Goal: Task Accomplishment & Management: Manage account settings

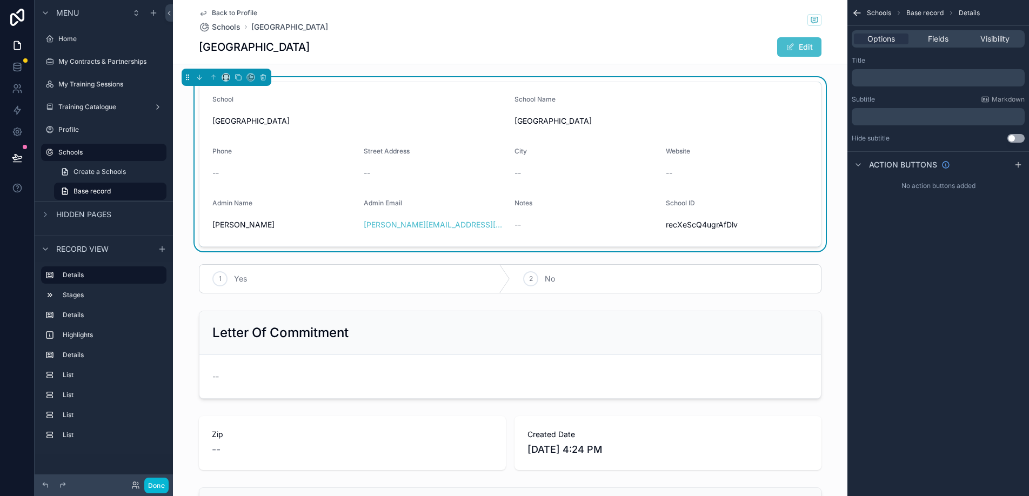
click at [708, 226] on span "recXeScQ4ugrAfDlv" at bounding box center [737, 224] width 143 height 11
click at [688, 203] on span "School ID" at bounding box center [680, 203] width 29 height 8
click at [945, 42] on span "Fields" at bounding box center [938, 39] width 21 height 11
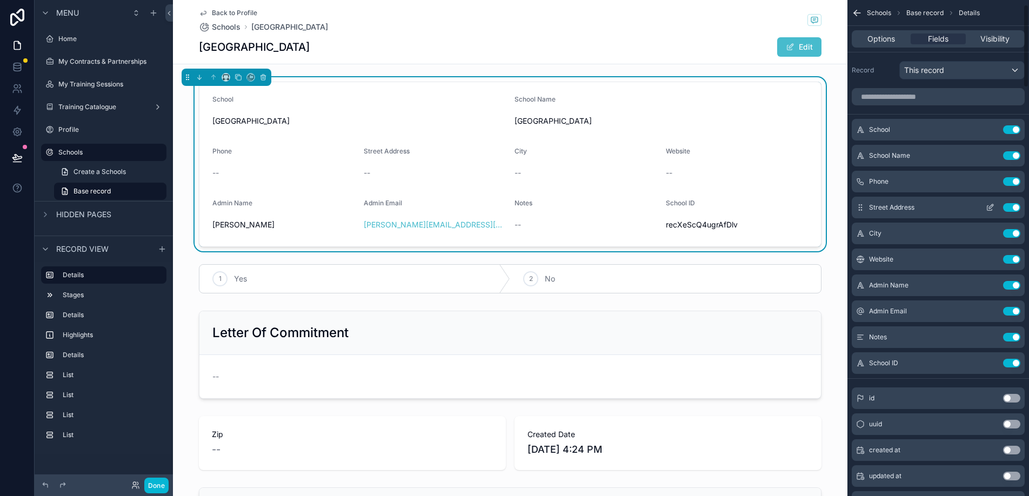
scroll to position [72, 0]
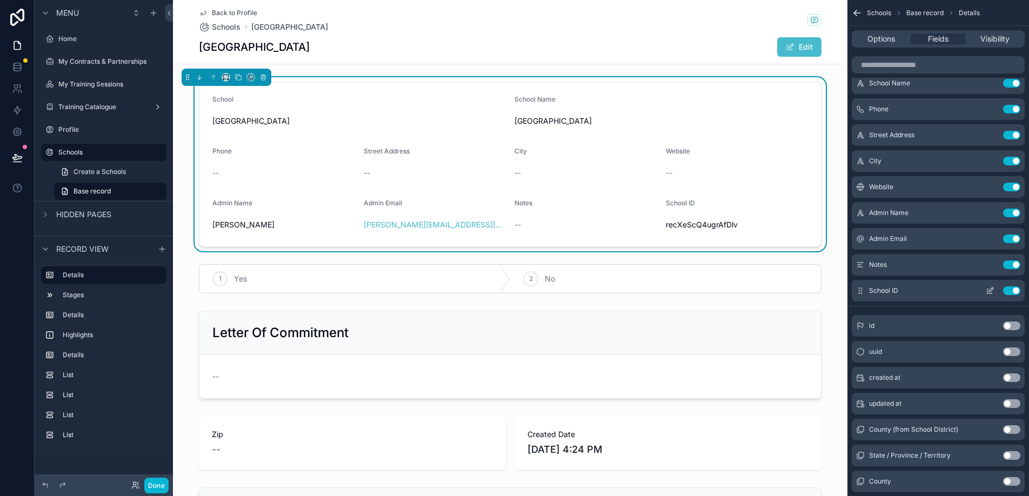
click at [1013, 289] on button "Use setting" at bounding box center [1011, 291] width 17 height 9
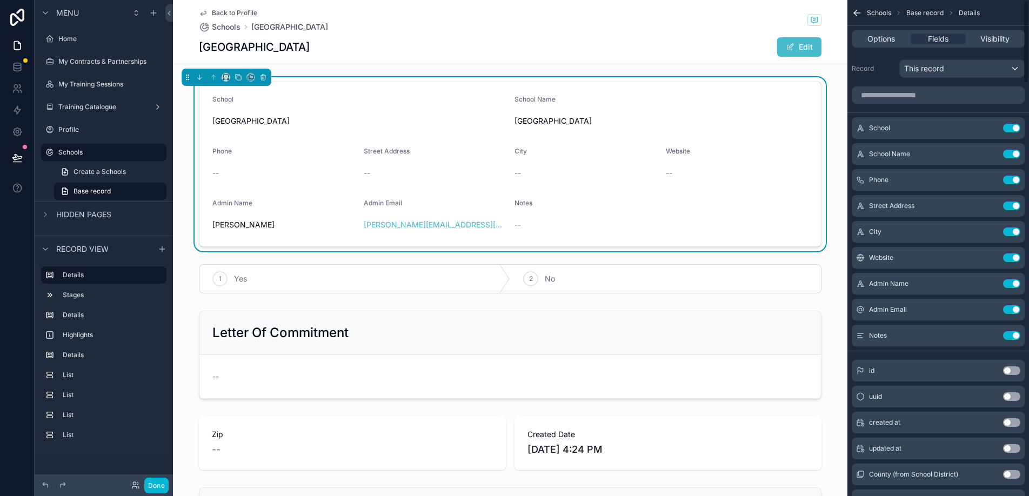
scroll to position [0, 0]
click at [104, 65] on label "My Contracts & Partnerships" at bounding box center [102, 61] width 88 height 9
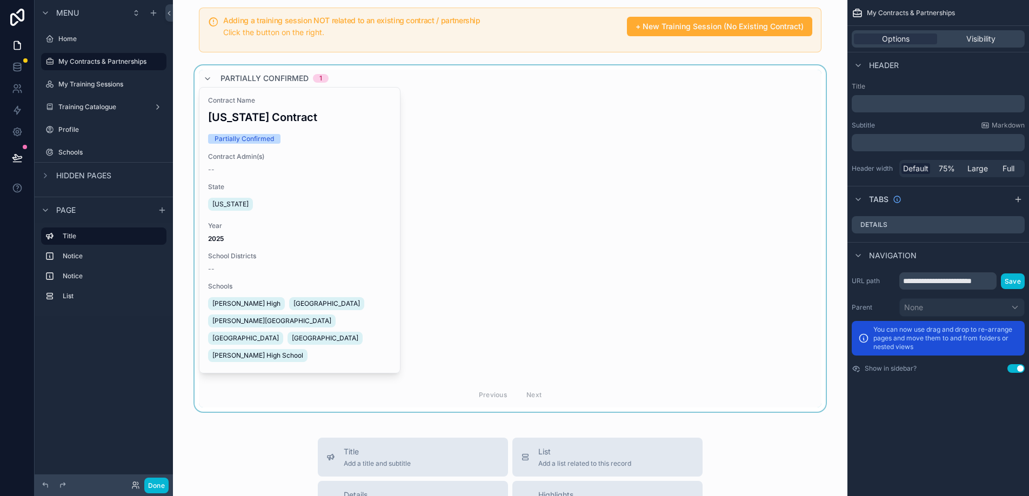
scroll to position [121, 0]
click at [333, 266] on div "scrollable content" at bounding box center [510, 237] width 657 height 347
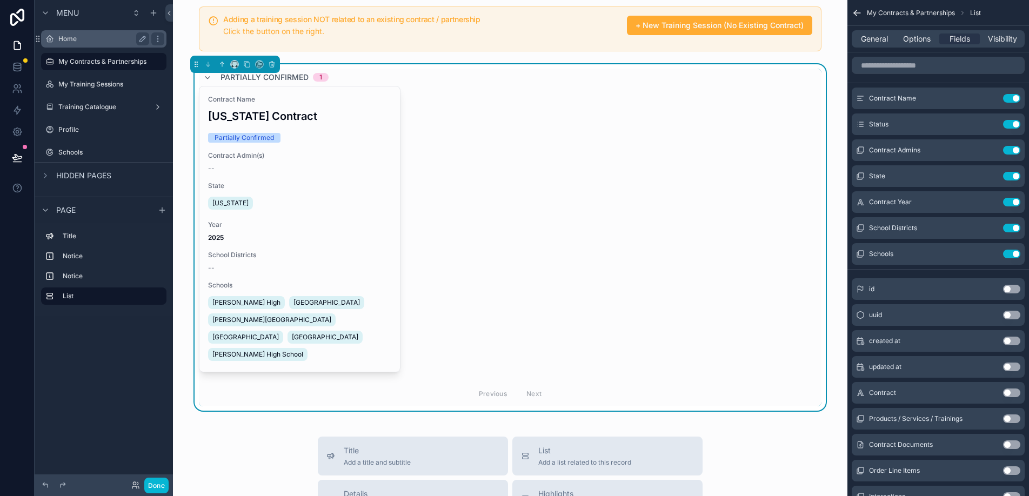
click at [70, 36] on label "Home" at bounding box center [101, 39] width 86 height 9
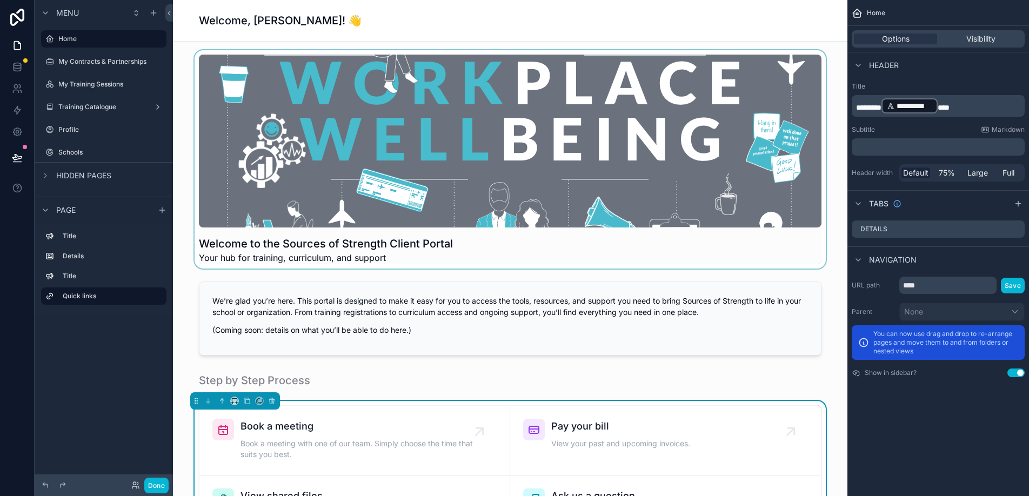
click at [299, 182] on div "scrollable content" at bounding box center [510, 159] width 657 height 218
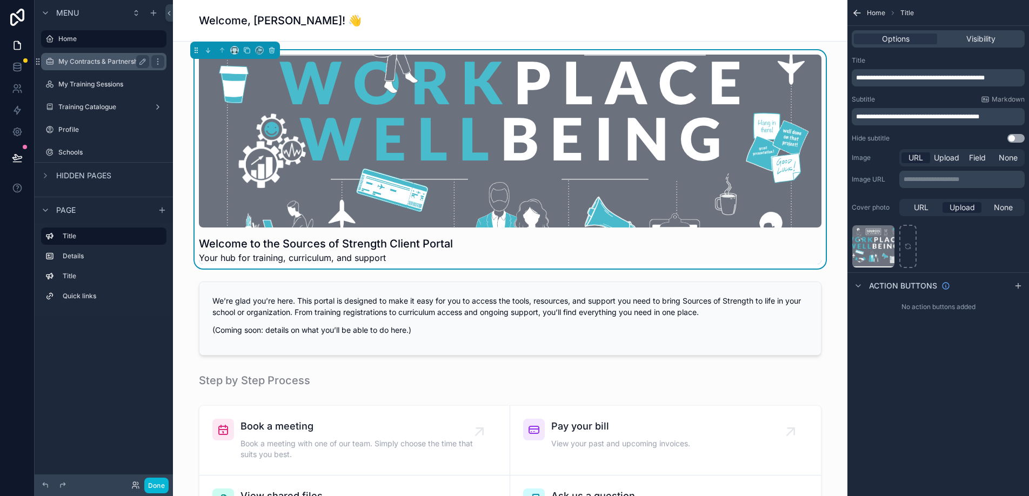
click at [94, 68] on div "My Contracts & Partnerships" at bounding box center [103, 61] width 121 height 17
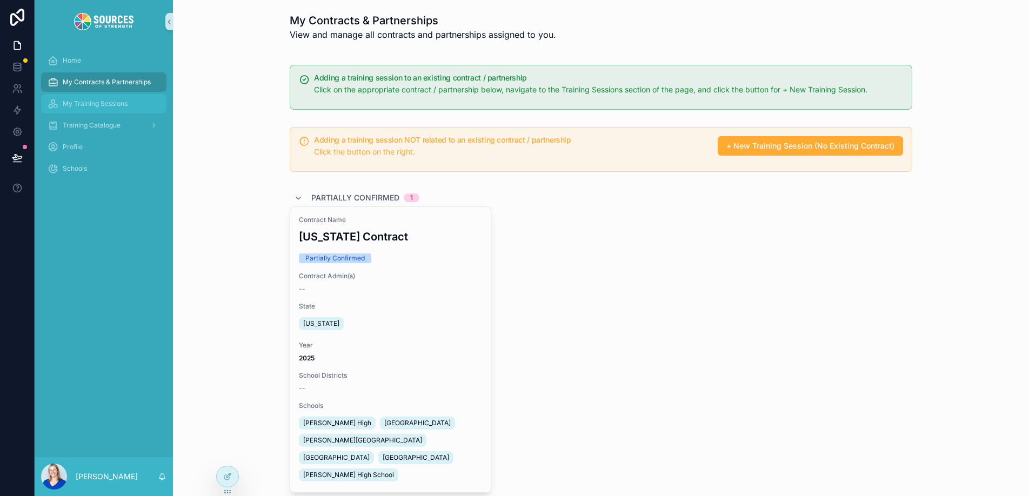
click at [101, 110] on div "My Training Sessions" at bounding box center [104, 103] width 112 height 17
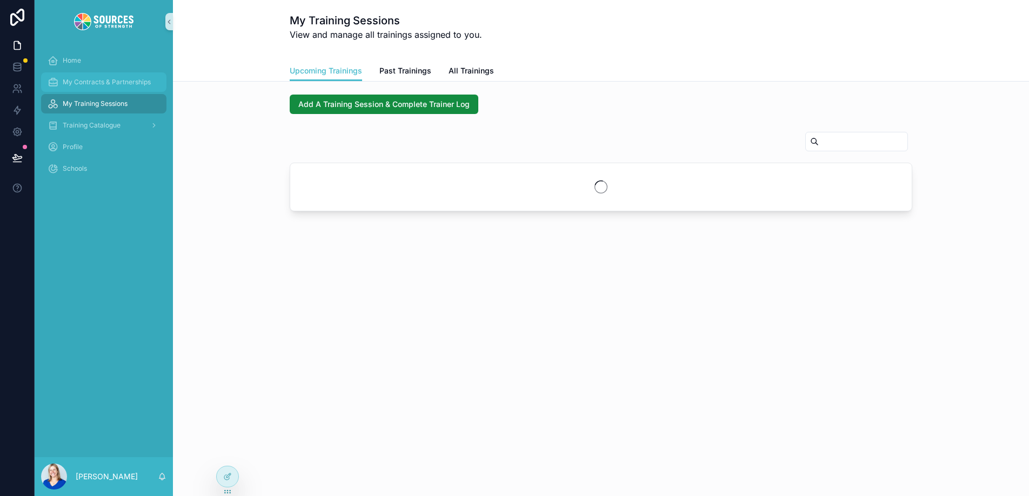
click at [108, 86] on span "My Contracts & Partnerships" at bounding box center [107, 82] width 88 height 9
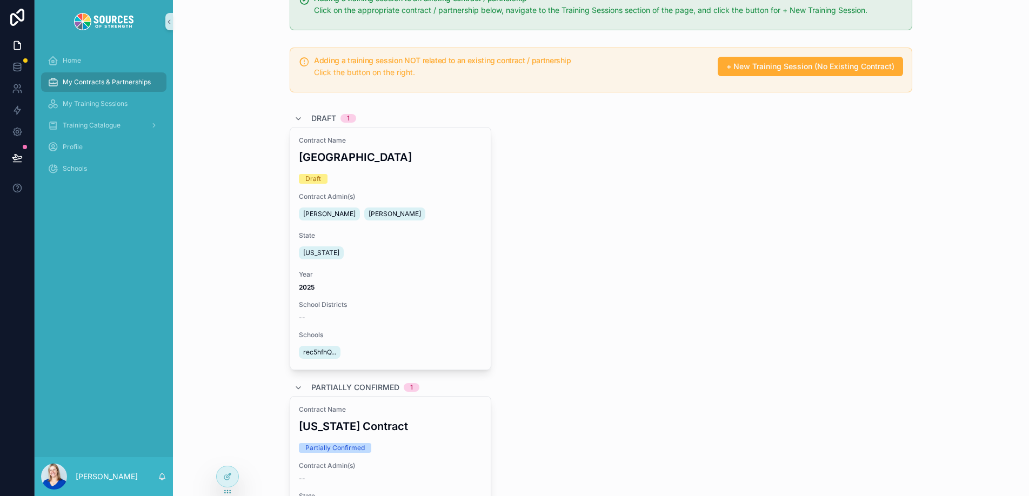
scroll to position [109, 0]
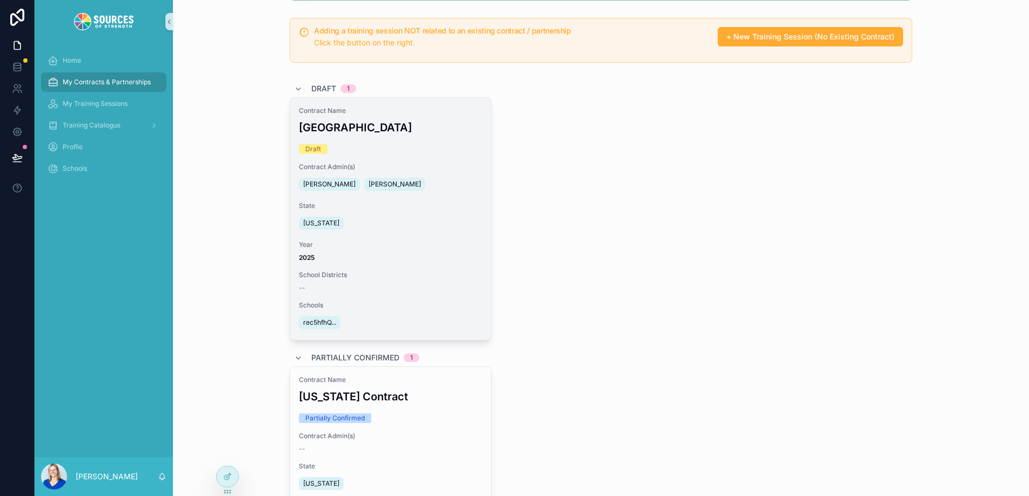
click at [462, 248] on span "Year" at bounding box center [390, 245] width 183 height 9
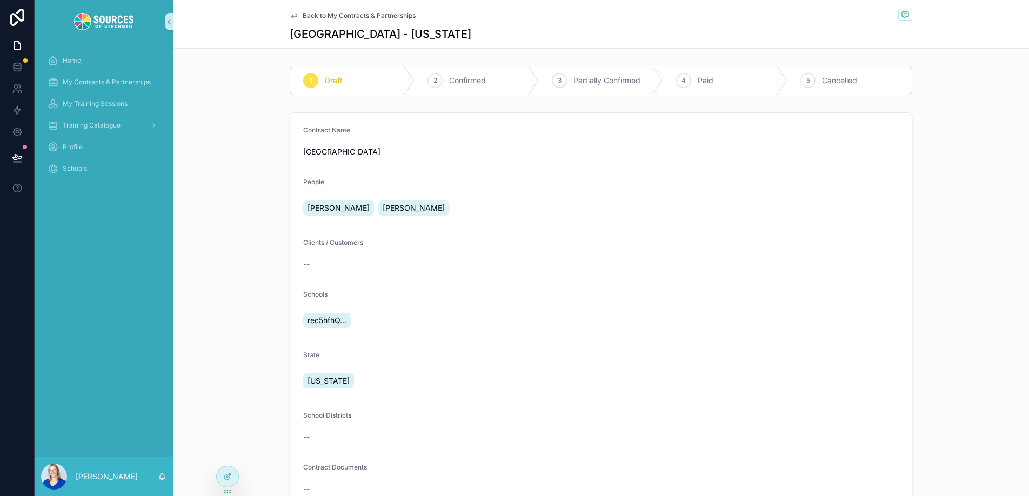
click at [446, 83] on div "2 Confirmed" at bounding box center [477, 80] width 124 height 28
click at [569, 85] on div "3 Partially Confirmed" at bounding box center [601, 80] width 124 height 28
click at [499, 235] on form "Contract Name Legends Elementary People Leo Horn Erin Horn Clients / Customers …" at bounding box center [601, 400] width 622 height 574
click at [602, 263] on div "--" at bounding box center [601, 264] width 596 height 11
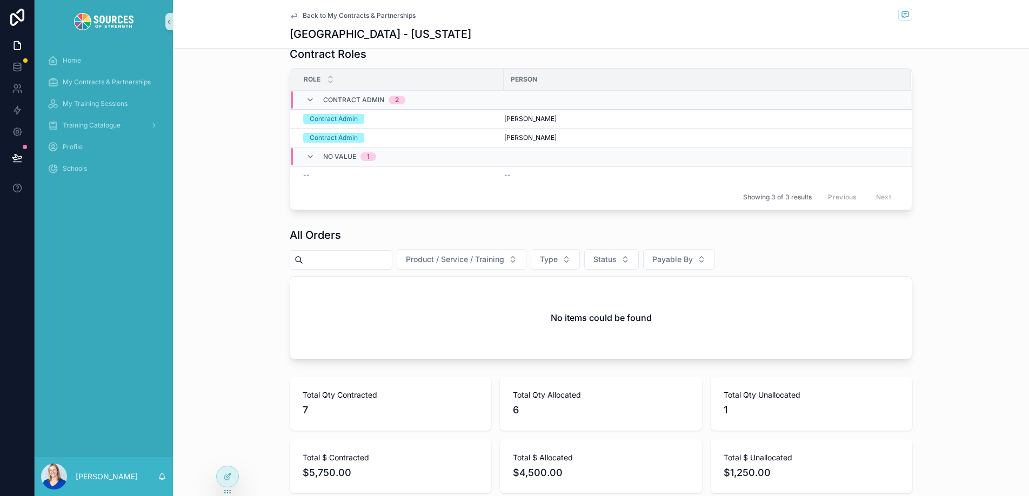
scroll to position [667, 0]
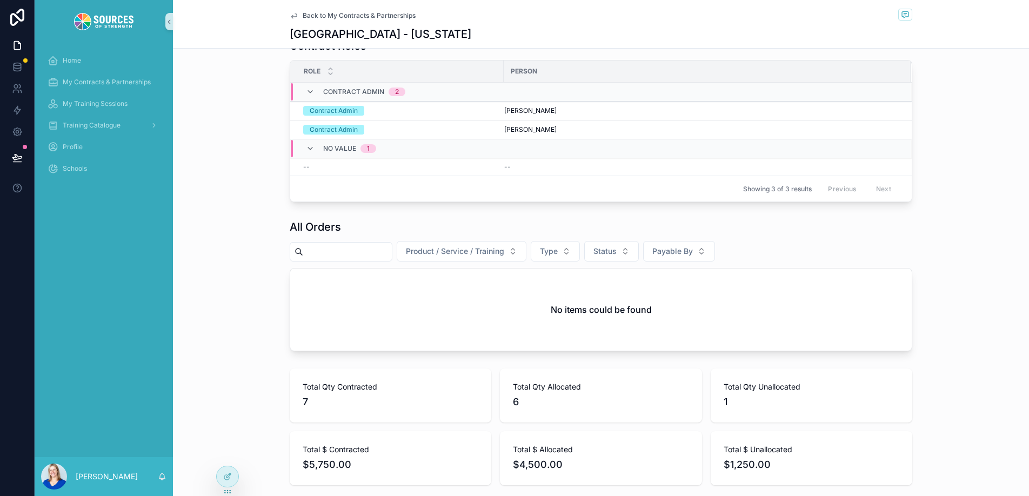
click at [580, 293] on div "No items could be found" at bounding box center [601, 310] width 622 height 82
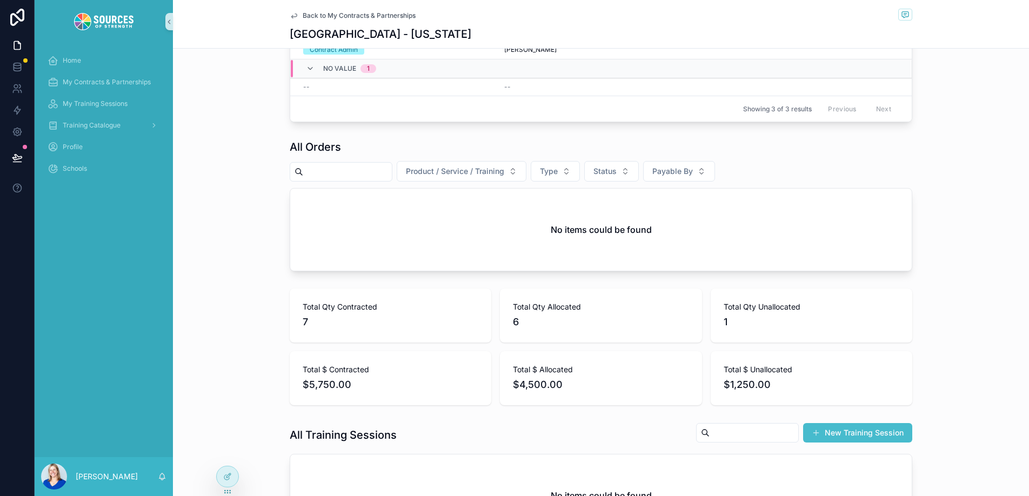
scroll to position [724, 0]
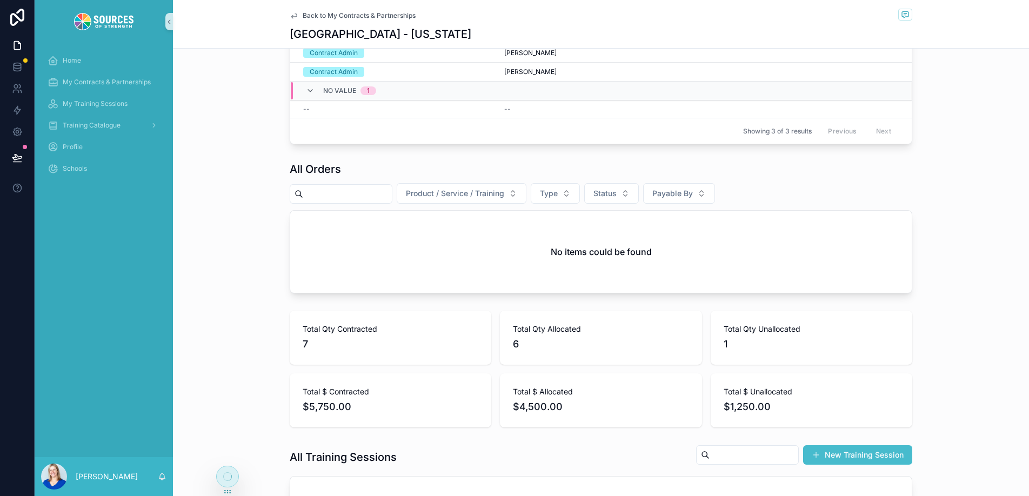
click at [263, 219] on div "All Orders Product / Service / Training Type Status Payable By No items could b…" at bounding box center [601, 227] width 856 height 141
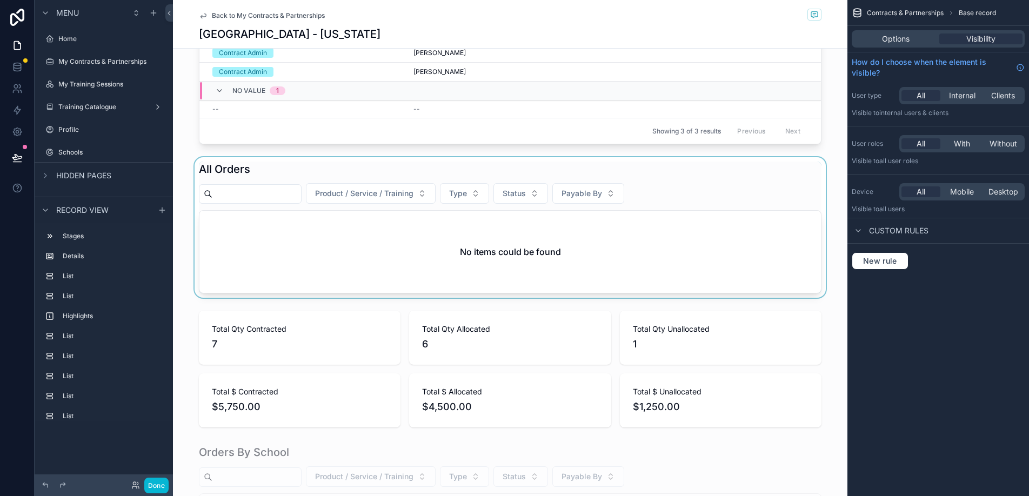
click at [383, 280] on div "scrollable content" at bounding box center [510, 227] width 675 height 141
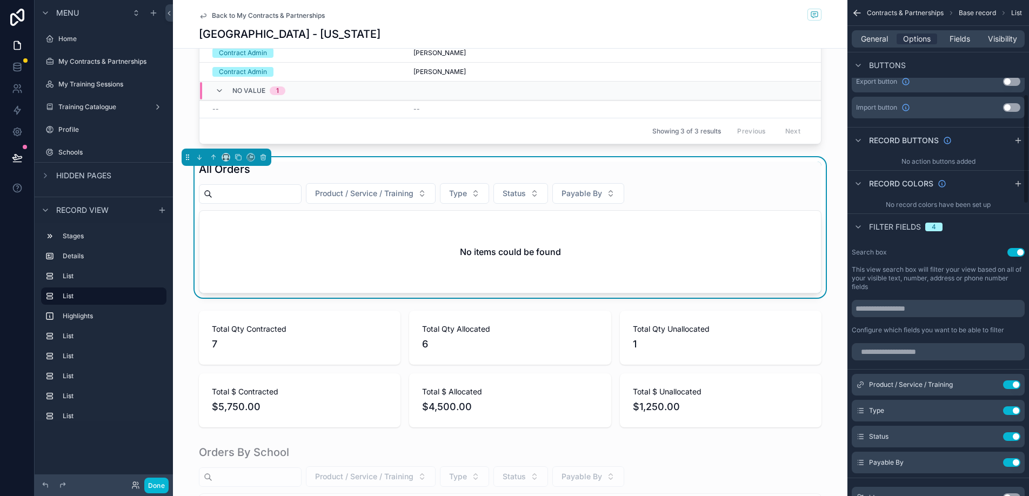
scroll to position [424, 0]
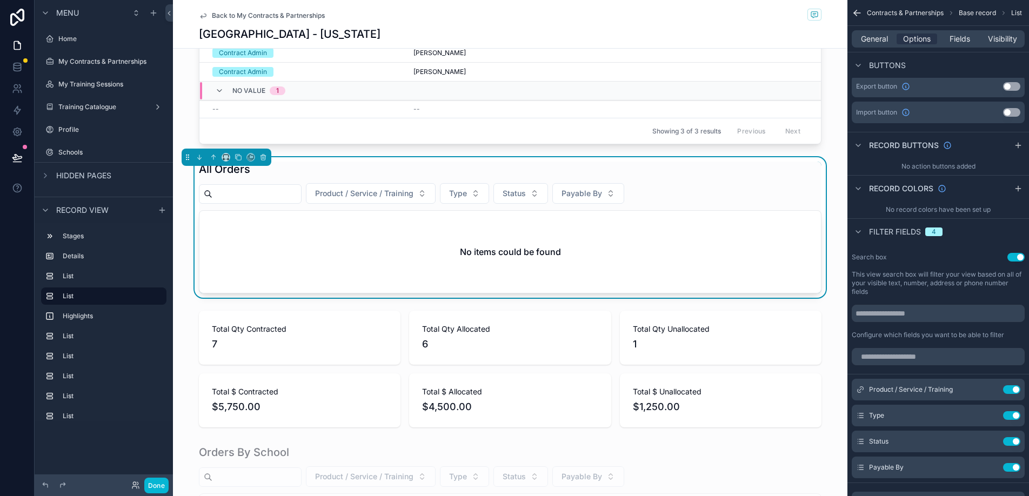
click at [936, 230] on span "4" at bounding box center [933, 232] width 17 height 9
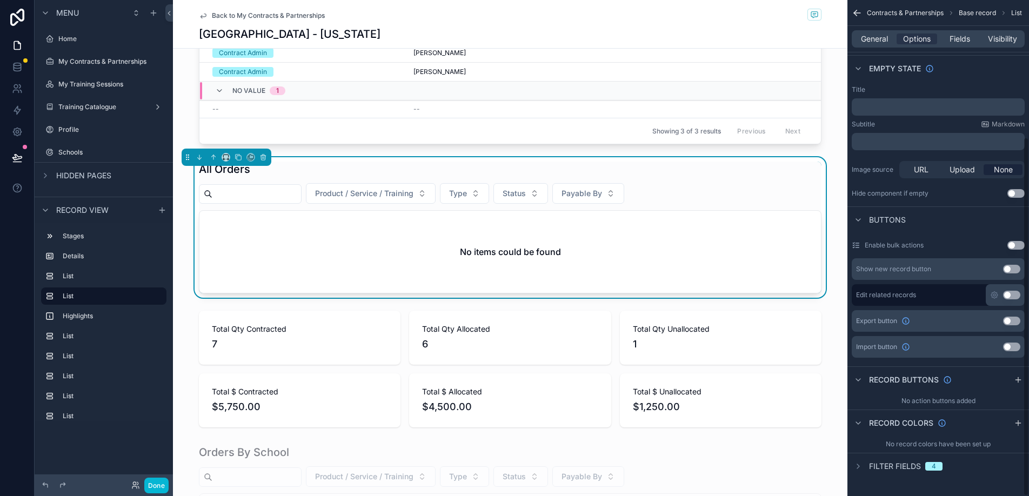
click at [915, 465] on span "Filter fields" at bounding box center [895, 466] width 52 height 11
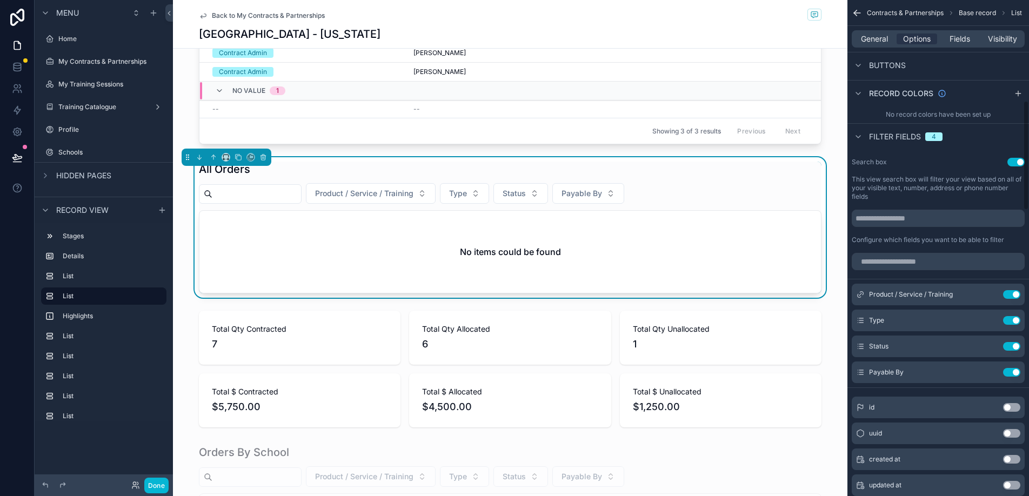
scroll to position [521, 0]
click at [1003, 43] on span "Visibility" at bounding box center [1002, 39] width 29 height 11
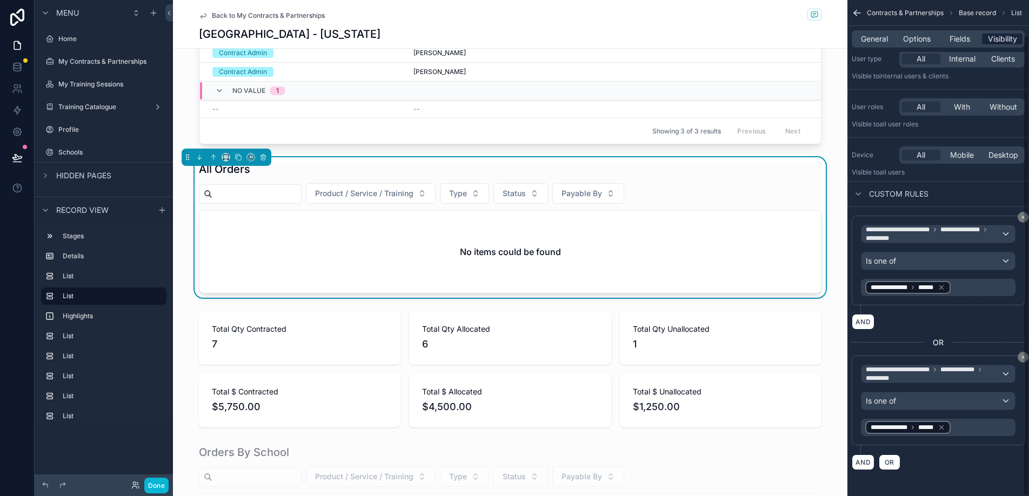
scroll to position [37, 0]
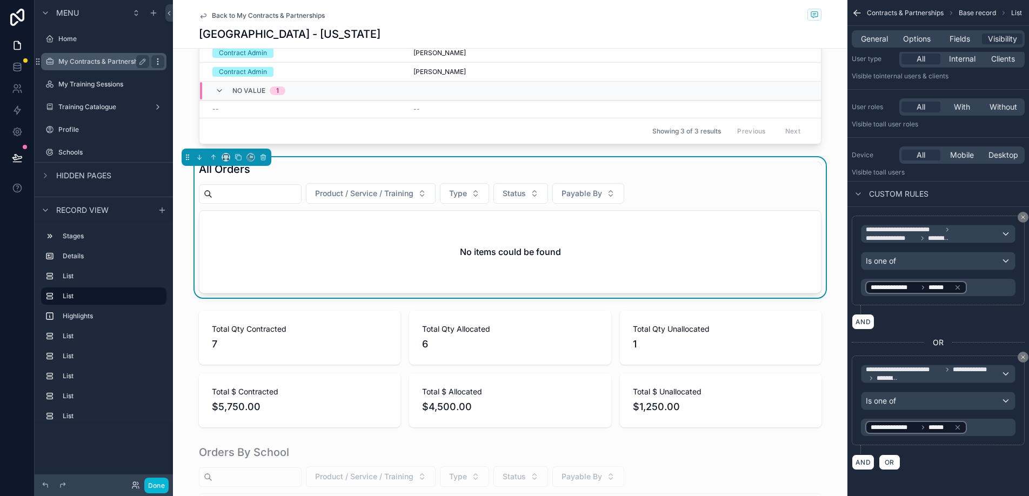
click at [158, 65] on icon "scrollable content" at bounding box center [158, 61] width 9 height 9
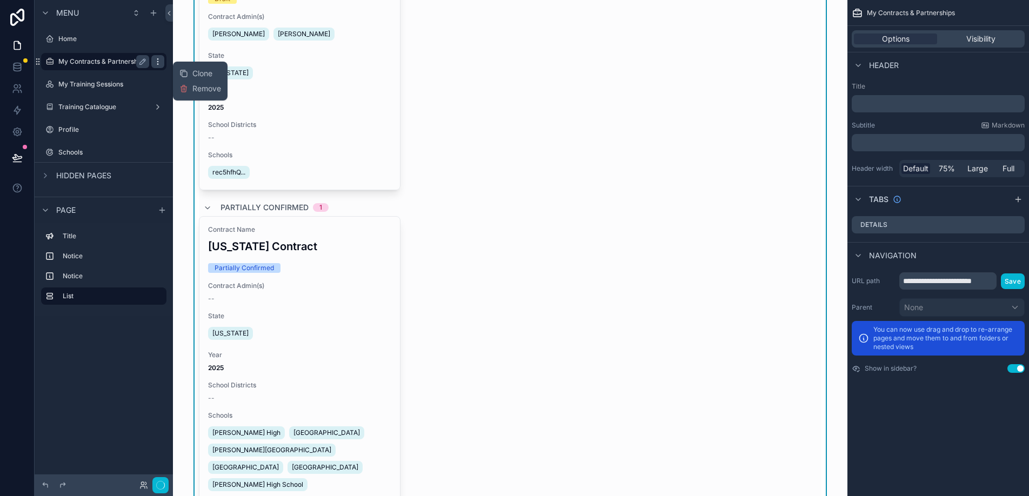
scroll to position [724, 0]
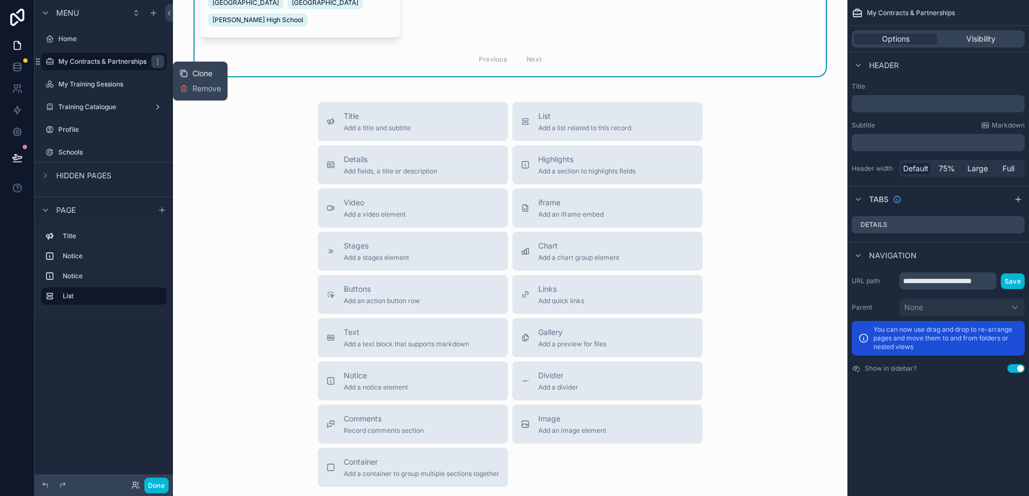
click at [187, 74] on icon at bounding box center [183, 73] width 9 height 9
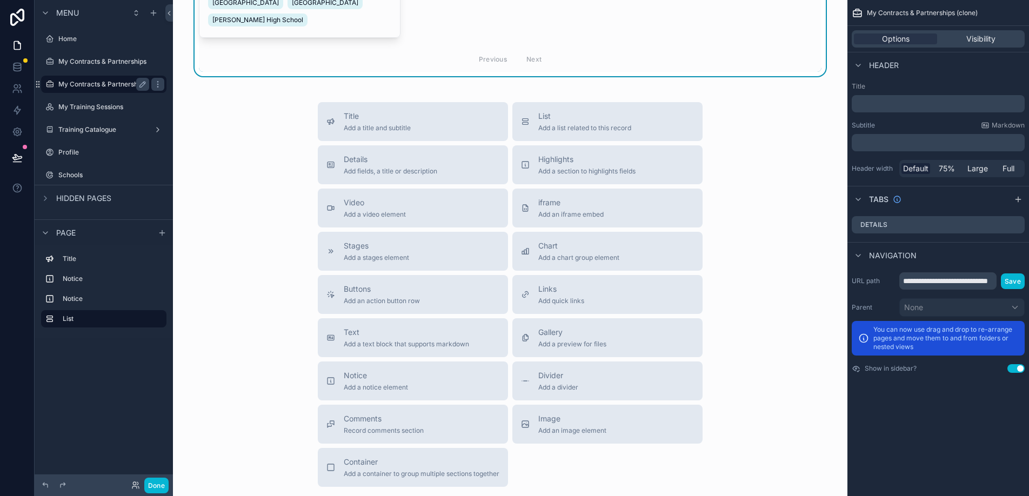
click at [125, 85] on label "My Contracts & Partnerships (clone)" at bounding box center [113, 84] width 111 height 9
click at [145, 86] on icon "scrollable content" at bounding box center [142, 84] width 9 height 9
click at [117, 84] on input "**********" at bounding box center [95, 84] width 74 height 13
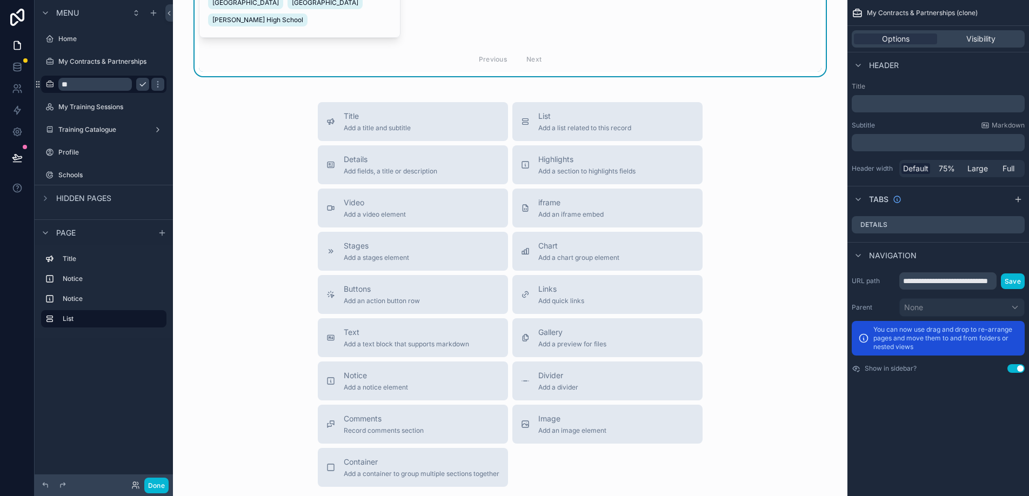
type input "*"
type input "**********"
click at [154, 84] on icon "scrollable content" at bounding box center [158, 84] width 9 height 9
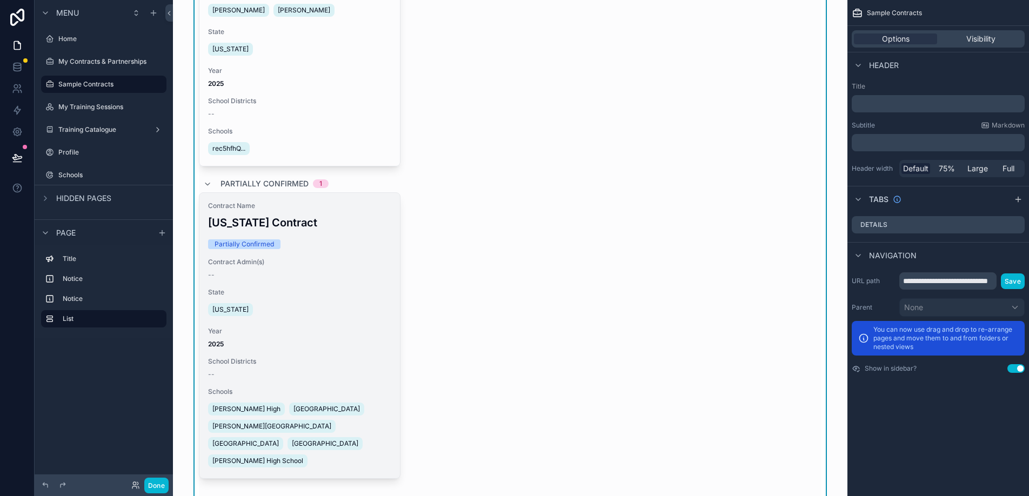
scroll to position [197, 0]
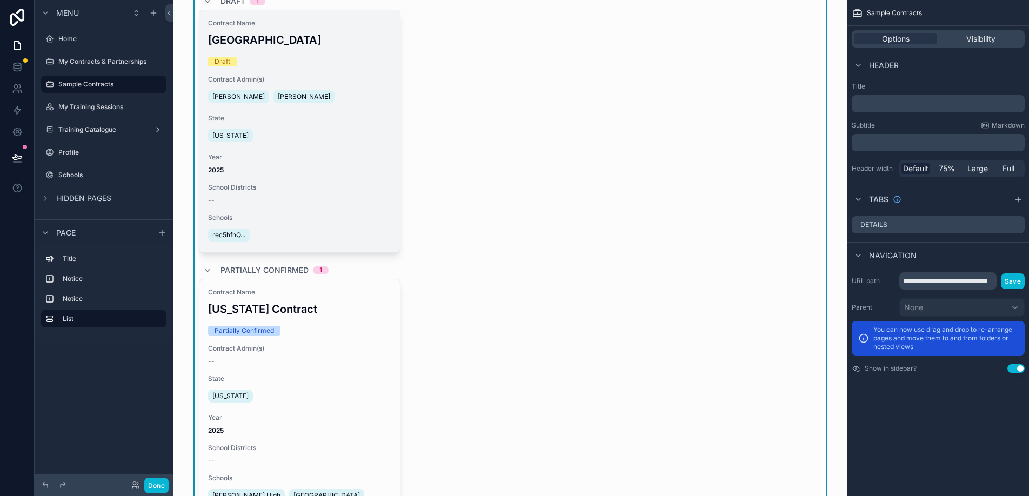
click at [368, 124] on div "State Hawaii" at bounding box center [299, 129] width 183 height 30
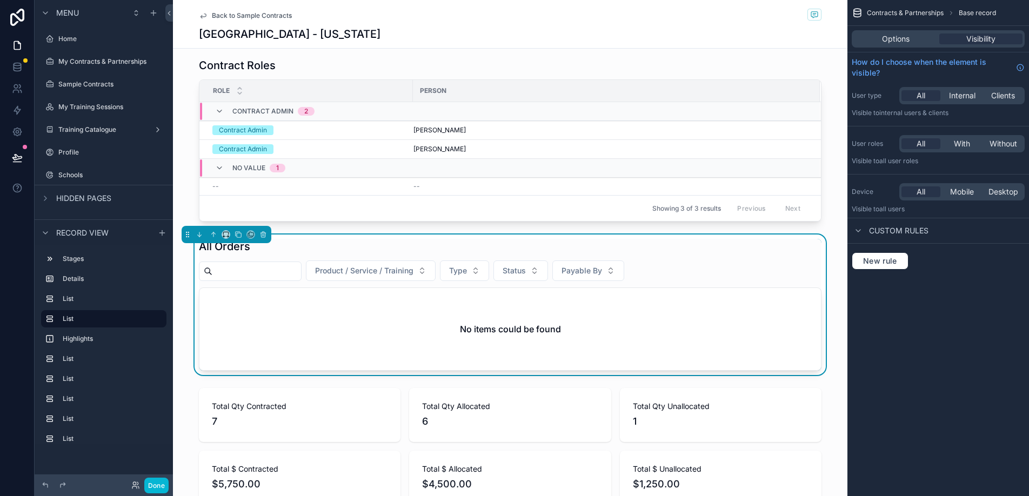
scroll to position [671, 0]
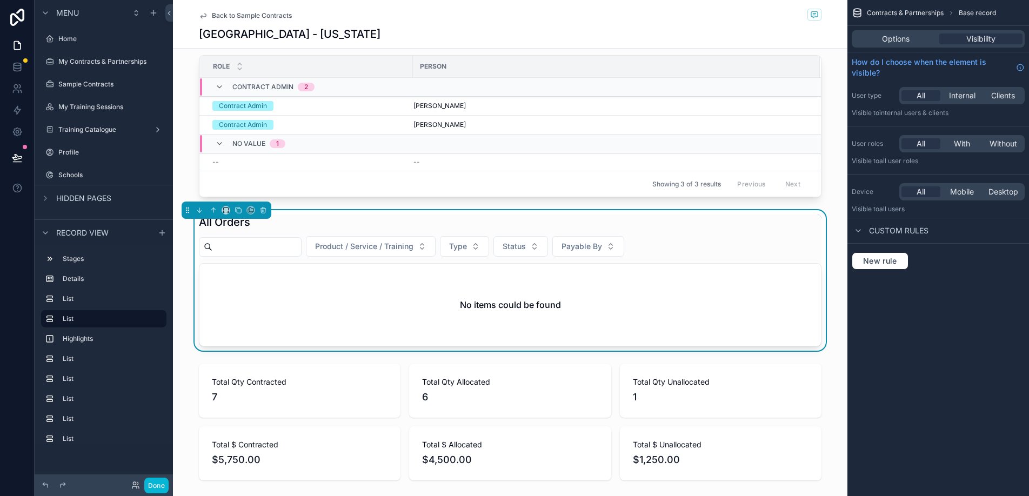
click at [602, 325] on div "No items could be found" at bounding box center [510, 305] width 622 height 82
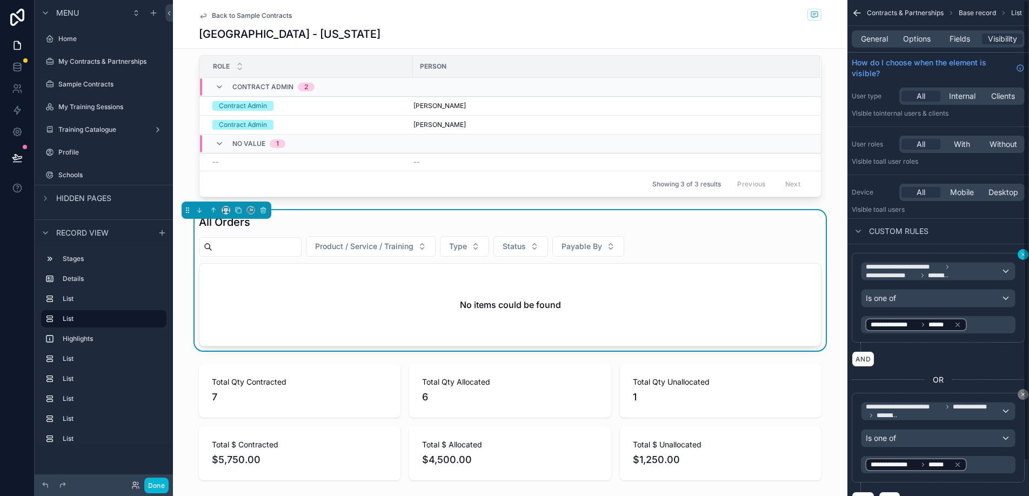
click at [1026, 258] on div "**********" at bounding box center [939, 248] width 182 height 496
click at [953, 328] on div "**********" at bounding box center [916, 325] width 91 height 9
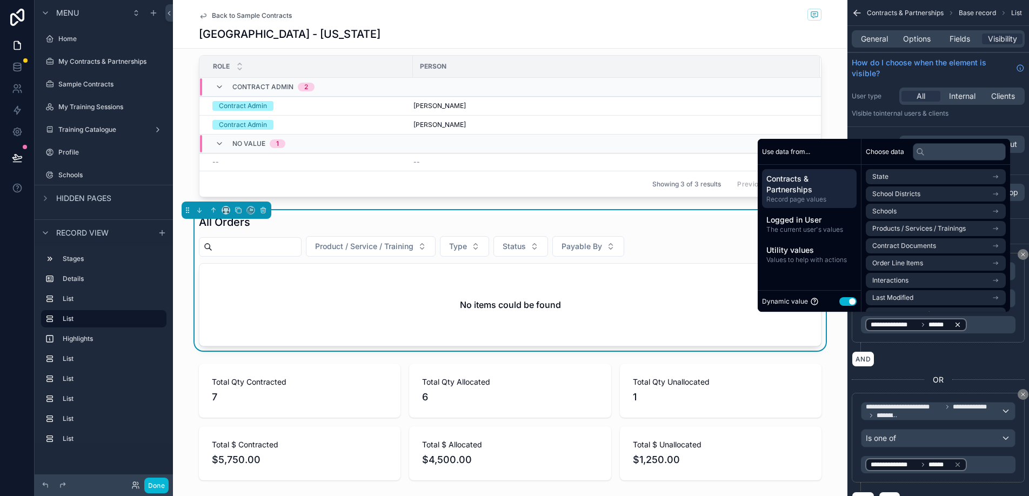
click at [961, 323] on icon "scrollable content" at bounding box center [958, 325] width 8 height 8
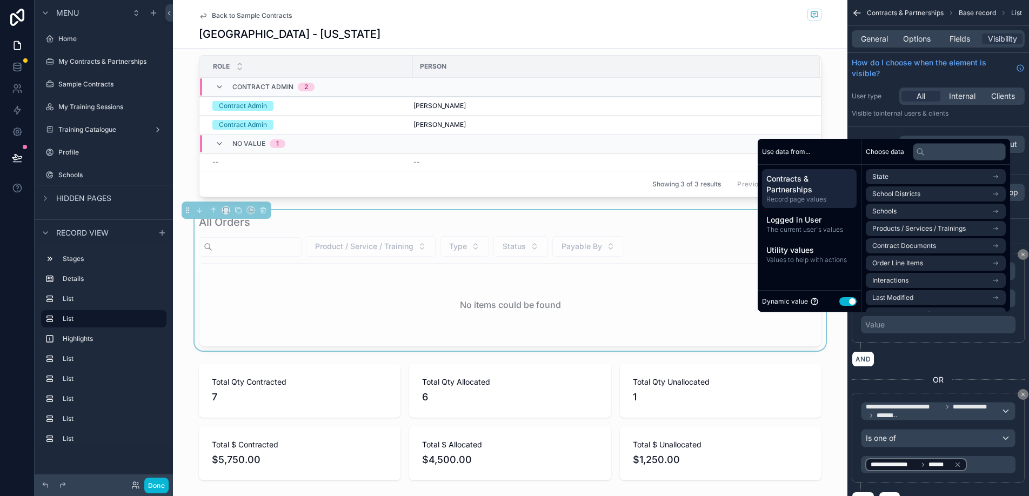
click at [645, 277] on div "No items could be found" at bounding box center [510, 305] width 622 height 82
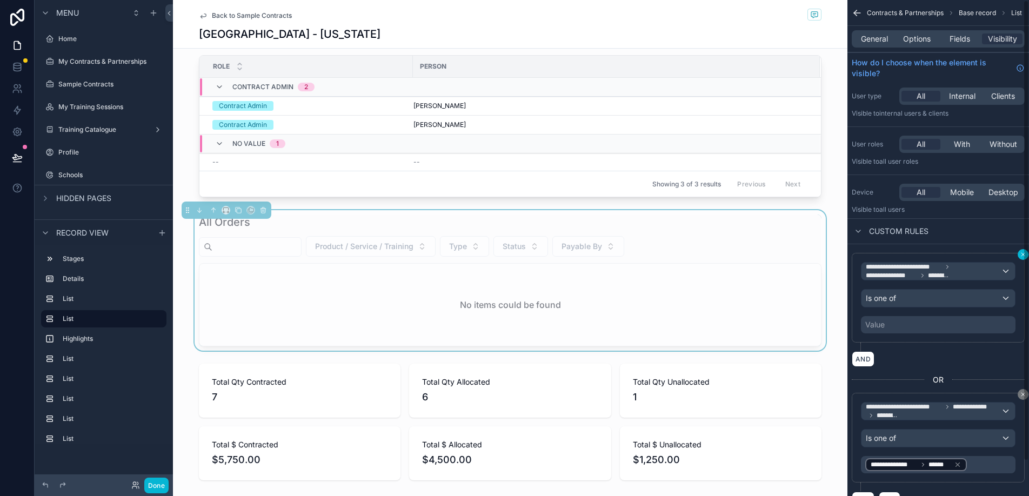
click at [1024, 256] on div "**********" at bounding box center [939, 248] width 182 height 496
click at [1022, 255] on icon "scrollable content" at bounding box center [1023, 254] width 6 height 6
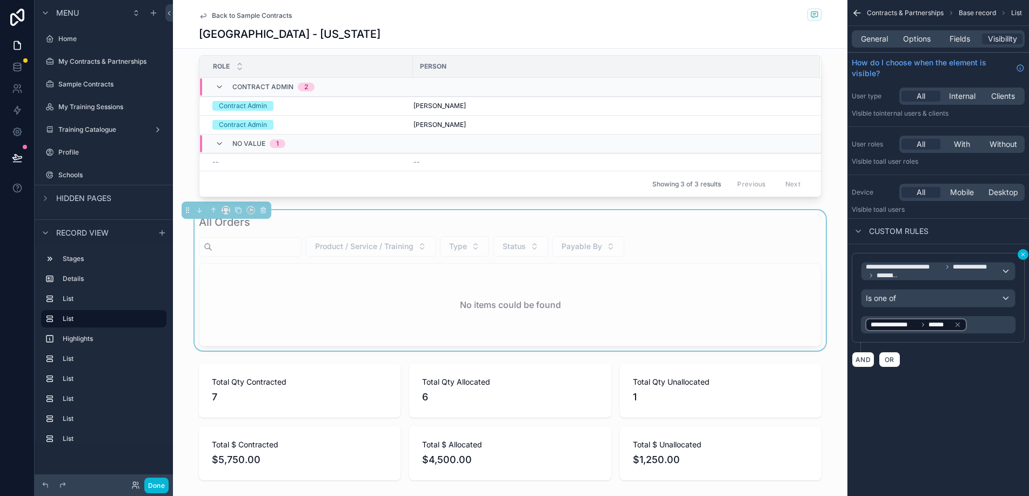
click at [1022, 255] on icon "scrollable content" at bounding box center [1023, 254] width 6 height 6
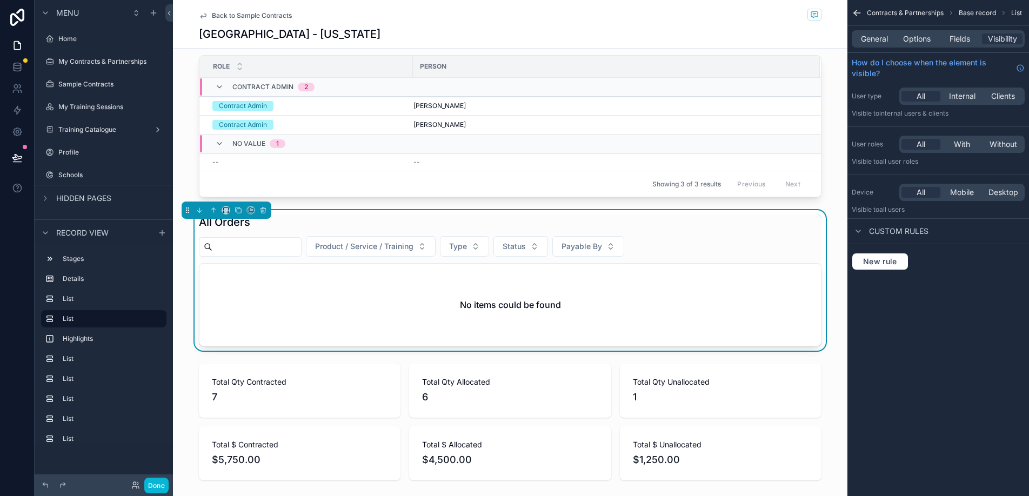
click at [724, 310] on div "No items could be found" at bounding box center [510, 305] width 622 height 82
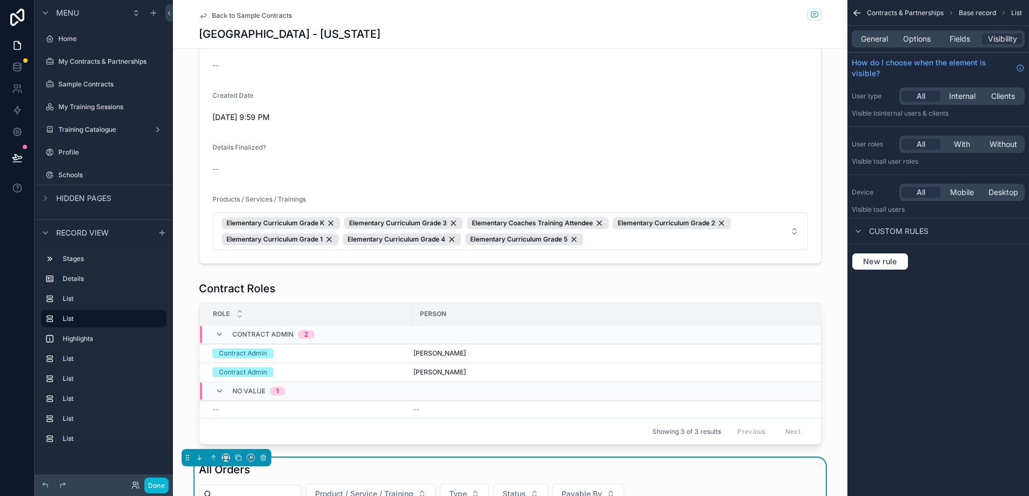
scroll to position [645, 0]
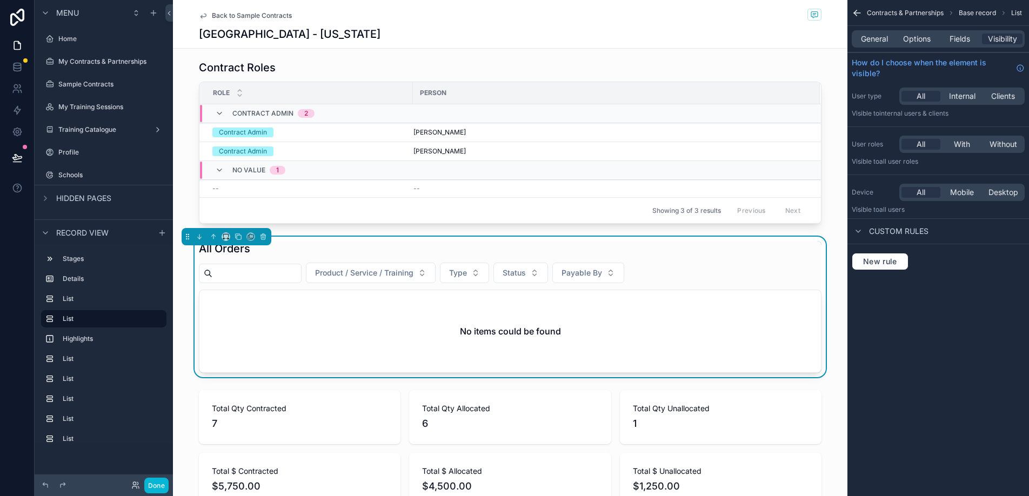
click at [557, 335] on h2 "No items could be found" at bounding box center [510, 331] width 101 height 13
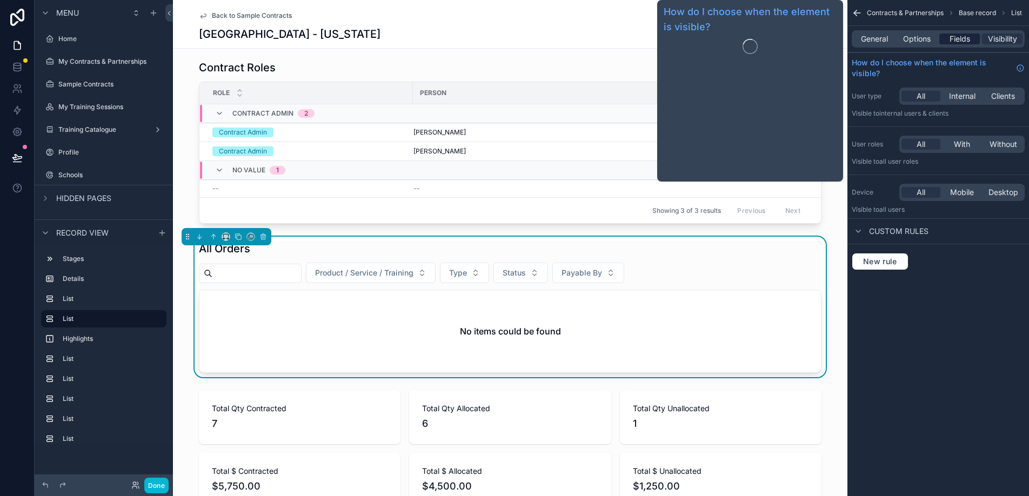
click at [957, 42] on span "Fields" at bounding box center [960, 39] width 21 height 11
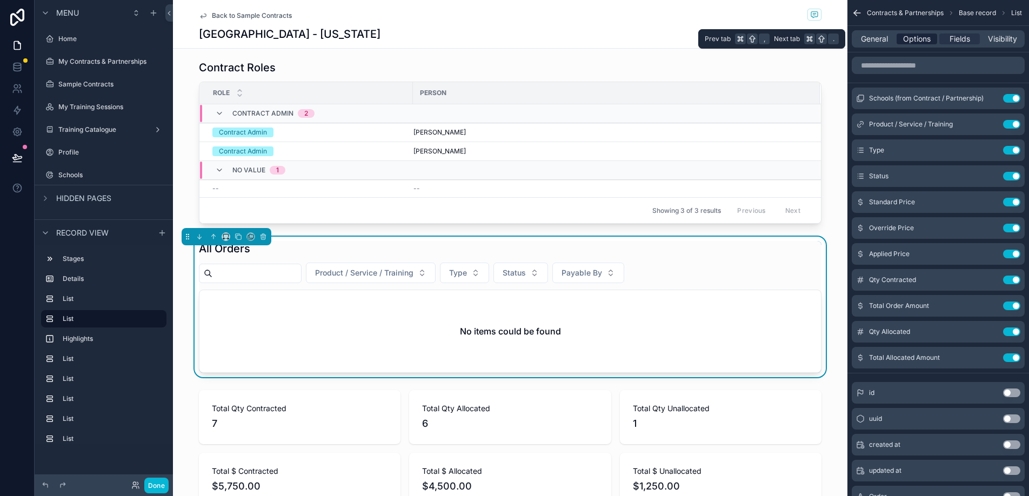
click at [929, 38] on span "Options" at bounding box center [917, 39] width 28 height 11
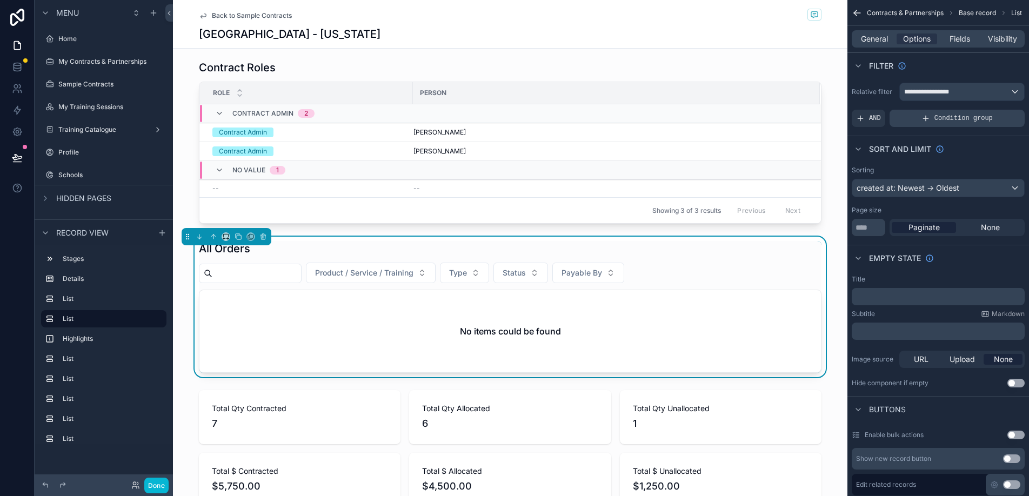
click at [928, 121] on icon "scrollable content" at bounding box center [926, 118] width 9 height 9
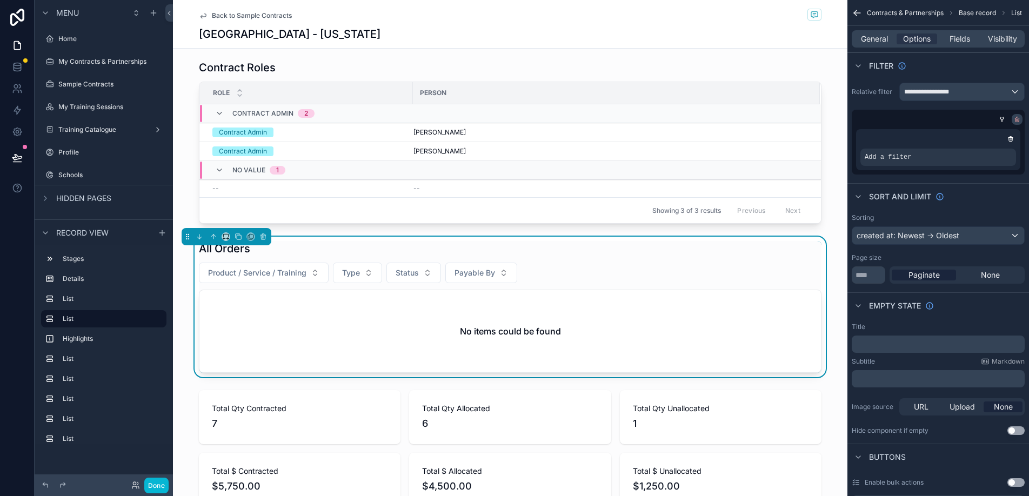
click at [1017, 117] on icon "scrollable content" at bounding box center [1017, 119] width 6 height 6
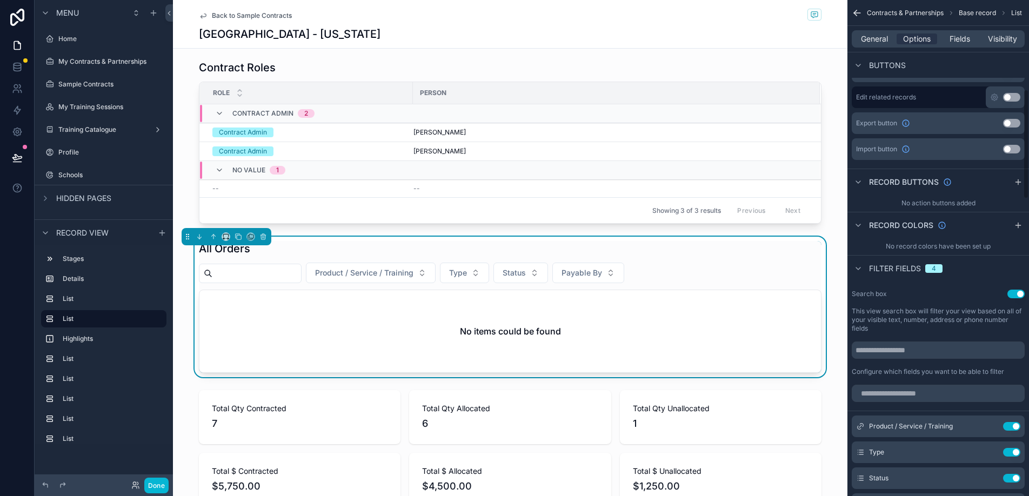
scroll to position [408, 0]
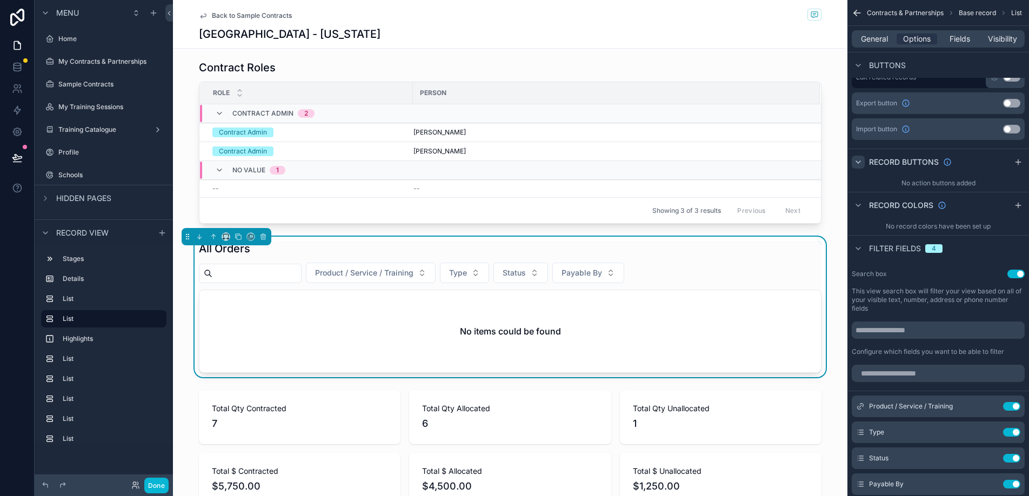
click at [860, 162] on icon "scrollable content" at bounding box center [858, 162] width 9 height 9
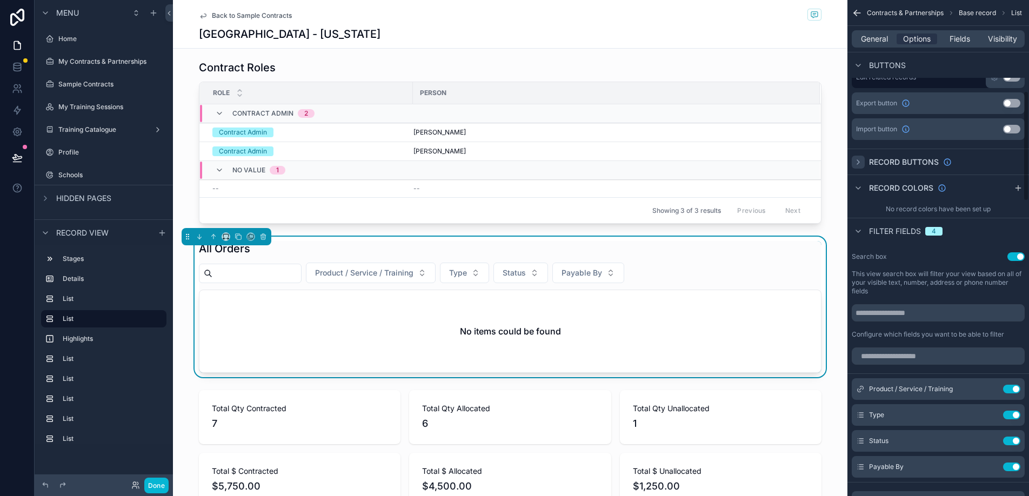
click at [860, 162] on icon "scrollable content" at bounding box center [858, 162] width 9 height 9
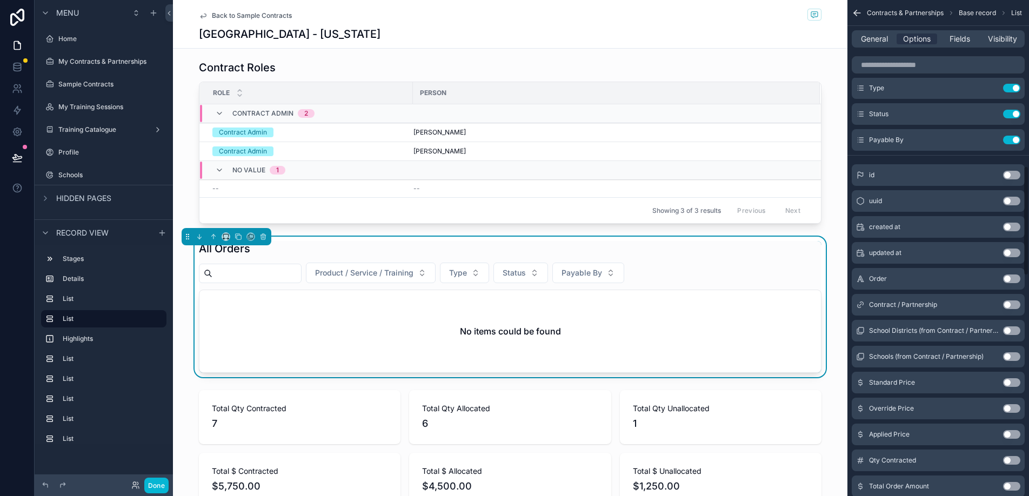
scroll to position [751, 0]
click at [1011, 223] on button "Use setting" at bounding box center [1011, 227] width 17 height 9
click at [1013, 167] on button "Use setting" at bounding box center [1011, 166] width 17 height 9
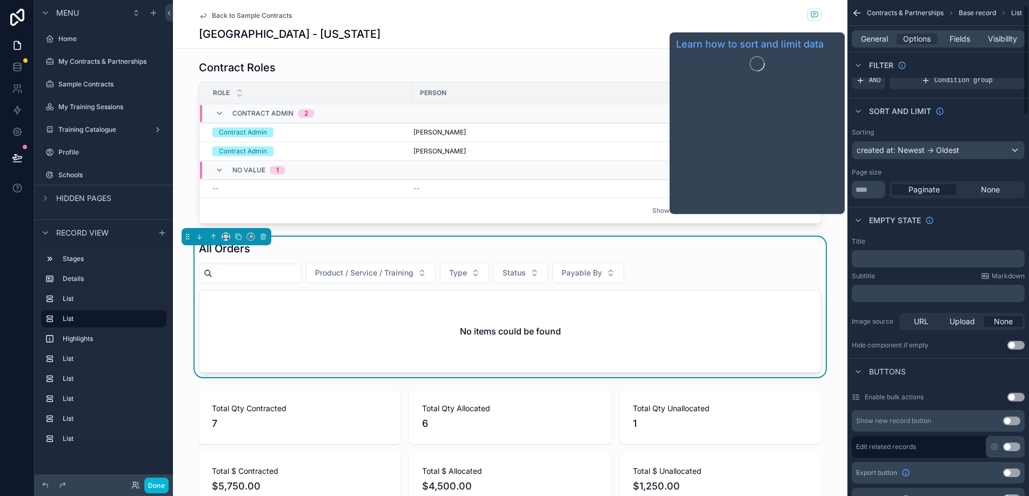
scroll to position [0, 0]
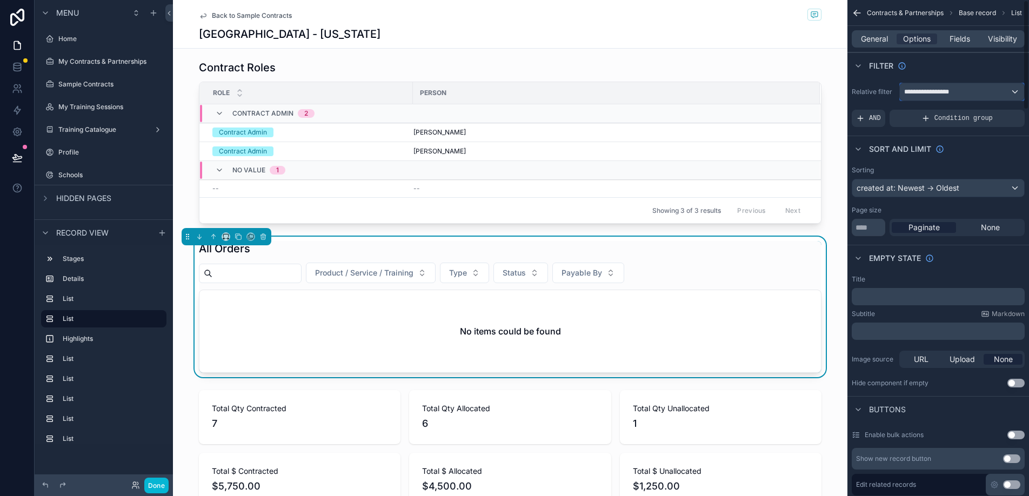
click at [944, 91] on span "**********" at bounding box center [929, 92] width 51 height 9
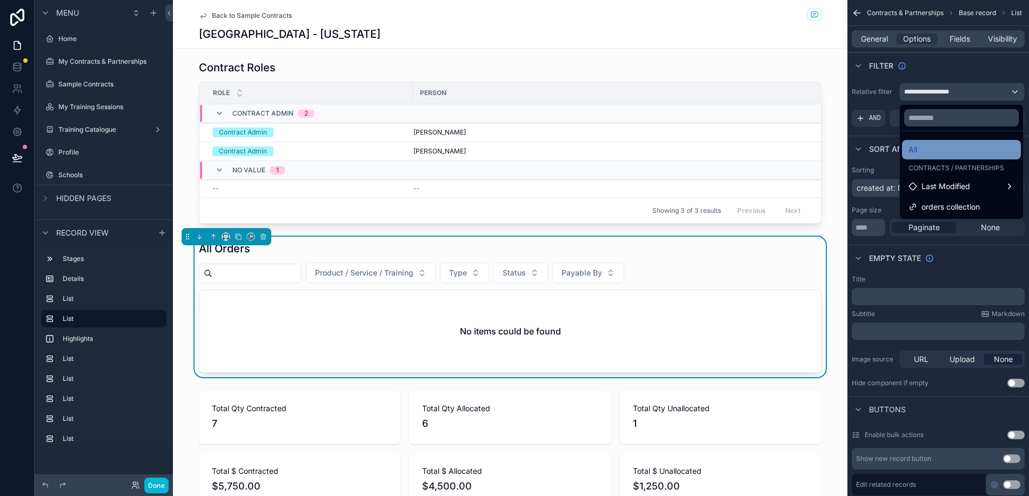
click at [974, 150] on div "All" at bounding box center [962, 149] width 106 height 13
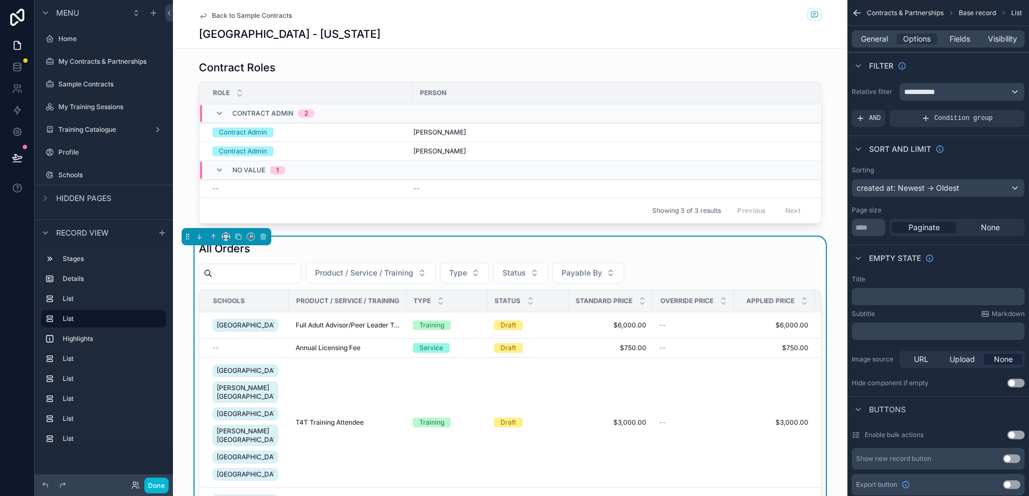
click at [718, 255] on div "All Orders" at bounding box center [510, 248] width 623 height 15
click at [988, 92] on div "**********" at bounding box center [962, 91] width 124 height 17
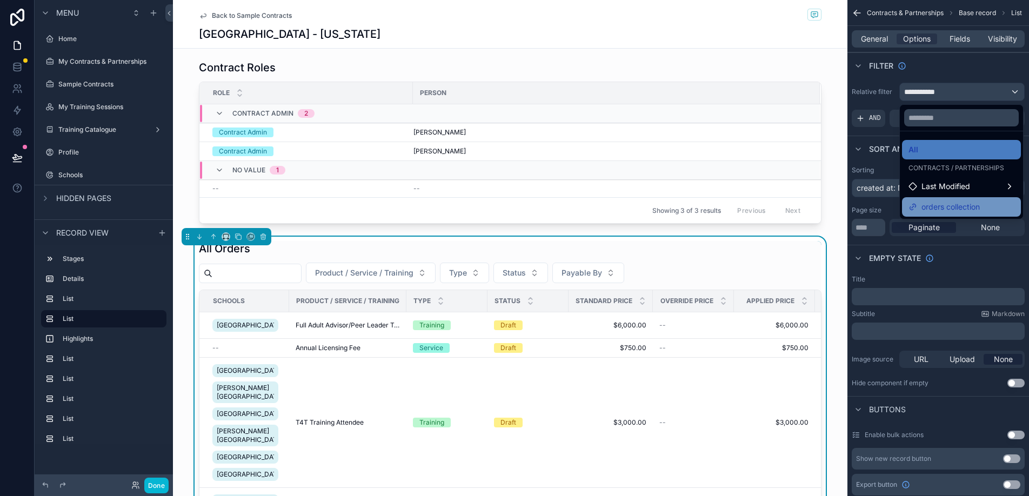
click at [987, 206] on div "orders collection" at bounding box center [962, 207] width 106 height 13
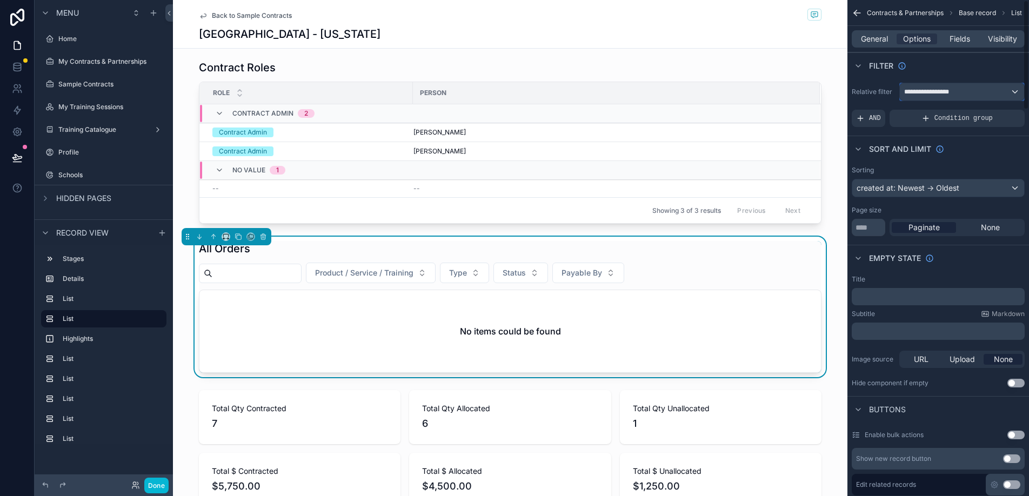
click at [981, 91] on div "**********" at bounding box center [962, 91] width 124 height 17
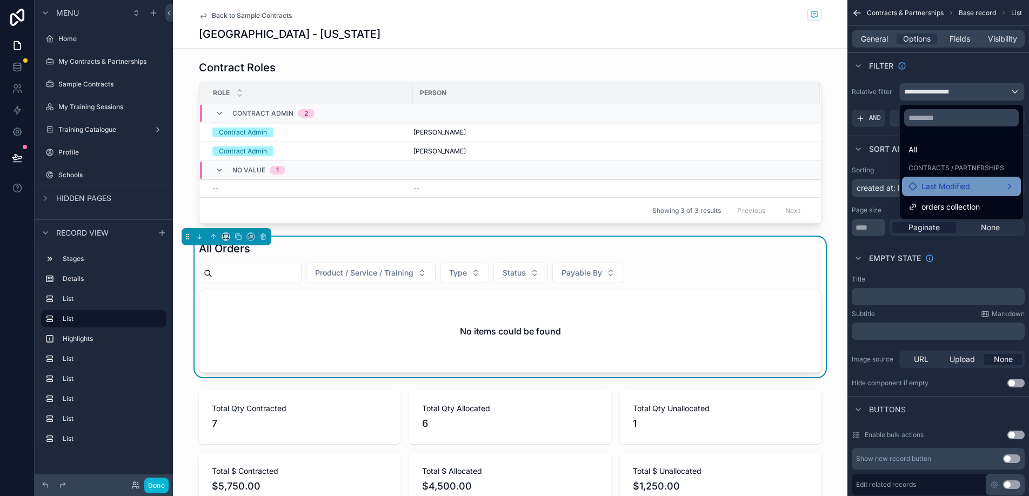
click at [1003, 181] on div "Last Modified" at bounding box center [962, 186] width 106 height 13
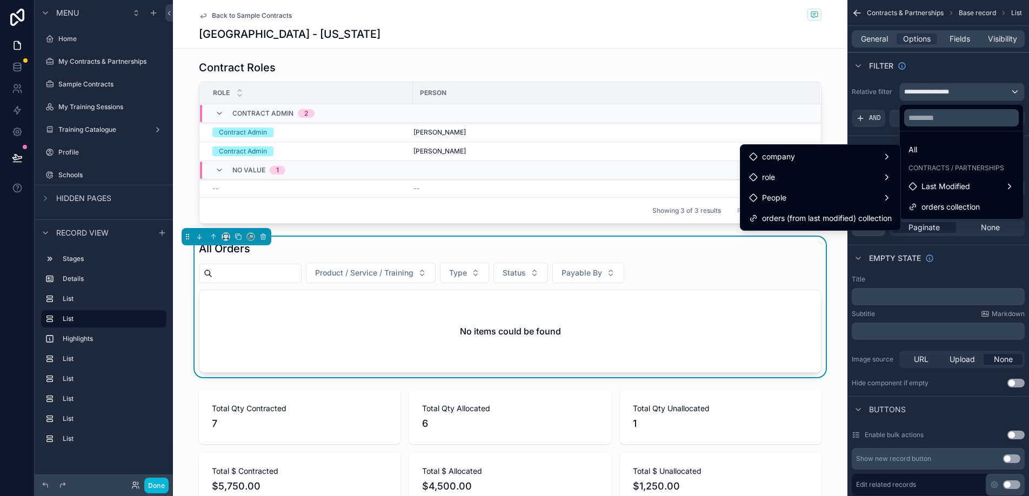
click at [702, 328] on div "No items could be found" at bounding box center [510, 331] width 622 height 82
click at [885, 158] on div "company" at bounding box center [820, 156] width 143 height 13
click at [884, 153] on div "company" at bounding box center [820, 156] width 143 height 13
click at [891, 158] on div "company" at bounding box center [820, 156] width 143 height 13
click at [890, 172] on div "role" at bounding box center [820, 177] width 143 height 13
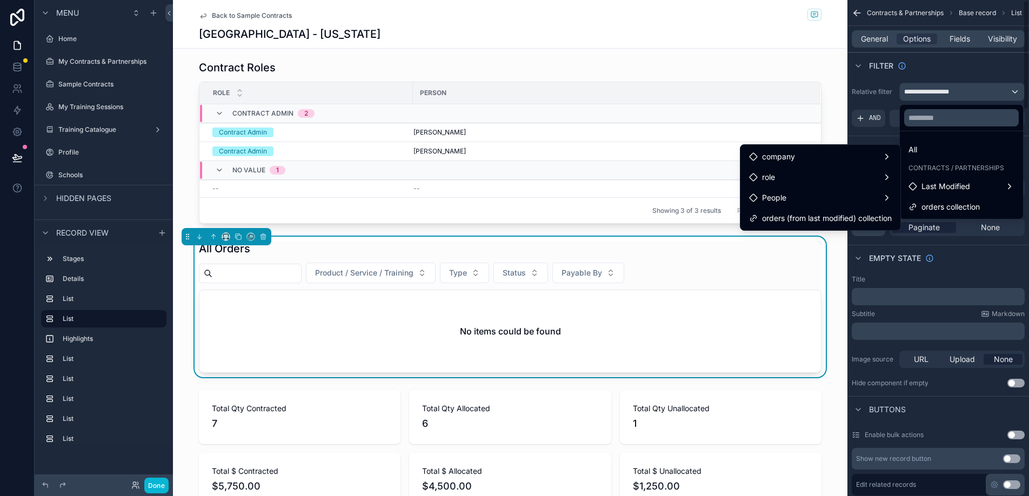
click at [883, 99] on div "scrollable content" at bounding box center [514, 248] width 1029 height 496
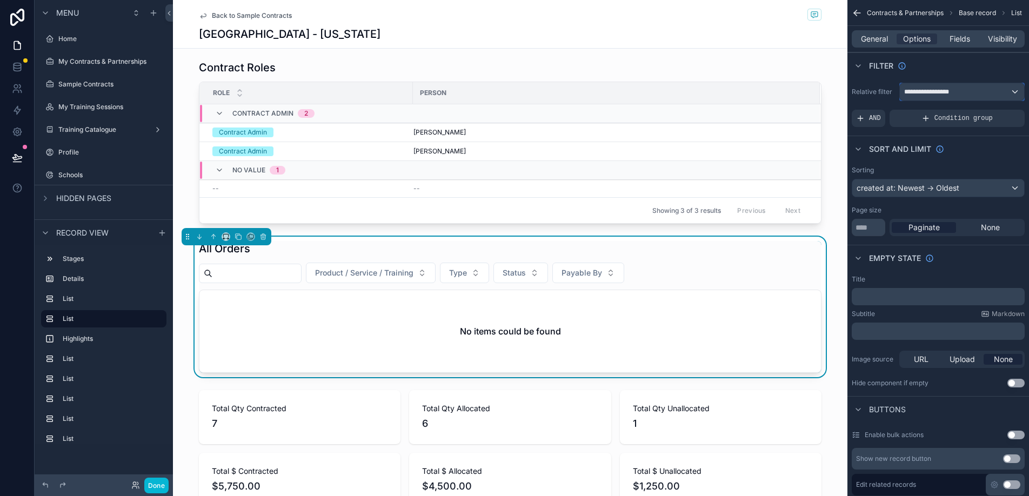
click at [974, 96] on div "**********" at bounding box center [962, 91] width 124 height 17
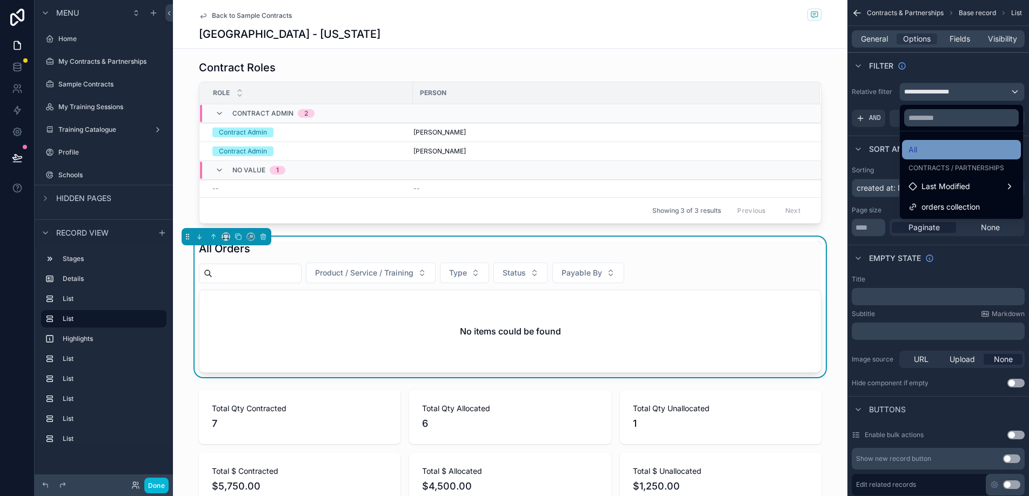
click at [933, 150] on div "All" at bounding box center [962, 149] width 106 height 13
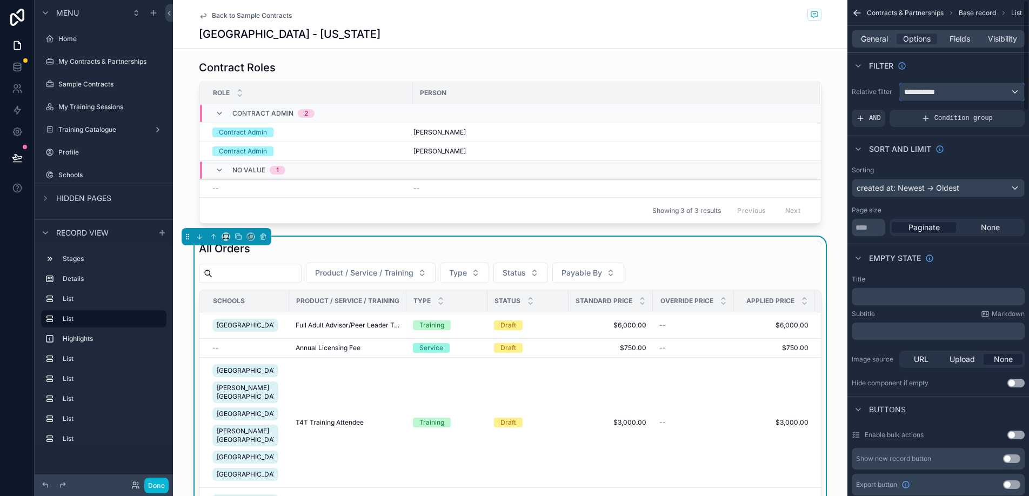
click at [980, 95] on div "**********" at bounding box center [962, 91] width 124 height 17
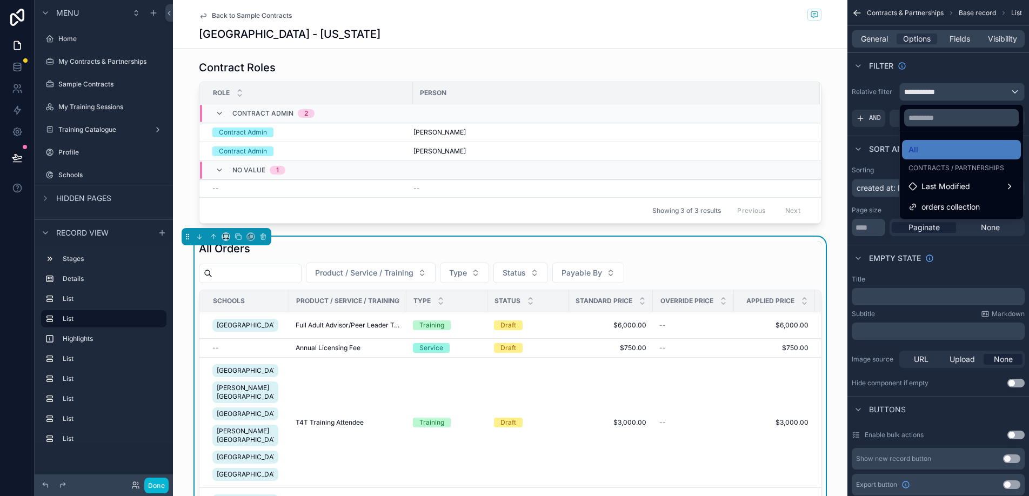
click at [980, 95] on div "scrollable content" at bounding box center [514, 248] width 1029 height 496
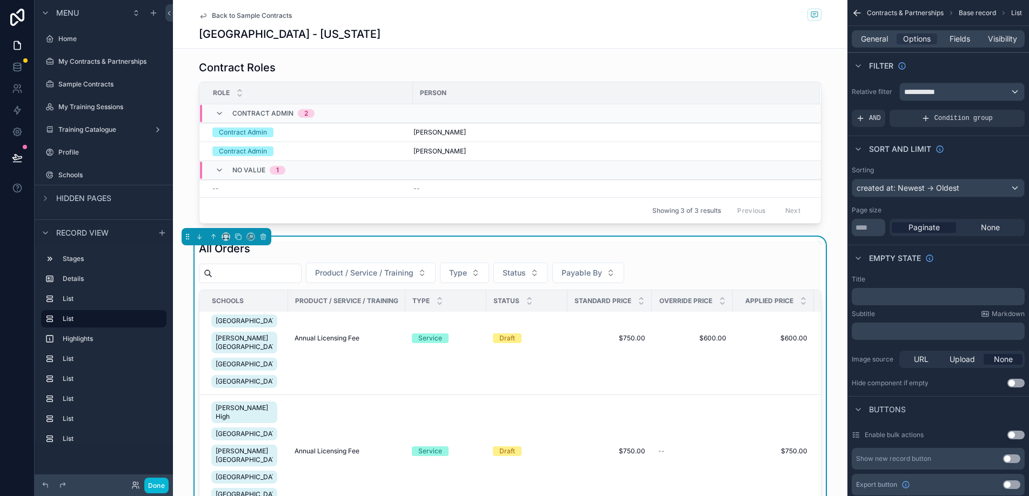
scroll to position [0, 1]
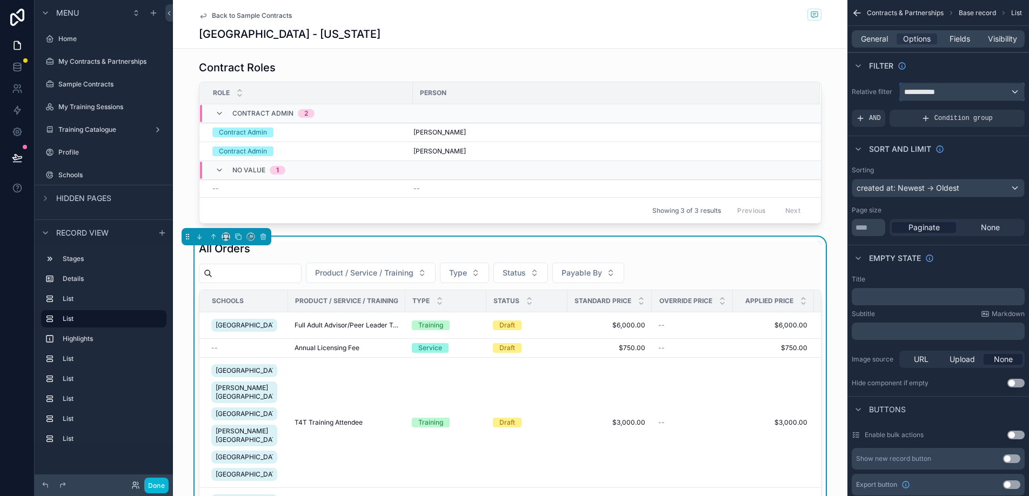
click at [969, 95] on div "**********" at bounding box center [962, 91] width 124 height 17
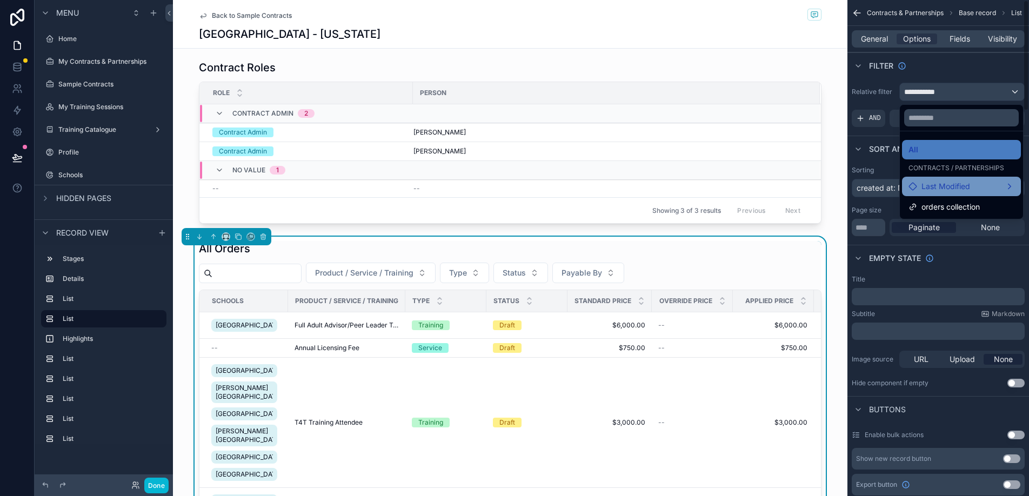
click at [1015, 188] on div "Last Modified" at bounding box center [961, 186] width 119 height 19
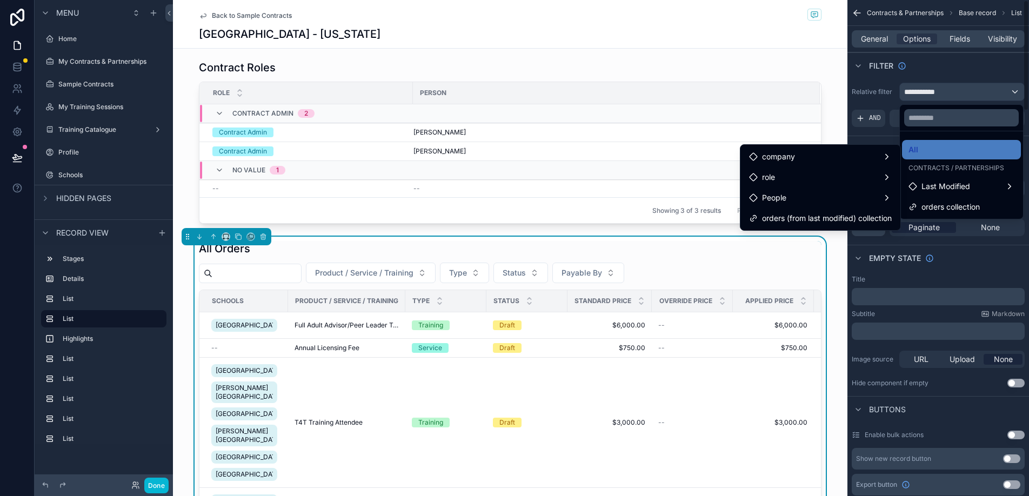
click at [894, 108] on div "scrollable content" at bounding box center [514, 248] width 1029 height 496
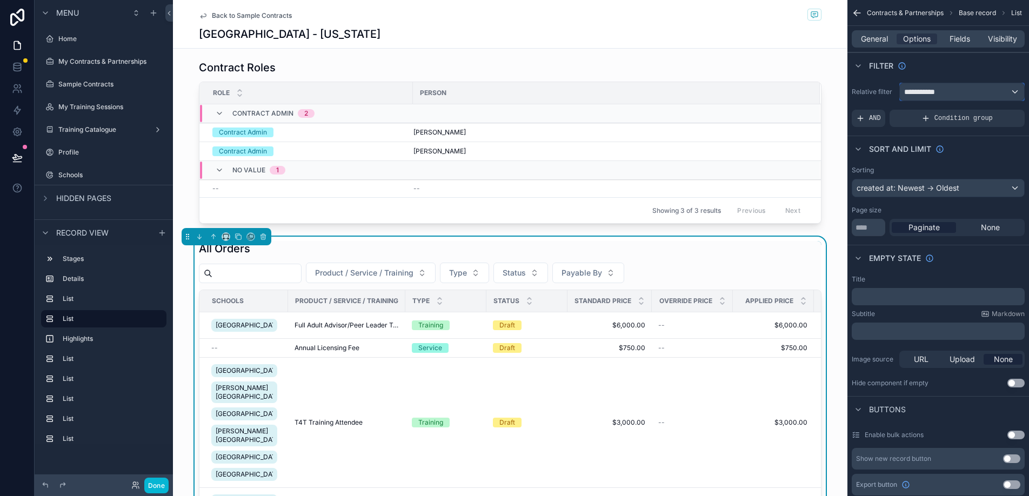
click at [964, 96] on div "**********" at bounding box center [962, 91] width 124 height 17
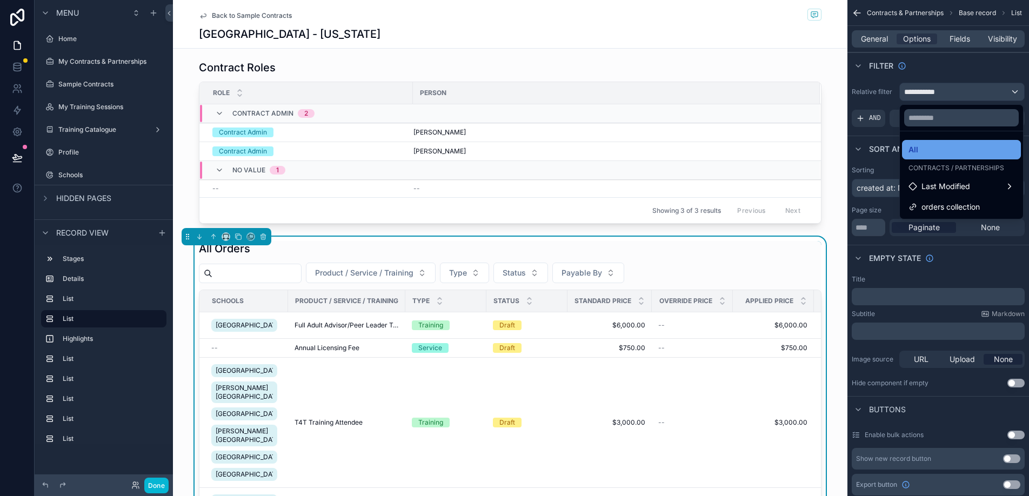
click at [925, 148] on div "All" at bounding box center [962, 149] width 106 height 13
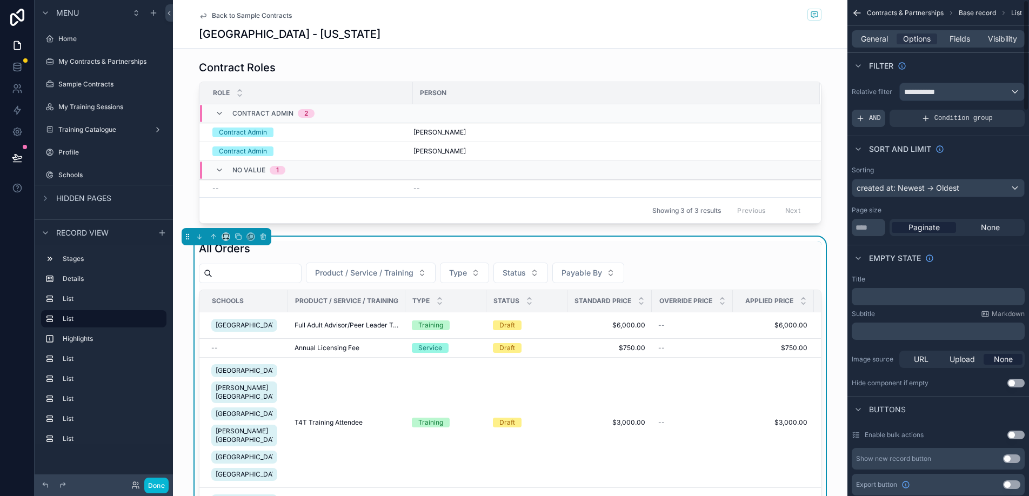
click at [882, 116] on div "AND" at bounding box center [869, 118] width 34 height 17
click at [932, 119] on div "Add a filter" at bounding box center [938, 118] width 173 height 17
click at [895, 118] on span "Add a filter" at bounding box center [879, 118] width 46 height 9
click at [1001, 115] on div "scrollable content" at bounding box center [997, 110] width 15 height 15
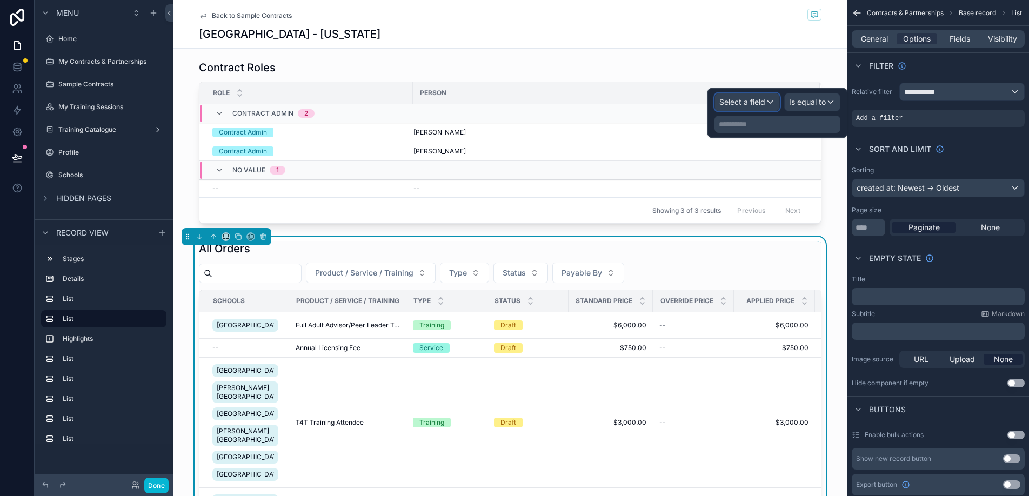
click at [767, 103] on div "Select a field" at bounding box center [747, 102] width 64 height 17
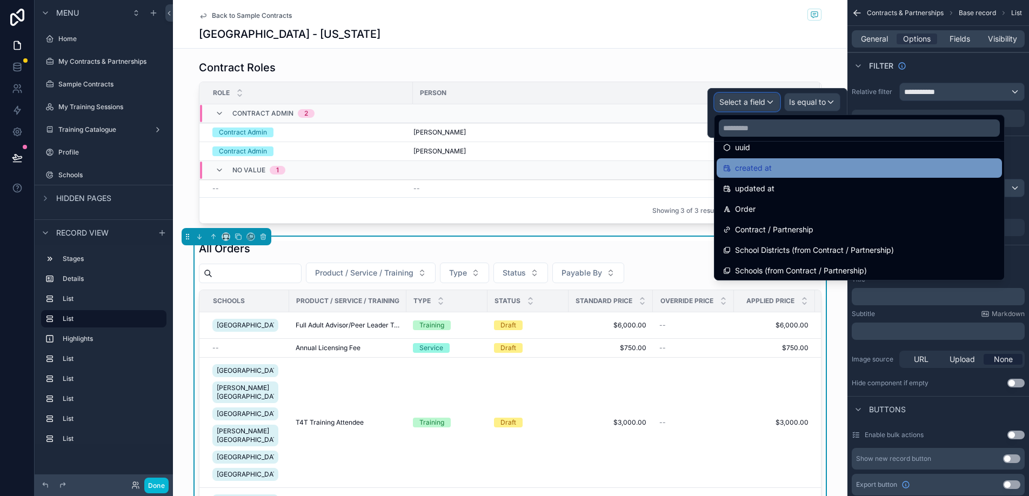
scroll to position [42, 0]
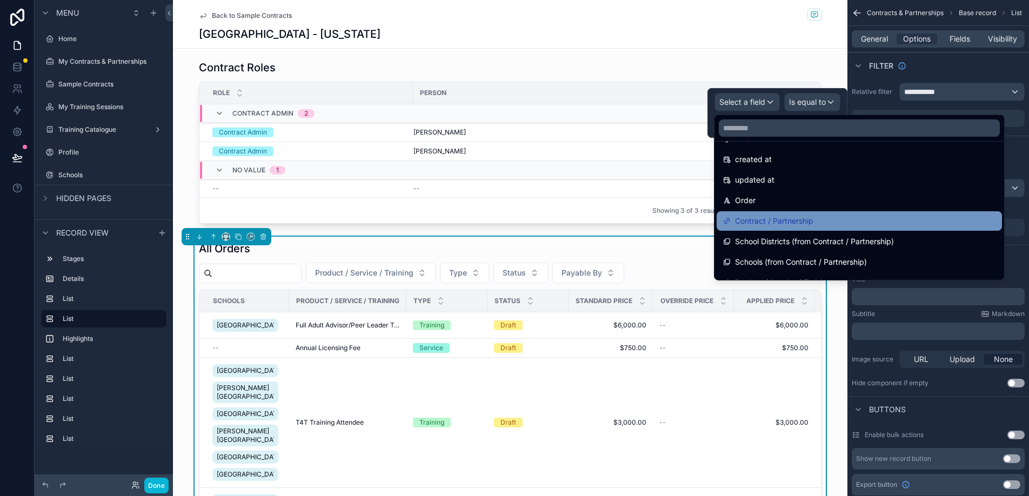
click at [761, 217] on span "Contract / Partnership" at bounding box center [774, 221] width 78 height 13
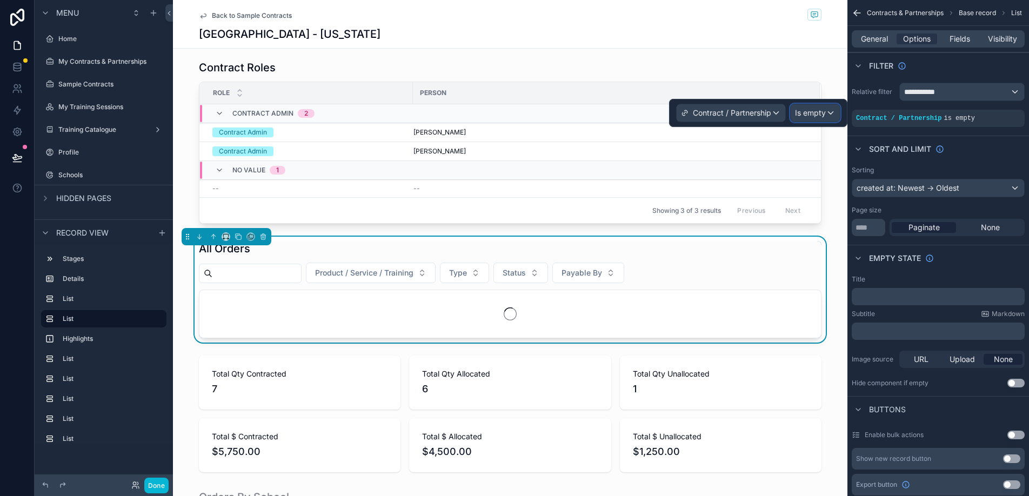
click at [821, 110] on span "Is empty" at bounding box center [810, 113] width 31 height 11
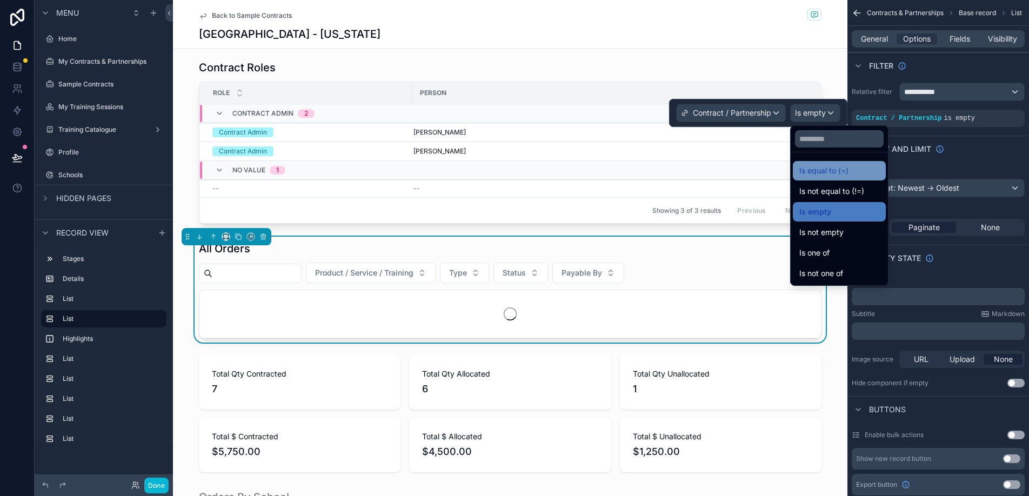
click at [826, 164] on span "Is equal to (=)" at bounding box center [824, 170] width 49 height 13
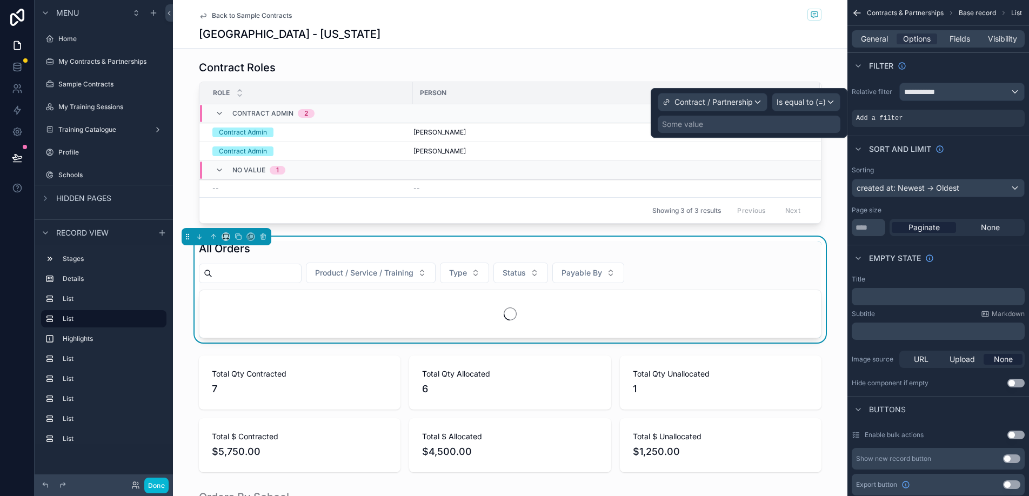
click at [740, 127] on div "Some value" at bounding box center [749, 124] width 183 height 17
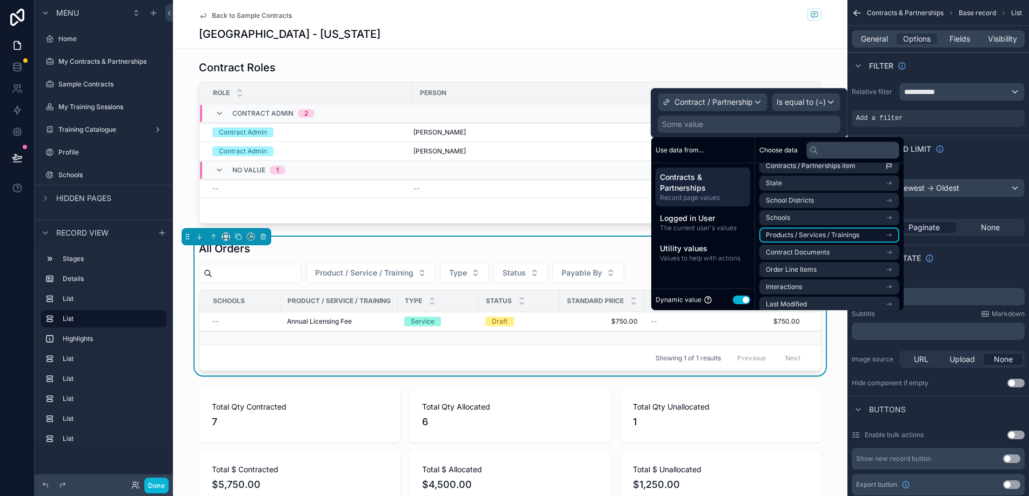
scroll to position [11, 0]
click at [720, 184] on span "Contracts & Partnerships" at bounding box center [703, 183] width 86 height 22
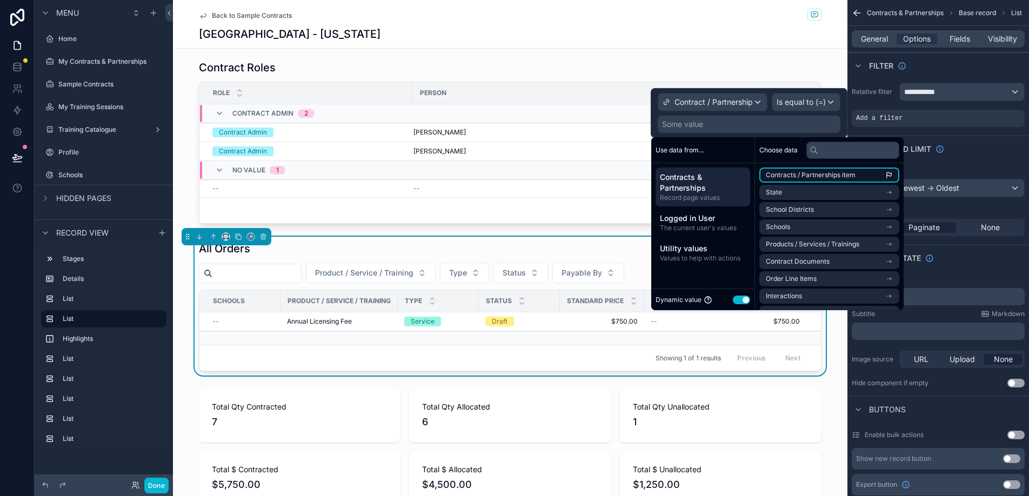
click at [843, 174] on span "Contracts / Partnerships item" at bounding box center [811, 175] width 90 height 9
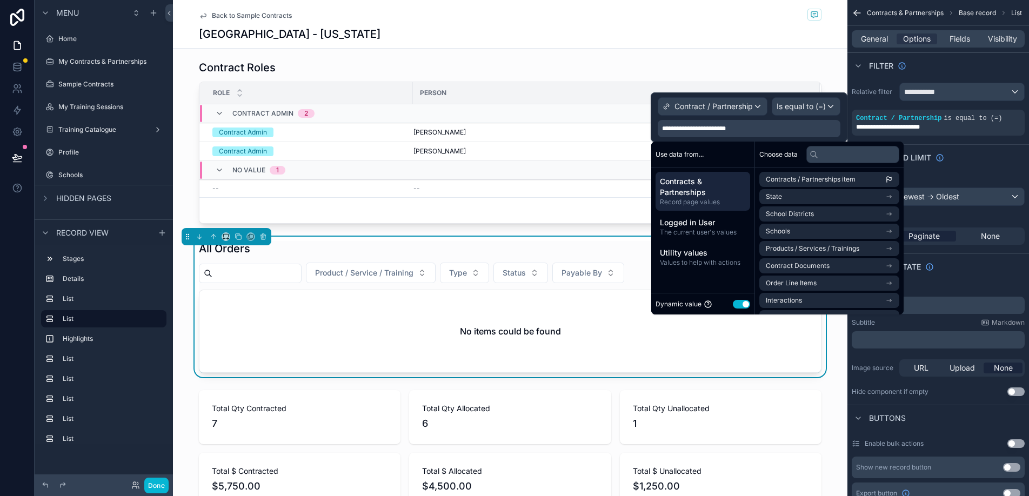
click at [715, 188] on span "Contracts & Partnerships" at bounding box center [703, 187] width 86 height 22
click at [714, 225] on span "Logged in User" at bounding box center [703, 222] width 86 height 11
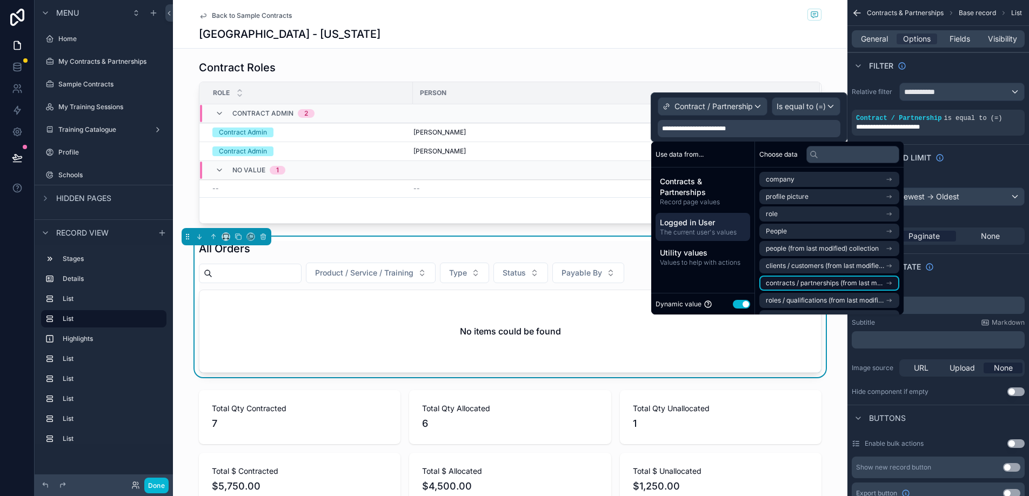
scroll to position [12, 0]
click at [820, 274] on span "contracts / partnerships (from last modified) collection" at bounding box center [825, 271] width 119 height 9
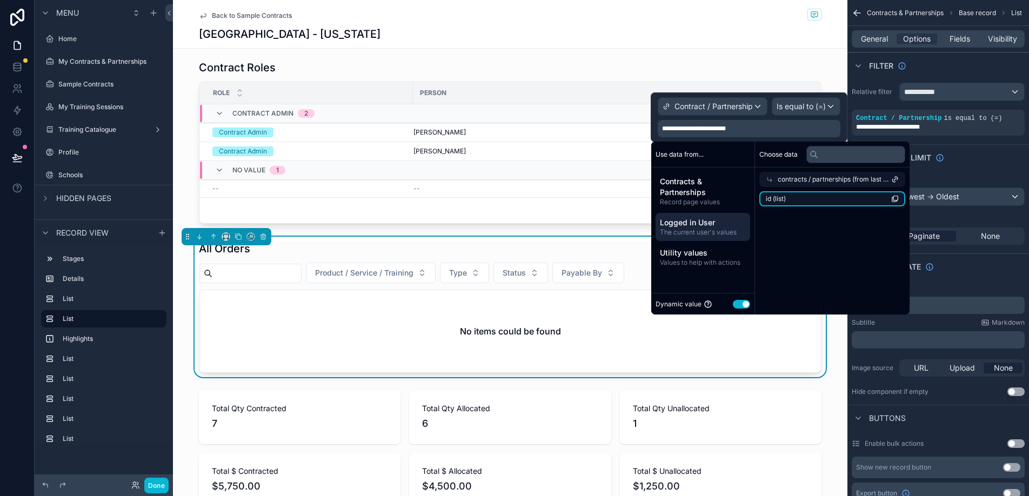
click at [817, 204] on li "id (list)" at bounding box center [833, 198] width 146 height 15
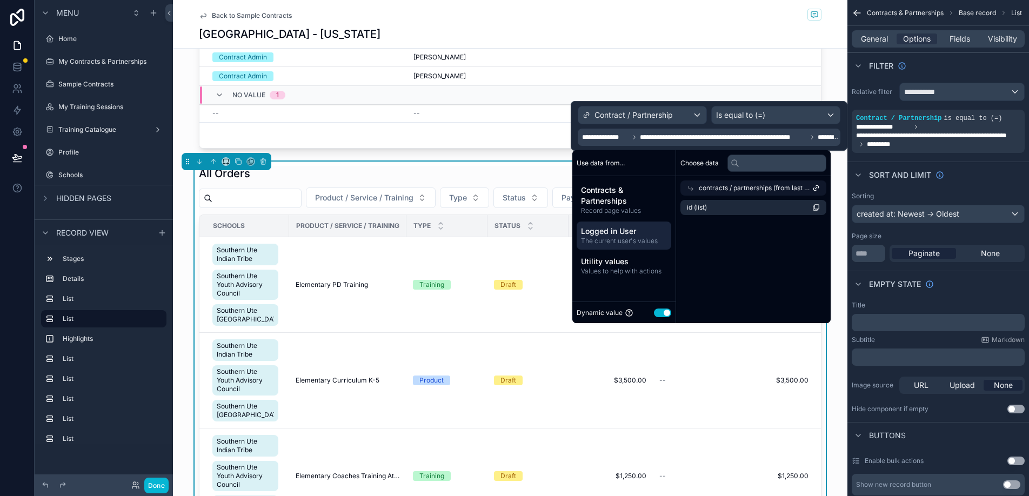
scroll to position [725, 0]
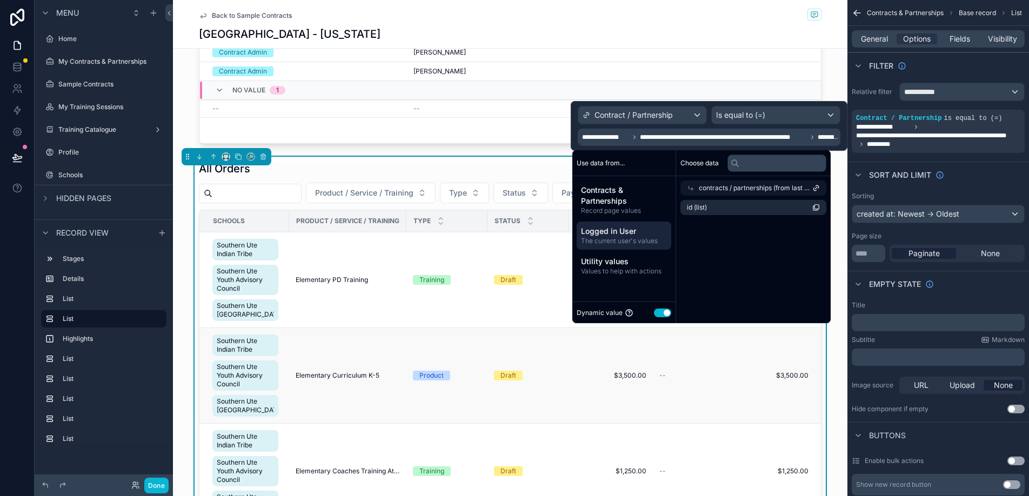
click at [519, 367] on td "Draft" at bounding box center [528, 376] width 81 height 96
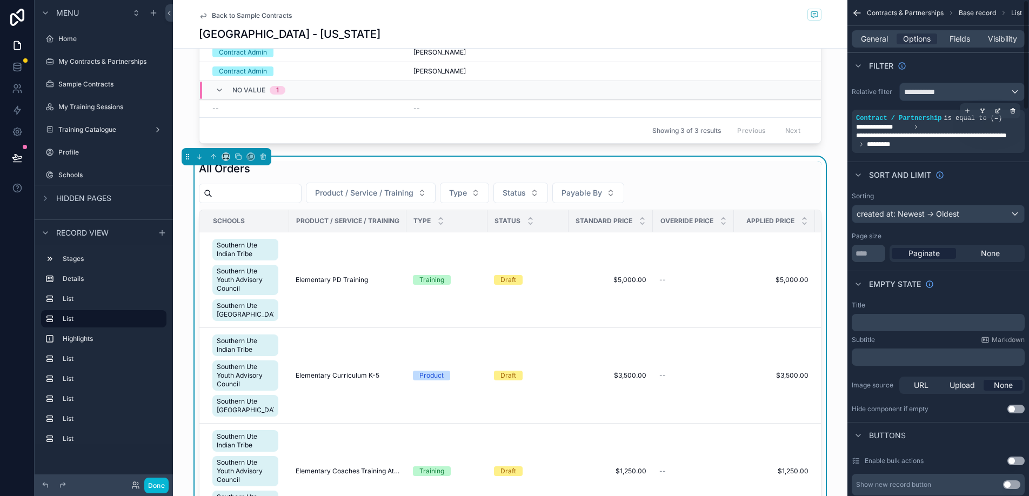
click at [921, 145] on span "**********" at bounding box center [938, 136] width 164 height 26
click at [1000, 110] on icon "scrollable content" at bounding box center [998, 111] width 6 height 6
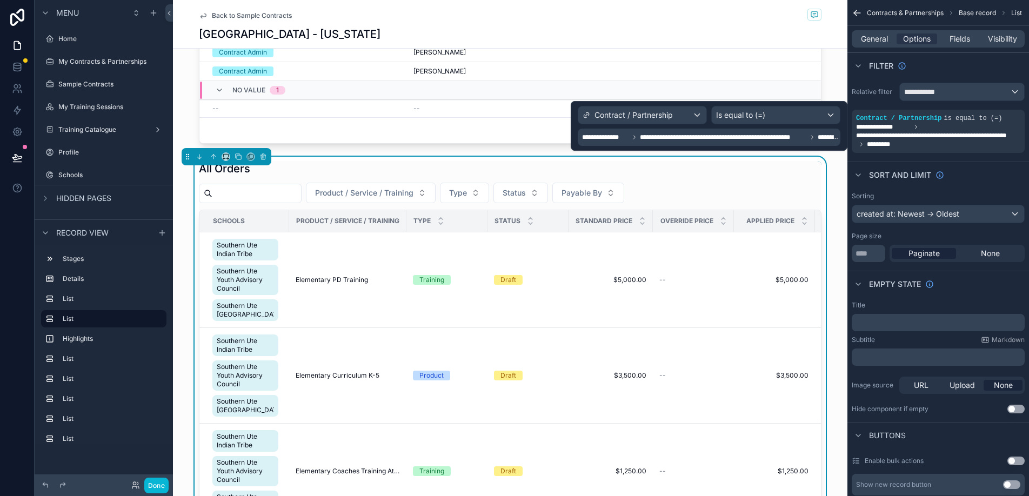
click at [828, 141] on span "*********" at bounding box center [828, 137] width 21 height 9
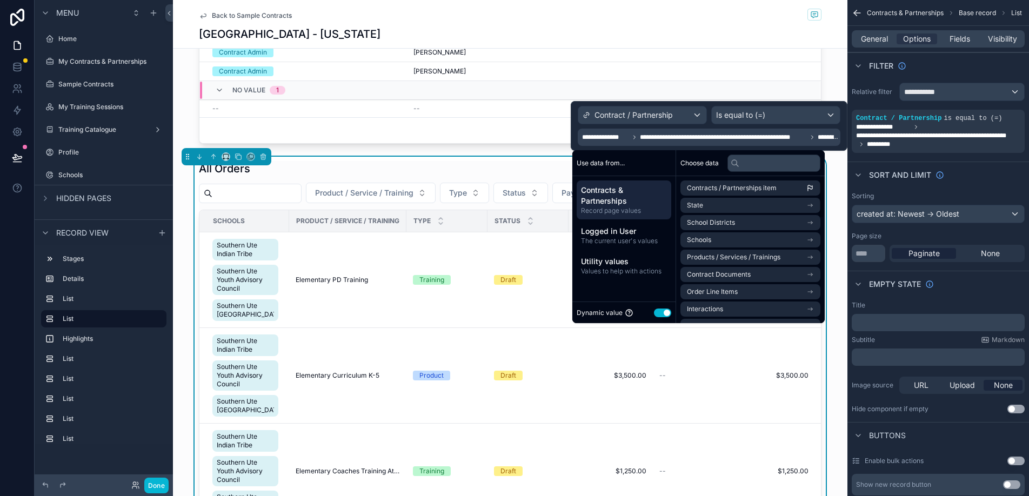
click at [642, 210] on span "Record page values" at bounding box center [624, 211] width 86 height 9
click at [641, 237] on span "The current user's values" at bounding box center [624, 241] width 86 height 9
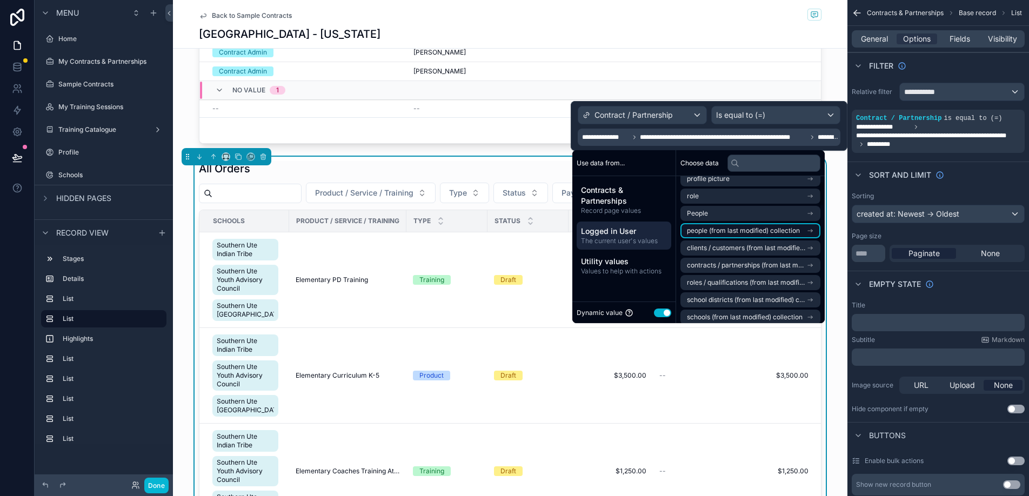
scroll to position [29, 0]
click at [752, 258] on span "contracts / partnerships (from last modified) collection" at bounding box center [746, 262] width 119 height 9
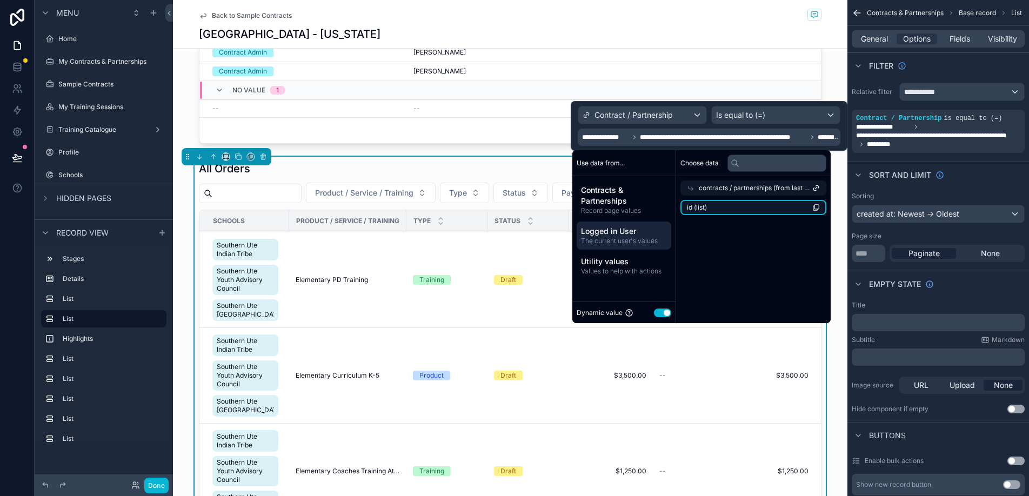
click at [734, 208] on li "id (list)" at bounding box center [754, 207] width 146 height 15
click at [738, 211] on li "id (list)" at bounding box center [754, 207] width 146 height 15
click at [833, 138] on span "*********" at bounding box center [828, 137] width 21 height 9
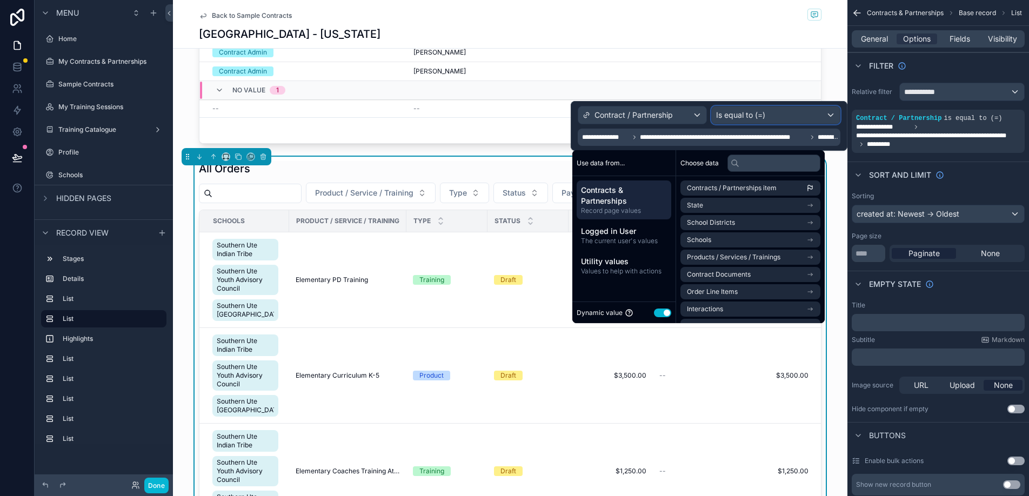
click at [832, 115] on div "Is equal to (=)" at bounding box center [776, 114] width 128 height 17
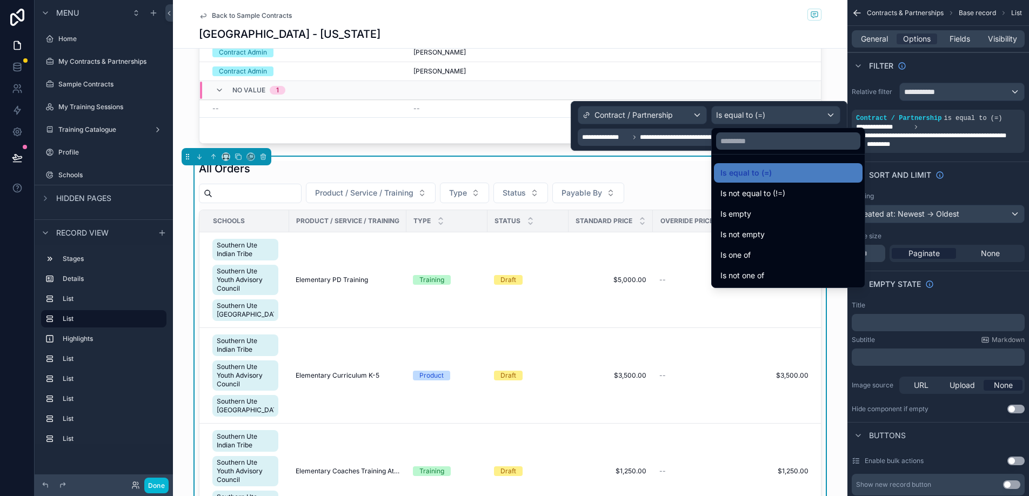
click at [832, 115] on div at bounding box center [709, 126] width 277 height 50
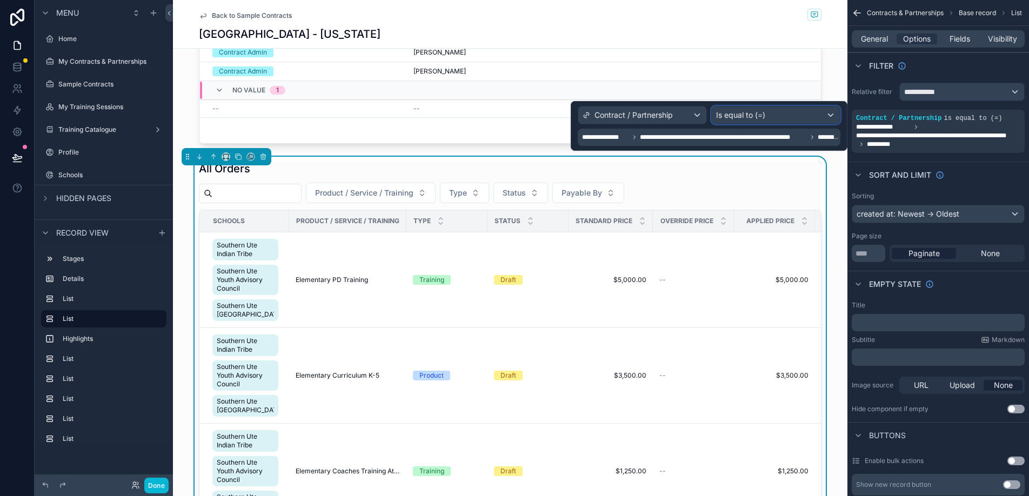
click at [832, 115] on div "Is equal to (=)" at bounding box center [776, 114] width 128 height 17
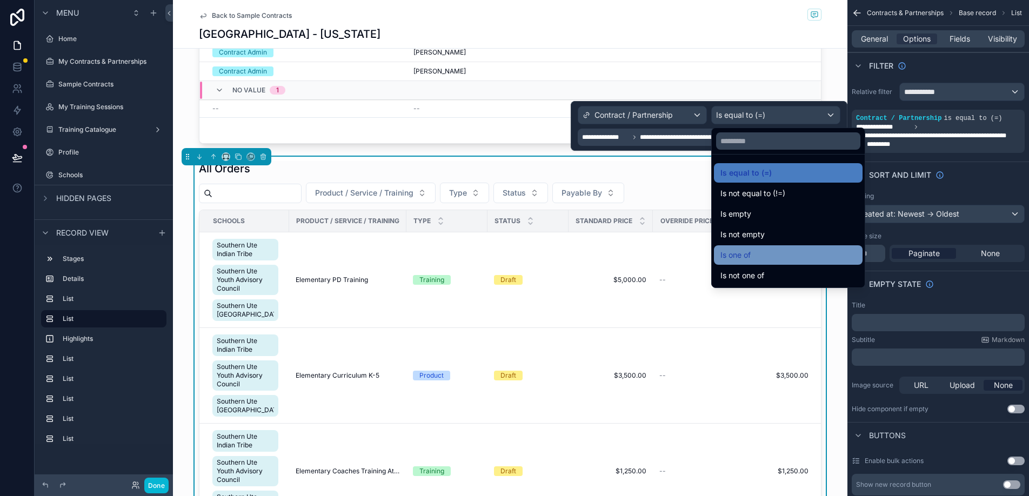
click at [776, 251] on div "Is one of" at bounding box center [789, 255] width 136 height 13
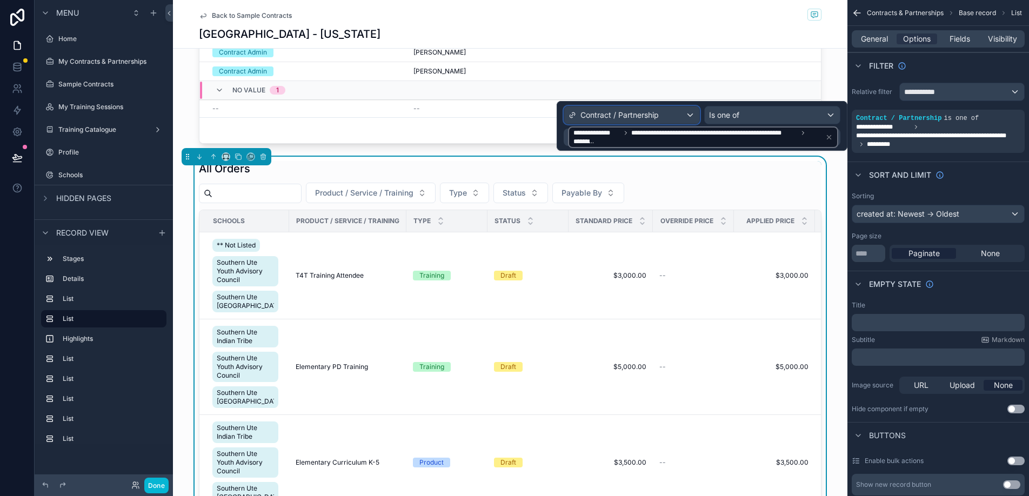
click at [678, 111] on div "Contract / Partnership" at bounding box center [631, 114] width 135 height 17
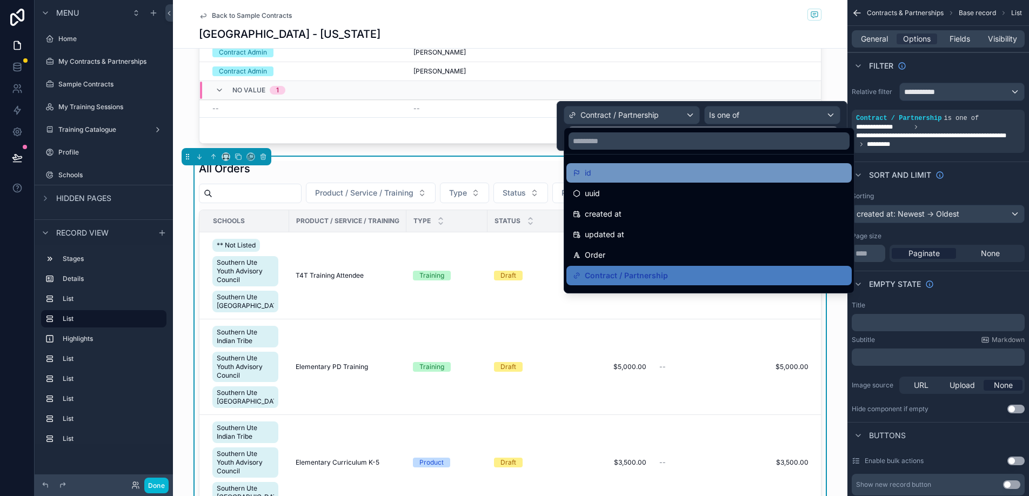
click at [665, 170] on div "id" at bounding box center [709, 173] width 272 height 13
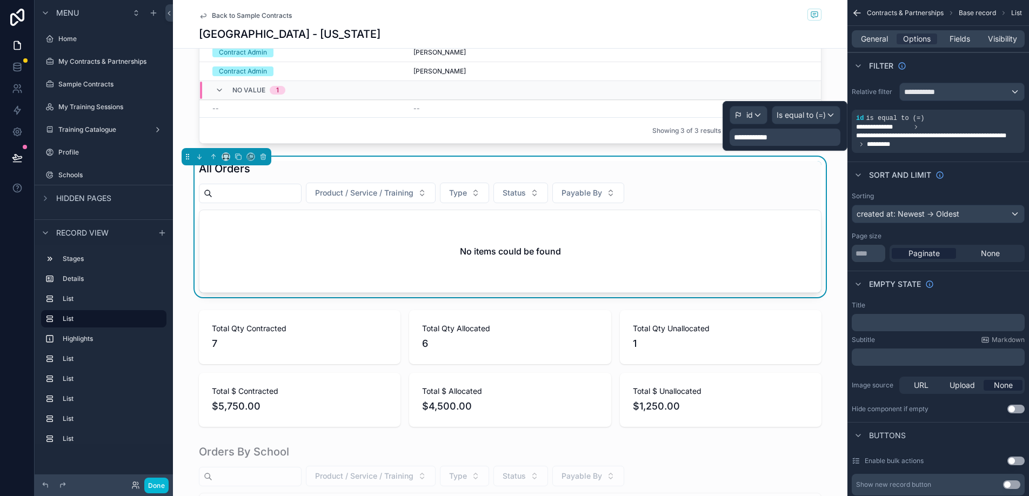
click at [813, 138] on div "**********" at bounding box center [785, 137] width 111 height 17
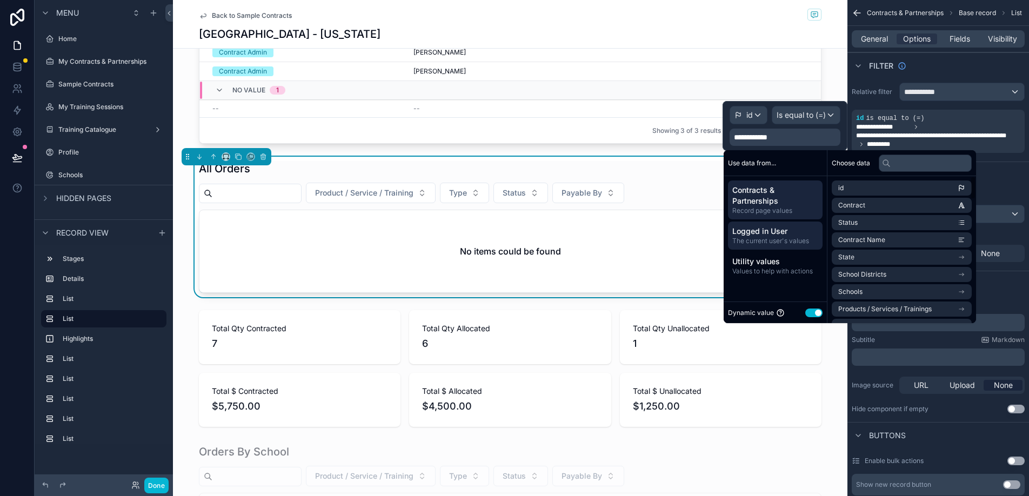
click at [784, 226] on span "Logged in User" at bounding box center [776, 231] width 86 height 11
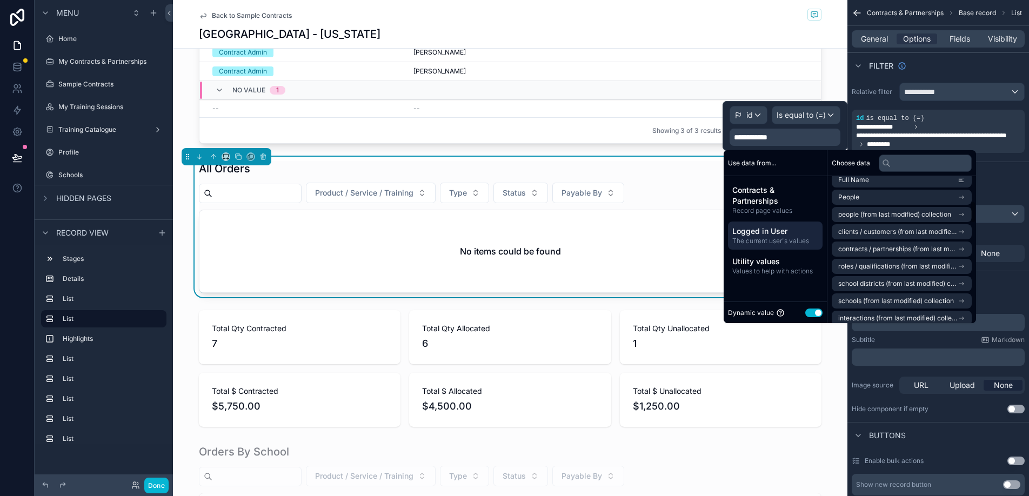
scroll to position [170, 0]
click at [952, 243] on span "contracts / partnerships (from last modified) collection" at bounding box center [897, 242] width 119 height 9
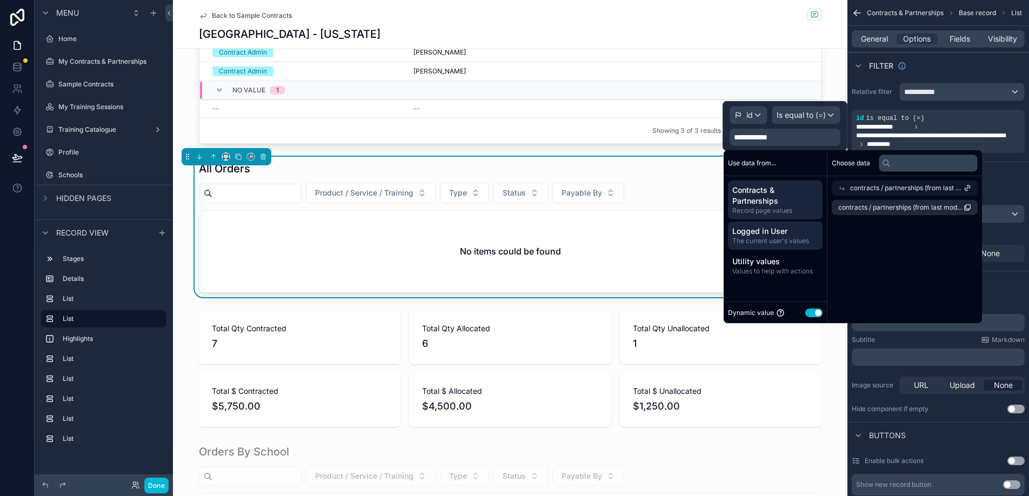
click at [758, 195] on span "Contracts & Partnerships" at bounding box center [776, 196] width 86 height 22
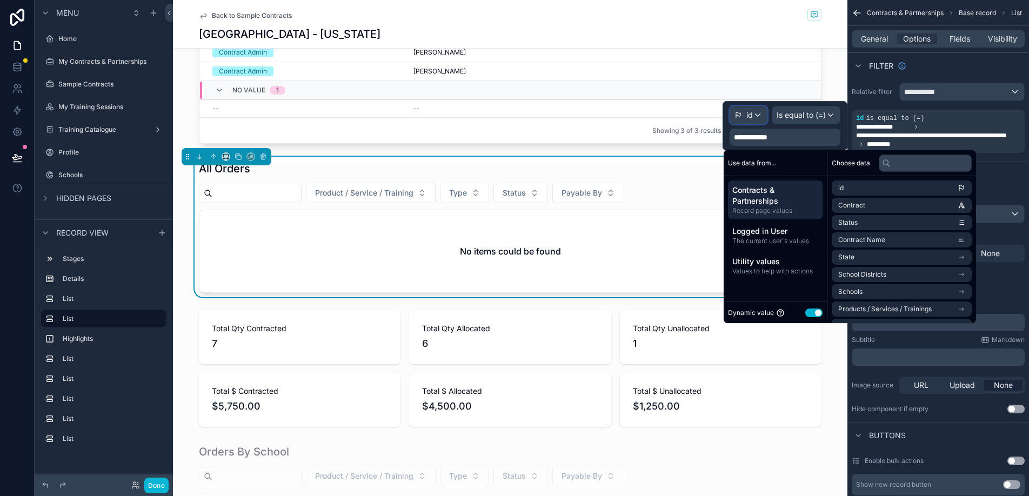
click at [757, 122] on div "id" at bounding box center [748, 114] width 37 height 17
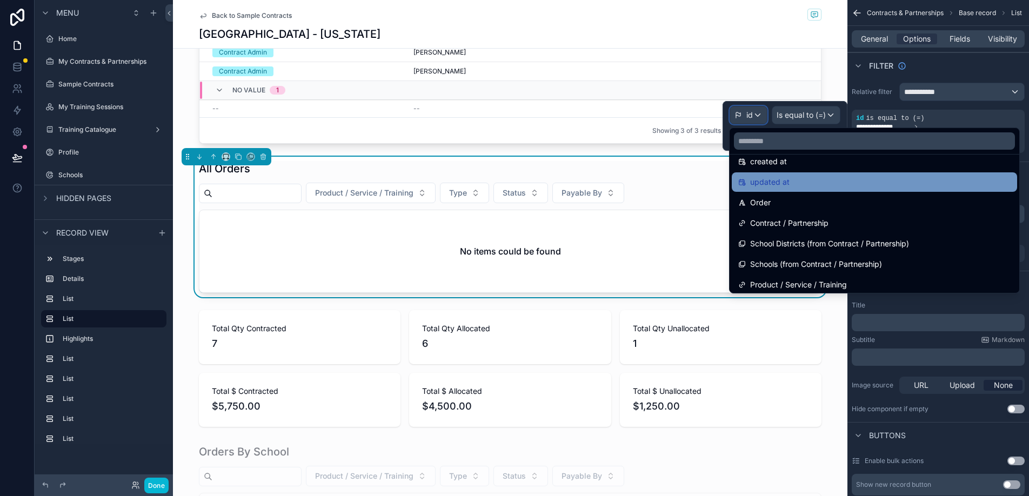
scroll to position [53, 0]
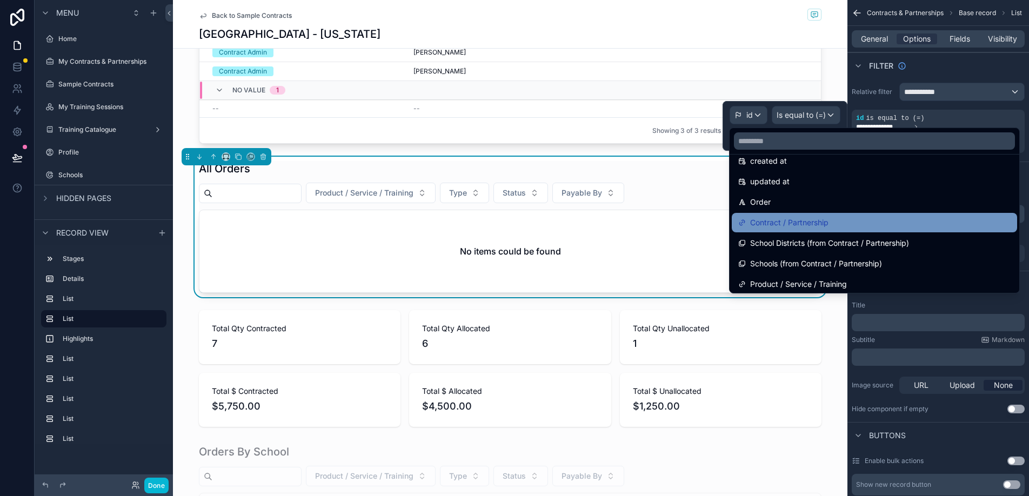
click at [779, 224] on span "Contract / Partnership" at bounding box center [789, 222] width 78 height 13
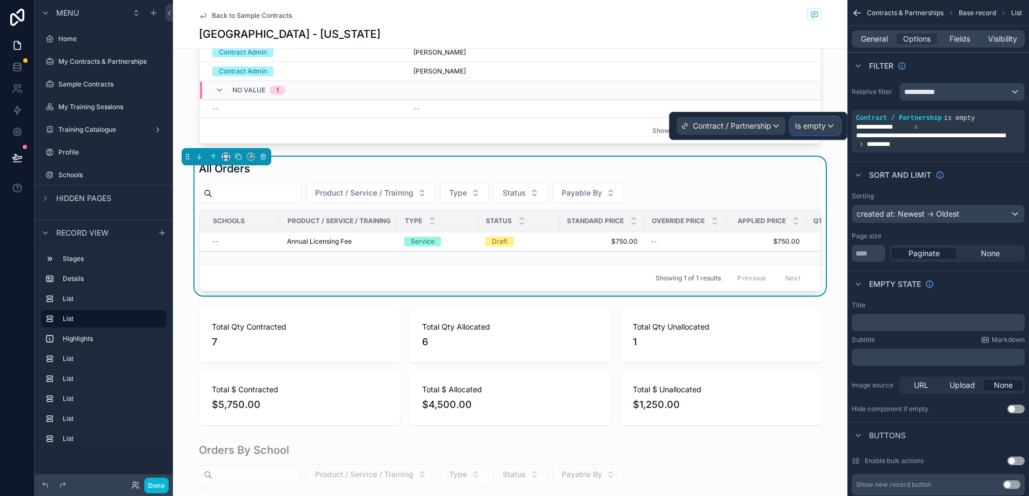
click at [818, 123] on span "Is empty" at bounding box center [810, 126] width 31 height 11
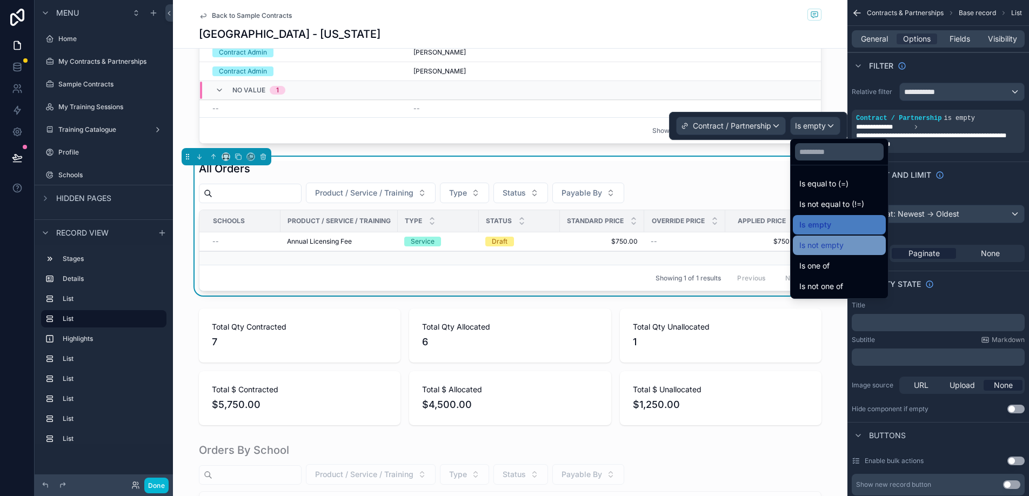
click at [823, 249] on span "Is not empty" at bounding box center [822, 245] width 44 height 13
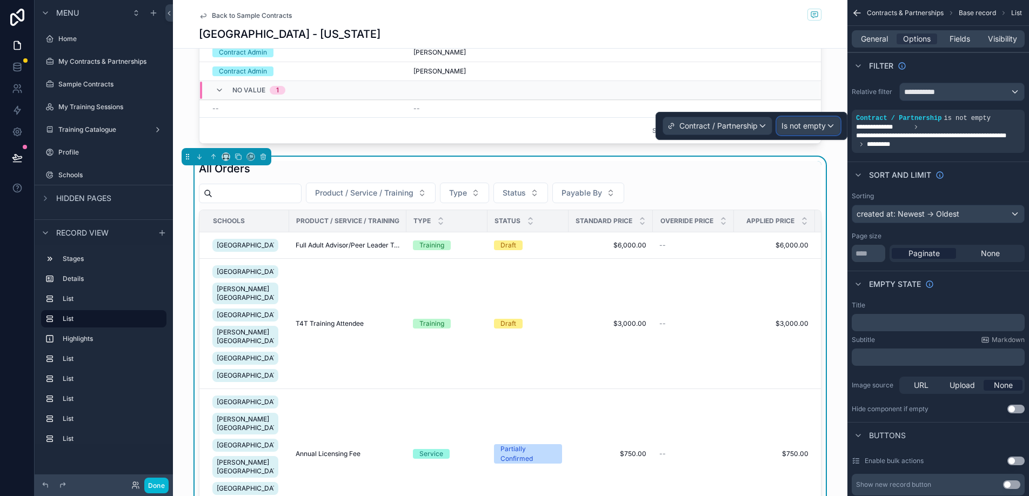
click at [827, 126] on div "Is not empty" at bounding box center [808, 125] width 63 height 17
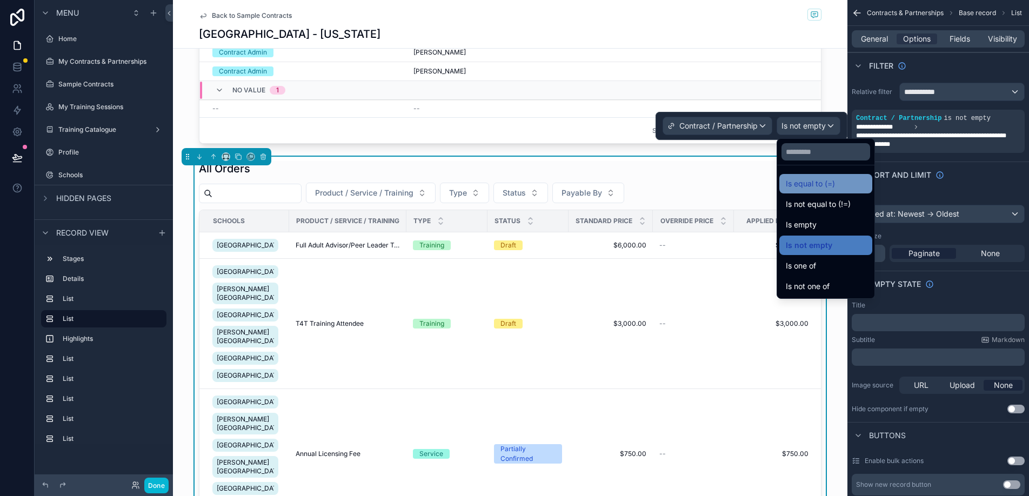
click at [836, 188] on div "Is equal to (=)" at bounding box center [826, 183] width 80 height 13
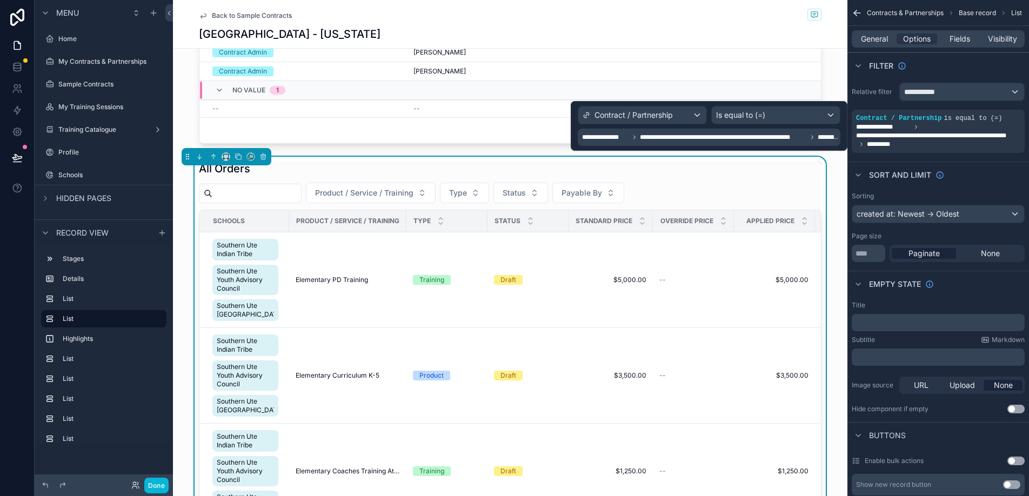
click at [818, 137] on span "*********" at bounding box center [828, 137] width 21 height 9
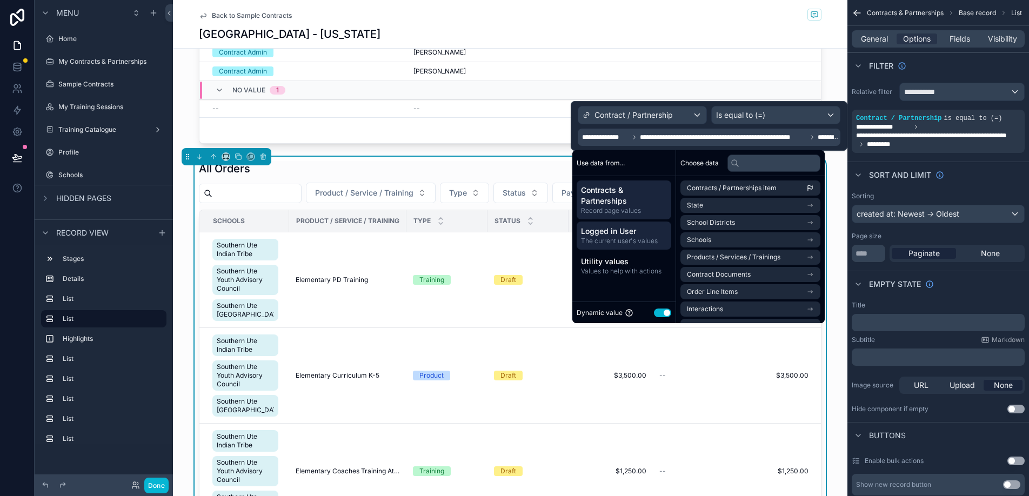
click at [623, 239] on span "The current user's values" at bounding box center [624, 241] width 86 height 9
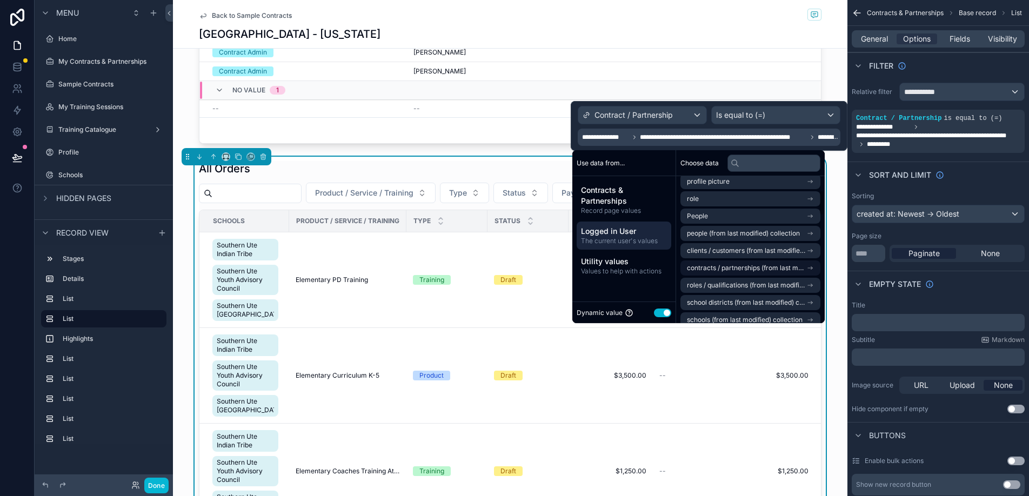
scroll to position [0, 0]
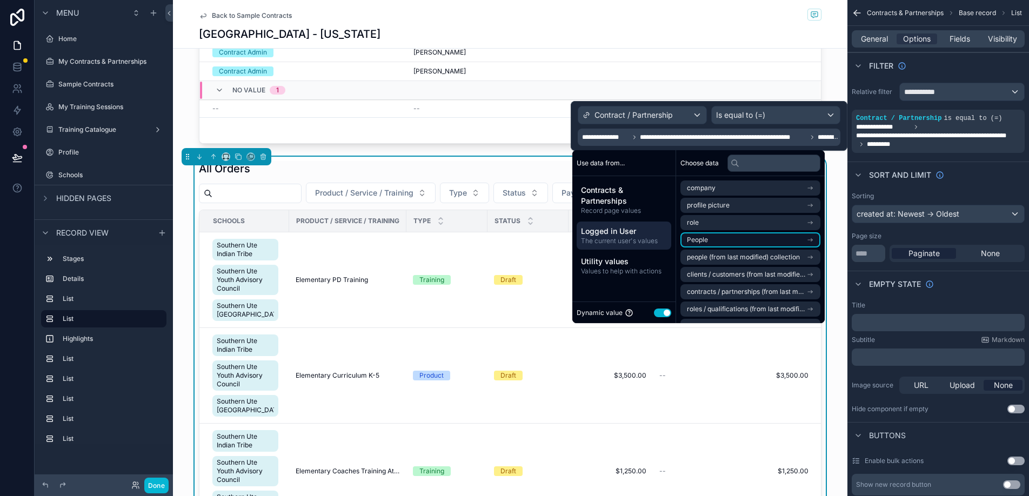
click at [814, 236] on icon "scrollable content" at bounding box center [811, 240] width 8 height 8
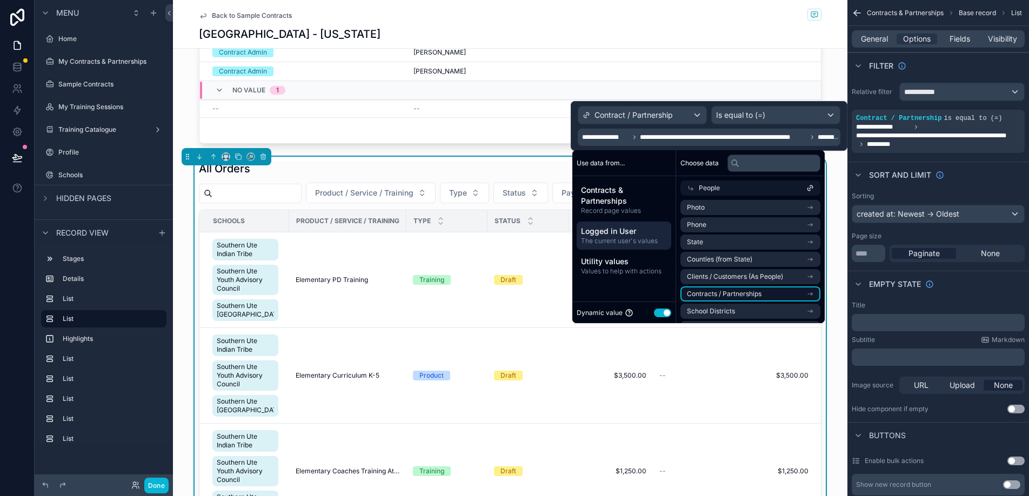
click at [803, 296] on li "Contracts / Partnerships" at bounding box center [751, 294] width 140 height 15
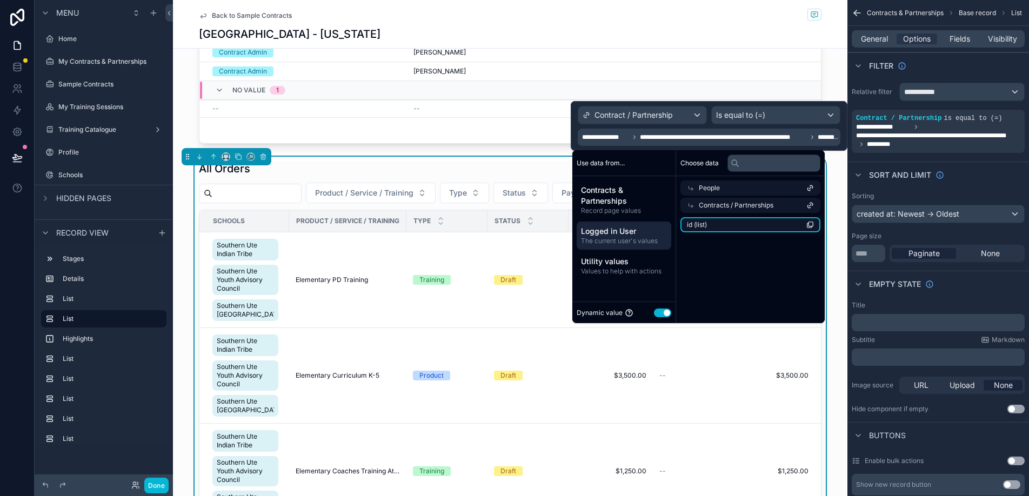
click at [782, 225] on li "id (list)" at bounding box center [751, 224] width 140 height 15
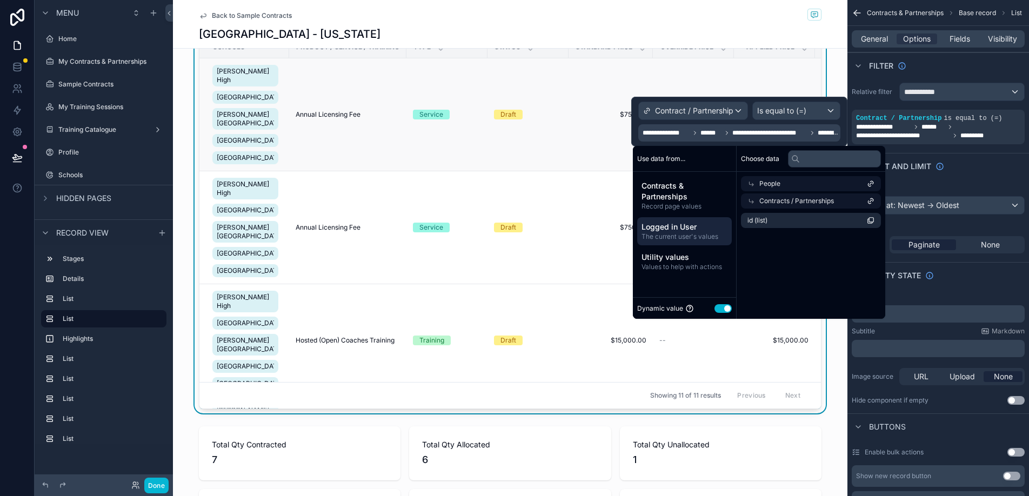
scroll to position [920, 0]
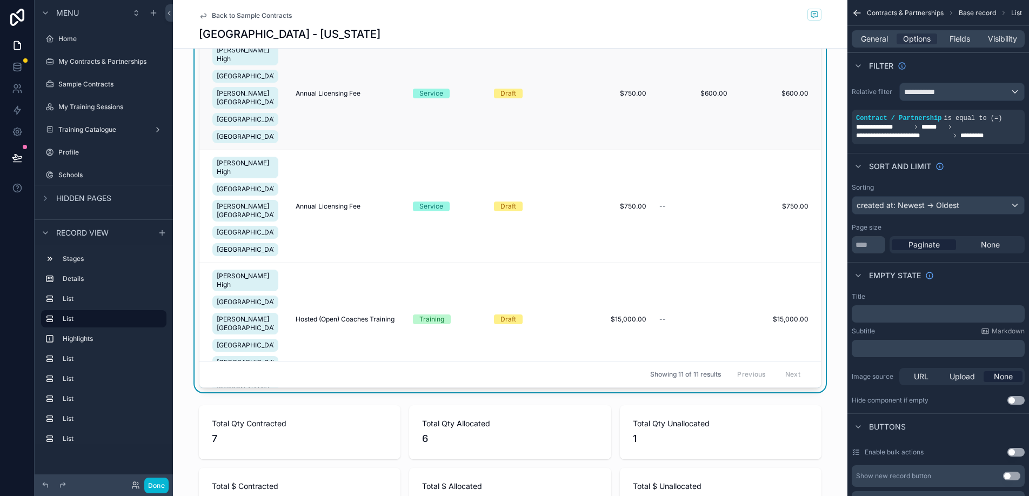
click at [513, 150] on td "Draft" at bounding box center [528, 93] width 81 height 113
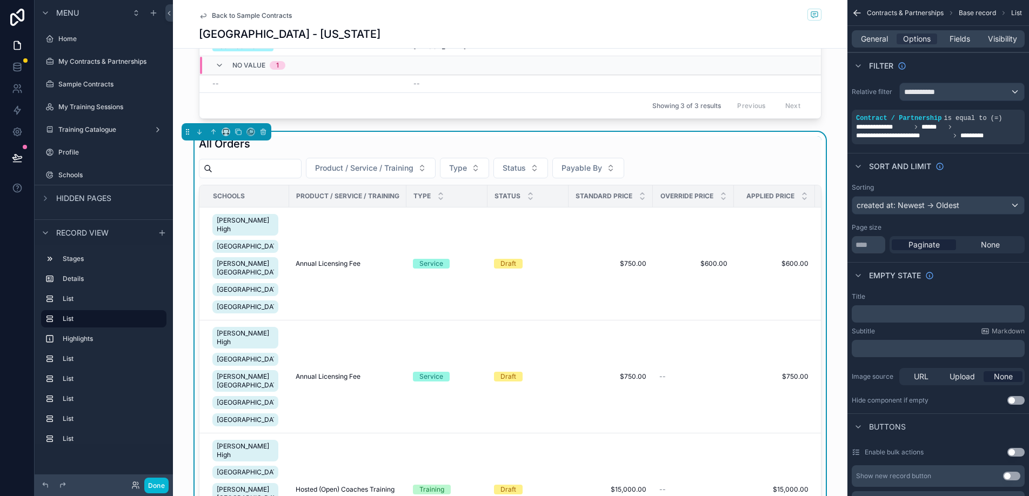
scroll to position [725, 0]
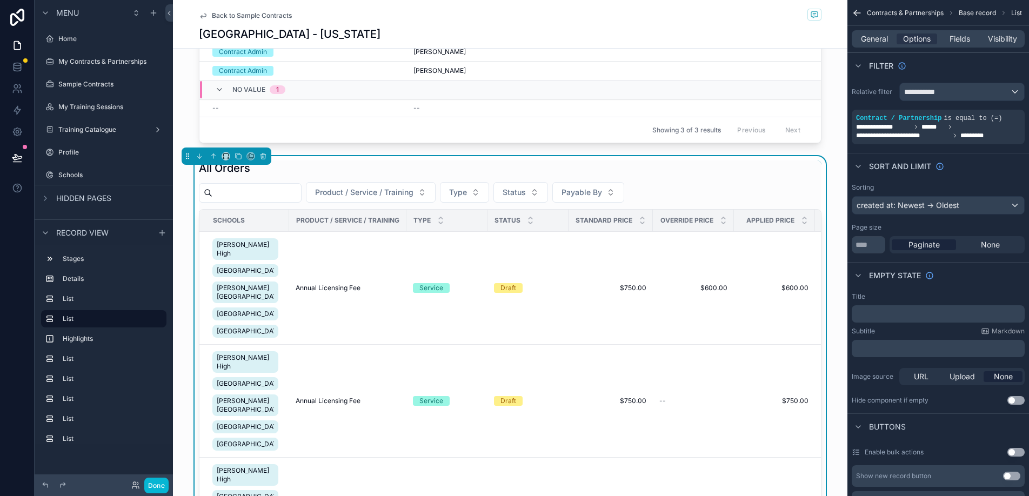
click at [524, 167] on div "All Orders" at bounding box center [510, 168] width 623 height 15
click at [1004, 138] on span "**********" at bounding box center [938, 131] width 164 height 17
click at [1001, 109] on icon "scrollable content" at bounding box center [998, 111] width 6 height 6
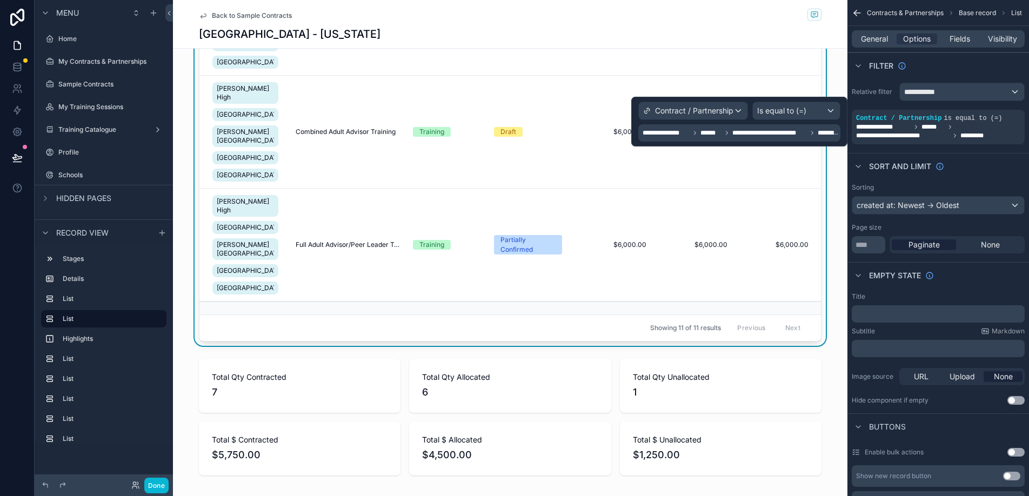
scroll to position [1217, 0]
click at [829, 135] on span "*********" at bounding box center [828, 133] width 21 height 9
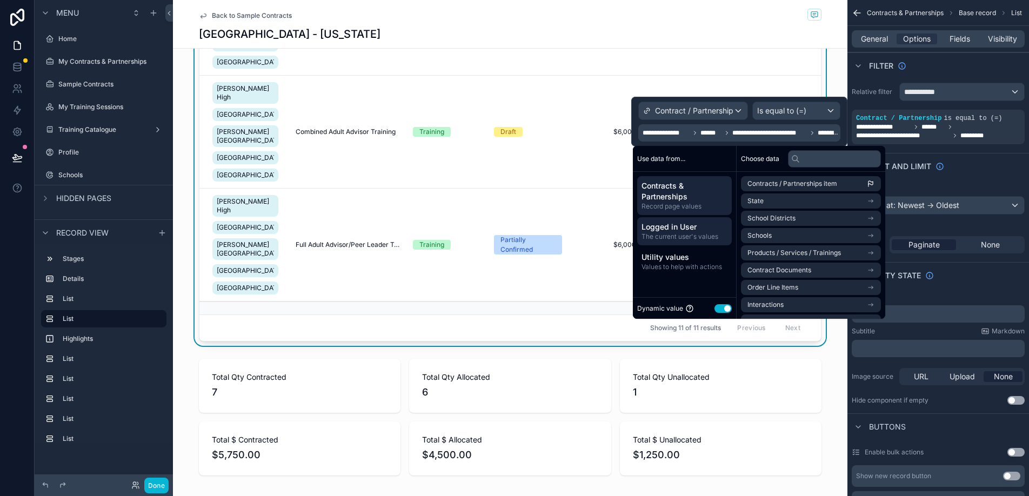
click at [683, 234] on span "The current user's values" at bounding box center [685, 236] width 86 height 9
click at [718, 197] on span "Contracts & Partnerships" at bounding box center [685, 192] width 86 height 22
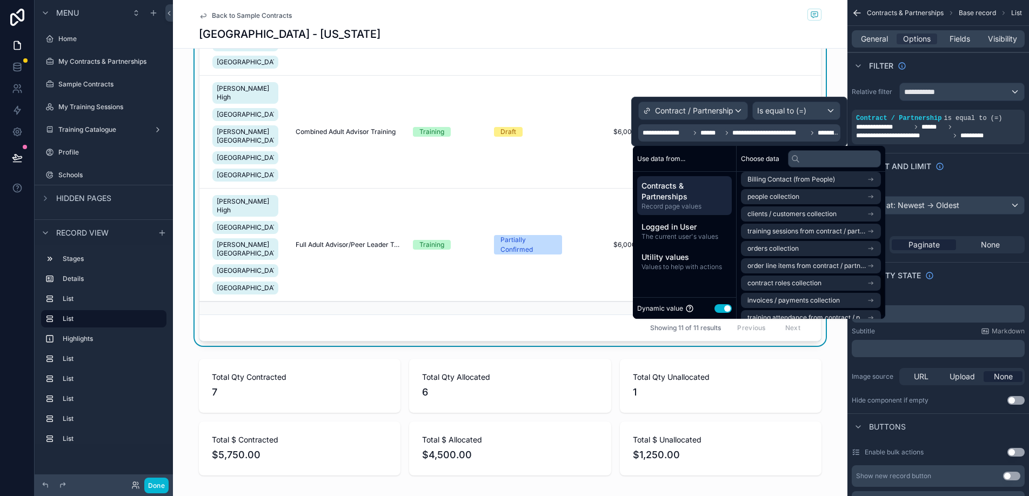
scroll to position [353, 0]
click at [822, 246] on li "orders collection" at bounding box center [811, 245] width 140 height 15
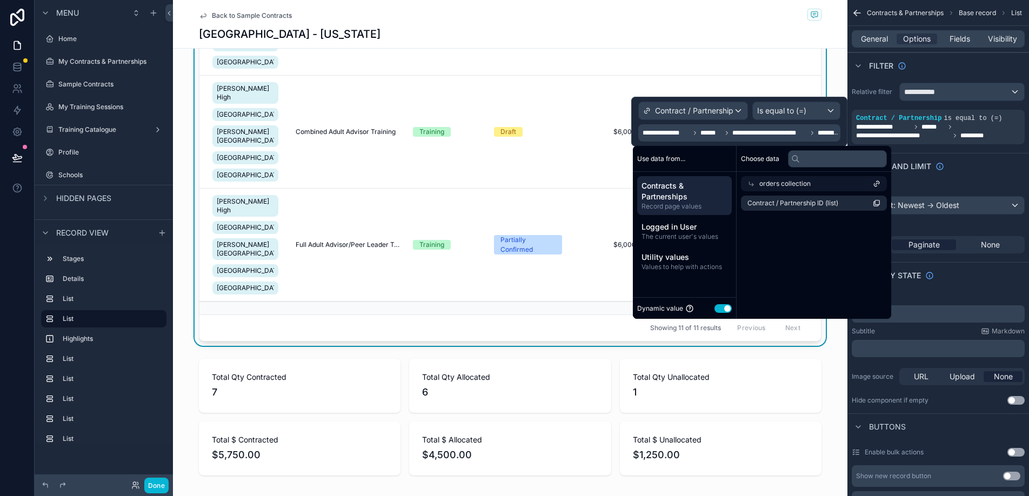
scroll to position [0, 0]
click at [821, 205] on span "Contract / Partnership ID (list)" at bounding box center [793, 203] width 91 height 9
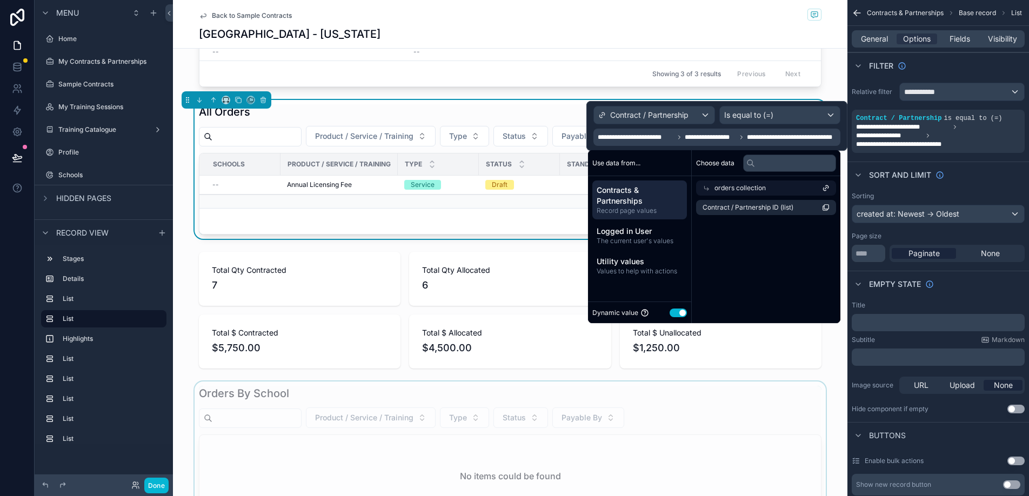
scroll to position [780, 0]
click at [786, 115] on div "Is equal to (=)" at bounding box center [780, 114] width 120 height 17
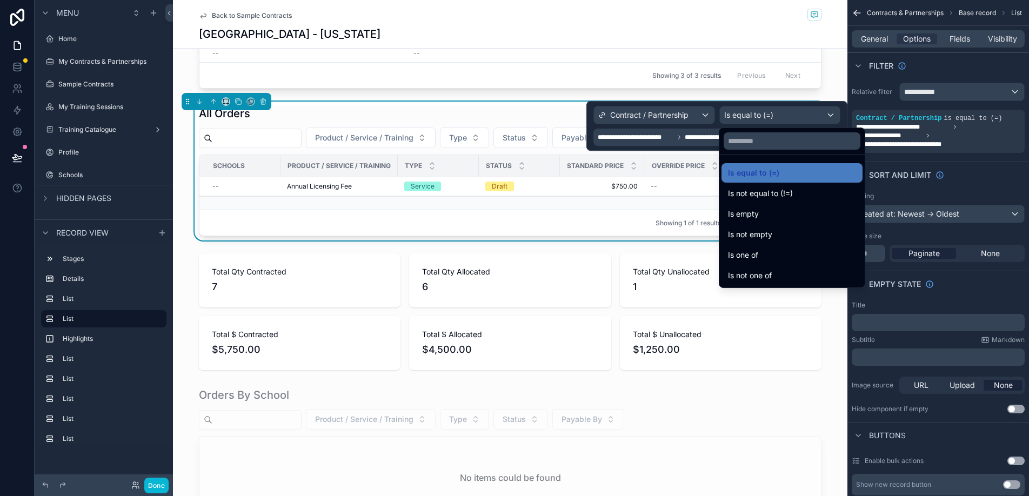
click at [712, 141] on div at bounding box center [717, 126] width 261 height 50
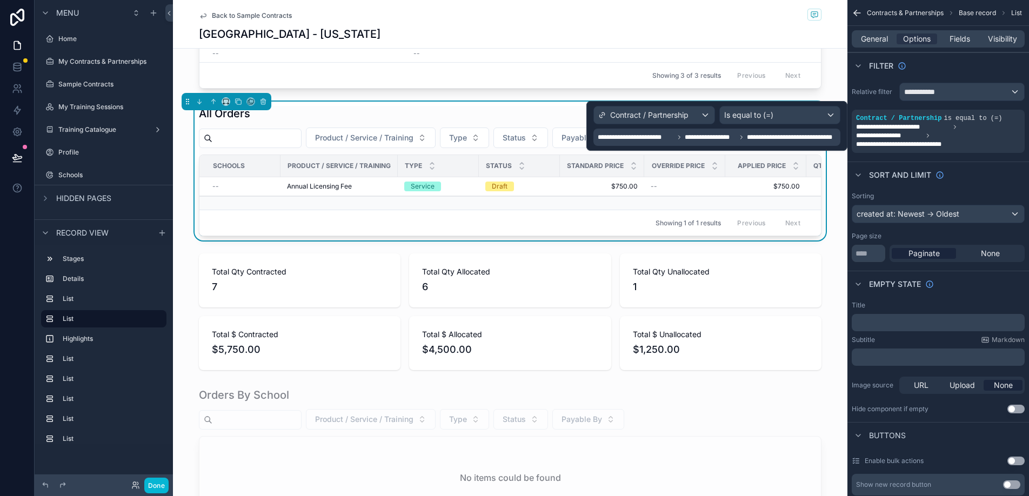
click at [714, 137] on span "**********" at bounding box center [710, 137] width 51 height 9
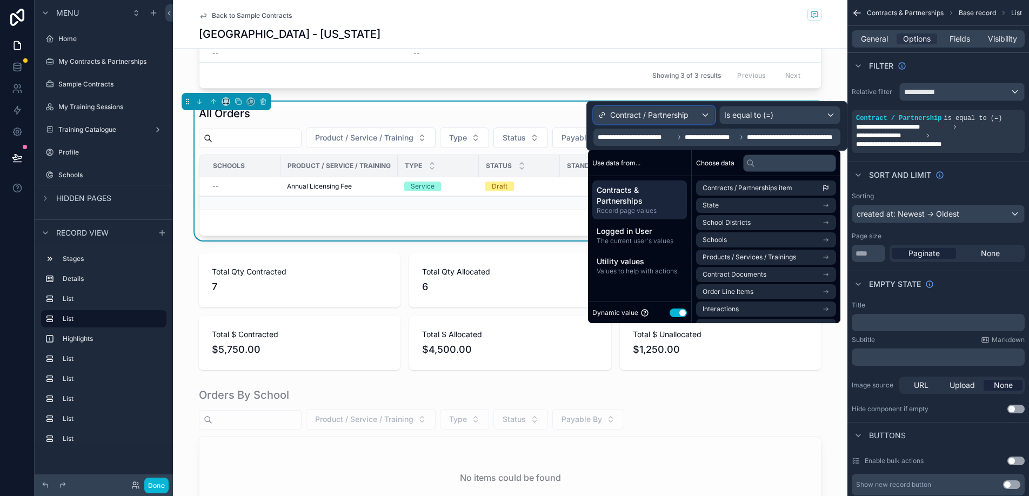
click at [688, 112] on span "Contract / Partnership" at bounding box center [649, 115] width 78 height 11
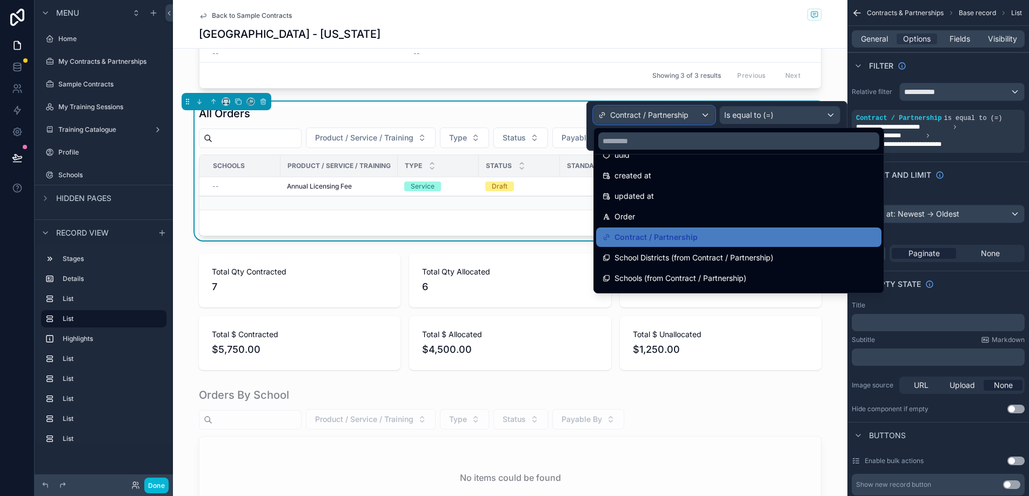
scroll to position [19, 0]
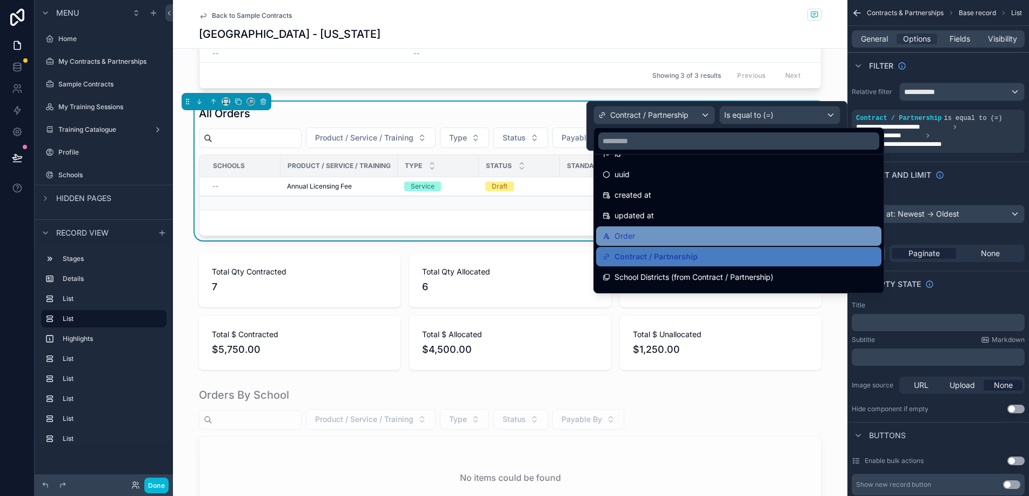
click at [672, 237] on div "Order" at bounding box center [739, 236] width 272 height 13
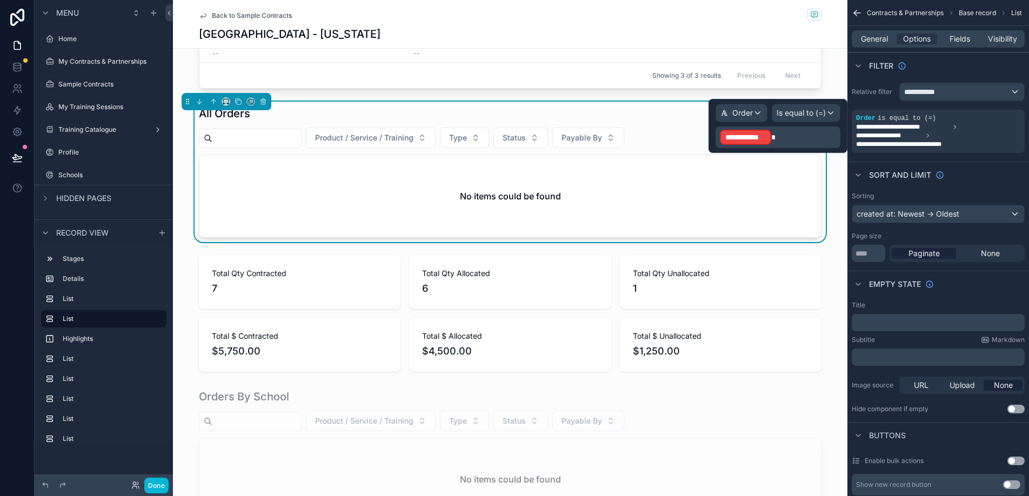
click at [783, 135] on p "**********" at bounding box center [779, 137] width 118 height 17
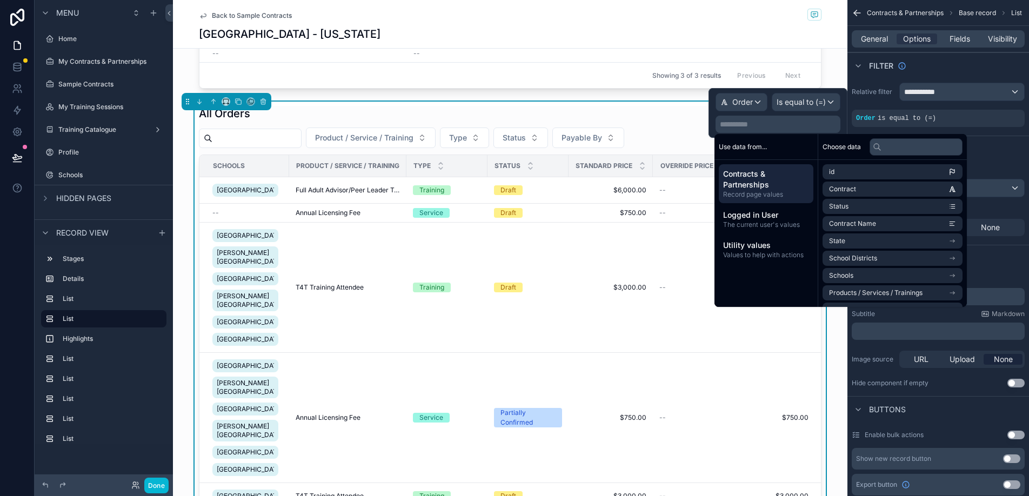
click at [764, 190] on span "Record page values" at bounding box center [766, 194] width 86 height 9
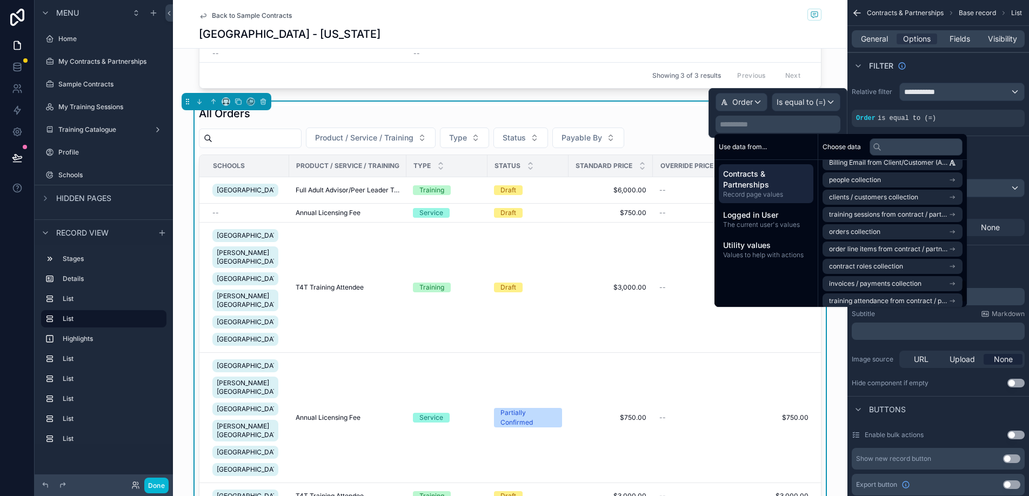
scroll to position [758, 0]
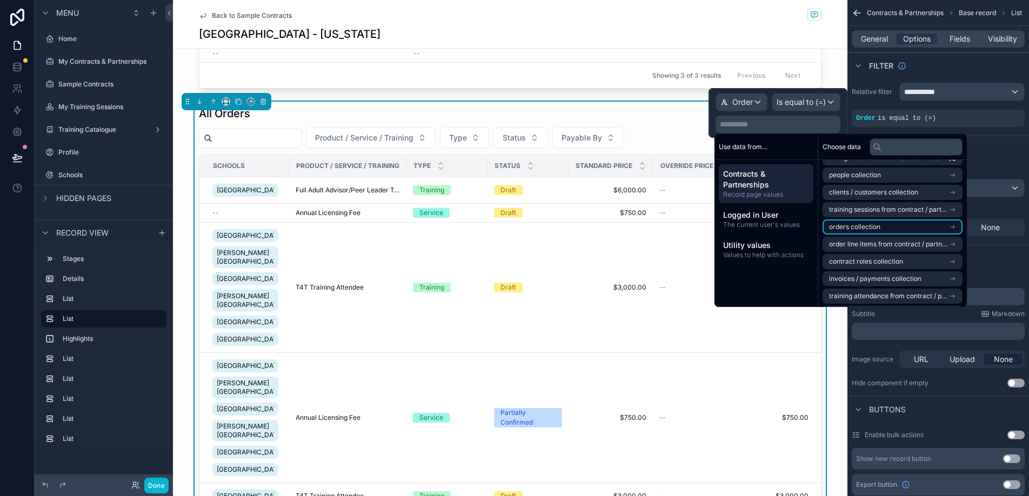
click at [885, 231] on li "orders collection" at bounding box center [893, 226] width 140 height 15
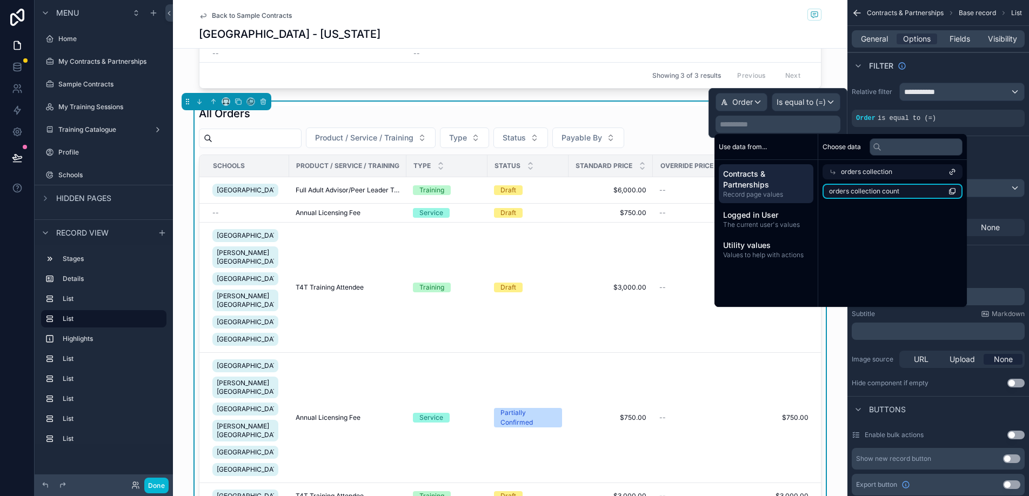
click at [880, 191] on span "orders collection count" at bounding box center [864, 191] width 70 height 9
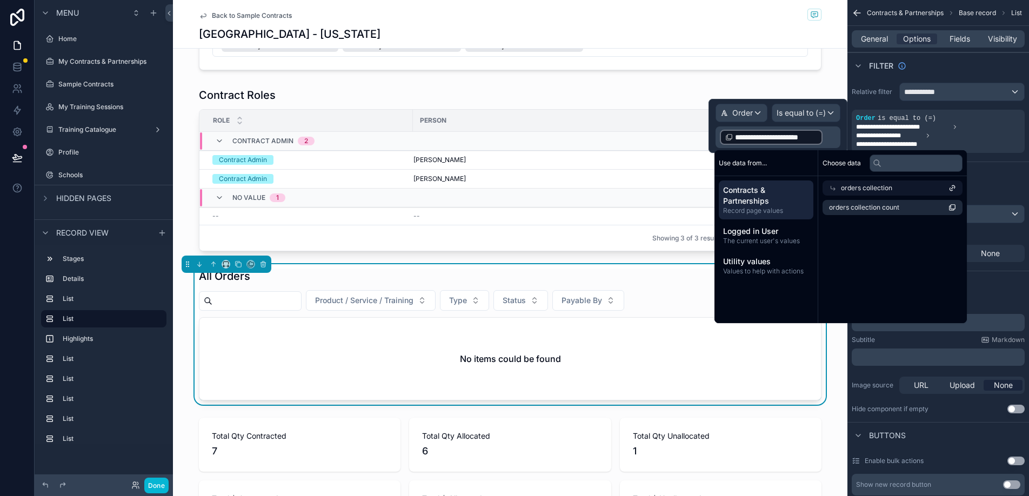
scroll to position [620, 0]
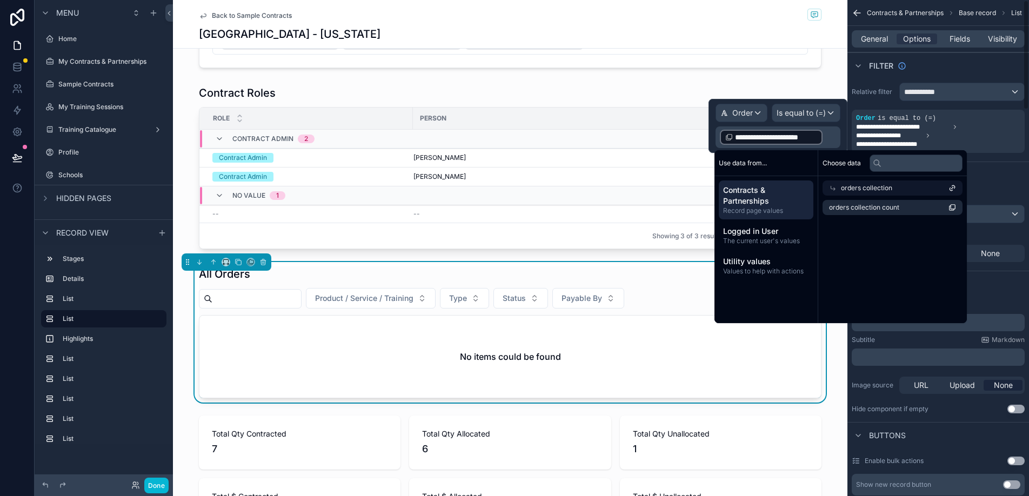
click at [827, 137] on p "**********" at bounding box center [779, 137] width 118 height 17
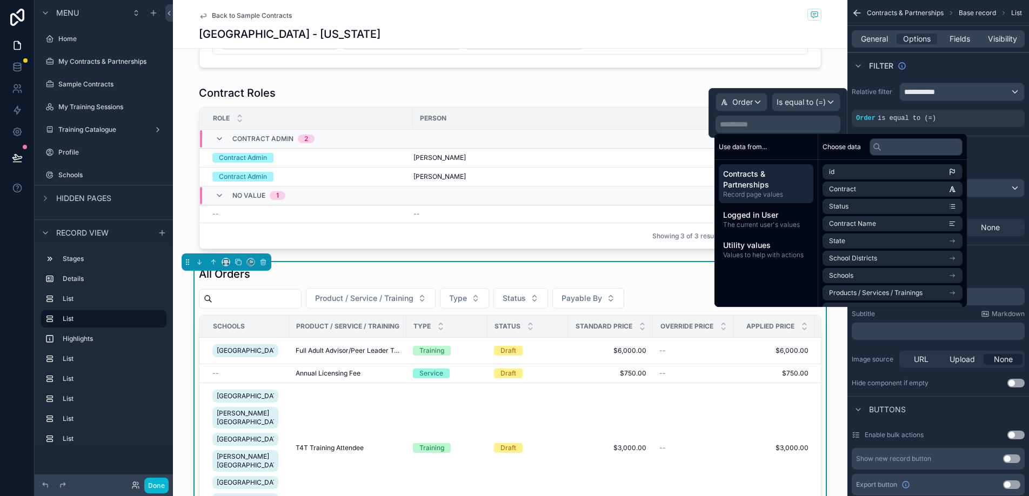
click at [774, 188] on span "Contracts & Partnerships" at bounding box center [766, 180] width 86 height 22
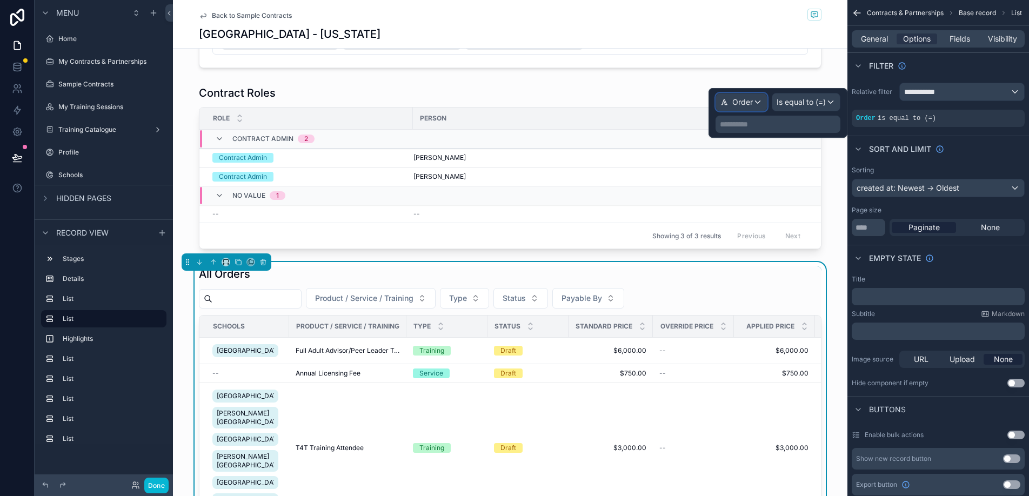
click at [761, 102] on div "Order" at bounding box center [741, 102] width 51 height 17
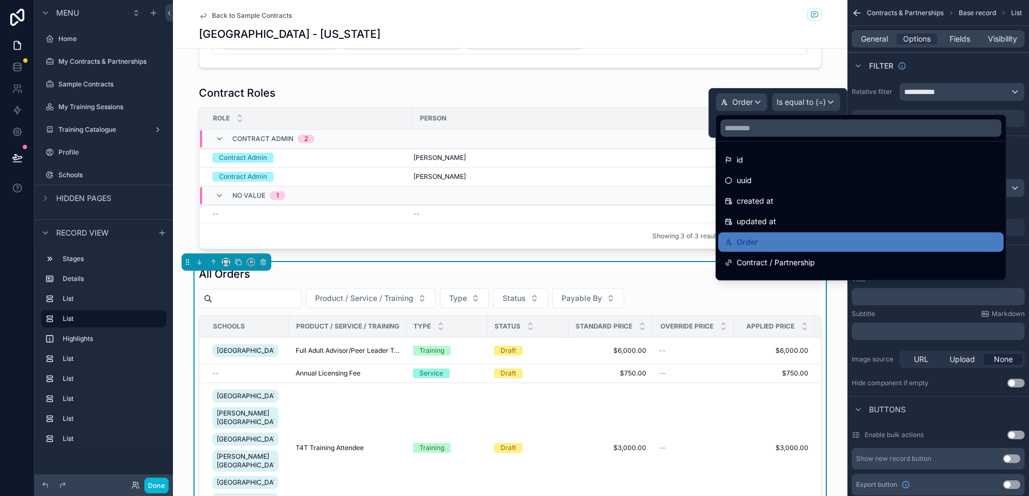
click at [761, 102] on div at bounding box center [778, 113] width 139 height 50
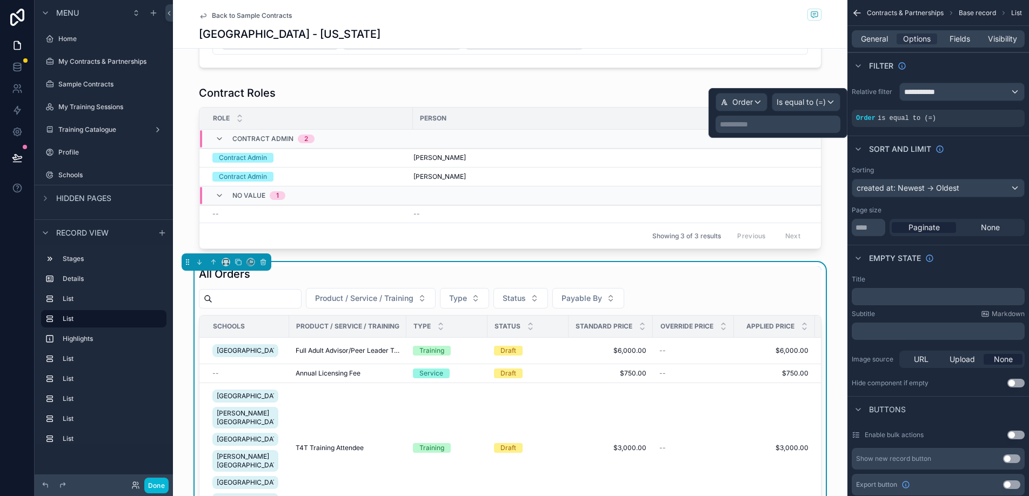
click at [786, 123] on p "**********" at bounding box center [779, 124] width 118 height 11
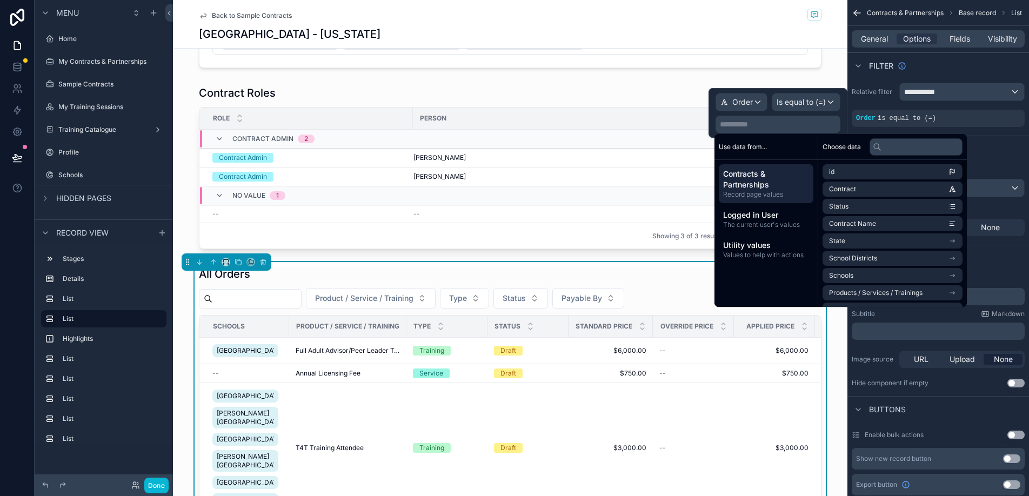
click at [765, 189] on span "Contracts & Partnerships" at bounding box center [766, 180] width 86 height 22
click at [902, 143] on input "text" at bounding box center [916, 146] width 93 height 17
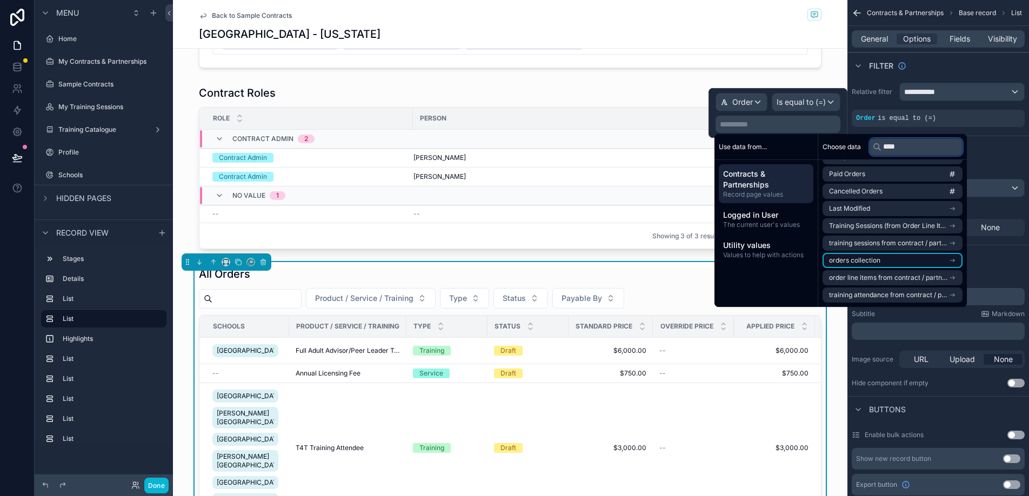
type input "****"
click at [896, 264] on li "orders collection" at bounding box center [893, 260] width 140 height 15
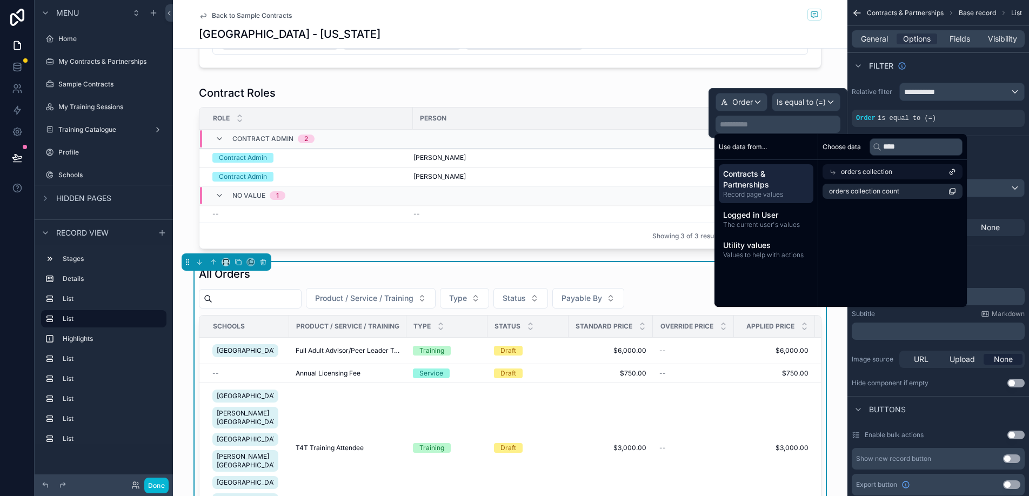
click at [829, 168] on icon at bounding box center [833, 172] width 8 height 8
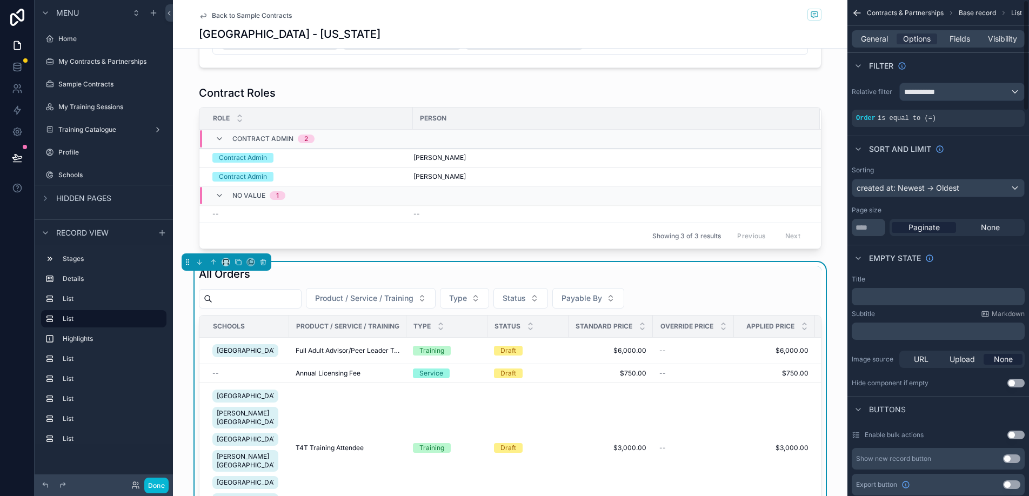
click at [881, 101] on div "**********" at bounding box center [938, 92] width 173 height 18
click at [971, 96] on div "**********" at bounding box center [962, 91] width 124 height 17
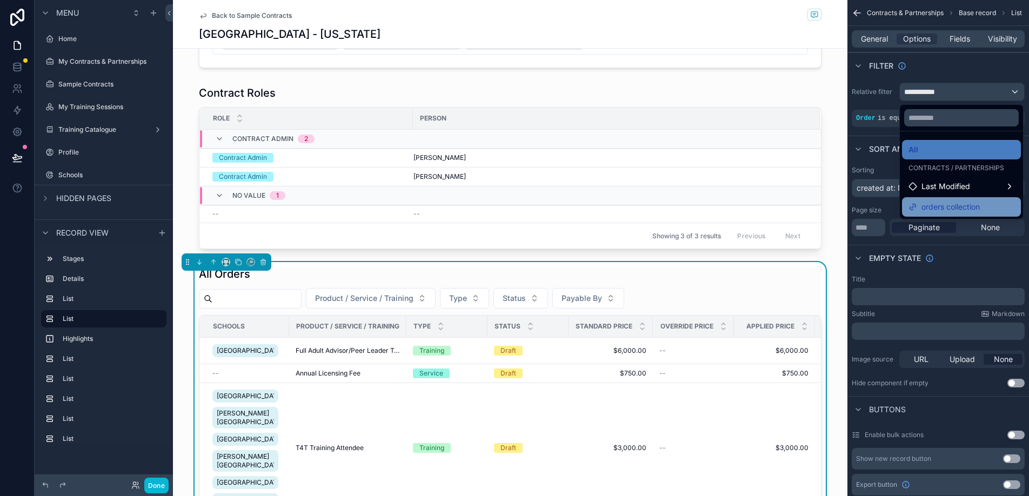
click at [980, 206] on span "orders collection" at bounding box center [951, 207] width 58 height 13
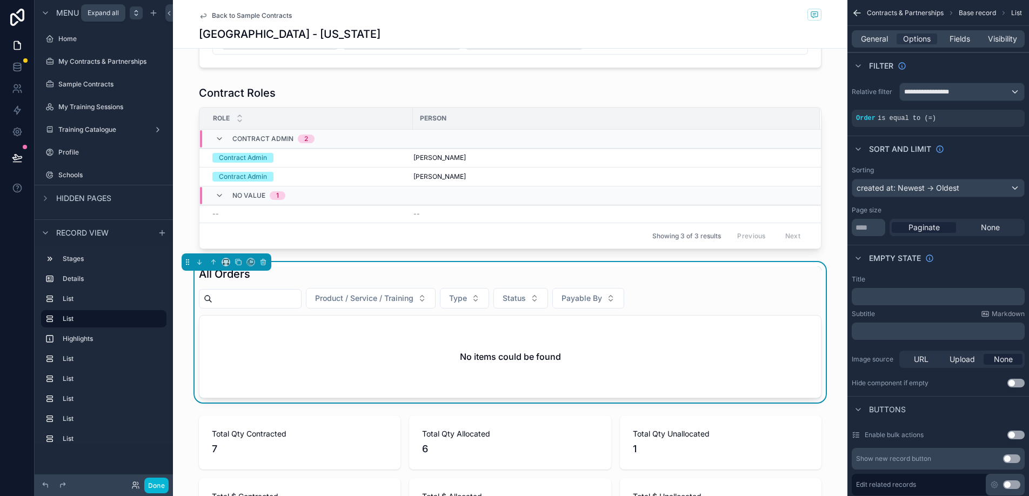
click at [135, 14] on icon "scrollable content" at bounding box center [136, 15] width 3 height 2
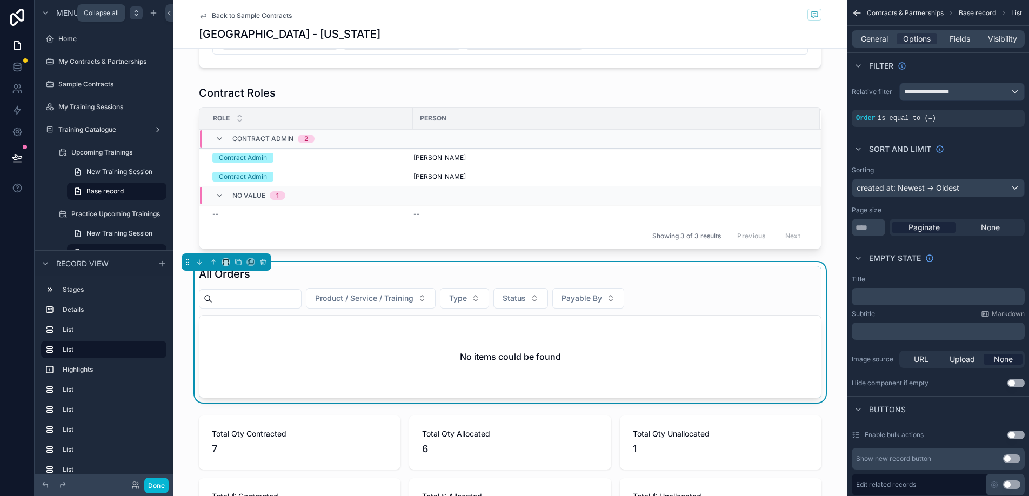
click at [135, 14] on icon "scrollable content" at bounding box center [136, 15] width 3 height 2
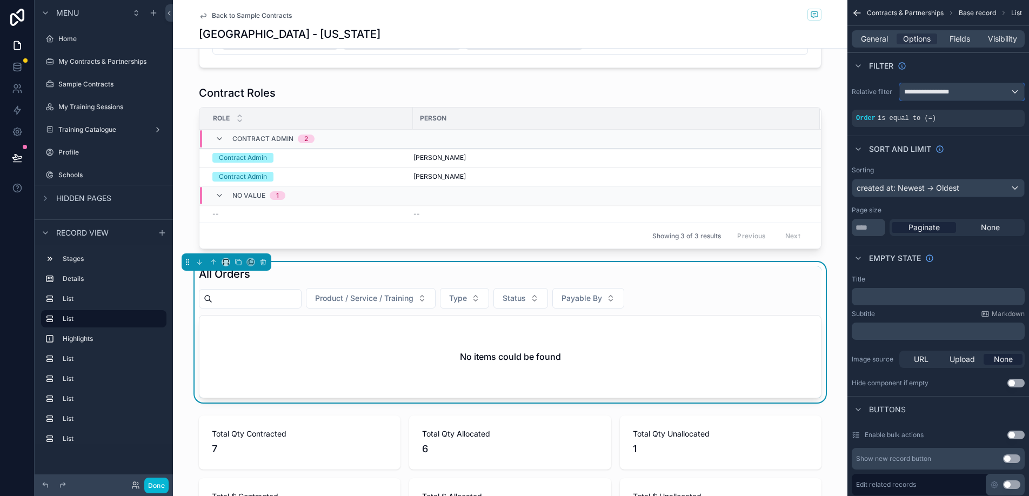
click at [941, 92] on span "**********" at bounding box center [929, 92] width 51 height 9
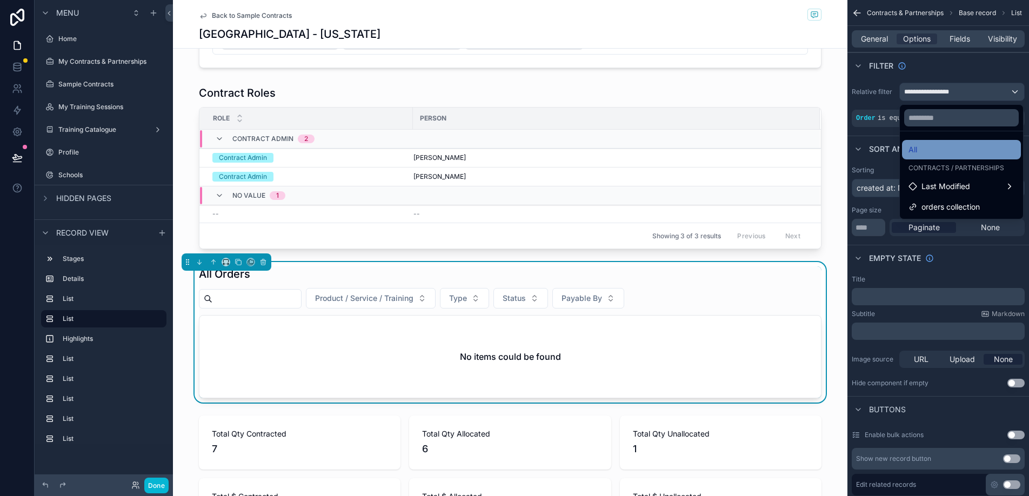
click at [945, 154] on div "All" at bounding box center [962, 149] width 106 height 13
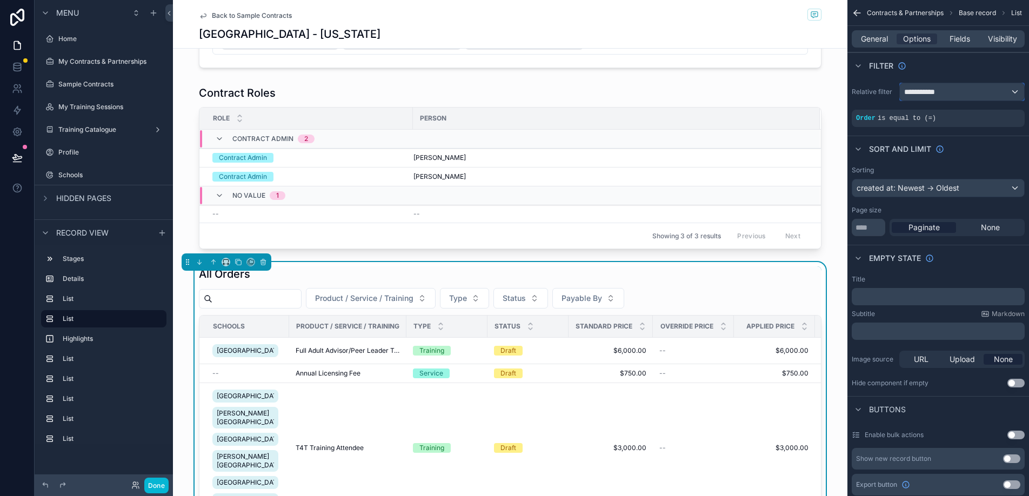
click at [952, 91] on div "**********" at bounding box center [962, 91] width 124 height 17
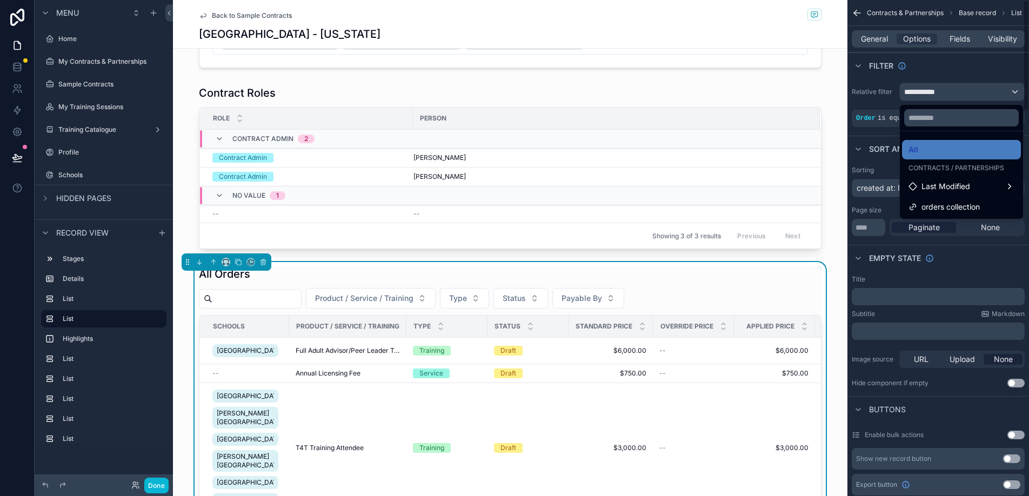
click at [952, 95] on div "scrollable content" at bounding box center [514, 248] width 1029 height 496
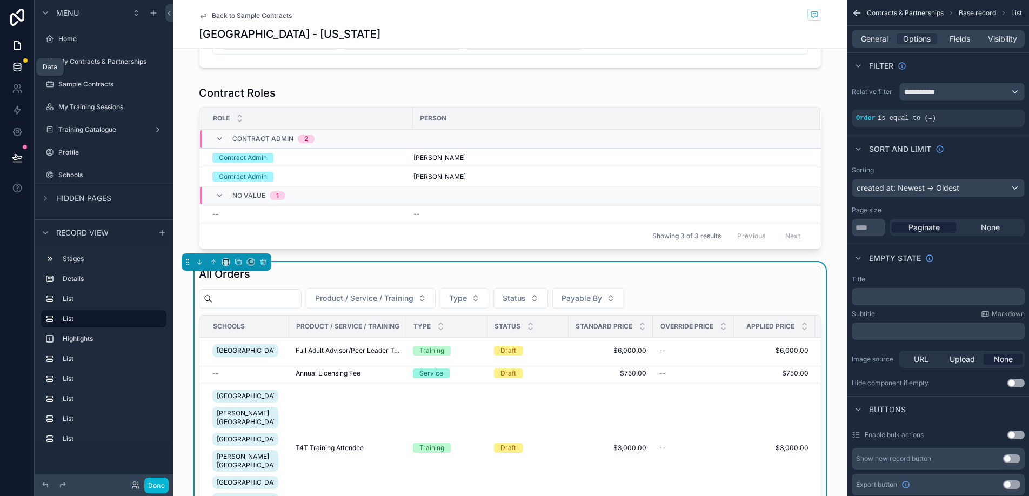
click at [18, 69] on icon at bounding box center [17, 67] width 11 height 11
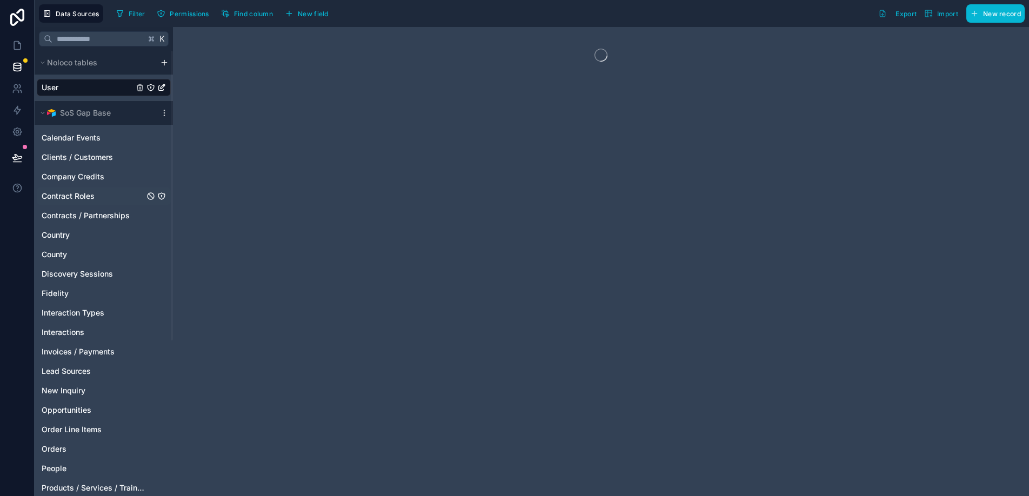
click at [94, 195] on span "Contract Roles" at bounding box center [68, 196] width 53 height 11
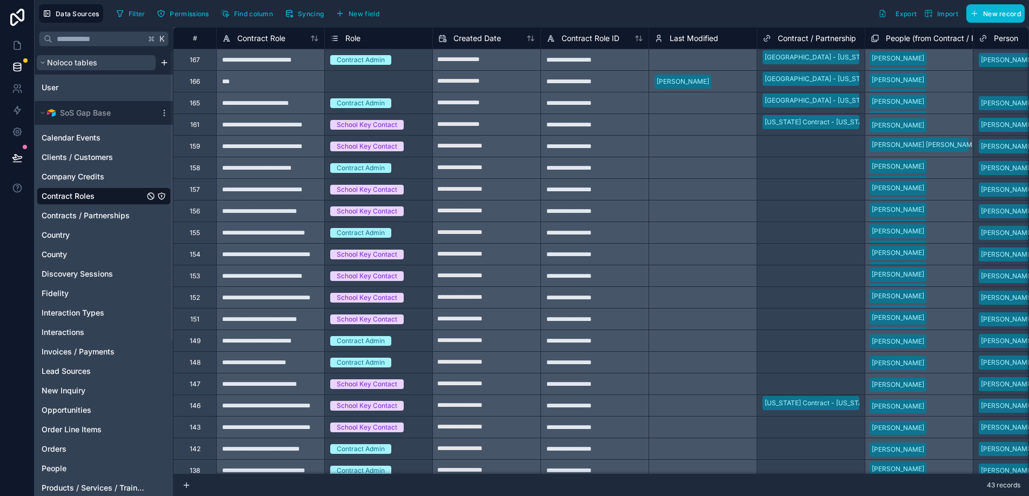
click at [52, 63] on span "Noloco tables" at bounding box center [72, 62] width 50 height 11
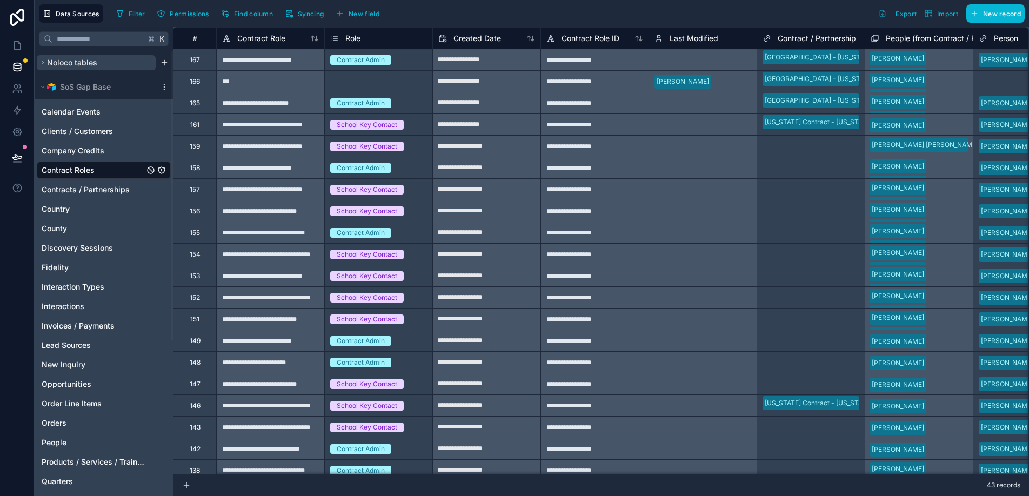
click at [52, 63] on span "Noloco tables" at bounding box center [72, 62] width 50 height 11
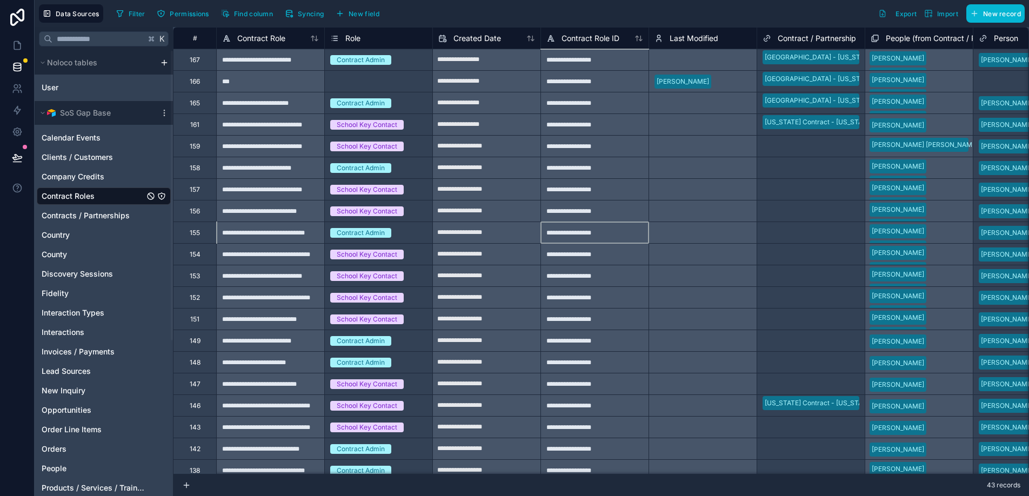
click at [596, 230] on div "**********" at bounding box center [595, 233] width 108 height 22
click at [92, 4] on button "Data Sources" at bounding box center [71, 13] width 64 height 18
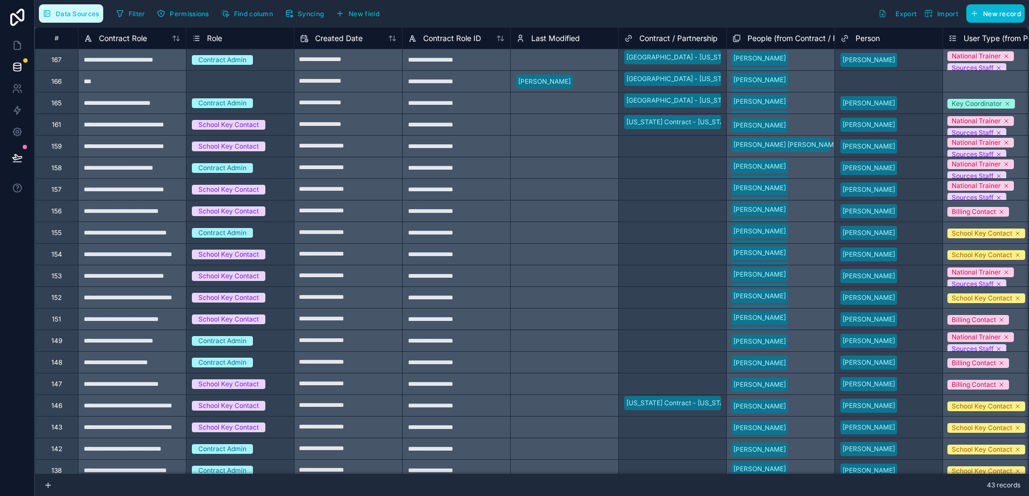
click at [89, 10] on span "Data Sources" at bounding box center [78, 14] width 44 height 8
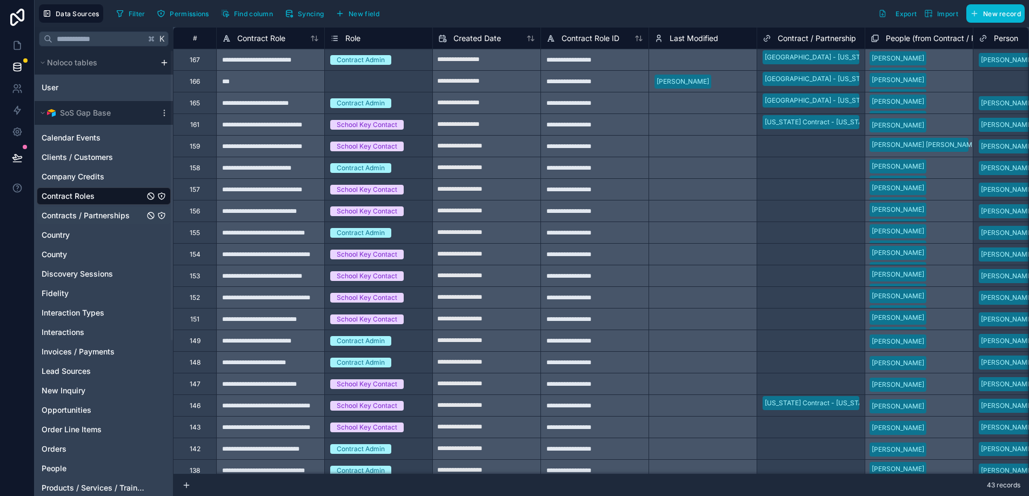
click at [92, 210] on span "Contracts / Partnerships" at bounding box center [86, 215] width 88 height 11
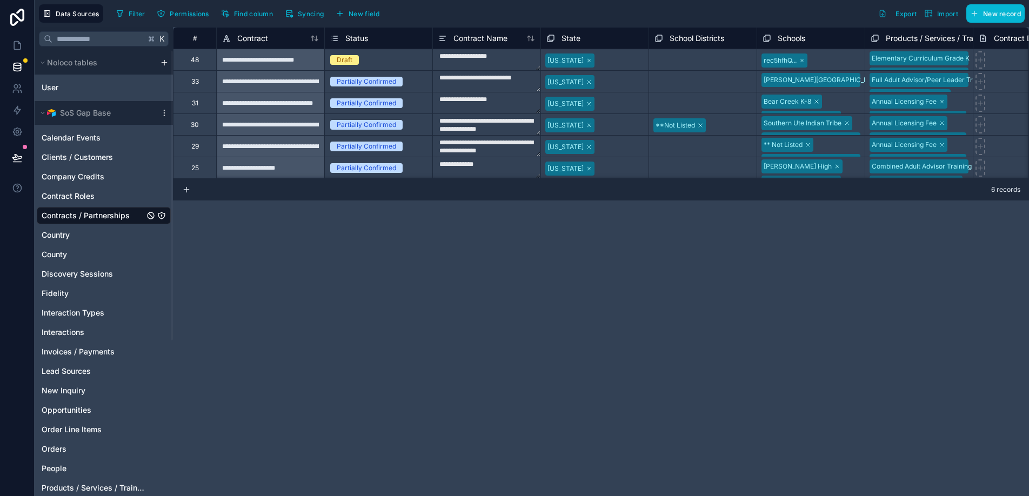
click at [412, 301] on div "**********" at bounding box center [601, 261] width 856 height 469
click at [688, 148] on div "Select a School Districts" at bounding box center [692, 147] width 75 height 9
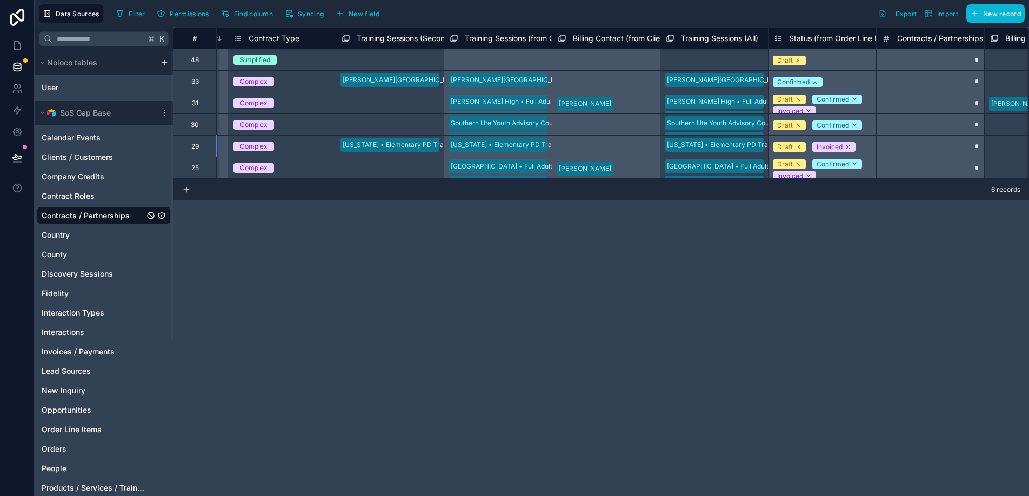
scroll to position [0, 3712]
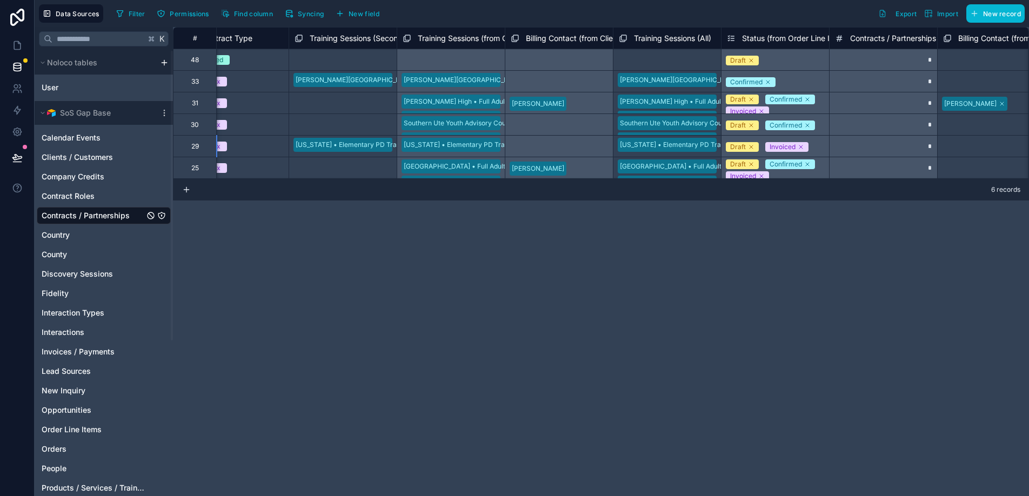
click at [685, 238] on div "**********" at bounding box center [601, 261] width 856 height 469
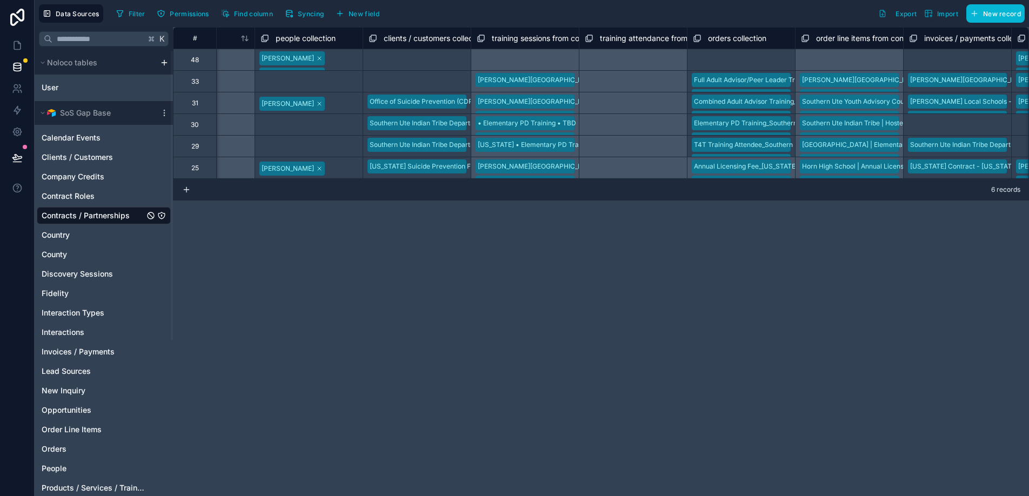
scroll to position [0, 5202]
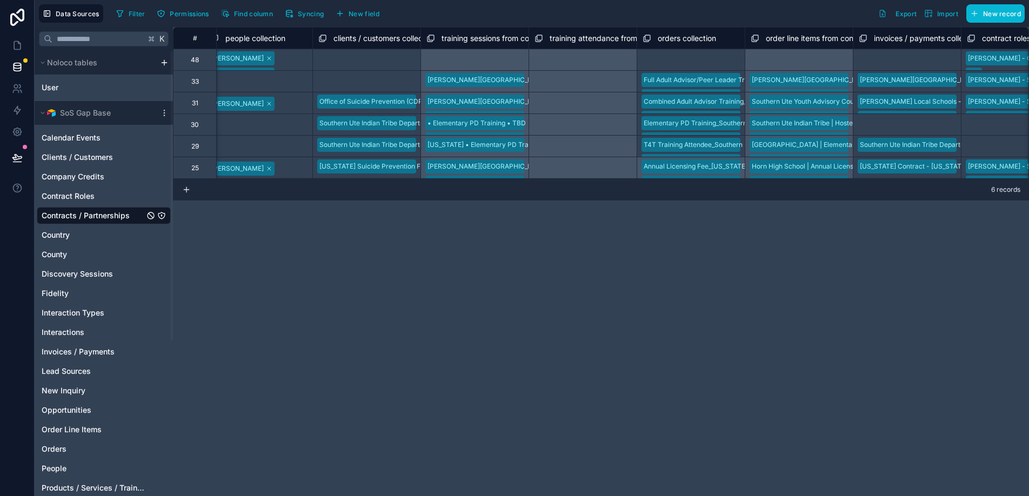
click at [680, 56] on div "Select a orders collection" at bounding box center [682, 60] width 78 height 9
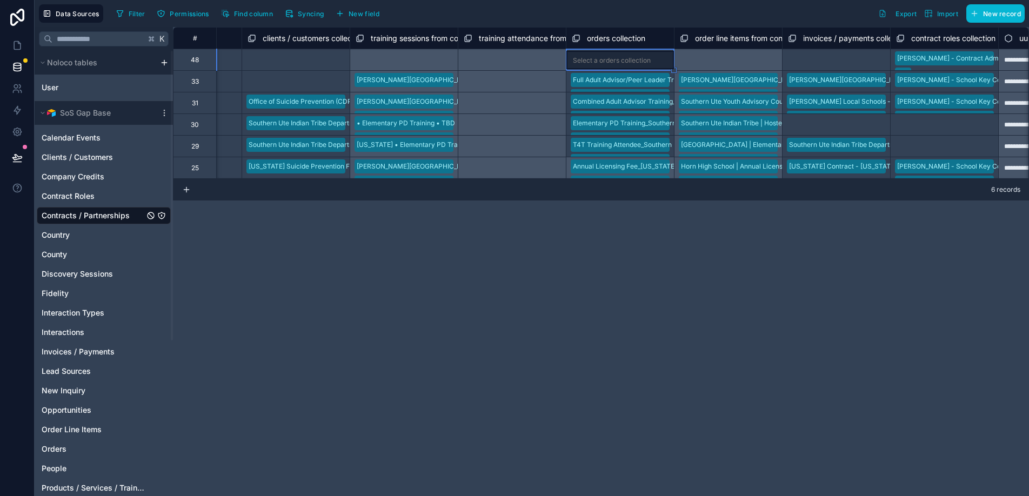
scroll to position [0, 5284]
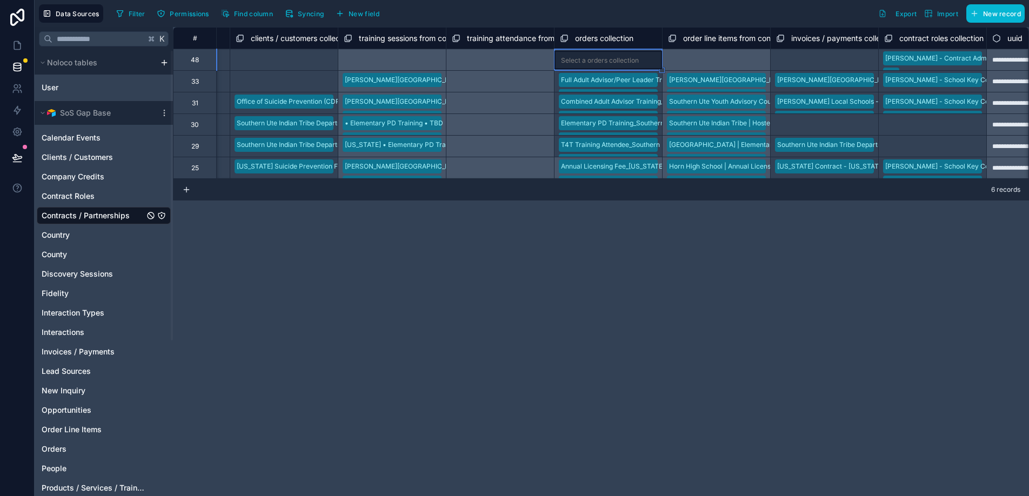
click at [570, 34] on div "orders collection" at bounding box center [597, 38] width 74 height 13
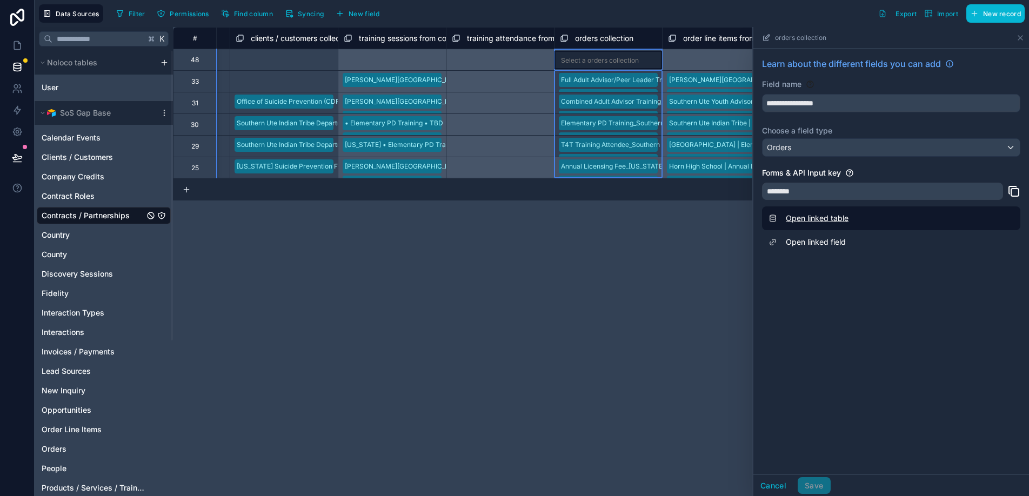
click at [817, 220] on link "Open linked table" at bounding box center [891, 219] width 258 height 24
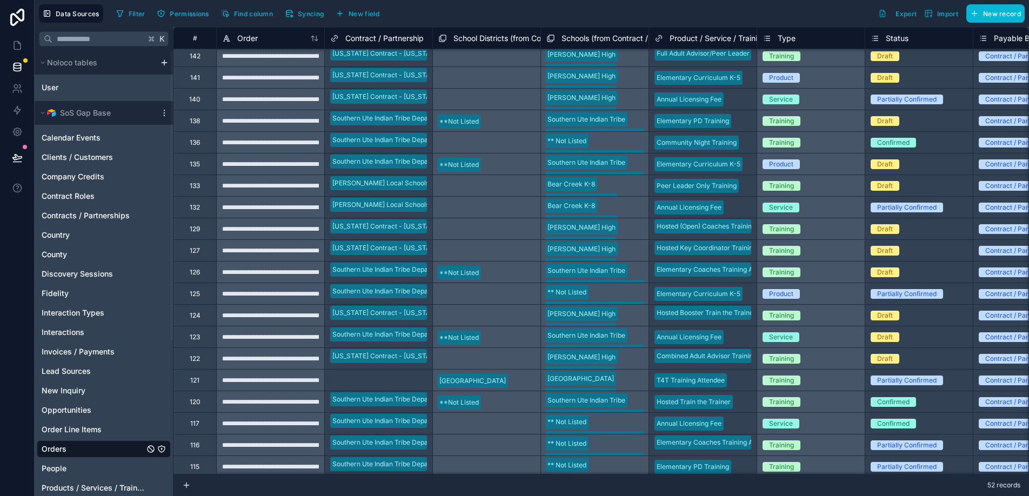
scroll to position [482, 0]
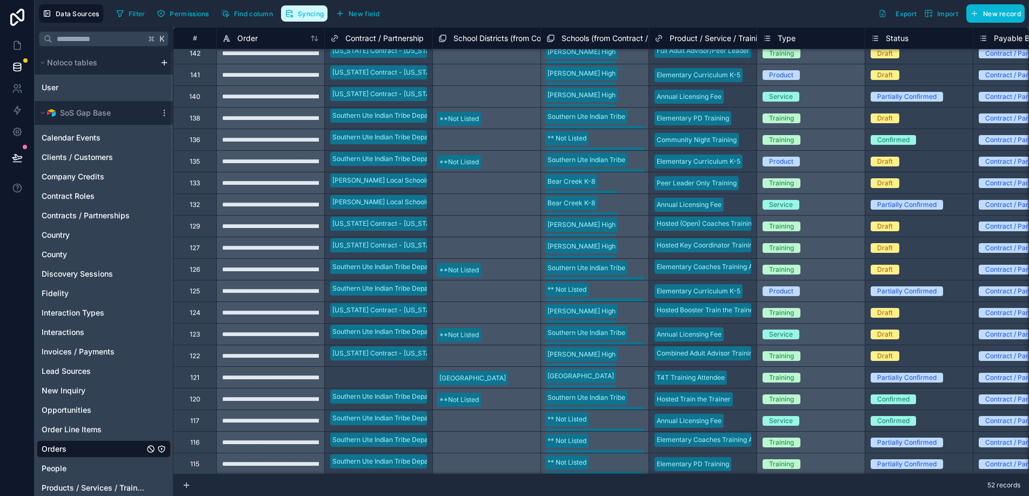
click at [310, 14] on span "Syncing" at bounding box center [311, 14] width 26 height 8
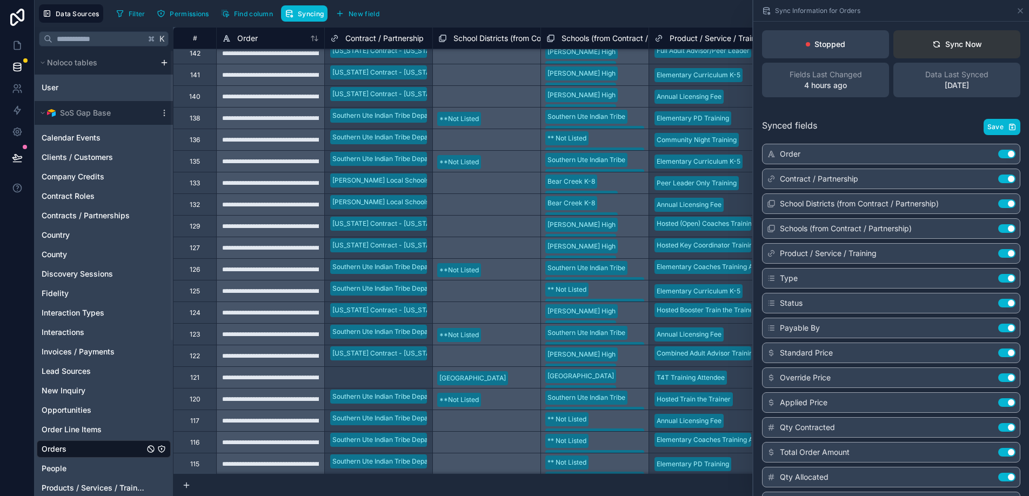
click at [975, 50] on button "Sync Now" at bounding box center [957, 44] width 127 height 28
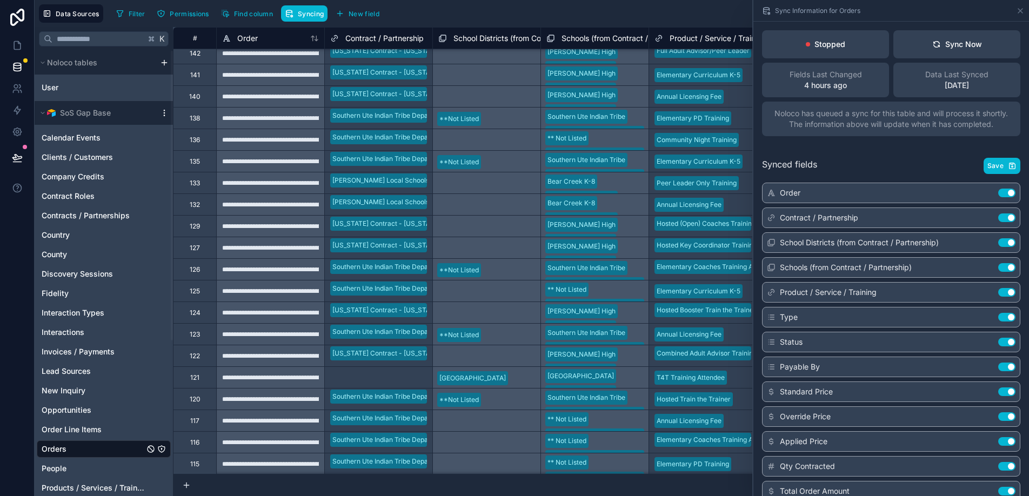
click at [166, 110] on icon at bounding box center [164, 113] width 9 height 9
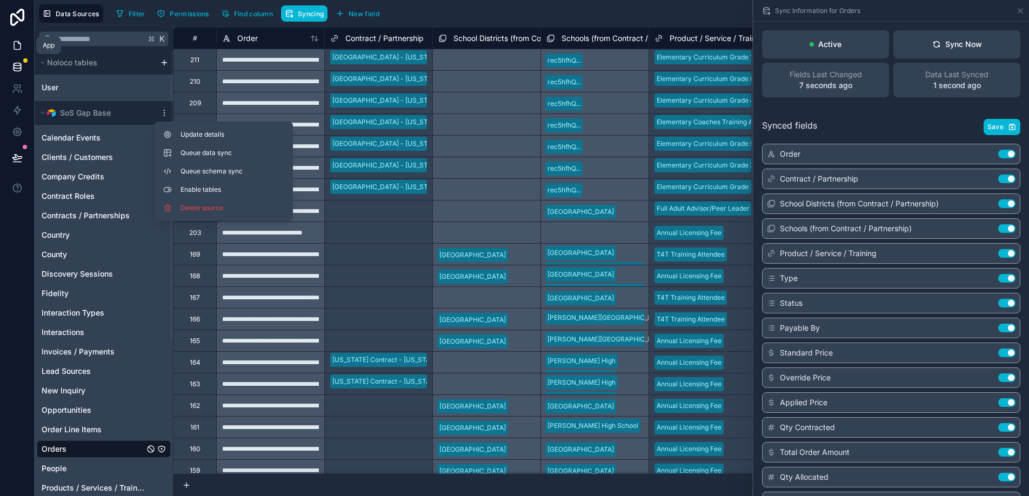
click at [18, 48] on icon at bounding box center [17, 45] width 11 height 11
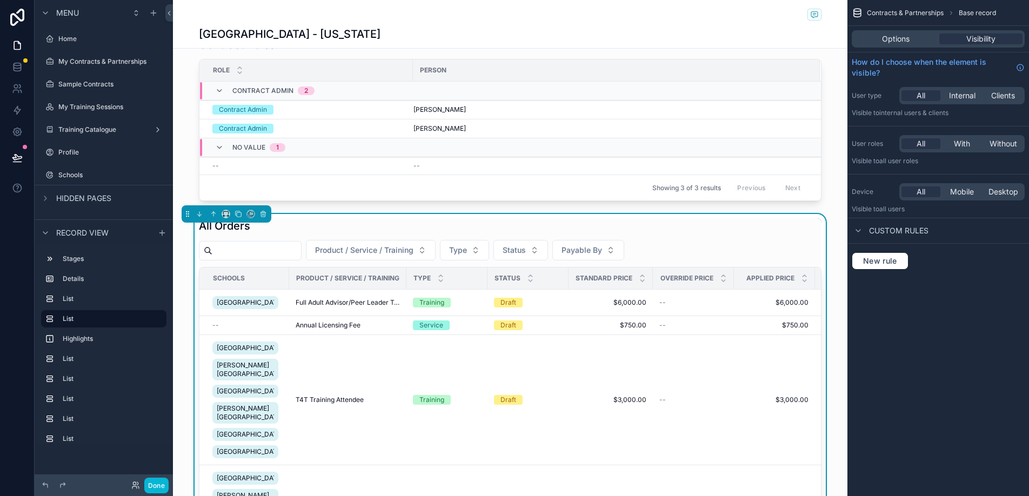
scroll to position [678, 0]
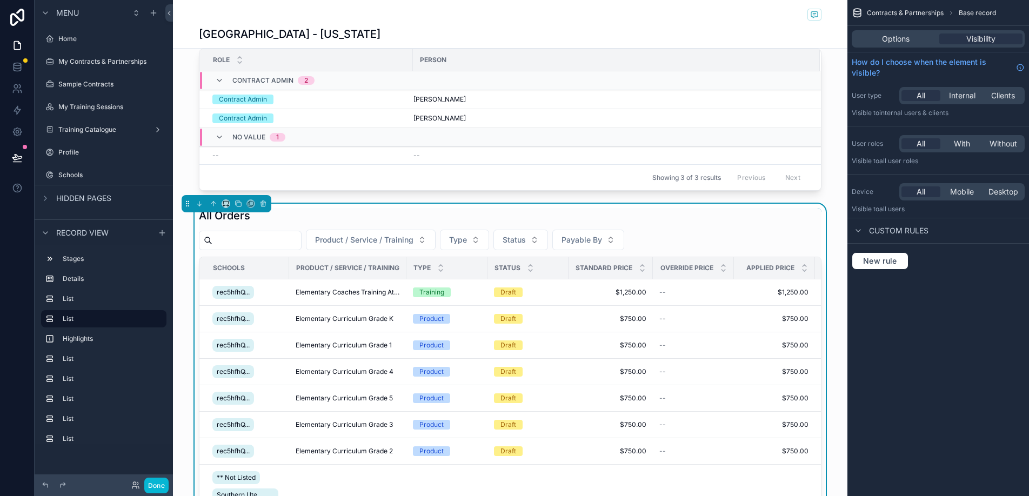
click at [350, 208] on div "All Orders" at bounding box center [510, 215] width 623 height 15
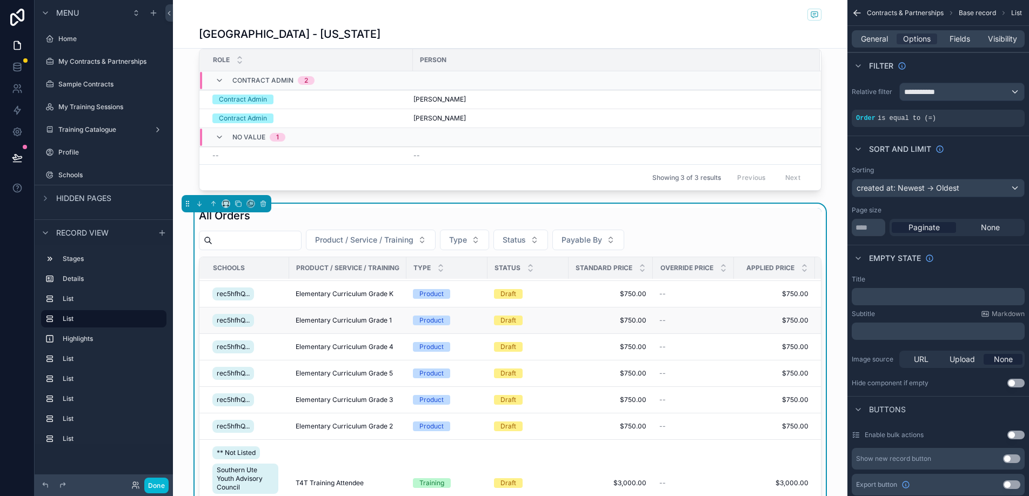
scroll to position [0, 0]
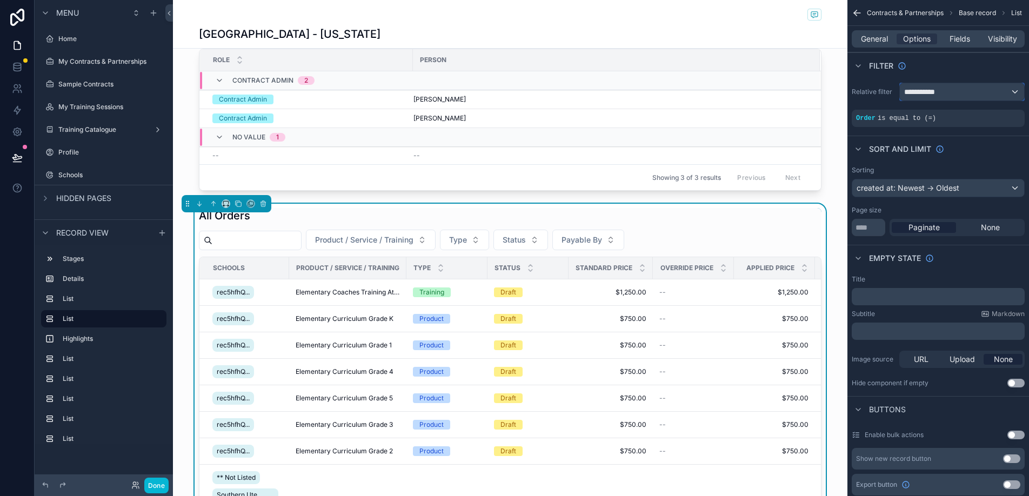
click at [945, 98] on div "**********" at bounding box center [962, 91] width 124 height 17
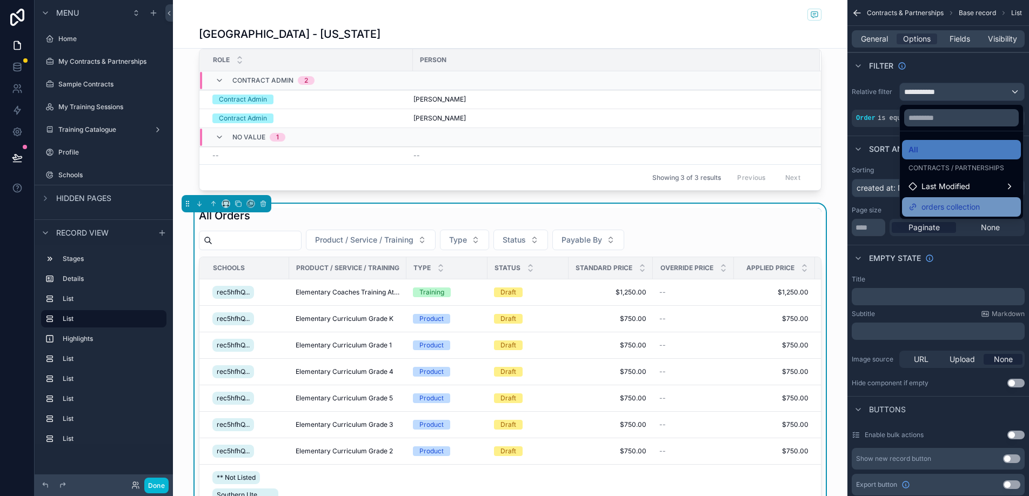
click at [947, 199] on div "orders collection" at bounding box center [961, 206] width 119 height 19
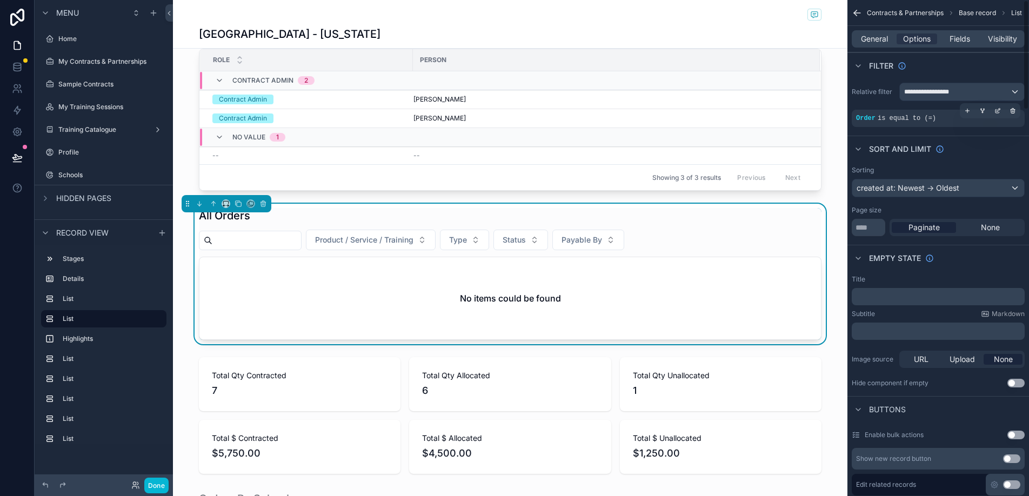
click at [935, 115] on span "is equal to (=)" at bounding box center [907, 119] width 58 height 8
click at [1015, 115] on div "scrollable content" at bounding box center [1013, 110] width 15 height 15
click at [560, 268] on div "No items could be found" at bounding box center [510, 298] width 622 height 82
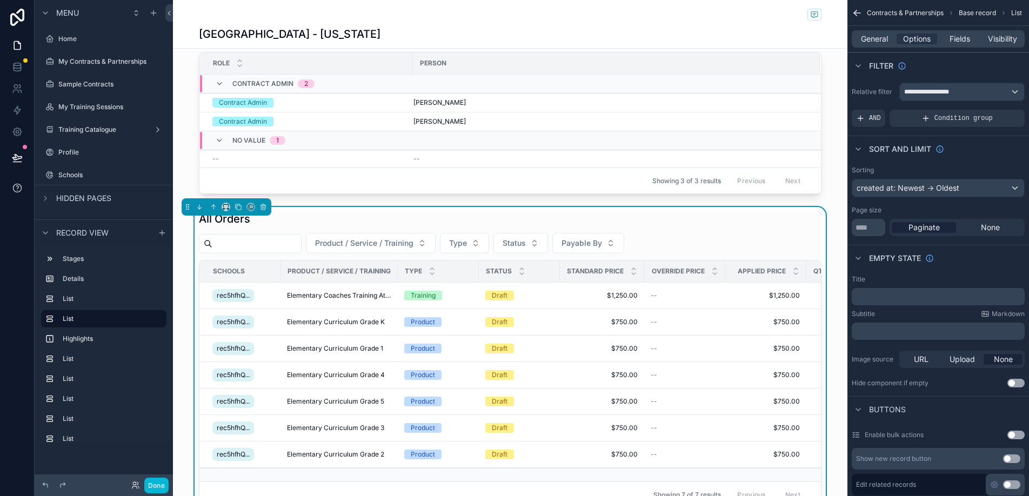
scroll to position [606, 0]
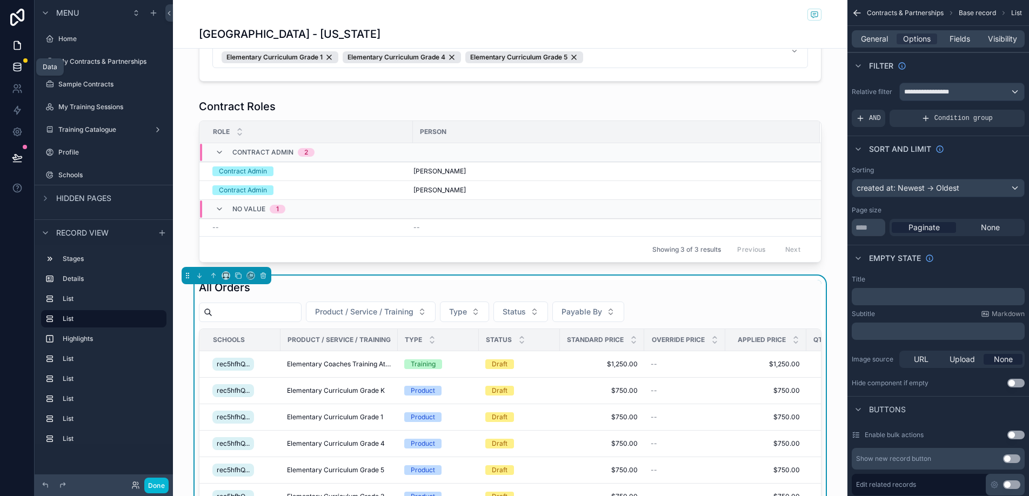
click at [16, 68] on icon at bounding box center [17, 67] width 11 height 11
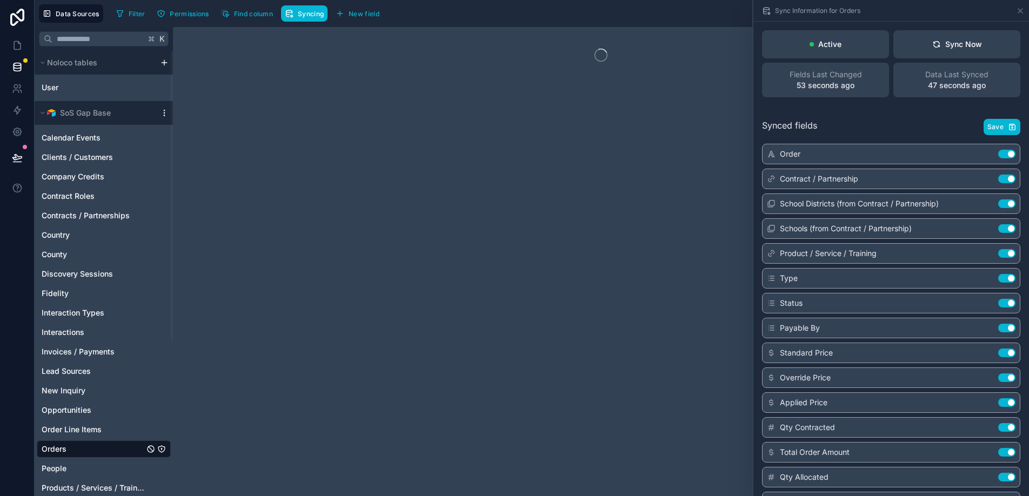
click at [165, 115] on icon at bounding box center [164, 113] width 9 height 9
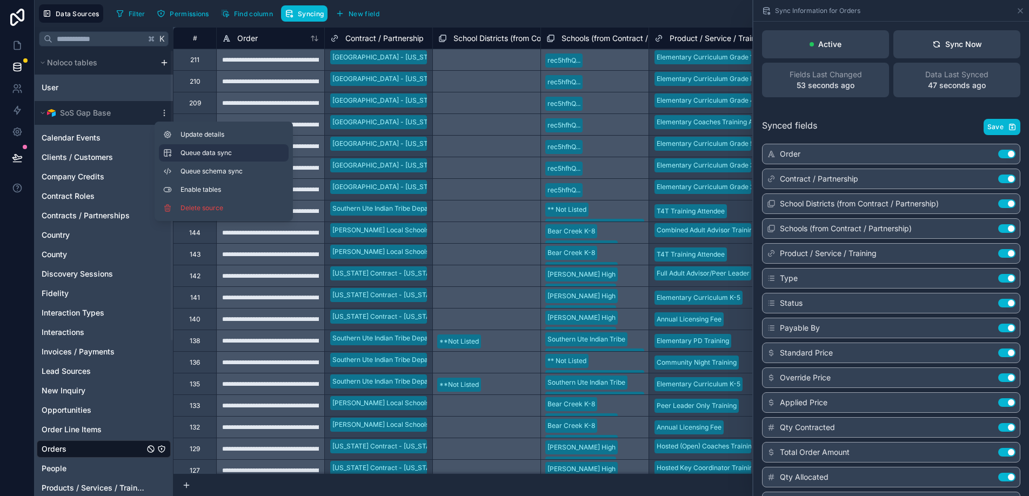
click at [181, 153] on span "Queue data sync" at bounding box center [220, 153] width 78 height 9
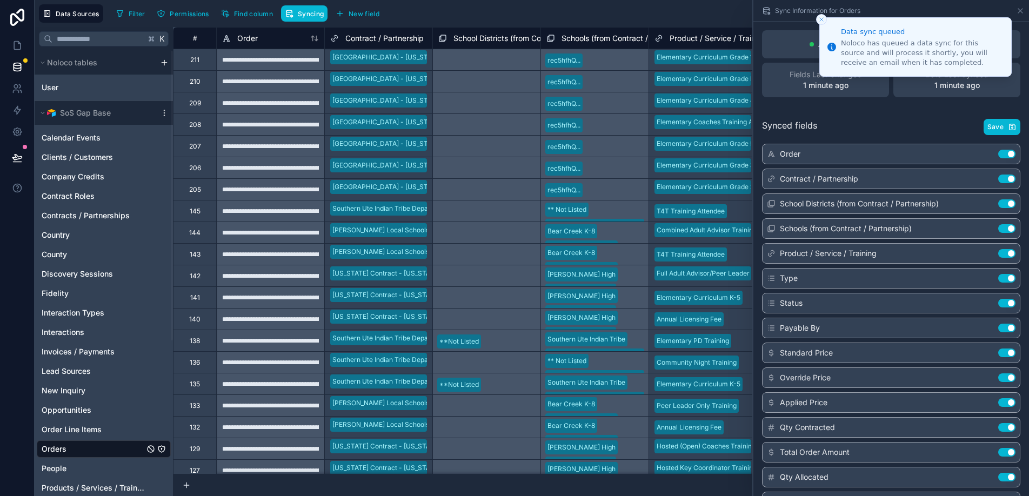
click at [821, 17] on icon "Close toast" at bounding box center [821, 19] width 6 height 6
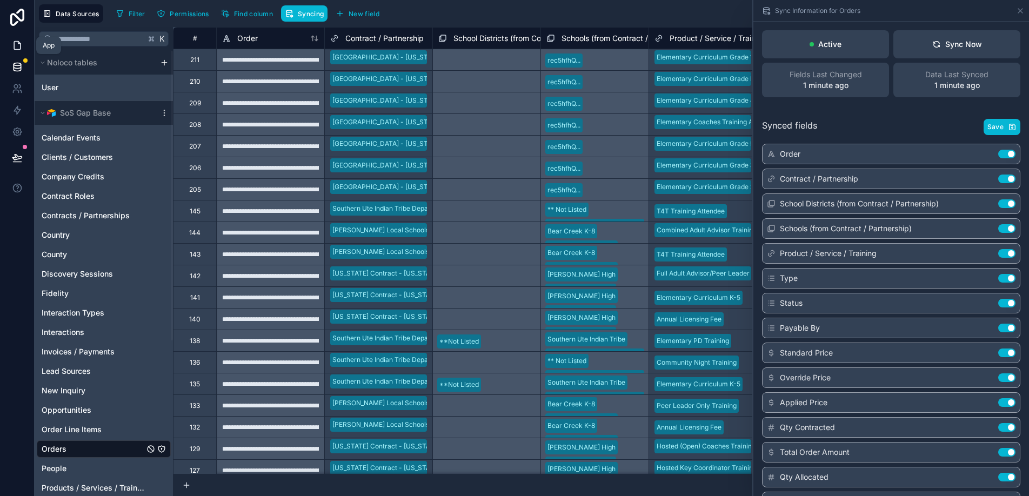
click at [15, 47] on icon at bounding box center [17, 45] width 11 height 11
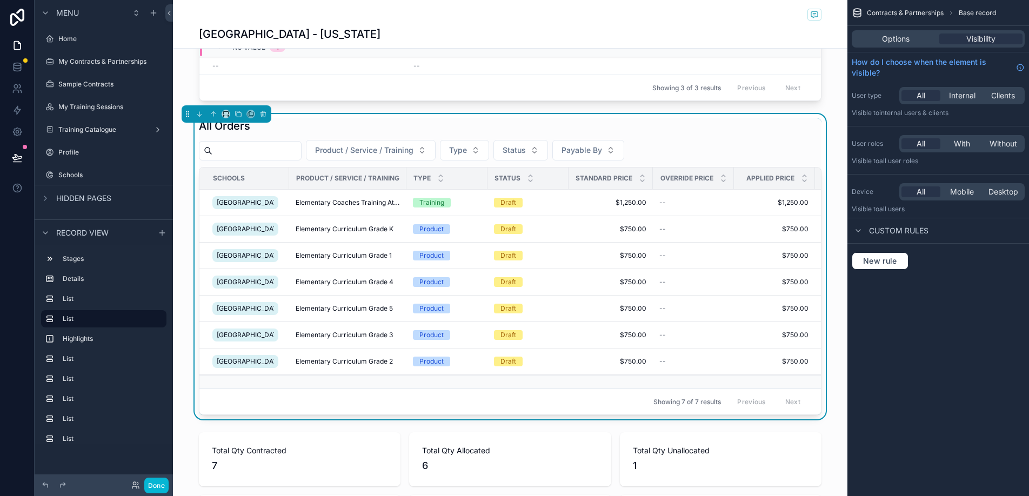
scroll to position [771, 0]
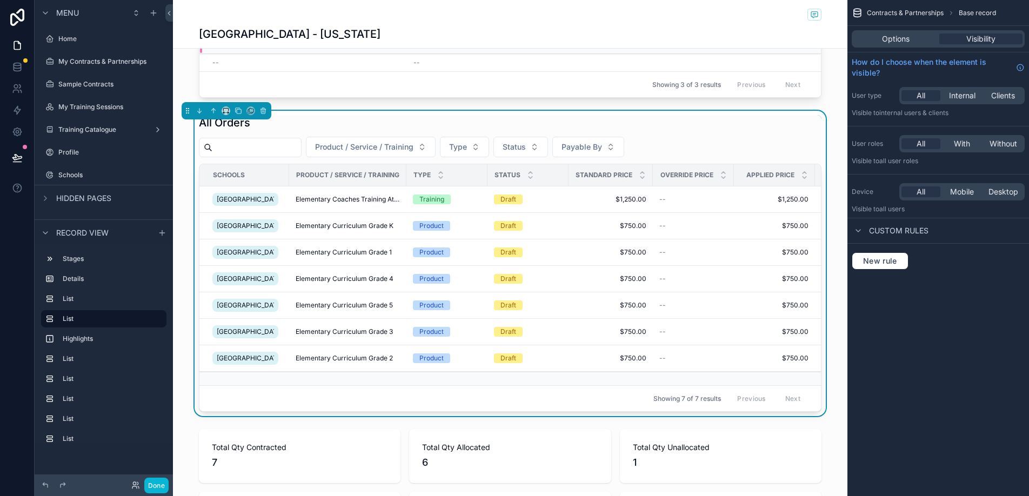
click at [589, 118] on div "All Orders" at bounding box center [510, 122] width 623 height 15
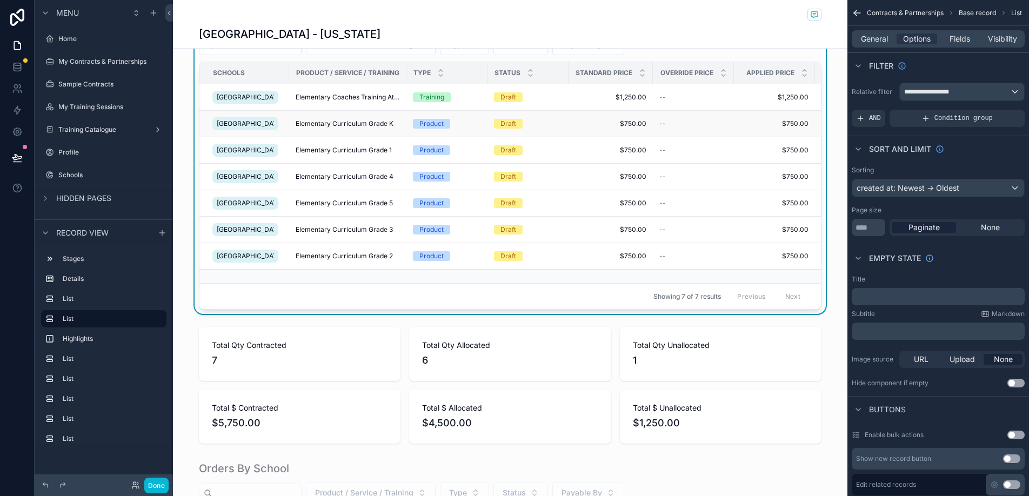
scroll to position [876, 0]
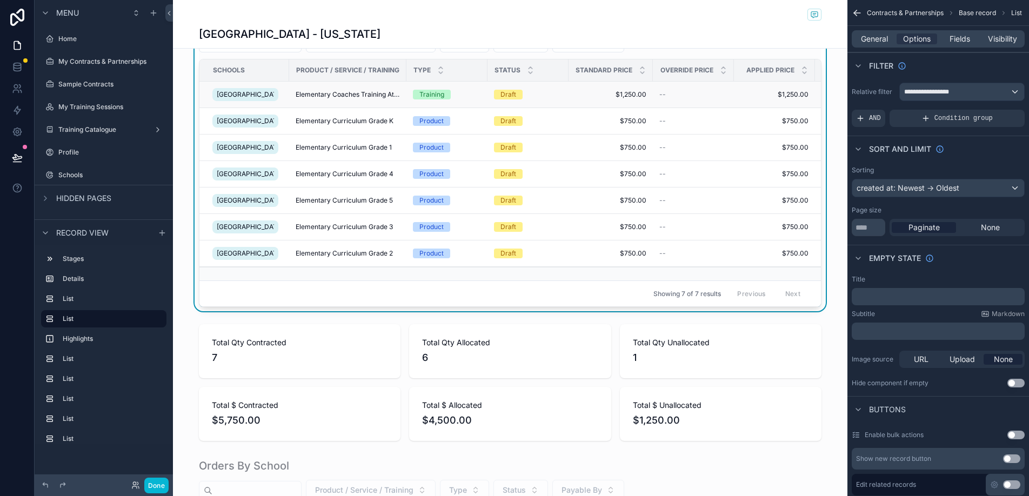
click at [679, 99] on div "--" at bounding box center [694, 94] width 68 height 9
click at [660, 99] on span "--" at bounding box center [663, 94] width 6 height 9
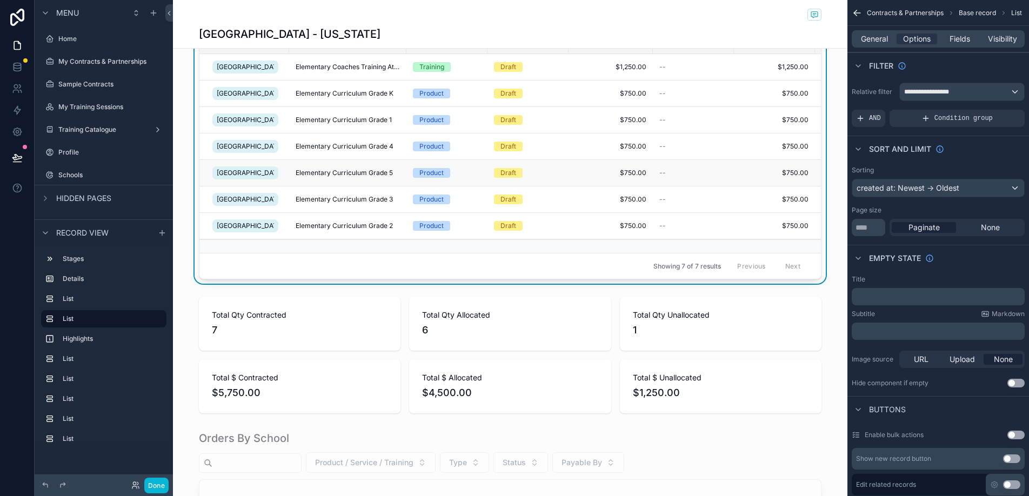
scroll to position [905, 0]
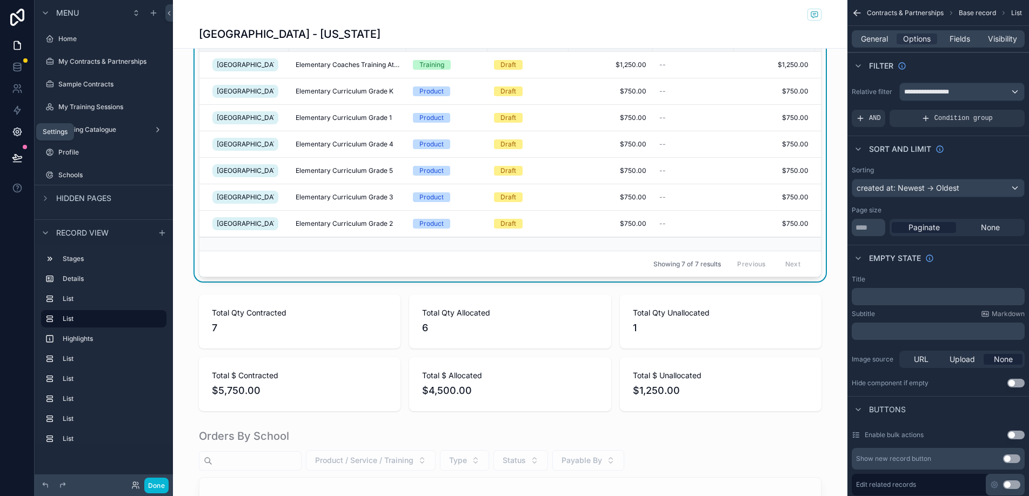
click at [12, 128] on icon at bounding box center [17, 131] width 11 height 11
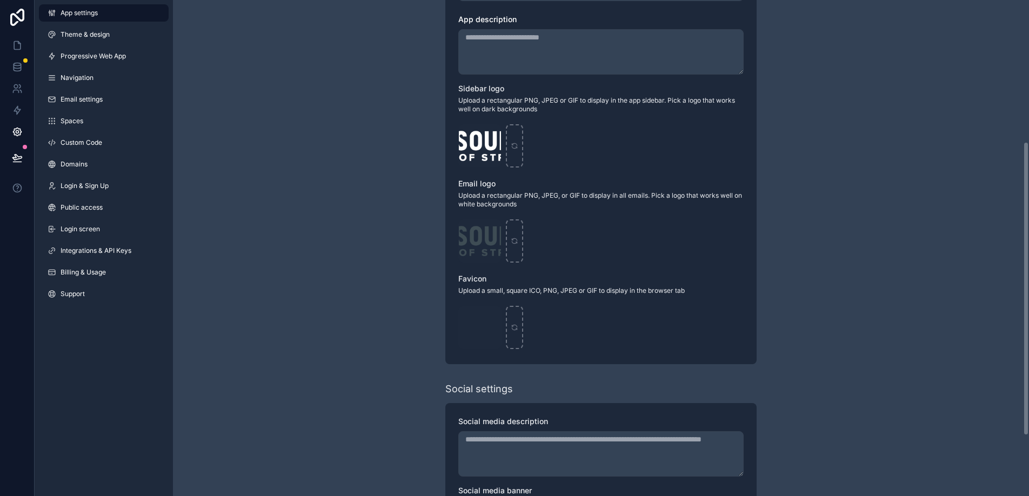
scroll to position [341, 0]
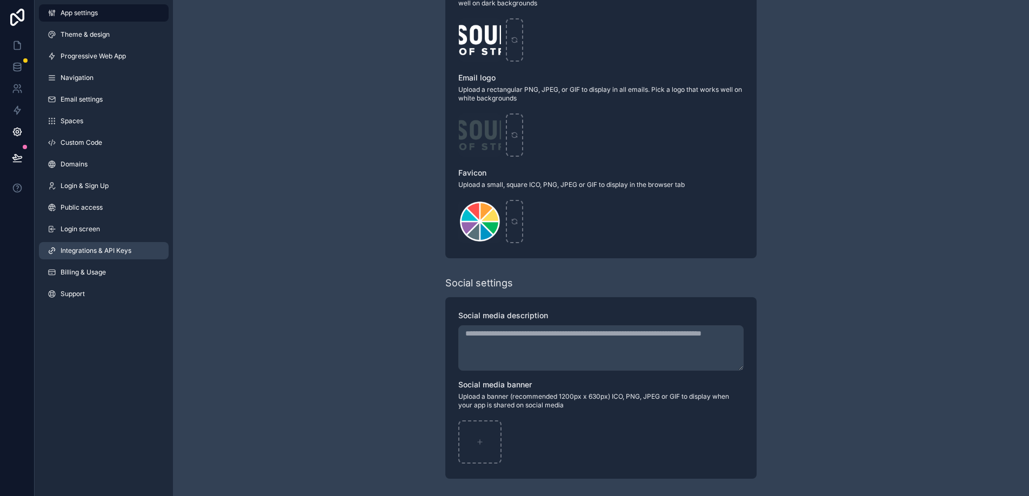
click at [93, 256] on link "Integrations & API Keys" at bounding box center [104, 250] width 130 height 17
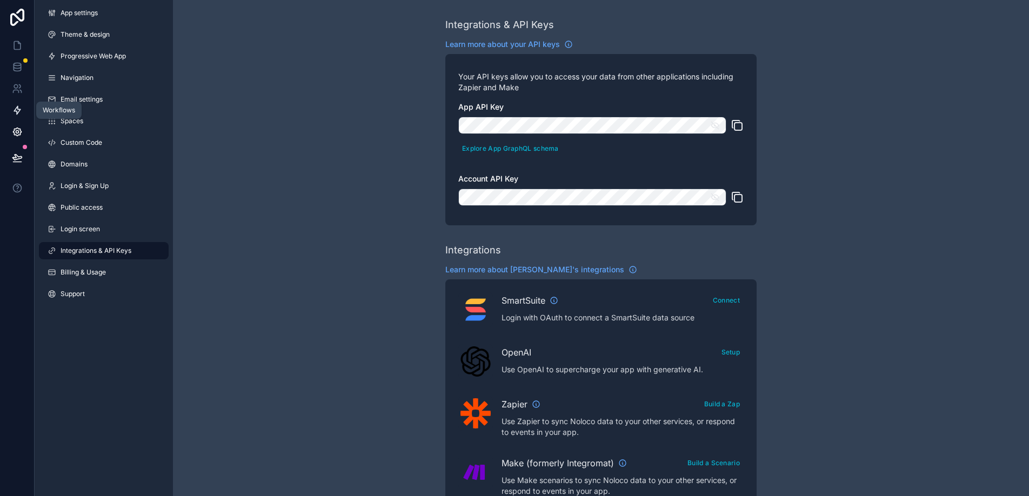
click at [18, 109] on icon at bounding box center [17, 110] width 6 height 8
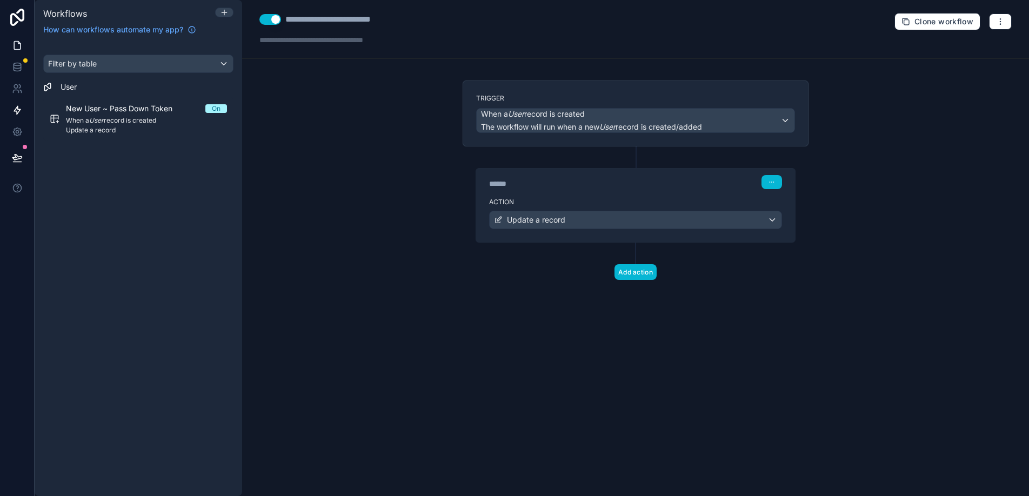
click at [16, 45] on icon at bounding box center [17, 45] width 11 height 11
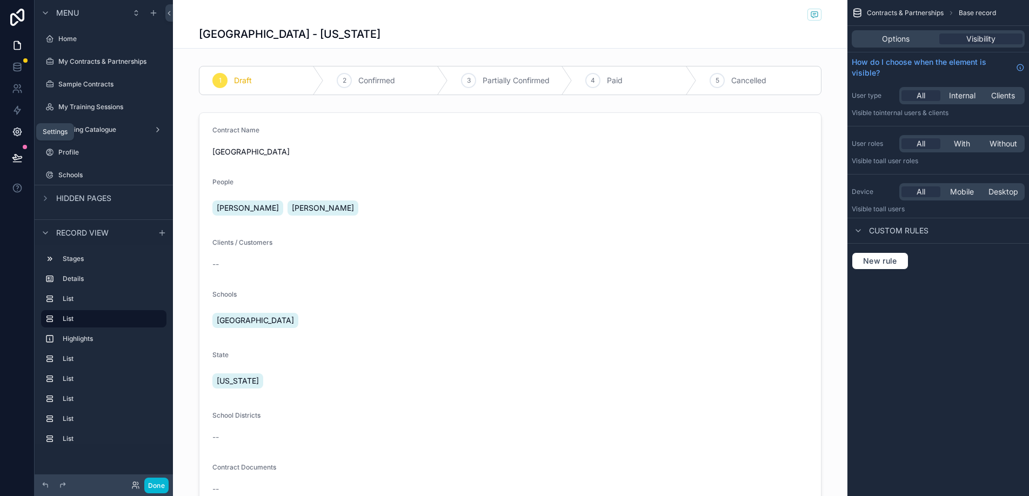
click at [18, 133] on icon at bounding box center [17, 131] width 11 height 11
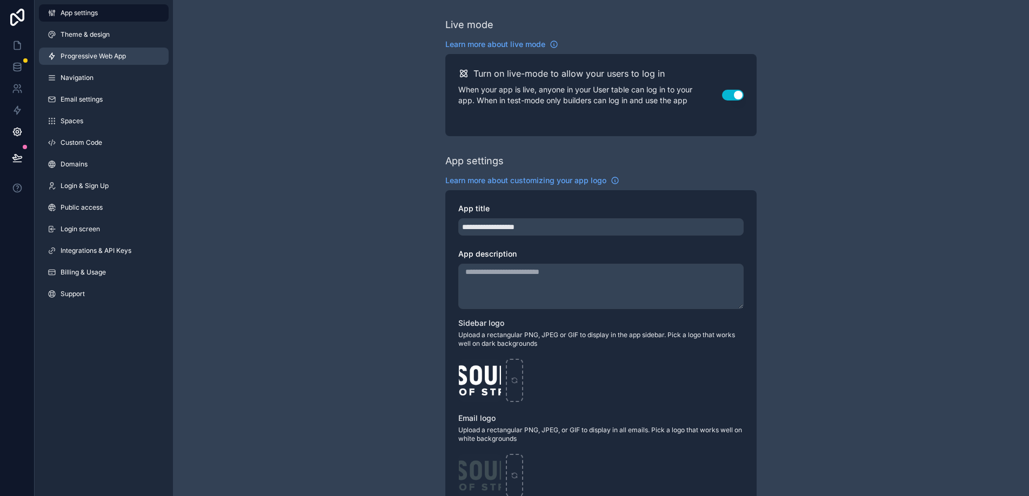
click at [91, 57] on span "Progressive Web App" at bounding box center [93, 56] width 65 height 9
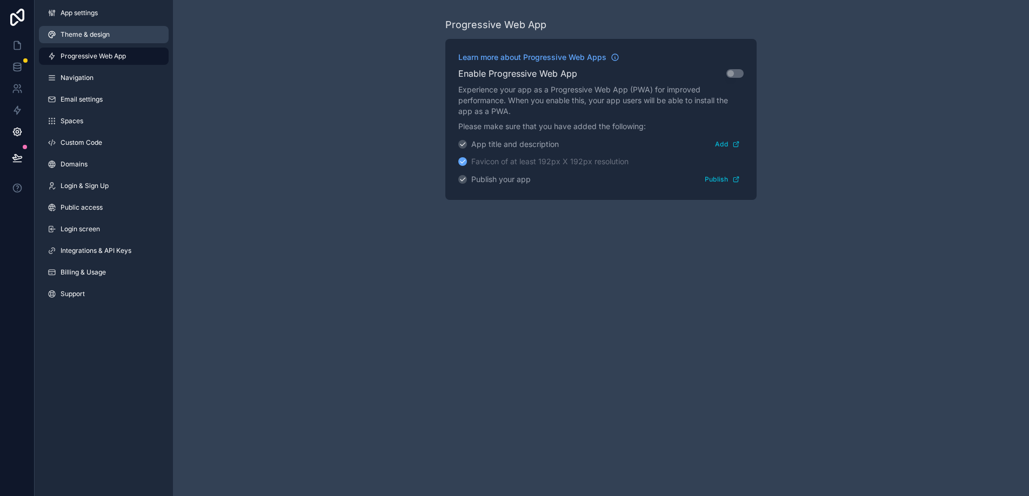
click at [91, 31] on span "Theme & design" at bounding box center [85, 34] width 49 height 9
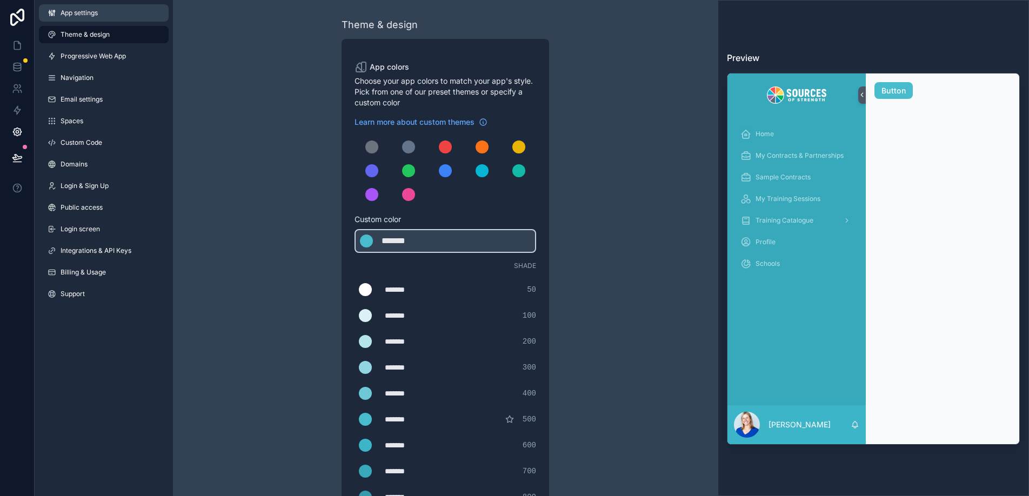
click at [91, 12] on span "App settings" at bounding box center [79, 13] width 37 height 9
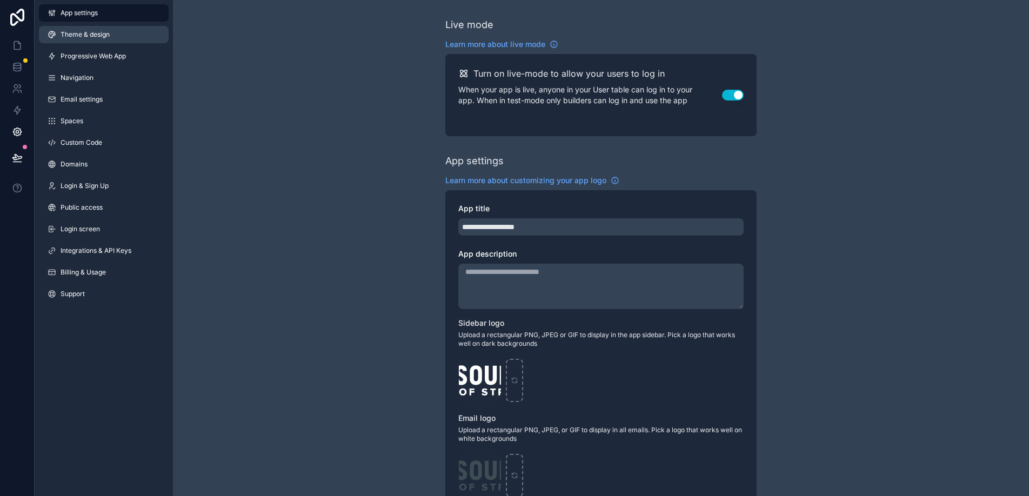
click at [97, 35] on span "Theme & design" at bounding box center [85, 34] width 49 height 9
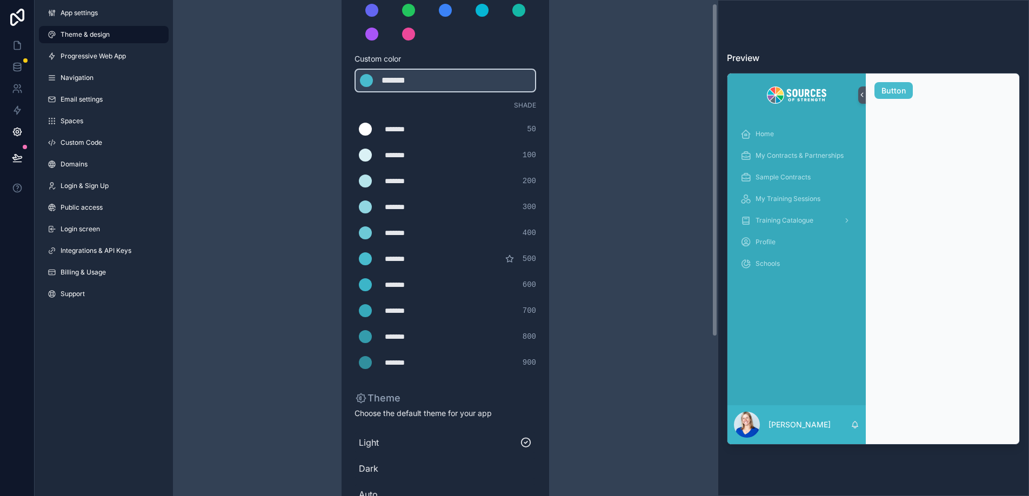
scroll to position [241, 0]
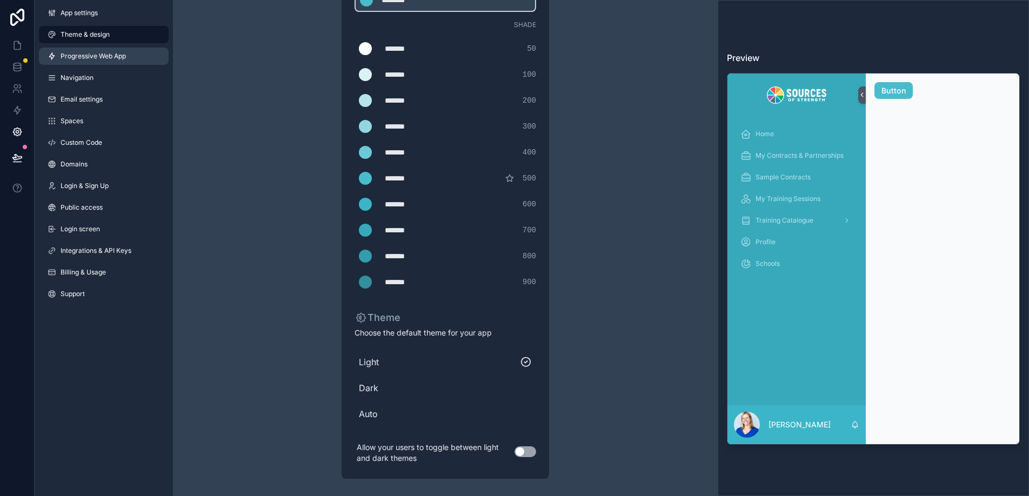
click at [71, 63] on link "Progressive Web App" at bounding box center [104, 56] width 130 height 17
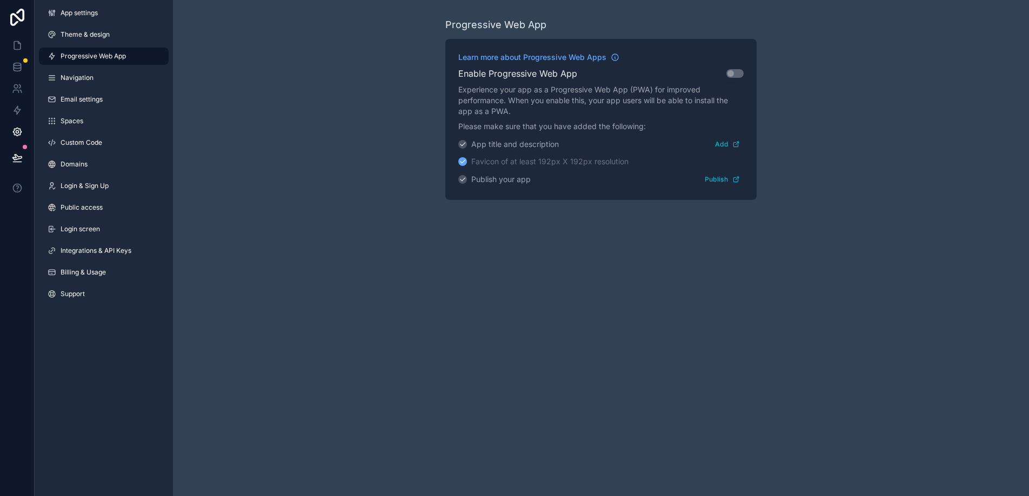
click at [75, 87] on div "App settings Theme & design Progressive Web App Navigation Email settings Space…" at bounding box center [104, 155] width 138 height 311
click at [18, 68] on icon at bounding box center [17, 66] width 7 height 4
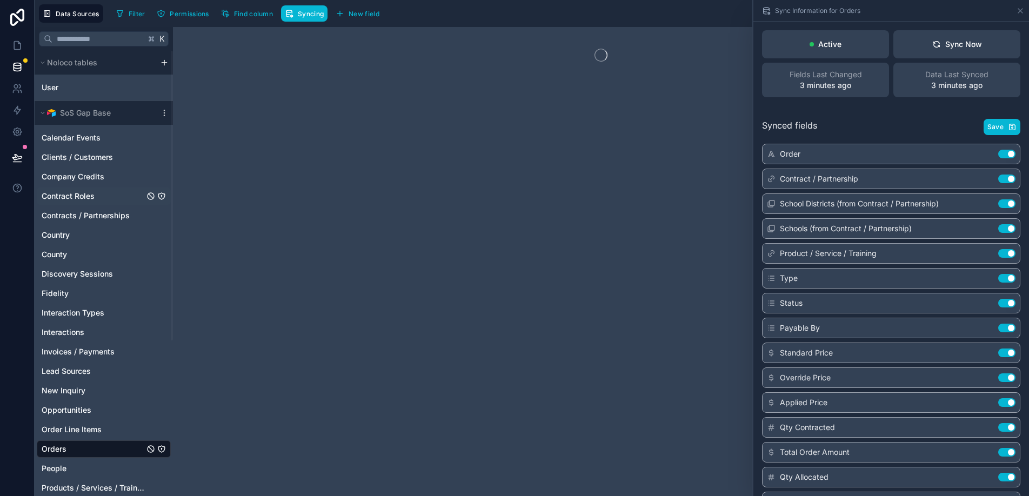
click at [92, 196] on span "Contract Roles" at bounding box center [68, 196] width 53 height 11
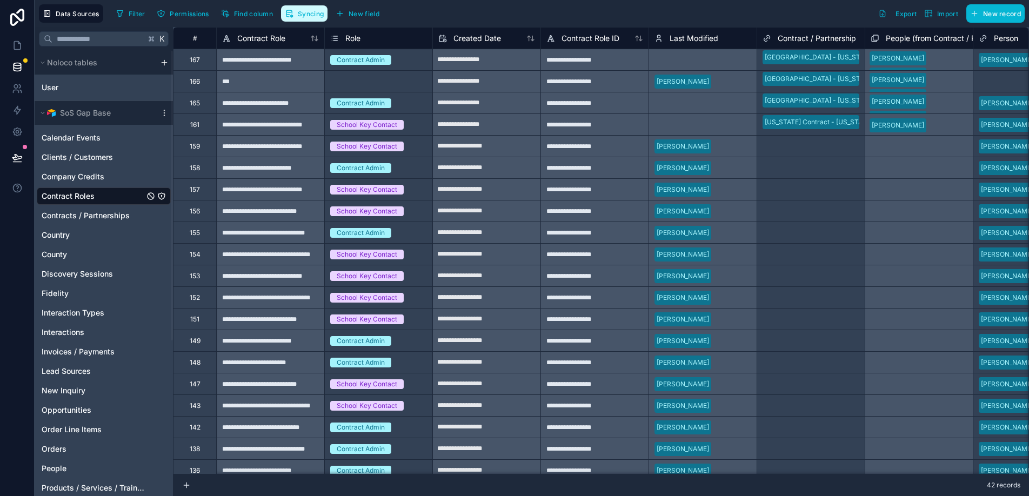
click at [315, 21] on button "Syncing" at bounding box center [304, 13] width 46 height 16
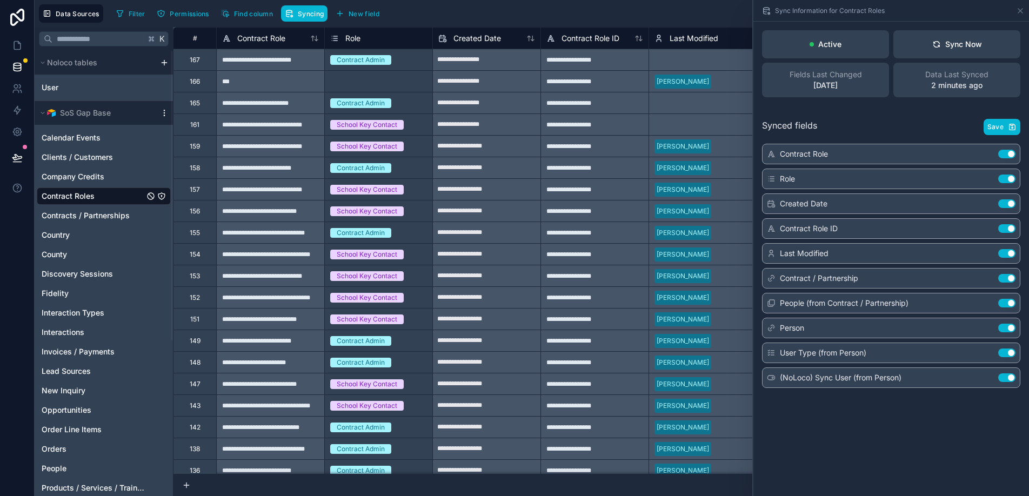
click at [163, 112] on icon at bounding box center [164, 113] width 9 height 9
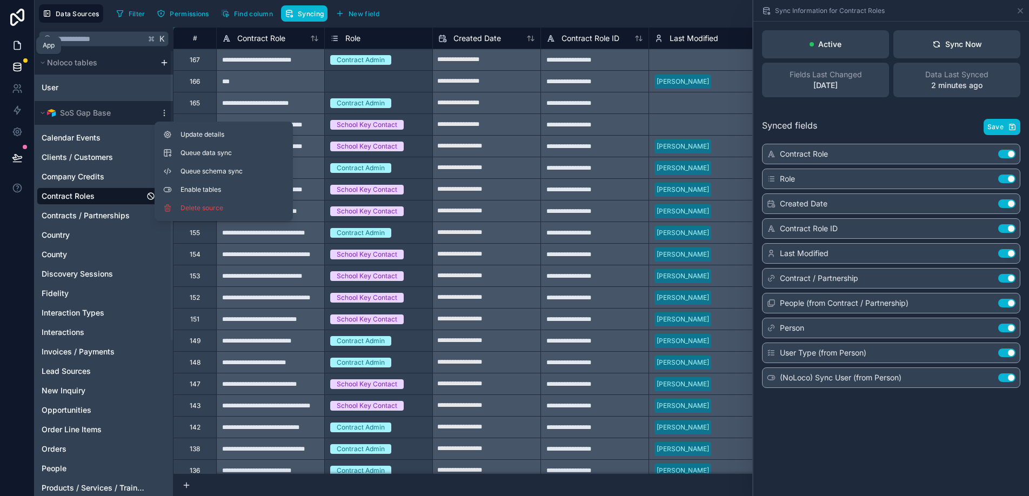
click at [17, 45] on icon at bounding box center [17, 45] width 11 height 11
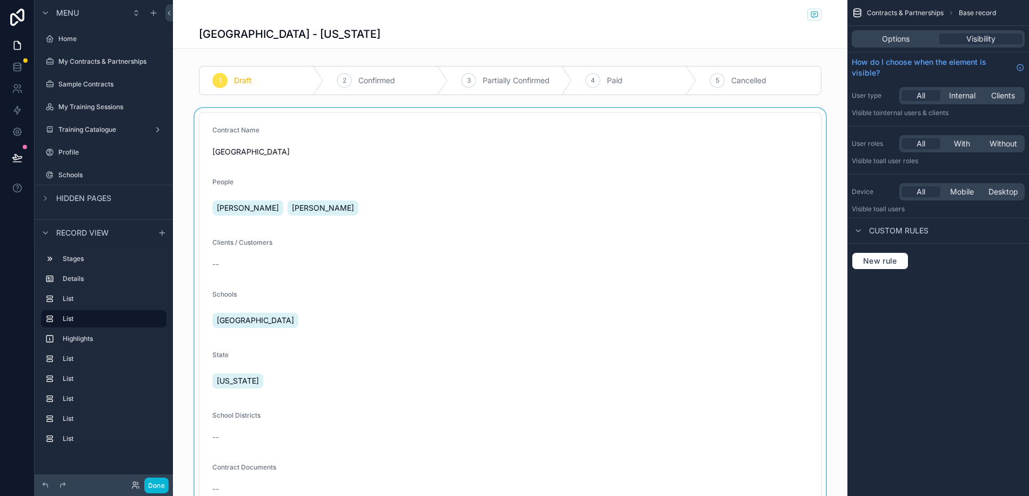
click at [329, 207] on div "scrollable content" at bounding box center [510, 400] width 675 height 584
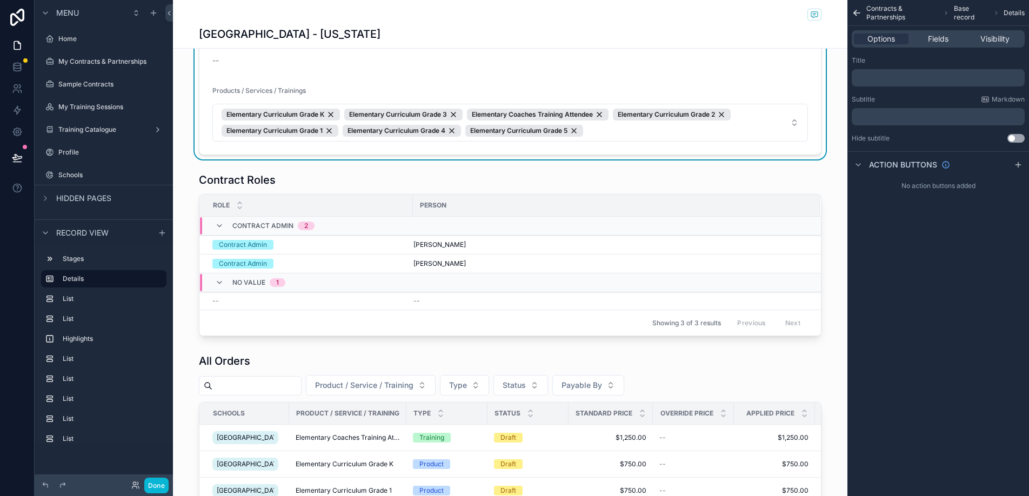
scroll to position [533, 0]
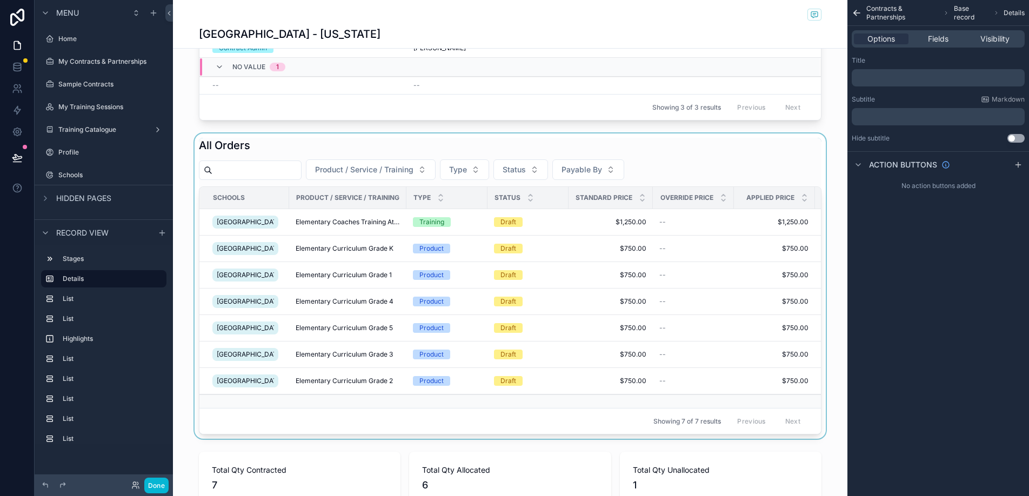
click at [311, 139] on div "scrollable content" at bounding box center [510, 286] width 675 height 305
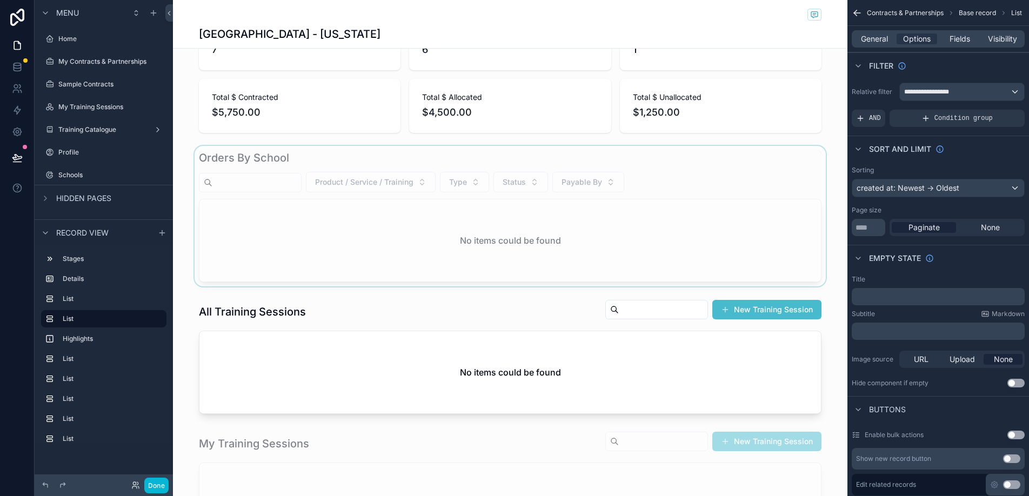
scroll to position [1193, 0]
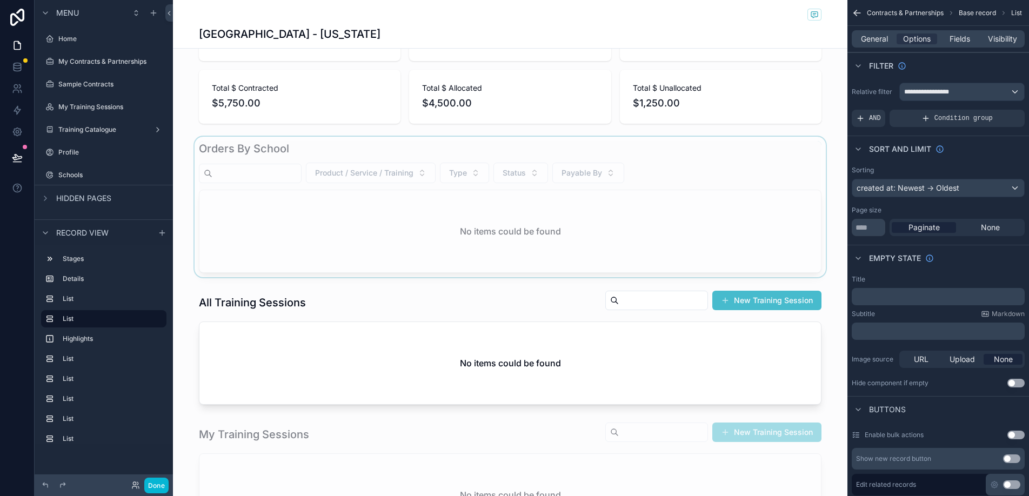
click at [348, 277] on div "scrollable content" at bounding box center [510, 207] width 675 height 141
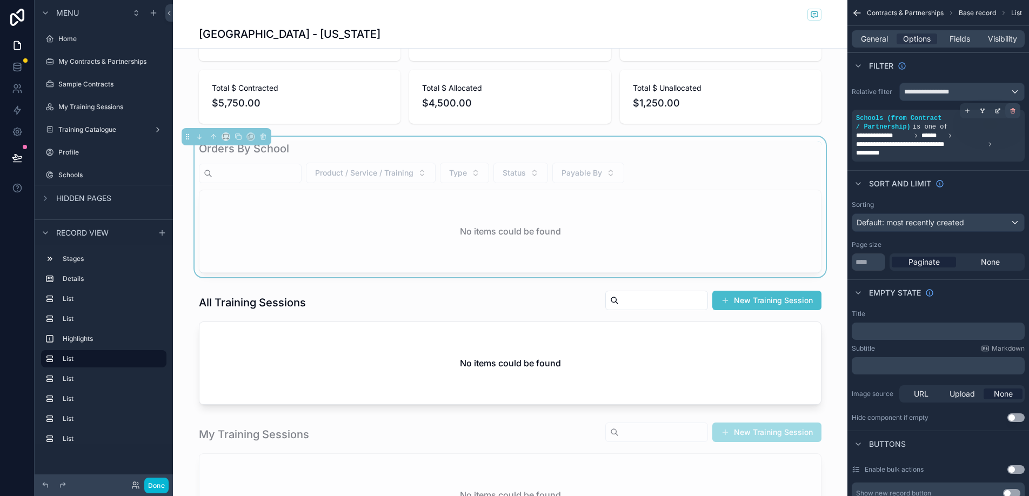
click at [1010, 112] on icon "scrollable content" at bounding box center [1013, 111] width 6 height 6
click at [90, 87] on label "Sample Contracts" at bounding box center [101, 84] width 86 height 9
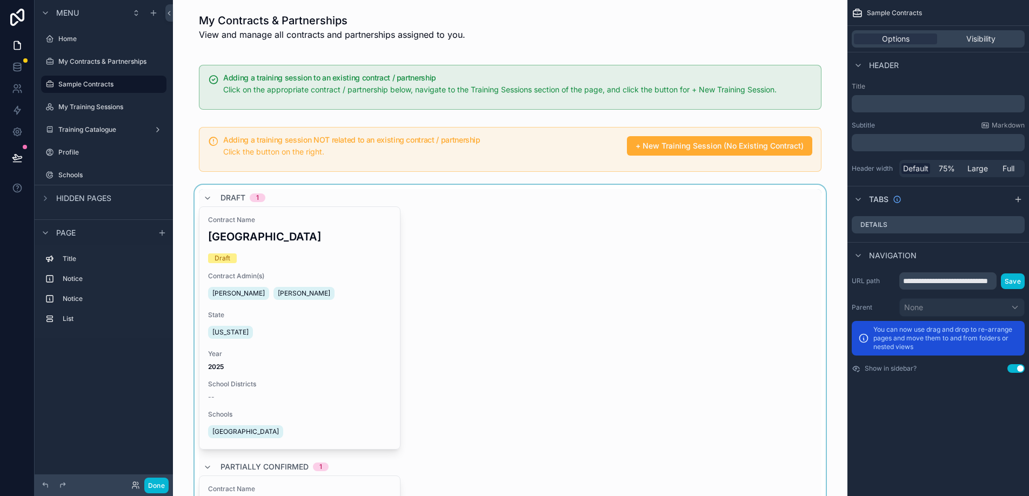
click at [328, 315] on div "scrollable content" at bounding box center [510, 493] width 657 height 616
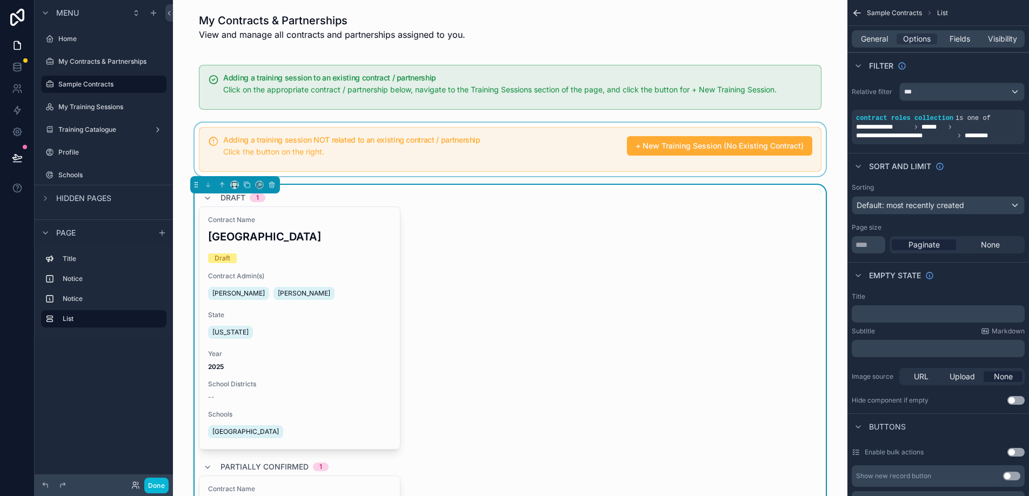
click at [326, 150] on div "scrollable content" at bounding box center [510, 150] width 657 height 54
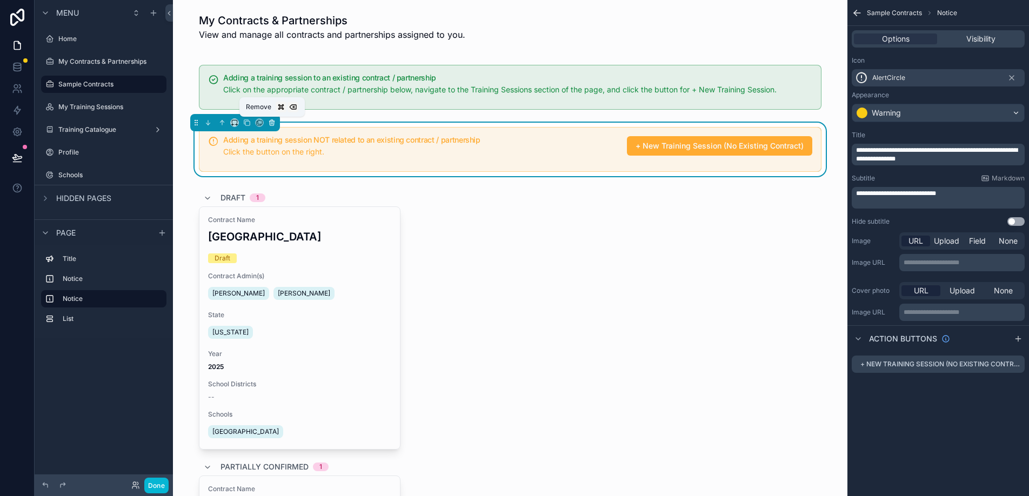
click at [272, 123] on icon "scrollable content" at bounding box center [272, 123] width 0 height 2
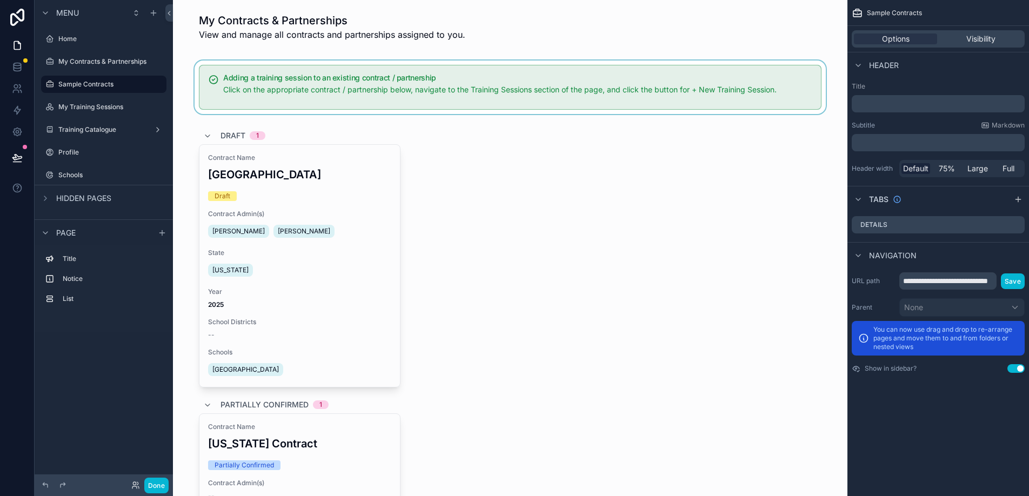
click at [288, 92] on div "scrollable content" at bounding box center [510, 88] width 657 height 54
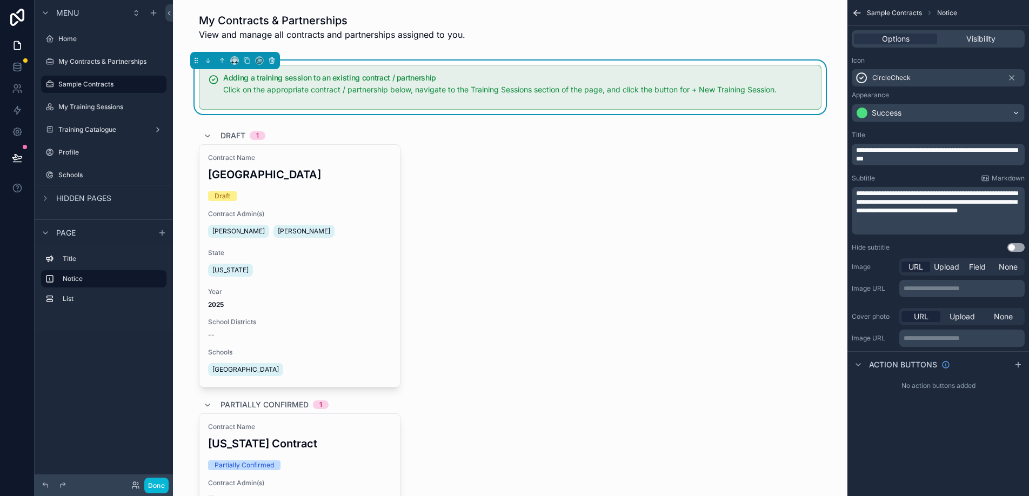
click at [273, 62] on icon "scrollable content" at bounding box center [272, 61] width 8 height 8
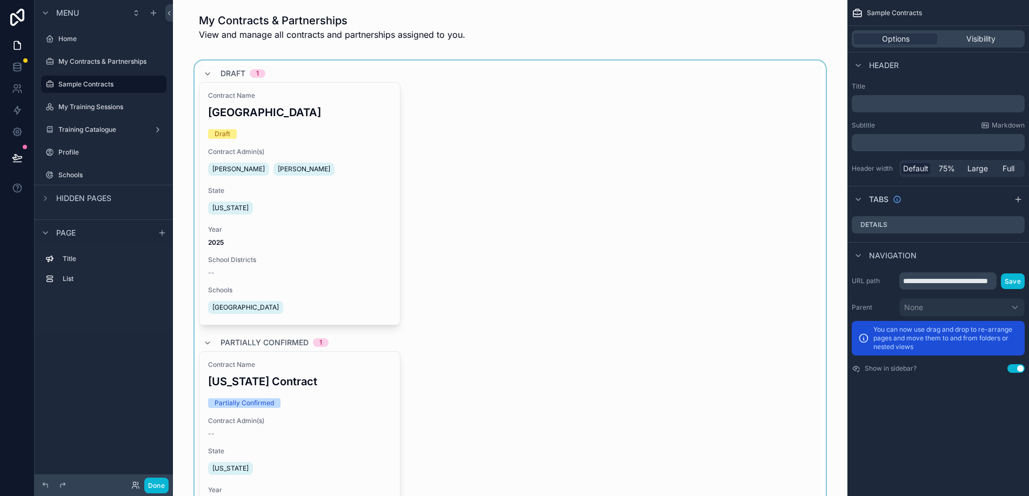
click at [604, 339] on div "scrollable content" at bounding box center [510, 369] width 657 height 616
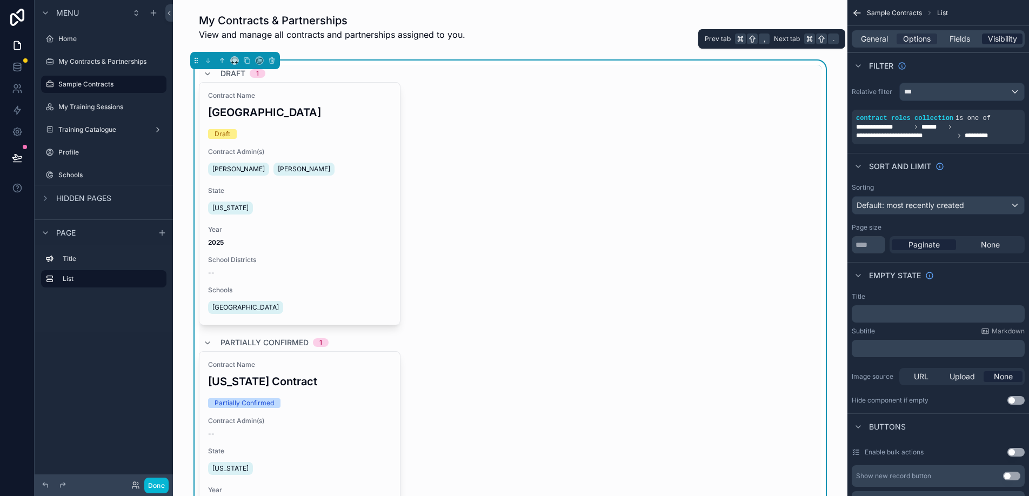
click at [1000, 43] on span "Visibility" at bounding box center [1002, 39] width 29 height 11
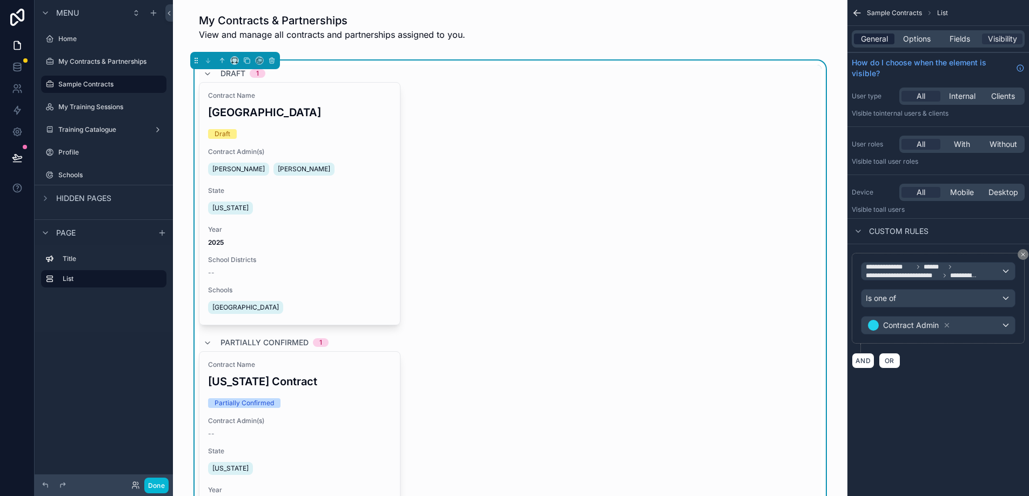
click at [880, 41] on span "General" at bounding box center [874, 39] width 27 height 11
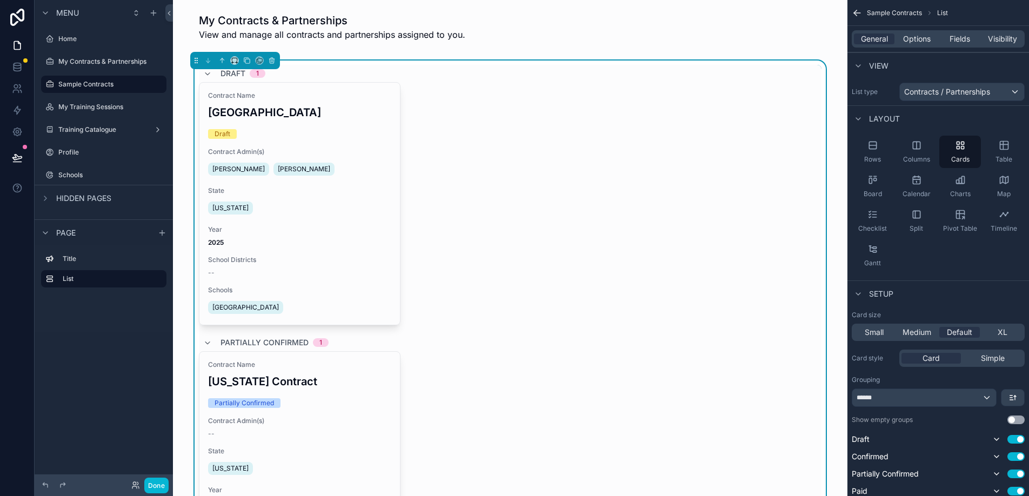
click at [740, 222] on div "Contract Name Legends Elementary Draft Contract Admin(s) Leo Horn Erin Horn Sta…" at bounding box center [510, 203] width 623 height 243
click at [877, 156] on span "Rows" at bounding box center [872, 159] width 17 height 9
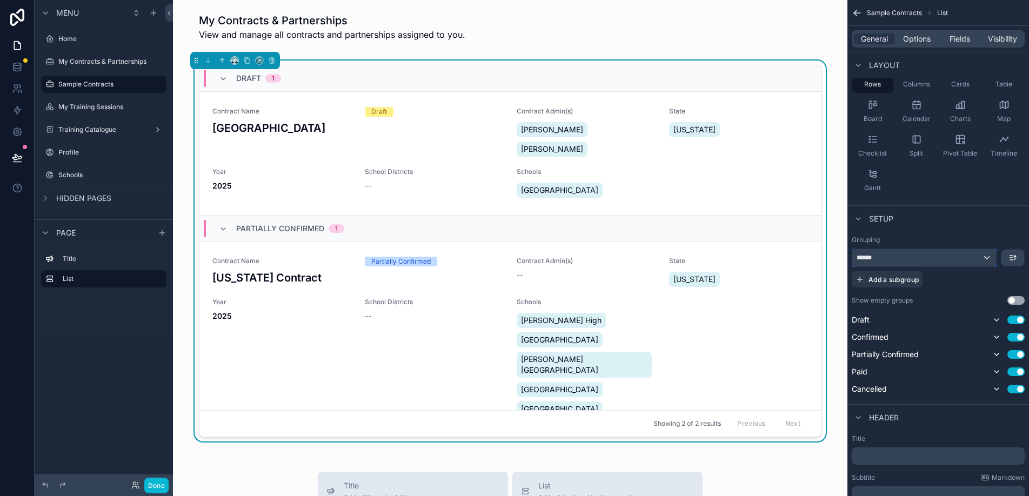
click at [952, 263] on div "******" at bounding box center [925, 257] width 144 height 17
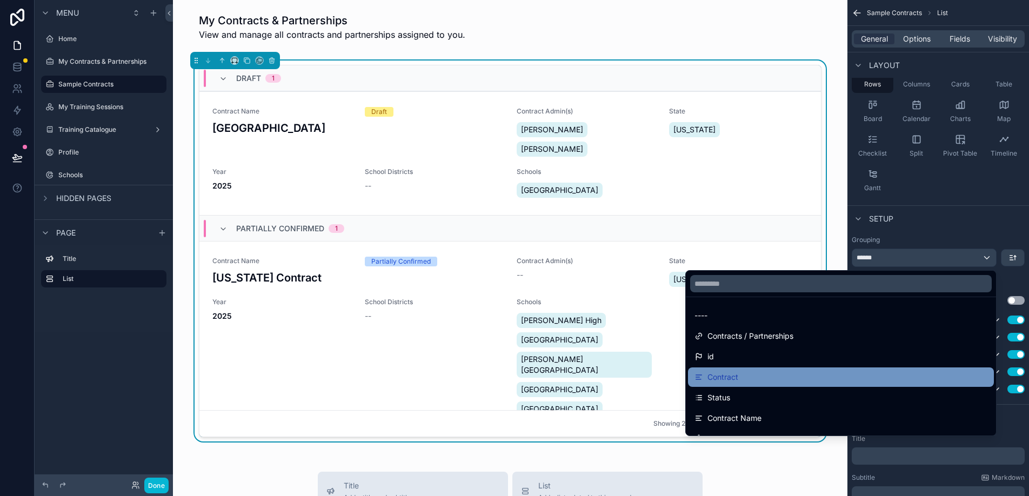
click at [891, 380] on div "Contract" at bounding box center [841, 377] width 293 height 13
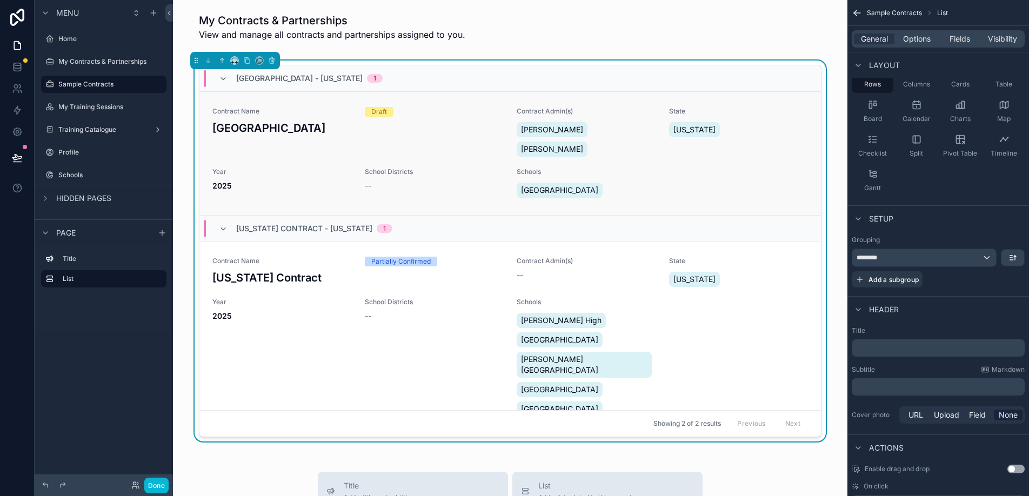
click at [310, 168] on div "Year 2025" at bounding box center [281, 180] width 139 height 24
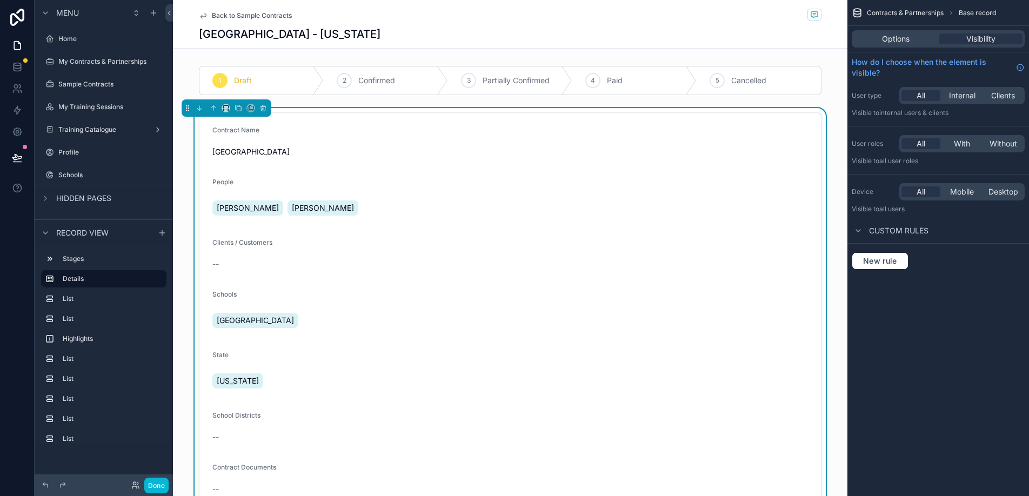
click at [352, 195] on div "Leo Horn Erin Horn" at bounding box center [510, 208] width 596 height 26
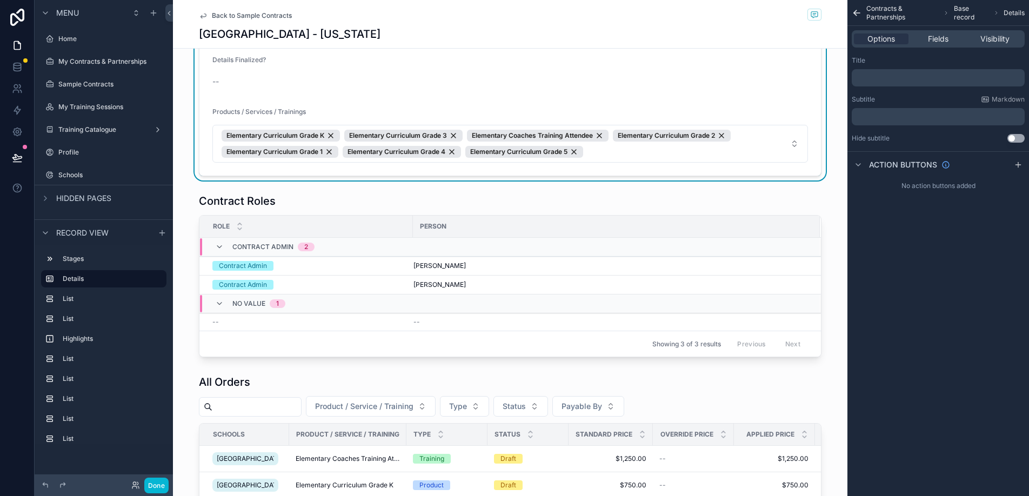
scroll to position [515, 0]
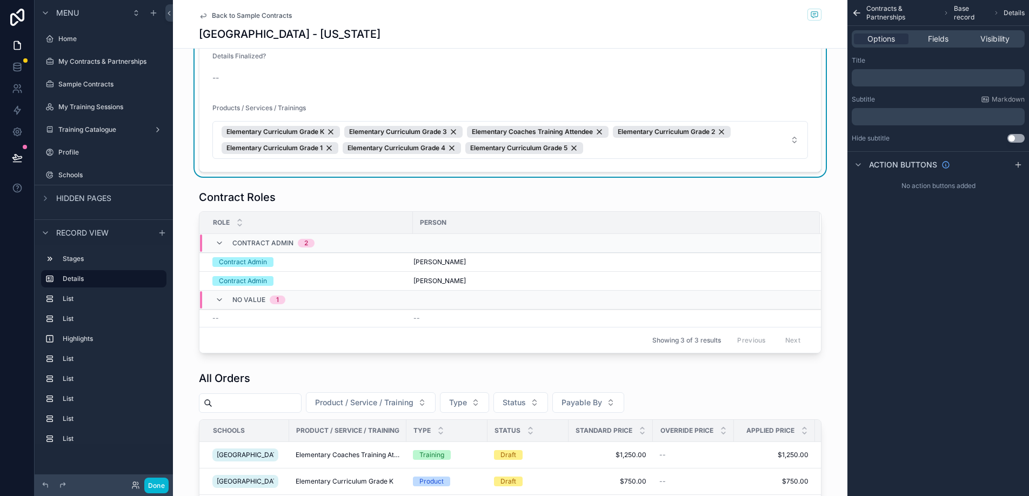
click at [226, 12] on span "Back to Sample Contracts" at bounding box center [252, 15] width 80 height 9
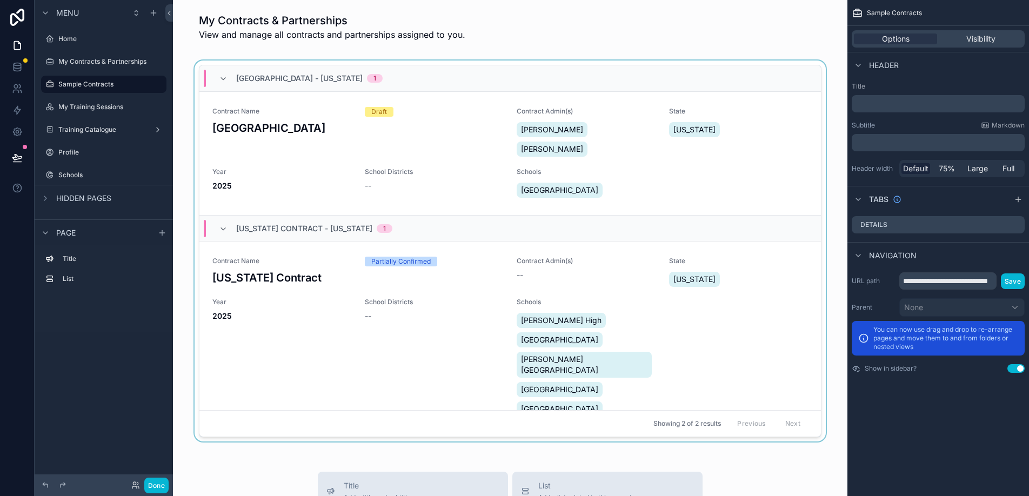
click at [447, 166] on div "scrollable content" at bounding box center [510, 253] width 657 height 385
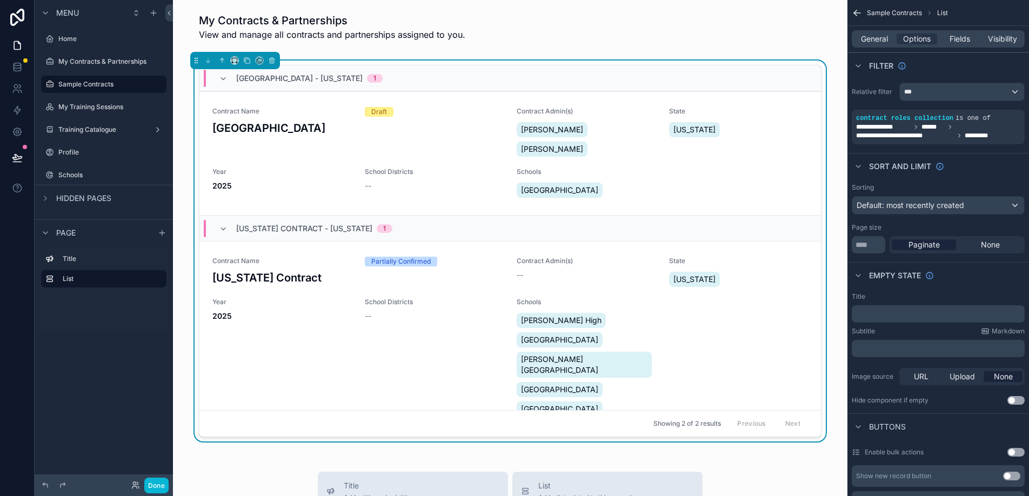
click at [761, 76] on div "Legends Elementary - Hawaii 1" at bounding box center [510, 78] width 622 height 26
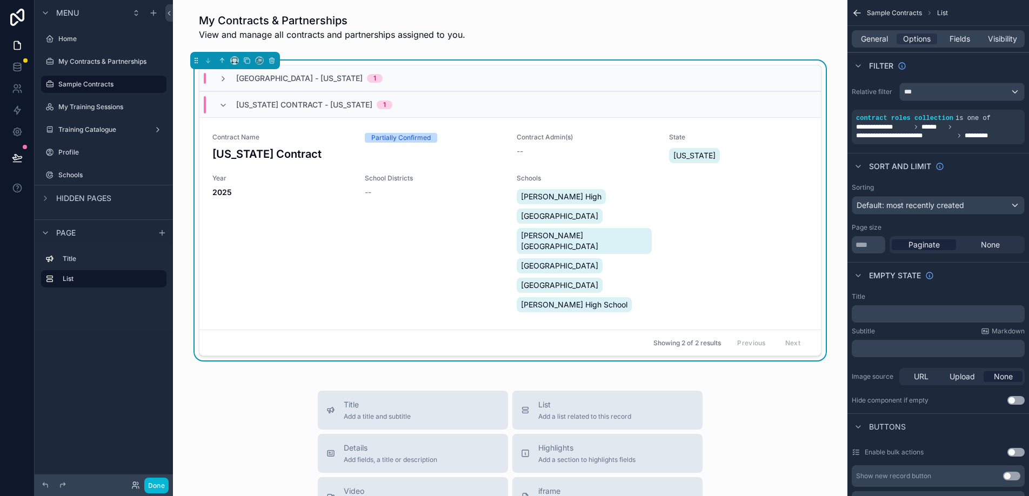
click at [731, 82] on div "Legends Elementary - Hawaii 1" at bounding box center [510, 78] width 622 height 26
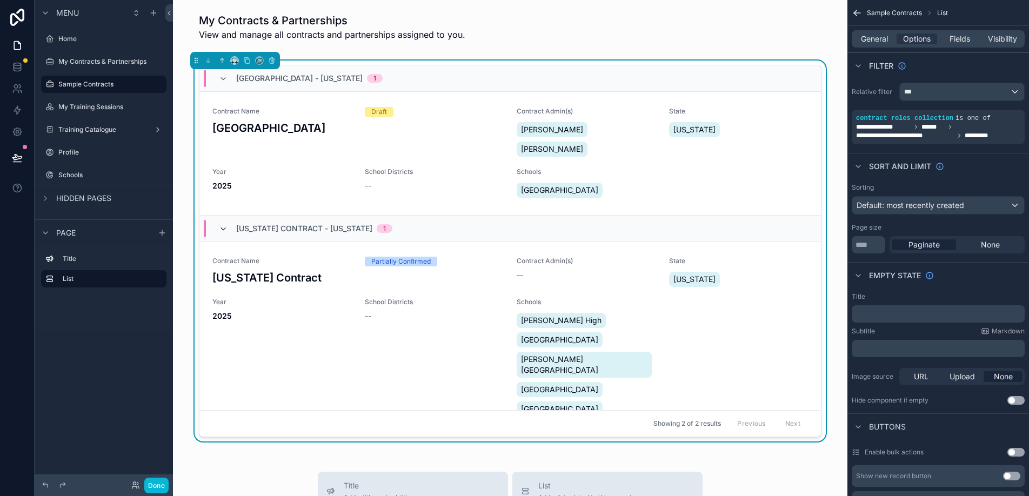
click at [222, 225] on icon "scrollable content" at bounding box center [223, 229] width 9 height 9
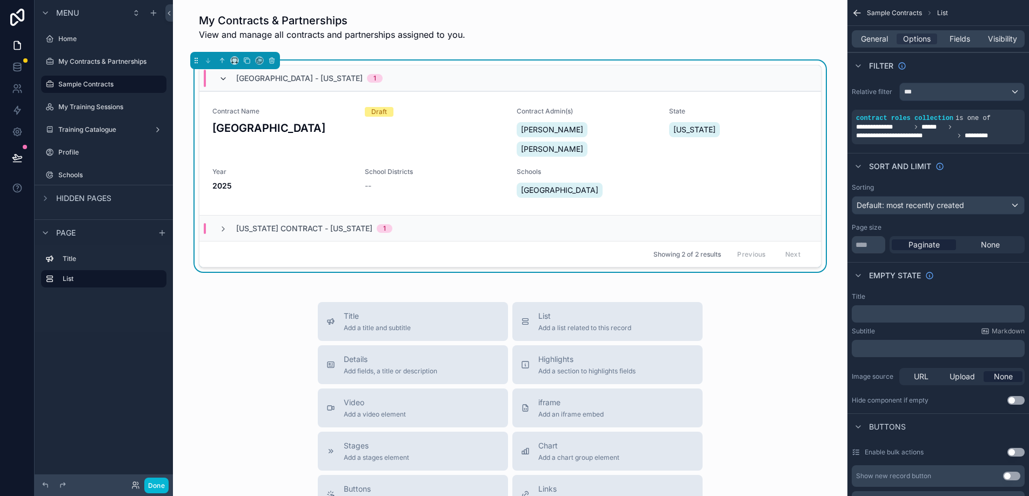
click at [223, 77] on icon "scrollable content" at bounding box center [223, 79] width 9 height 9
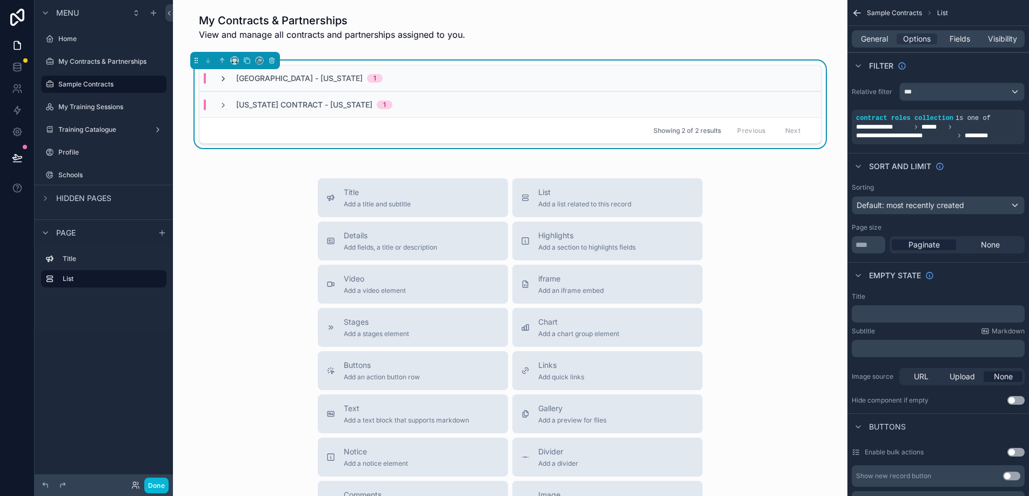
click at [221, 76] on icon "scrollable content" at bounding box center [223, 79] width 9 height 9
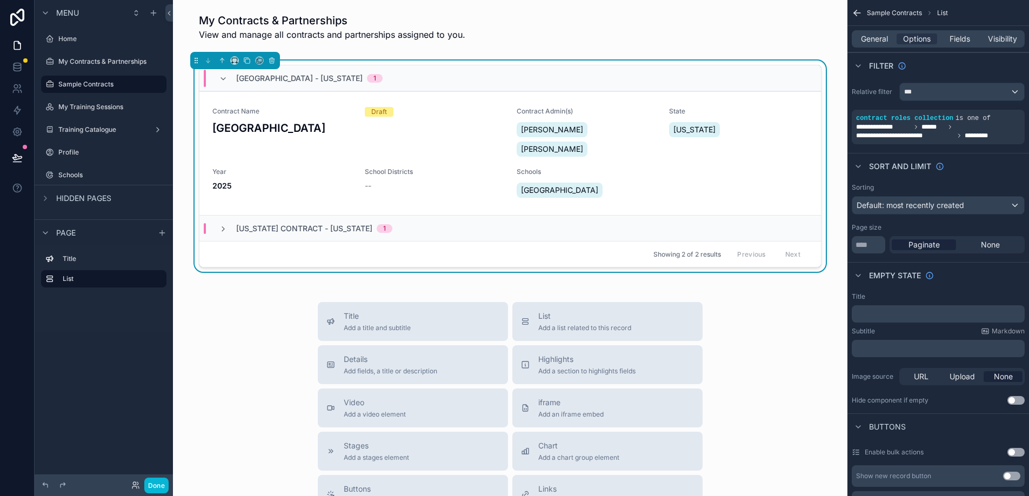
click at [217, 223] on div "Ohio Contract - Ohio 1" at bounding box center [305, 228] width 199 height 11
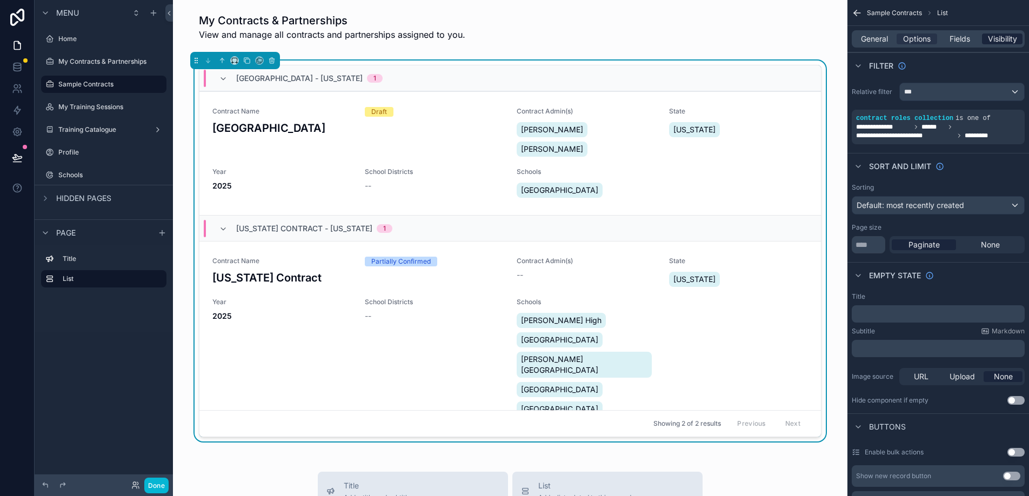
click at [1006, 41] on span "Visibility" at bounding box center [1002, 39] width 29 height 11
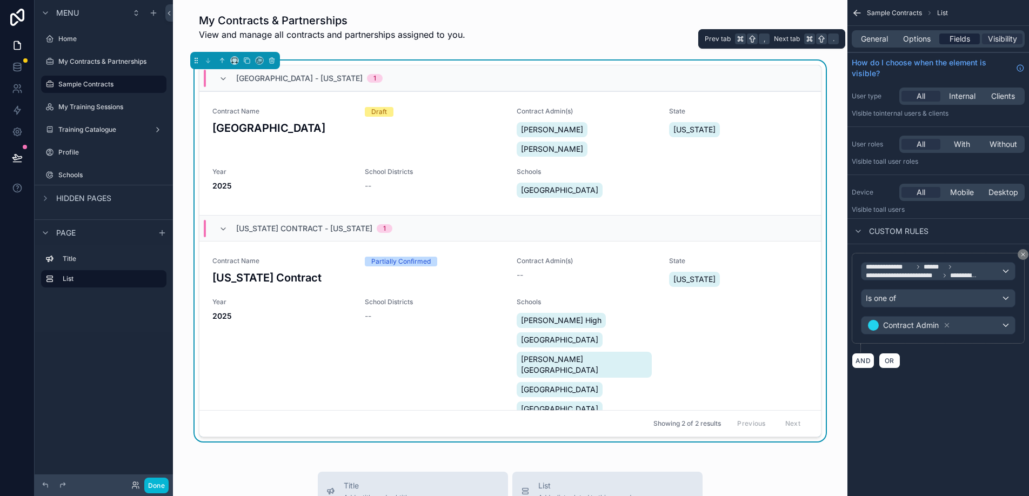
click at [957, 37] on span "Fields" at bounding box center [960, 39] width 21 height 11
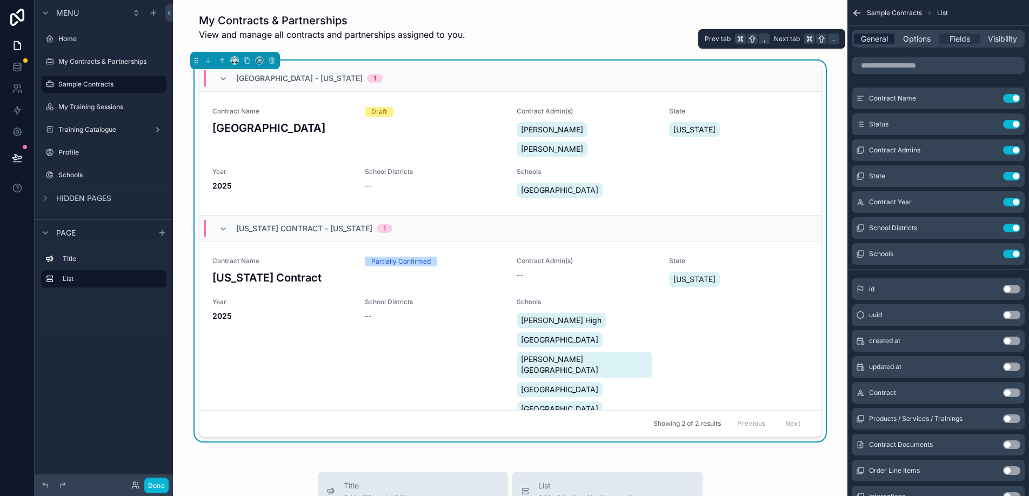
click at [878, 39] on span "General" at bounding box center [874, 39] width 27 height 11
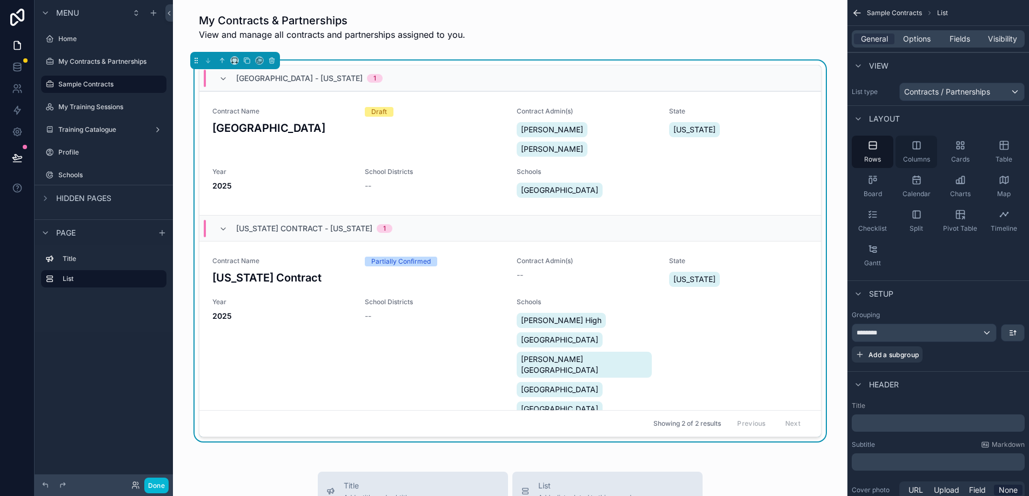
click at [922, 154] on div "Columns" at bounding box center [917, 152] width 42 height 32
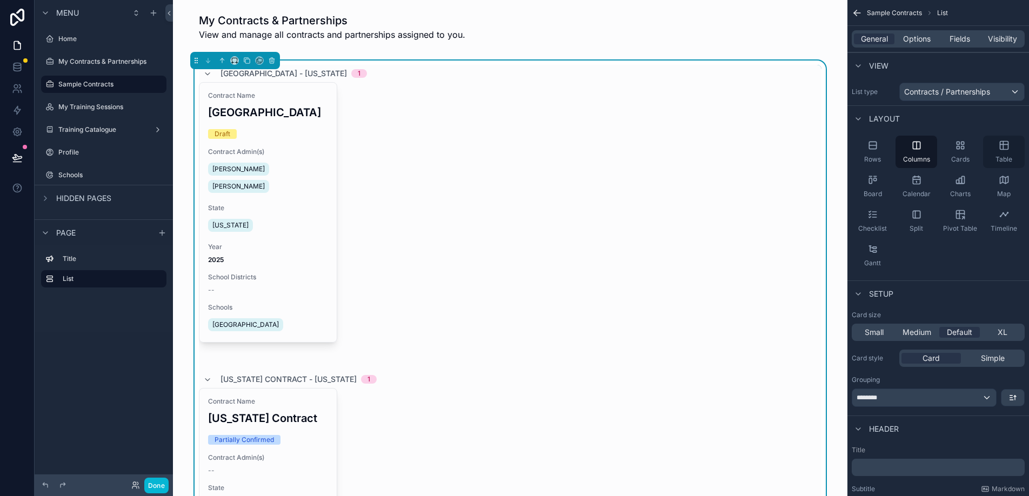
click at [994, 150] on div "Table" at bounding box center [1004, 152] width 42 height 32
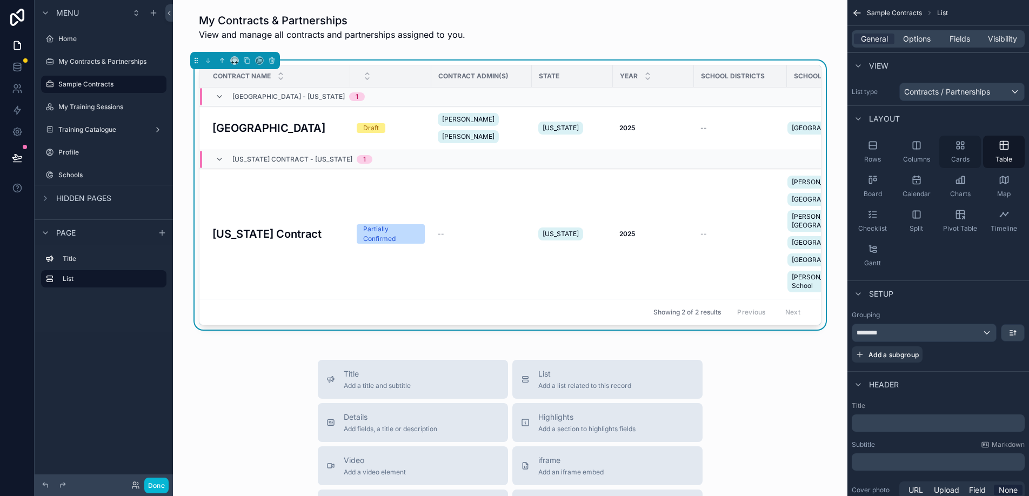
click at [958, 155] on span "Cards" at bounding box center [960, 159] width 18 height 9
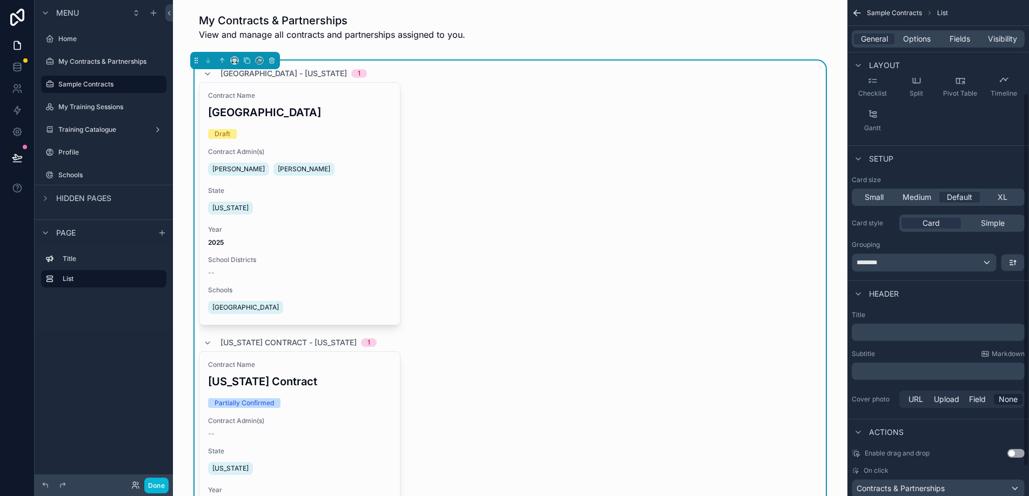
scroll to position [142, 0]
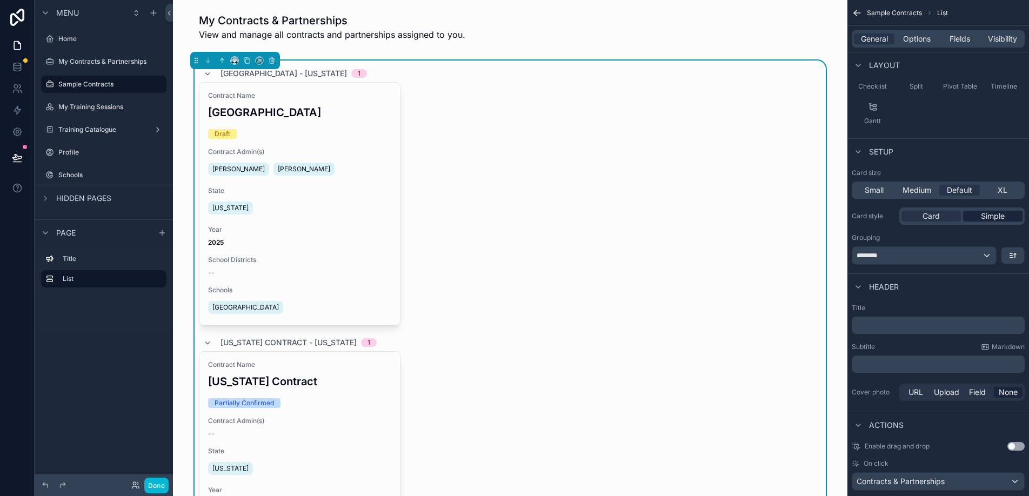
click at [982, 215] on span "Simple" at bounding box center [993, 216] width 24 height 11
click at [931, 217] on span "Card" at bounding box center [931, 216] width 17 height 11
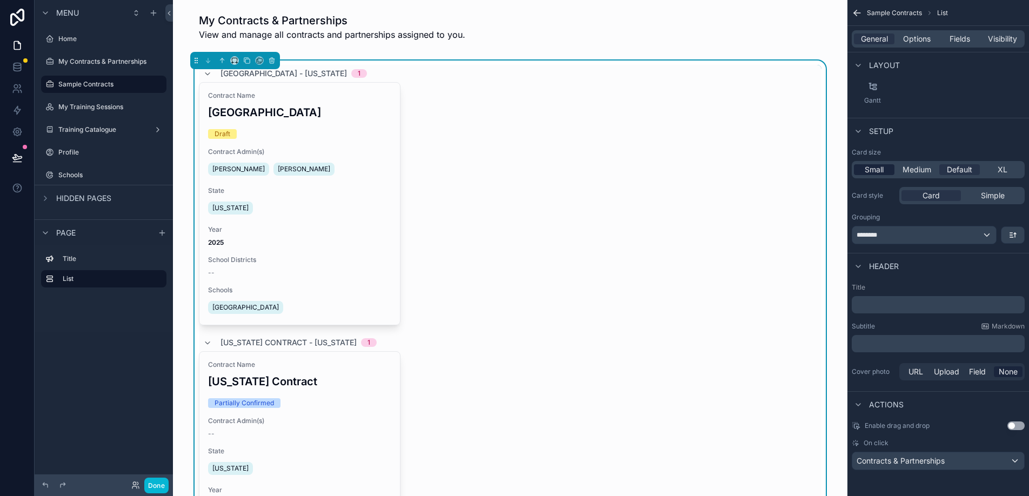
click at [877, 170] on span "Small" at bounding box center [874, 169] width 19 height 11
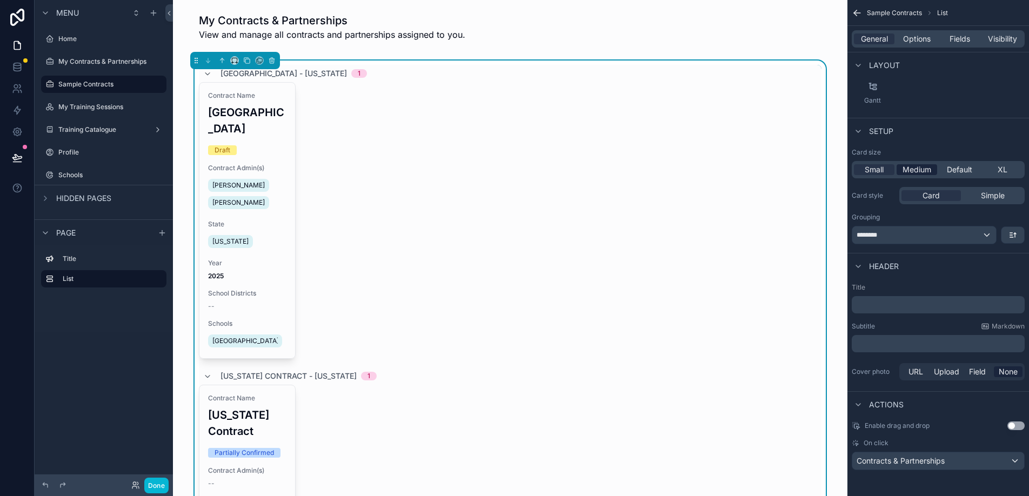
click at [915, 167] on span "Medium" at bounding box center [917, 169] width 29 height 11
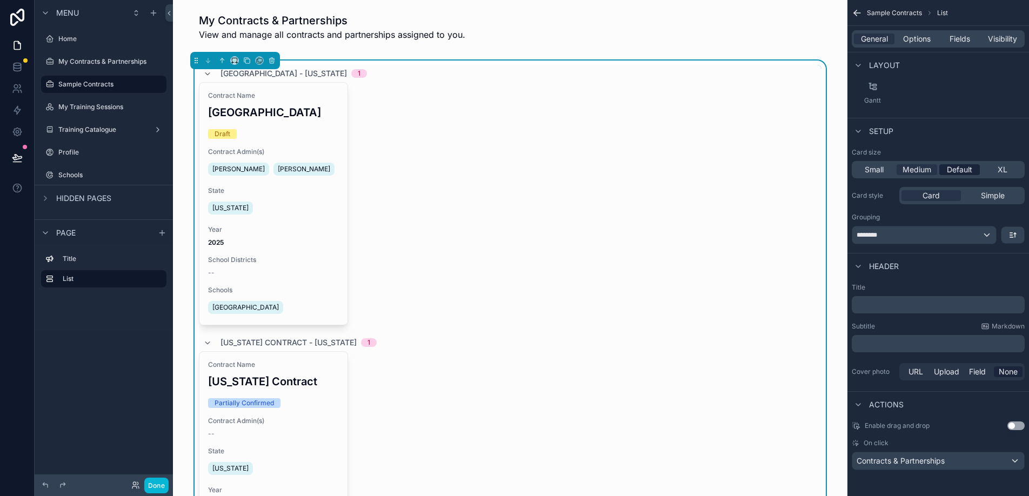
click at [960, 167] on span "Default" at bounding box center [959, 169] width 25 height 11
click at [987, 237] on div "********" at bounding box center [925, 235] width 144 height 17
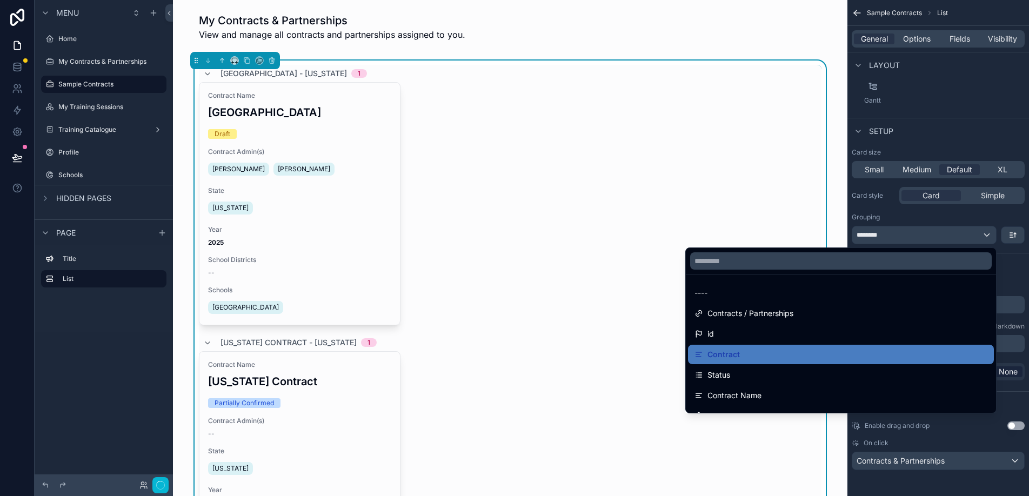
click at [987, 237] on div "scrollable content" at bounding box center [514, 248] width 1029 height 496
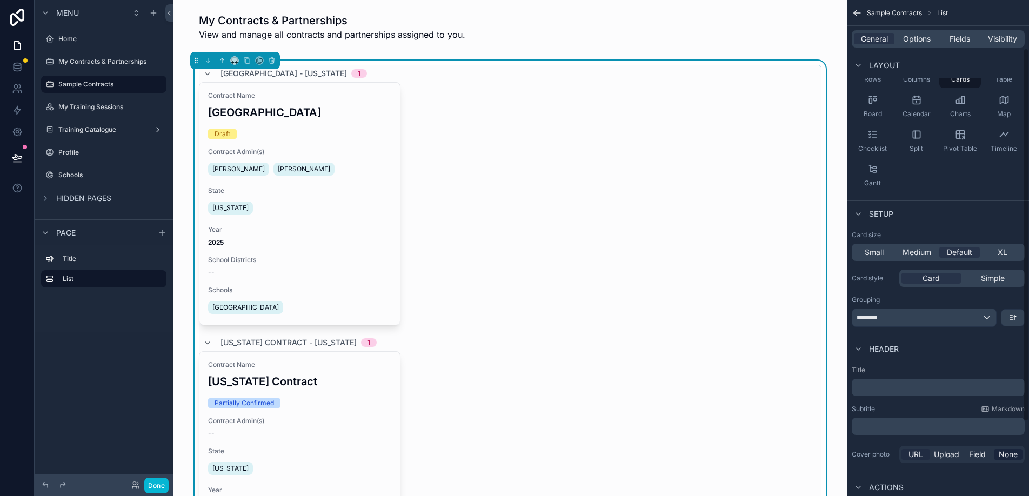
scroll to position [0, 0]
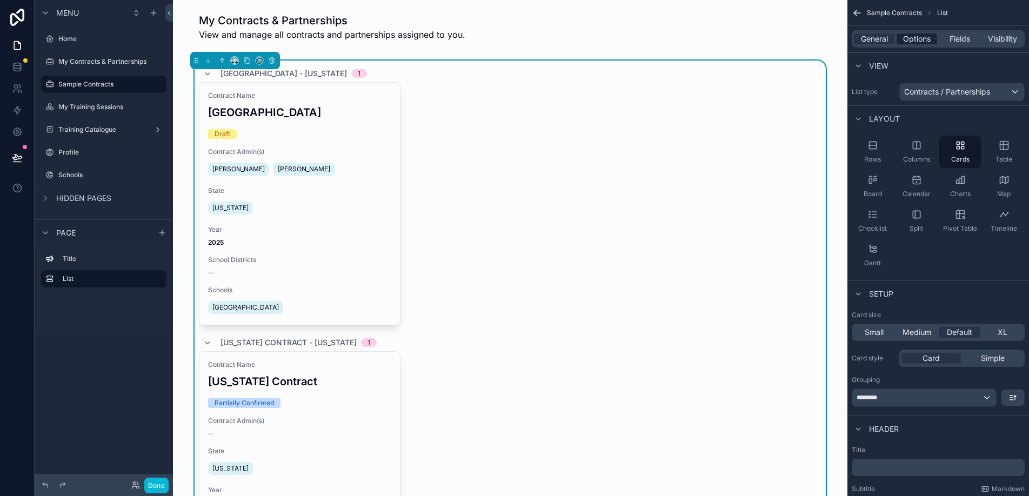
click at [918, 43] on span "Options" at bounding box center [917, 39] width 28 height 11
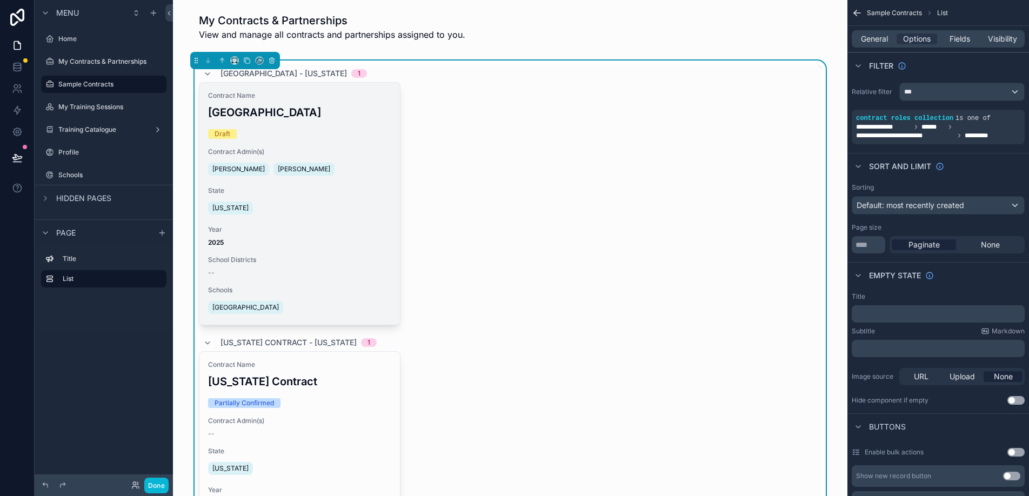
click at [359, 237] on div "Year 2025" at bounding box center [299, 236] width 183 height 22
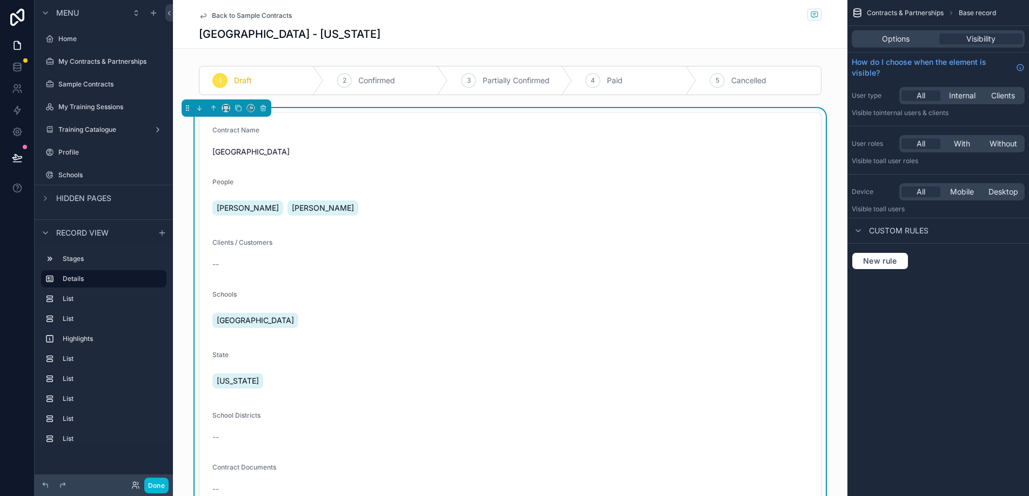
click at [472, 322] on div "Legends Elementary" at bounding box center [359, 320] width 294 height 19
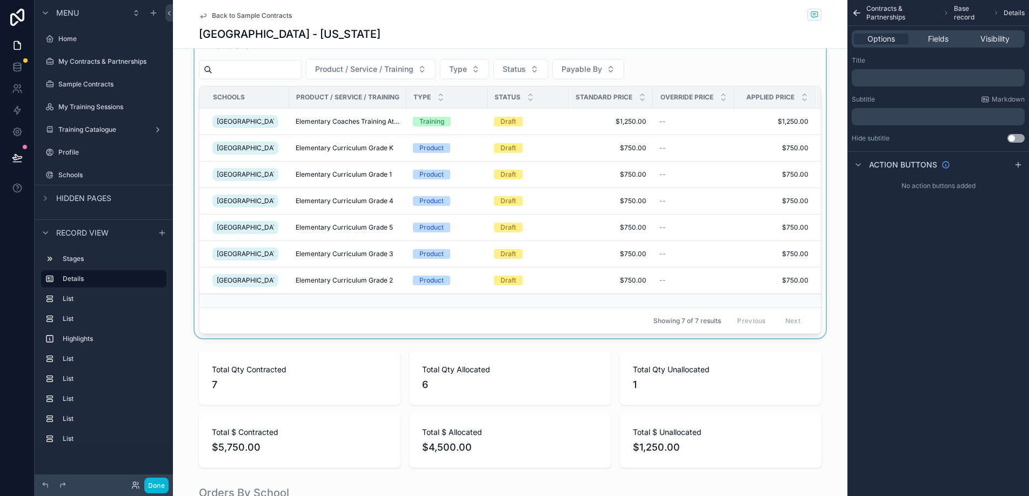
scroll to position [850, 0]
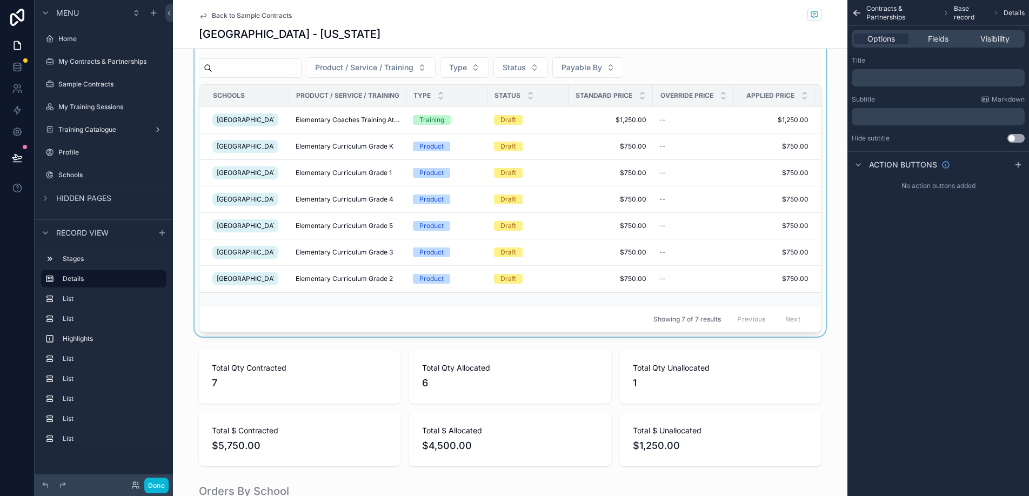
click at [466, 307] on td "scrollable content" at bounding box center [447, 299] width 81 height 14
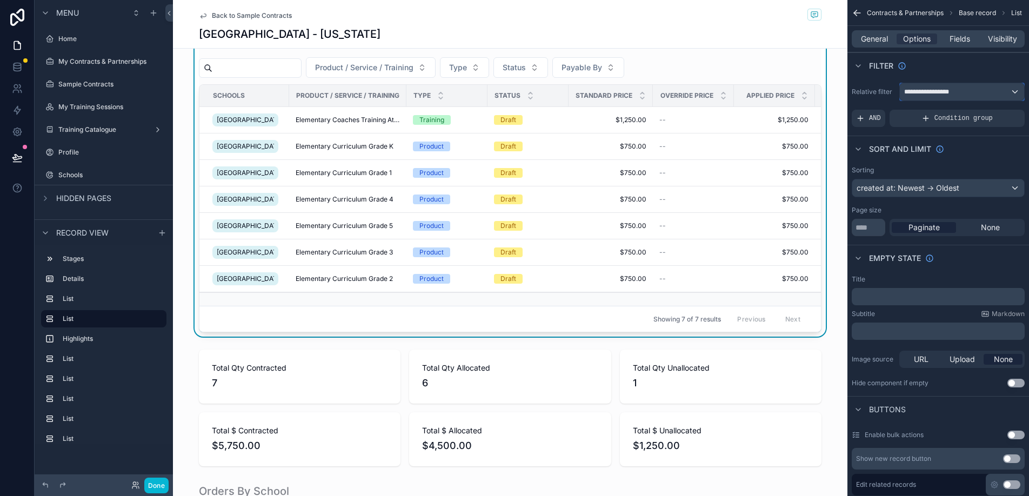
click at [982, 90] on div "**********" at bounding box center [962, 91] width 124 height 17
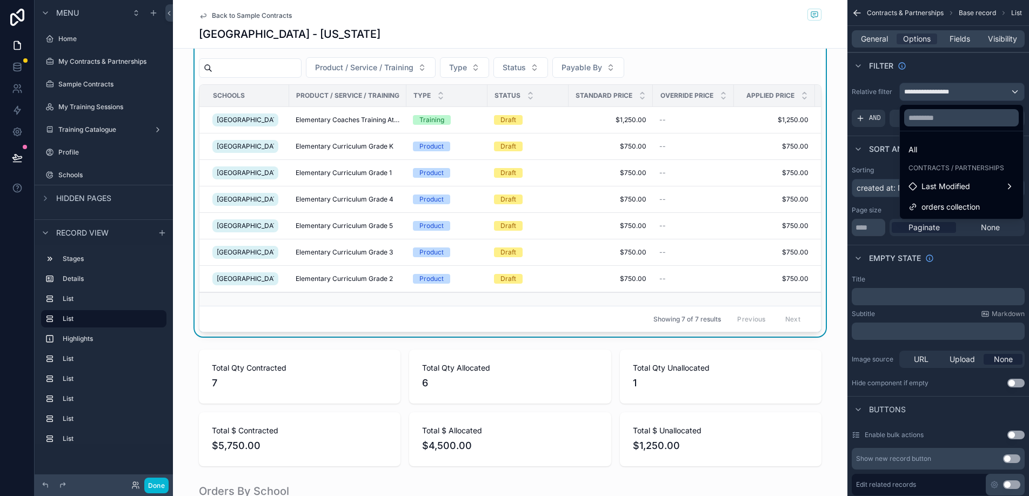
click at [982, 90] on div "scrollable content" at bounding box center [514, 248] width 1029 height 496
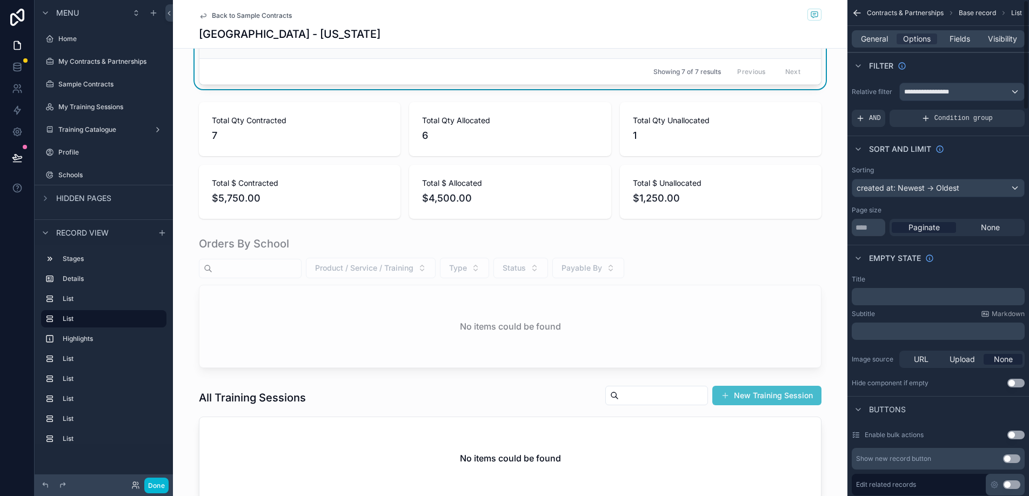
scroll to position [1227, 0]
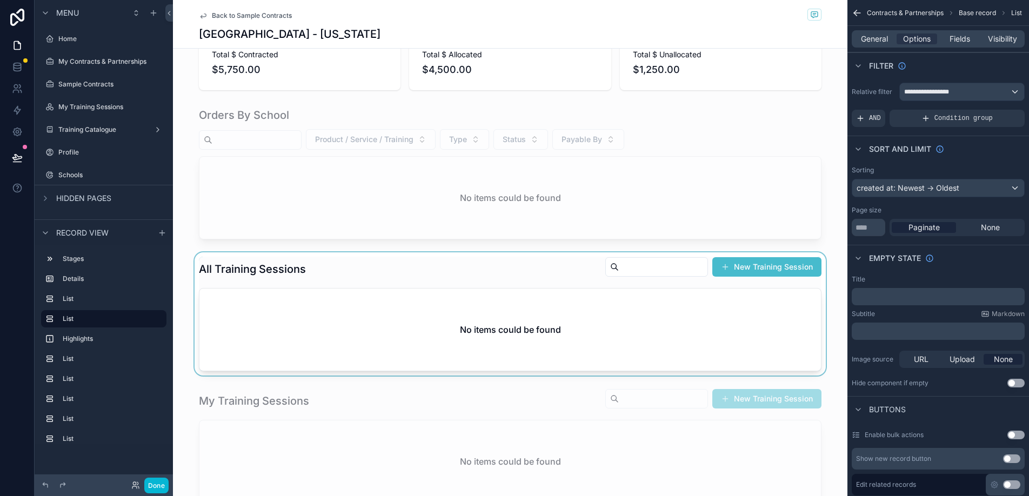
click at [468, 336] on div "scrollable content" at bounding box center [510, 313] width 675 height 123
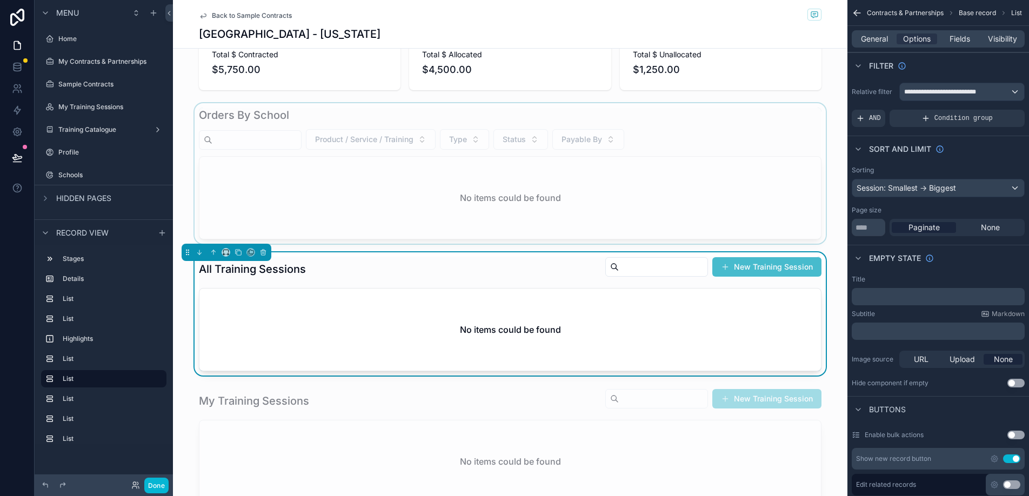
click at [477, 244] on div "scrollable content" at bounding box center [510, 173] width 675 height 141
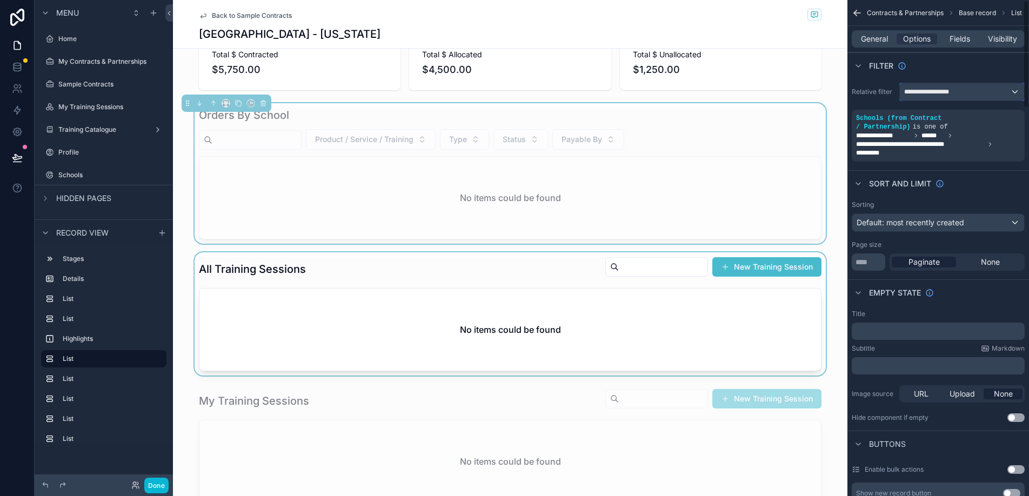
click at [956, 89] on div "**********" at bounding box center [962, 91] width 124 height 17
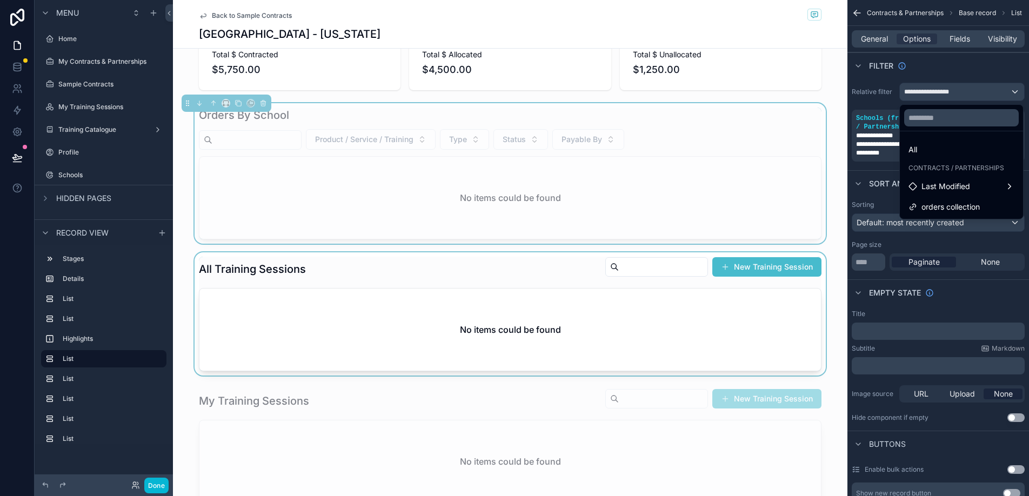
click at [956, 89] on div "scrollable content" at bounding box center [514, 248] width 1029 height 496
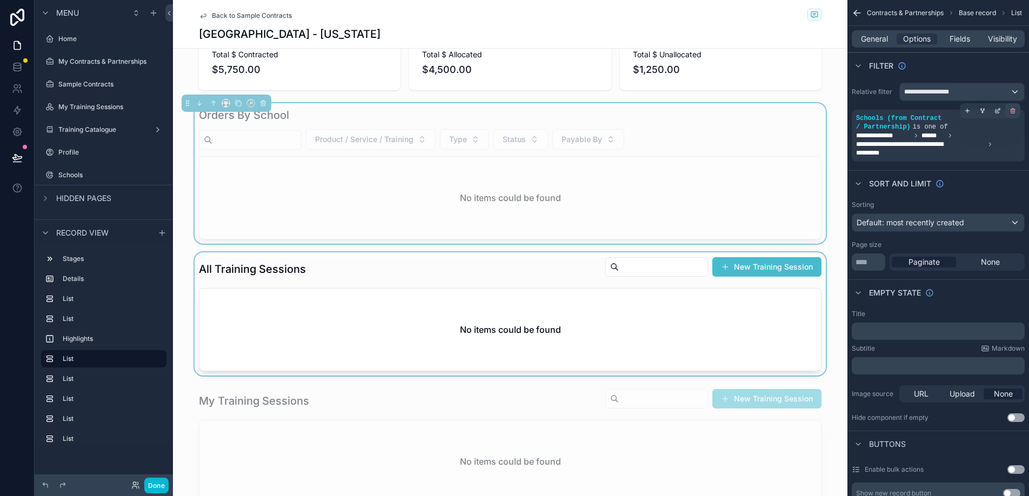
click at [1015, 110] on icon "scrollable content" at bounding box center [1013, 112] width 4 height 4
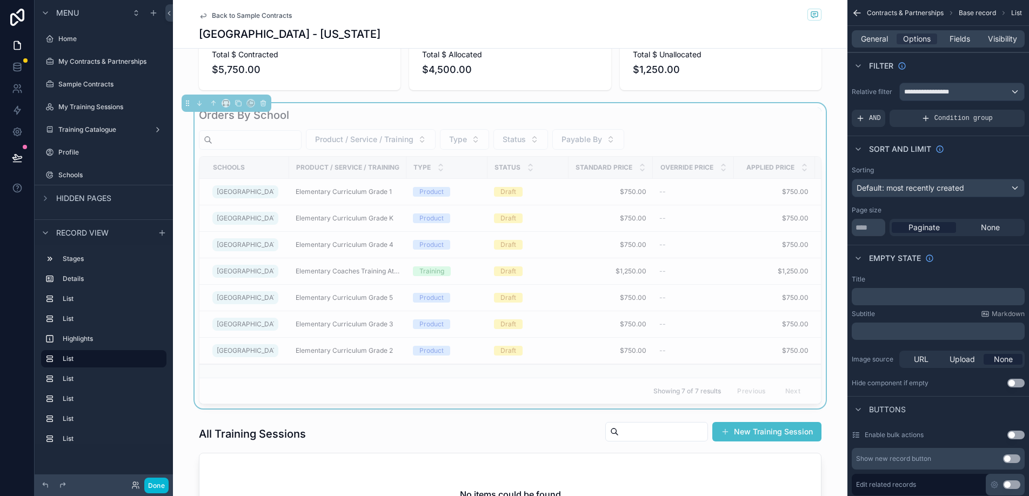
click at [477, 123] on div "Orders By School" at bounding box center [510, 115] width 623 height 15
click at [940, 122] on span "Condition group" at bounding box center [964, 118] width 58 height 9
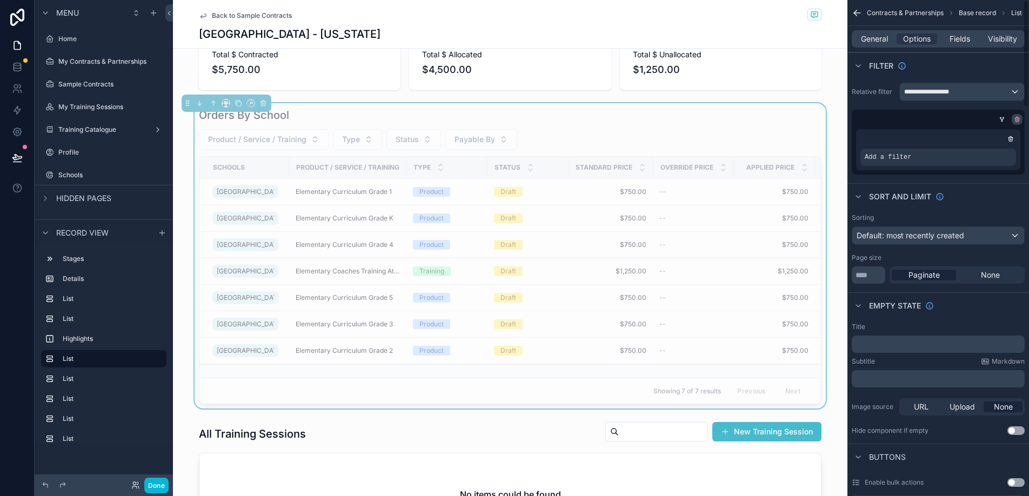
click at [1015, 117] on icon "scrollable content" at bounding box center [1017, 119] width 6 height 6
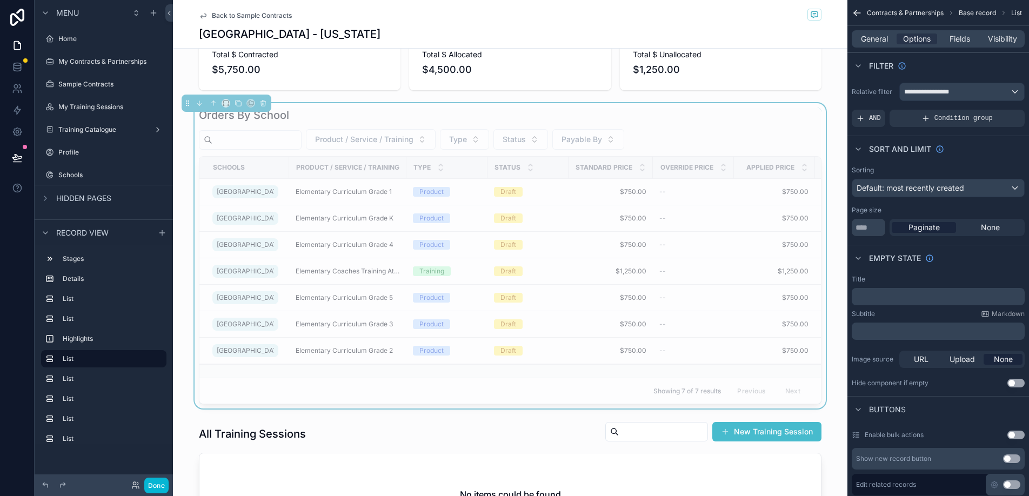
click at [651, 123] on div "Orders By School" at bounding box center [510, 115] width 623 height 15
click at [918, 93] on span "**********" at bounding box center [929, 92] width 51 height 9
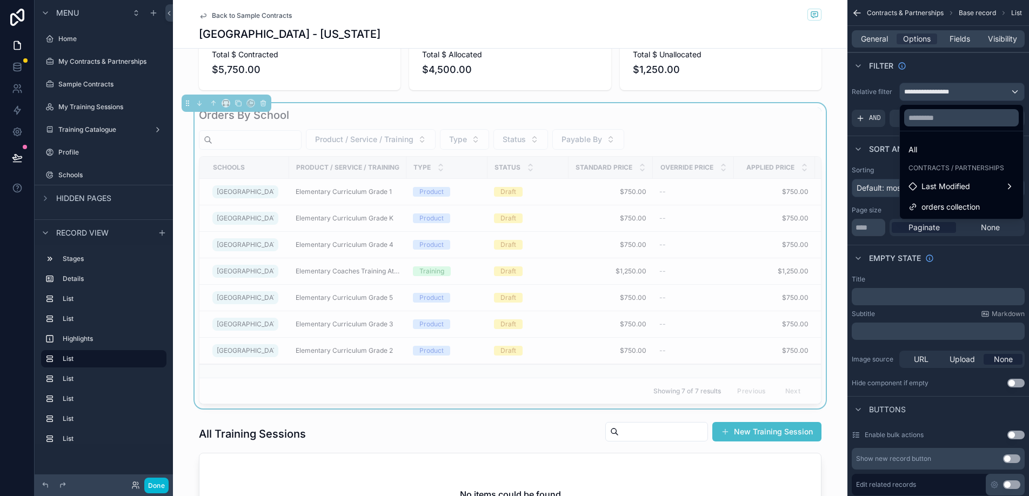
click at [940, 201] on span "orders collection" at bounding box center [951, 207] width 58 height 13
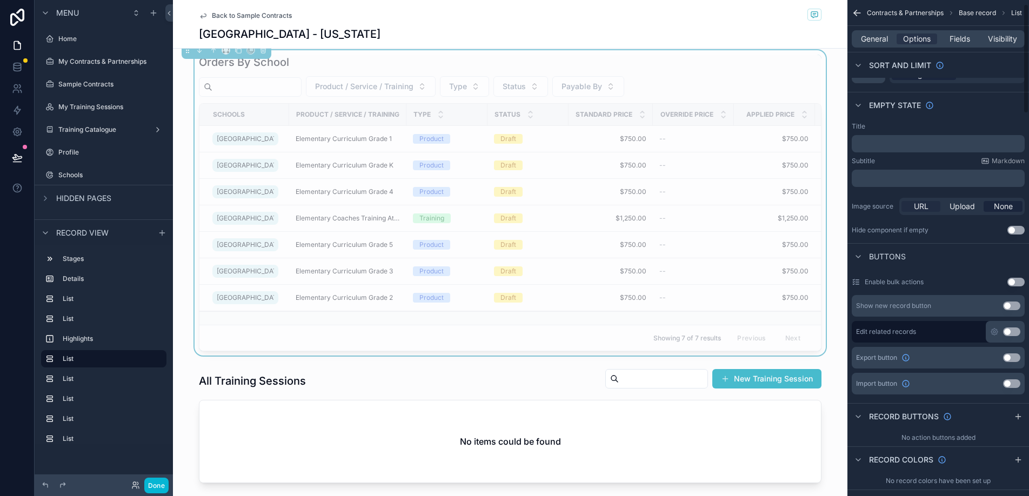
scroll to position [0, 0]
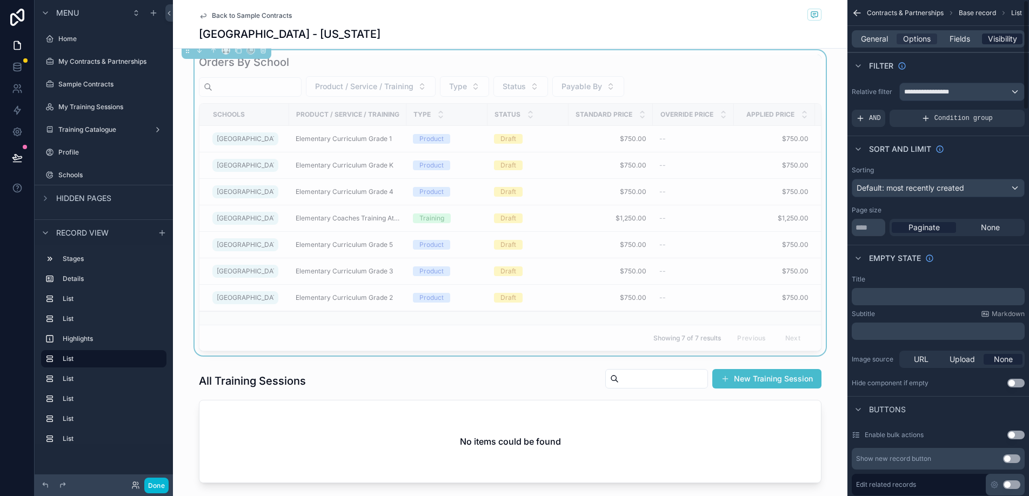
click at [997, 39] on span "Visibility" at bounding box center [1002, 39] width 29 height 11
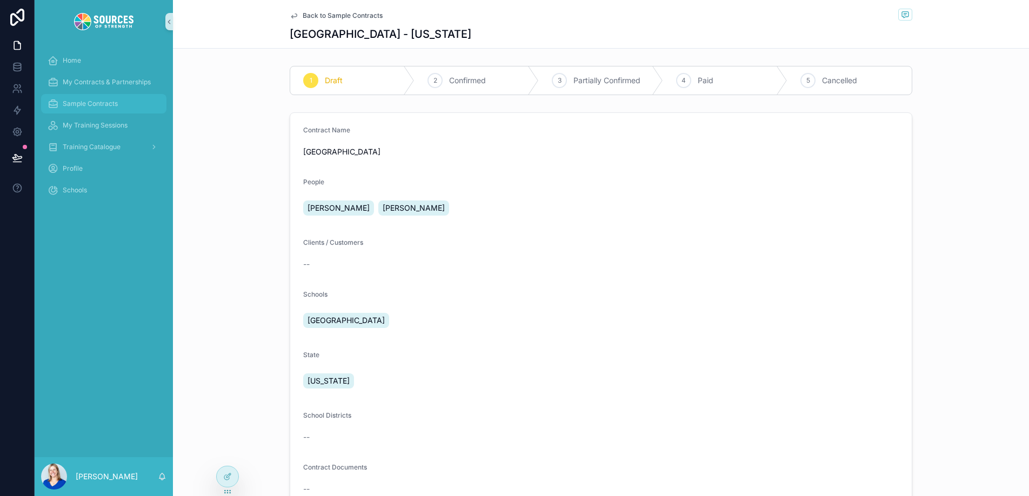
click at [91, 103] on span "Sample Contracts" at bounding box center [90, 103] width 55 height 9
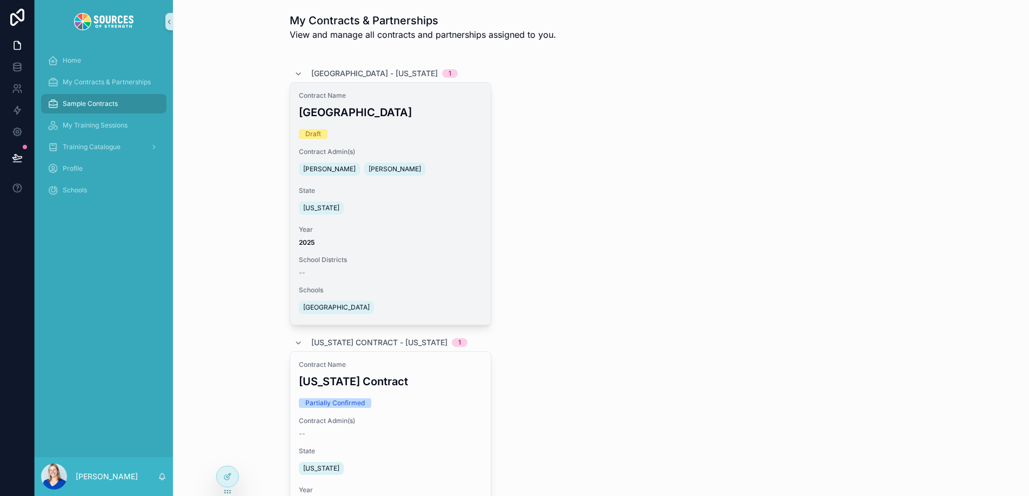
click at [457, 233] on span "Year" at bounding box center [390, 229] width 183 height 9
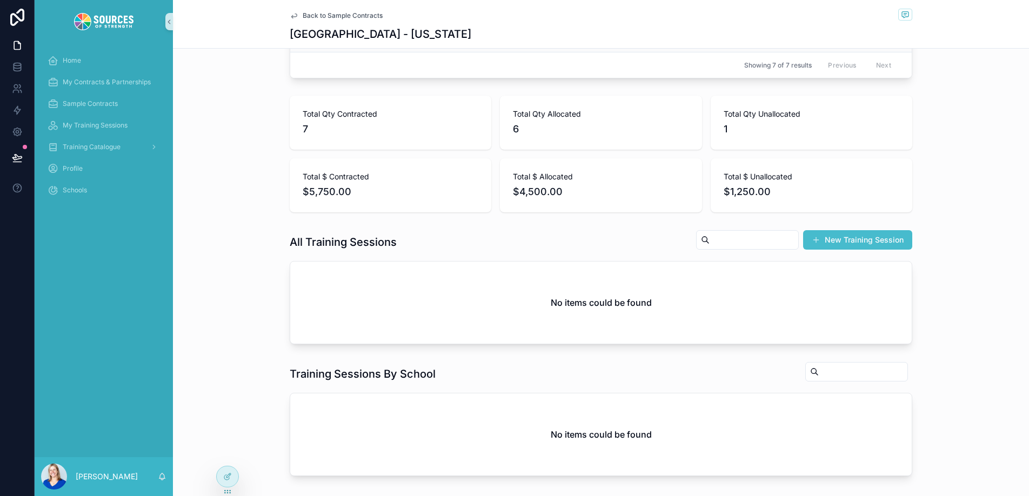
scroll to position [1268, 0]
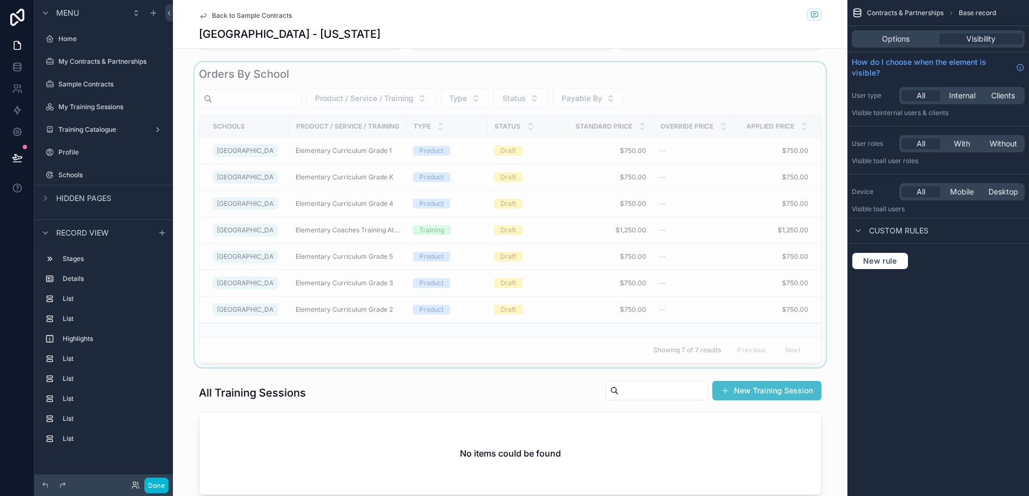
click at [263, 305] on div "scrollable content" at bounding box center [510, 214] width 675 height 305
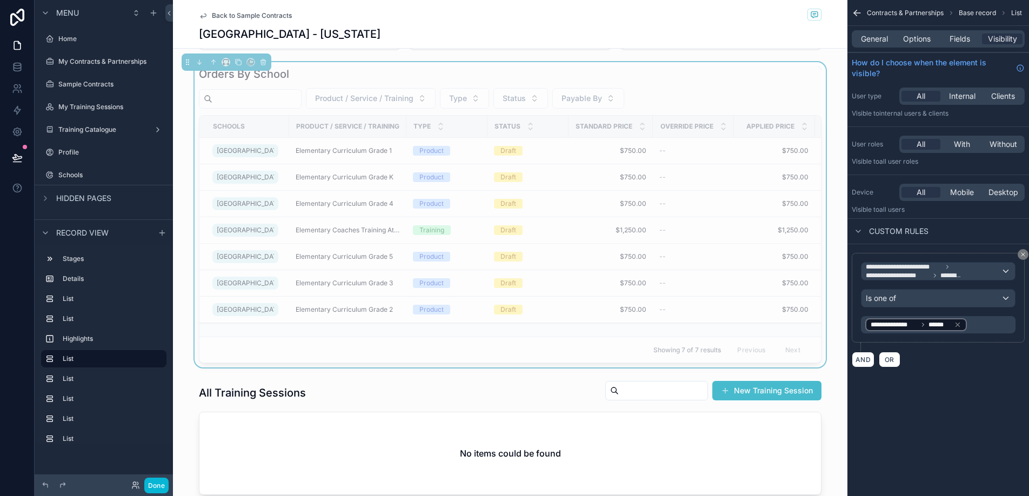
click at [543, 82] on div "Orders By School" at bounding box center [510, 73] width 623 height 15
click at [988, 328] on div "**********" at bounding box center [938, 324] width 155 height 17
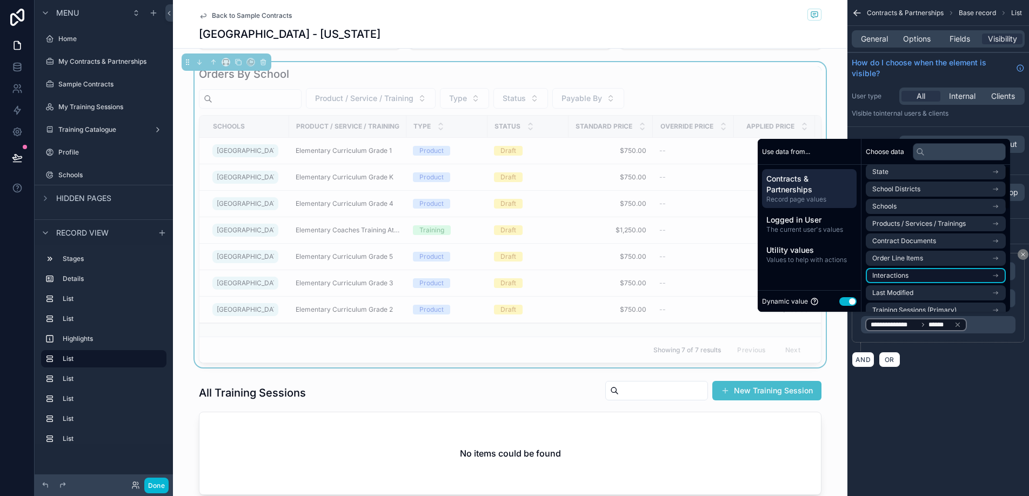
scroll to position [0, 0]
click at [942, 394] on div "**********" at bounding box center [939, 248] width 182 height 496
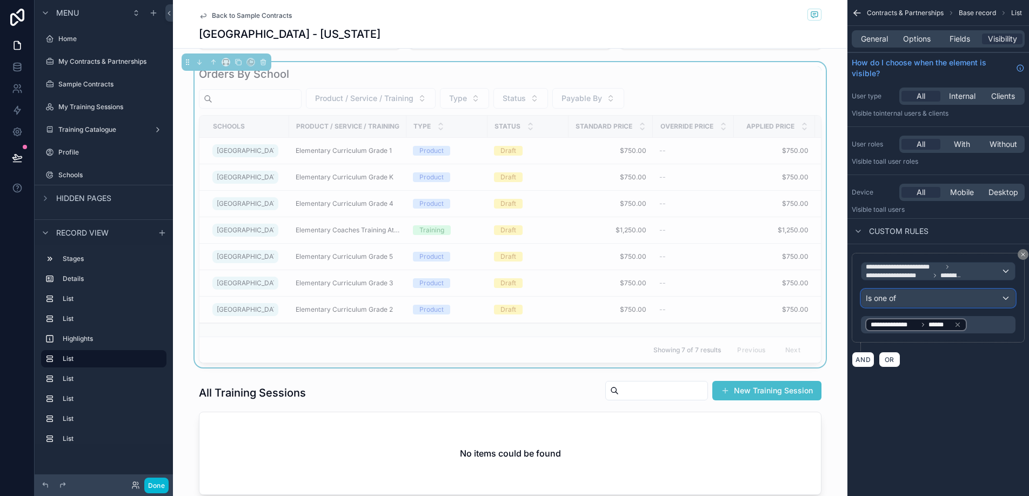
click at [931, 302] on div "Is one of" at bounding box center [939, 298] width 154 height 17
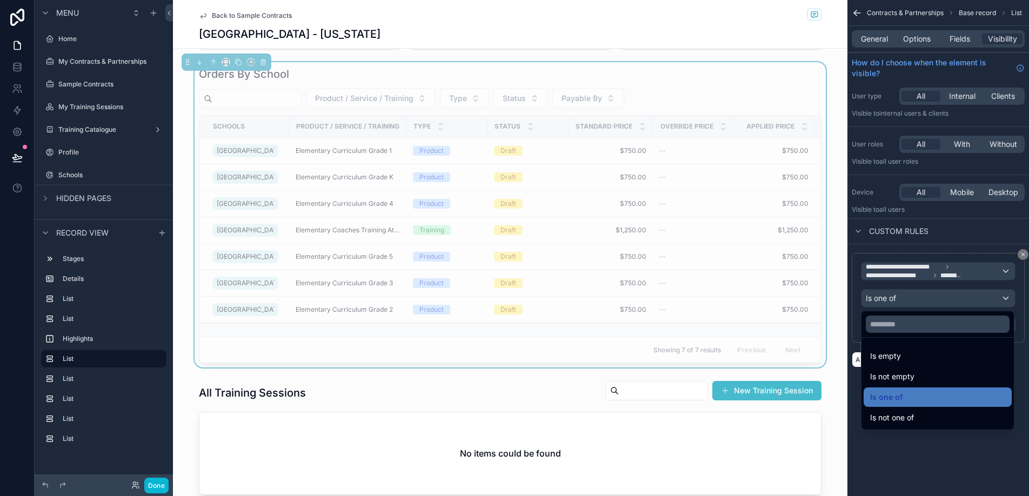
click at [931, 302] on div "scrollable content" at bounding box center [514, 248] width 1029 height 496
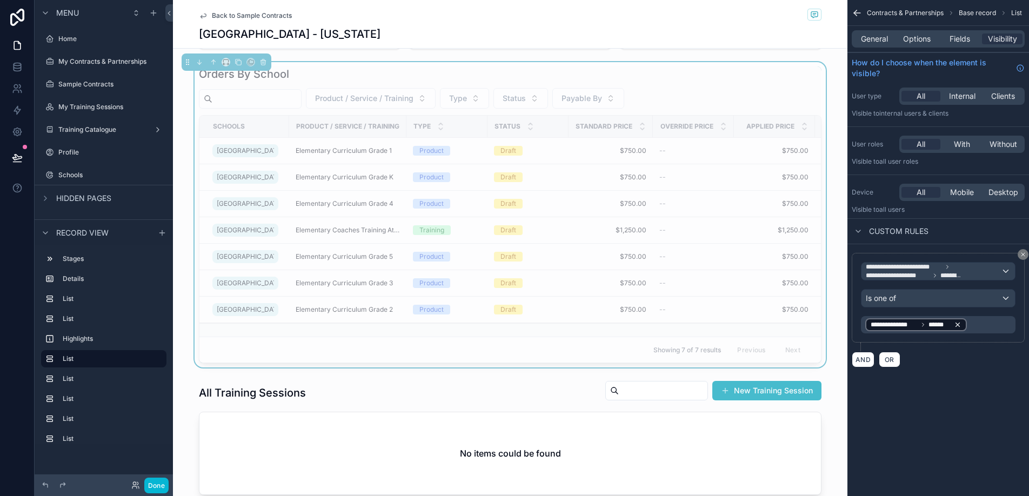
click at [960, 326] on icon "scrollable content" at bounding box center [958, 325] width 8 height 8
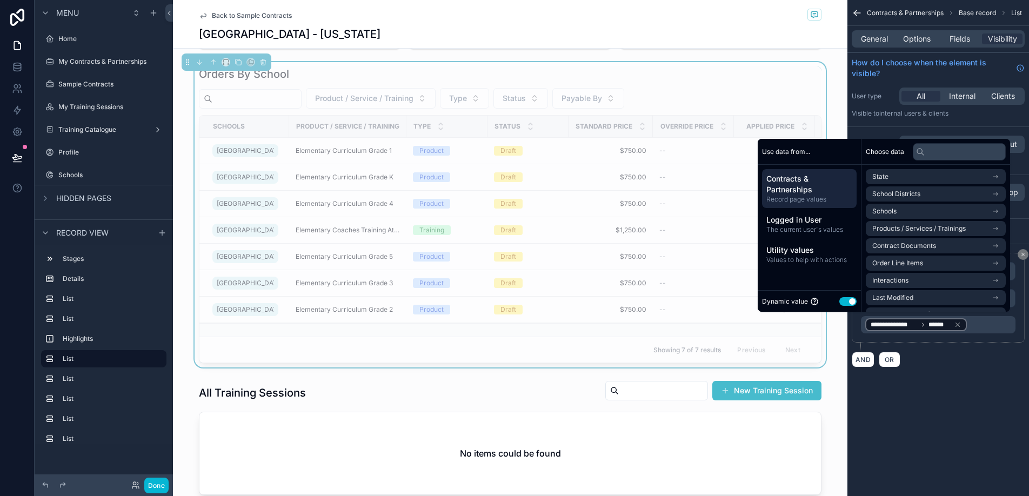
click at [992, 393] on div "**********" at bounding box center [939, 197] width 182 height 394
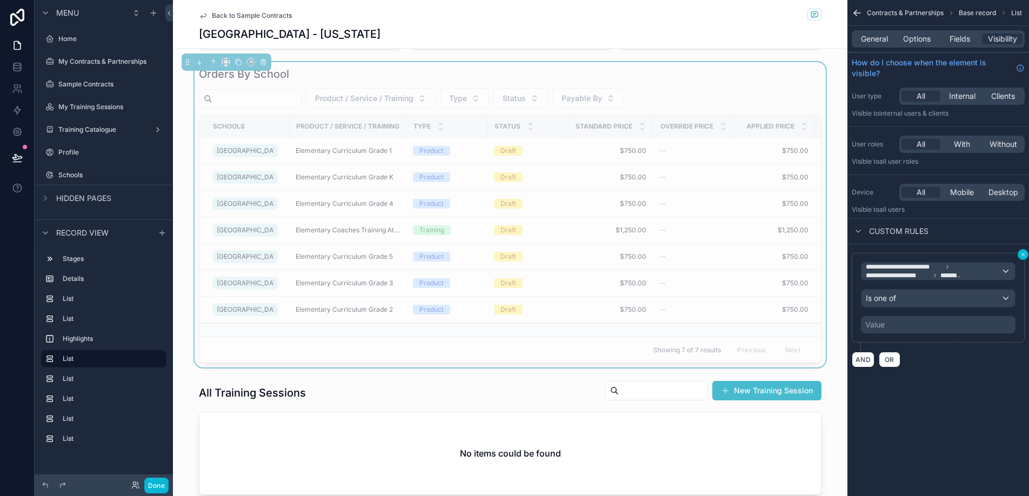
click at [1022, 257] on icon "scrollable content" at bounding box center [1023, 254] width 6 height 6
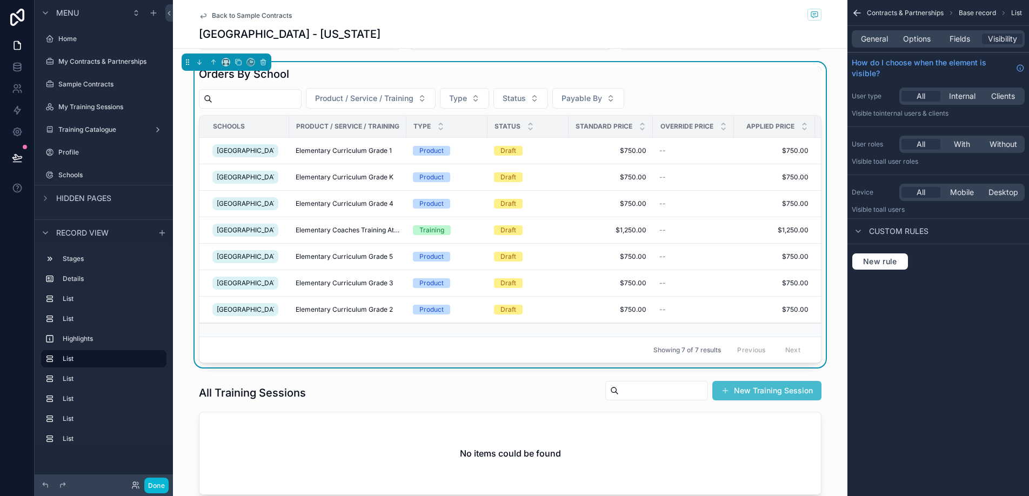
click at [778, 109] on div "Product / Service / Training Type Status Payable By" at bounding box center [510, 98] width 623 height 21
click at [884, 263] on span "New rule" at bounding box center [880, 262] width 43 height 10
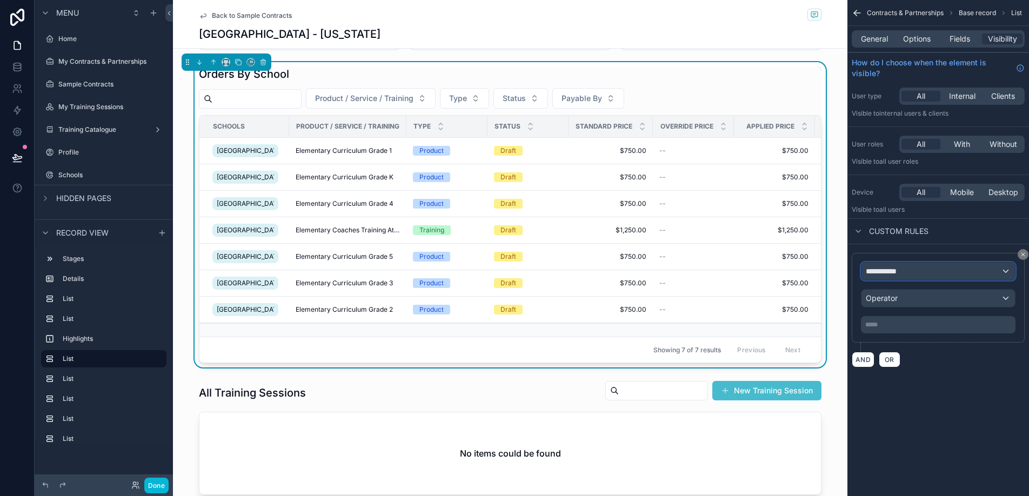
click at [889, 271] on span "**********" at bounding box center [886, 271] width 40 height 11
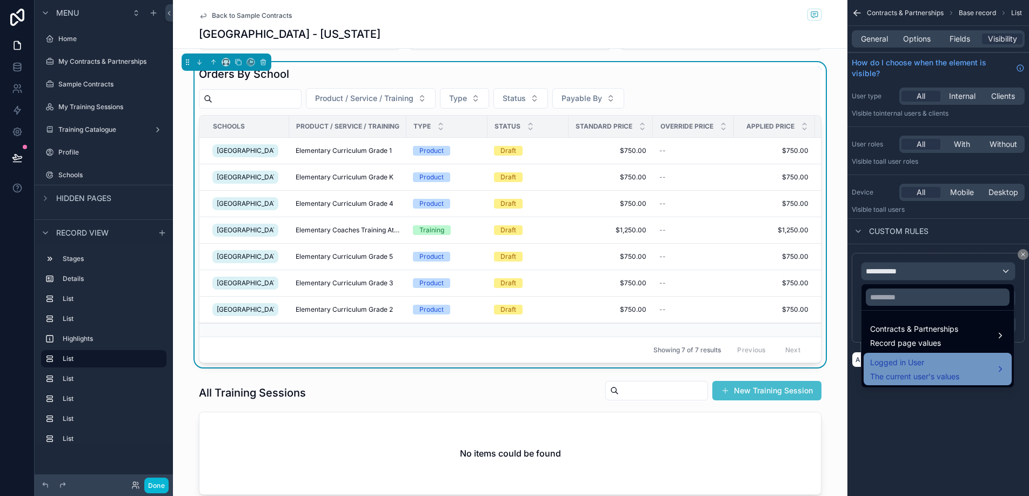
click at [917, 371] on span "The current user's values" at bounding box center [914, 376] width 89 height 11
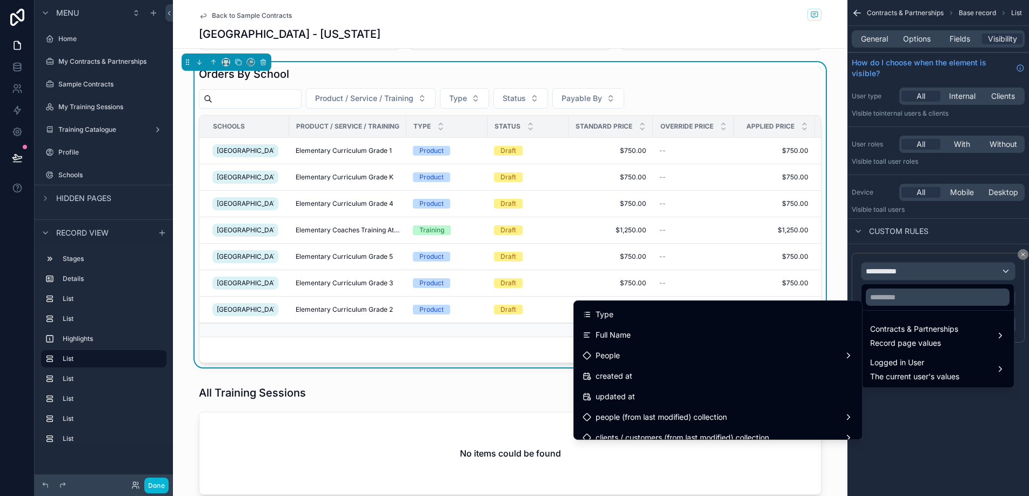
scroll to position [251, 0]
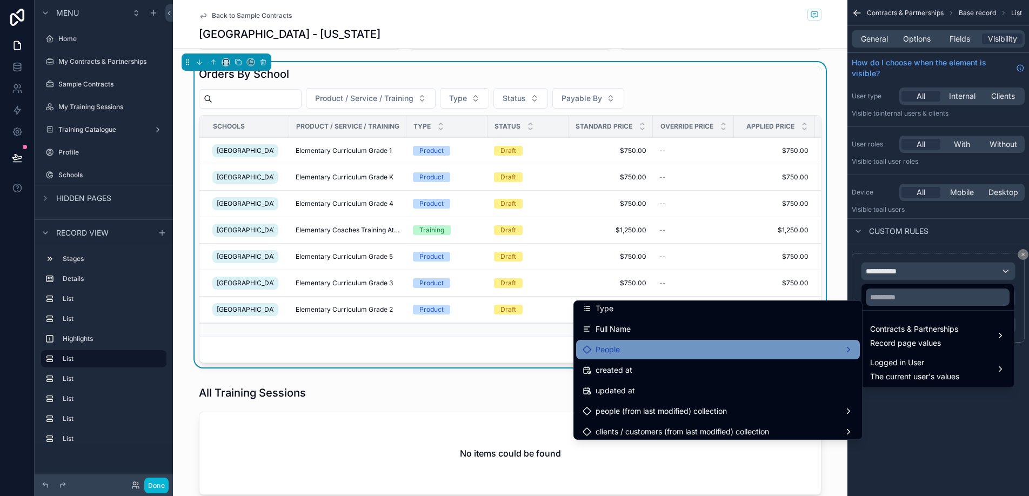
click at [705, 354] on div "People" at bounding box center [718, 349] width 271 height 13
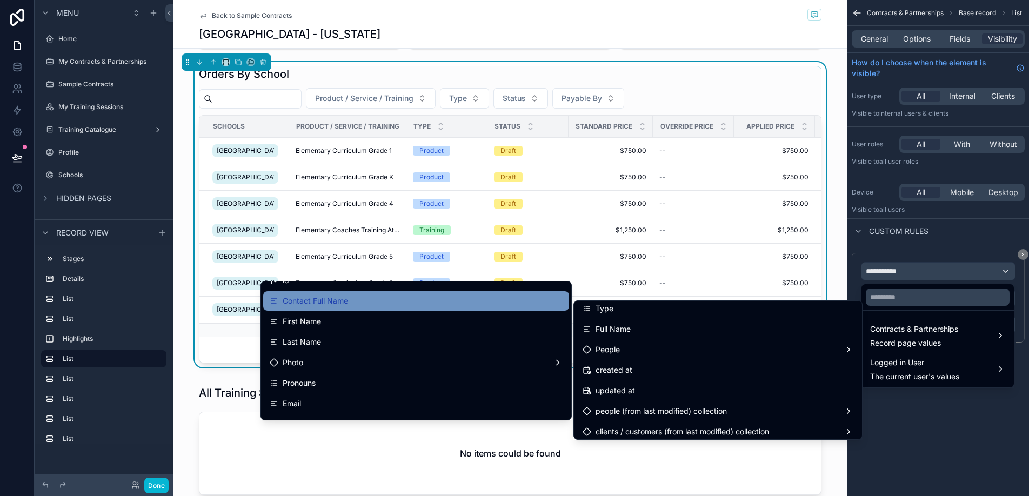
scroll to position [0, 0]
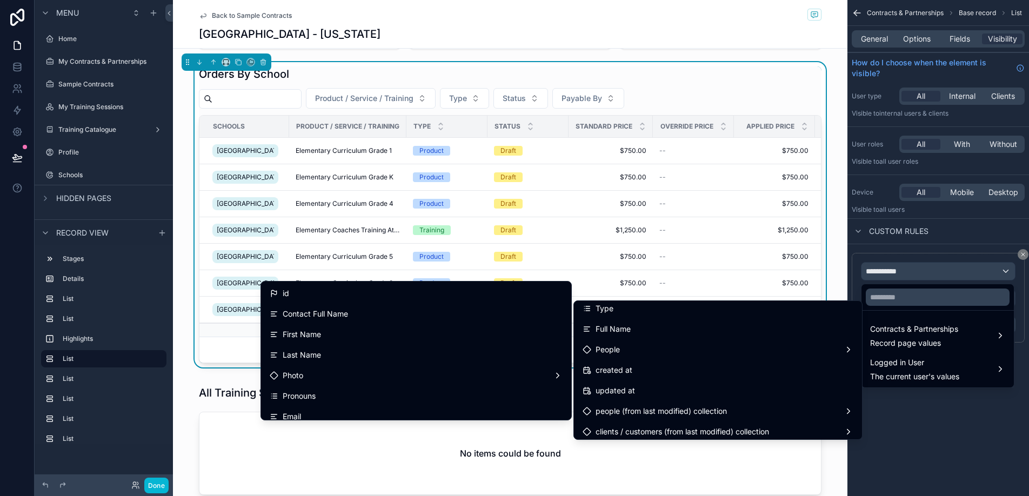
click at [905, 410] on div "scrollable content" at bounding box center [514, 248] width 1029 height 496
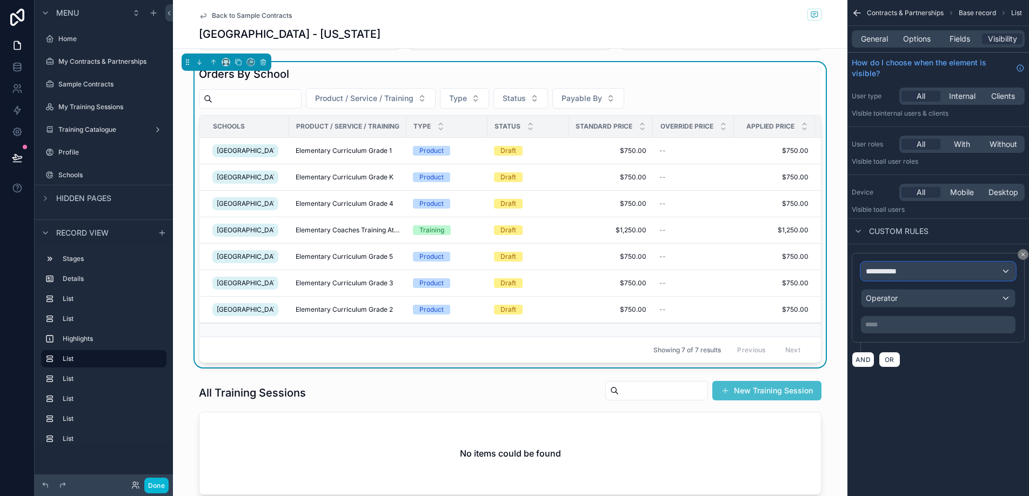
click at [970, 269] on div "**********" at bounding box center [939, 271] width 154 height 17
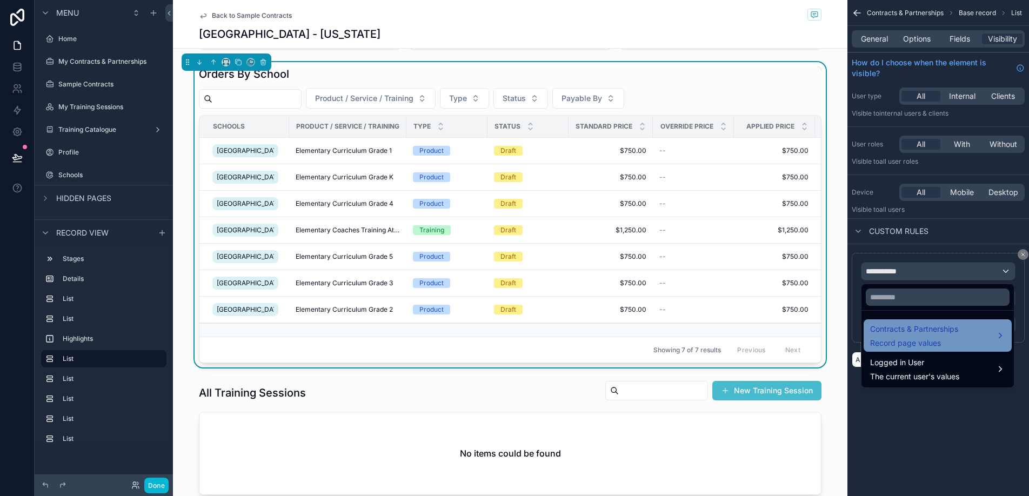
click at [953, 335] on span "Contracts & Partnerships" at bounding box center [914, 329] width 88 height 13
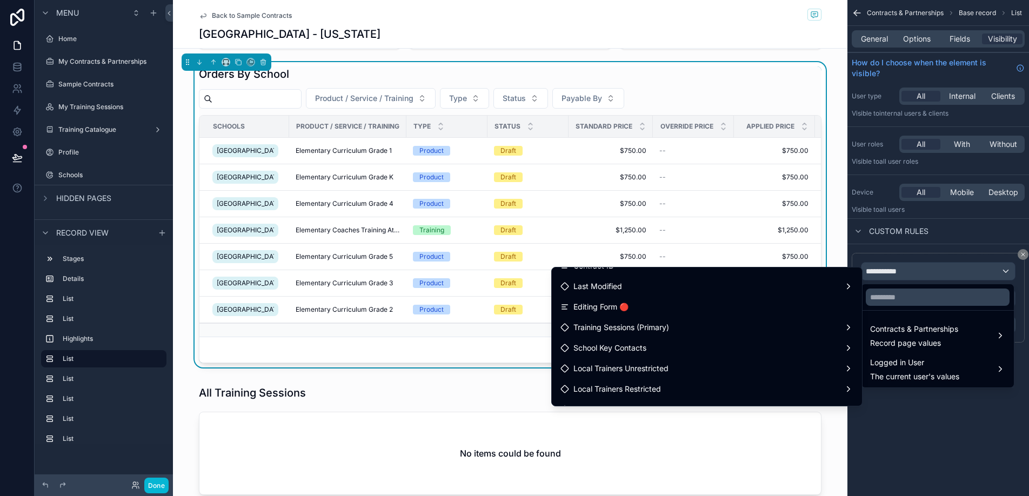
scroll to position [509, 0]
click at [734, 341] on div "School Key Contacts" at bounding box center [707, 345] width 293 height 13
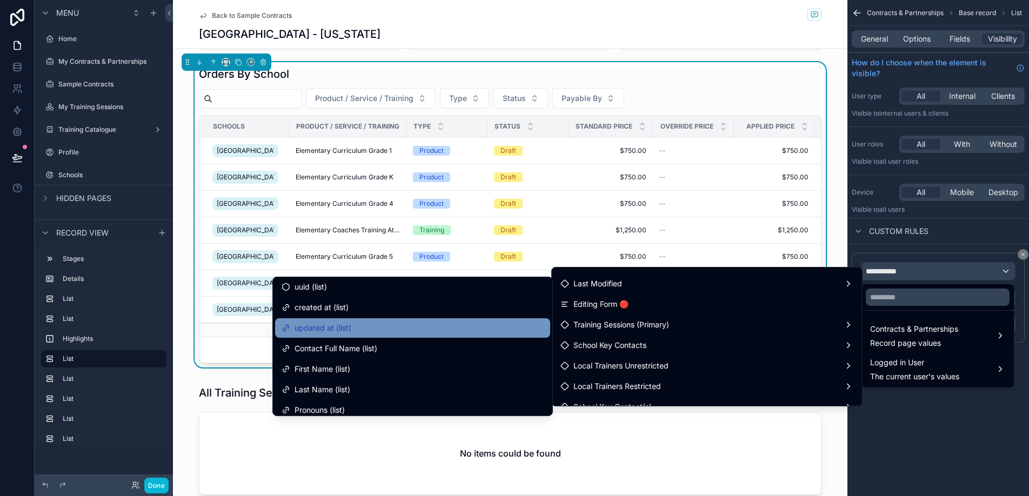
scroll to position [23, 0]
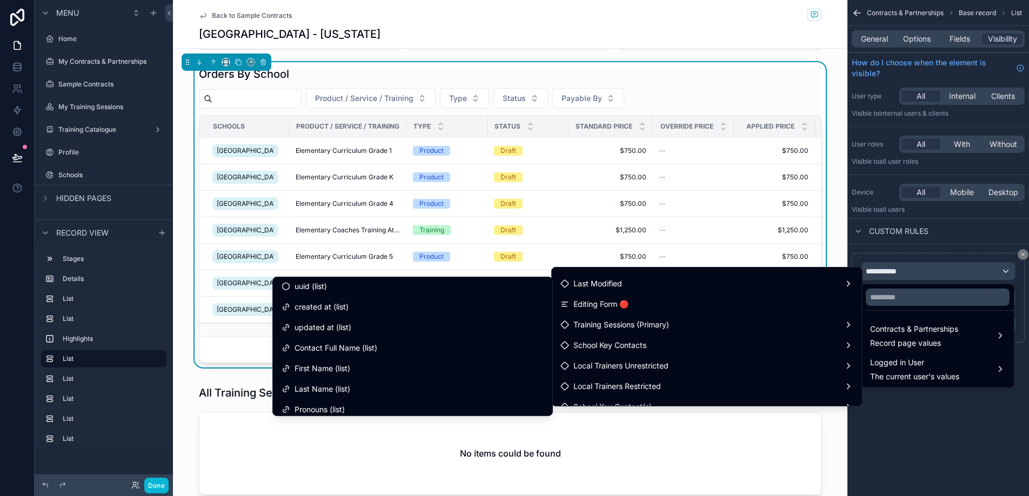
click at [952, 455] on div "scrollable content" at bounding box center [514, 248] width 1029 height 496
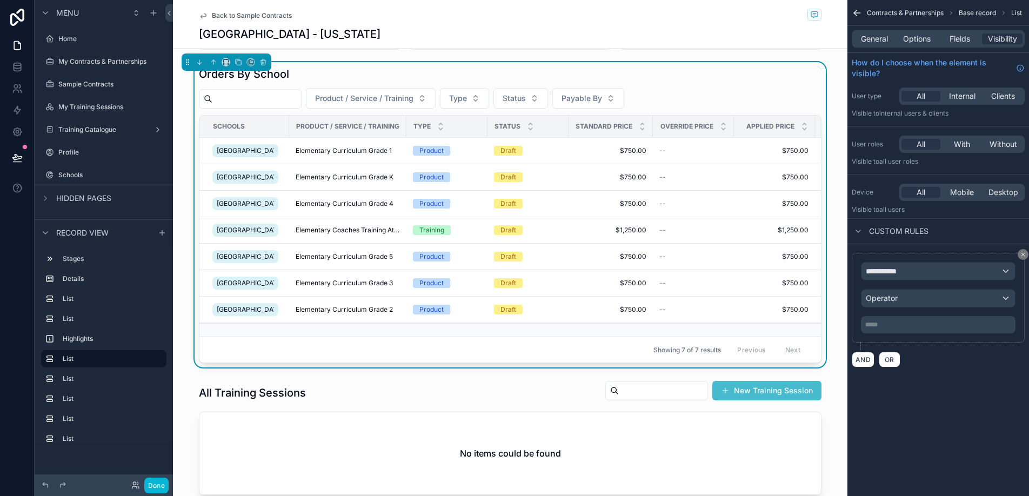
click at [599, 82] on div "Orders By School" at bounding box center [510, 73] width 623 height 15
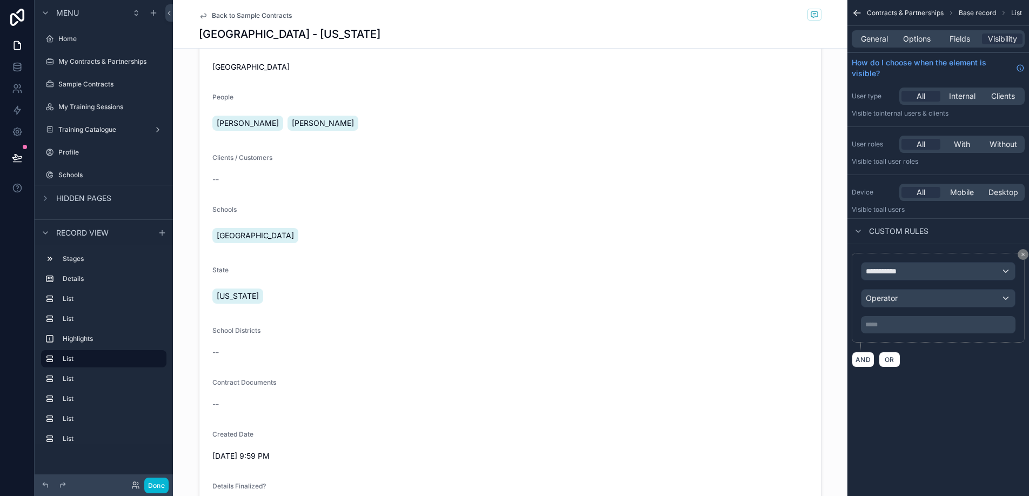
scroll to position [0, 0]
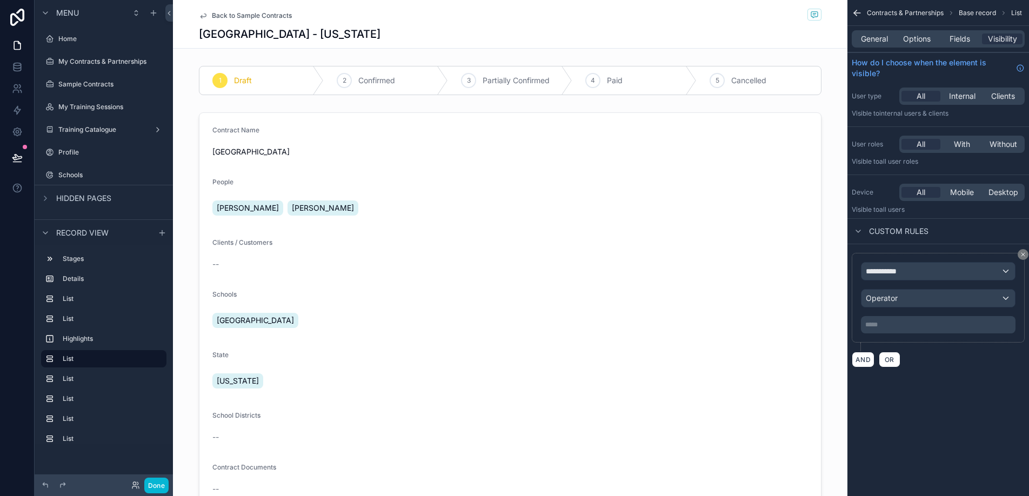
click at [599, 133] on div "scrollable content" at bounding box center [510, 400] width 675 height 584
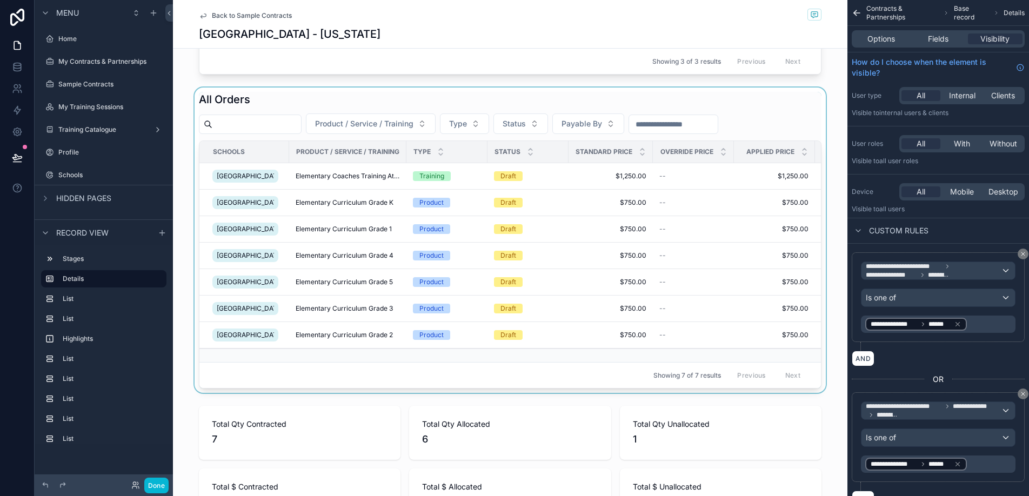
scroll to position [791, 0]
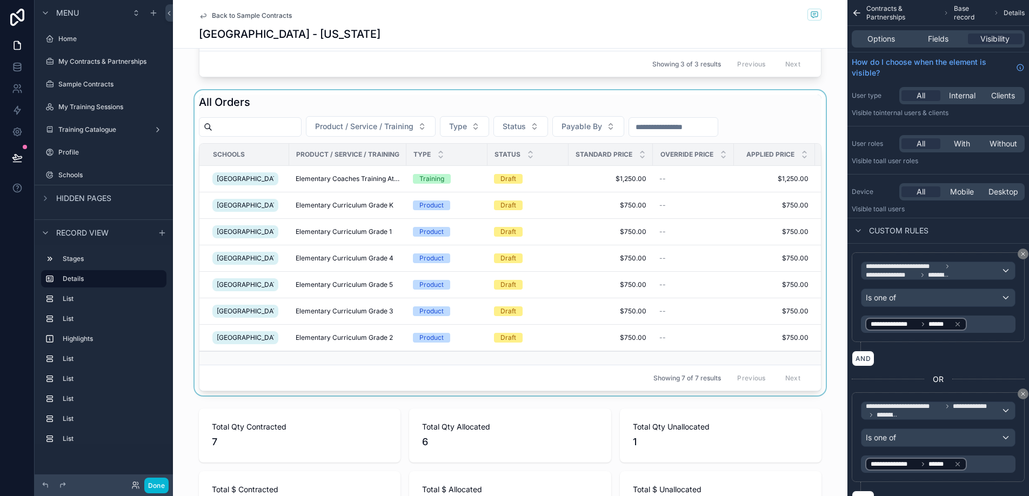
click at [602, 103] on div "scrollable content" at bounding box center [510, 242] width 675 height 305
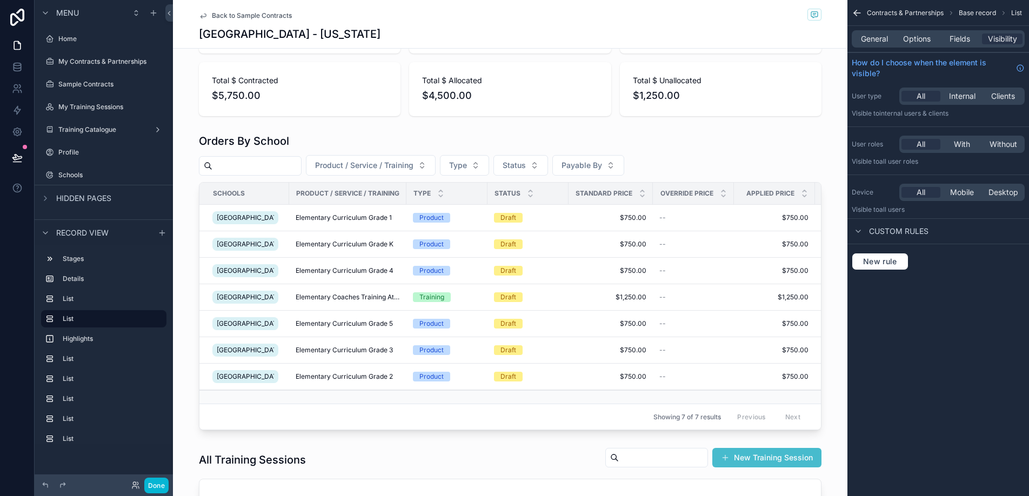
scroll to position [1225, 0]
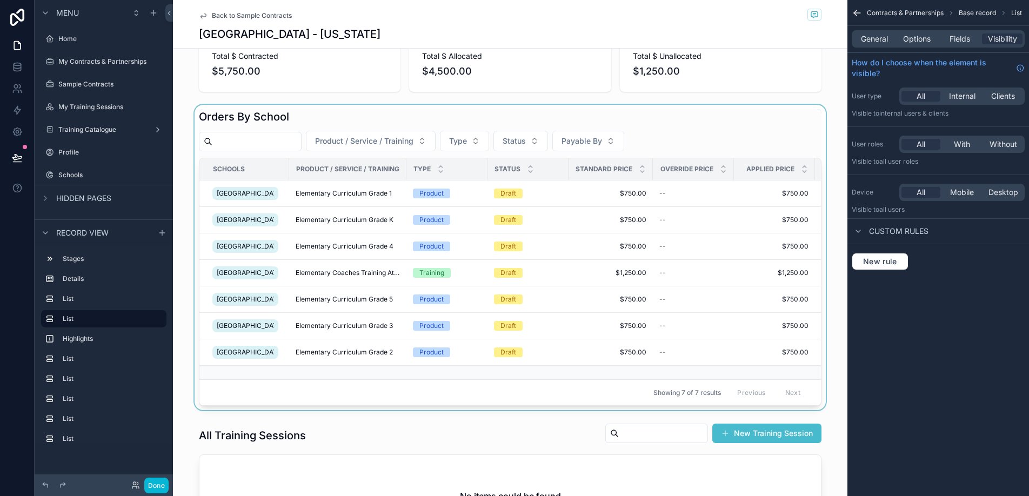
click at [717, 187] on div "scrollable content" at bounding box center [510, 257] width 675 height 305
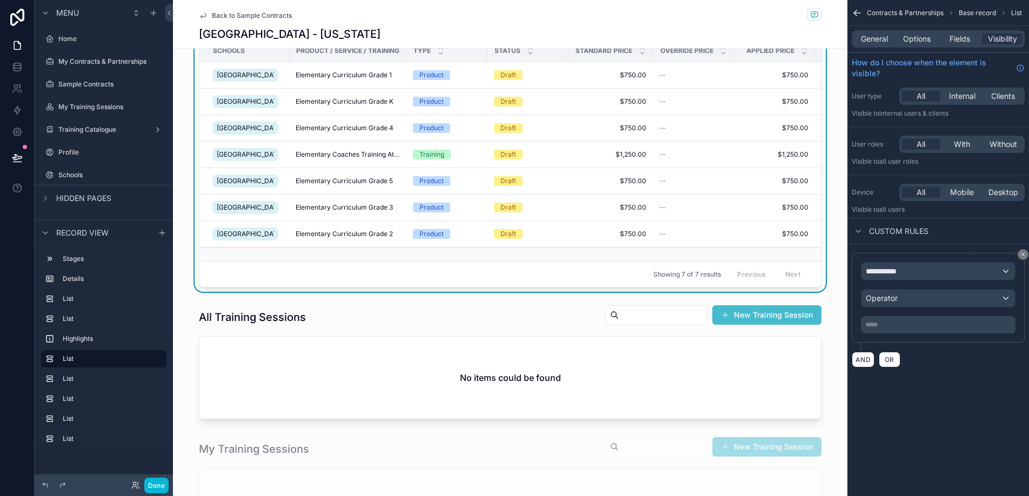
scroll to position [1327, 0]
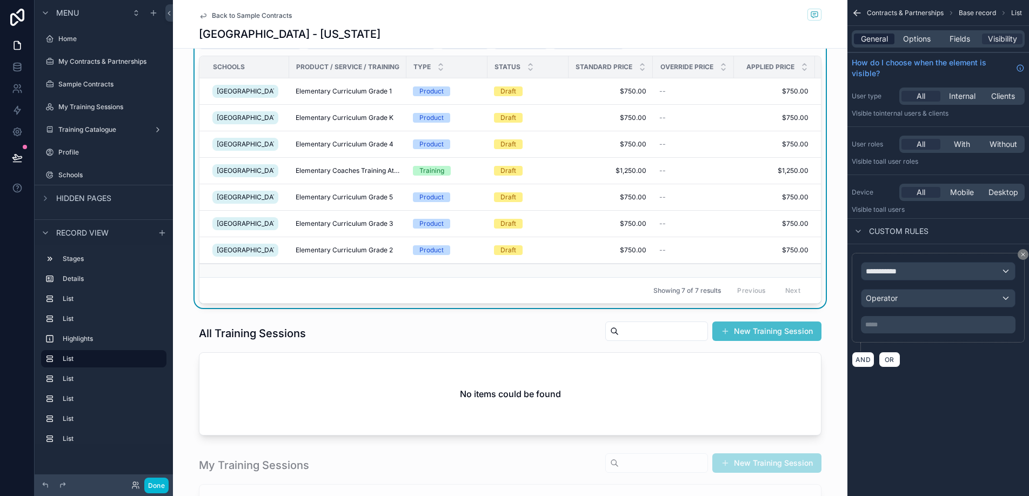
click at [871, 37] on span "General" at bounding box center [874, 39] width 27 height 11
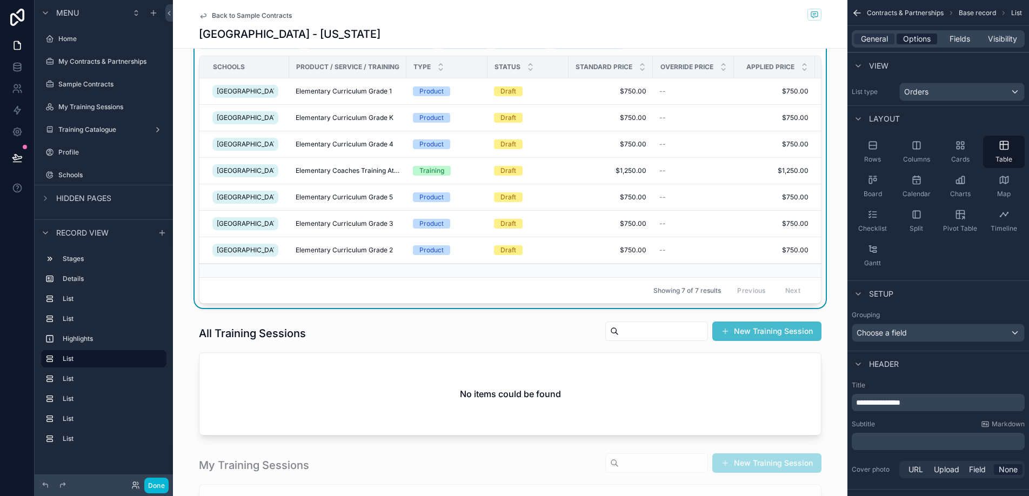
click at [914, 41] on span "Options" at bounding box center [917, 39] width 28 height 11
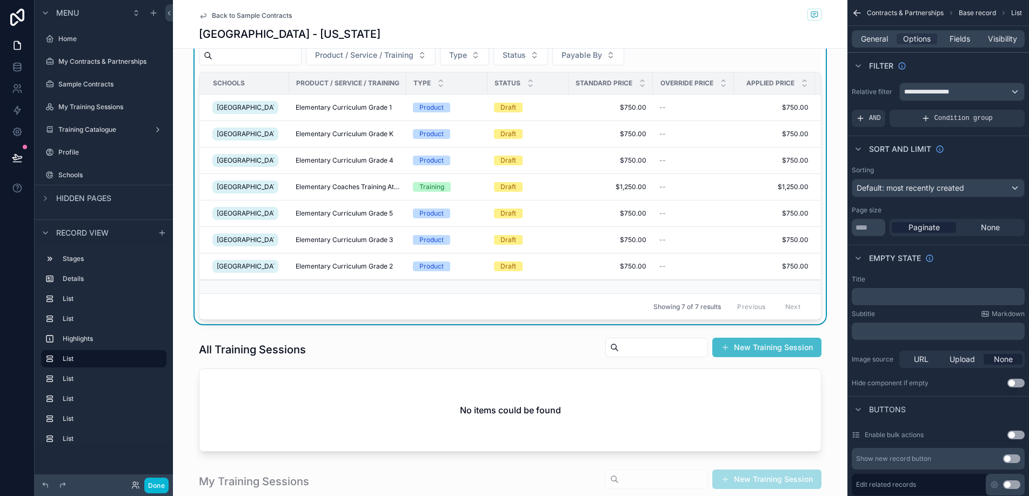
scroll to position [1226, 0]
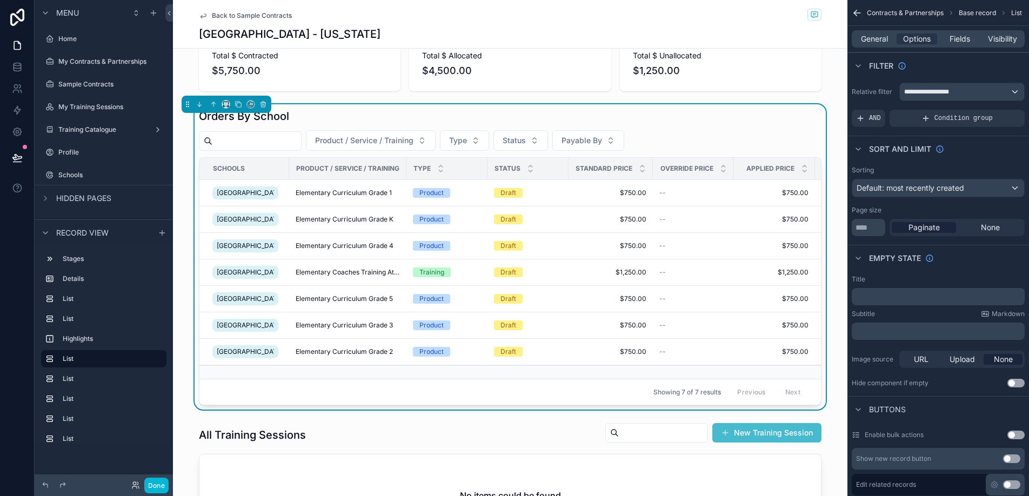
click at [649, 124] on div "Orders By School" at bounding box center [510, 116] width 623 height 15
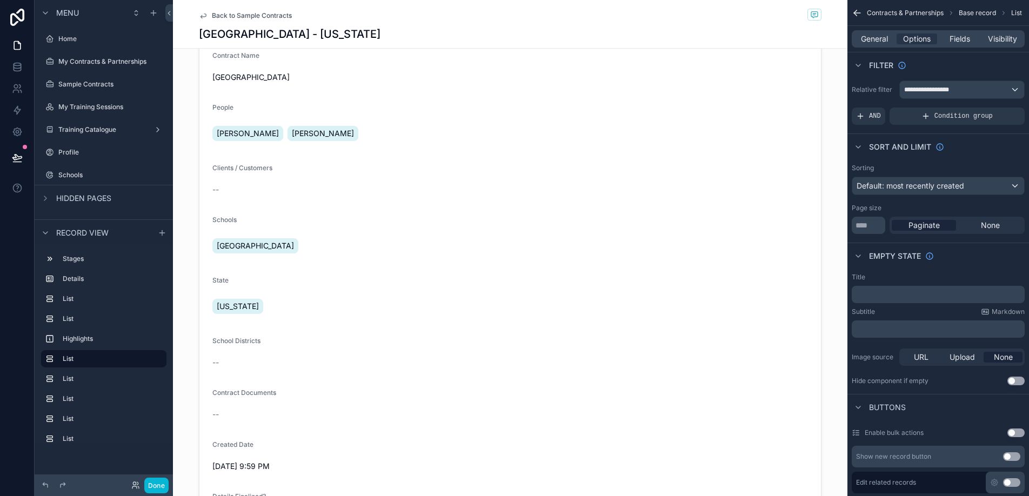
scroll to position [0, 0]
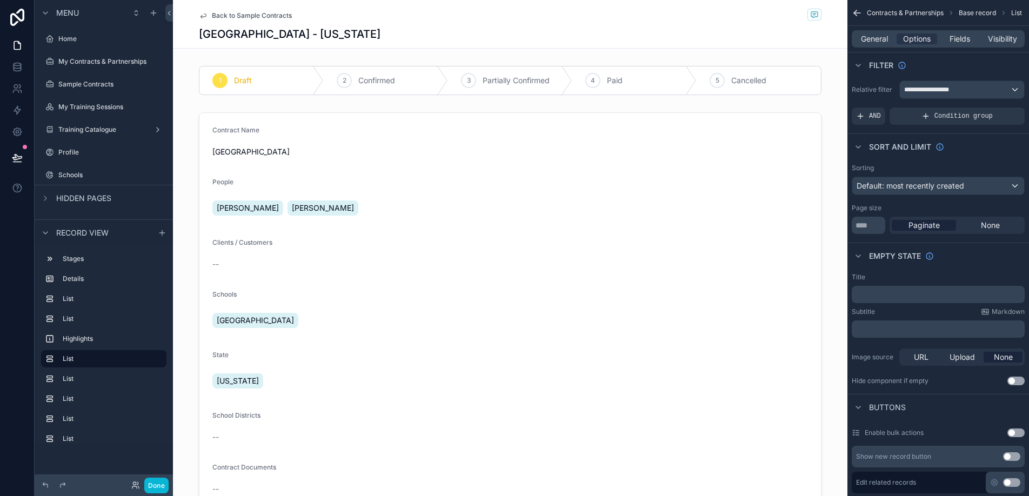
click at [228, 17] on span "Back to Sample Contracts" at bounding box center [252, 15] width 80 height 9
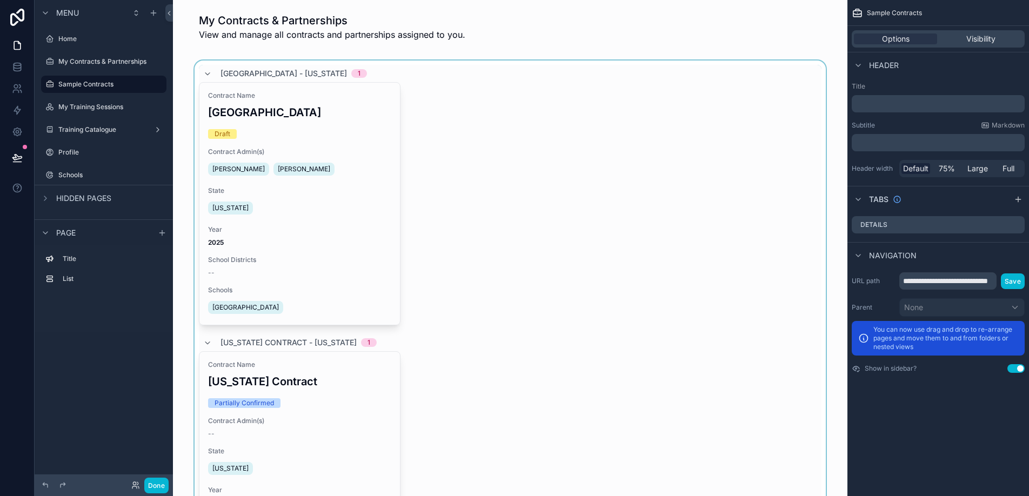
click at [328, 430] on div "scrollable content" at bounding box center [510, 369] width 657 height 616
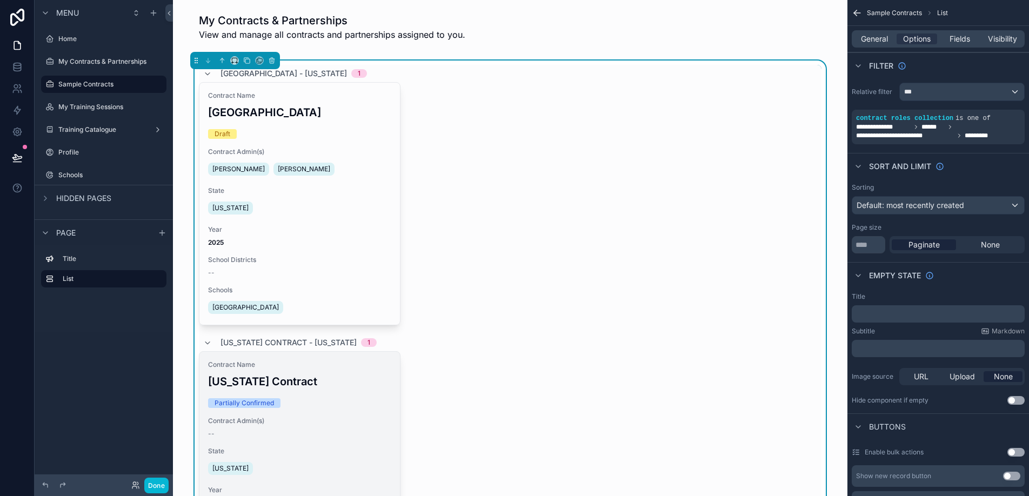
click at [330, 414] on div "Contract Name Ohio Contract Partially Confirmed Contract Admin(s) -- State Ohio…" at bounding box center [299, 494] width 201 height 285
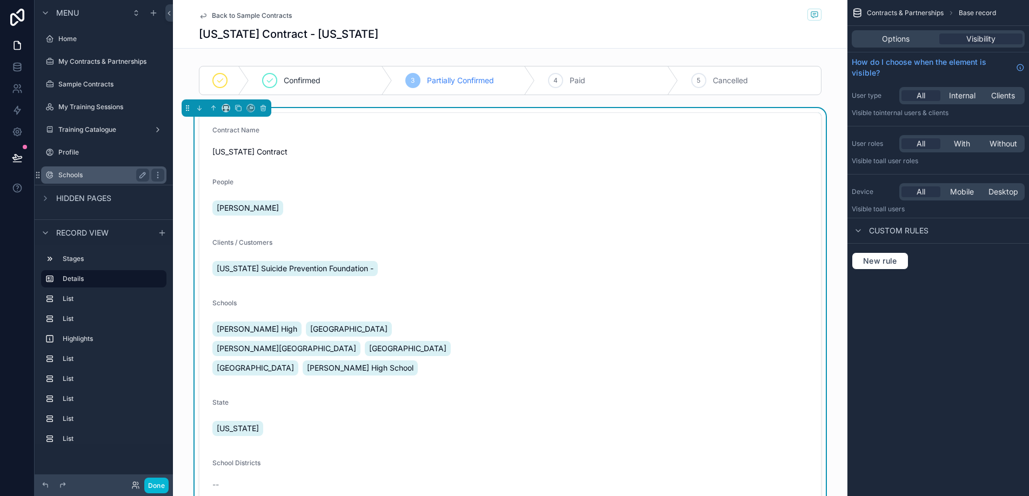
click at [77, 171] on label "Schools" at bounding box center [101, 175] width 86 height 9
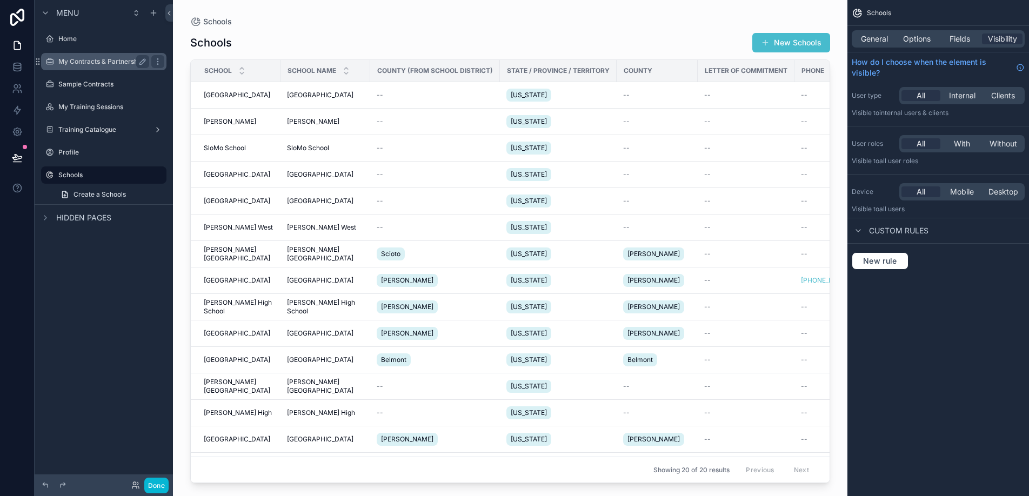
click at [115, 63] on label "My Contracts & Partnerships" at bounding box center [102, 61] width 88 height 9
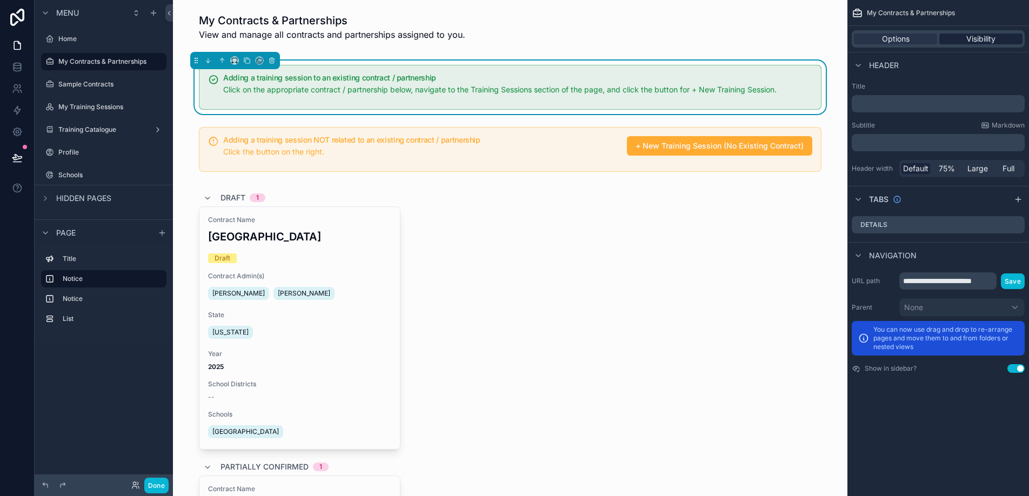
click at [973, 35] on span "Visibility" at bounding box center [981, 39] width 29 height 11
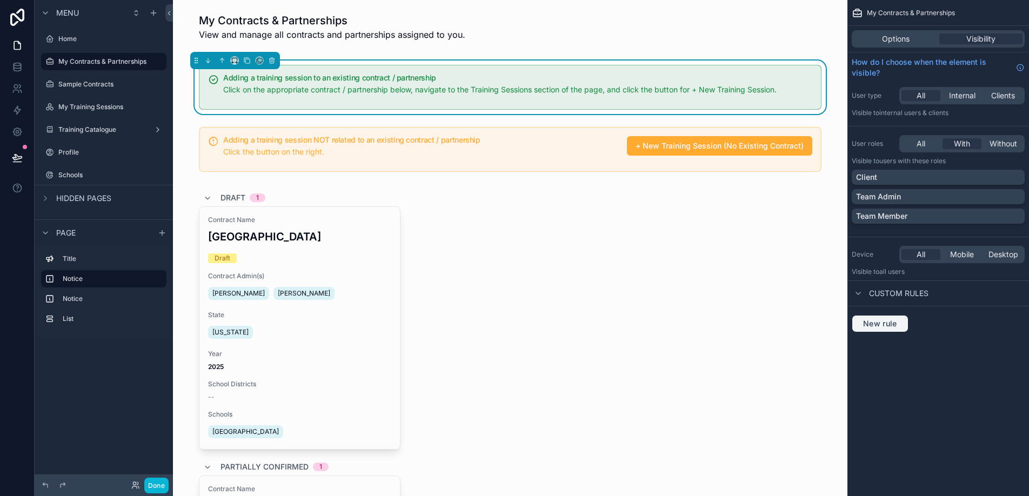
click at [890, 330] on button "New rule" at bounding box center [880, 323] width 57 height 17
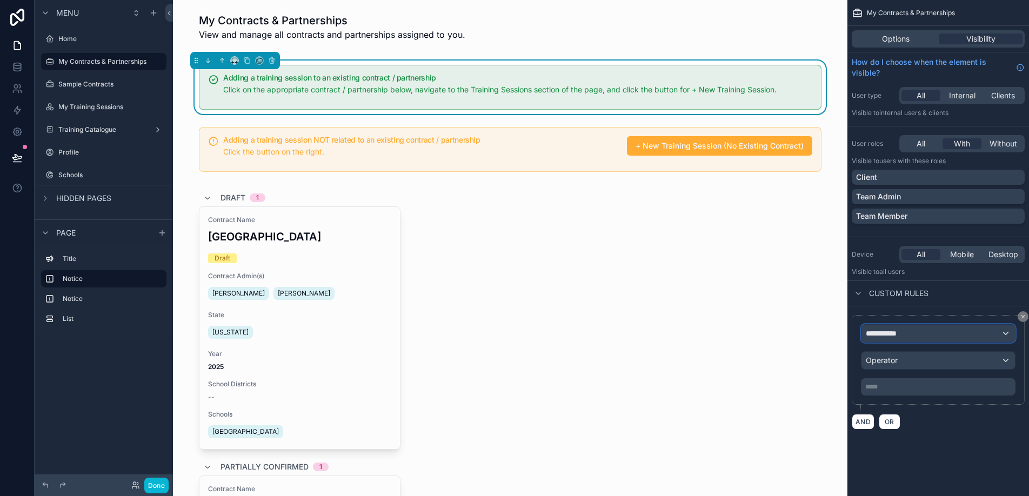
click at [893, 331] on span "**********" at bounding box center [886, 333] width 40 height 11
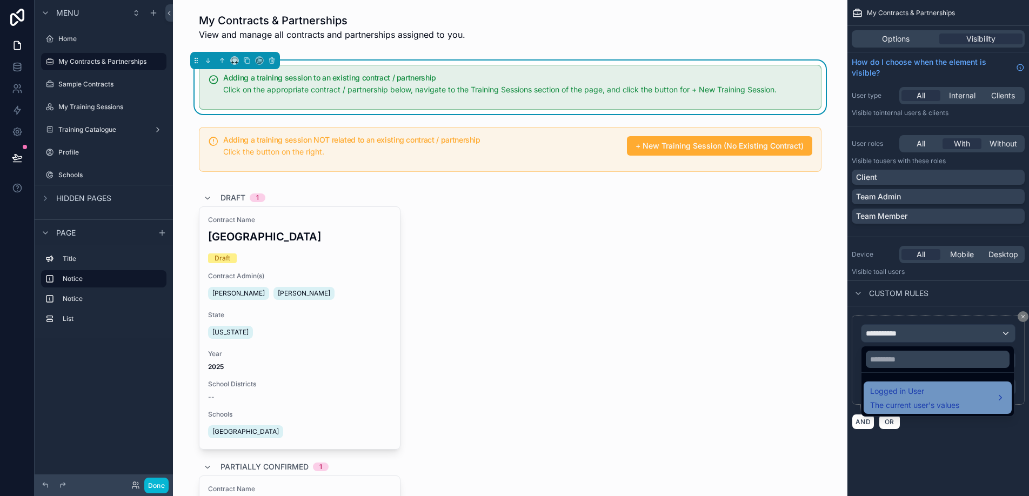
click at [899, 400] on span "The current user's values" at bounding box center [914, 405] width 89 height 11
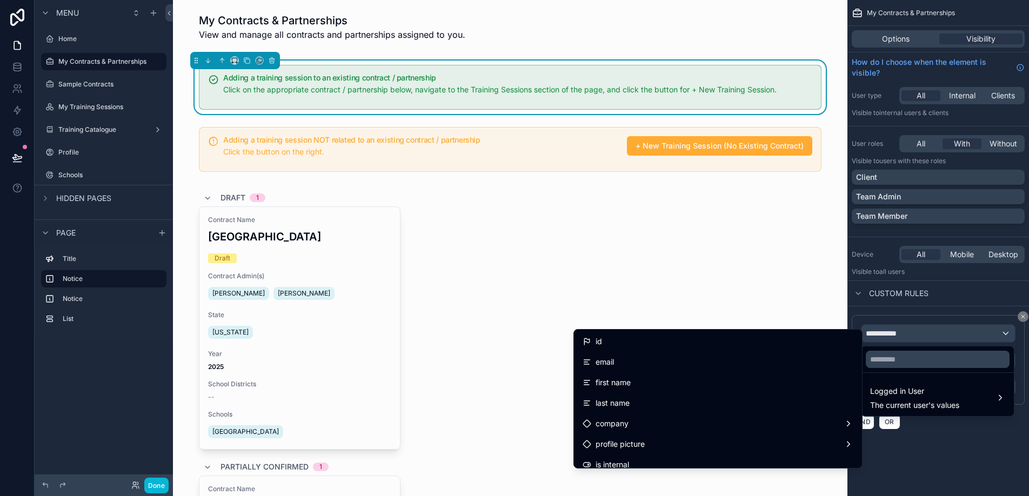
click at [907, 316] on div "scrollable content" at bounding box center [514, 248] width 1029 height 496
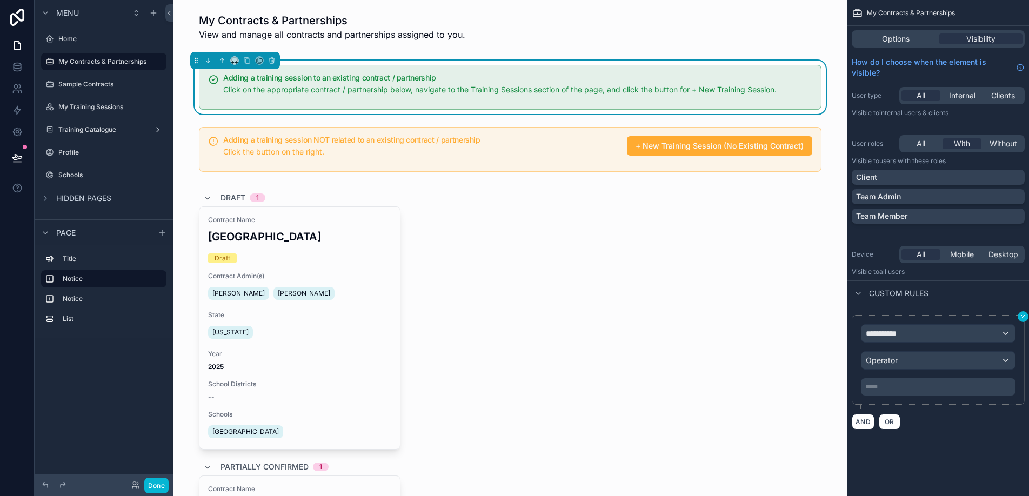
click at [1022, 319] on icon "scrollable content" at bounding box center [1023, 317] width 6 height 6
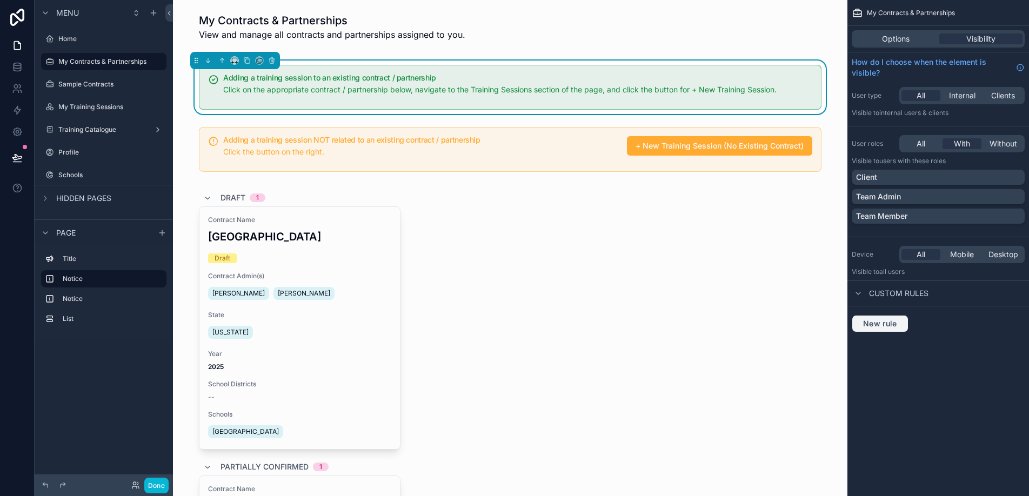
click at [893, 330] on button "New rule" at bounding box center [880, 323] width 57 height 17
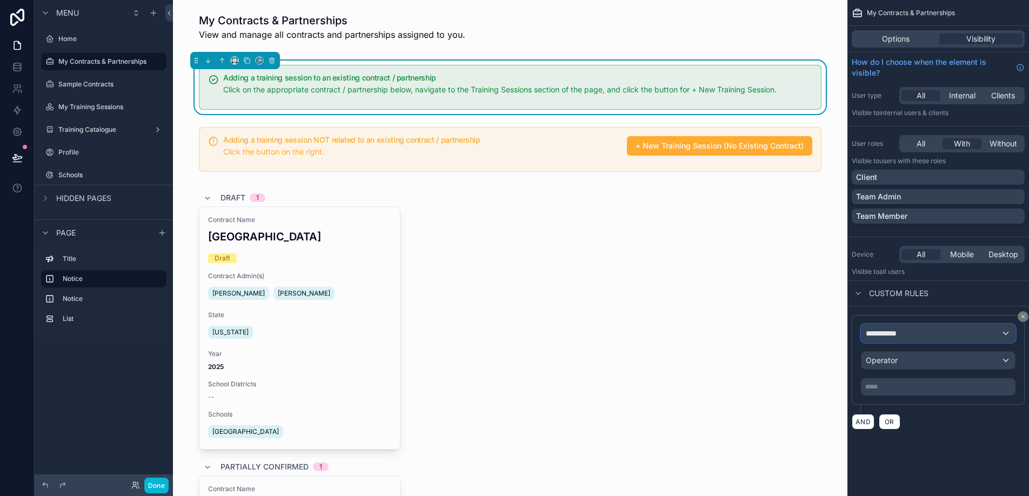
click at [896, 332] on span "**********" at bounding box center [886, 333] width 40 height 11
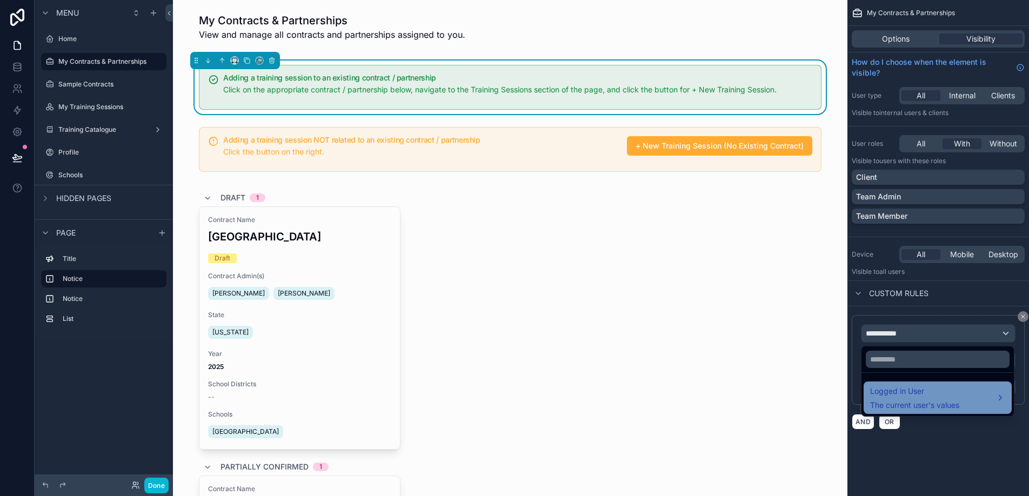
click at [923, 402] on span "The current user's values" at bounding box center [914, 405] width 89 height 11
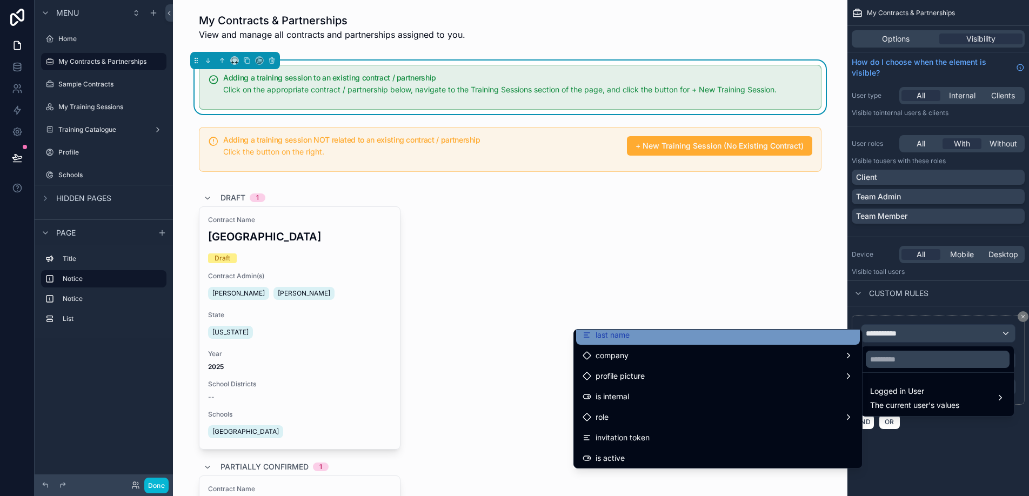
scroll to position [70, 0]
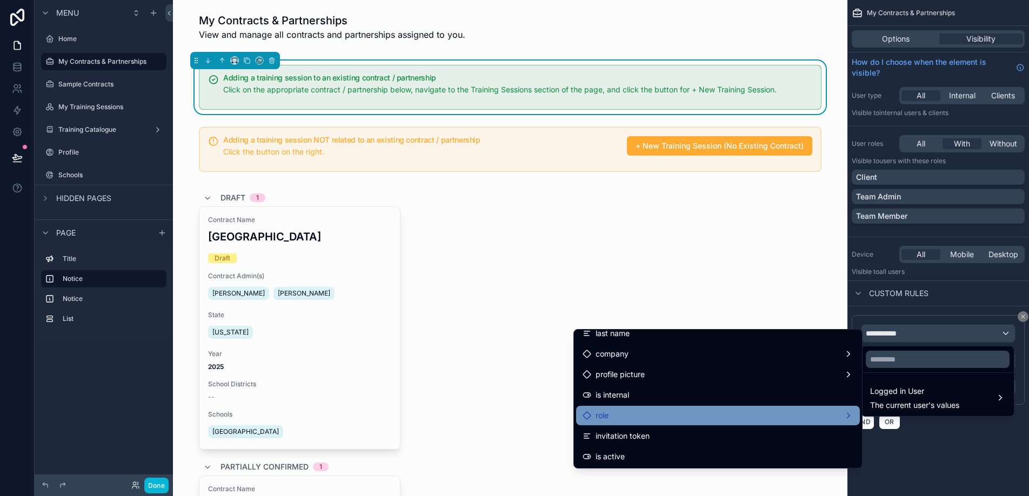
click at [743, 416] on div "role" at bounding box center [718, 415] width 271 height 13
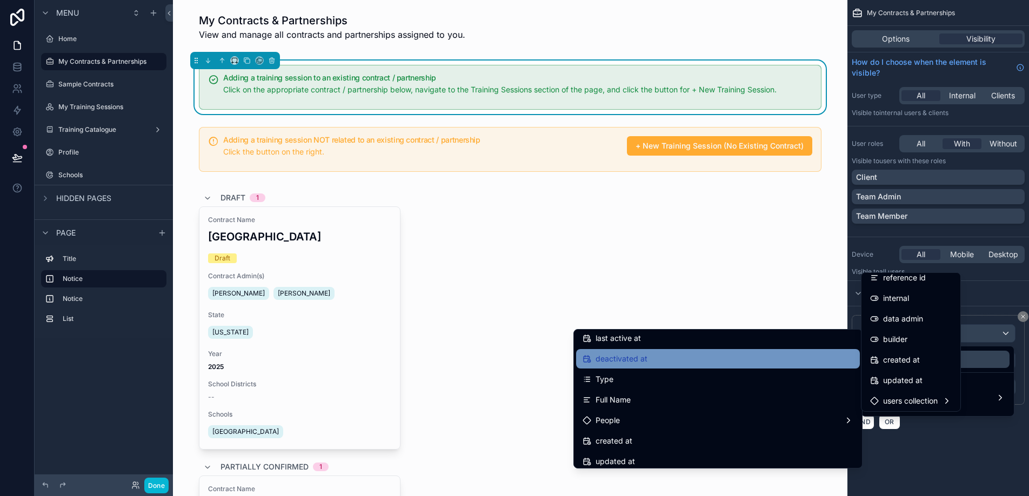
scroll to position [214, 0]
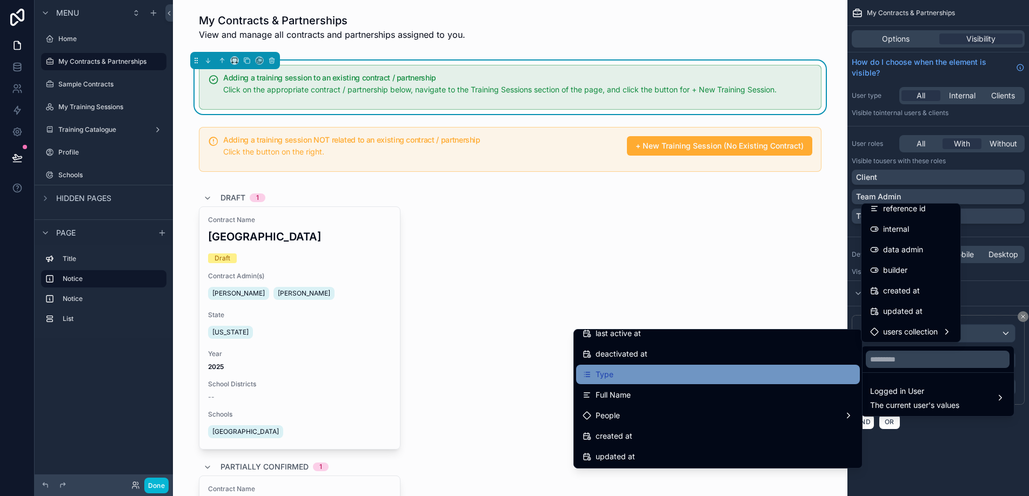
click at [771, 376] on div "Type" at bounding box center [718, 374] width 271 height 13
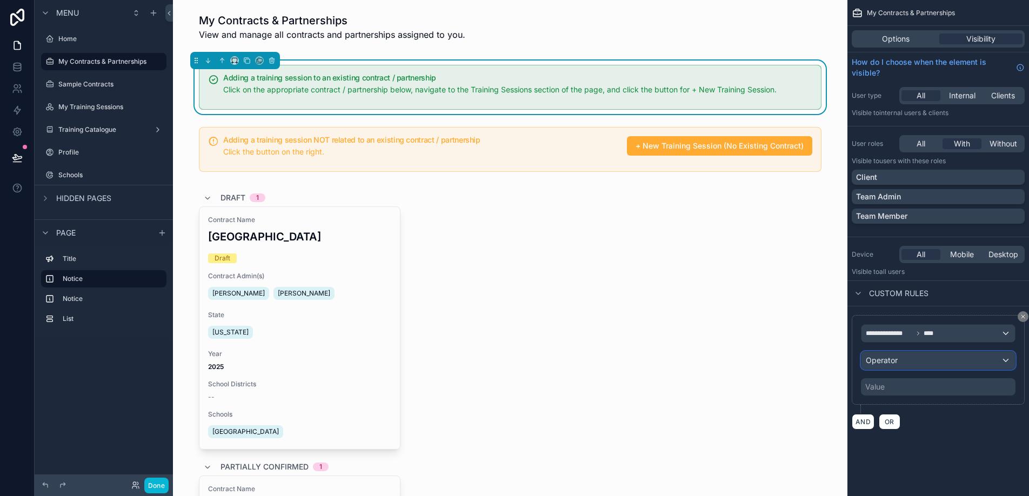
click at [902, 364] on div "Operator" at bounding box center [939, 360] width 154 height 17
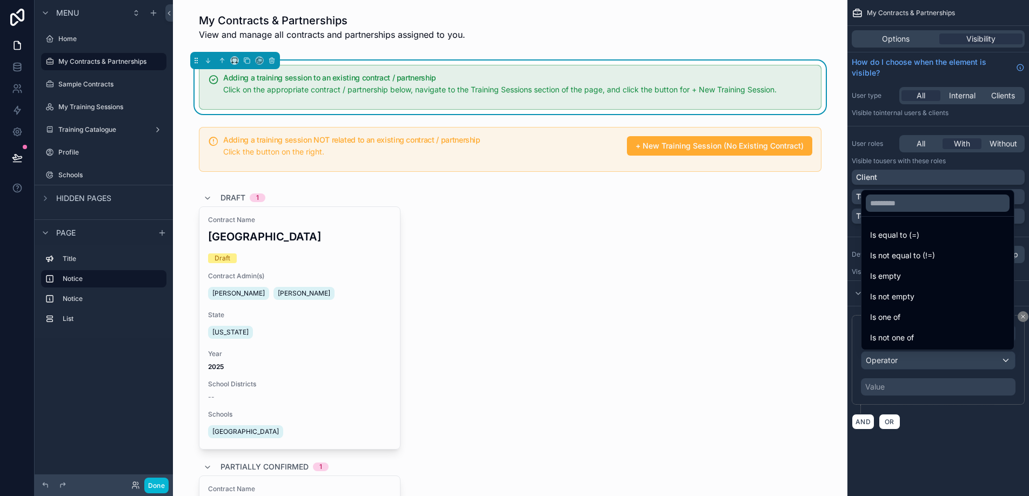
click at [902, 364] on div "scrollable content" at bounding box center [514, 248] width 1029 height 496
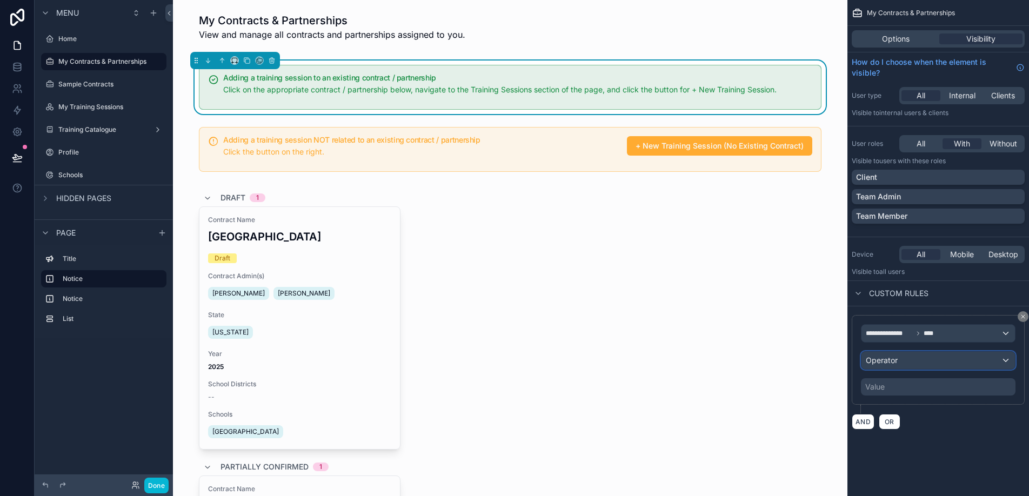
click at [902, 364] on div "Operator" at bounding box center [939, 360] width 154 height 17
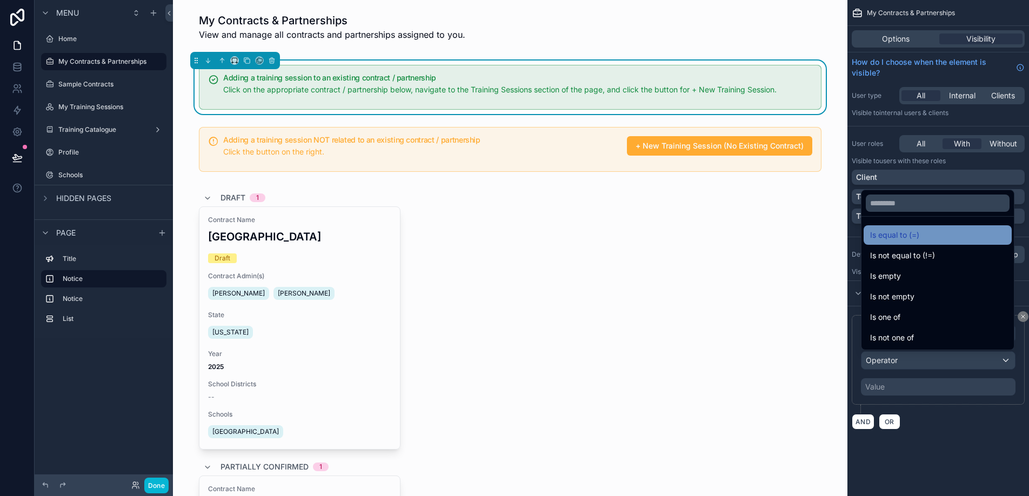
click at [899, 234] on span "Is equal to (=)" at bounding box center [894, 235] width 49 height 13
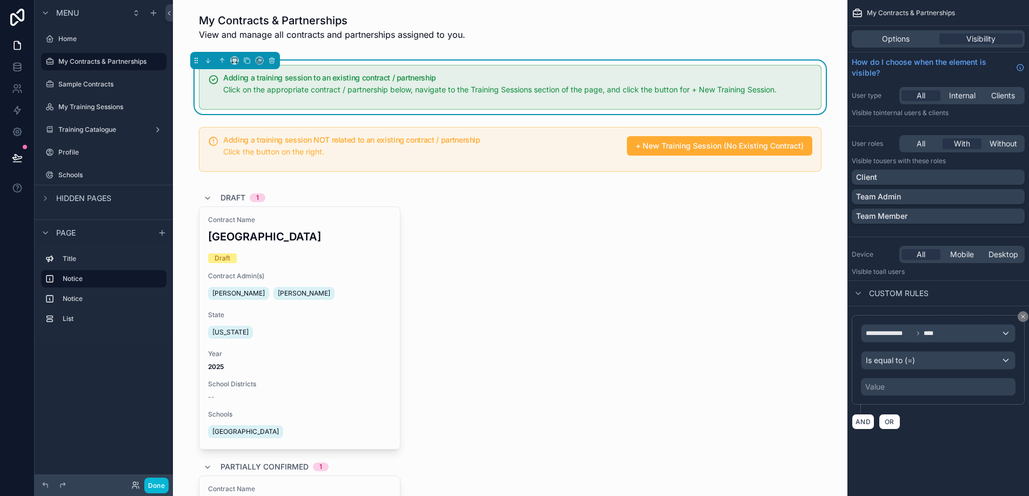
click at [894, 387] on div "Value" at bounding box center [938, 386] width 155 height 17
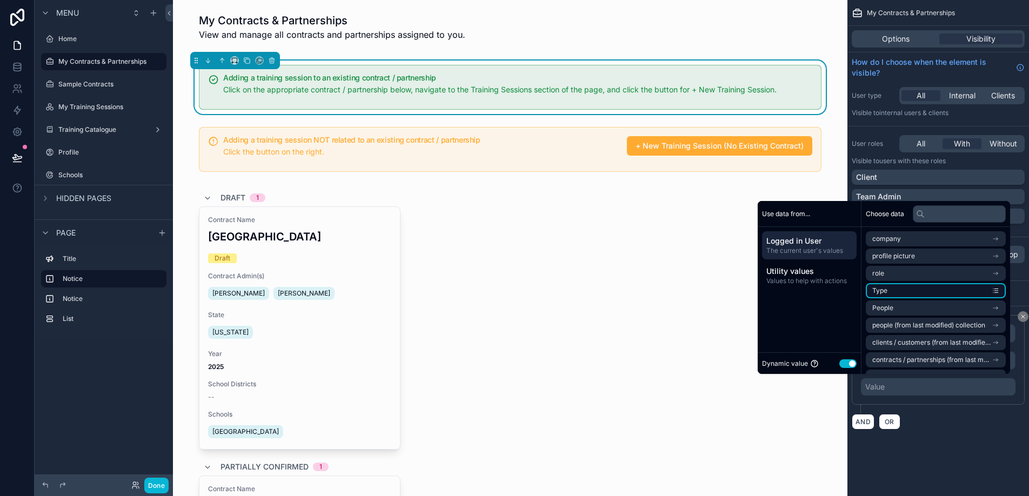
click at [906, 295] on li "Type" at bounding box center [936, 290] width 140 height 15
click at [945, 390] on div "**********" at bounding box center [938, 386] width 155 height 17
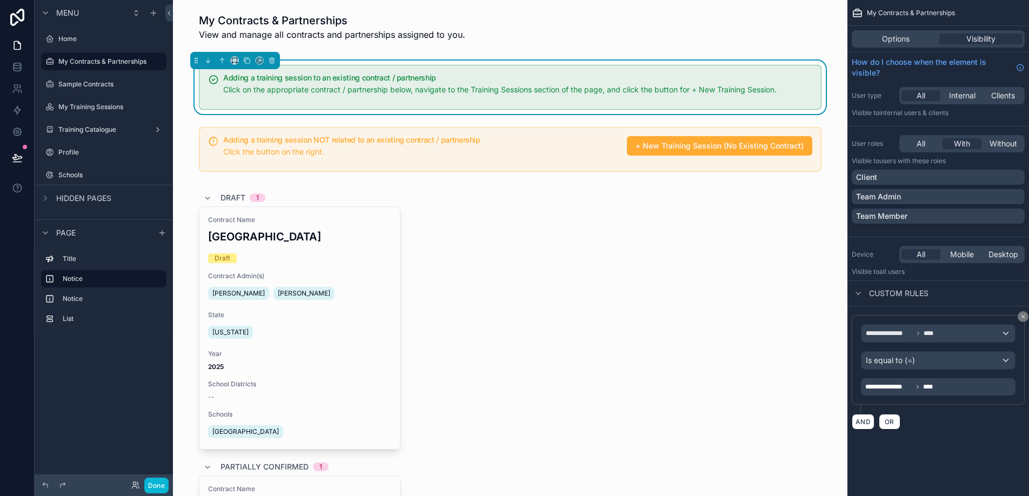
click at [960, 449] on div "**********" at bounding box center [939, 228] width 182 height 456
click at [975, 367] on div "Is equal to (=)" at bounding box center [939, 360] width 154 height 17
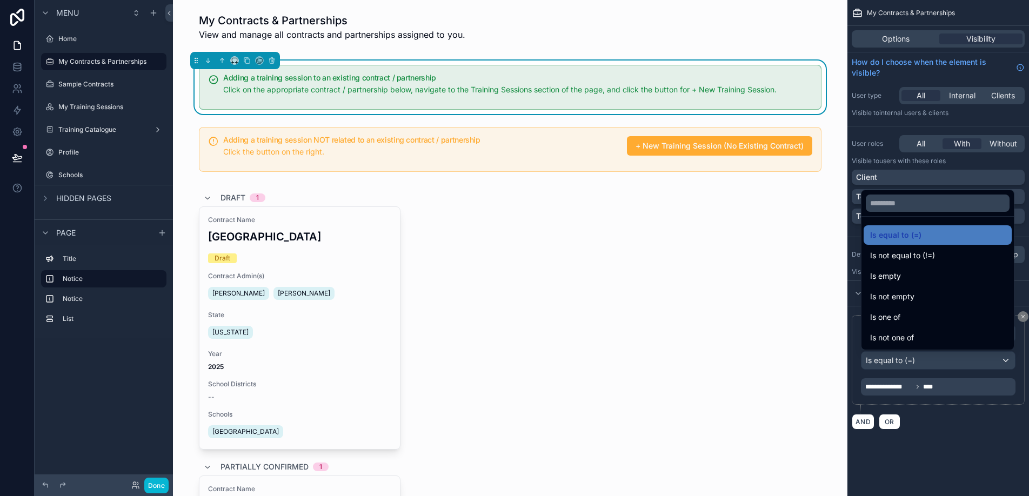
click at [963, 395] on div "scrollable content" at bounding box center [514, 248] width 1029 height 496
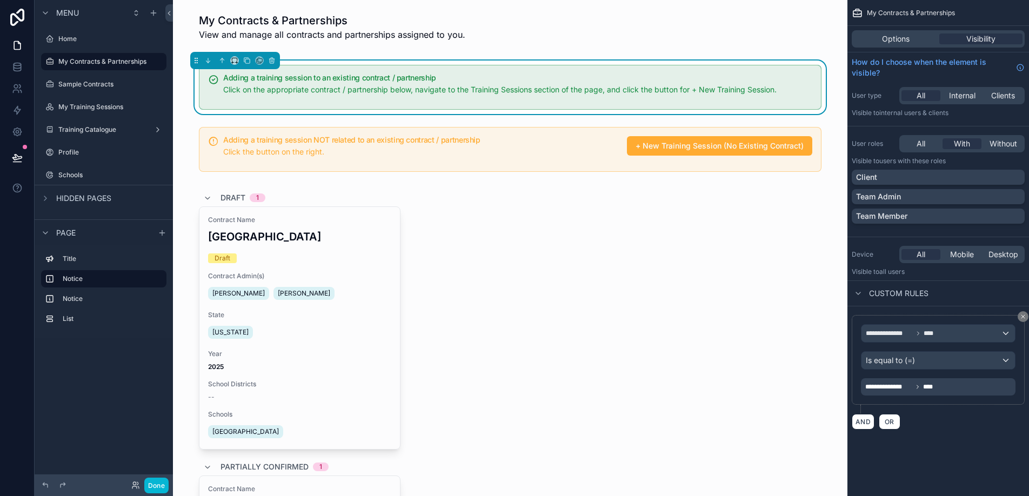
click at [962, 391] on div "**********" at bounding box center [938, 386] width 155 height 17
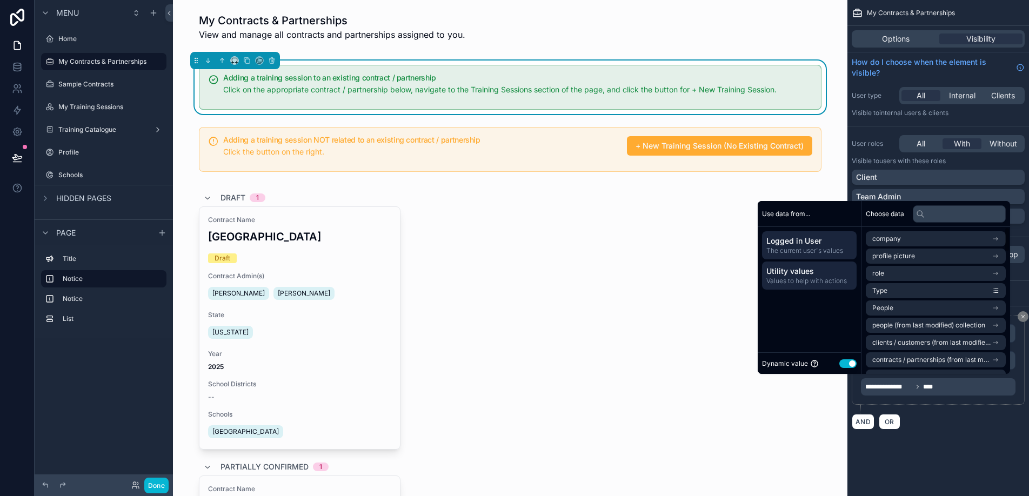
click at [809, 274] on span "Utility values" at bounding box center [810, 271] width 86 height 11
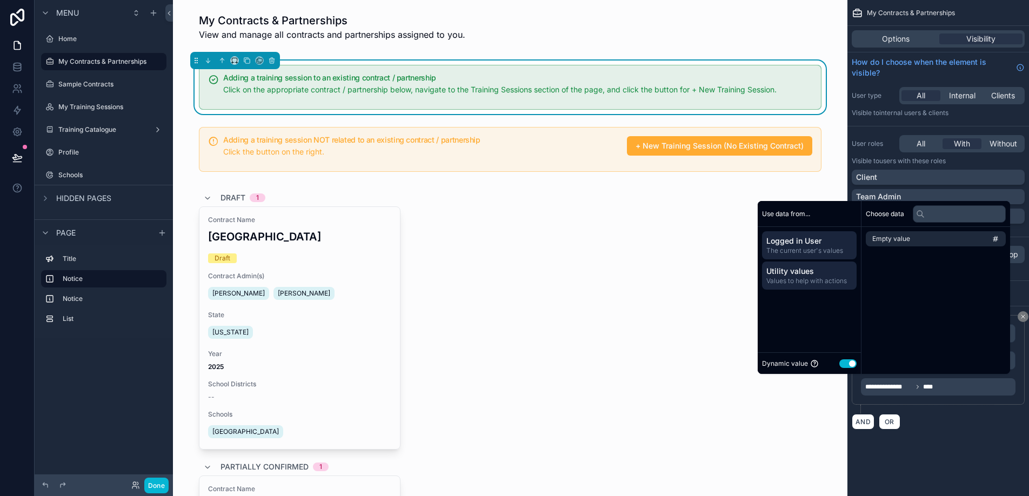
click at [807, 252] on span "The current user's values" at bounding box center [810, 251] width 86 height 9
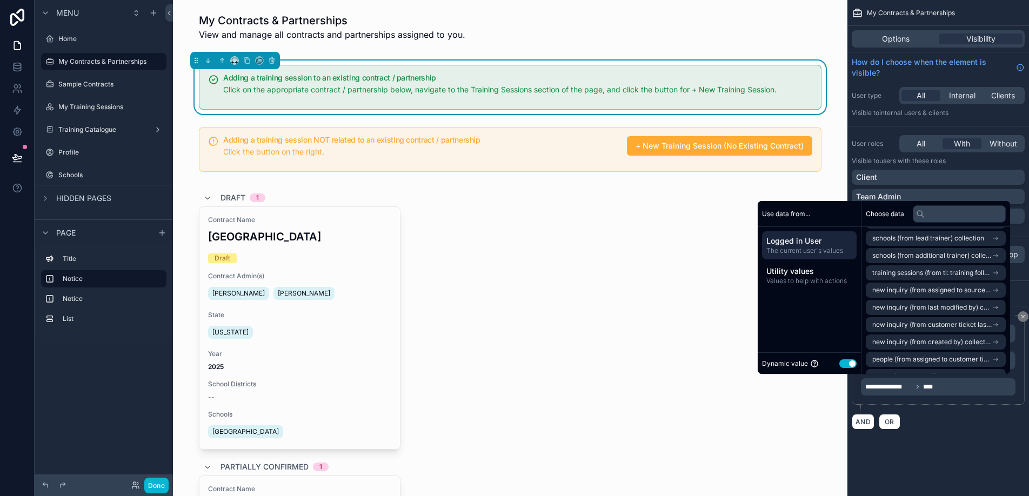
scroll to position [400, 0]
click at [937, 425] on div "AND OR" at bounding box center [938, 422] width 173 height 16
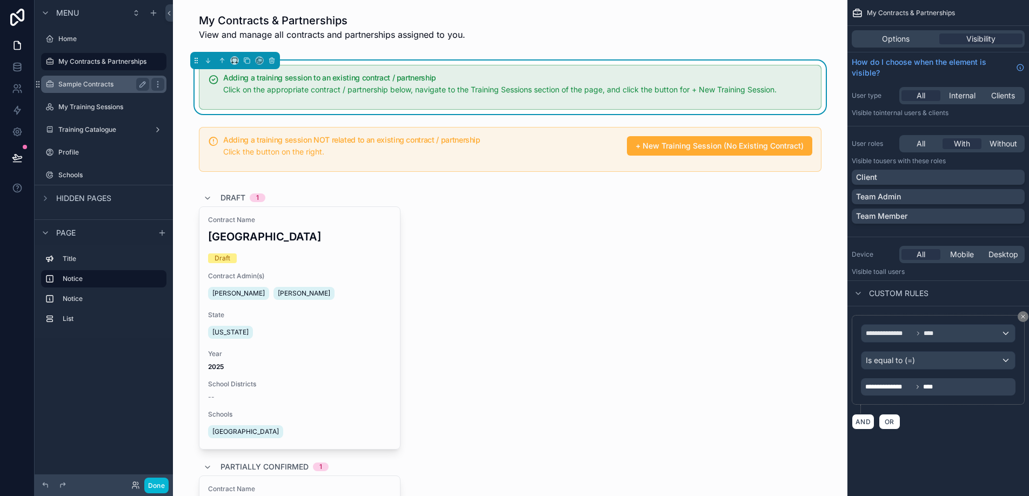
click at [92, 86] on label "Sample Contracts" at bounding box center [101, 84] width 86 height 9
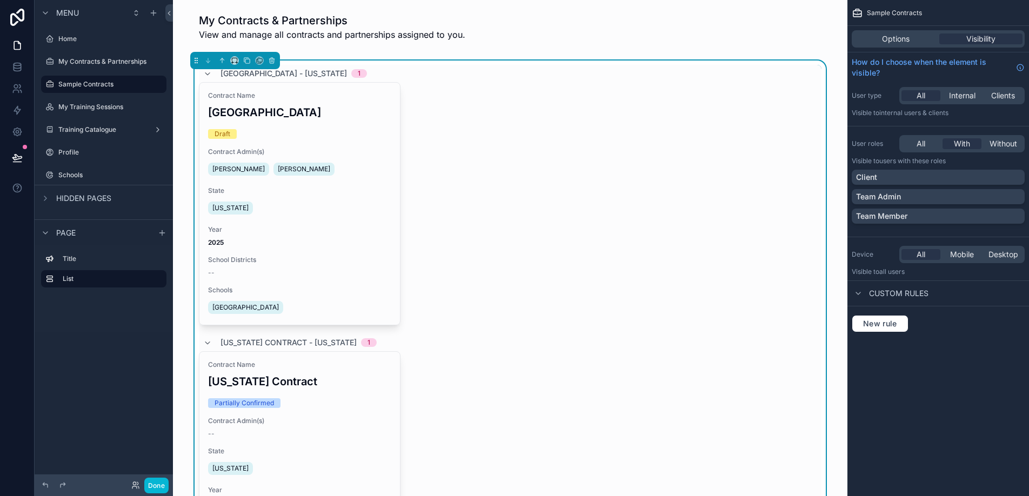
click at [94, 71] on div "scrollable content" at bounding box center [104, 72] width 138 height 2
click at [96, 63] on label "My Contracts & Partnerships" at bounding box center [102, 61] width 88 height 9
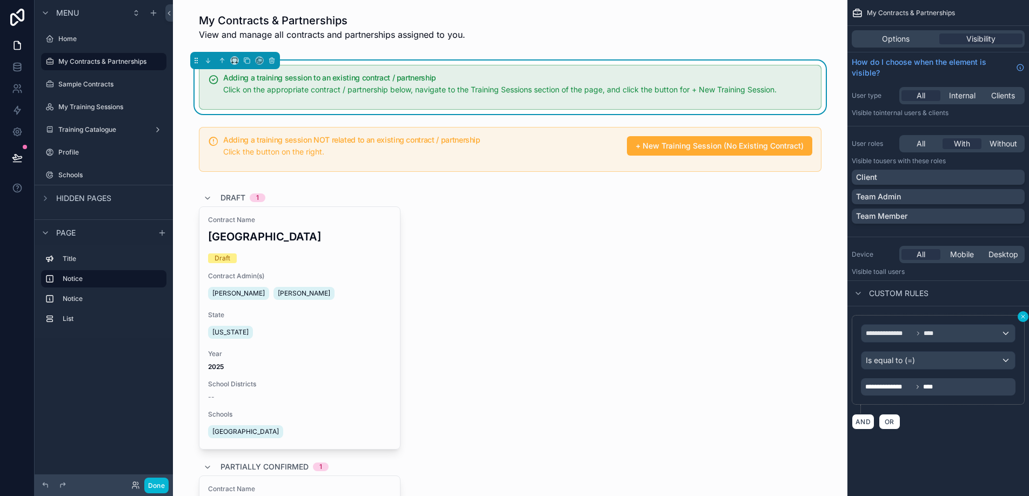
click at [1022, 315] on icon "scrollable content" at bounding box center [1023, 317] width 6 height 6
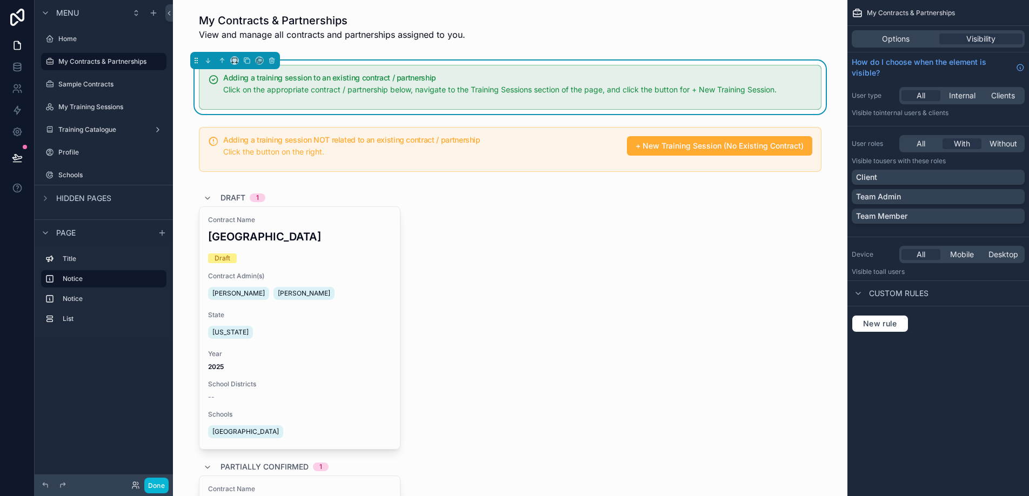
click at [908, 375] on div "My Contracts & Partnerships Options Visibility How do I choose when the element…" at bounding box center [939, 248] width 182 height 496
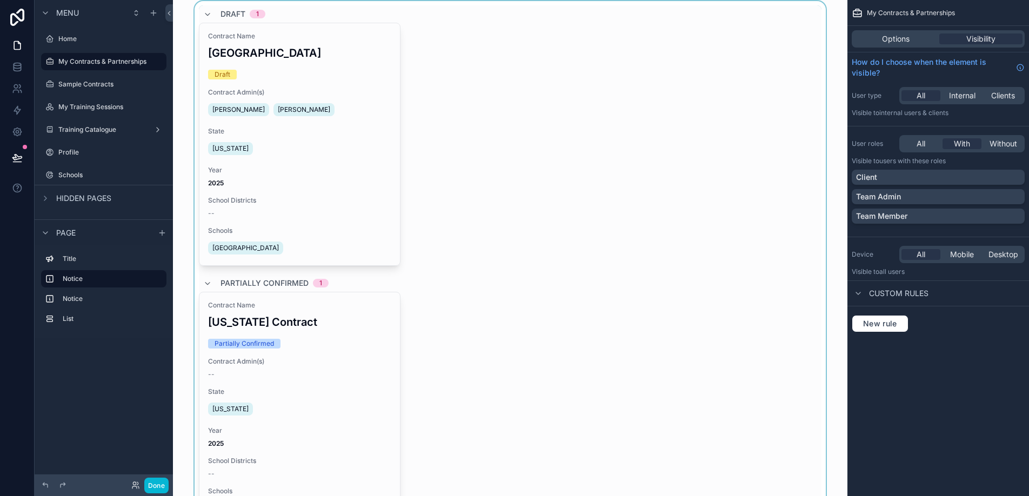
scroll to position [214, 0]
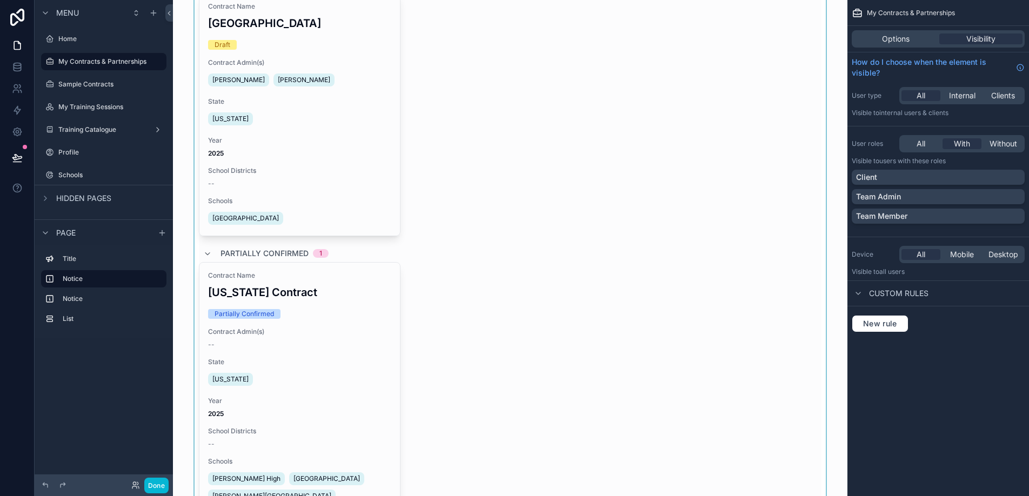
click at [654, 317] on div "scrollable content" at bounding box center [510, 279] width 657 height 616
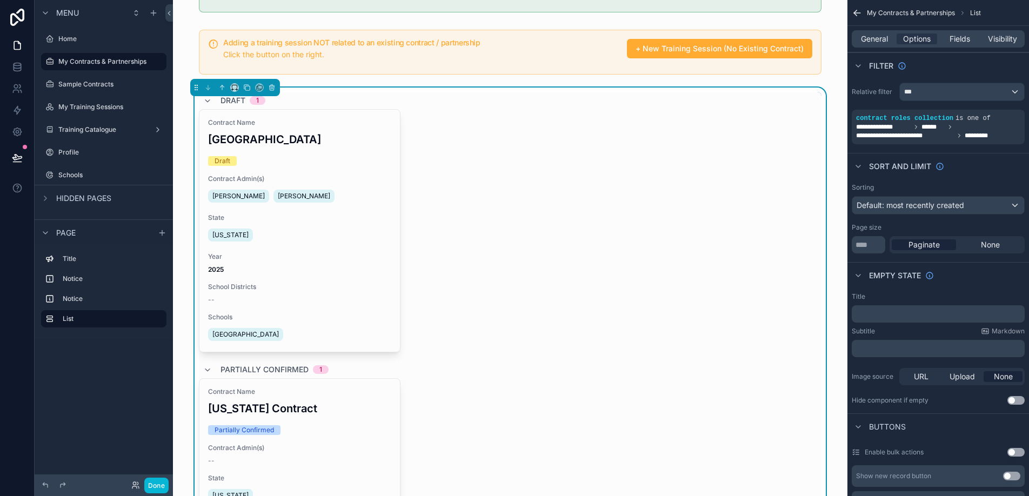
scroll to position [0, 0]
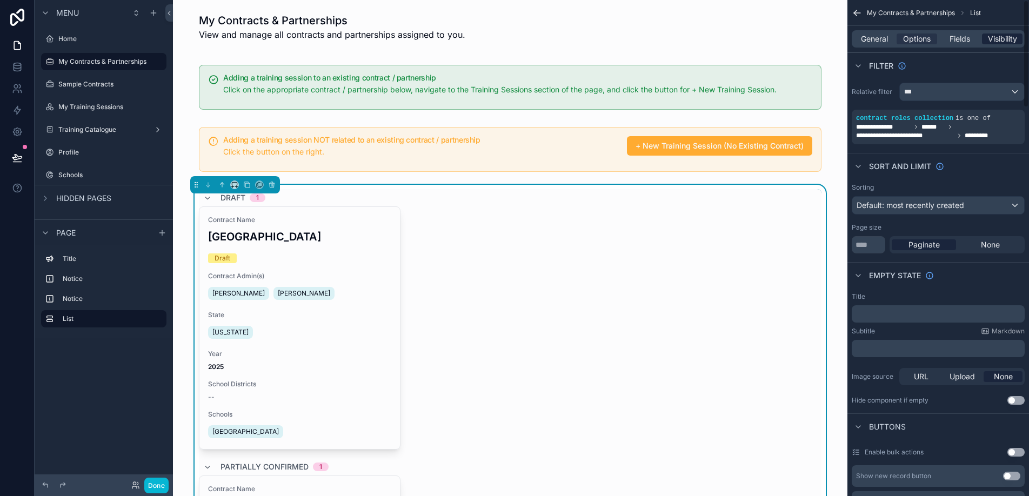
click at [998, 41] on span "Visibility" at bounding box center [1002, 39] width 29 height 11
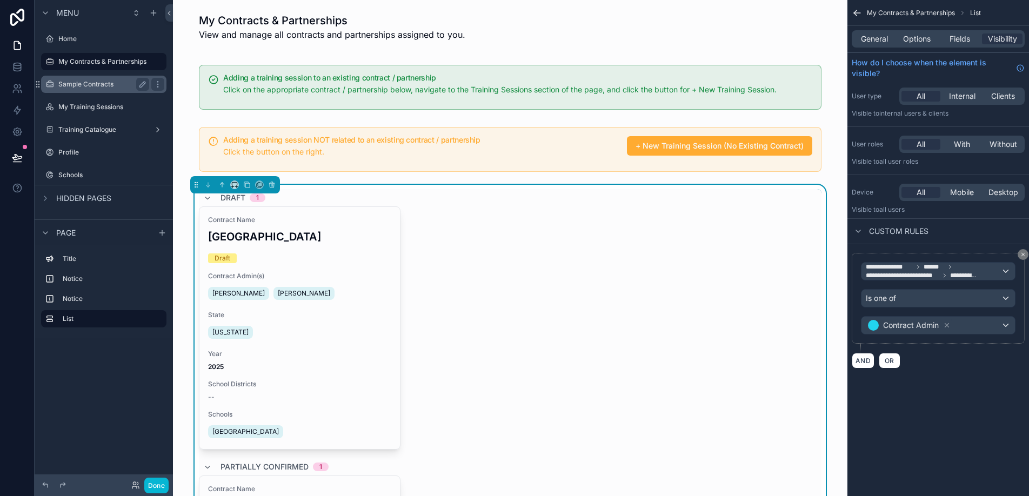
click at [65, 87] on label "Sample Contracts" at bounding box center [101, 84] width 86 height 9
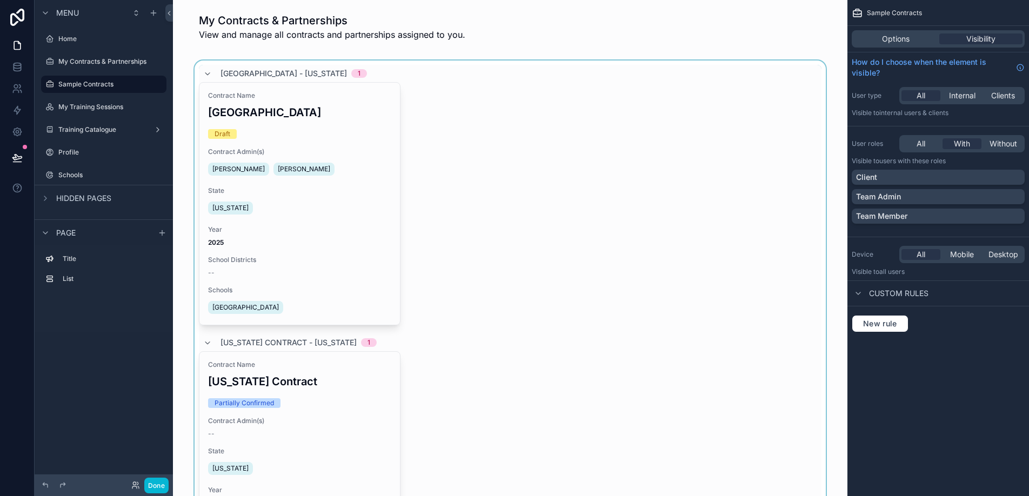
click at [514, 199] on div "scrollable content" at bounding box center [510, 369] width 657 height 616
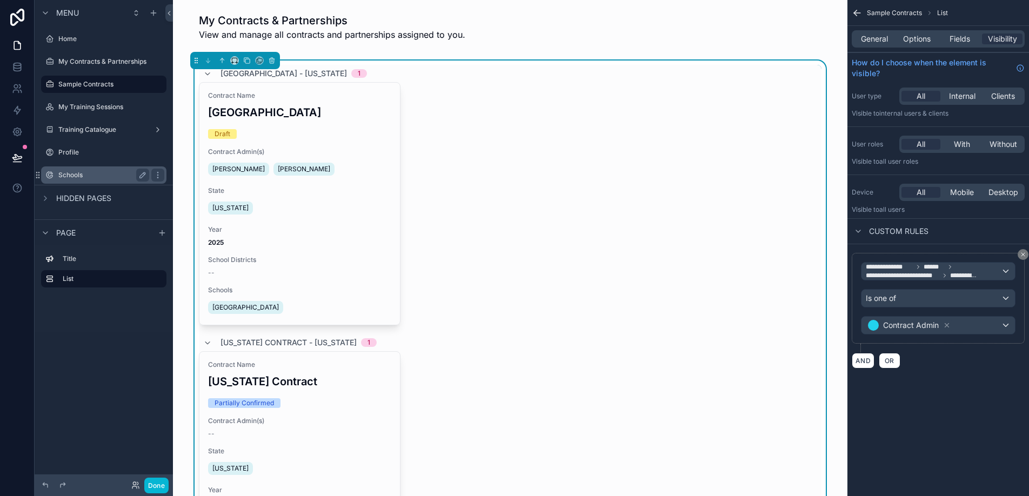
click at [73, 174] on label "Schools" at bounding box center [101, 175] width 86 height 9
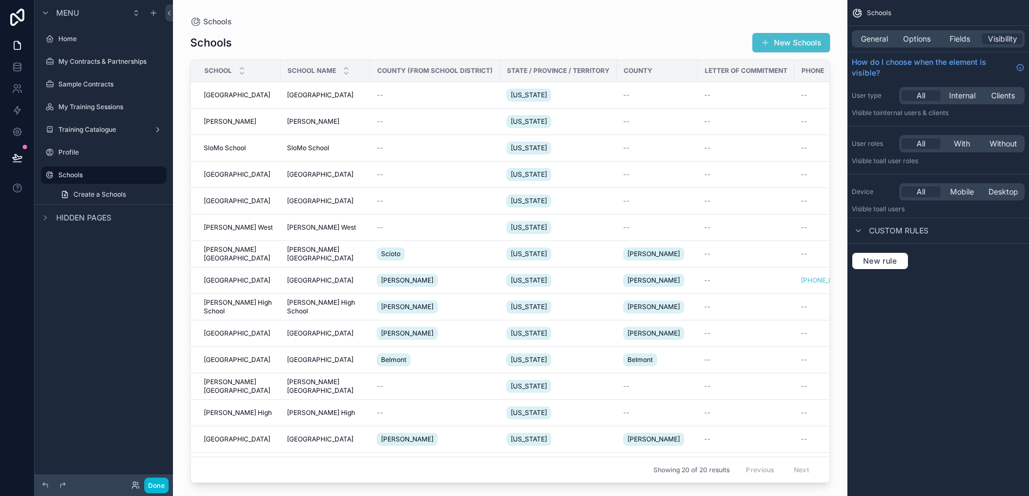
click at [295, 34] on div "scrollable content" at bounding box center [510, 241] width 675 height 483
click at [295, 61] on div "School Name" at bounding box center [325, 71] width 89 height 21
click at [875, 42] on span "General" at bounding box center [874, 39] width 27 height 11
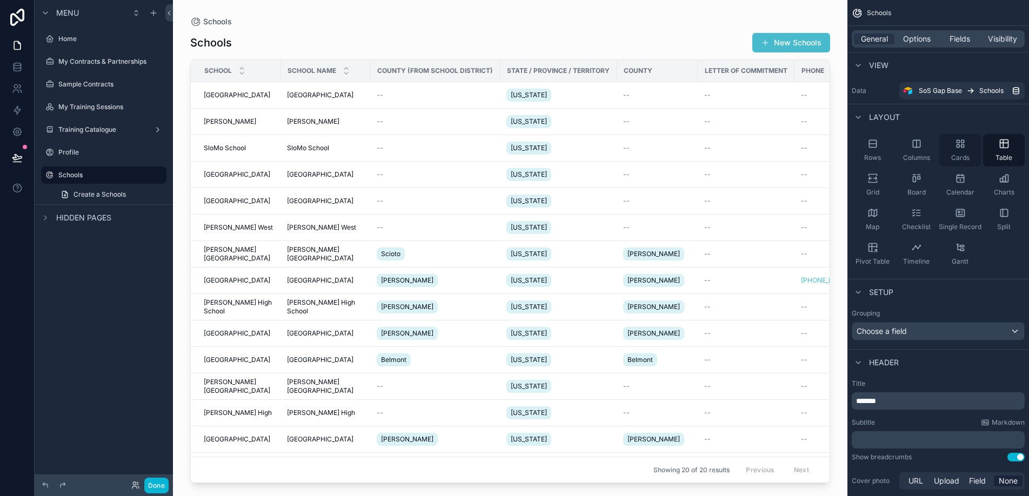
click at [971, 153] on div "Cards" at bounding box center [961, 150] width 42 height 32
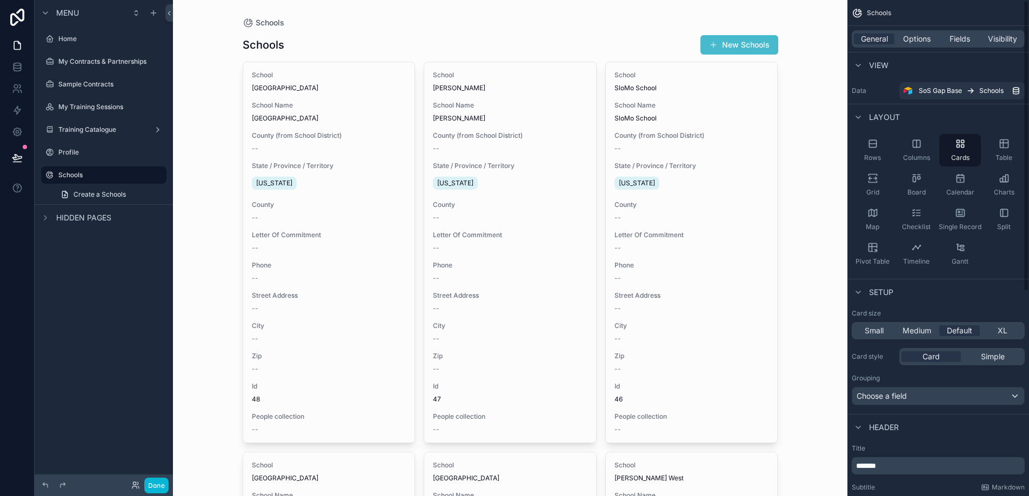
click at [796, 108] on div "Schools Schools New Schools School Legends Elementary School Name Legends Eleme…" at bounding box center [510, 248] width 675 height 496
click at [97, 175] on label "Schools" at bounding box center [101, 175] width 86 height 9
click at [1001, 43] on span "Visibility" at bounding box center [1002, 39] width 29 height 11
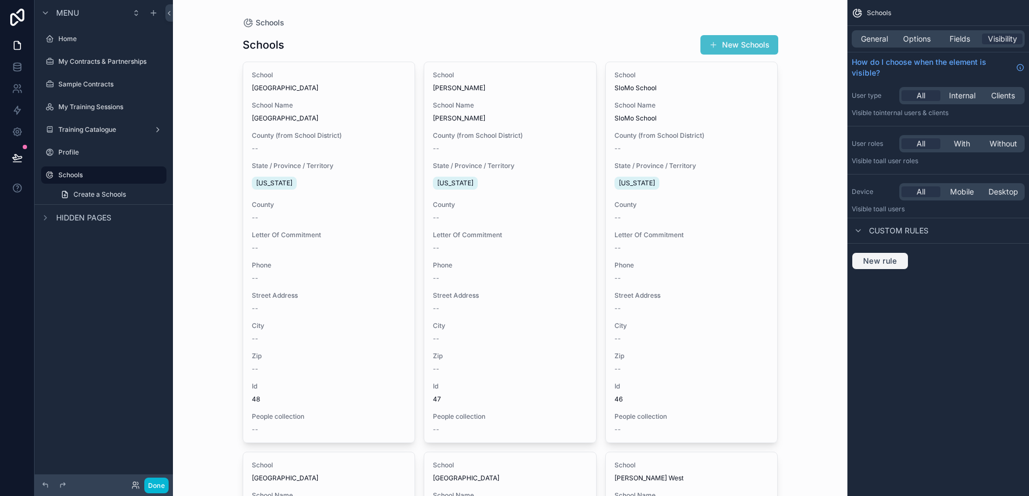
click at [895, 266] on button "New rule" at bounding box center [880, 260] width 57 height 17
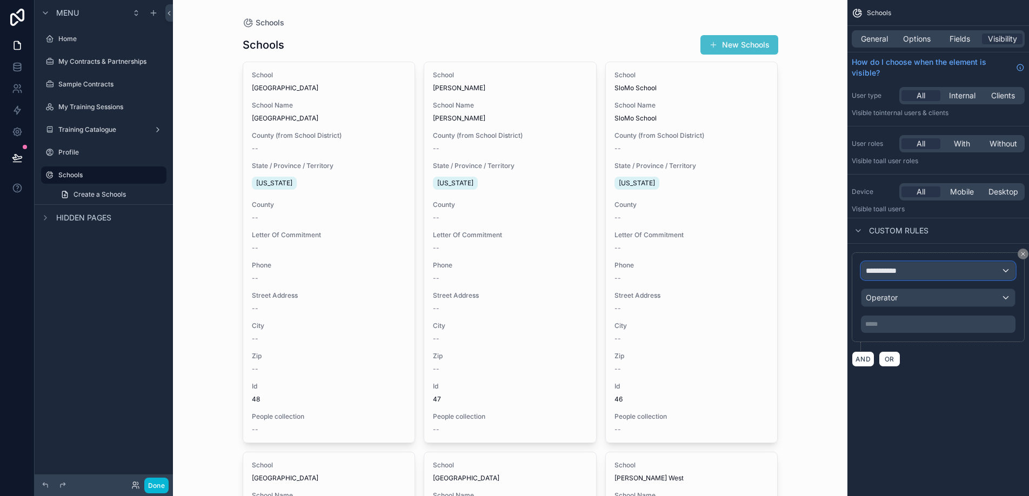
click at [896, 276] on div "**********" at bounding box center [939, 270] width 154 height 17
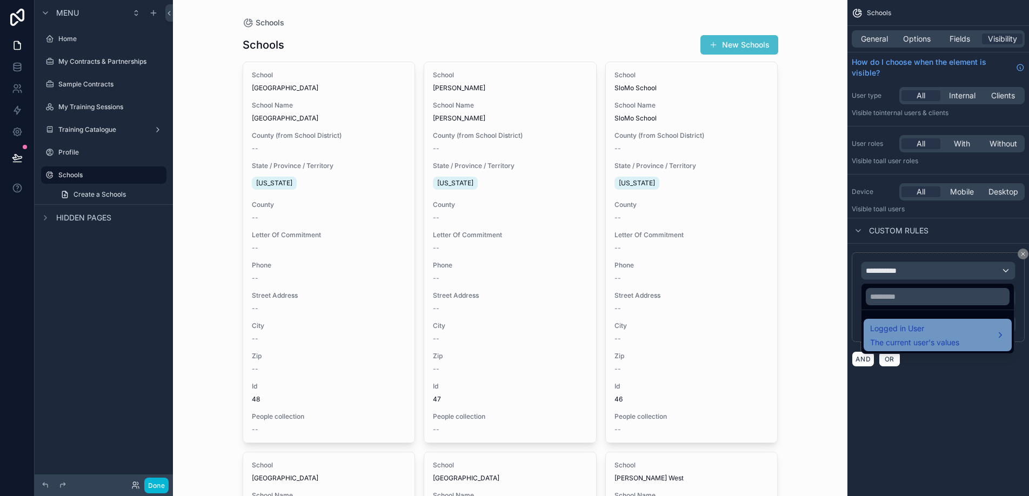
click at [905, 327] on span "Logged in User" at bounding box center [914, 328] width 89 height 13
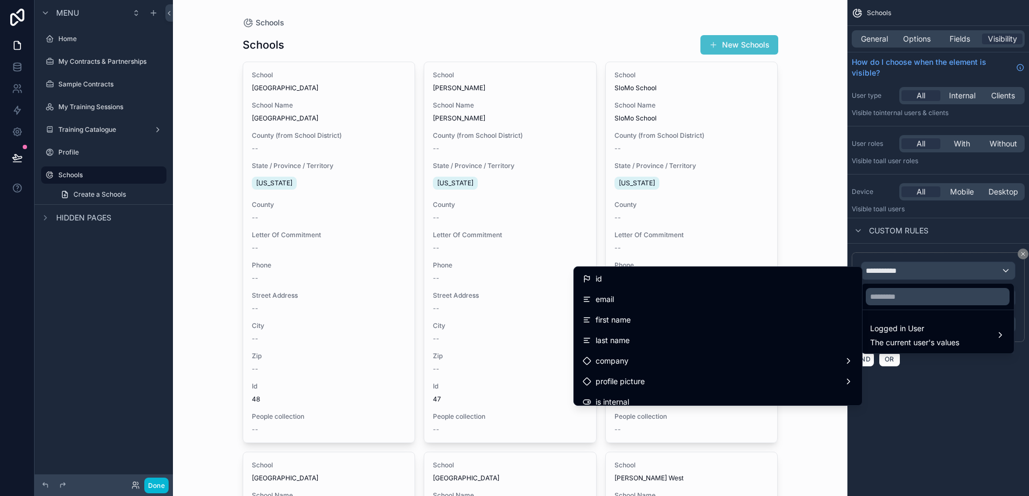
click at [920, 38] on div "scrollable content" at bounding box center [514, 248] width 1029 height 496
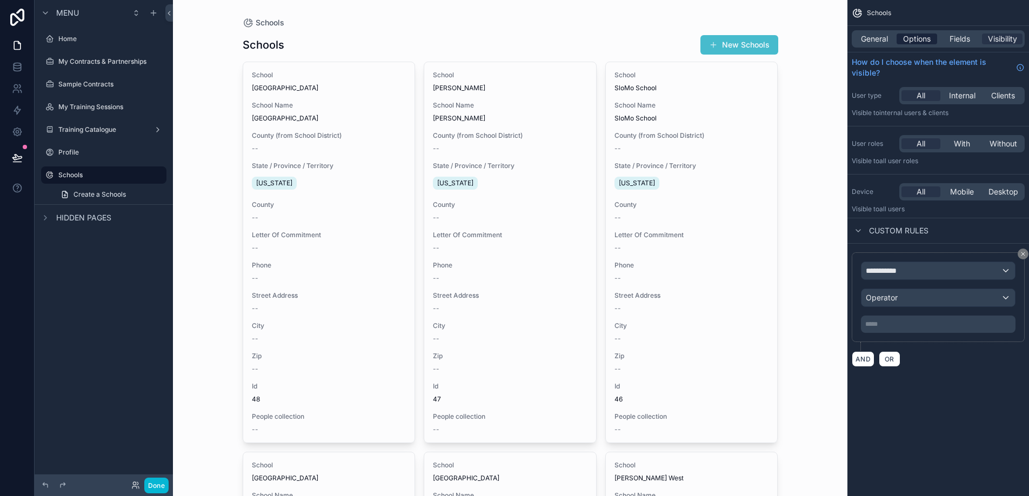
click at [917, 38] on span "Options" at bounding box center [917, 39] width 28 height 11
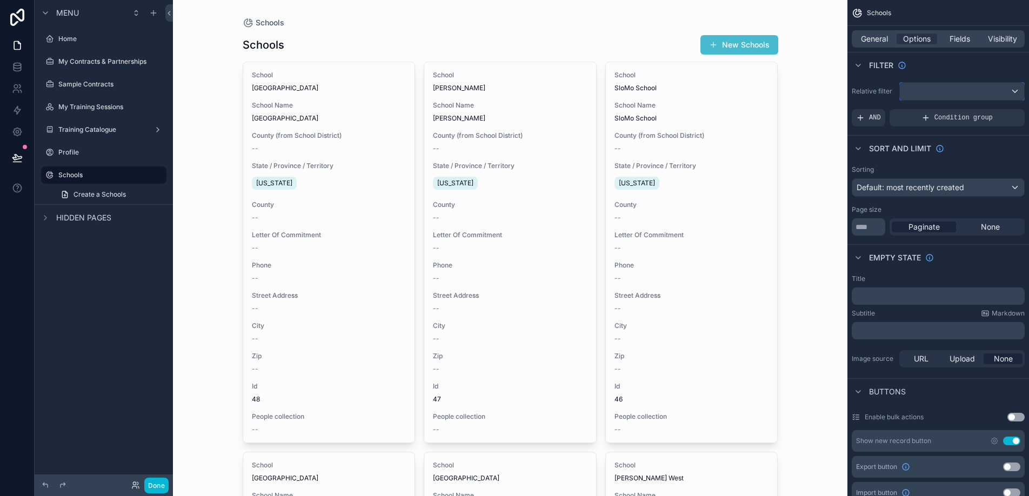
click at [939, 86] on div "scrollable content" at bounding box center [962, 91] width 124 height 17
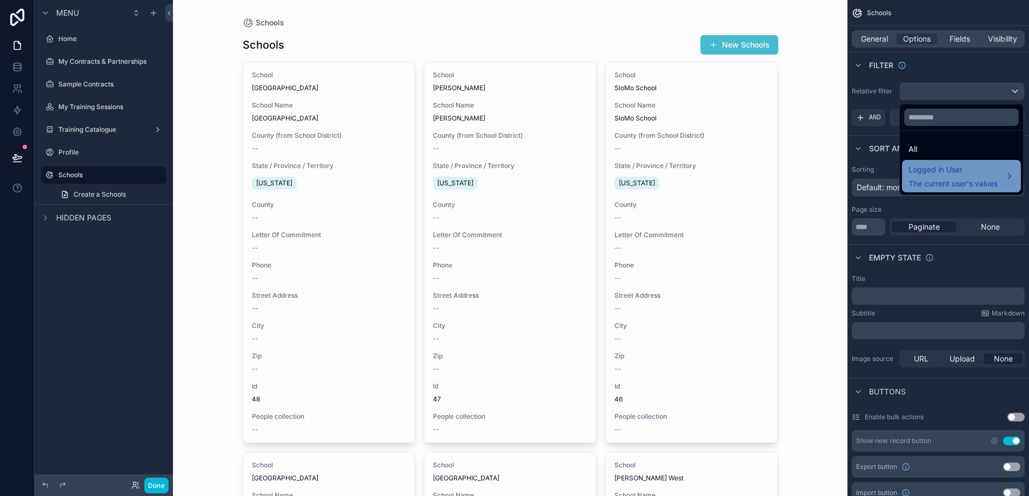
click at [945, 175] on span "Logged in User" at bounding box center [953, 169] width 89 height 13
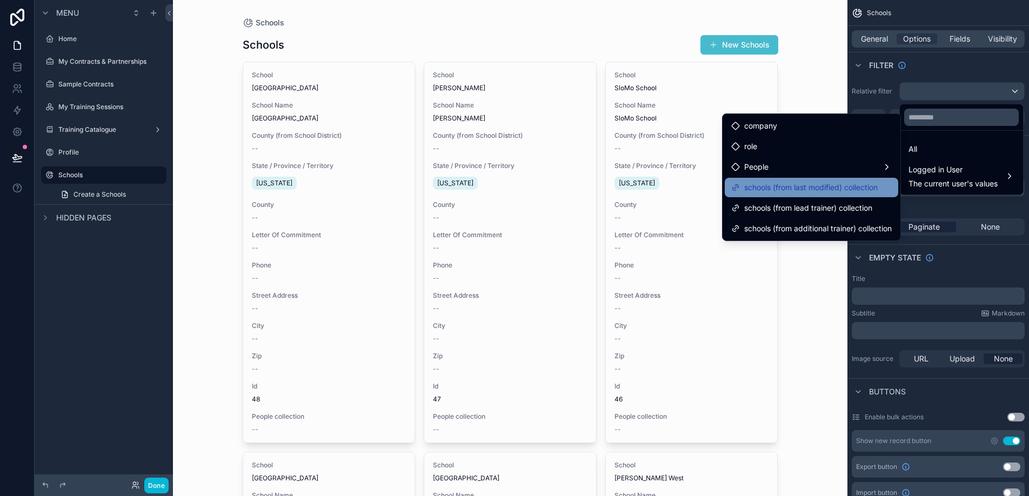
click at [838, 191] on span "schools (from last modified) collection" at bounding box center [811, 187] width 134 height 13
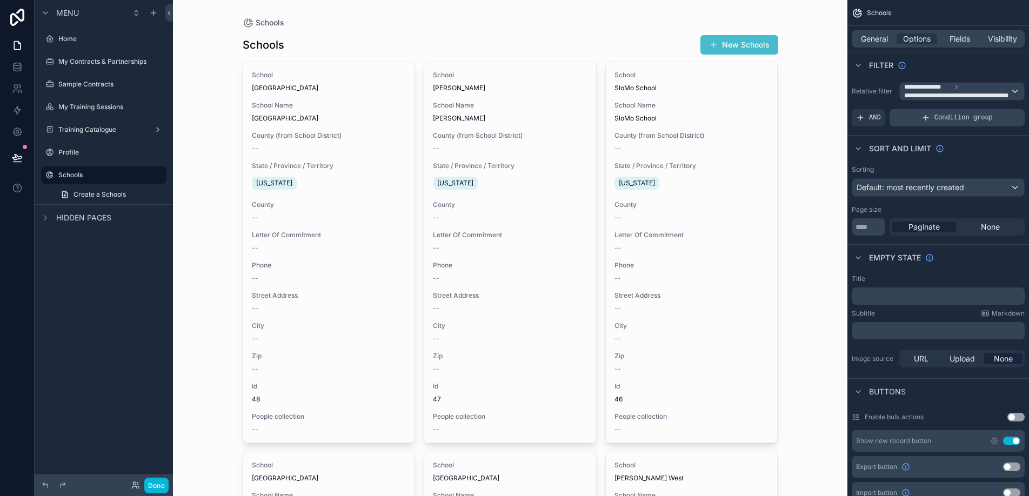
click at [919, 119] on div "Condition group" at bounding box center [957, 117] width 135 height 17
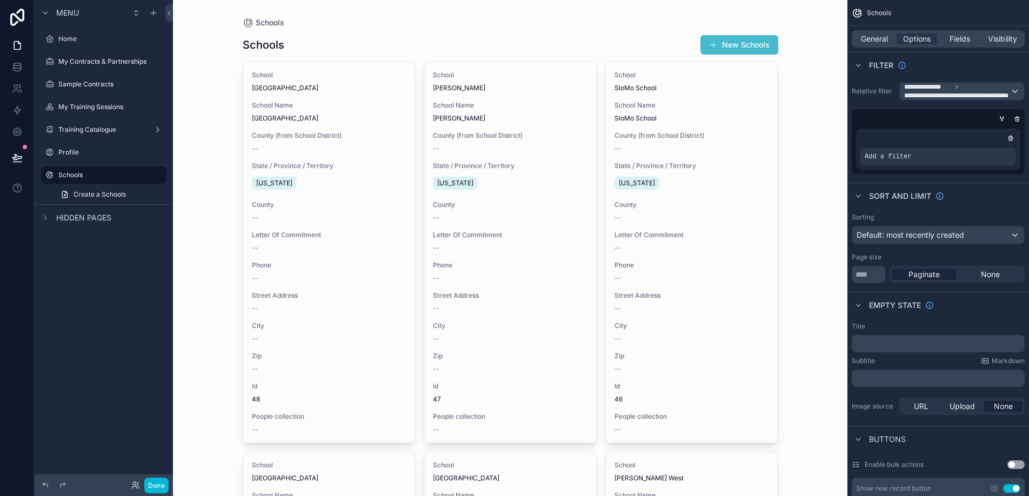
click at [814, 148] on div "Schools Schools New Schools School Legends Elementary School Name Legends Eleme…" at bounding box center [510, 248] width 675 height 496
click at [1017, 118] on icon "scrollable content" at bounding box center [1017, 119] width 6 height 6
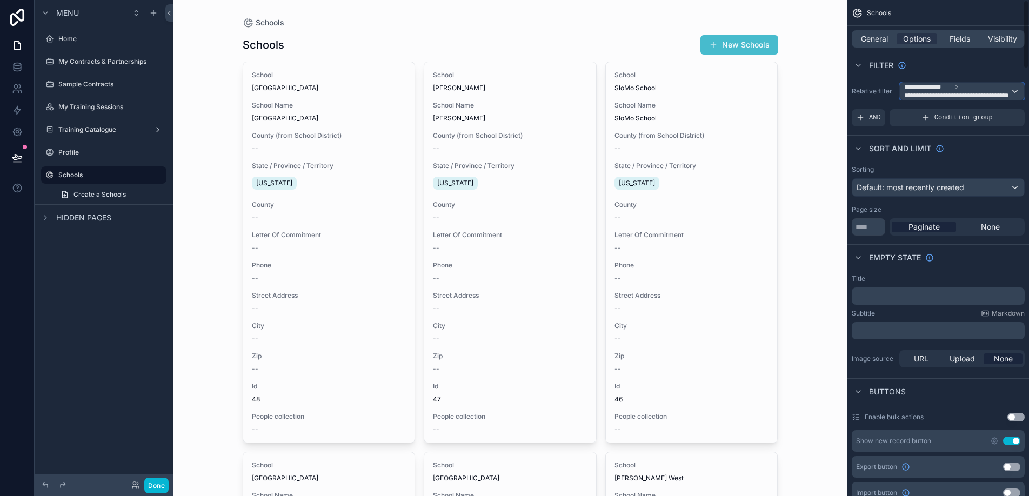
click at [1000, 88] on span "**********" at bounding box center [957, 91] width 106 height 17
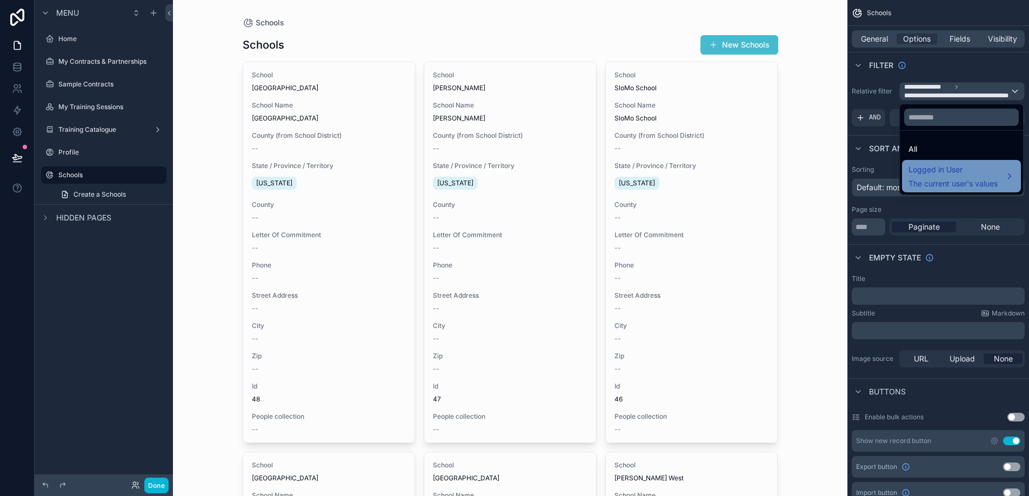
click at [994, 173] on span "Logged in User" at bounding box center [953, 169] width 89 height 13
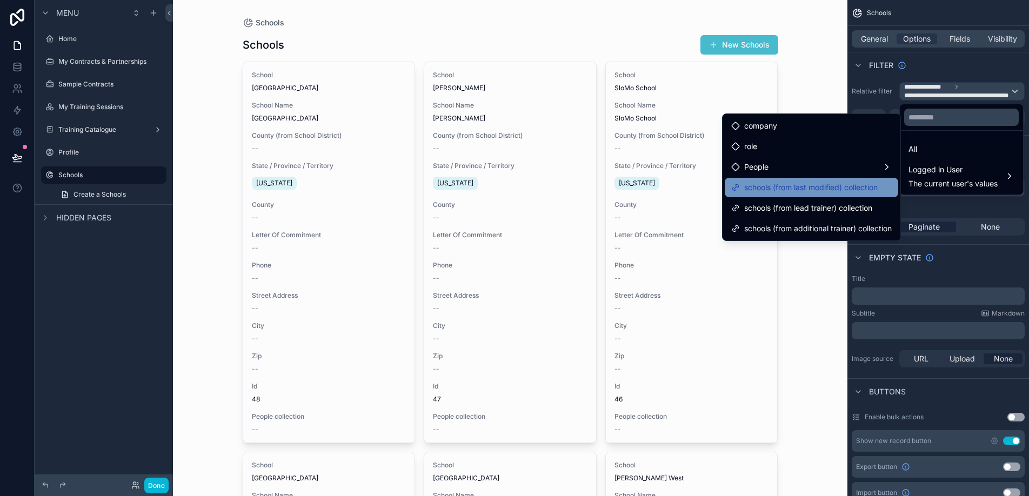
click at [847, 192] on span "schools (from last modified) collection" at bounding box center [811, 187] width 134 height 13
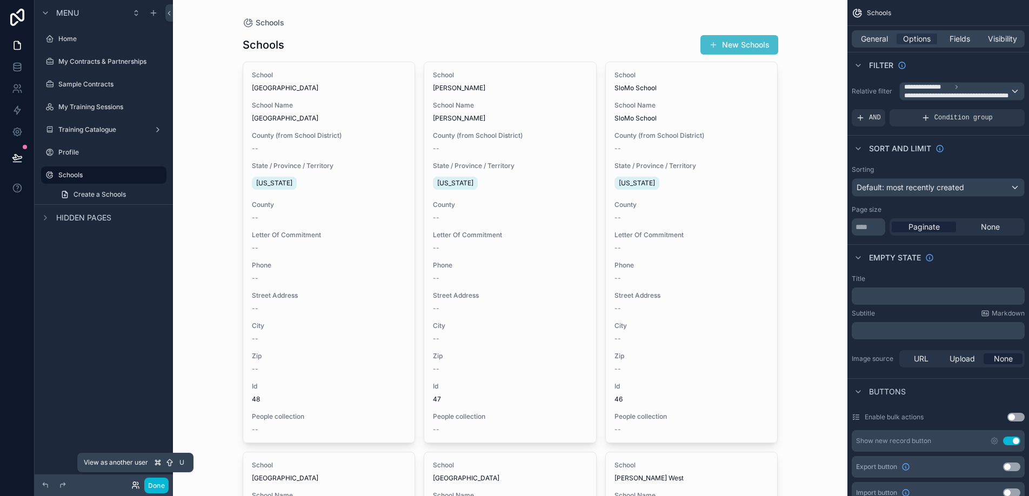
click at [134, 485] on icon at bounding box center [135, 485] width 9 height 9
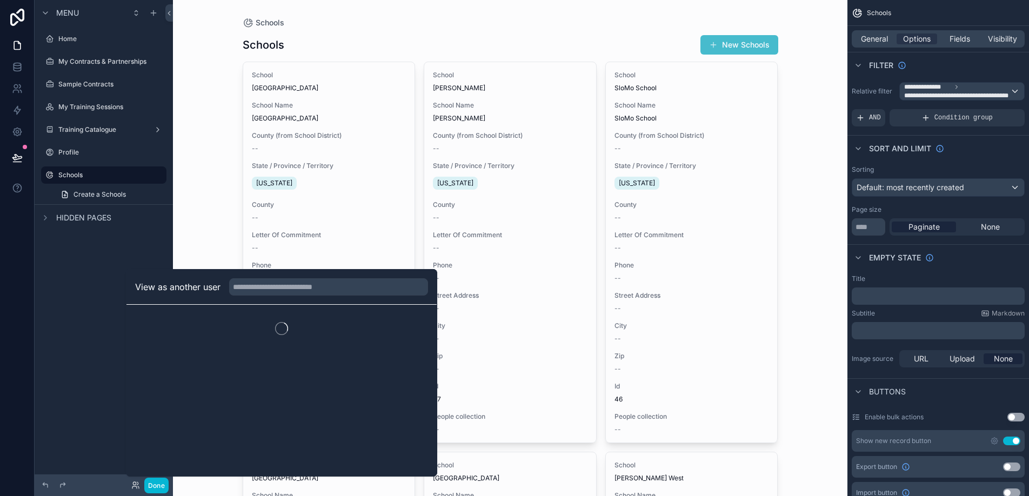
click at [112, 422] on div "Menu Home My Contracts & Partnerships Sample Contracts My Training Sessions Tra…" at bounding box center [104, 241] width 138 height 483
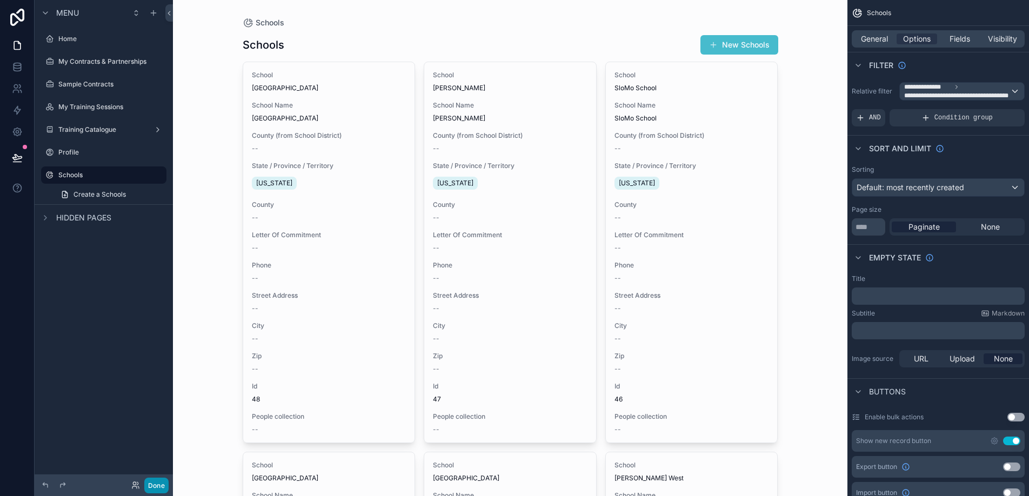
click at [162, 483] on button "Done" at bounding box center [156, 486] width 24 height 16
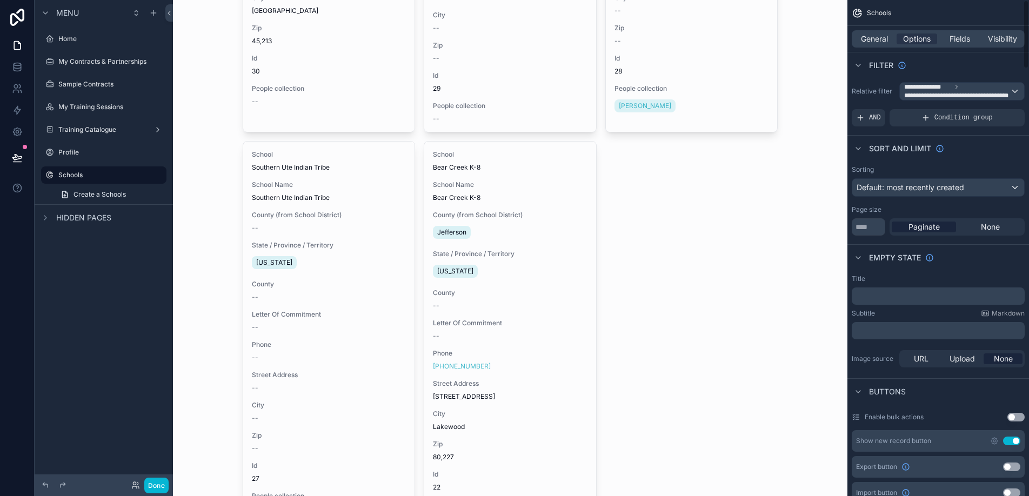
scroll to position [1645, 0]
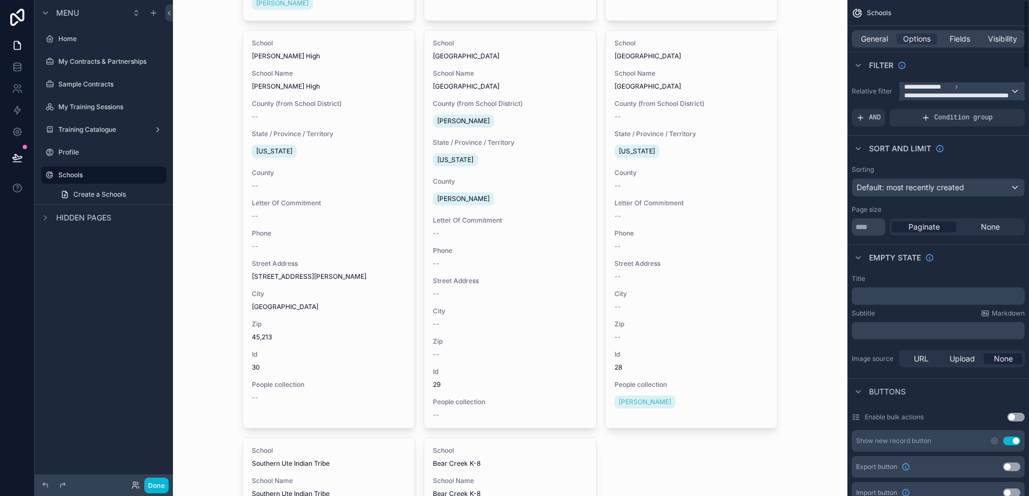
click at [940, 92] on span "**********" at bounding box center [957, 95] width 106 height 9
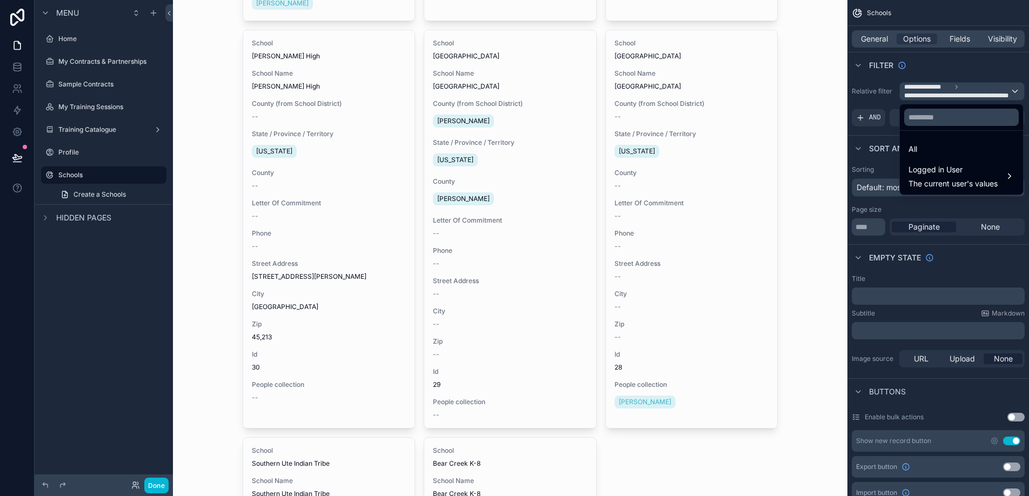
click at [940, 92] on div "scrollable content" at bounding box center [514, 248] width 1029 height 496
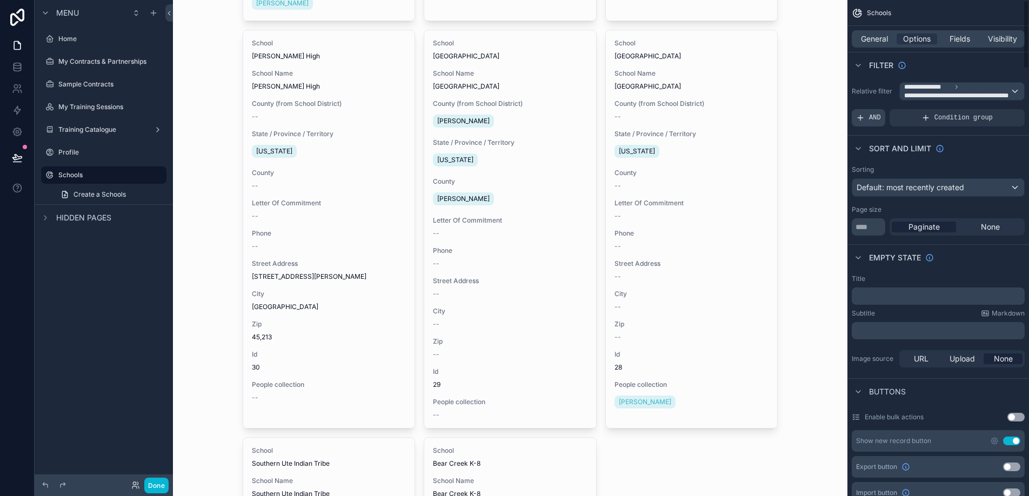
click at [880, 119] on span "AND" at bounding box center [875, 118] width 12 height 9
click at [893, 118] on span "Add a filter" at bounding box center [879, 118] width 46 height 9
click at [904, 118] on div "Add a filter" at bounding box center [938, 117] width 173 height 17
click at [997, 112] on icon "scrollable content" at bounding box center [998, 110] width 6 height 6
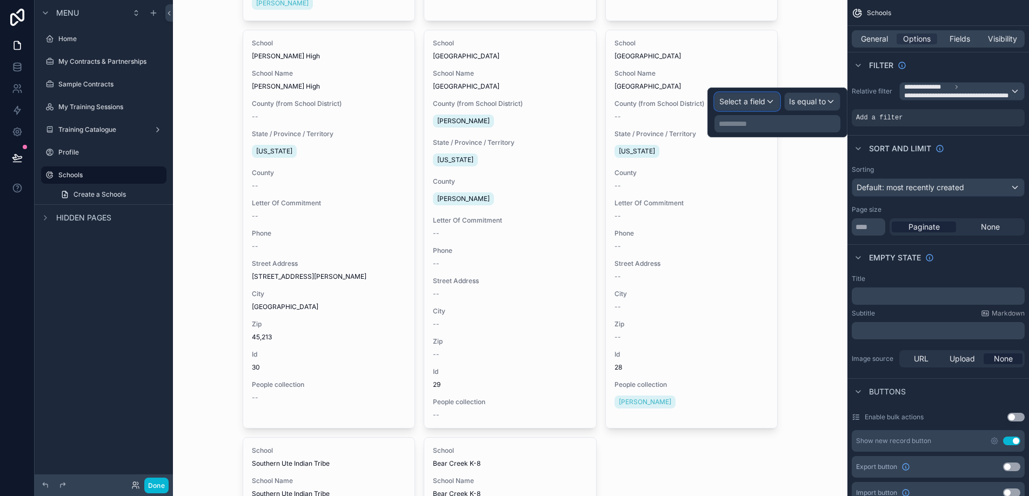
click at [761, 101] on span "Select a field" at bounding box center [743, 101] width 46 height 9
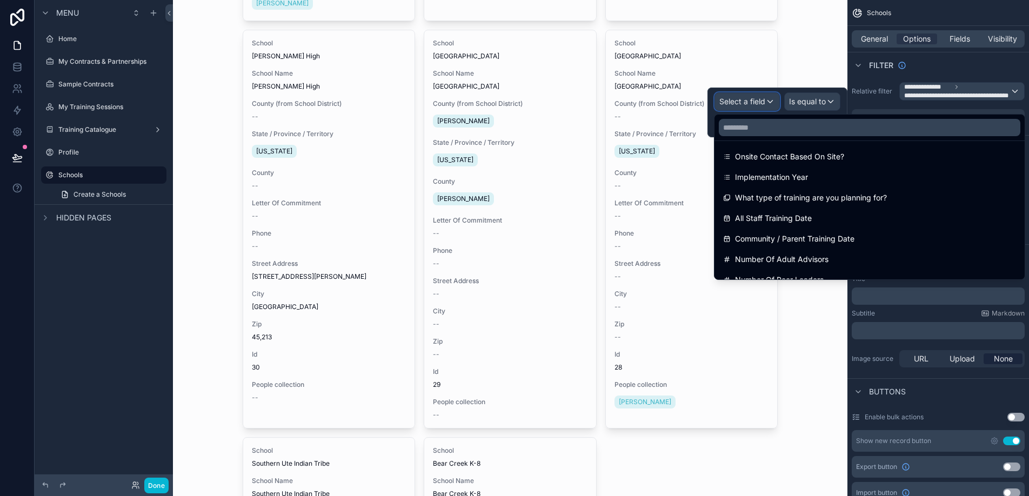
scroll to position [601, 0]
click at [915, 89] on span "**********" at bounding box center [927, 87] width 47 height 9
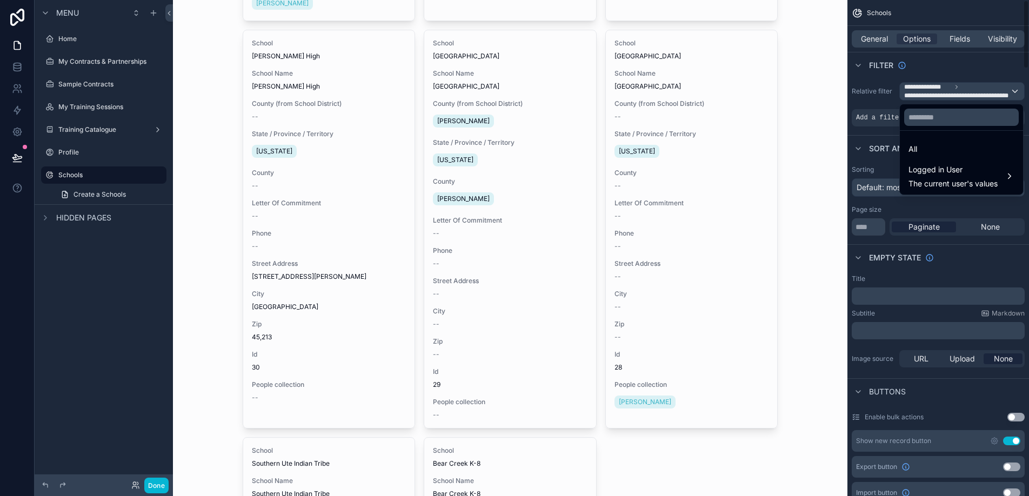
click at [925, 89] on div "scrollable content" at bounding box center [514, 248] width 1029 height 496
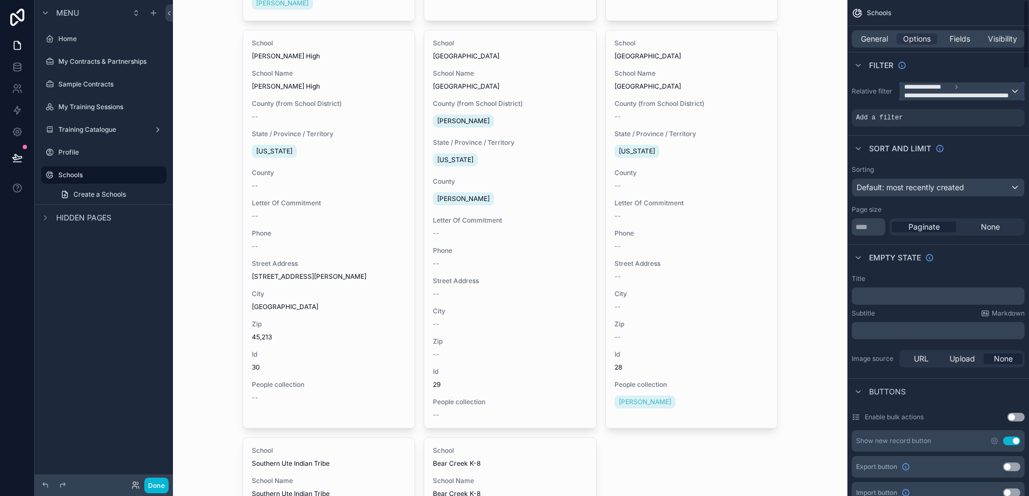
click at [925, 89] on span "**********" at bounding box center [927, 87] width 47 height 9
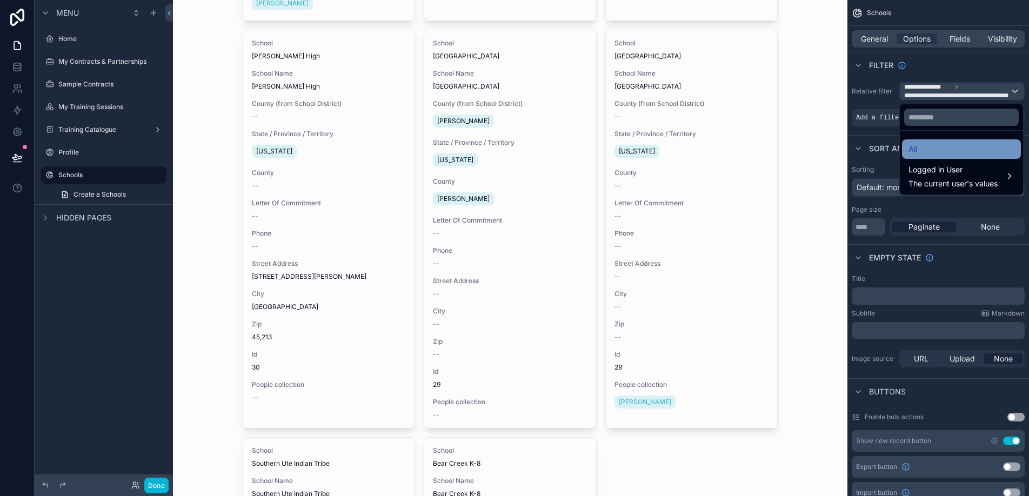
click at [917, 151] on span "All" at bounding box center [913, 149] width 9 height 13
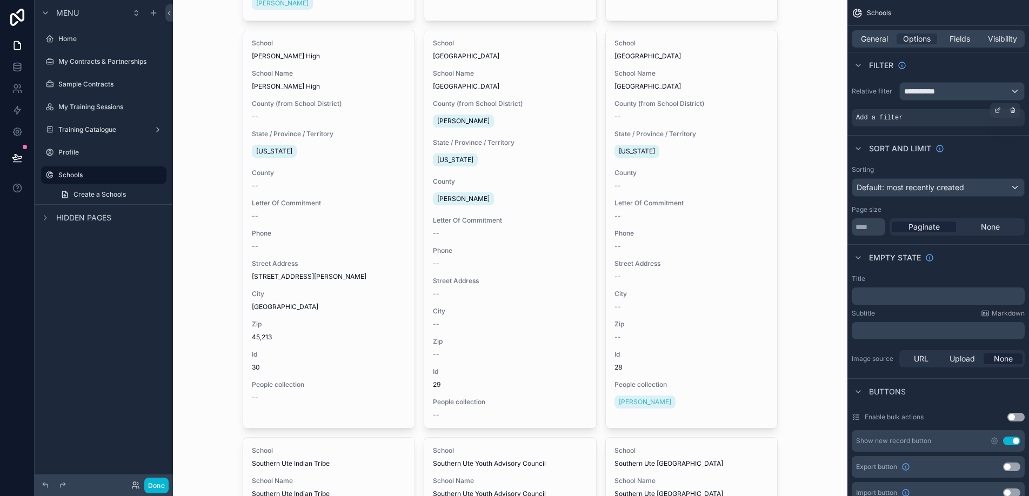
click at [953, 119] on div "Add a filter" at bounding box center [938, 117] width 173 height 17
click at [995, 108] on icon "scrollable content" at bounding box center [998, 110] width 6 height 6
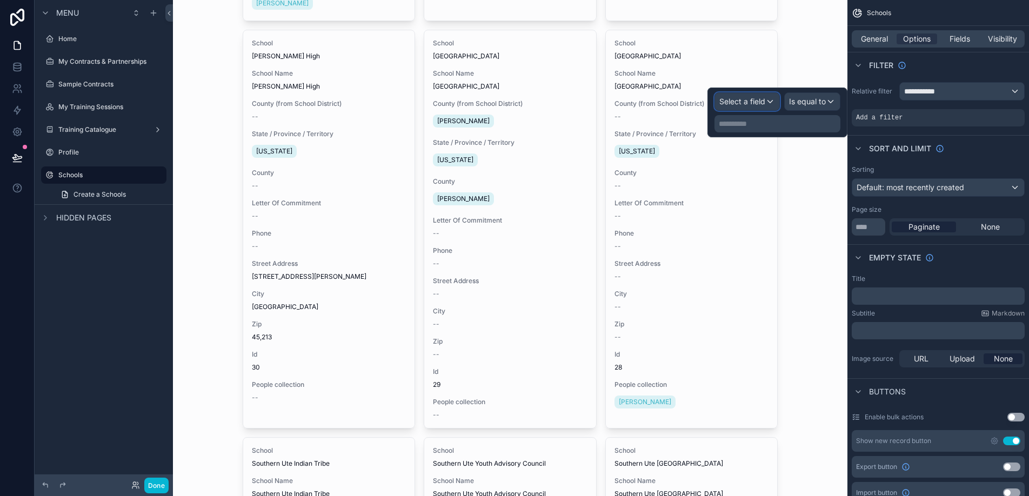
click at [755, 101] on span "Select a field" at bounding box center [743, 101] width 46 height 9
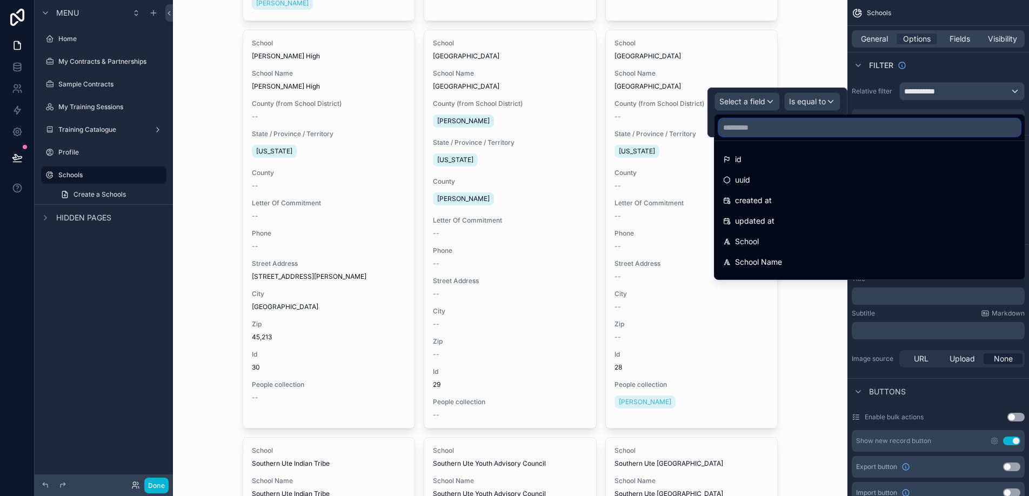
click at [759, 122] on input "text" at bounding box center [870, 127] width 302 height 17
type input "*"
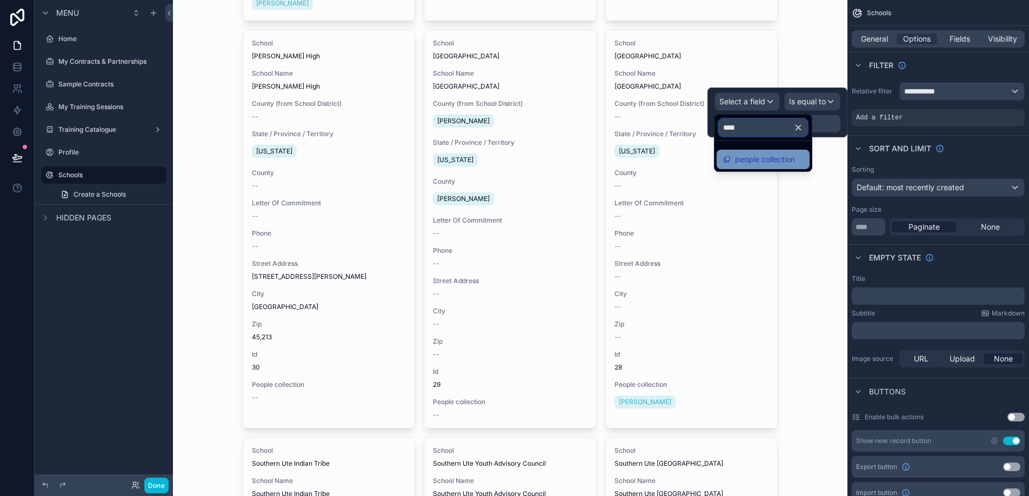
type input "****"
click at [769, 156] on span "people collection" at bounding box center [765, 159] width 60 height 13
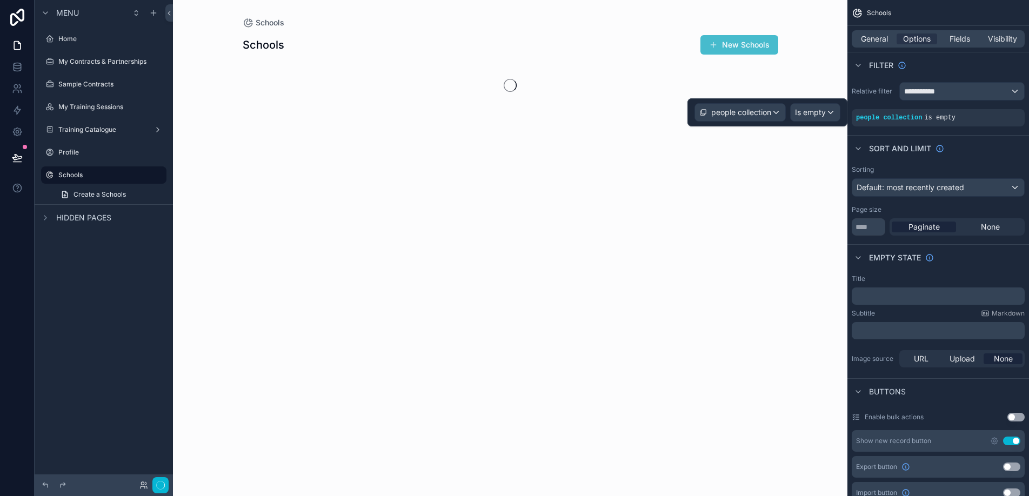
scroll to position [0, 0]
click at [819, 113] on span "Is empty" at bounding box center [810, 112] width 31 height 11
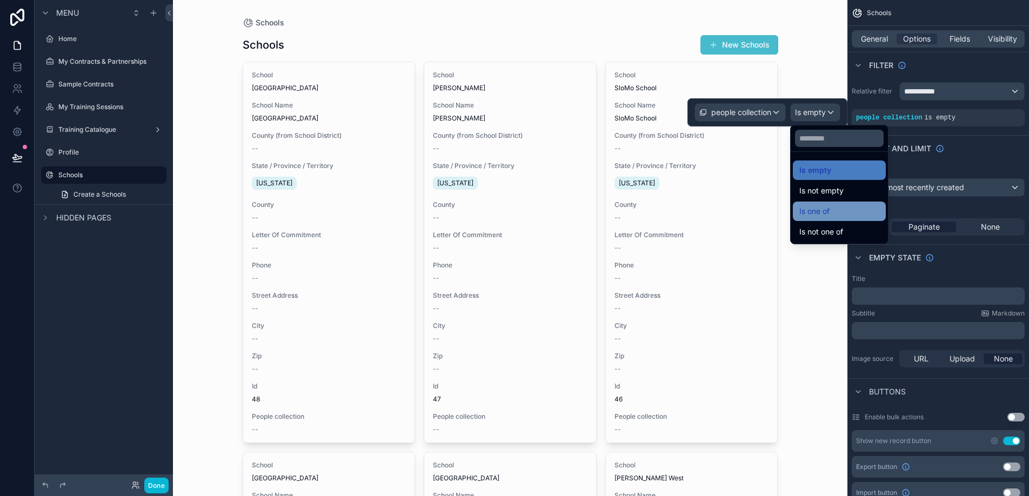
click at [829, 205] on span "Is one of" at bounding box center [815, 211] width 30 height 13
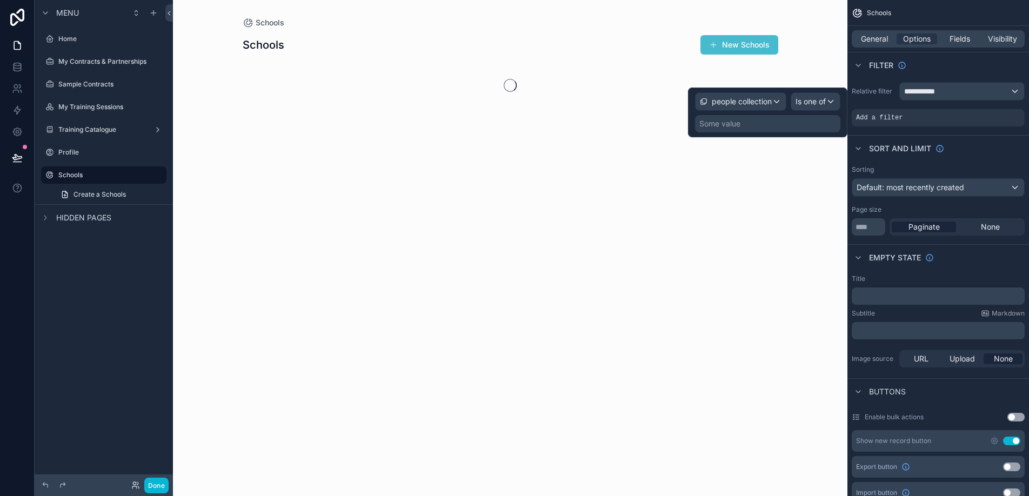
click at [803, 115] on div "Some value" at bounding box center [767, 123] width 145 height 17
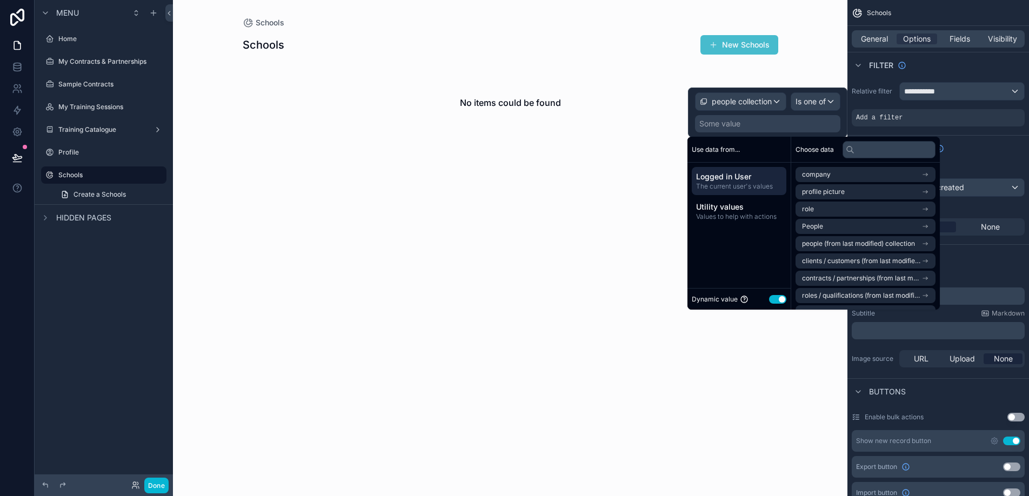
click at [768, 179] on span "Logged in User" at bounding box center [739, 176] width 86 height 11
click at [824, 226] on li "People" at bounding box center [866, 226] width 140 height 15
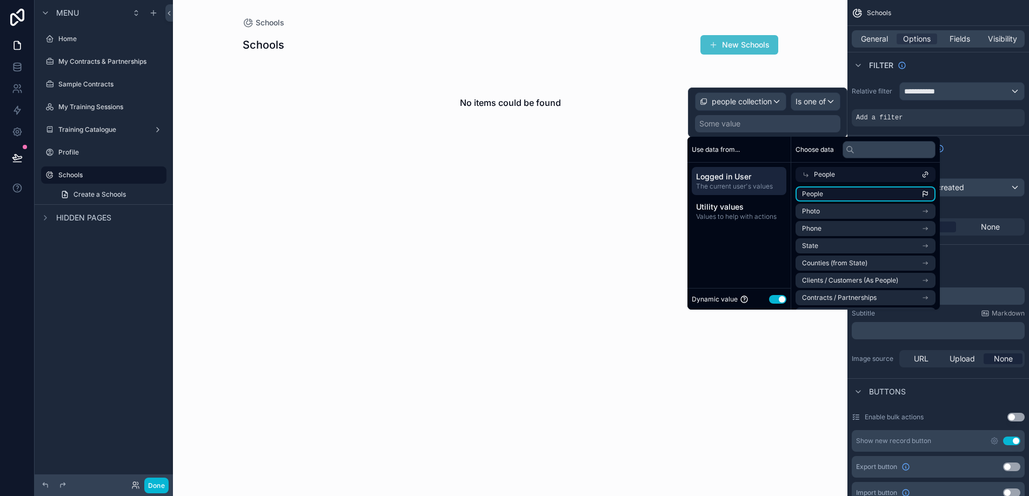
click at [822, 194] on span "People" at bounding box center [812, 194] width 21 height 9
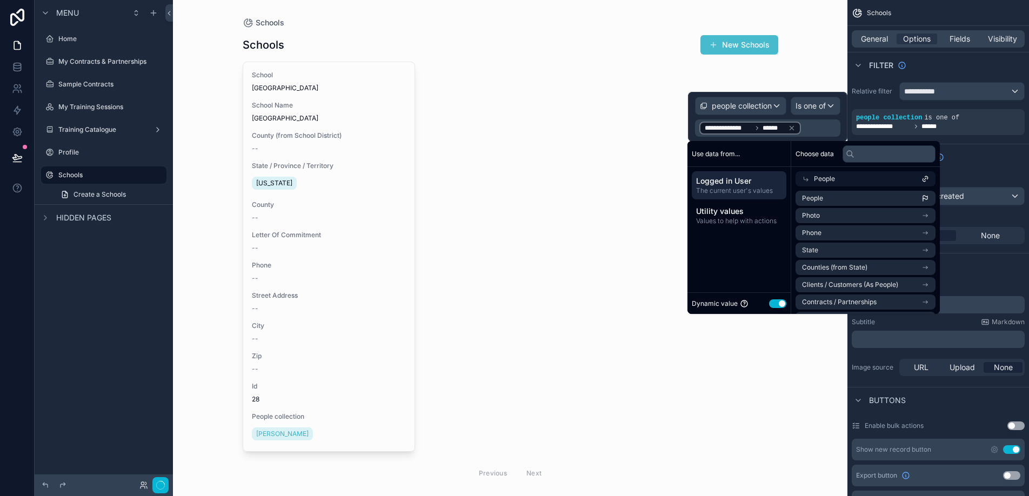
click at [605, 179] on div "scrollable content" at bounding box center [510, 260] width 553 height 521
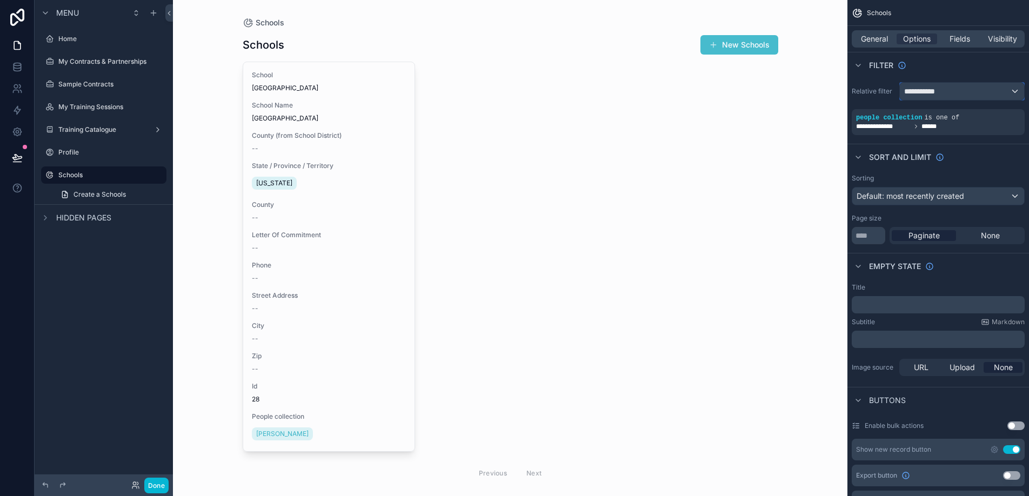
click at [931, 95] on span "**********" at bounding box center [924, 91] width 40 height 11
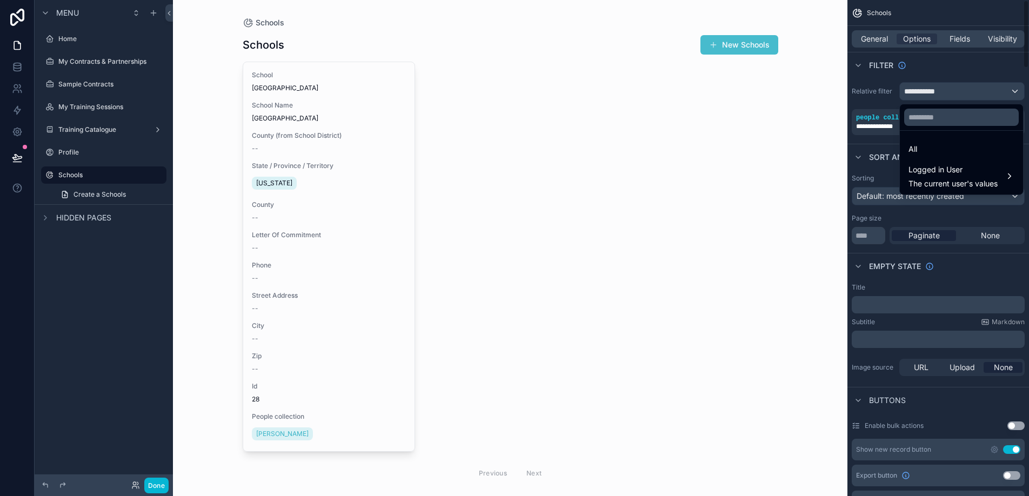
click at [929, 88] on div "scrollable content" at bounding box center [514, 248] width 1029 height 496
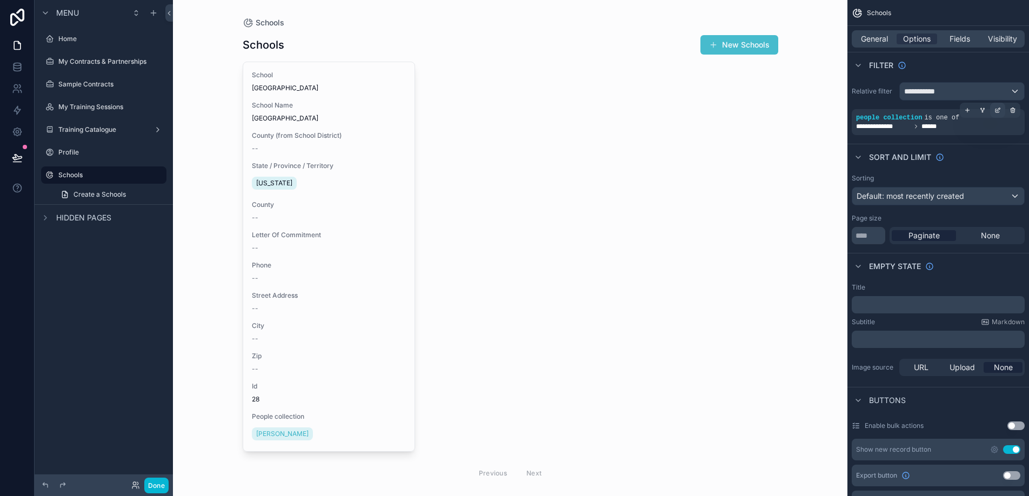
click at [998, 112] on icon "scrollable content" at bounding box center [998, 111] width 4 height 4
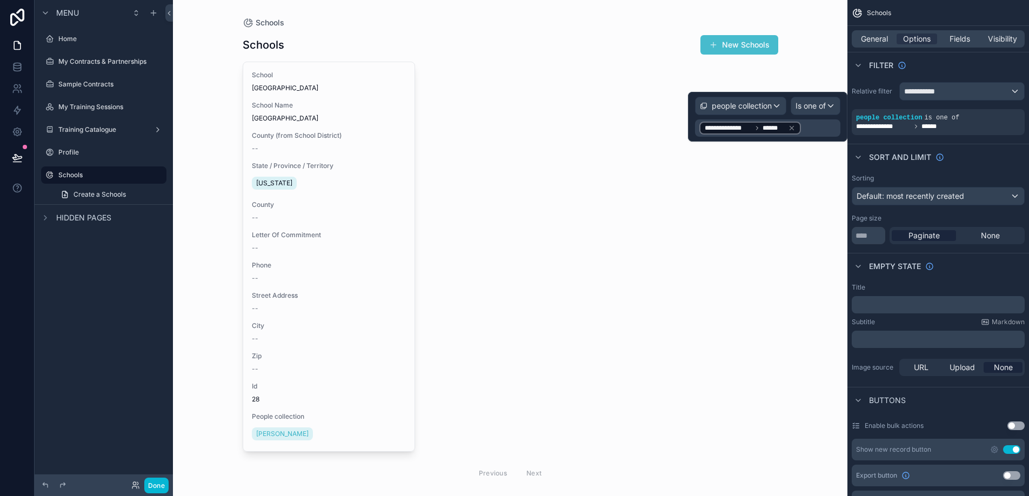
click at [761, 187] on div "School PRM Elementary School School Name PRM Elementary School County (from Sch…" at bounding box center [511, 274] width 536 height 424
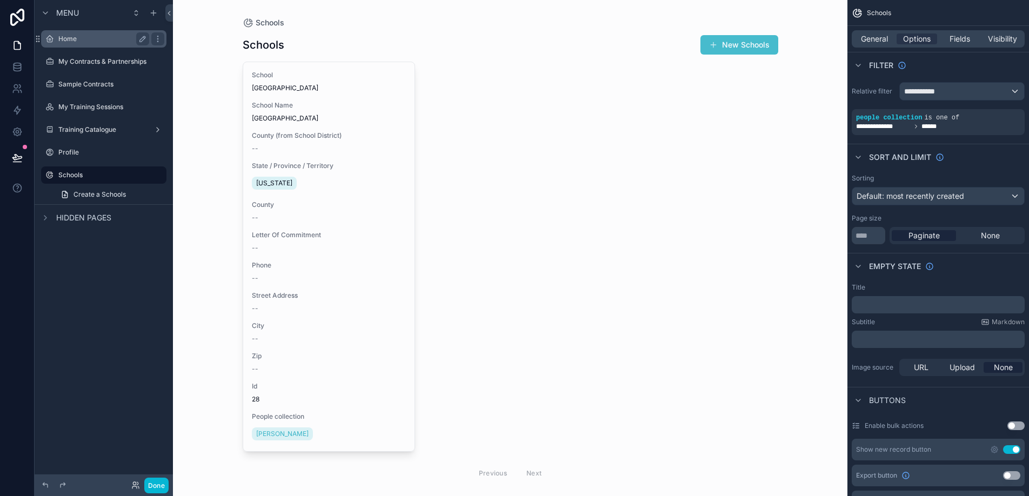
click at [71, 39] on label "Home" at bounding box center [101, 39] width 86 height 9
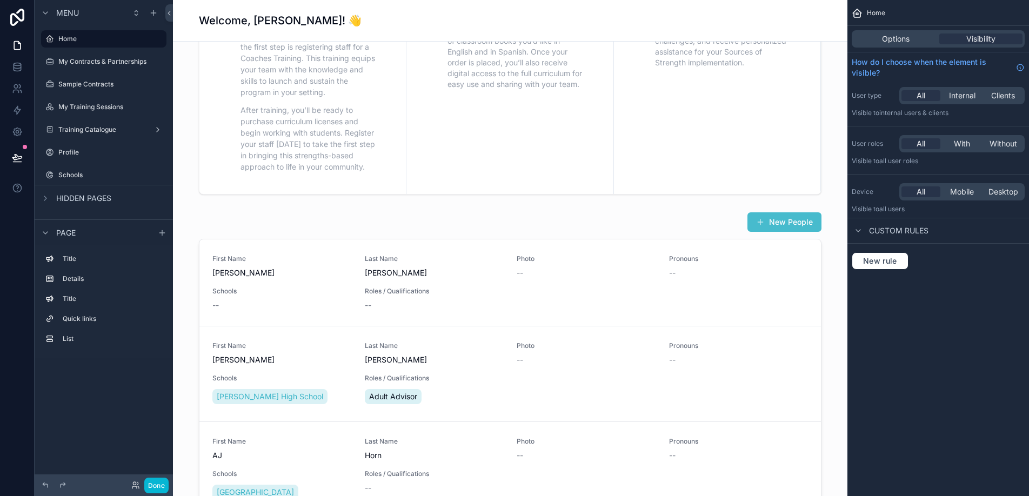
scroll to position [434, 0]
click at [344, 227] on div "scrollable content" at bounding box center [510, 413] width 657 height 408
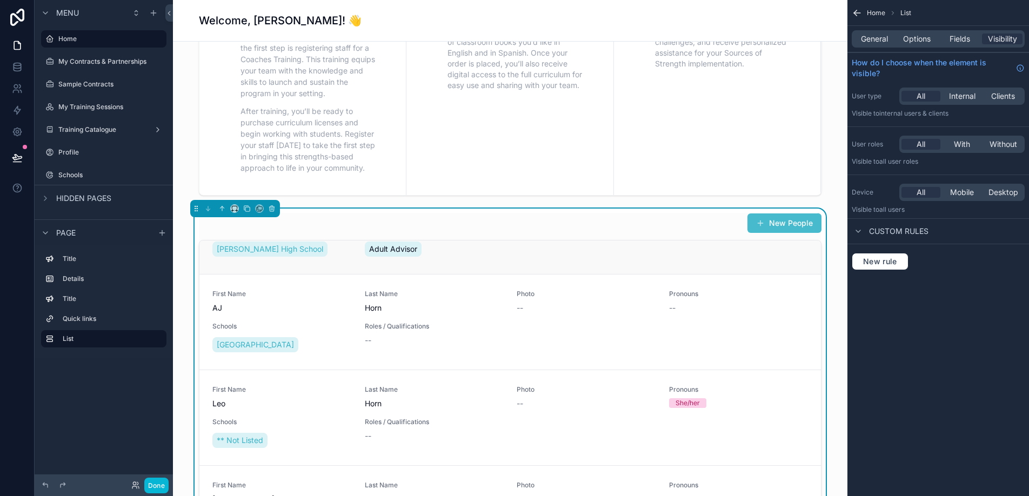
scroll to position [0, 0]
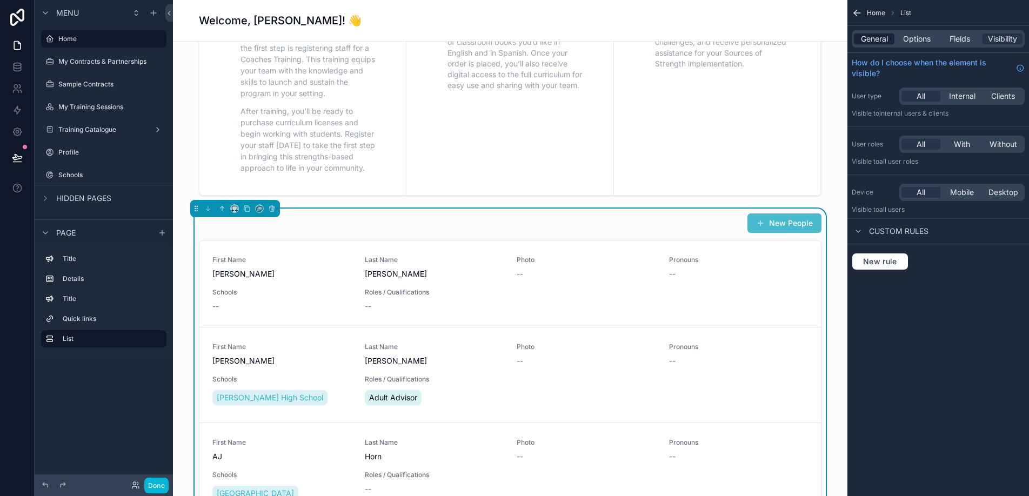
click at [875, 43] on span "General" at bounding box center [874, 39] width 27 height 11
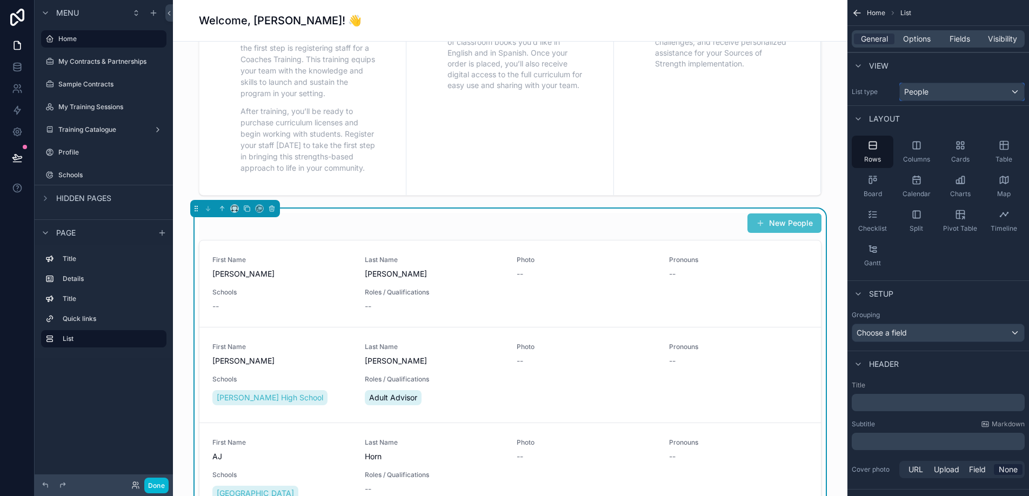
click at [942, 94] on div "People" at bounding box center [962, 91] width 124 height 17
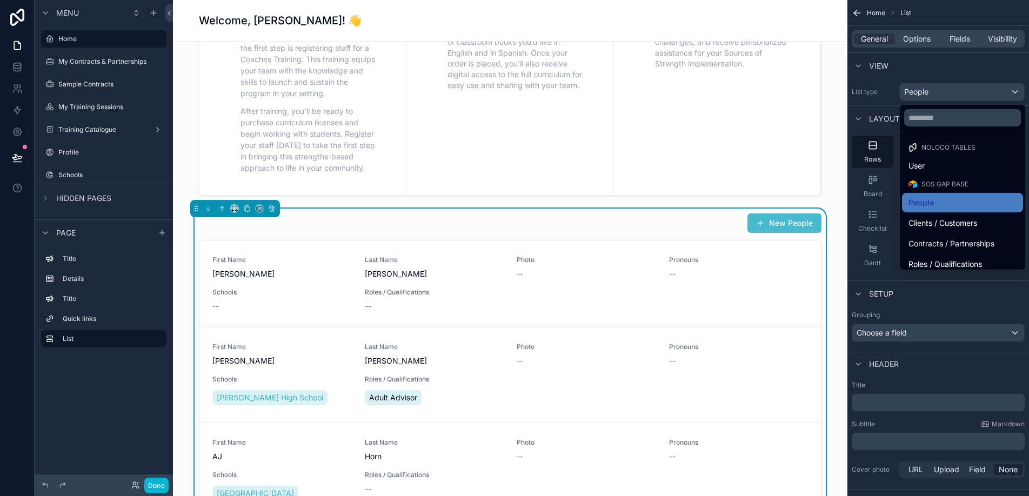
click at [942, 94] on div "scrollable content" at bounding box center [514, 248] width 1029 height 496
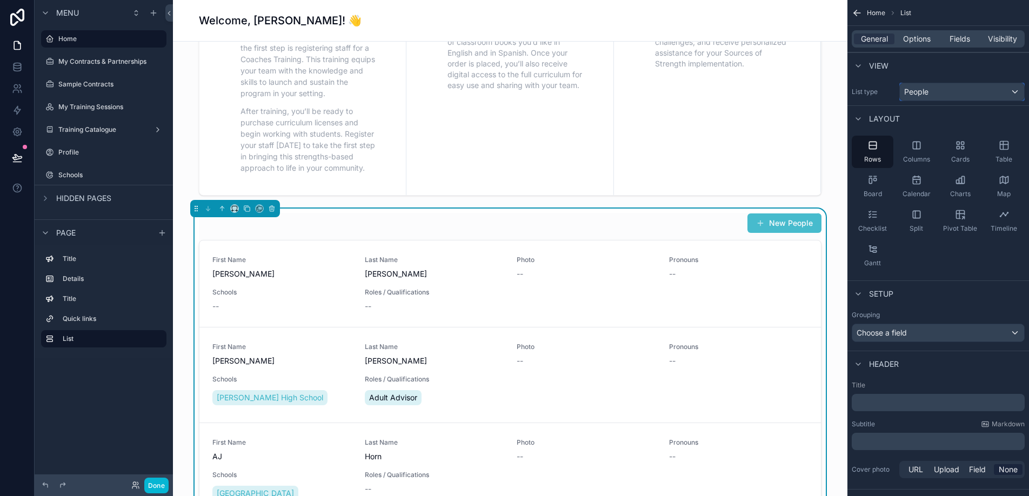
click at [942, 94] on div "People" at bounding box center [962, 91] width 124 height 17
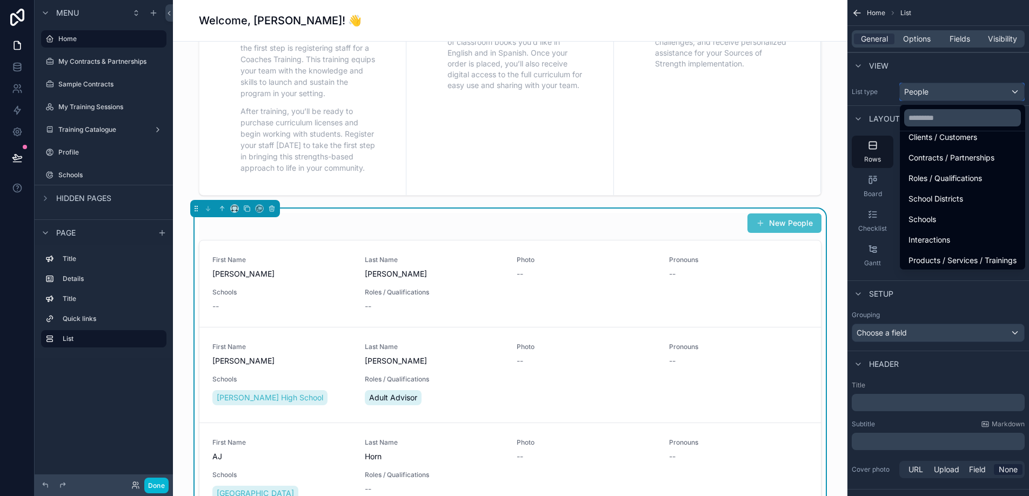
scroll to position [87, 0]
click at [953, 214] on div "Schools" at bounding box center [963, 218] width 108 height 13
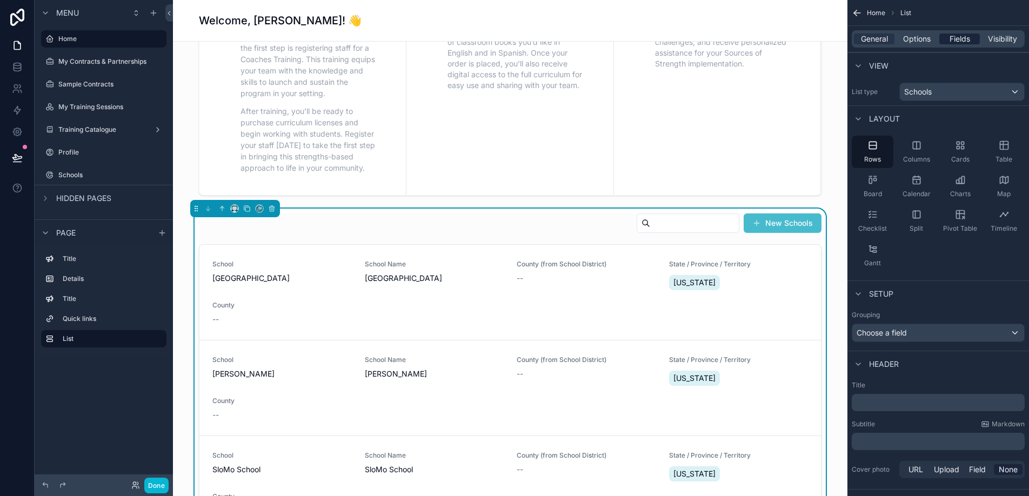
click at [950, 41] on span "Fields" at bounding box center [960, 39] width 21 height 11
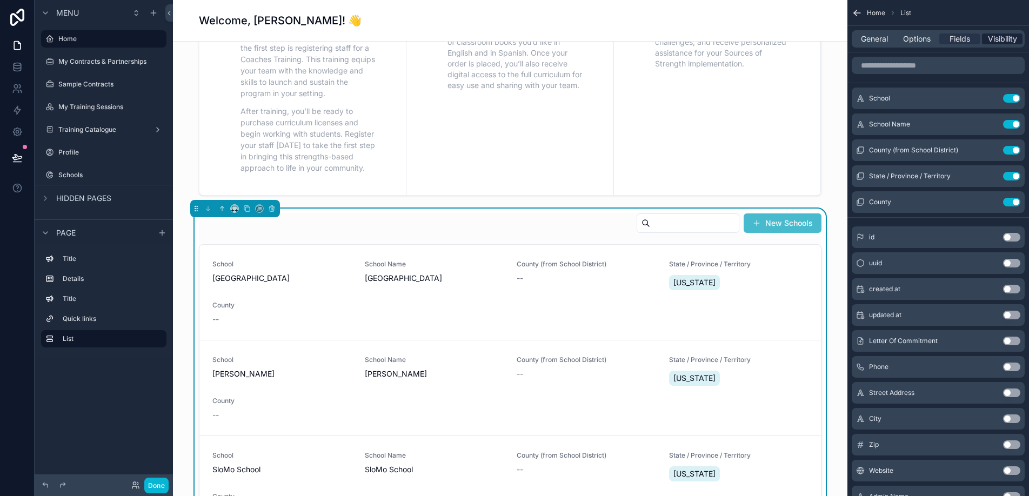
click at [991, 43] on span "Visibility" at bounding box center [1002, 39] width 29 height 11
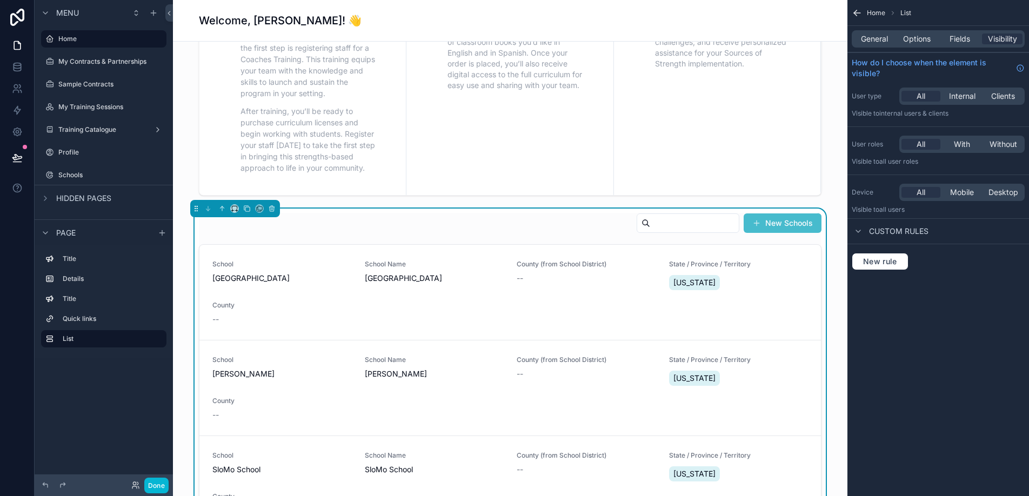
click at [877, 271] on div "New rule" at bounding box center [939, 261] width 182 height 35
click at [877, 263] on span "New rule" at bounding box center [880, 262] width 43 height 10
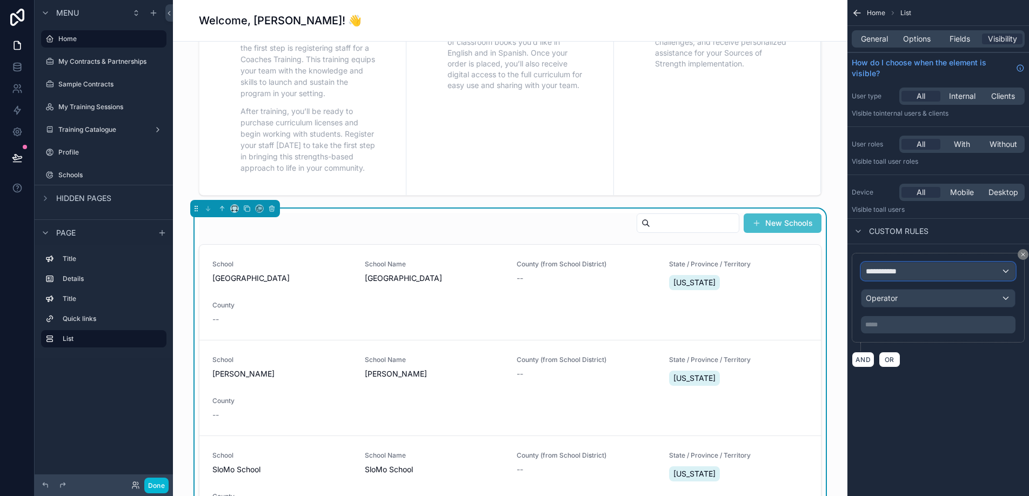
click at [890, 273] on span "**********" at bounding box center [886, 271] width 40 height 11
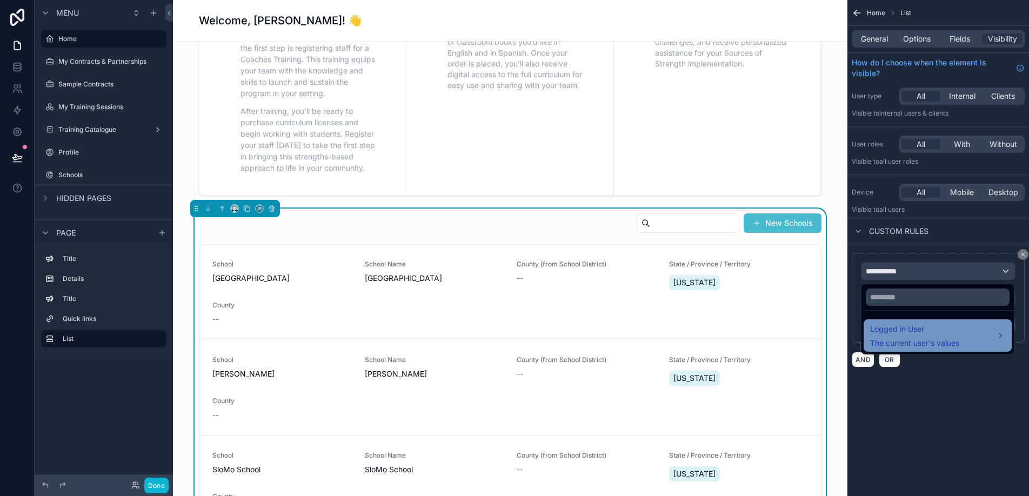
click at [900, 324] on span "Logged in User" at bounding box center [914, 329] width 89 height 13
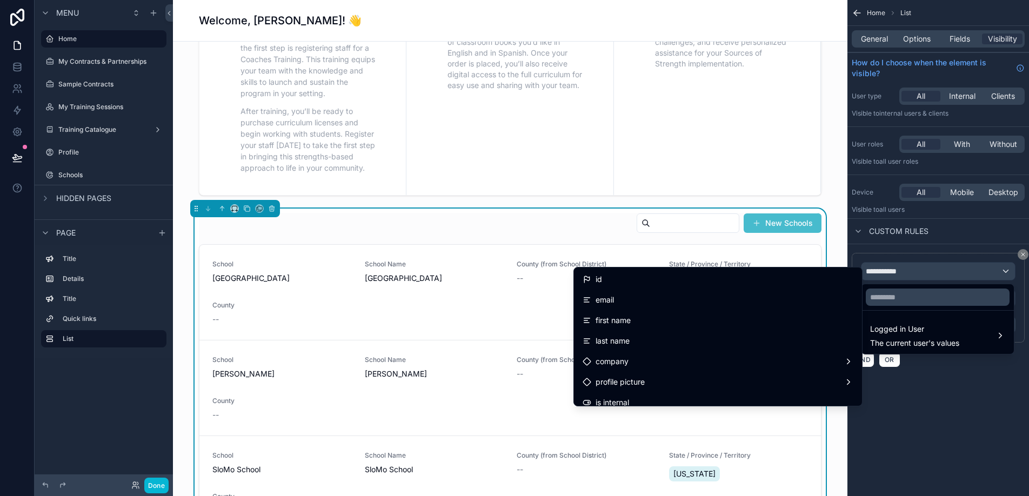
click at [1024, 258] on div "scrollable content" at bounding box center [514, 248] width 1029 height 496
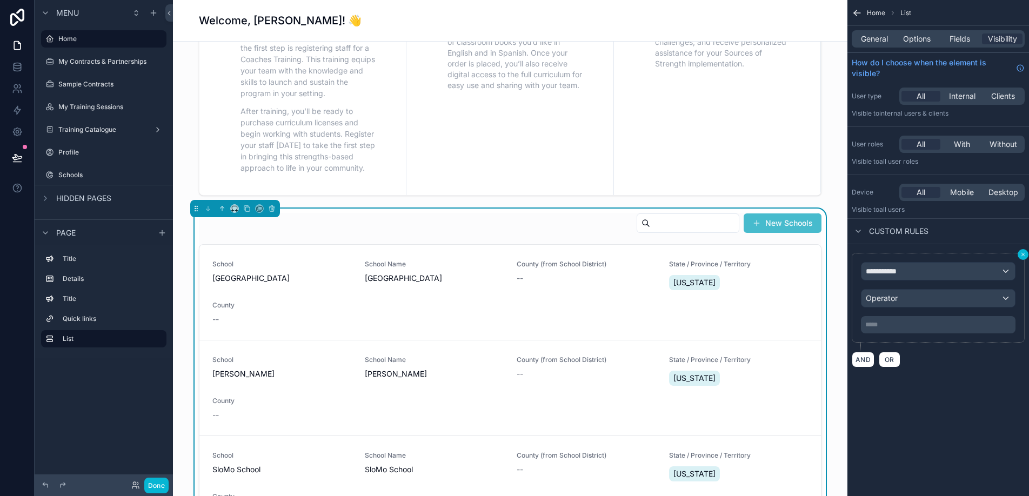
click at [1024, 251] on icon "scrollable content" at bounding box center [1023, 254] width 6 height 6
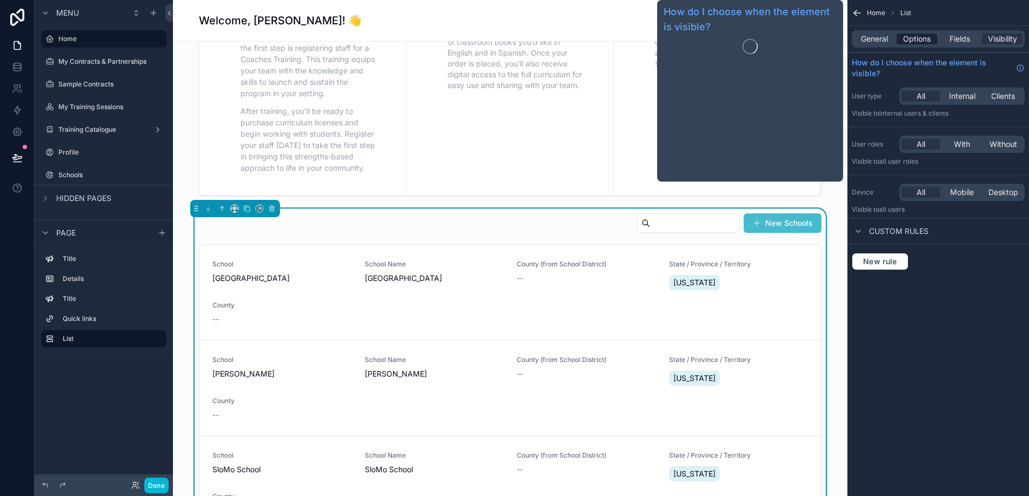
click at [921, 37] on span "Options" at bounding box center [917, 39] width 28 height 11
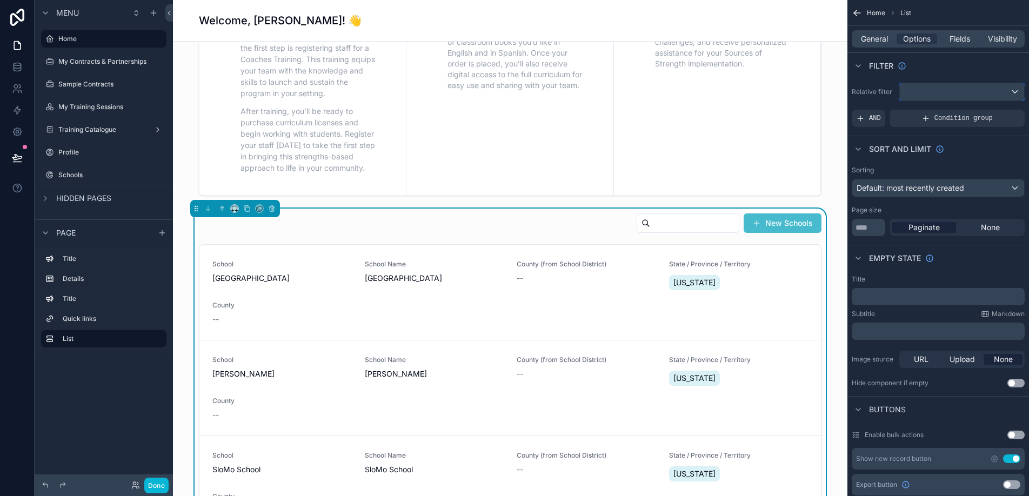
click at [943, 98] on div "scrollable content" at bounding box center [962, 91] width 124 height 17
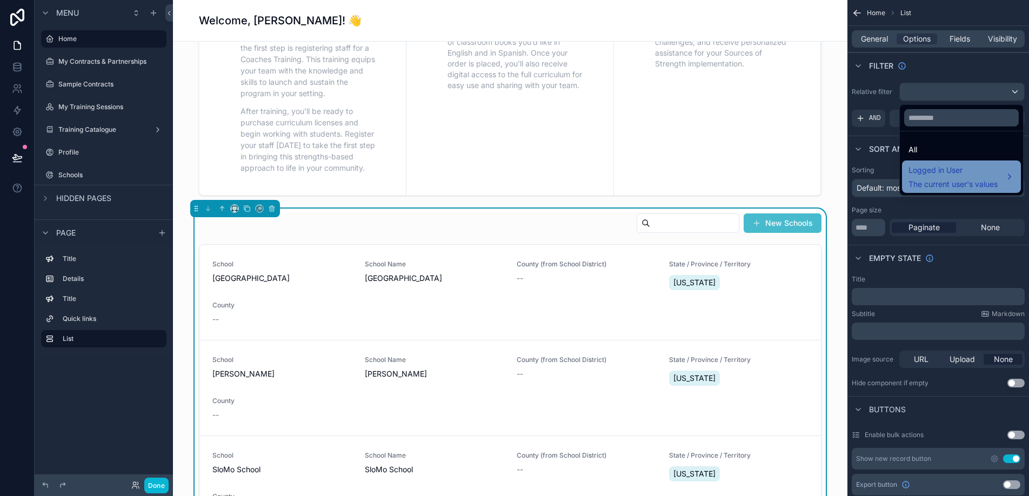
click at [942, 164] on span "Logged in User" at bounding box center [953, 170] width 89 height 13
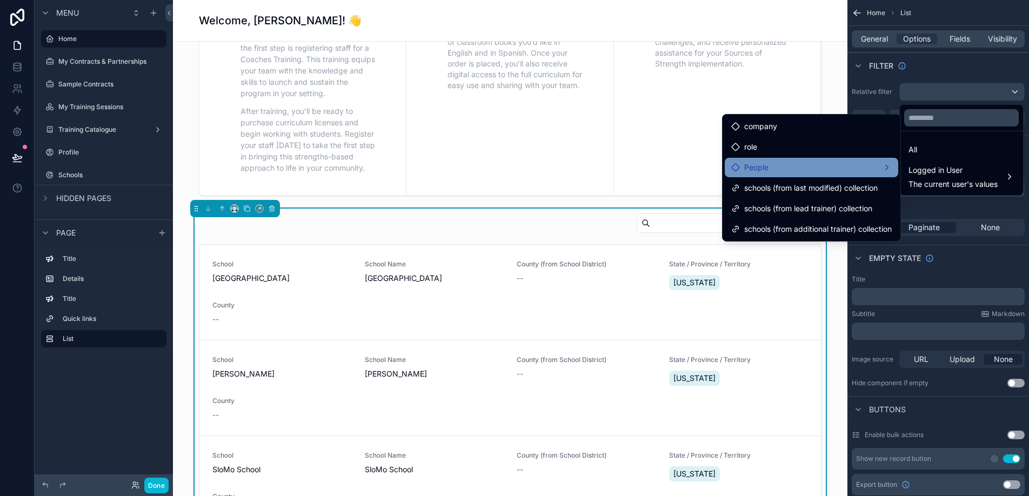
click at [858, 168] on div "People" at bounding box center [811, 167] width 161 height 13
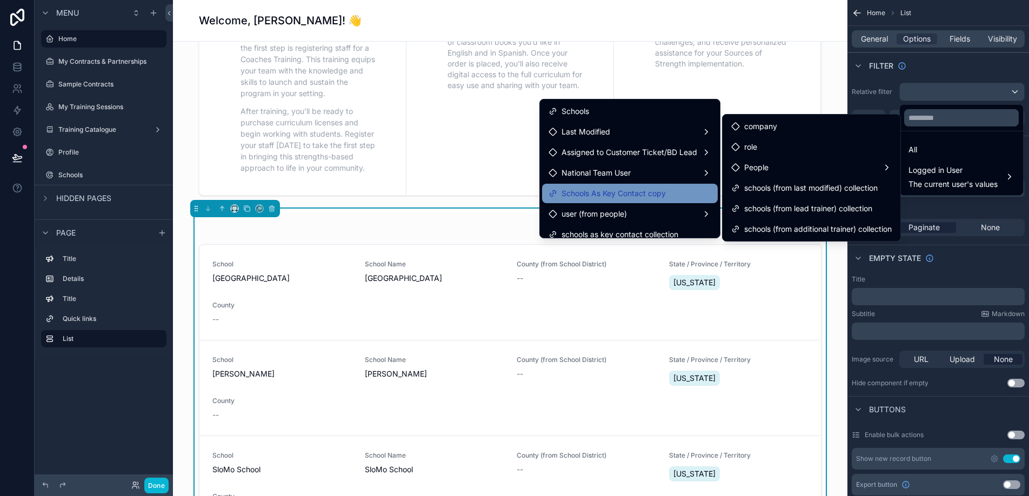
scroll to position [9, 0]
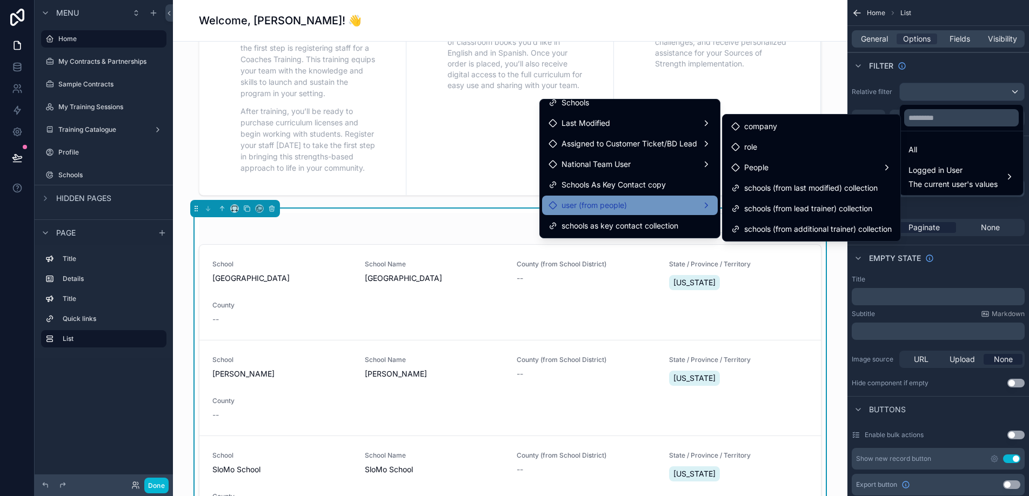
click at [636, 211] on div "user (from people)" at bounding box center [630, 205] width 163 height 13
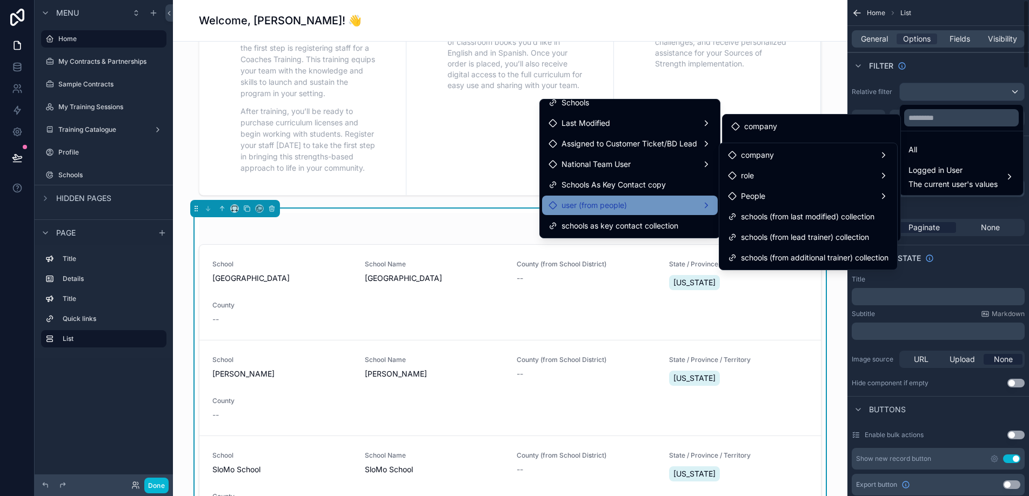
click at [875, 77] on div "scrollable content" at bounding box center [514, 248] width 1029 height 496
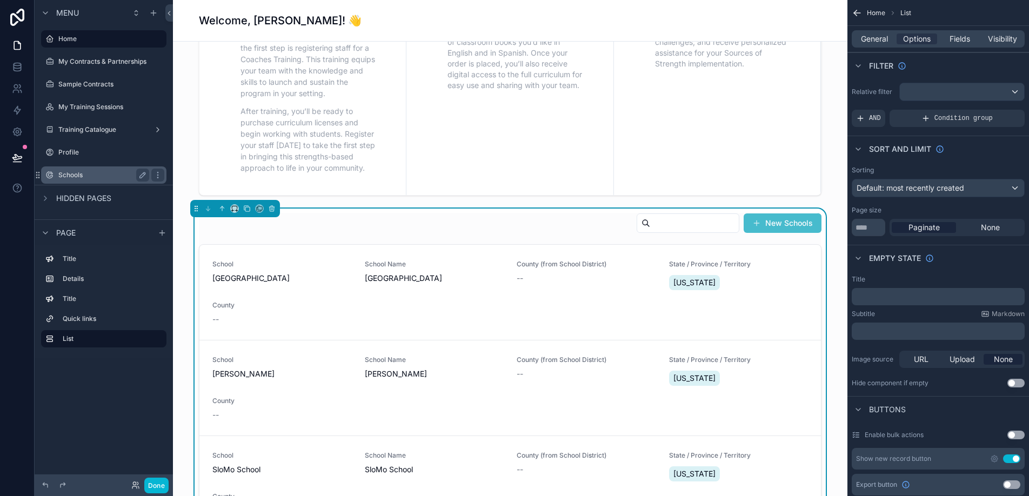
click at [106, 177] on label "Schools" at bounding box center [101, 175] width 86 height 9
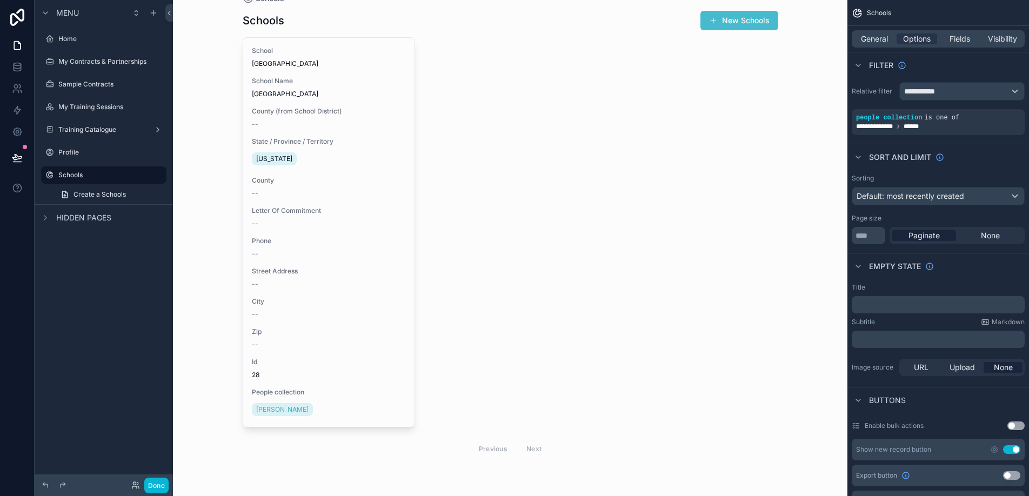
scroll to position [24, 0]
click at [997, 113] on icon "scrollable content" at bounding box center [998, 110] width 6 height 6
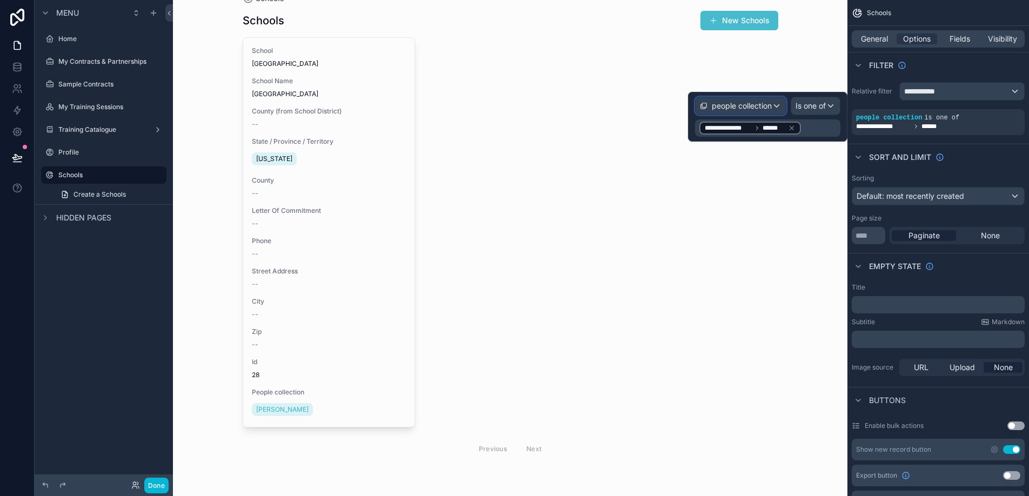
click at [777, 108] on div "people collection" at bounding box center [741, 105] width 90 height 17
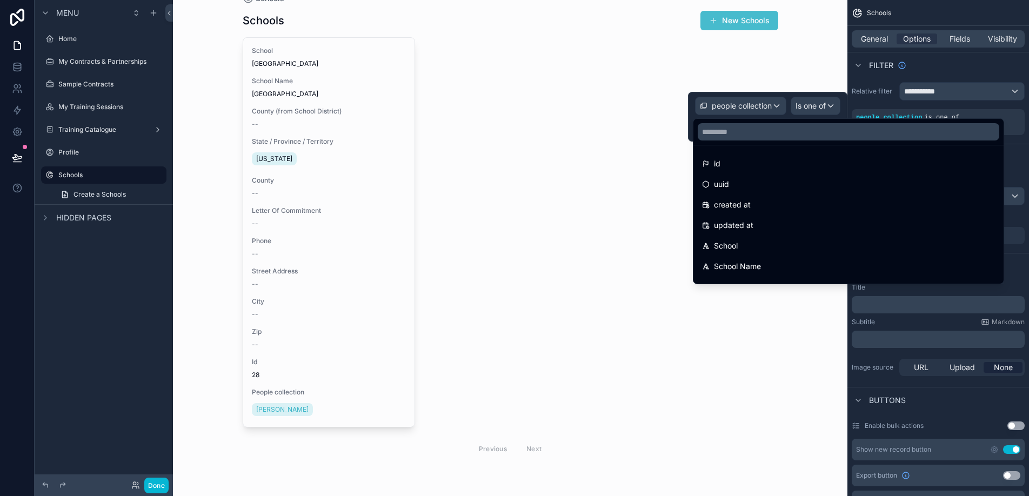
click at [777, 108] on div at bounding box center [767, 117] width 159 height 50
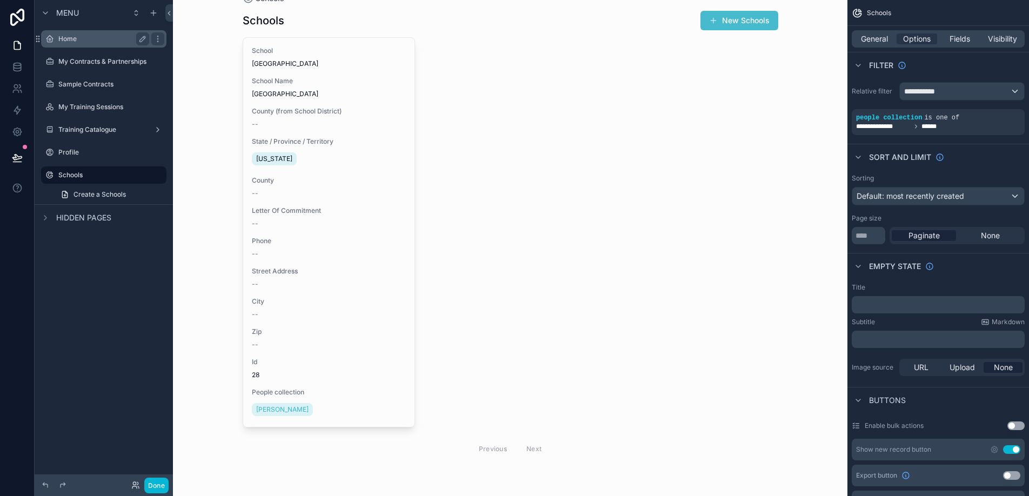
click at [95, 44] on div "Home" at bounding box center [103, 38] width 91 height 13
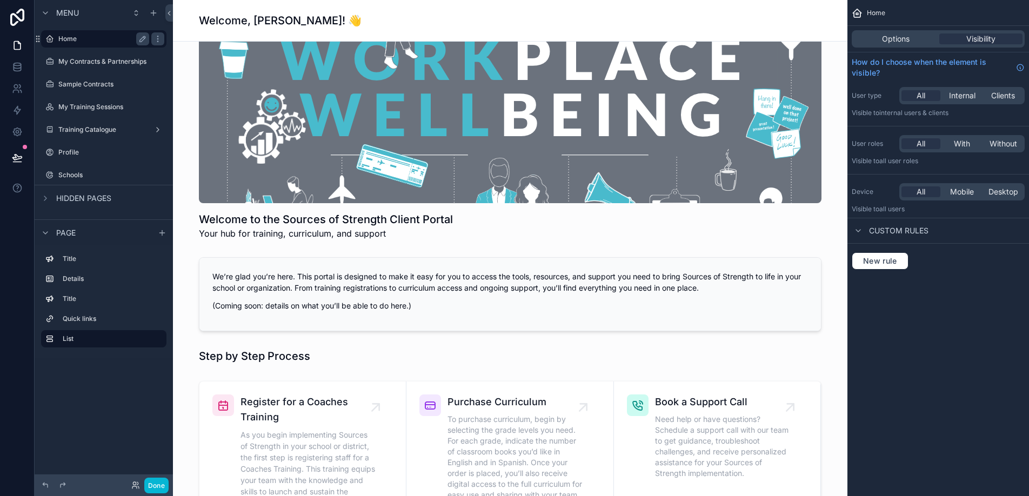
scroll to position [434, 0]
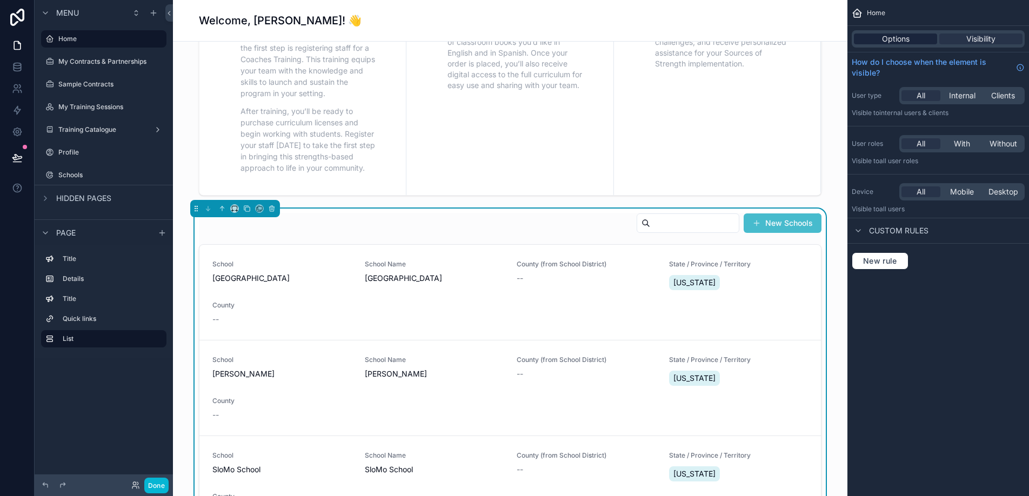
click at [894, 41] on span "Options" at bounding box center [896, 39] width 28 height 11
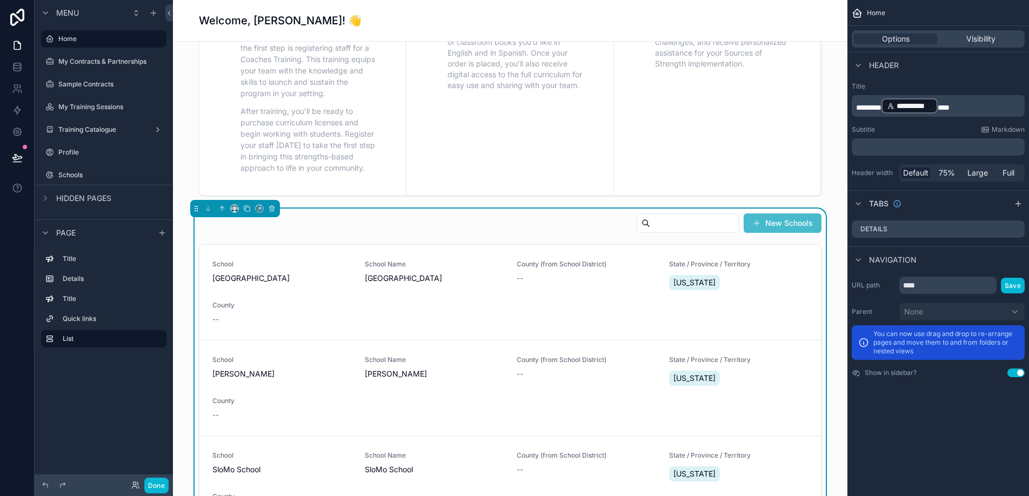
click at [608, 225] on div "New Schools" at bounding box center [510, 225] width 623 height 25
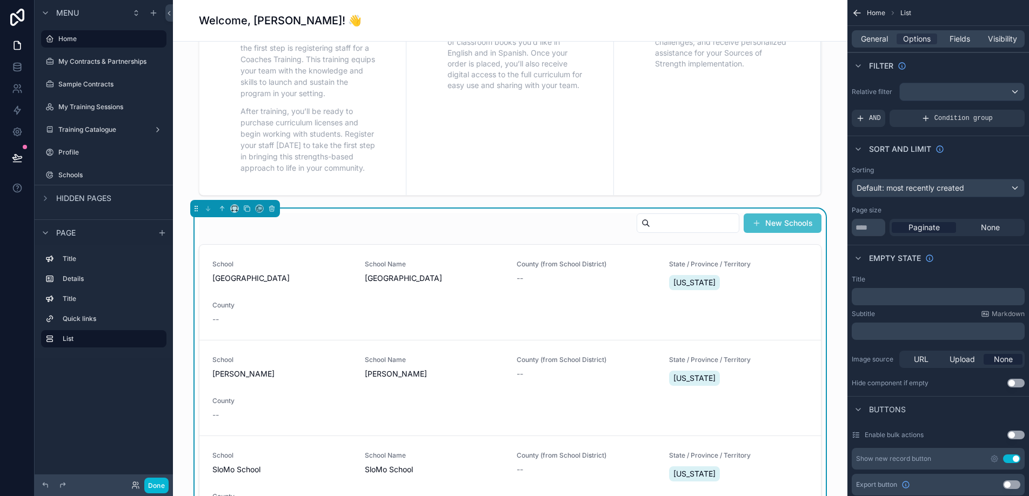
click at [578, 225] on div "New Schools" at bounding box center [510, 225] width 623 height 25
click at [958, 89] on div "scrollable content" at bounding box center [962, 91] width 124 height 17
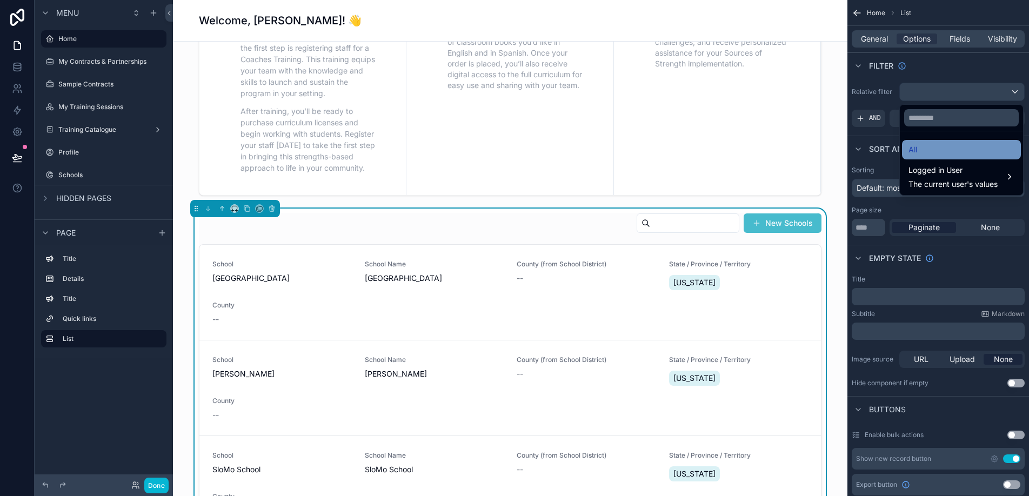
click at [946, 147] on div "All" at bounding box center [962, 149] width 106 height 13
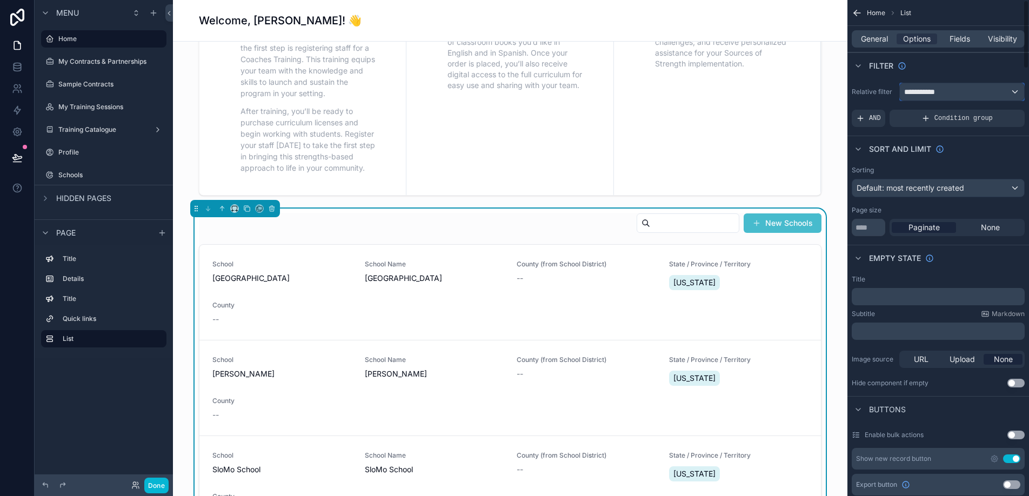
click at [942, 95] on span "**********" at bounding box center [924, 91] width 40 height 11
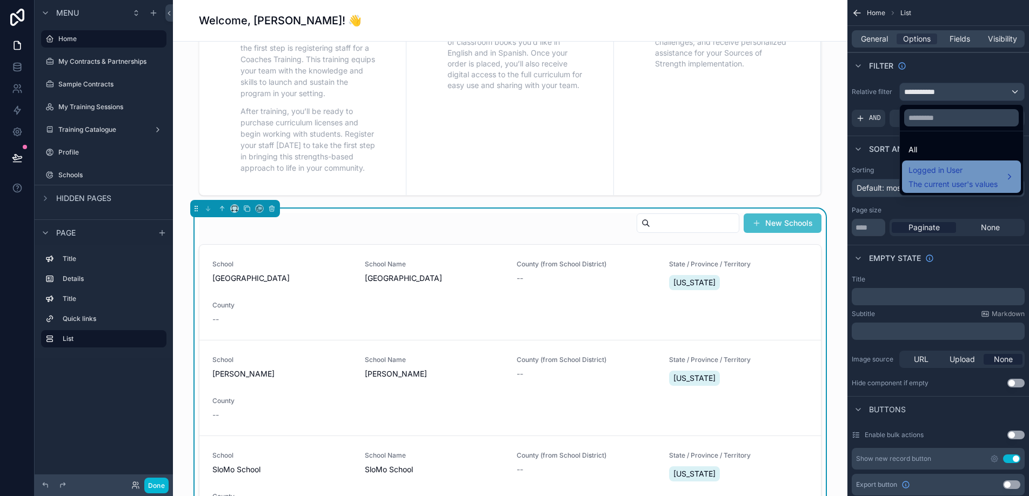
click at [949, 168] on span "Logged in User" at bounding box center [953, 170] width 89 height 13
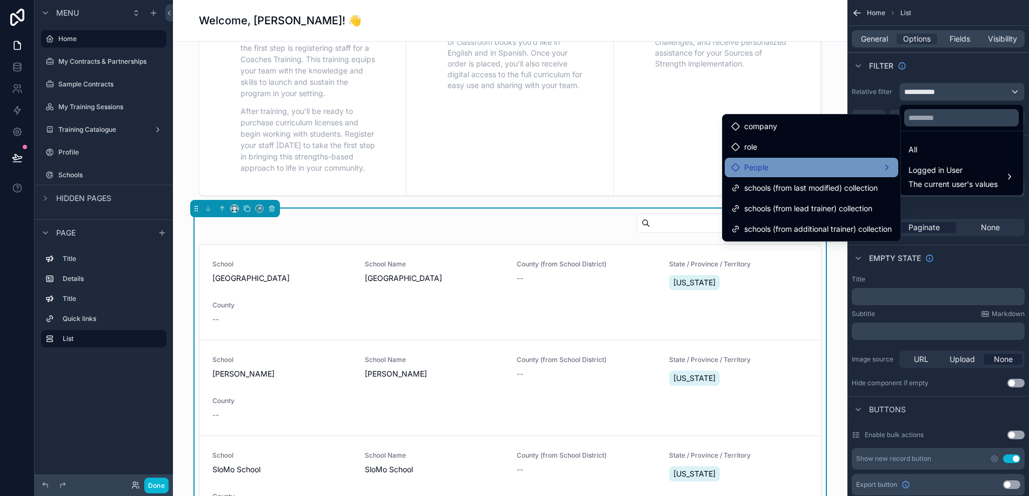
click at [844, 164] on div "People" at bounding box center [811, 167] width 161 height 13
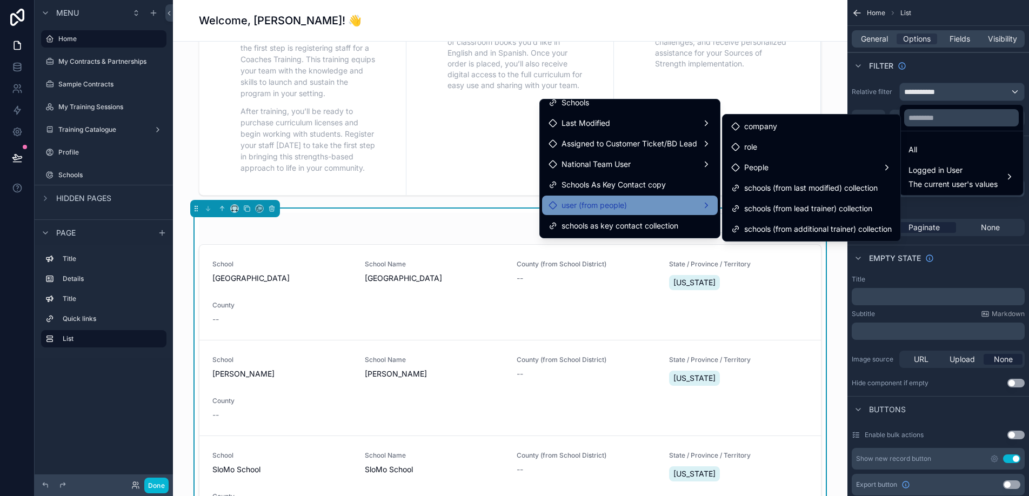
scroll to position [0, 0]
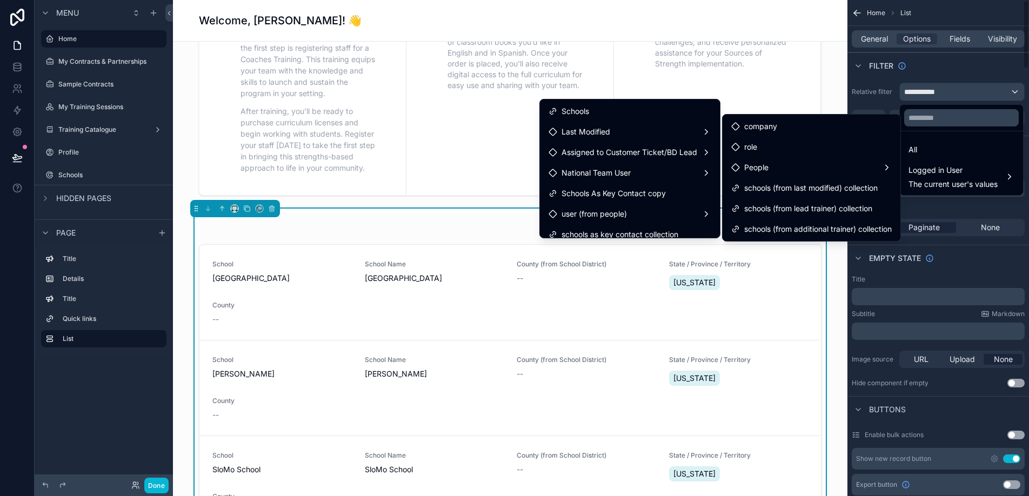
click at [875, 40] on div "scrollable content" at bounding box center [514, 248] width 1029 height 496
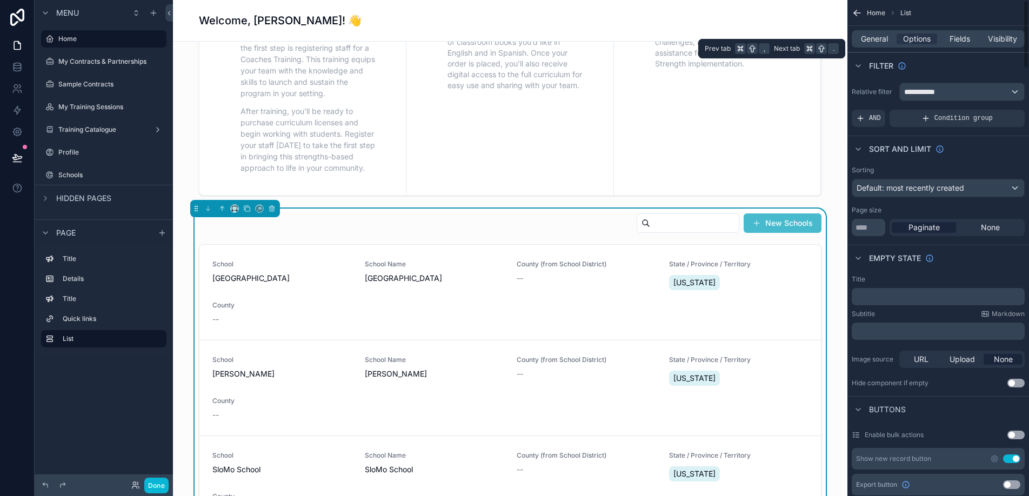
click at [875, 40] on span "General" at bounding box center [874, 39] width 27 height 11
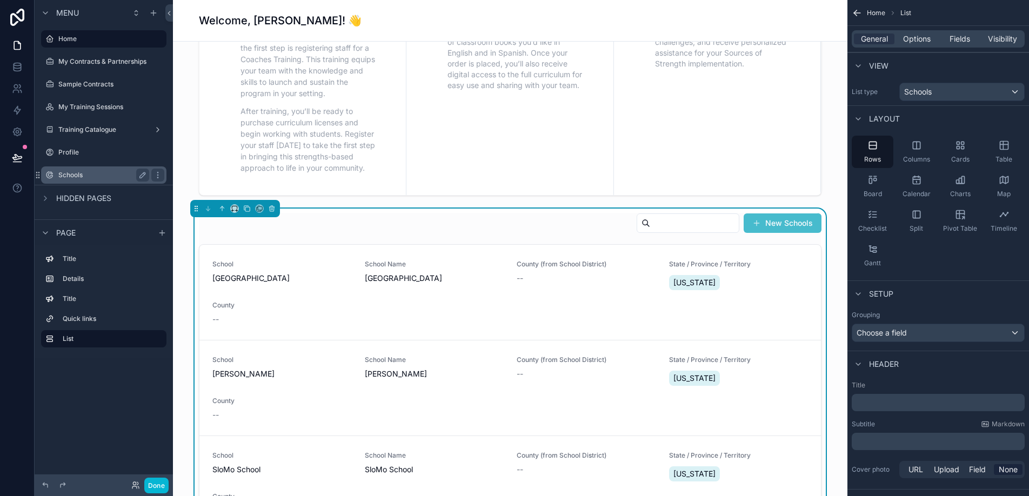
click at [103, 178] on label "Schools" at bounding box center [101, 175] width 86 height 9
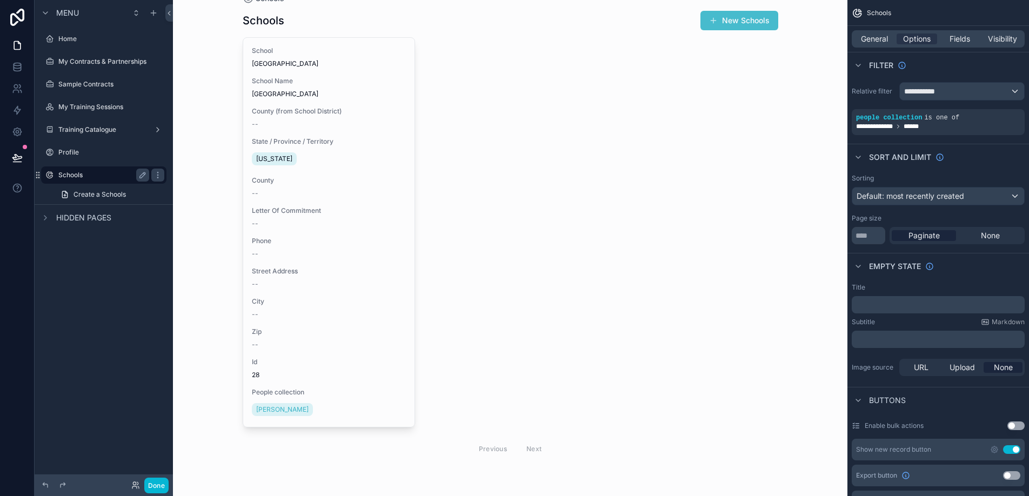
scroll to position [24, 0]
click at [492, 252] on div "scrollable content" at bounding box center [510, 236] width 553 height 521
click at [873, 41] on span "General" at bounding box center [874, 39] width 27 height 11
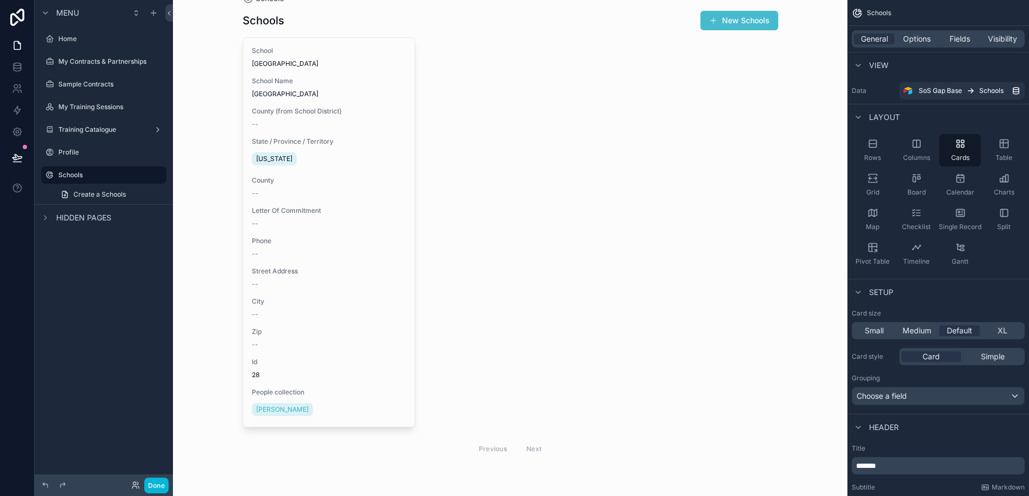
click at [878, 68] on span "View" at bounding box center [878, 65] width 19 height 11
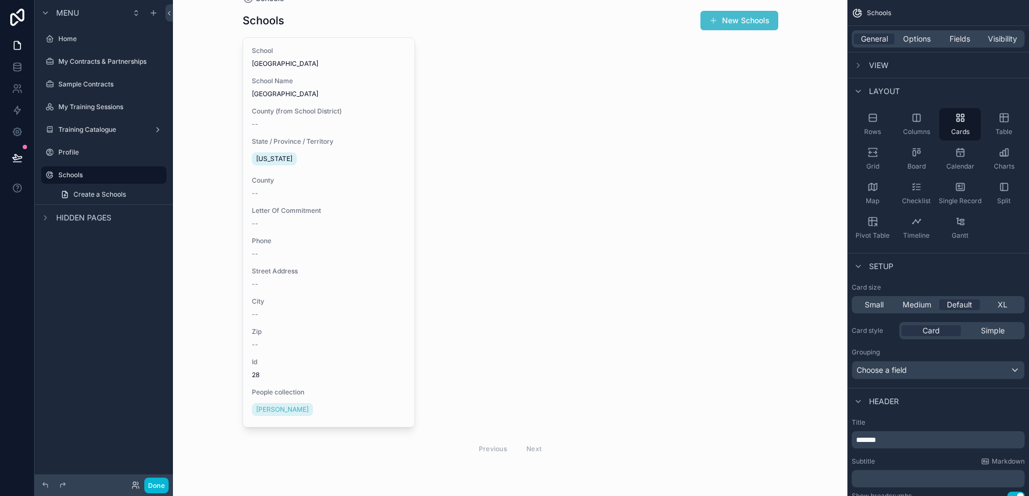
click at [878, 68] on span "View" at bounding box center [878, 65] width 19 height 11
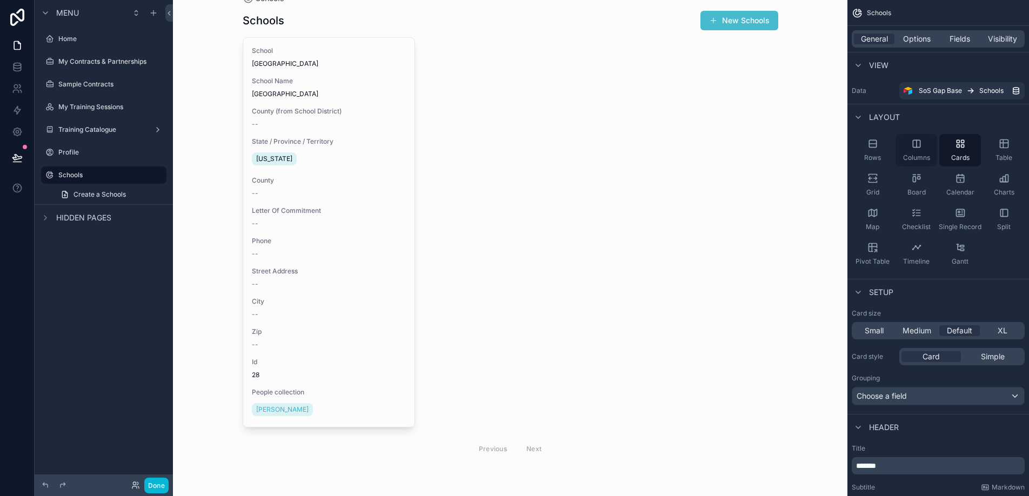
click at [921, 155] on span "Columns" at bounding box center [916, 158] width 27 height 9
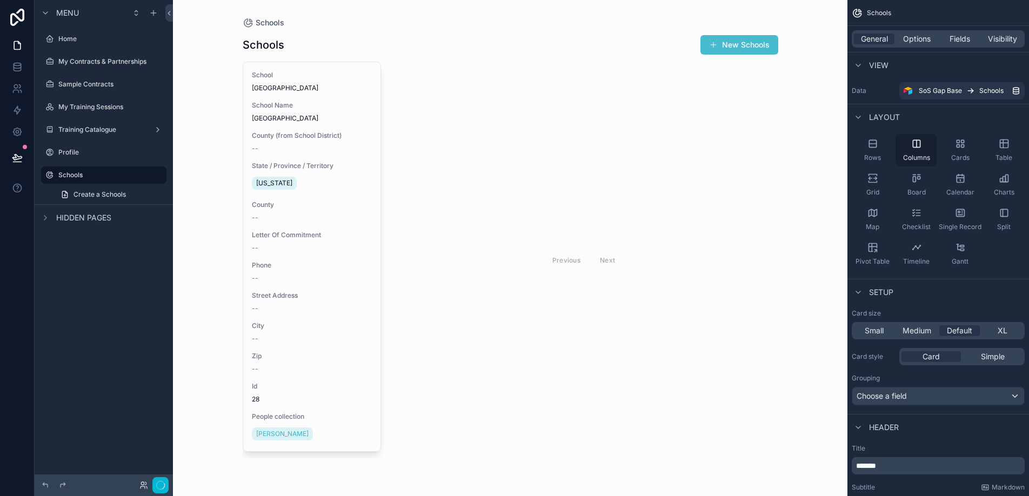
scroll to position [0, 0]
click at [878, 158] on span "Rows" at bounding box center [872, 158] width 17 height 9
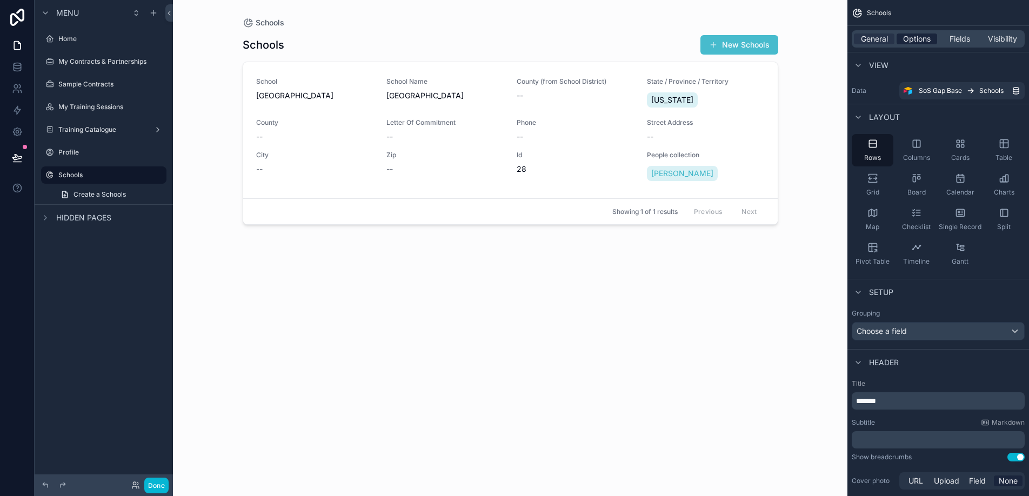
click at [913, 42] on span "Options" at bounding box center [917, 39] width 28 height 11
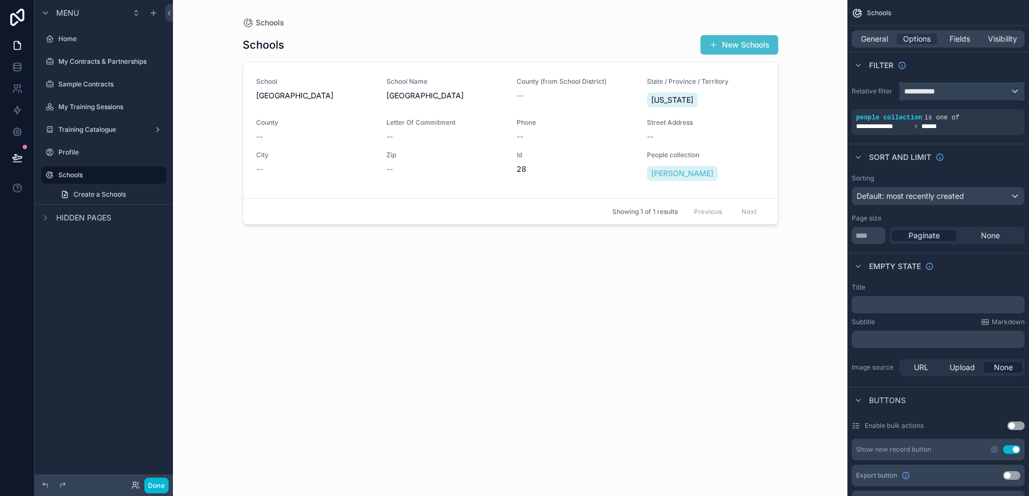
click at [911, 95] on span "**********" at bounding box center [924, 91] width 40 height 11
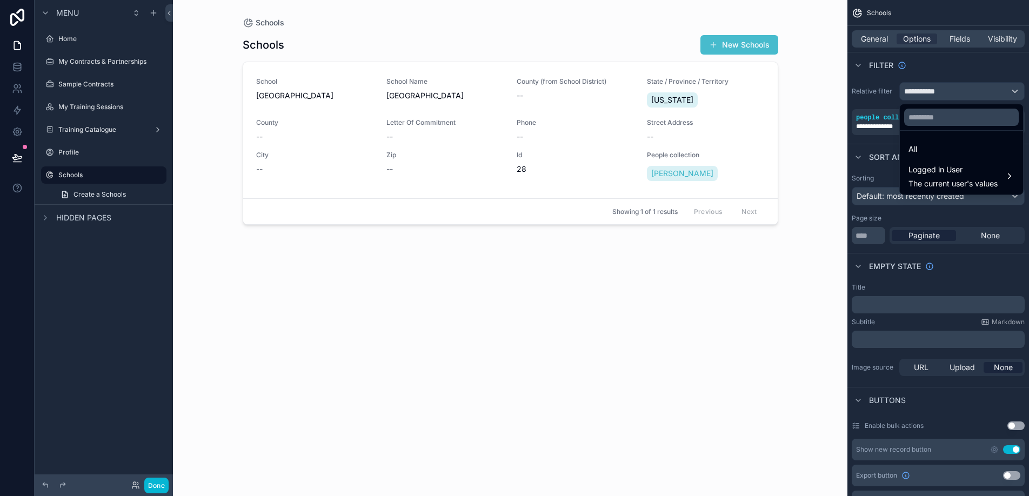
click at [874, 98] on div "scrollable content" at bounding box center [514, 248] width 1029 height 496
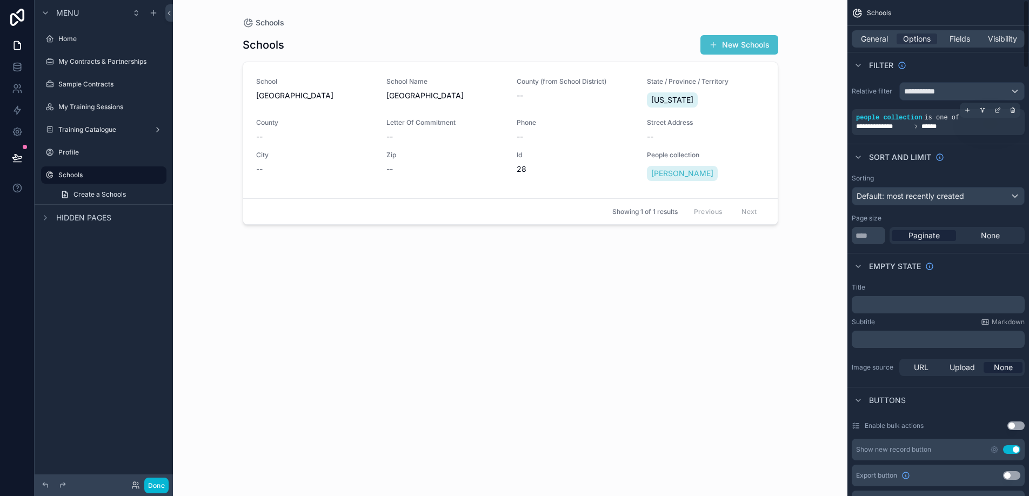
click at [919, 124] on icon "scrollable content" at bounding box center [916, 126] width 6 height 6
click at [992, 114] on div "scrollable content" at bounding box center [997, 110] width 15 height 15
click at [88, 41] on label "Home" at bounding box center [101, 39] width 86 height 9
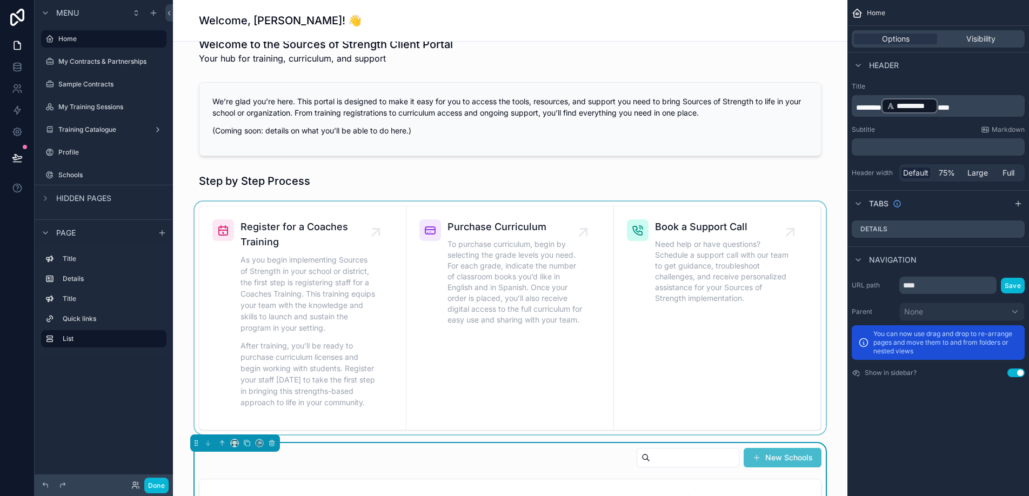
scroll to position [320, 0]
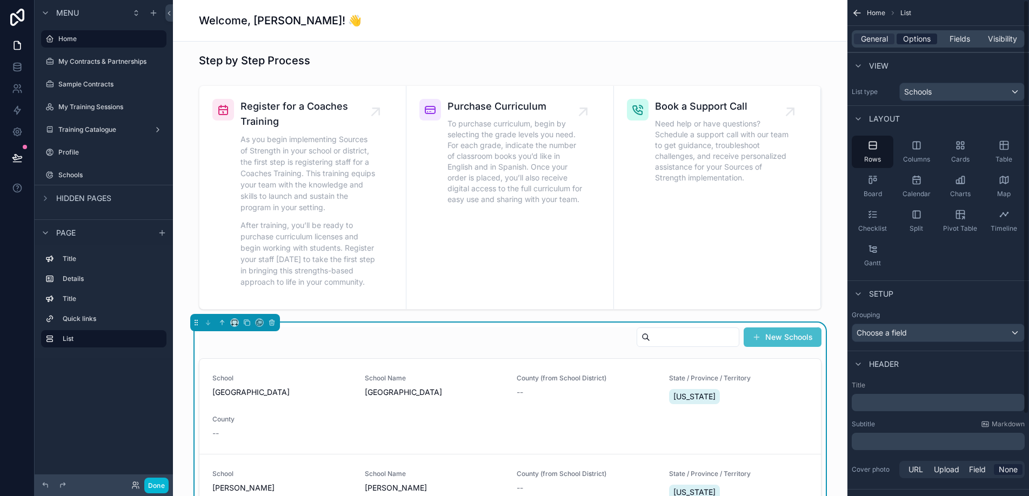
click at [921, 44] on span "Options" at bounding box center [917, 39] width 28 height 11
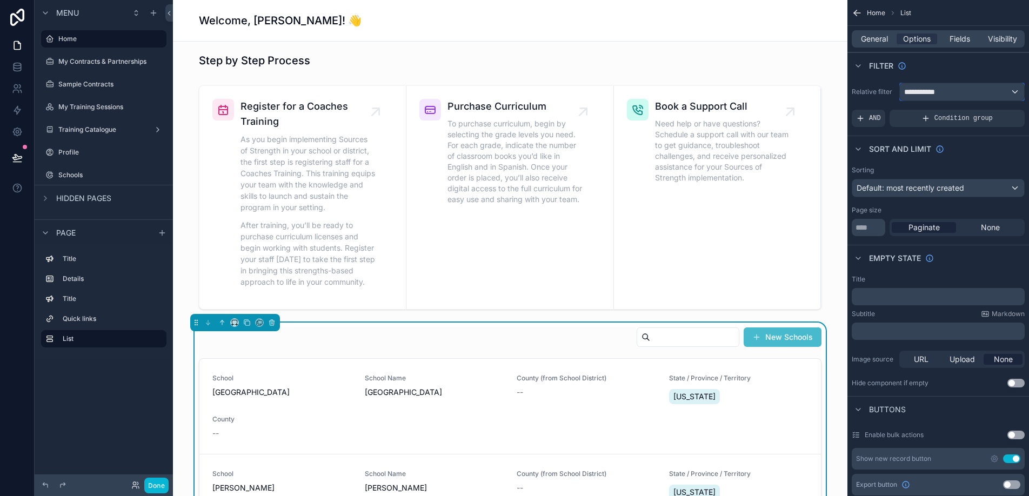
click at [941, 91] on span "**********" at bounding box center [924, 91] width 40 height 11
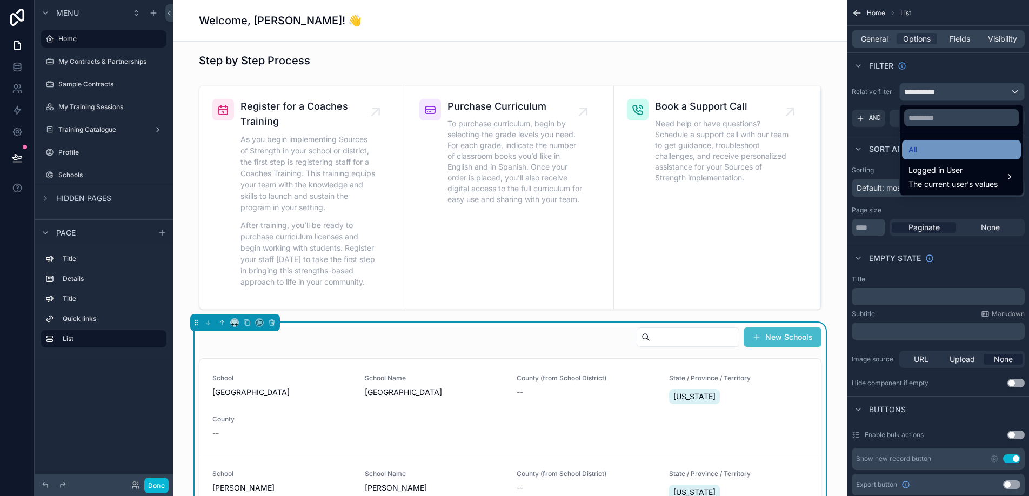
click at [937, 148] on div "All" at bounding box center [962, 149] width 106 height 13
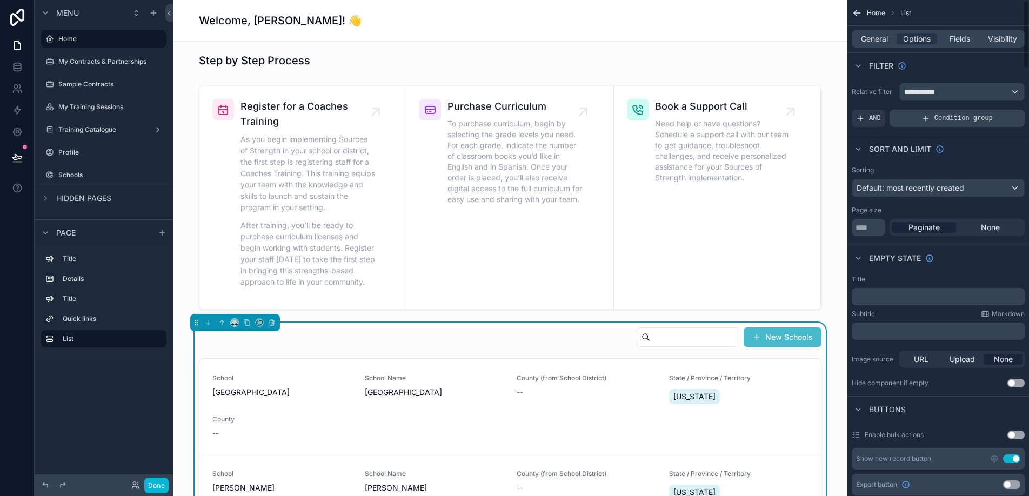
click at [932, 122] on div "Condition group" at bounding box center [957, 118] width 135 height 17
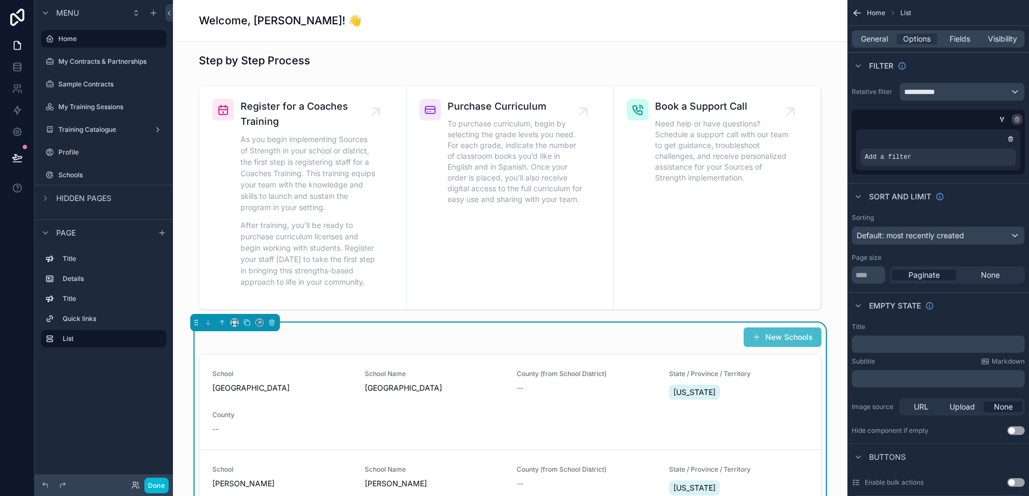
click at [1016, 123] on div "scrollable content" at bounding box center [1017, 119] width 11 height 11
click at [1019, 120] on icon "scrollable content" at bounding box center [1018, 120] width 4 height 4
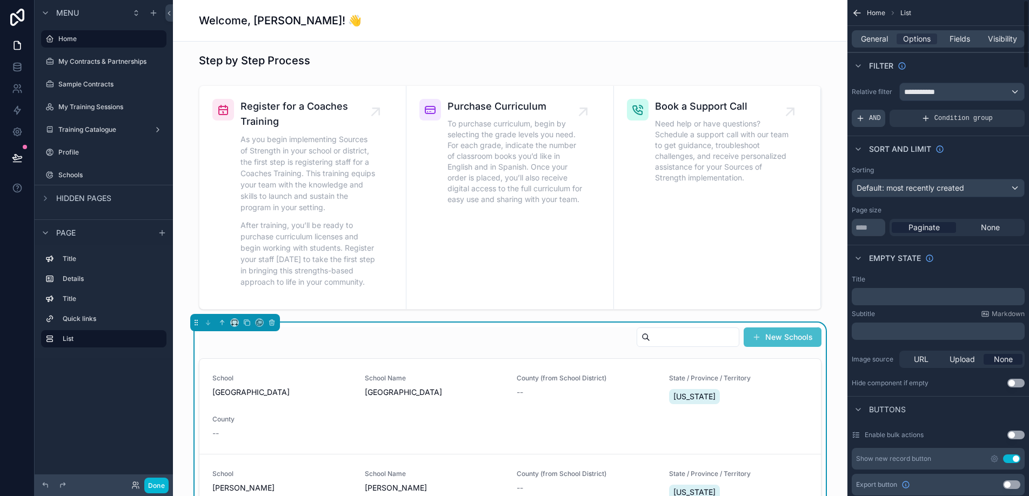
click at [871, 116] on span "AND" at bounding box center [875, 118] width 12 height 9
click at [882, 116] on span "Add a filter" at bounding box center [879, 118] width 46 height 9
click at [996, 113] on icon "scrollable content" at bounding box center [998, 111] width 6 height 6
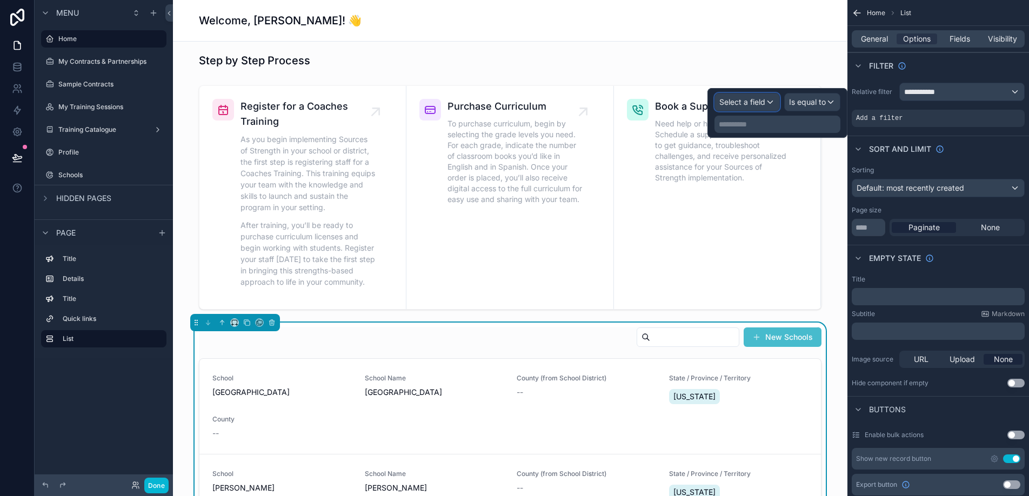
click at [763, 105] on span "Select a field" at bounding box center [743, 101] width 46 height 9
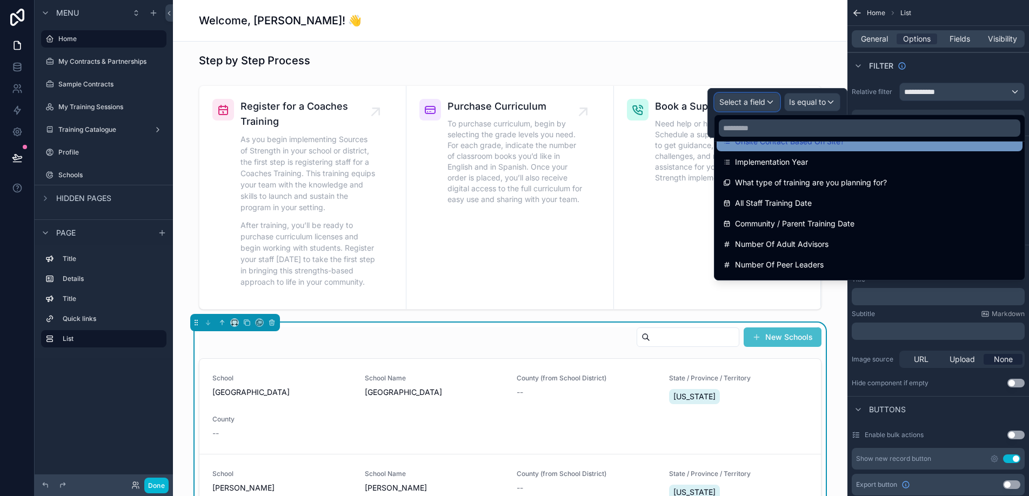
scroll to position [618, 0]
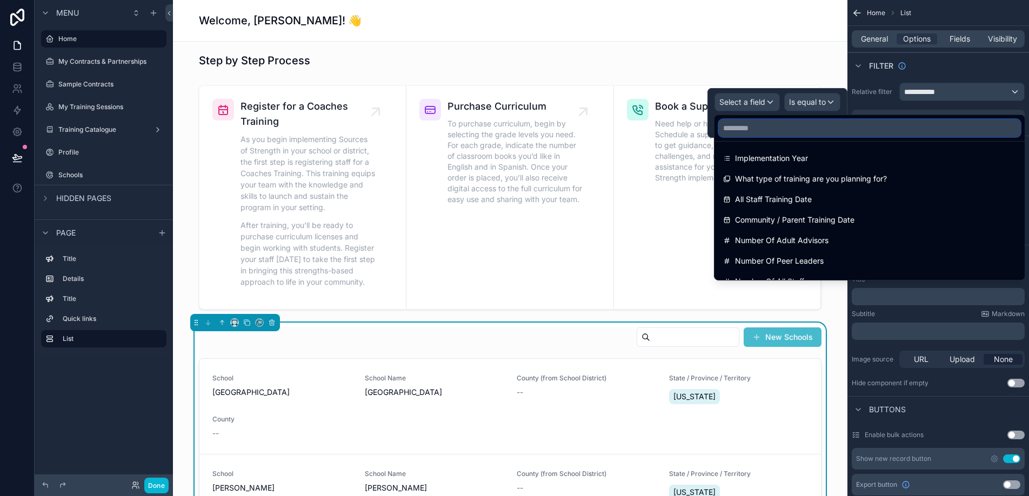
click at [754, 128] on input "text" at bounding box center [870, 127] width 302 height 17
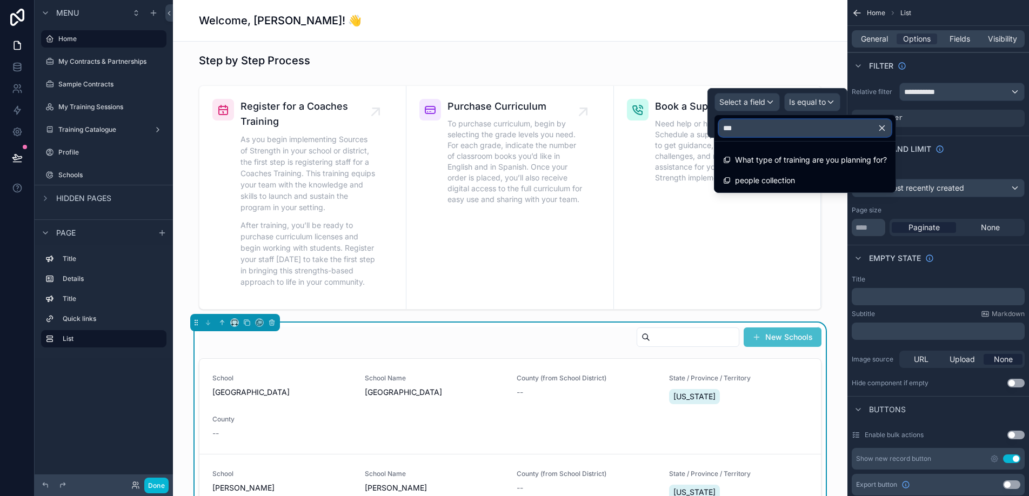
scroll to position [0, 0]
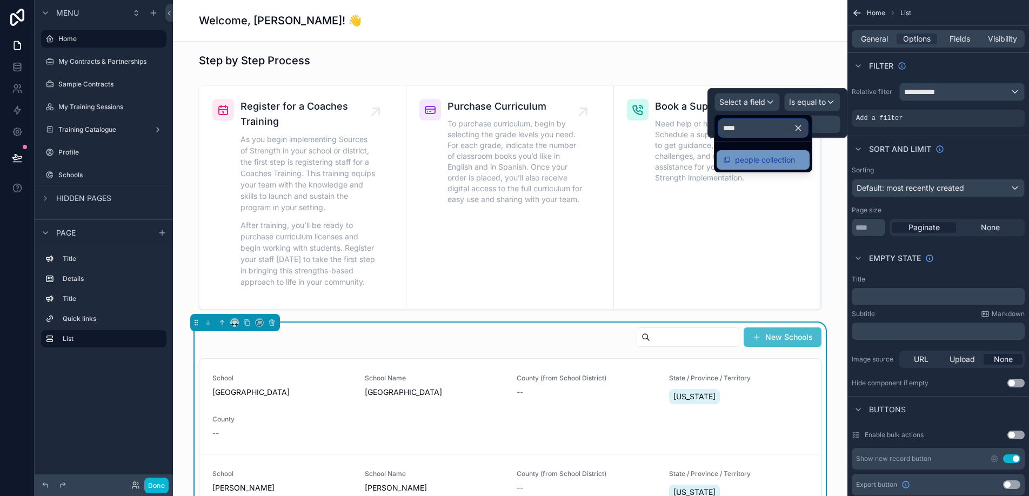
type input "****"
click at [755, 156] on span "people collection" at bounding box center [765, 160] width 60 height 13
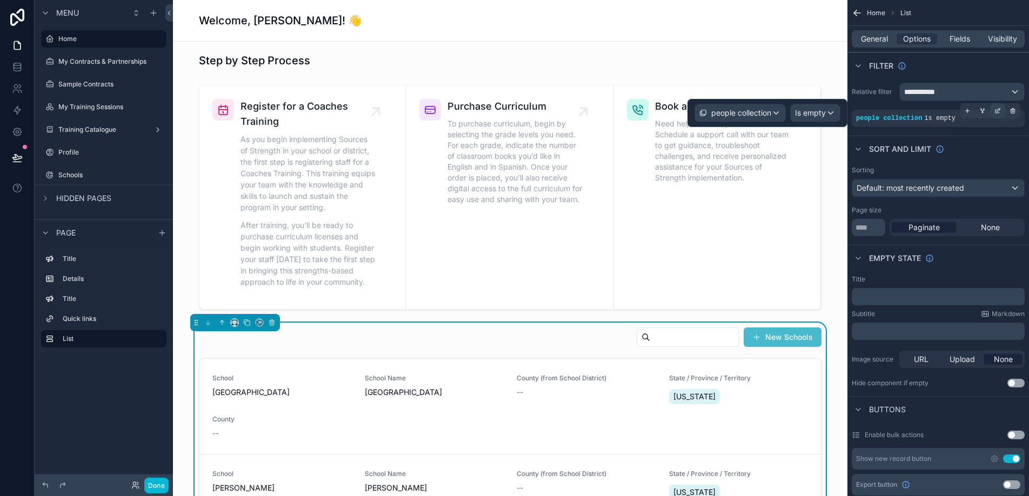
click at [995, 112] on icon "scrollable content" at bounding box center [998, 111] width 6 height 6
click at [814, 116] on span "Is empty" at bounding box center [810, 113] width 31 height 11
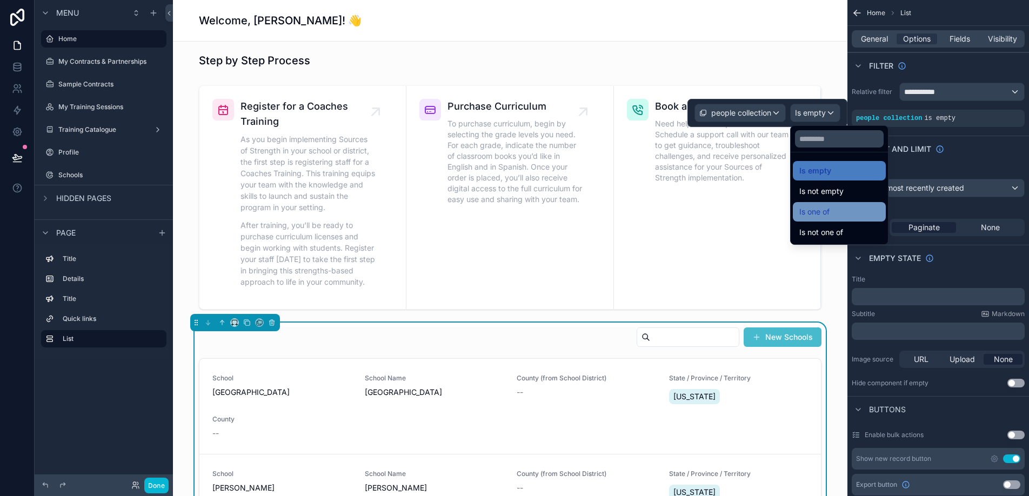
click at [824, 214] on span "Is one of" at bounding box center [815, 211] width 30 height 13
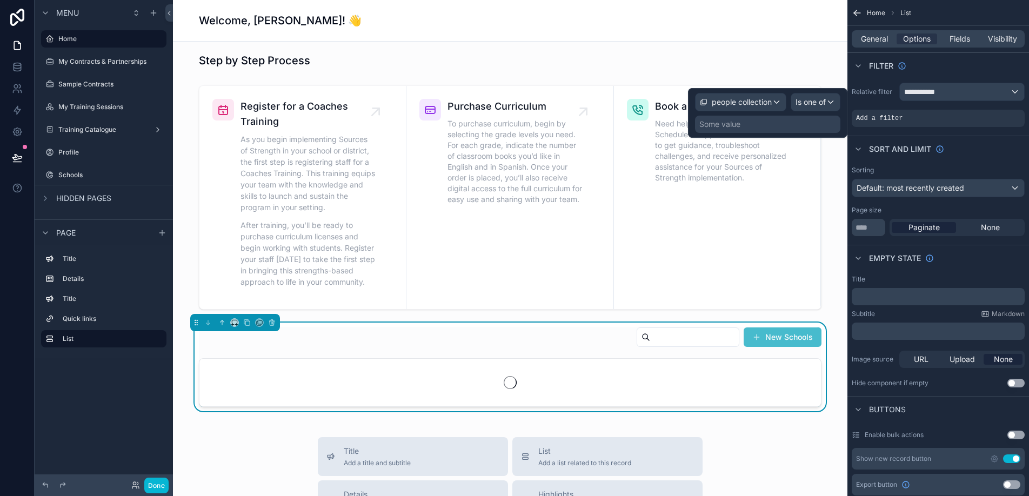
click at [743, 128] on div "Some value" at bounding box center [767, 124] width 145 height 17
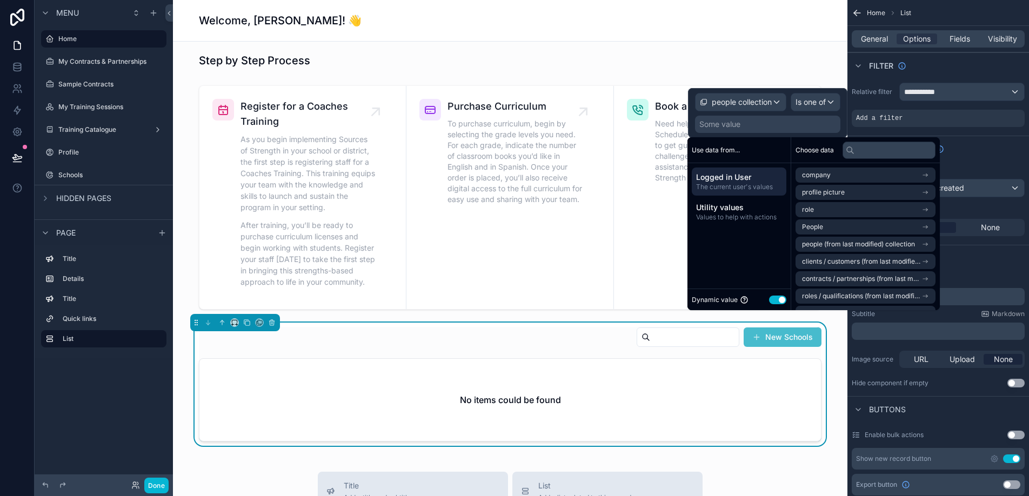
click at [740, 179] on span "Logged in User" at bounding box center [739, 177] width 86 height 11
click at [909, 230] on li "People" at bounding box center [866, 226] width 140 height 15
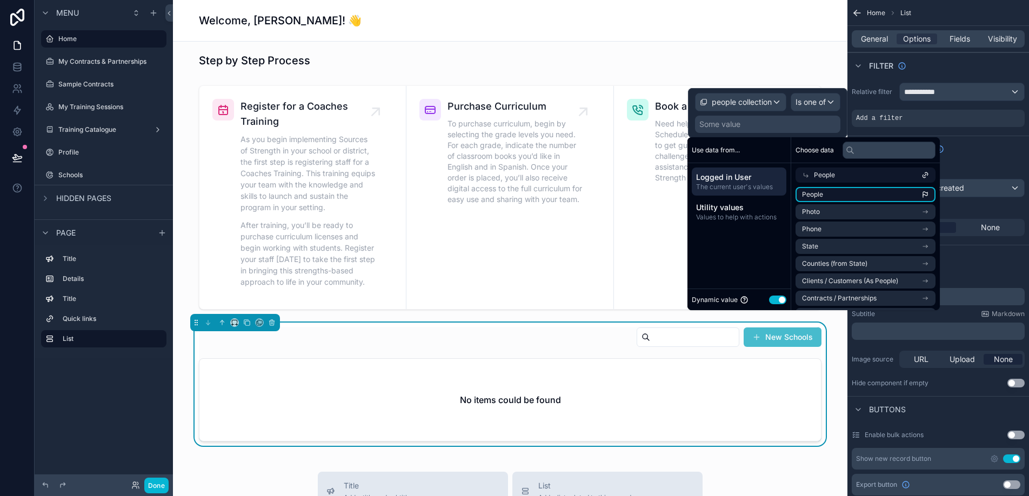
click at [857, 194] on li "People" at bounding box center [866, 194] width 140 height 15
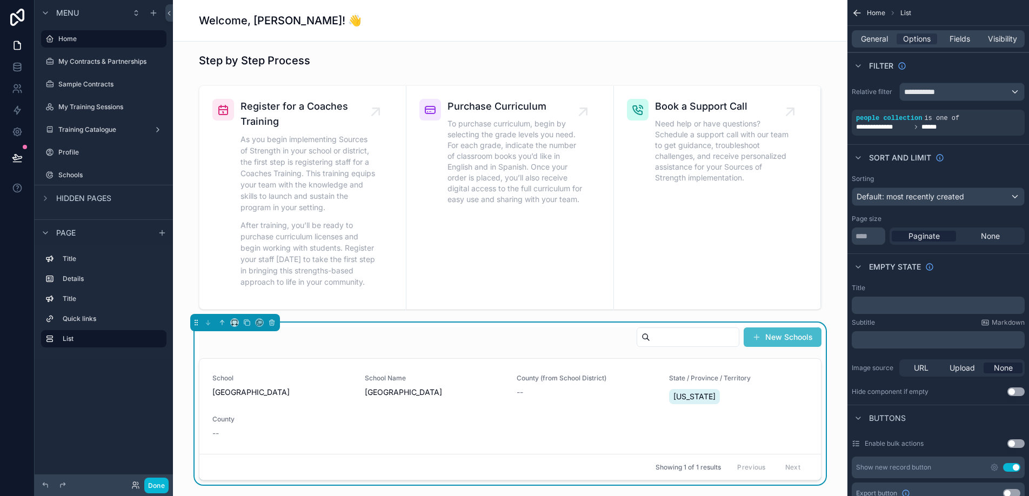
click at [581, 342] on div "New Schools" at bounding box center [510, 339] width 623 height 25
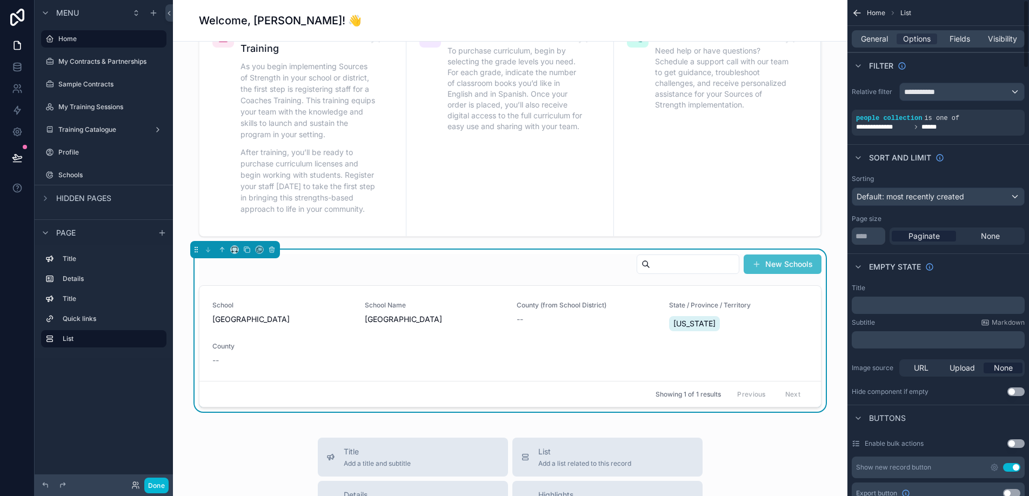
scroll to position [115, 0]
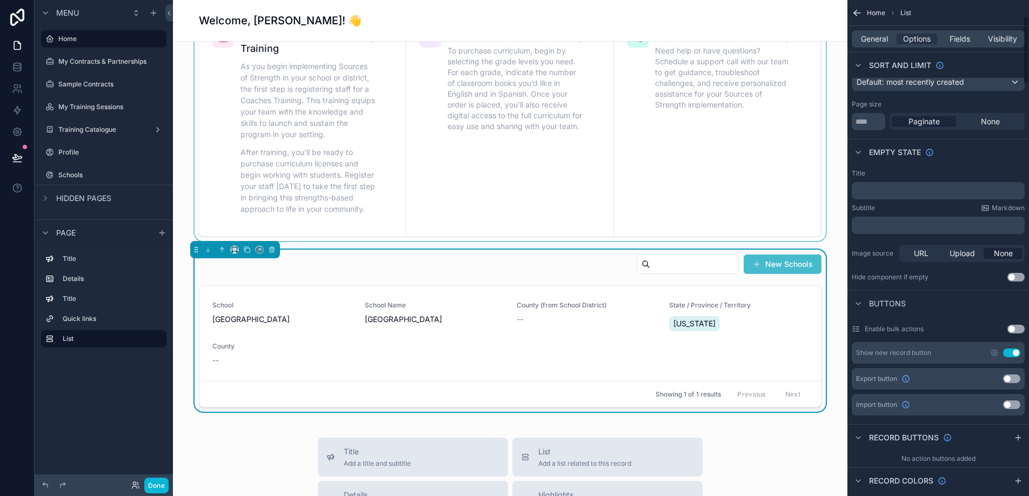
click at [667, 239] on div "scrollable content" at bounding box center [510, 124] width 657 height 233
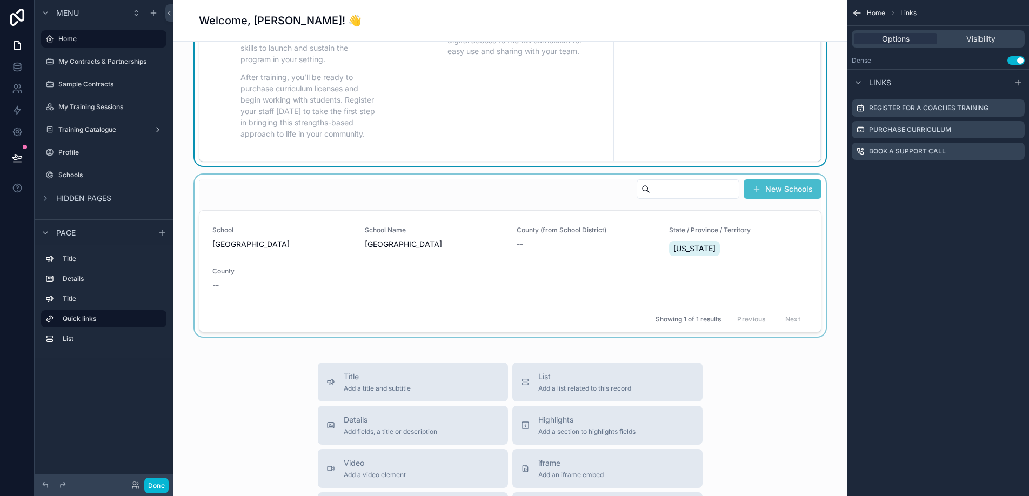
scroll to position [495, 0]
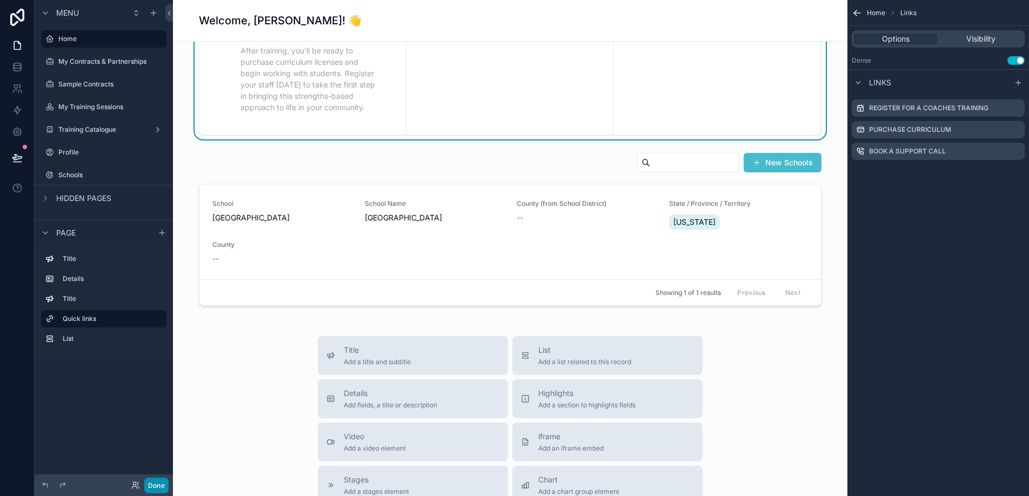
click at [157, 487] on button "Done" at bounding box center [156, 486] width 24 height 16
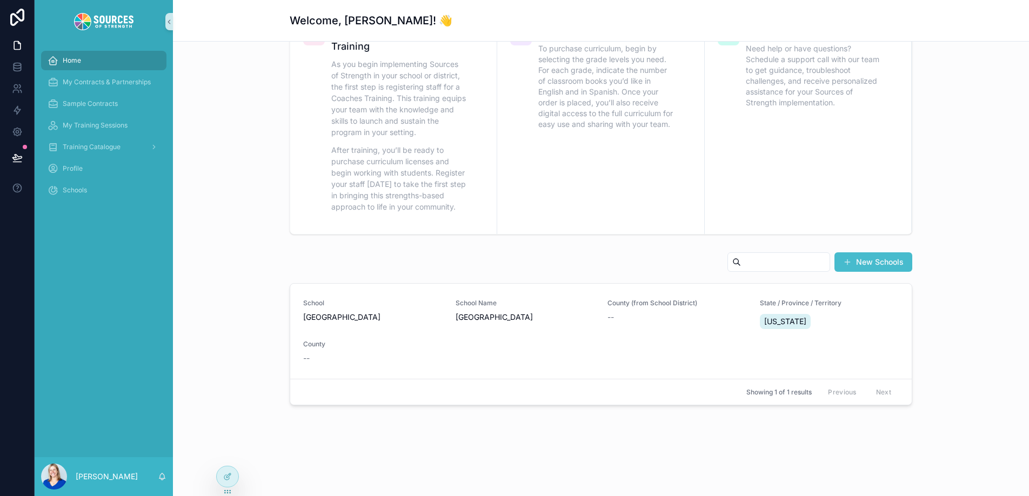
scroll to position [395, 0]
click at [113, 66] on div "Home" at bounding box center [104, 60] width 112 height 17
click at [343, 321] on span "PRM Elementary School" at bounding box center [372, 317] width 139 height 11
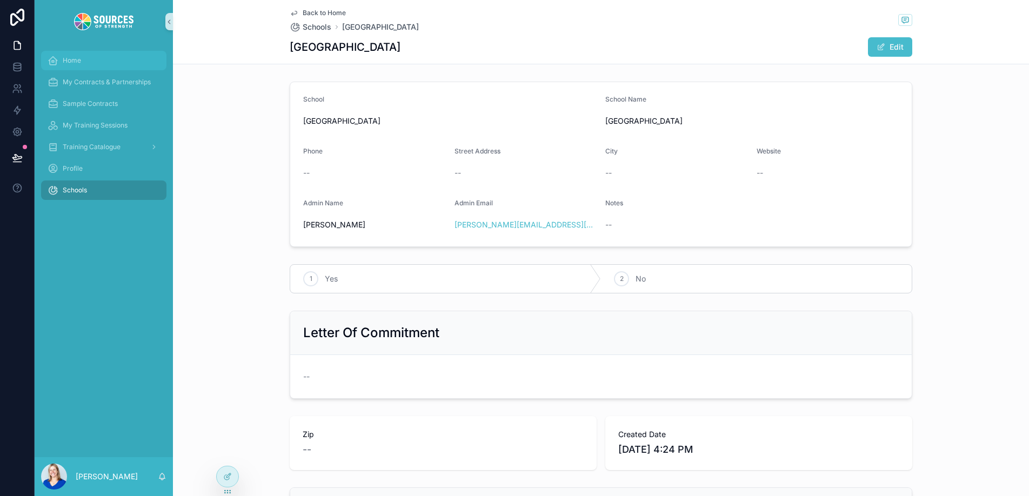
click at [102, 63] on div "Home" at bounding box center [104, 60] width 112 height 17
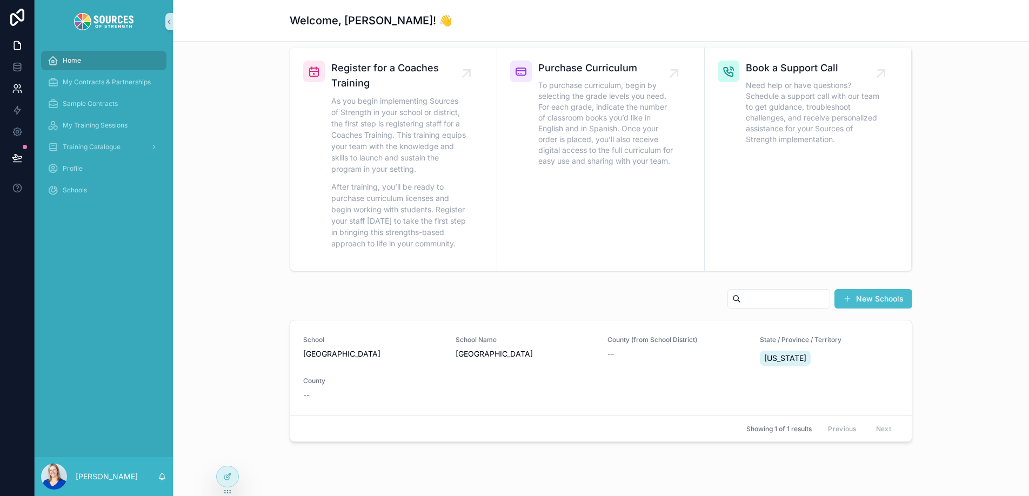
scroll to position [395, 0]
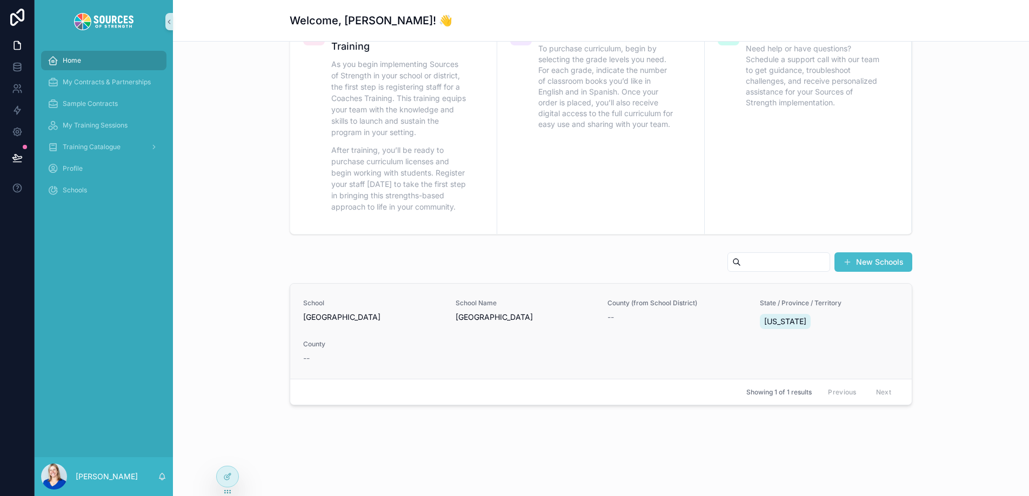
click at [370, 324] on div "School PRM Elementary School" at bounding box center [372, 315] width 139 height 32
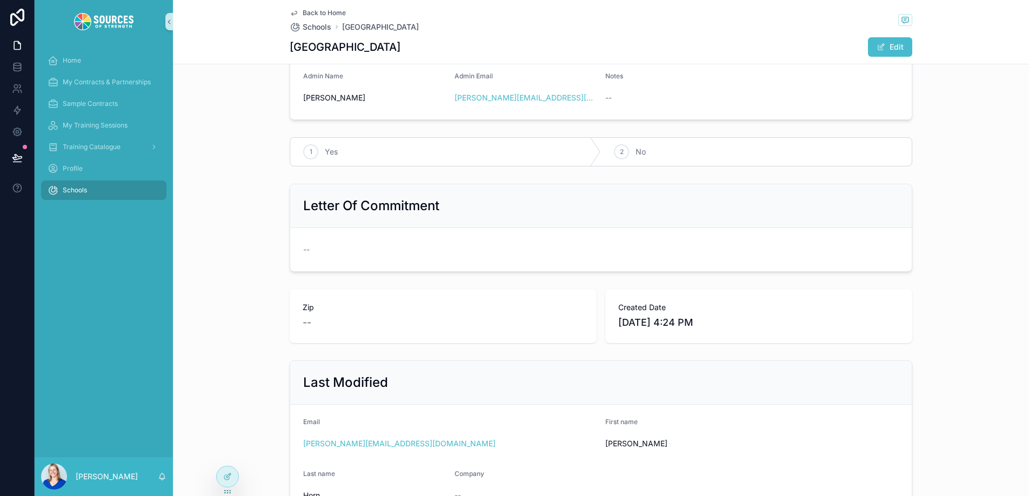
scroll to position [101, 0]
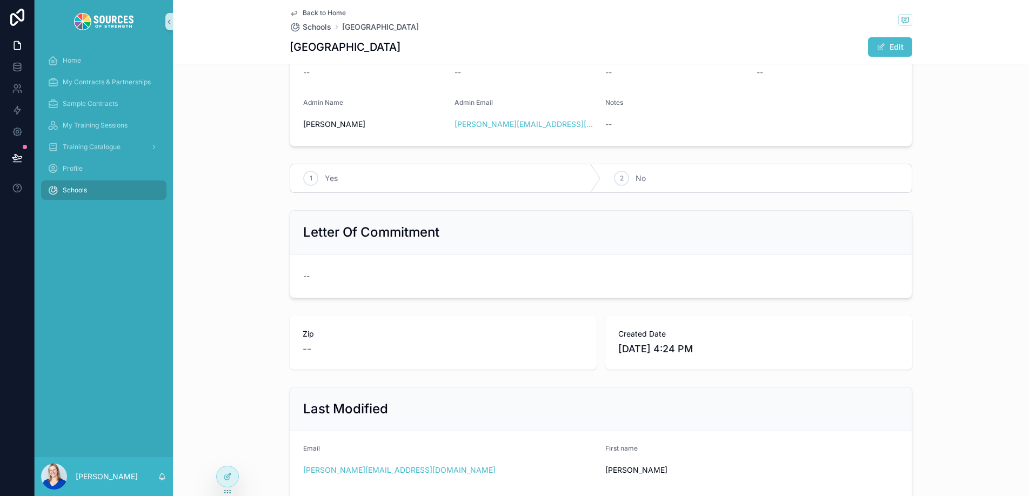
click at [303, 13] on span "Back to Home" at bounding box center [324, 13] width 43 height 9
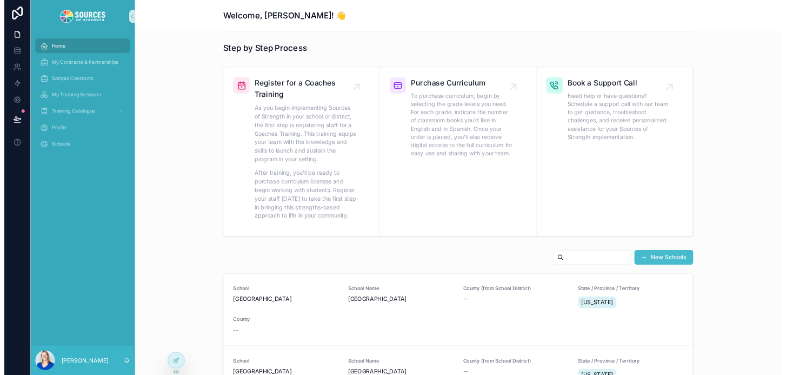
scroll to position [421, 0]
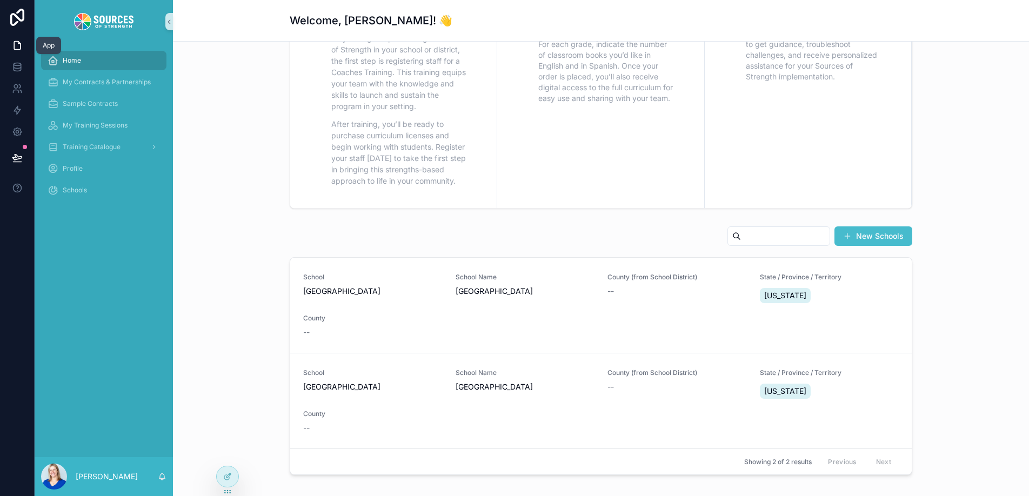
click at [15, 45] on icon at bounding box center [17, 45] width 11 height 11
click at [24, 46] on link at bounding box center [17, 46] width 34 height 22
click at [20, 69] on icon at bounding box center [17, 69] width 7 height 4
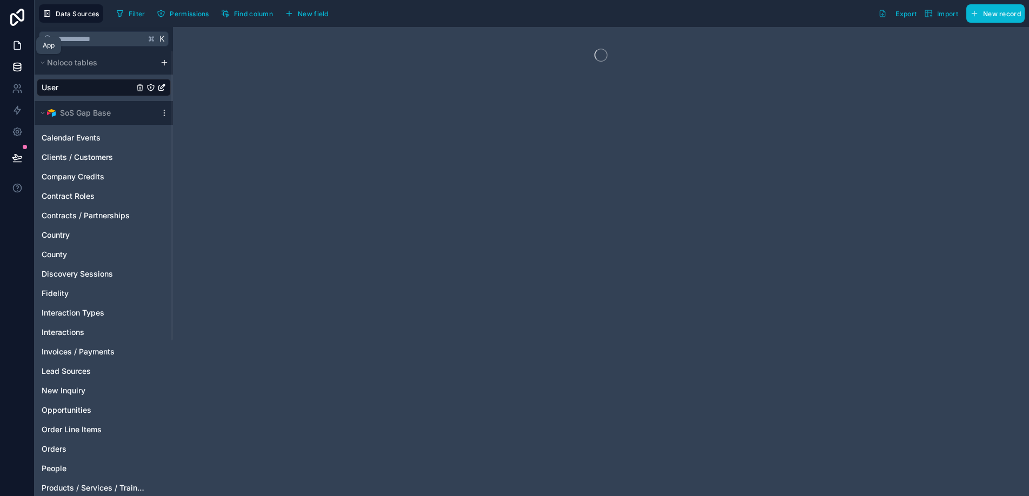
click at [17, 49] on icon at bounding box center [17, 46] width 6 height 8
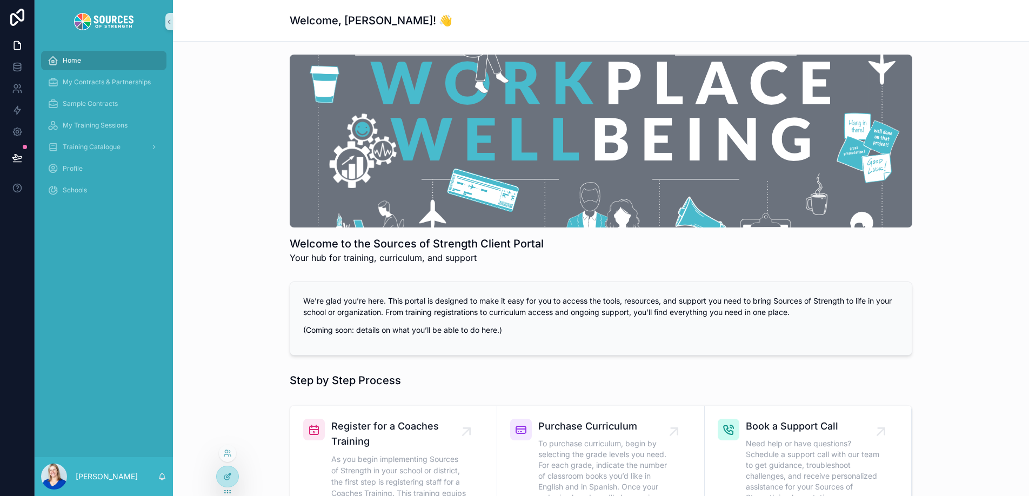
click at [219, 477] on div at bounding box center [228, 477] width 22 height 21
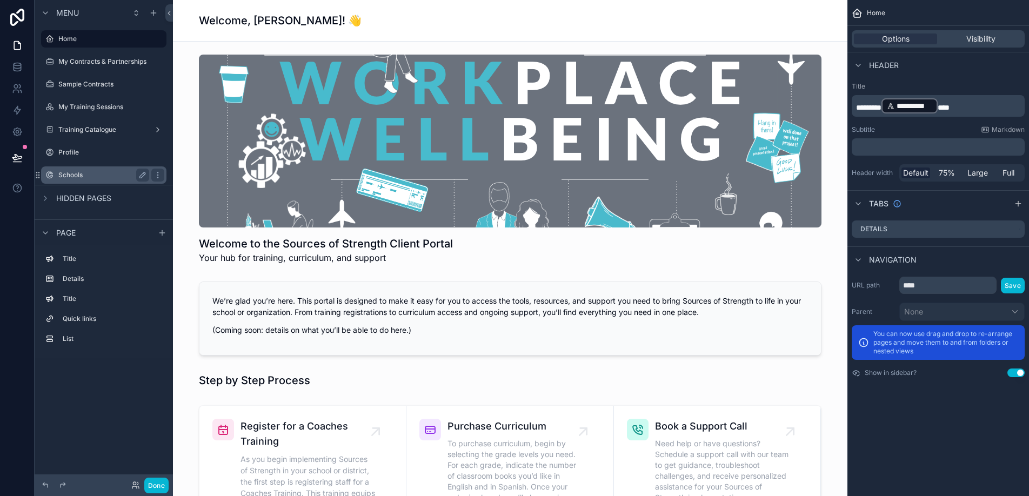
click at [117, 177] on label "Schools" at bounding box center [101, 175] width 86 height 9
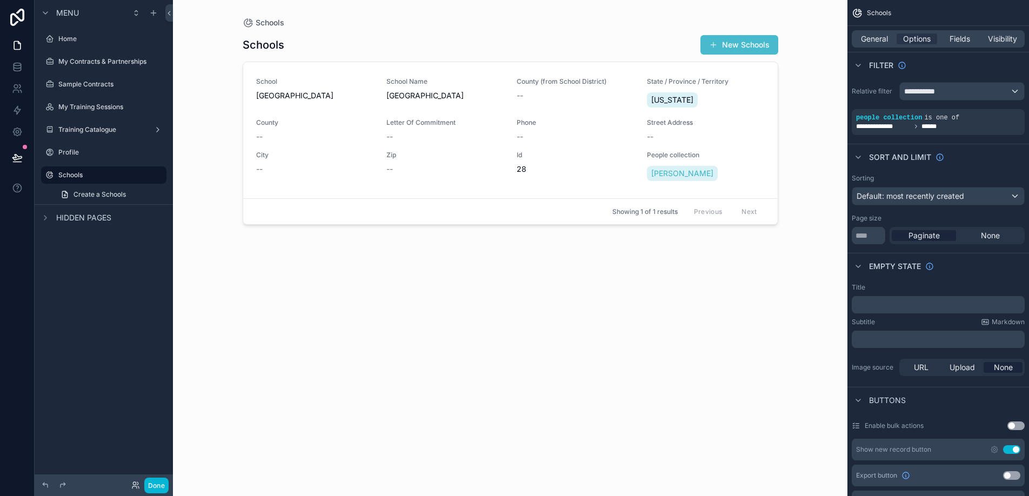
click at [426, 179] on div "scrollable content" at bounding box center [510, 241] width 553 height 483
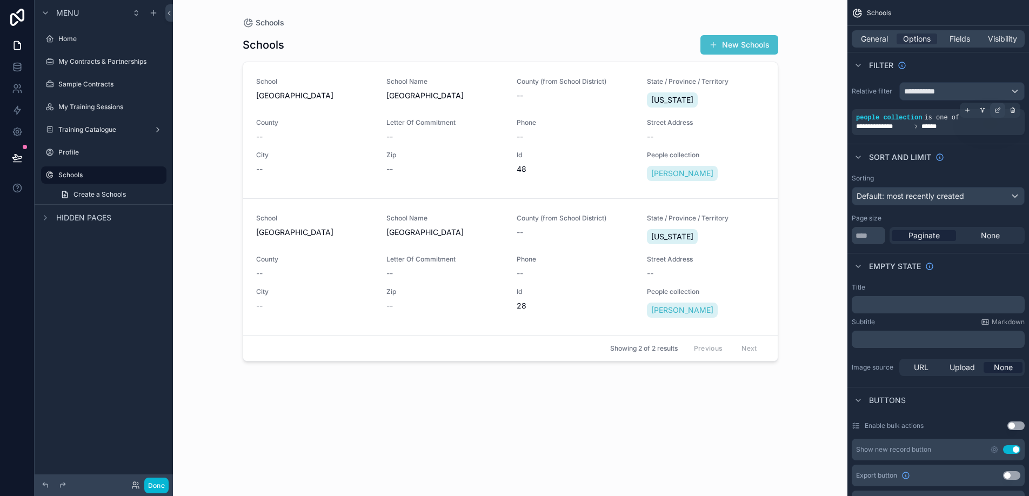
click at [996, 113] on icon "scrollable content" at bounding box center [998, 110] width 6 height 6
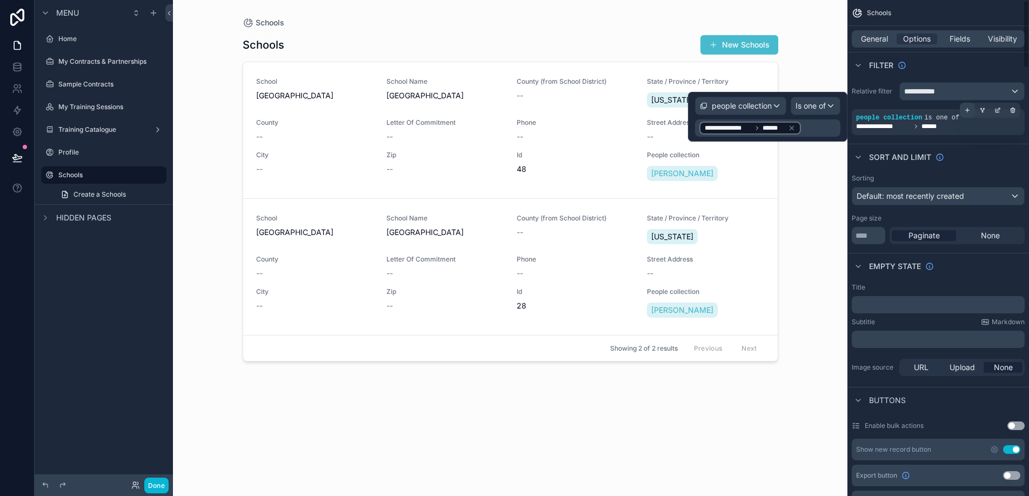
click at [968, 111] on icon "scrollable content" at bounding box center [967, 110] width 6 height 6
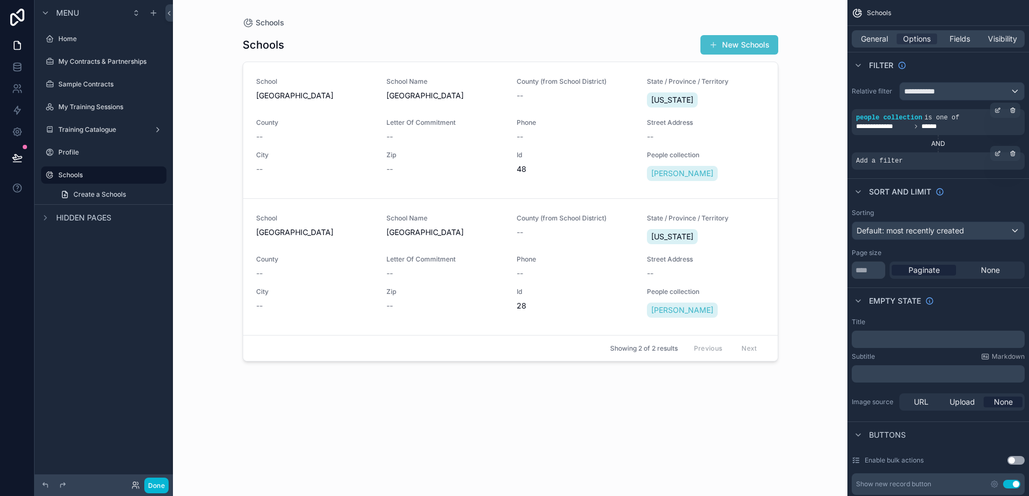
click at [919, 157] on div "Add a filter" at bounding box center [938, 160] width 173 height 17
click at [940, 144] on div "AND" at bounding box center [938, 143] width 173 height 9
click at [884, 162] on span "Add a filter" at bounding box center [879, 161] width 46 height 9
click at [999, 153] on icon "scrollable content" at bounding box center [998, 152] width 3 height 3
click at [928, 153] on div "Add a filter" at bounding box center [938, 160] width 173 height 17
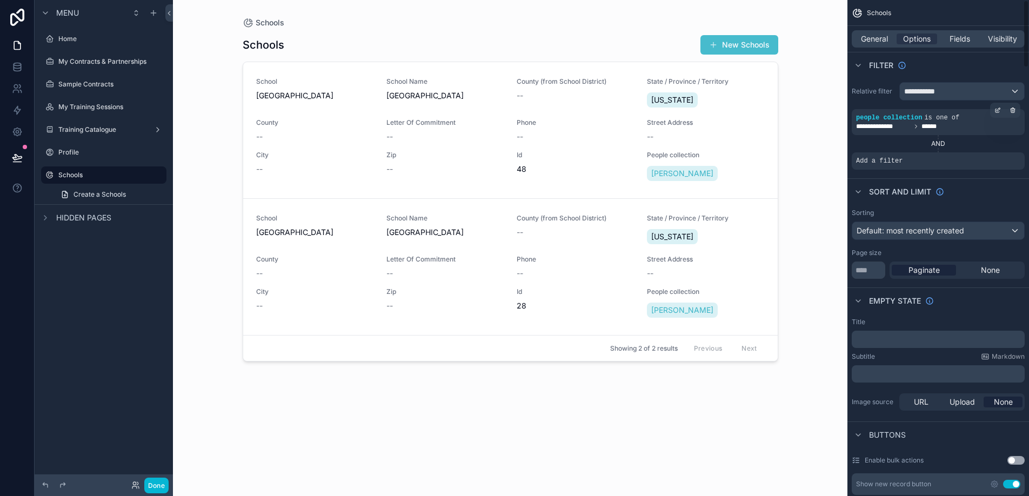
click at [943, 144] on div "AND" at bounding box center [938, 143] width 173 height 9
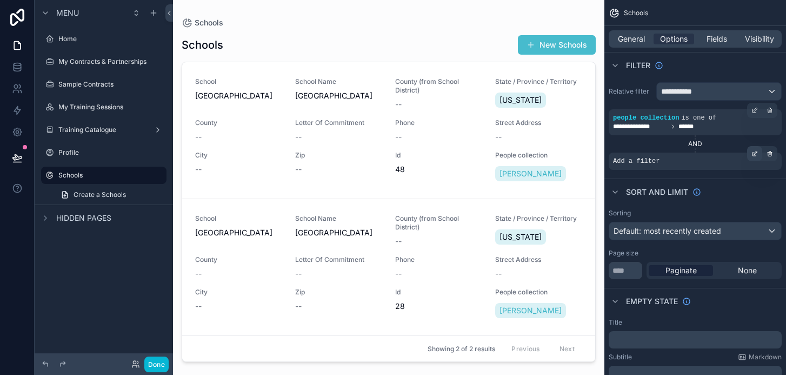
click at [751, 153] on icon "scrollable content" at bounding box center [754, 153] width 6 height 6
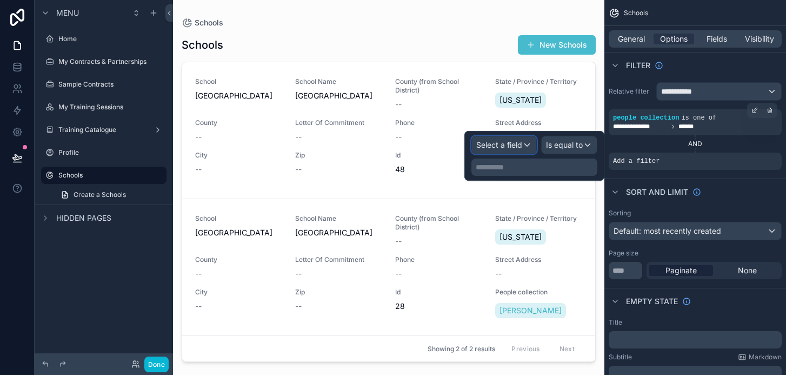
click at [526, 147] on div "Select a field" at bounding box center [504, 144] width 64 height 17
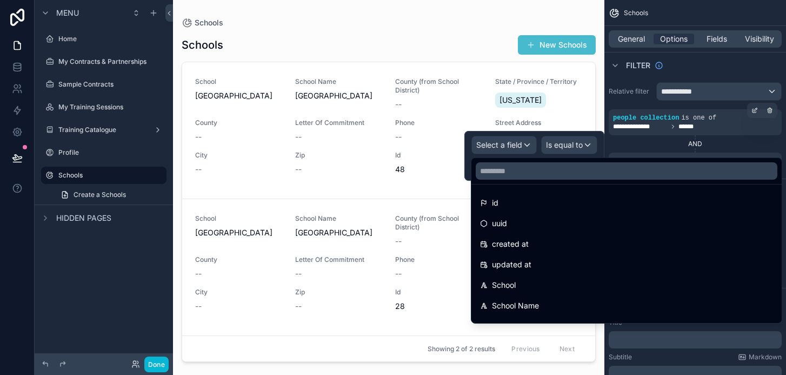
click at [526, 147] on div at bounding box center [534, 156] width 140 height 50
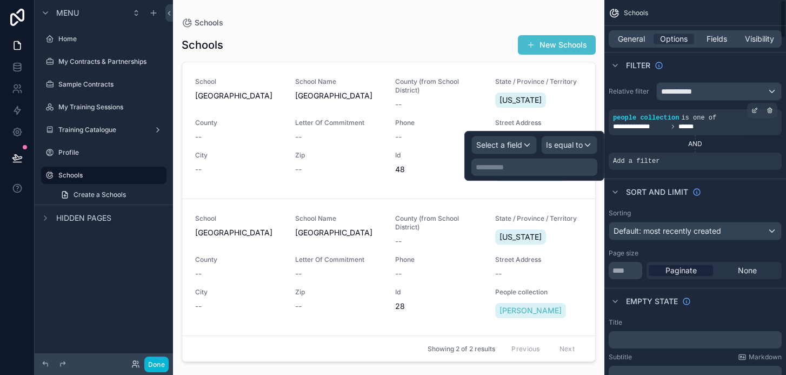
click at [692, 143] on div "AND" at bounding box center [695, 143] width 173 height 9
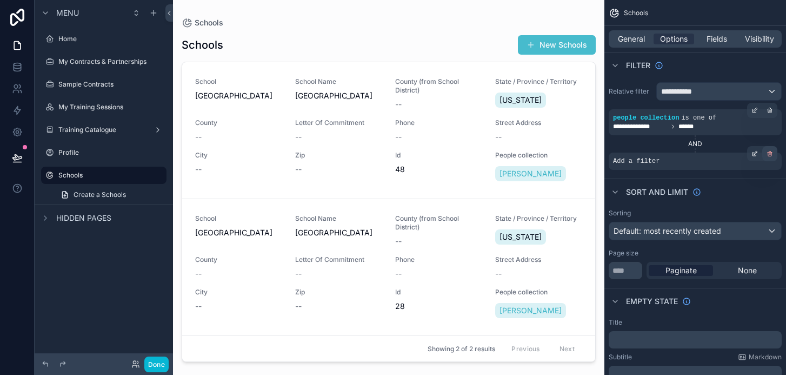
click at [767, 152] on icon "scrollable content" at bounding box center [770, 153] width 6 height 6
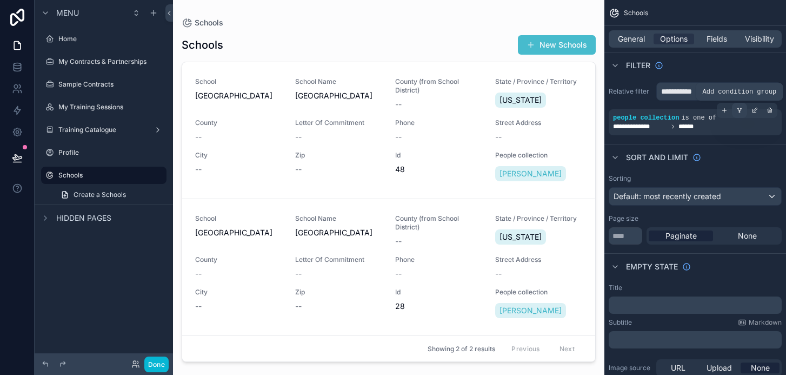
click at [741, 110] on icon "scrollable content" at bounding box center [739, 110] width 6 height 6
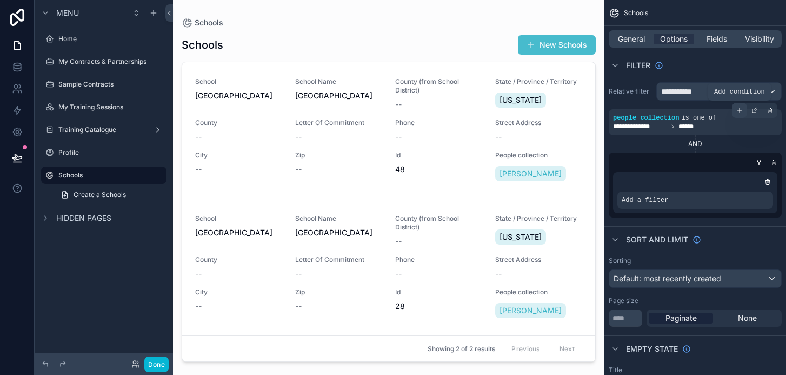
click at [743, 112] on div "scrollable content" at bounding box center [739, 110] width 15 height 15
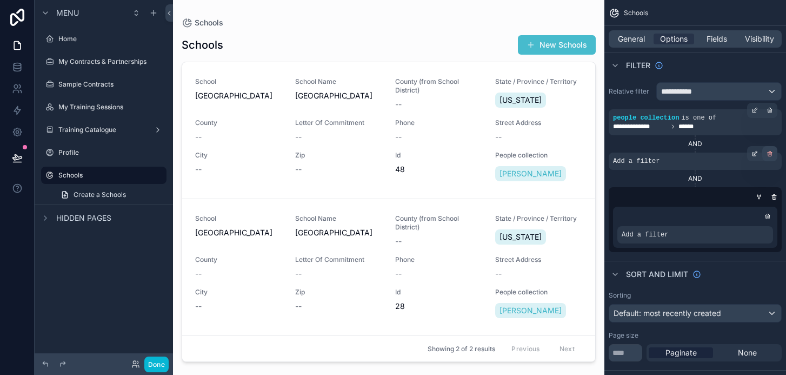
click at [771, 156] on icon "scrollable content" at bounding box center [770, 154] width 4 height 4
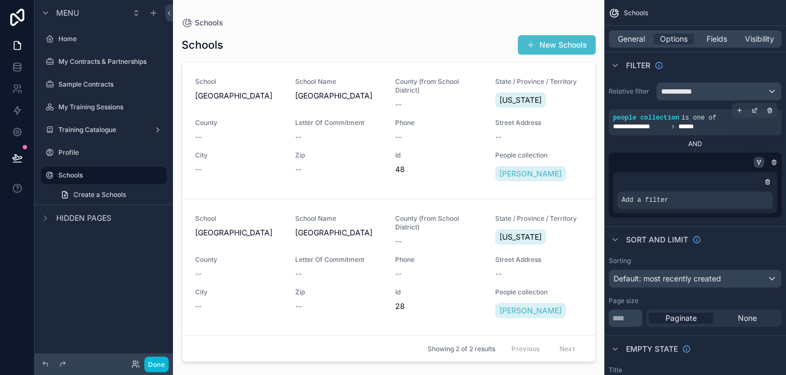
click at [758, 159] on icon "scrollable content" at bounding box center [759, 162] width 6 height 6
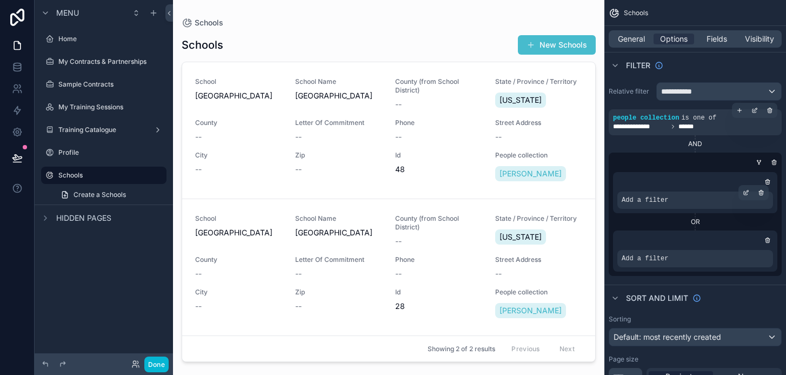
click at [690, 204] on div "Add a filter" at bounding box center [695, 199] width 156 height 17
click at [747, 193] on icon "scrollable content" at bounding box center [746, 192] width 6 height 6
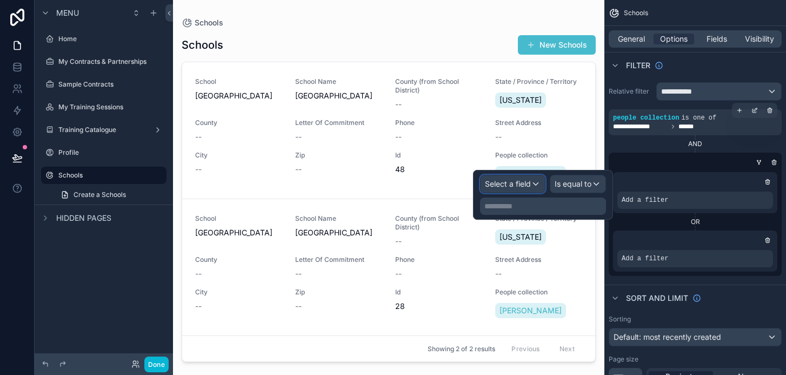
click at [533, 188] on div "Select a field" at bounding box center [513, 183] width 64 height 17
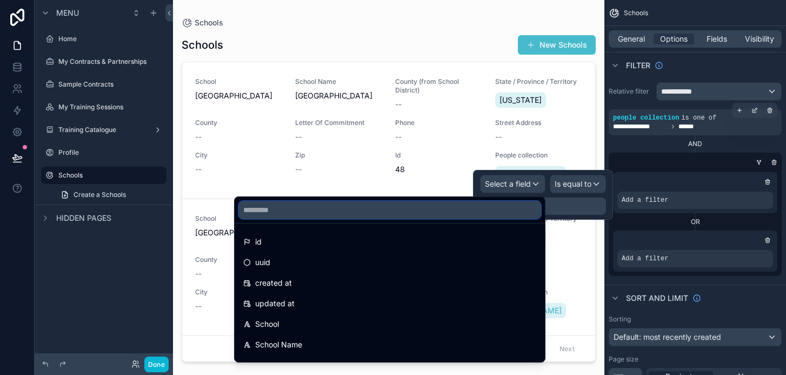
click at [456, 212] on input "text" at bounding box center [390, 209] width 302 height 17
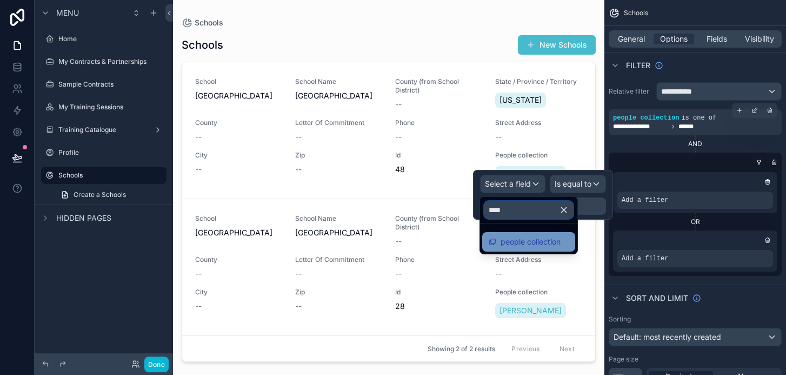
type input "****"
click at [503, 238] on span "people collection" at bounding box center [531, 241] width 60 height 13
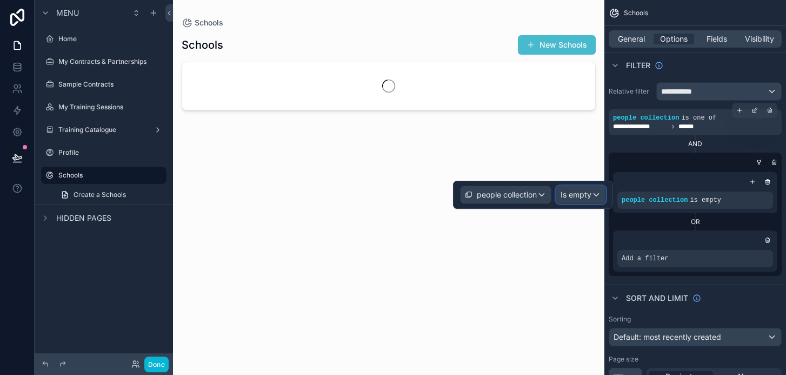
click at [571, 192] on span "Is empty" at bounding box center [576, 194] width 31 height 11
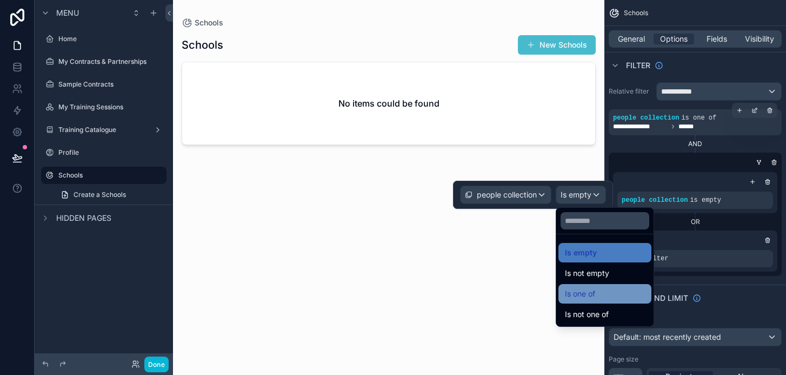
click at [589, 297] on span "Is one of" at bounding box center [580, 293] width 30 height 13
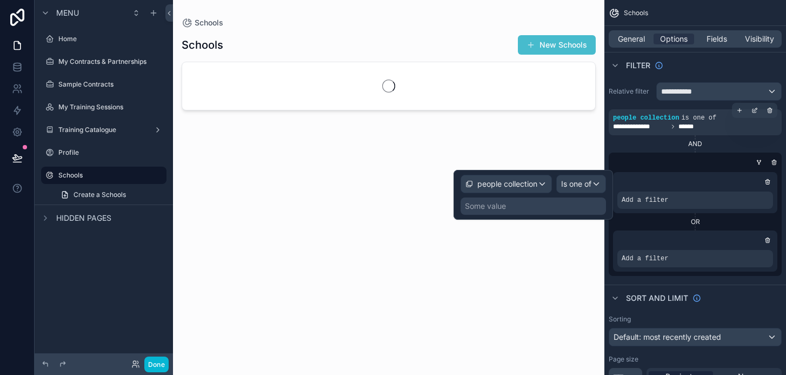
click at [511, 201] on div "Some value" at bounding box center [533, 205] width 145 height 17
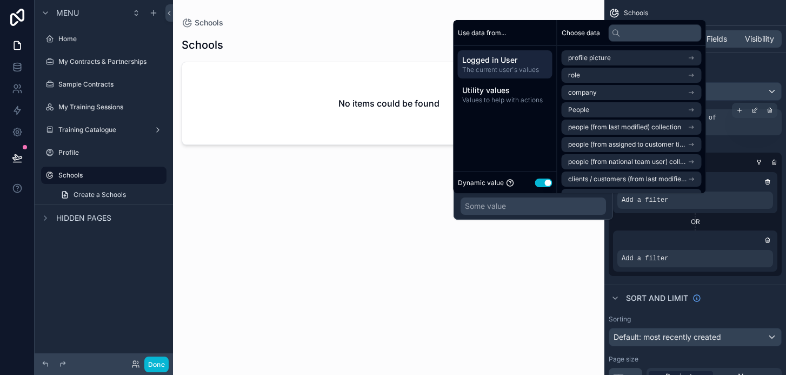
click at [530, 66] on span "The current user's values" at bounding box center [505, 69] width 86 height 9
click at [630, 112] on li "People" at bounding box center [632, 109] width 140 height 15
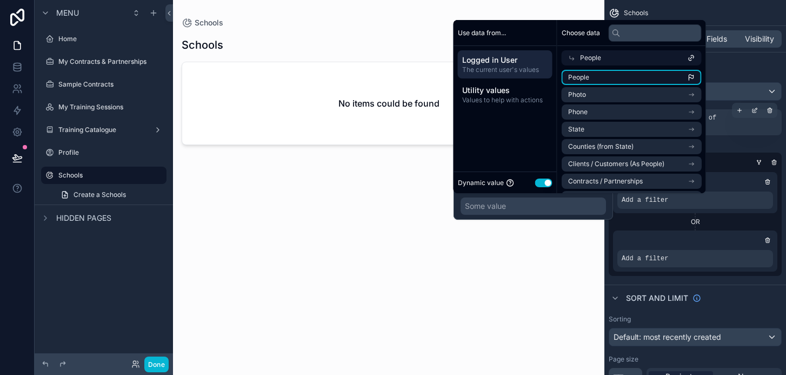
click at [604, 77] on li "People" at bounding box center [632, 77] width 140 height 15
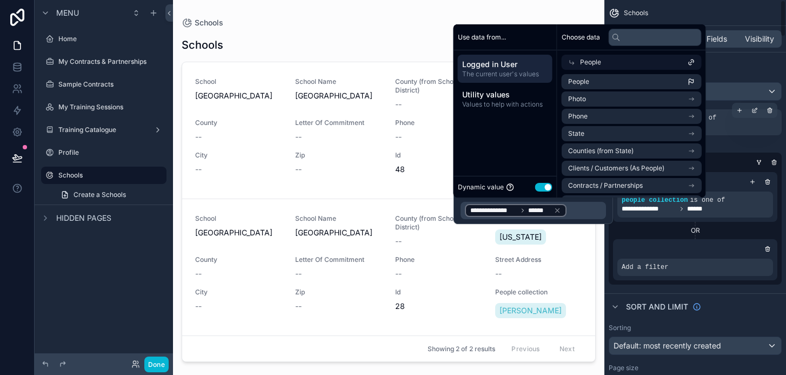
click at [641, 230] on div "OR" at bounding box center [695, 230] width 164 height 9
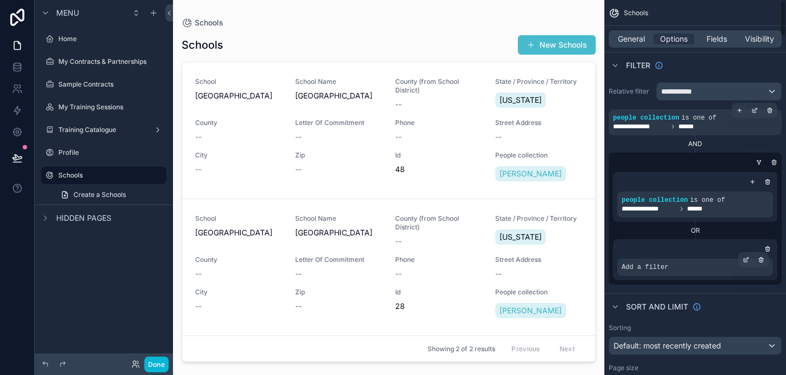
click at [647, 264] on span "Add a filter" at bounding box center [645, 267] width 46 height 9
click at [643, 270] on span "Add a filter" at bounding box center [645, 267] width 46 height 9
click at [744, 256] on icon "scrollable content" at bounding box center [746, 259] width 6 height 6
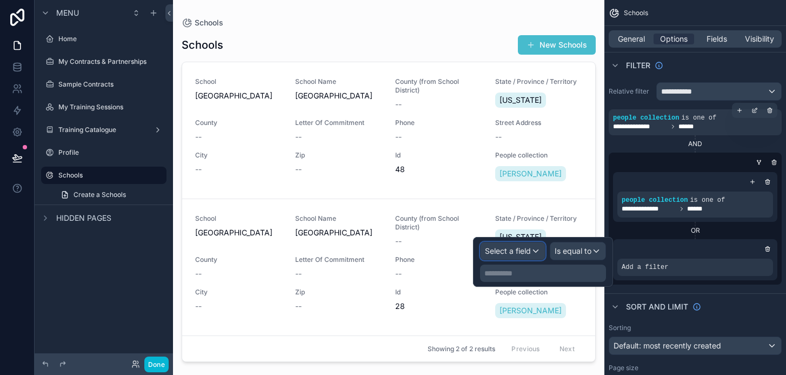
click at [536, 252] on div "Select a field" at bounding box center [513, 250] width 64 height 17
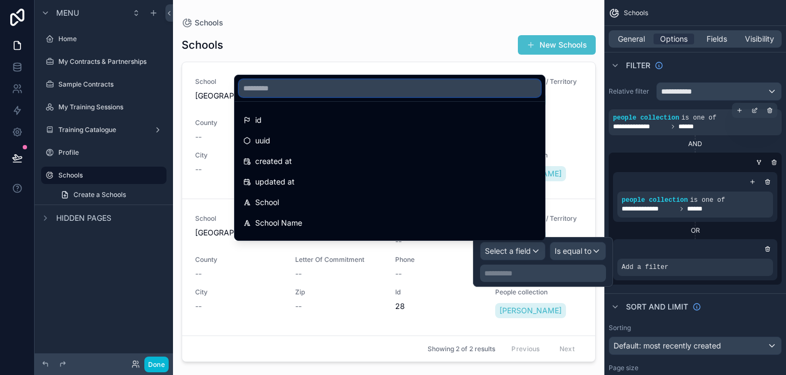
click at [369, 85] on input "text" at bounding box center [390, 87] width 302 height 17
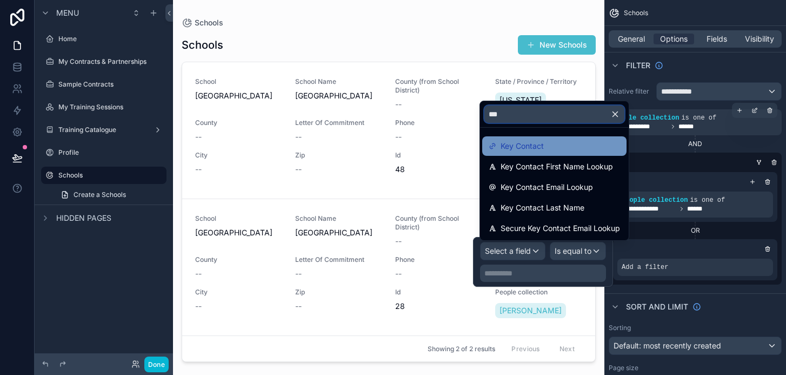
type input "***"
click at [554, 148] on div "Key Contact" at bounding box center [554, 145] width 131 height 13
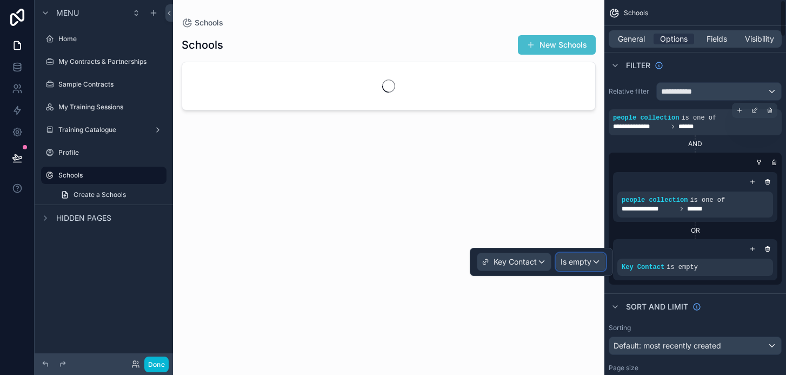
click at [589, 267] on div "Is empty" at bounding box center [580, 261] width 49 height 17
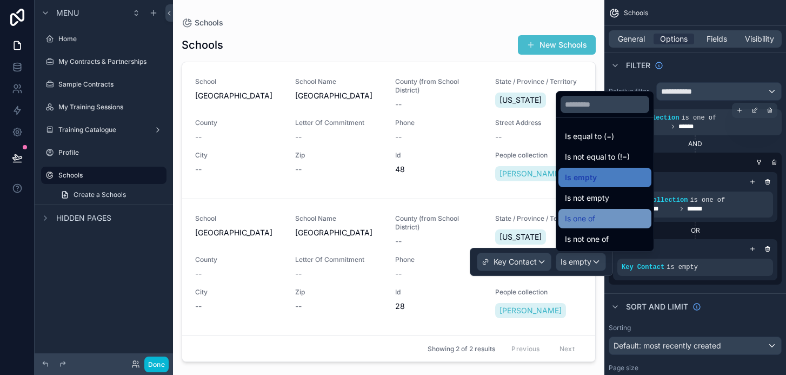
click at [589, 218] on span "Is one of" at bounding box center [580, 218] width 30 height 13
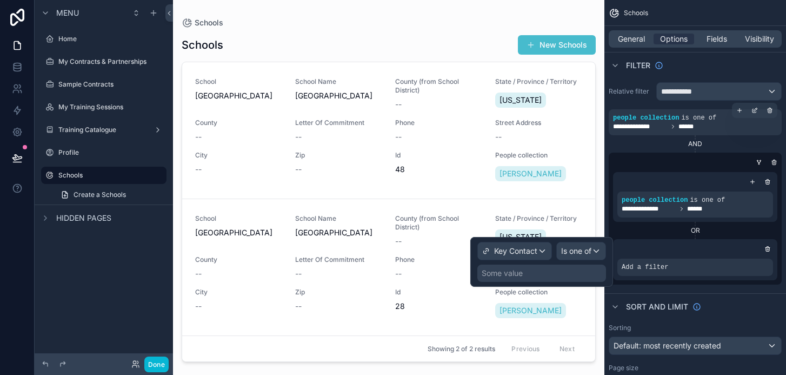
click at [529, 271] on div "Some value" at bounding box center [541, 272] width 129 height 17
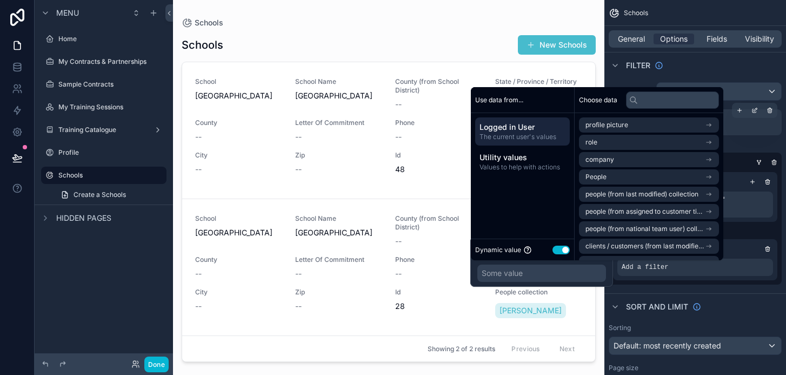
click at [542, 128] on span "Logged in User" at bounding box center [523, 127] width 86 height 11
click at [624, 178] on li "People" at bounding box center [649, 176] width 140 height 15
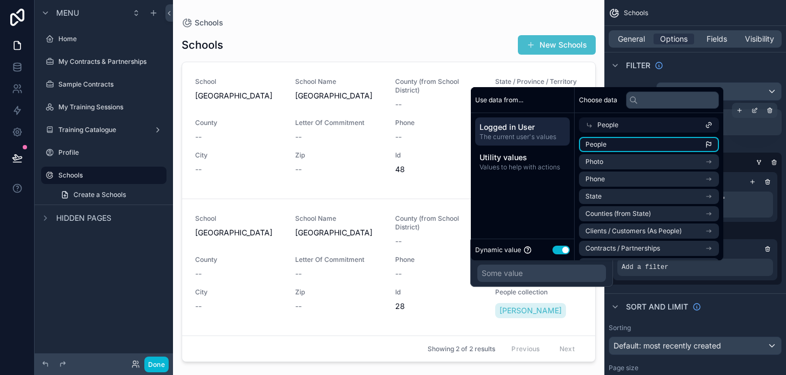
click at [616, 144] on li "People" at bounding box center [649, 144] width 140 height 15
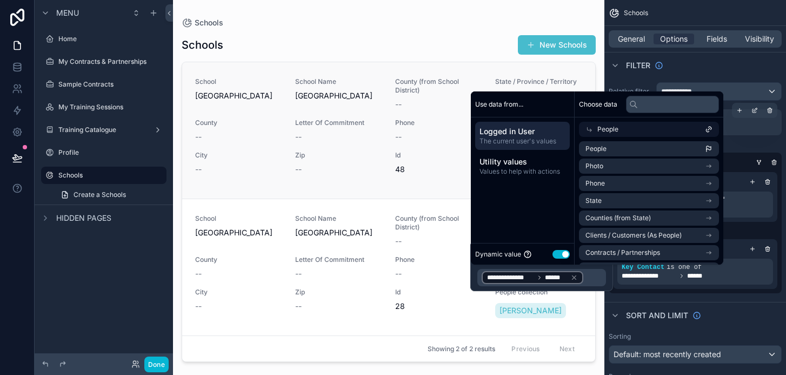
click at [367, 184] on link "School Legends Elementary School Name Legends Elementary County (from School Di…" at bounding box center [388, 130] width 413 height 136
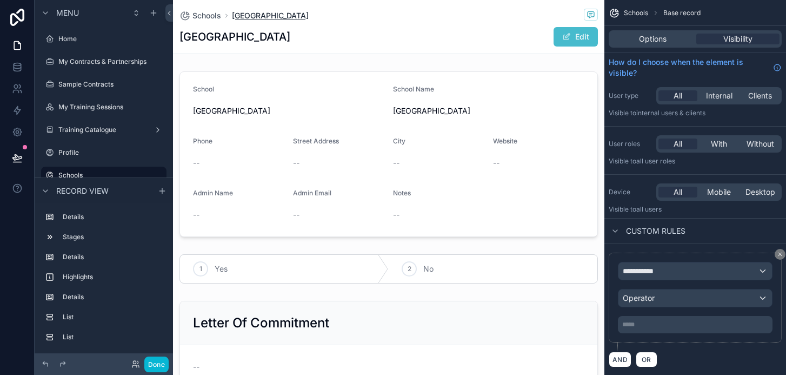
click at [246, 16] on span "Legends Elementary" at bounding box center [270, 15] width 77 height 11
click at [210, 16] on span "Schools" at bounding box center [206, 15] width 29 height 11
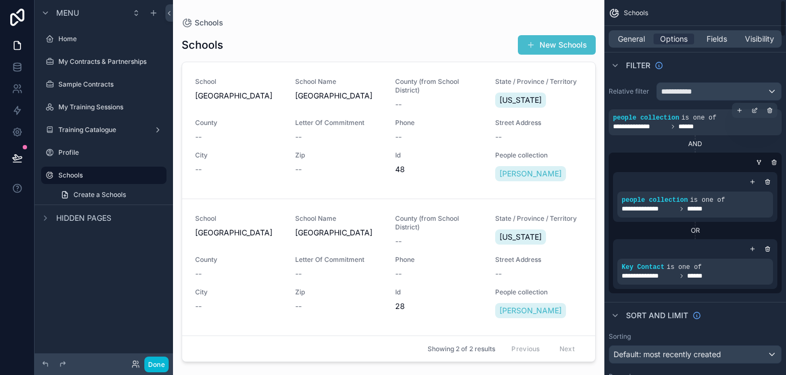
click at [733, 123] on div "**********" at bounding box center [695, 126] width 164 height 9
click at [768, 112] on icon "scrollable content" at bounding box center [770, 110] width 6 height 6
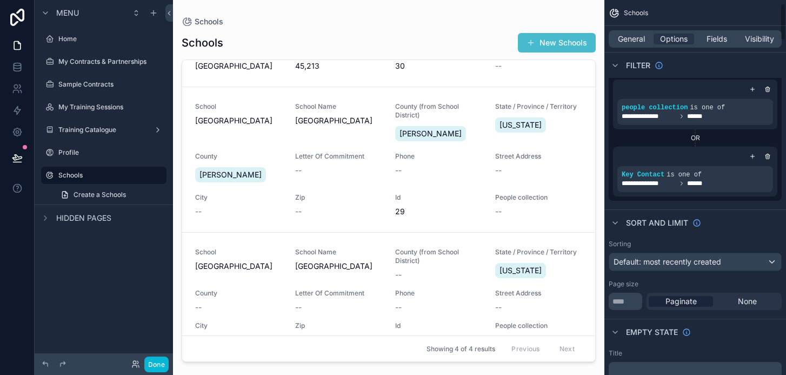
scroll to position [50, 0]
click at [754, 157] on icon "scrollable content" at bounding box center [752, 155] width 6 height 6
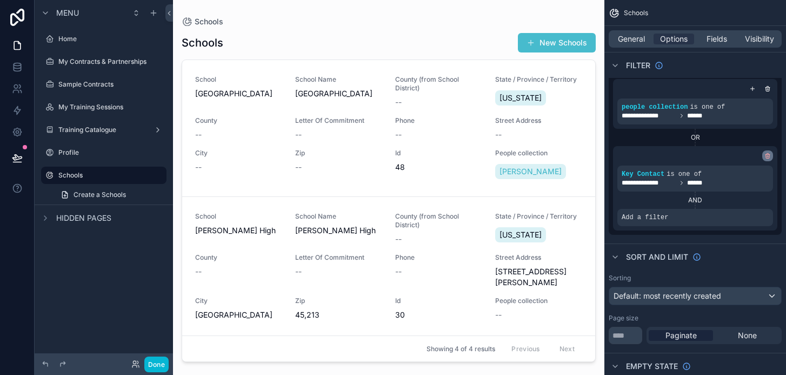
click at [766, 153] on icon "scrollable content" at bounding box center [767, 155] width 6 height 6
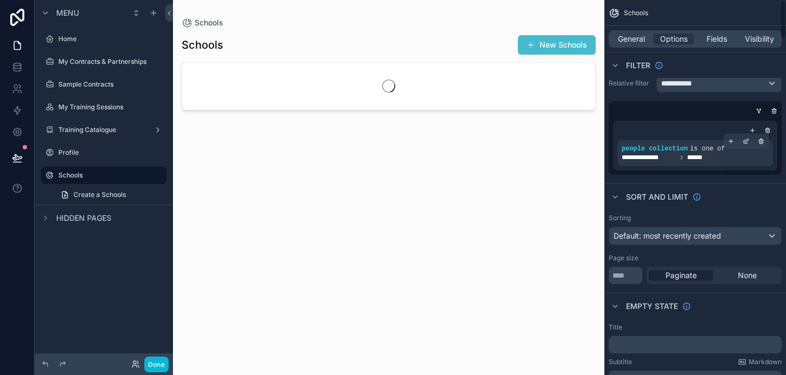
scroll to position [0, 0]
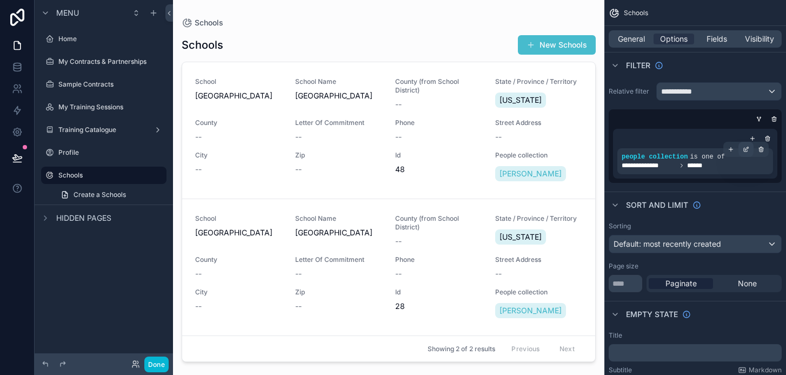
click at [746, 148] on icon "scrollable content" at bounding box center [746, 148] width 3 height 3
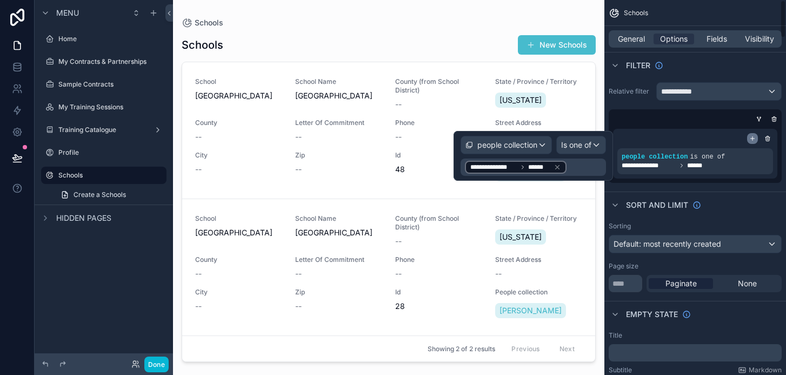
click at [749, 140] on div "scrollable content" at bounding box center [752, 138] width 11 height 11
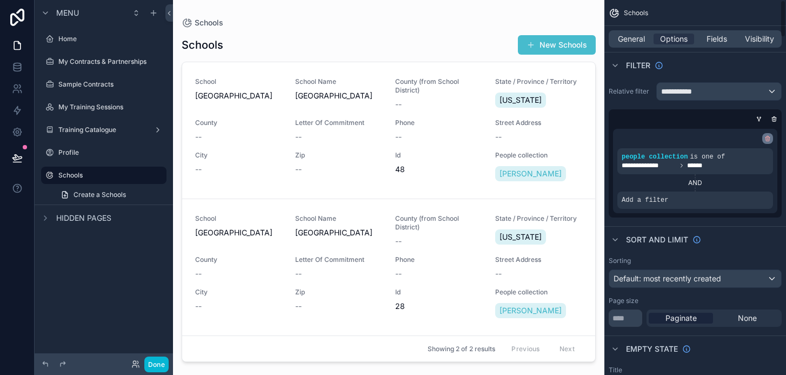
click at [766, 141] on icon "scrollable content" at bounding box center [768, 139] width 4 height 4
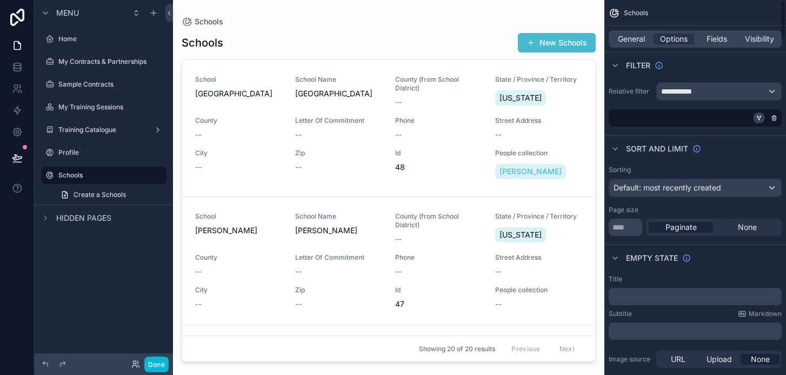
click at [757, 118] on icon "scrollable content" at bounding box center [759, 118] width 6 height 6
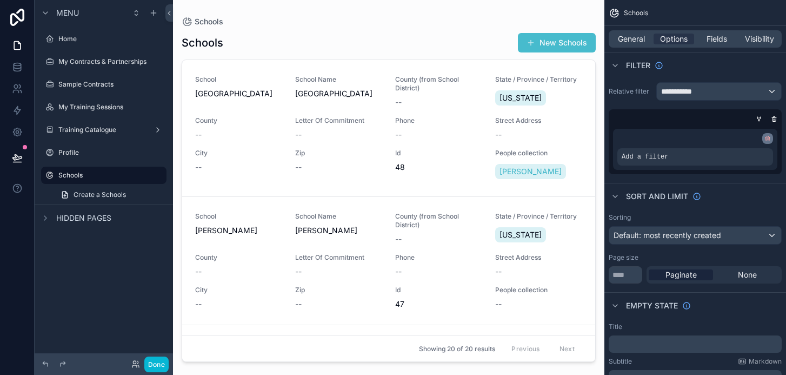
click at [772, 135] on div "scrollable content" at bounding box center [767, 138] width 11 height 11
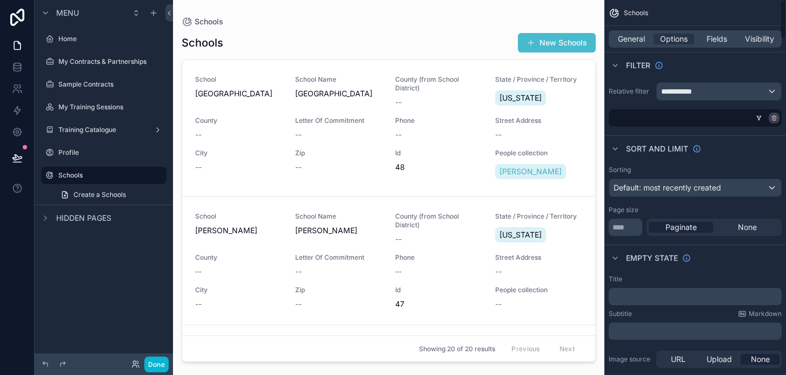
click at [776, 120] on icon "scrollable content" at bounding box center [774, 118] width 6 height 6
click at [703, 123] on div "Condition group" at bounding box center [714, 117] width 135 height 17
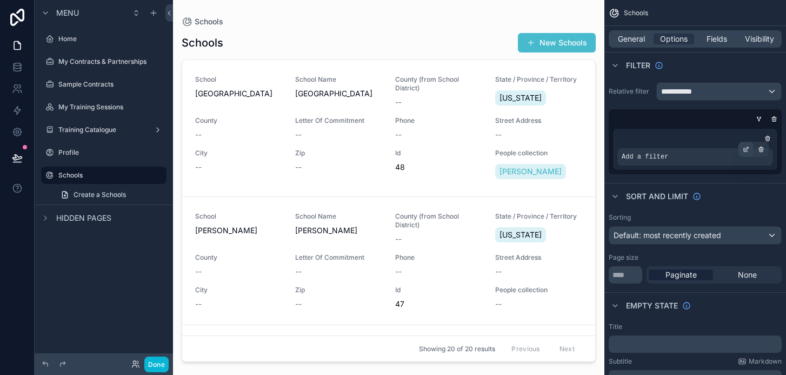
click at [745, 151] on icon "scrollable content" at bounding box center [746, 150] width 4 height 4
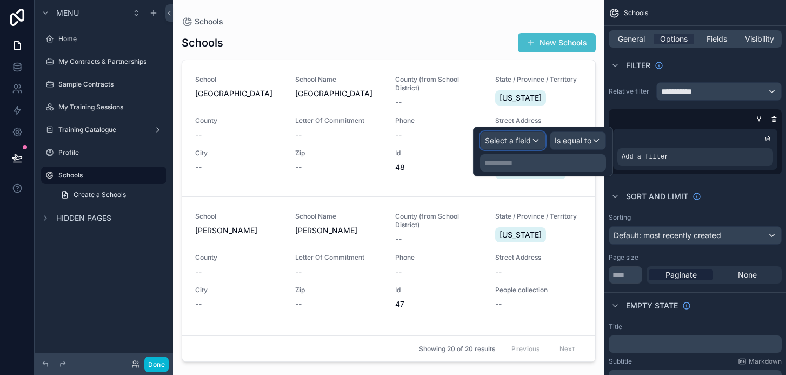
click at [532, 138] on div "Select a field" at bounding box center [513, 140] width 64 height 17
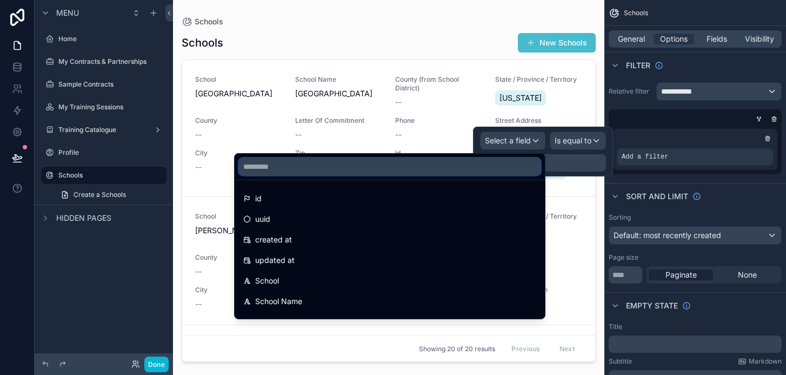
click at [447, 167] on input "text" at bounding box center [390, 166] width 302 height 17
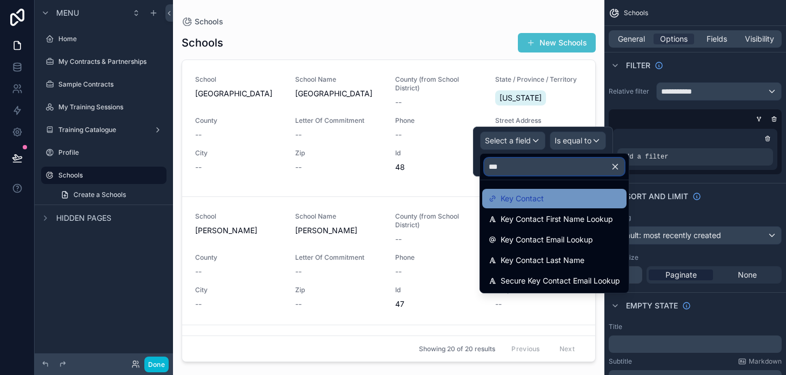
type input "***"
click at [502, 194] on span "Key Contact" at bounding box center [522, 198] width 43 height 13
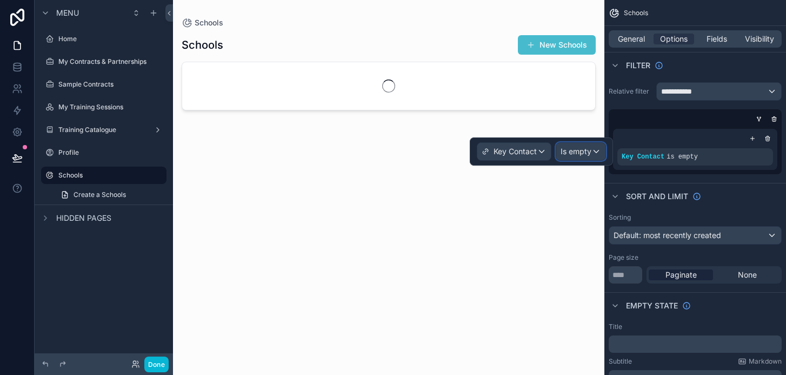
click at [585, 143] on div "Is empty" at bounding box center [580, 151] width 49 height 17
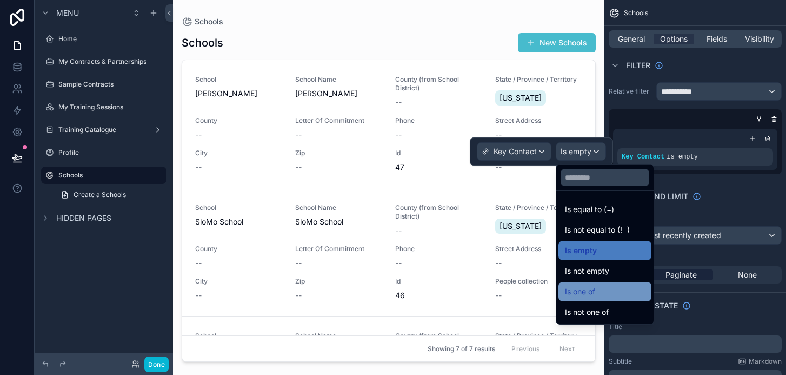
click at [595, 292] on span "Is one of" at bounding box center [580, 291] width 30 height 13
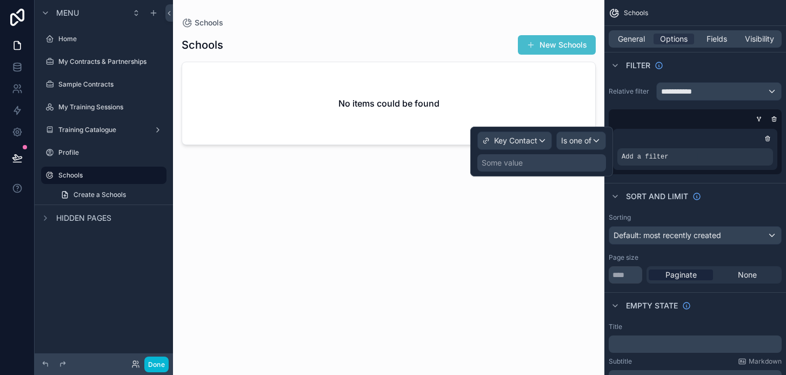
click at [536, 166] on div "Some value" at bounding box center [541, 162] width 129 height 17
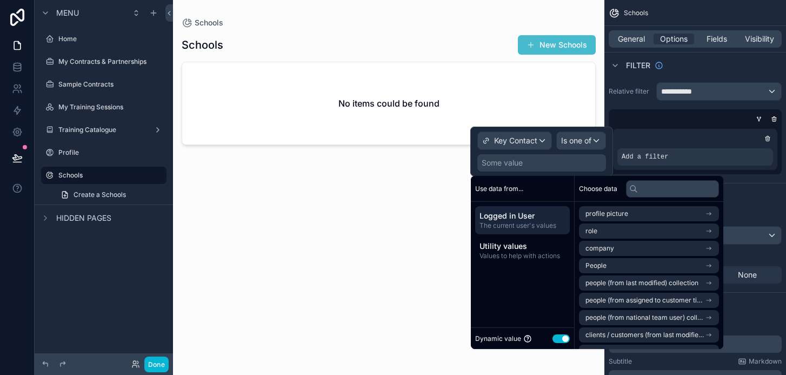
click at [549, 216] on span "Logged in User" at bounding box center [523, 215] width 86 height 11
click at [623, 265] on li "People" at bounding box center [649, 265] width 140 height 15
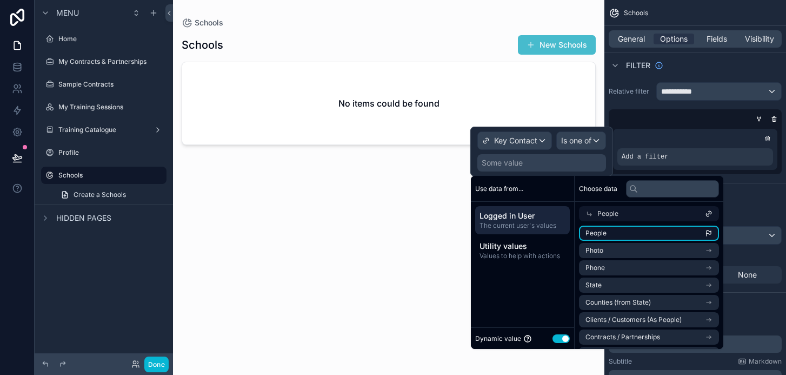
click at [622, 231] on li "People" at bounding box center [649, 232] width 140 height 15
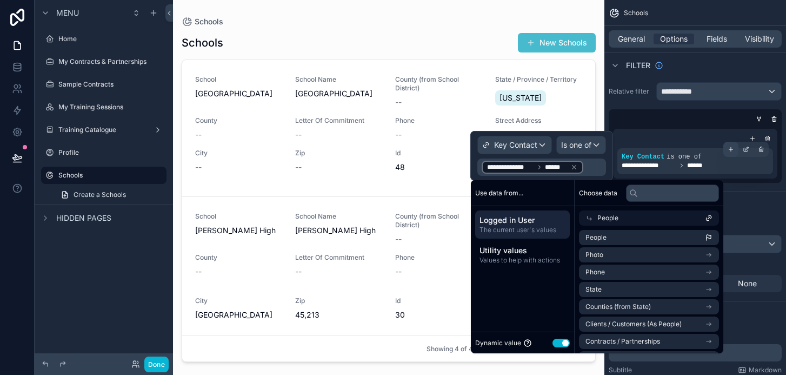
click at [732, 150] on icon "scrollable content" at bounding box center [731, 149] width 6 height 6
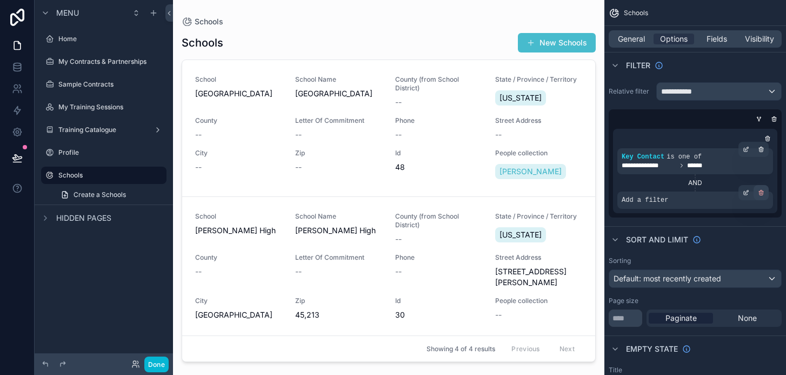
click at [762, 194] on icon "scrollable content" at bounding box center [762, 193] width 4 height 4
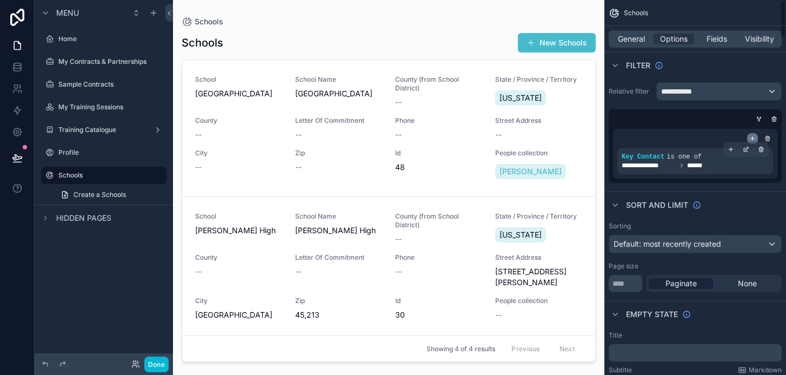
click at [751, 139] on icon "scrollable content" at bounding box center [752, 138] width 6 height 6
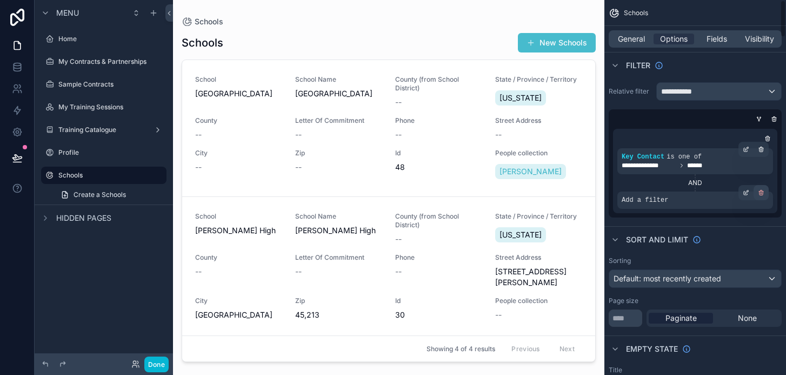
click at [762, 194] on icon "scrollable content" at bounding box center [762, 193] width 4 height 4
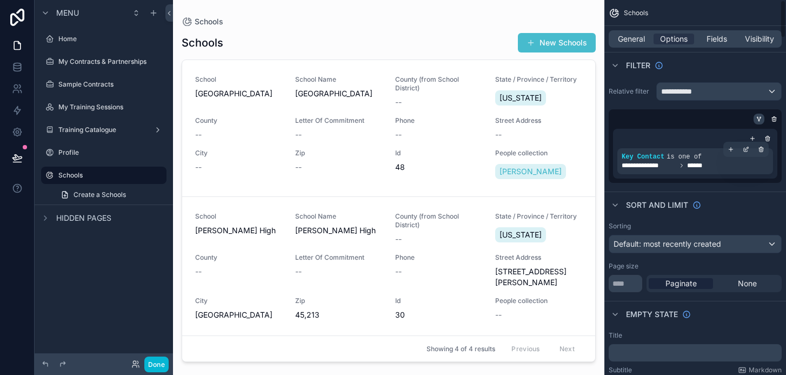
click at [758, 117] on icon "scrollable content" at bounding box center [759, 119] width 6 height 6
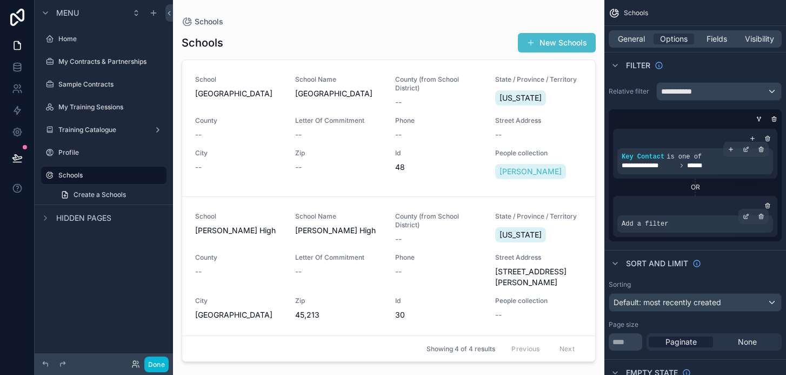
click at [655, 226] on span "Add a filter" at bounding box center [645, 223] width 46 height 9
click at [748, 217] on icon "scrollable content" at bounding box center [746, 216] width 6 height 6
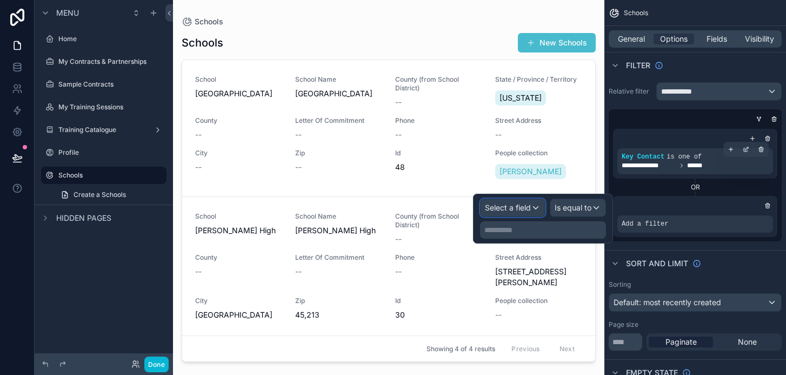
click at [539, 216] on button "Select a field" at bounding box center [512, 207] width 65 height 18
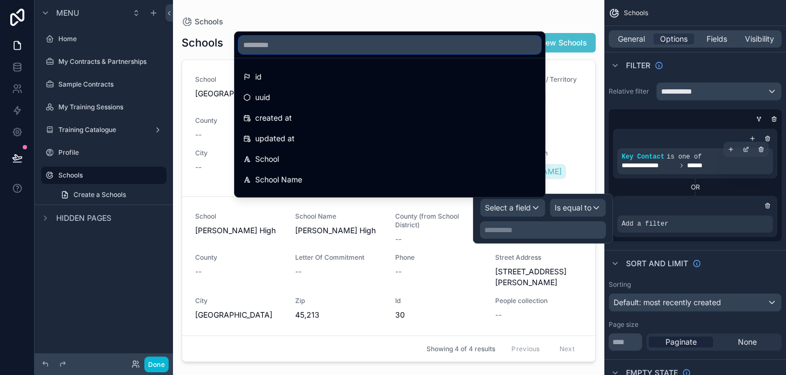
click at [390, 45] on input "text" at bounding box center [390, 44] width 302 height 17
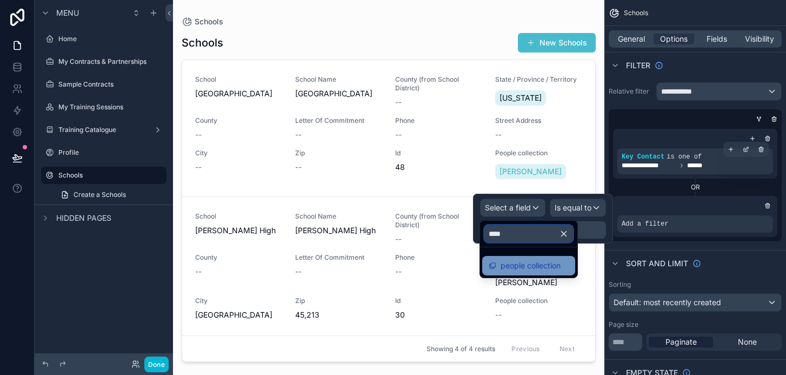
type input "****"
click at [546, 267] on span "people collection" at bounding box center [531, 265] width 60 height 13
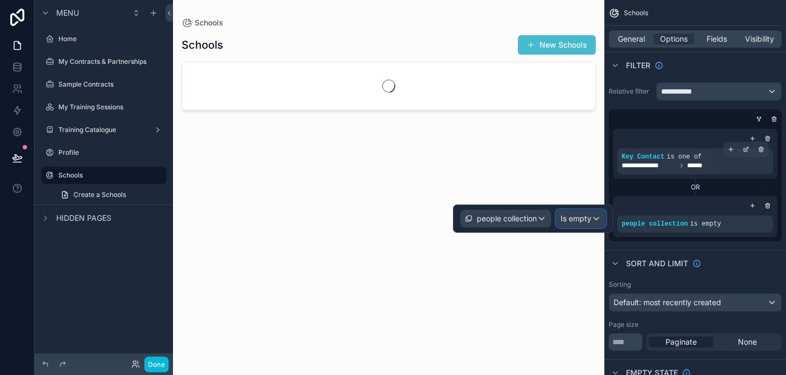
click at [564, 219] on span "Is empty" at bounding box center [576, 218] width 31 height 11
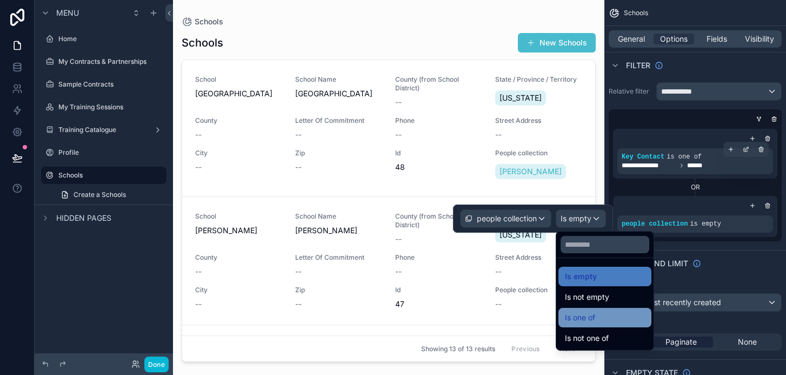
click at [585, 312] on span "Is one of" at bounding box center [580, 317] width 30 height 13
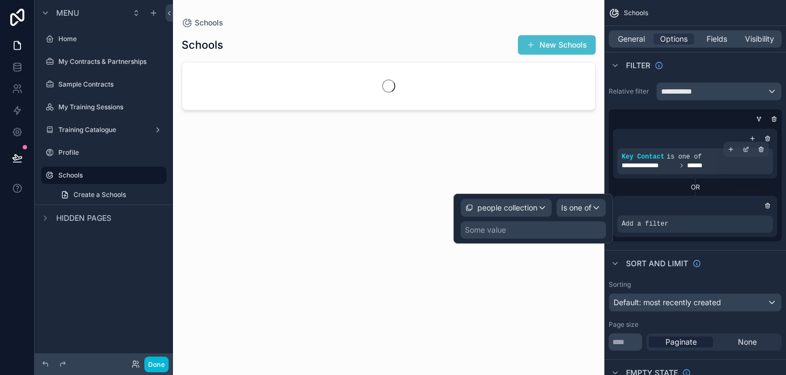
click at [522, 235] on div "Some value" at bounding box center [533, 229] width 145 height 17
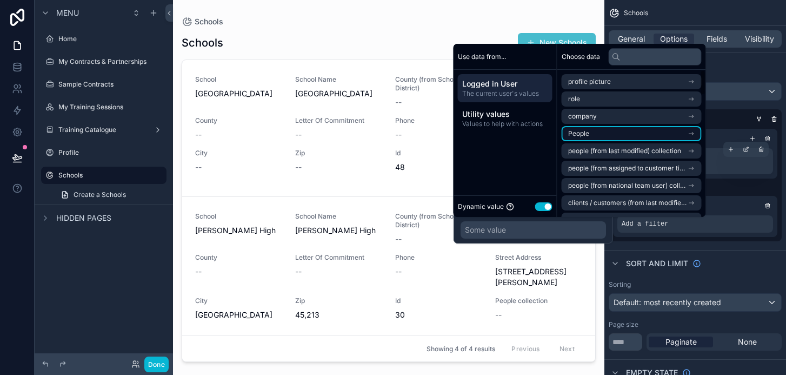
click at [611, 130] on li "People" at bounding box center [632, 133] width 140 height 15
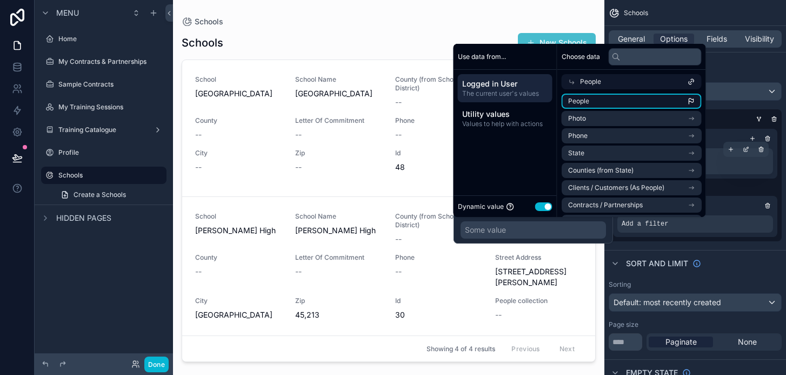
click at [608, 103] on li "People" at bounding box center [632, 101] width 140 height 15
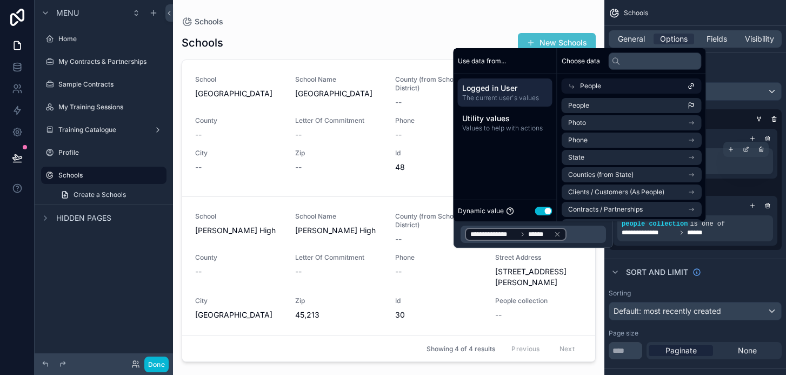
click at [741, 195] on div "OR" at bounding box center [695, 186] width 164 height 17
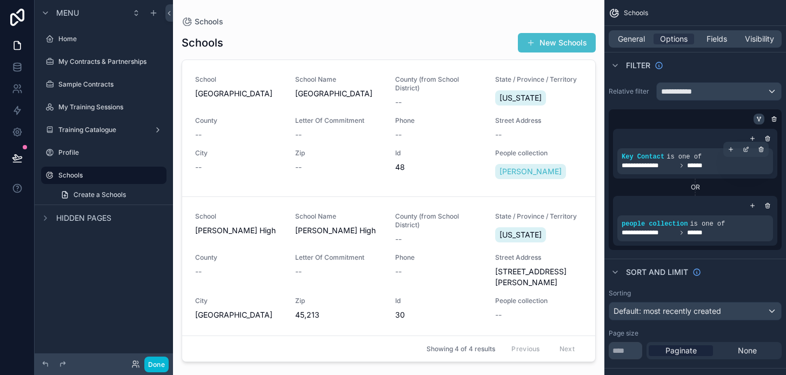
click at [757, 118] on icon "scrollable content" at bounding box center [759, 119] width 6 height 6
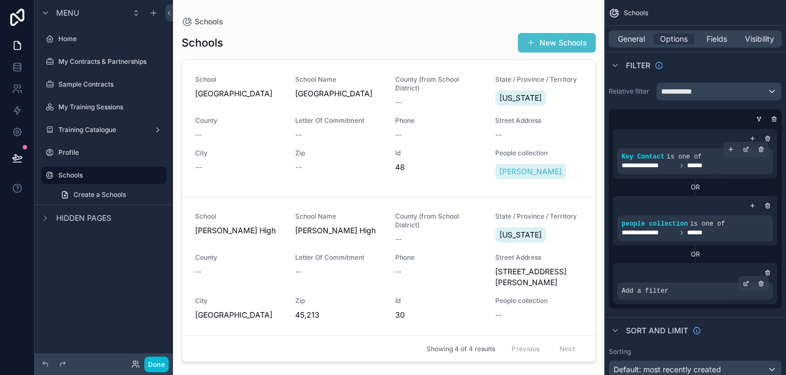
click at [671, 283] on div "Add a filter" at bounding box center [695, 290] width 156 height 17
click at [668, 291] on span "Add a filter" at bounding box center [645, 291] width 46 height 9
click at [749, 284] on div "scrollable content" at bounding box center [745, 283] width 15 height 15
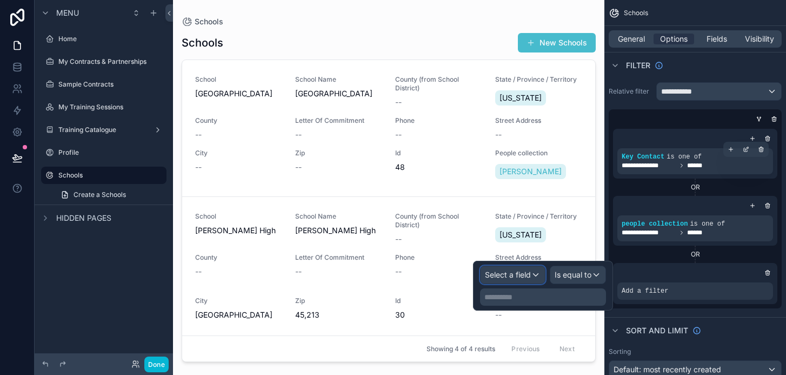
click at [529, 277] on span "Select a field" at bounding box center [508, 274] width 46 height 9
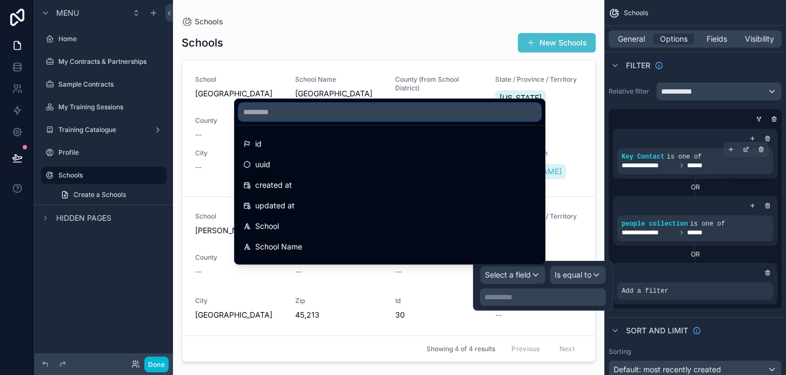
click at [347, 111] on input "text" at bounding box center [390, 111] width 302 height 17
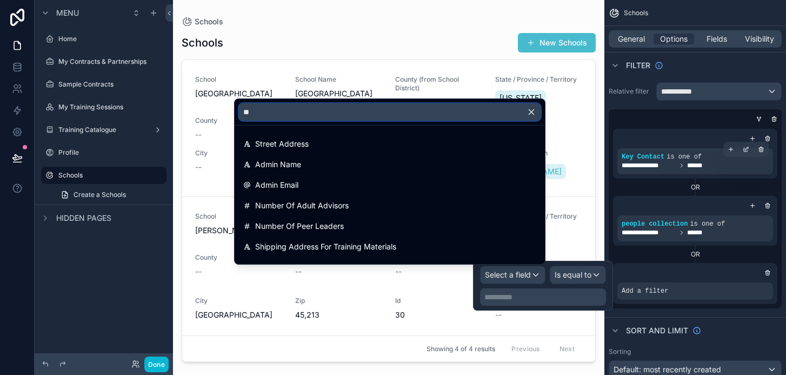
type input "*"
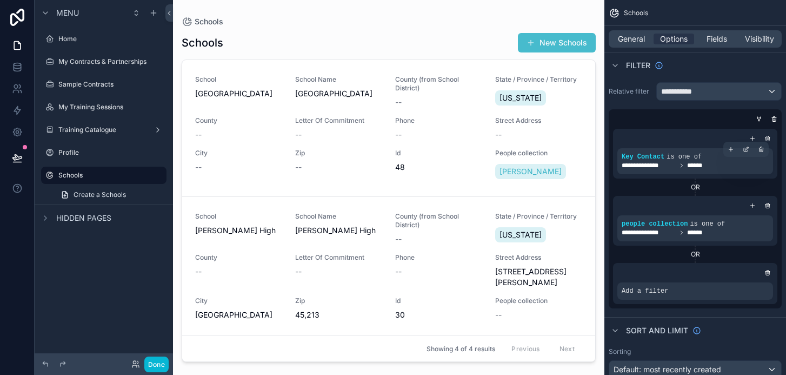
click at [461, 26] on div "Schools New Schools School Legends Elementary School Name Legends Elementary Co…" at bounding box center [389, 194] width 414 height 336
click at [758, 150] on icon "scrollable content" at bounding box center [761, 149] width 6 height 6
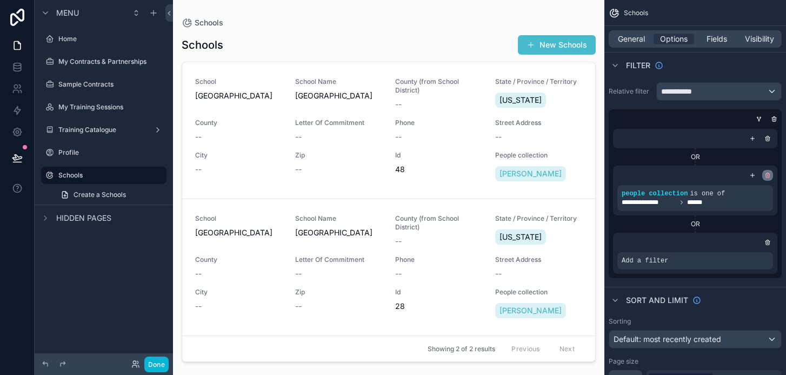
click at [769, 175] on icon "scrollable content" at bounding box center [768, 176] width 4 height 4
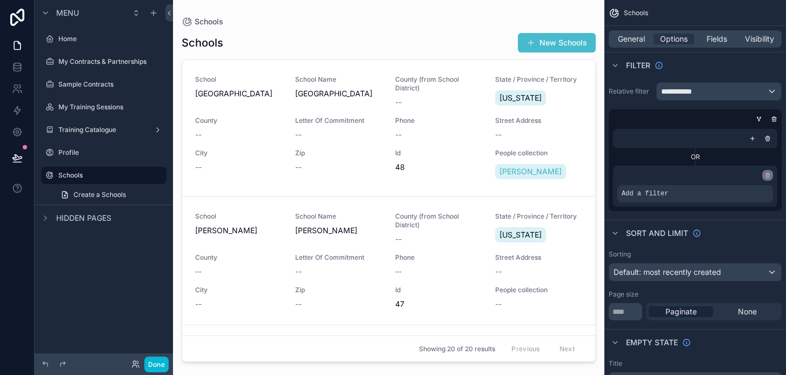
click at [767, 172] on icon "scrollable content" at bounding box center [767, 175] width 6 height 6
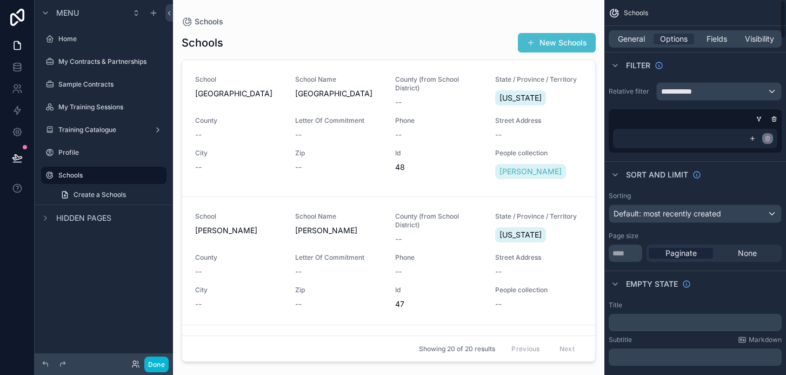
click at [767, 141] on icon "scrollable content" at bounding box center [768, 139] width 4 height 4
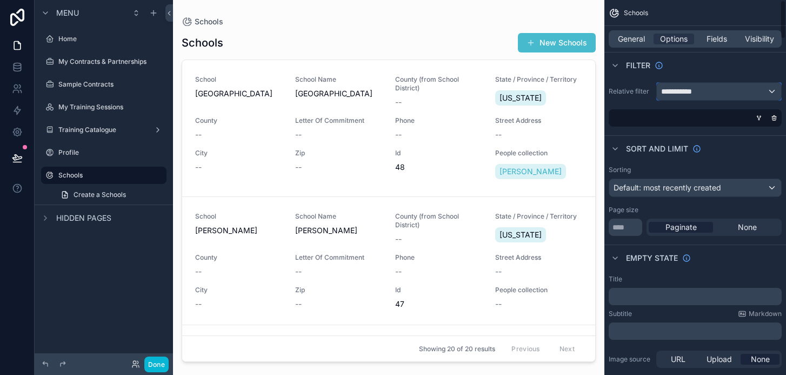
click at [700, 95] on span "**********" at bounding box center [681, 91] width 40 height 11
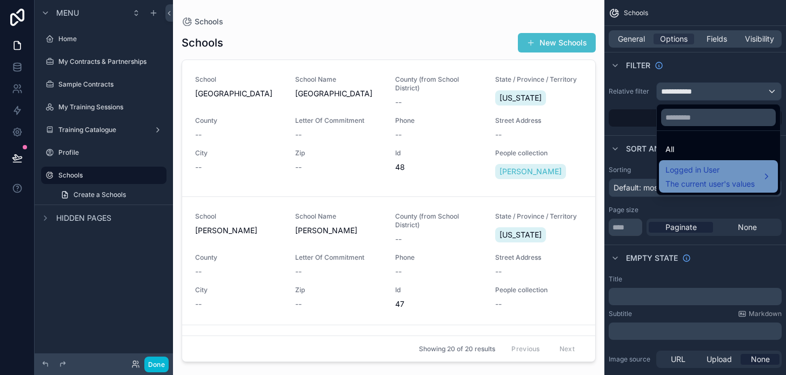
click at [707, 177] on div "Logged in User The current user's values" at bounding box center [709, 176] width 89 height 26
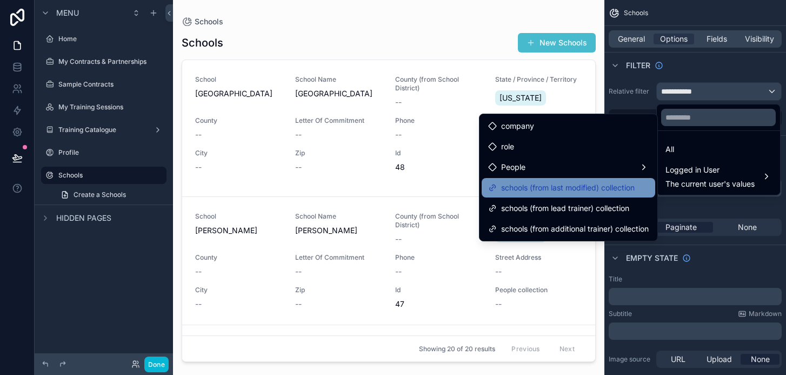
click at [621, 192] on span "schools (from last modified) collection" at bounding box center [568, 187] width 134 height 13
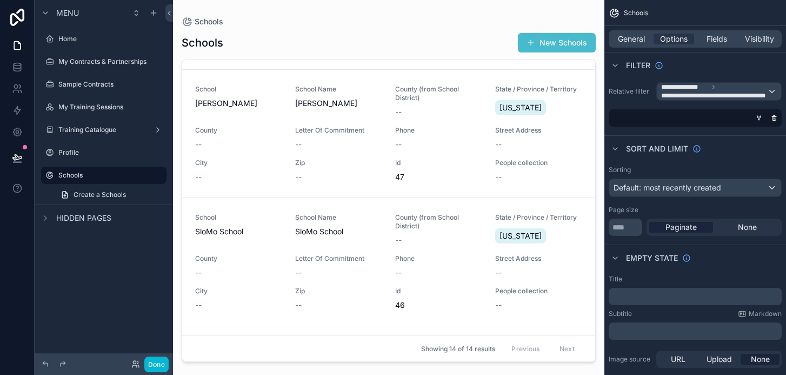
scroll to position [131, 0]
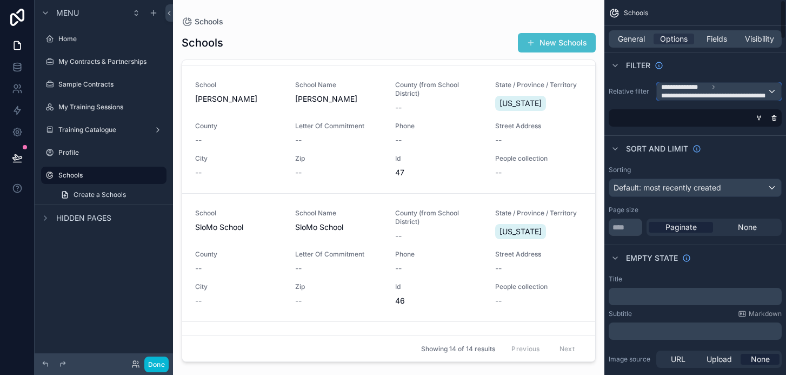
click at [725, 94] on span "**********" at bounding box center [714, 95] width 106 height 9
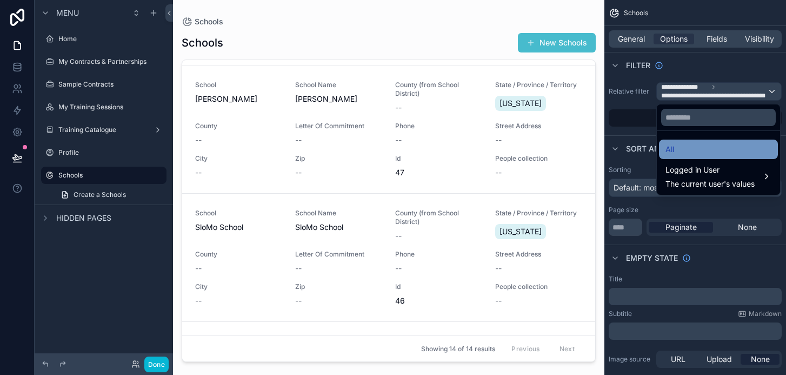
click at [720, 155] on div "All" at bounding box center [718, 149] width 106 height 13
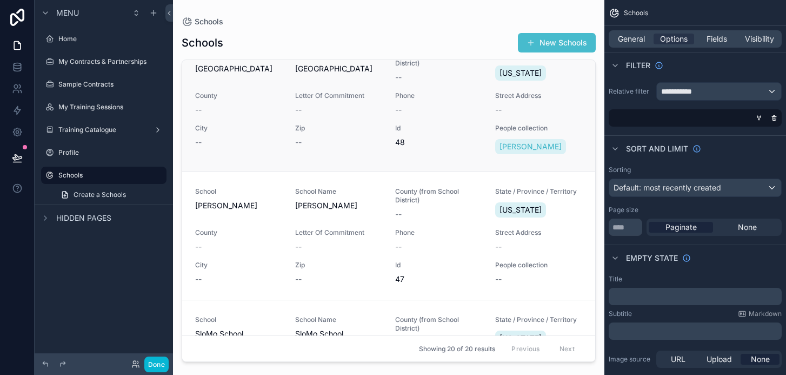
scroll to position [0, 0]
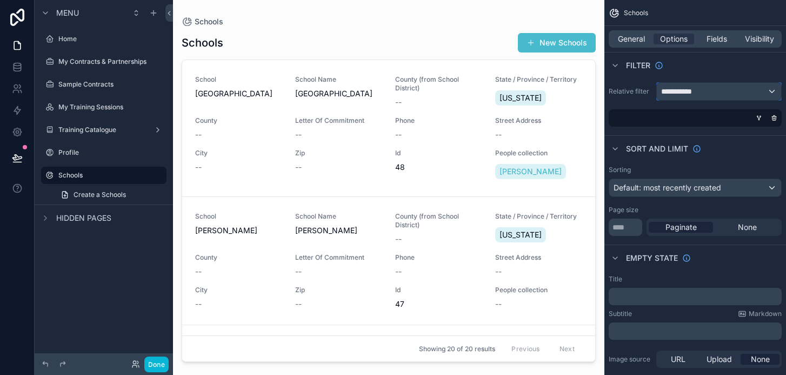
click at [747, 91] on div "**********" at bounding box center [719, 91] width 124 height 17
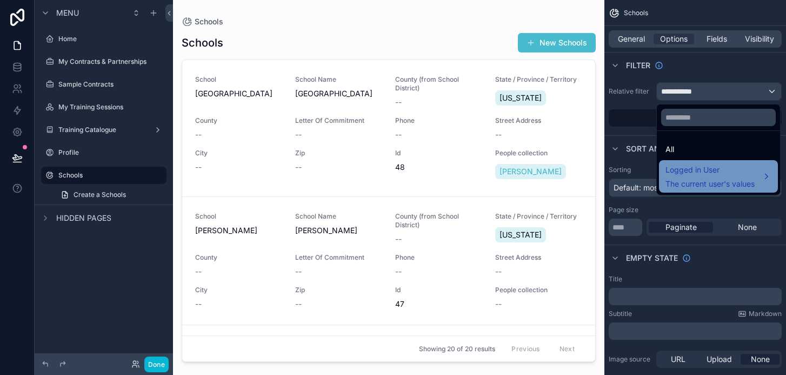
click at [741, 165] on span "Logged in User" at bounding box center [709, 169] width 89 height 13
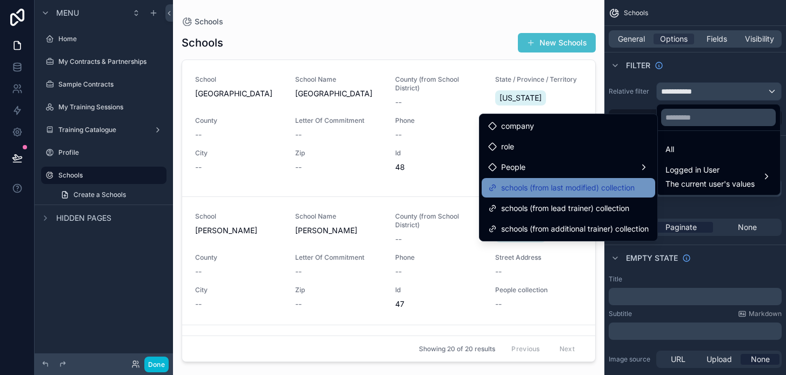
click at [603, 190] on span "schools (from last modified) collection" at bounding box center [568, 187] width 134 height 13
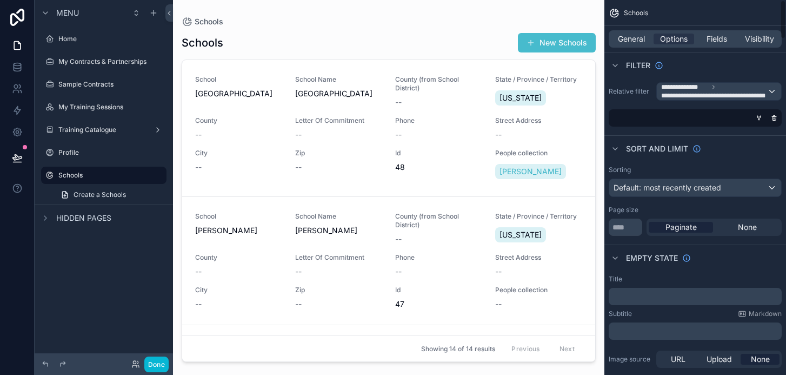
click at [704, 103] on div "**********" at bounding box center [695, 104] width 182 height 53
click at [704, 93] on span "**********" at bounding box center [714, 95] width 106 height 9
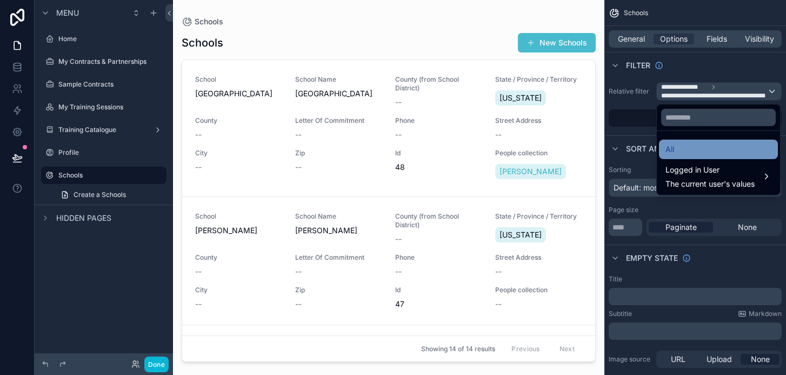
click at [706, 154] on div "All" at bounding box center [718, 149] width 106 height 13
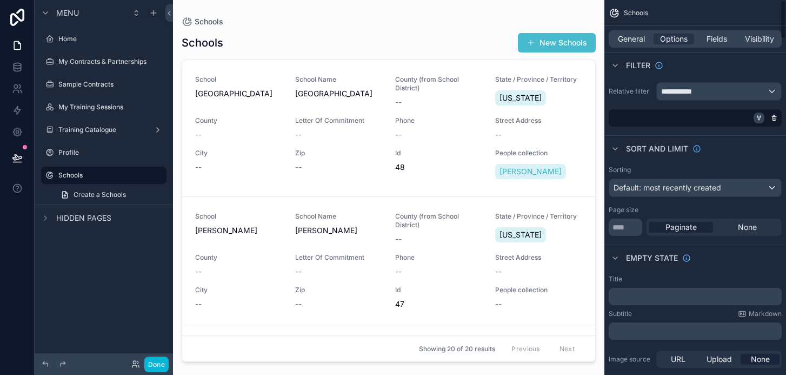
click at [759, 117] on icon "scrollable content" at bounding box center [759, 118] width 6 height 6
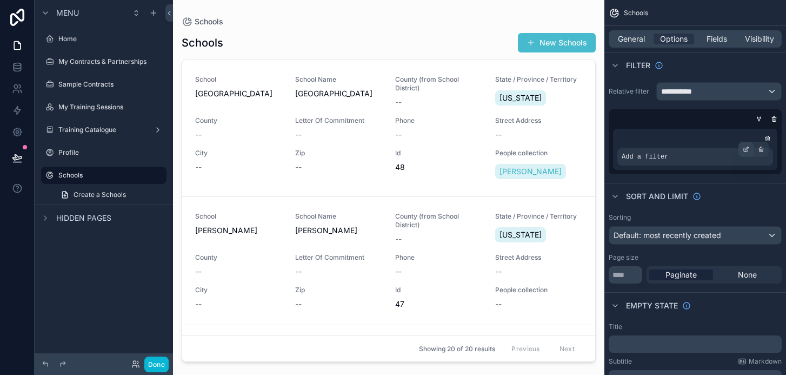
click at [744, 149] on icon "scrollable content" at bounding box center [746, 149] width 6 height 6
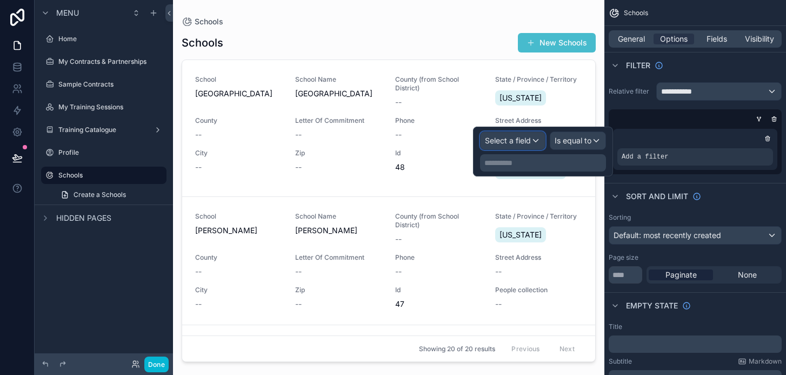
click at [533, 139] on div "Select a field" at bounding box center [513, 140] width 64 height 17
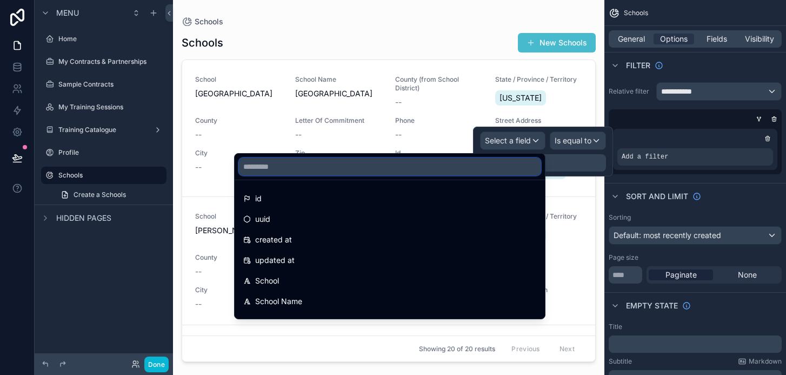
click at [372, 160] on input "text" at bounding box center [390, 166] width 302 height 17
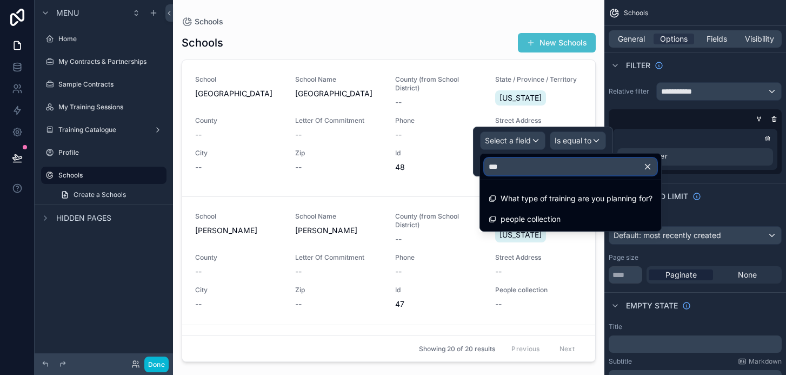
type input "****"
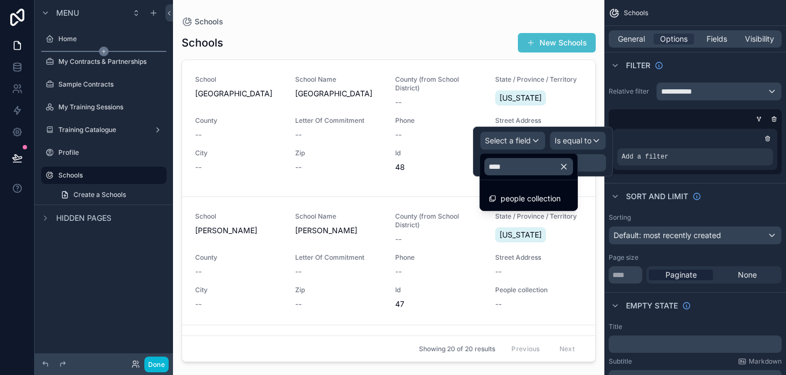
click at [65, 51] on div "scrollable content" at bounding box center [103, 51] width 125 height 1
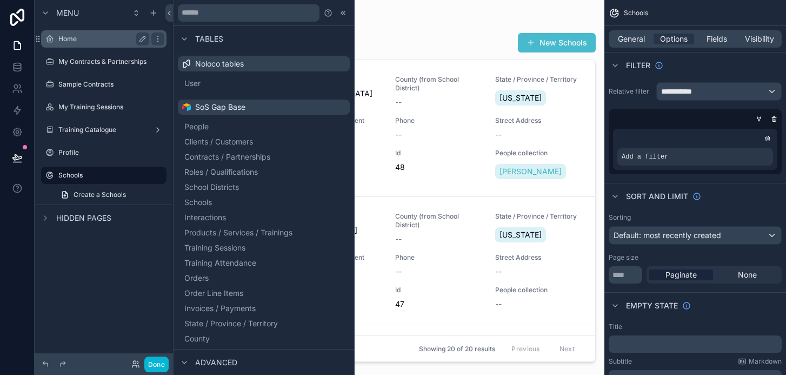
click at [68, 45] on div "Home" at bounding box center [103, 38] width 121 height 17
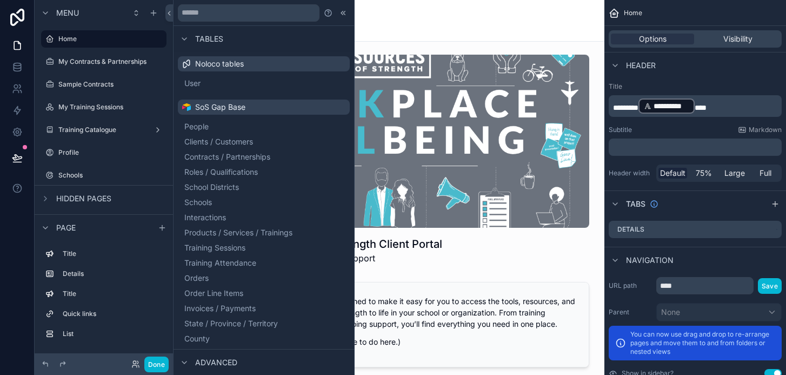
click at [421, 25] on div "Welcome, Erin! 👋" at bounding box center [388, 20] width 418 height 15
click at [85, 38] on label "Home" at bounding box center [101, 39] width 86 height 9
click at [169, 13] on icon at bounding box center [169, 13] width 2 height 4
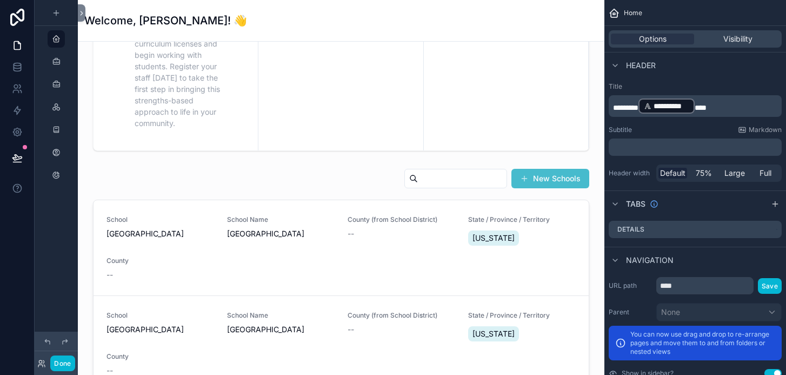
scroll to position [628, 0]
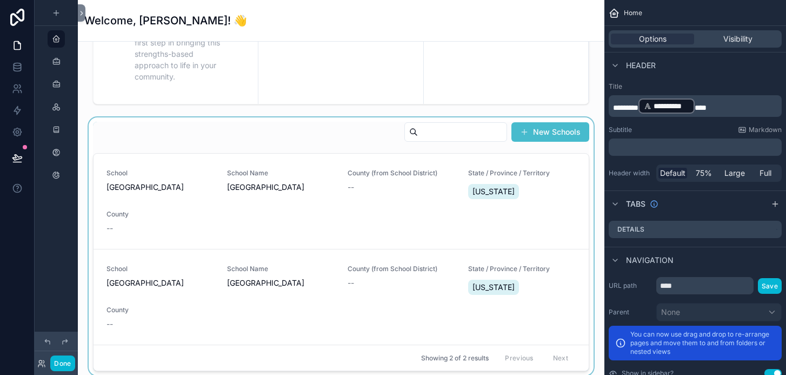
click at [369, 138] on div "scrollable content" at bounding box center [340, 246] width 509 height 258
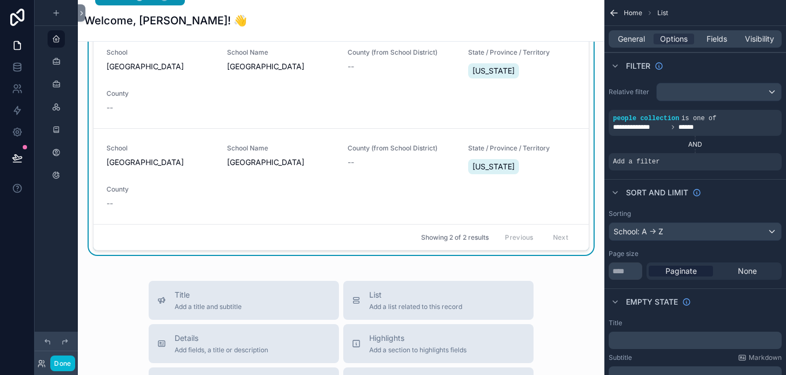
scroll to position [643, 0]
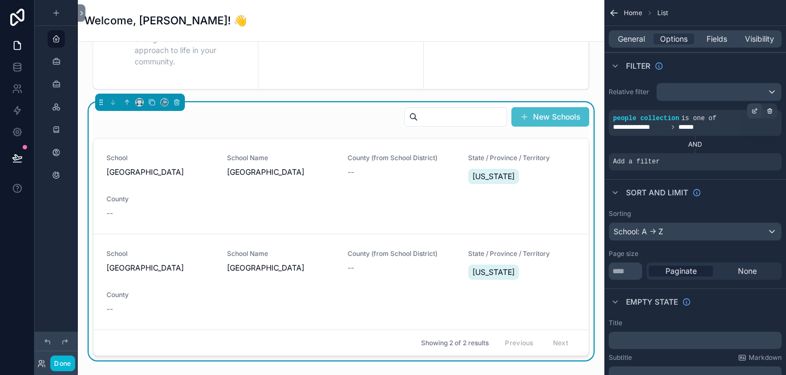
click at [756, 109] on icon "scrollable content" at bounding box center [754, 111] width 6 height 6
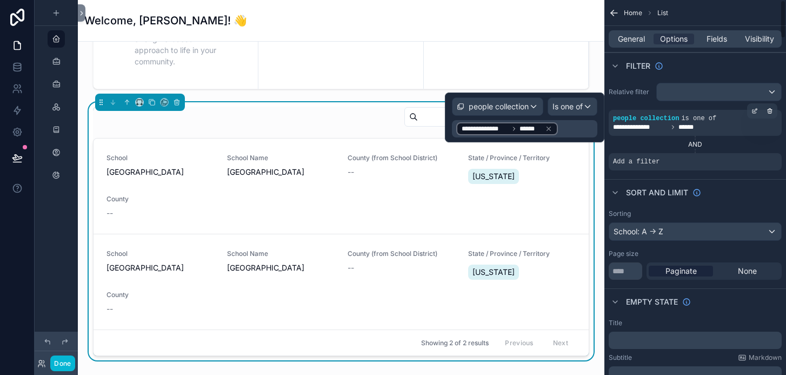
click at [697, 124] on span "******" at bounding box center [689, 127] width 23 height 9
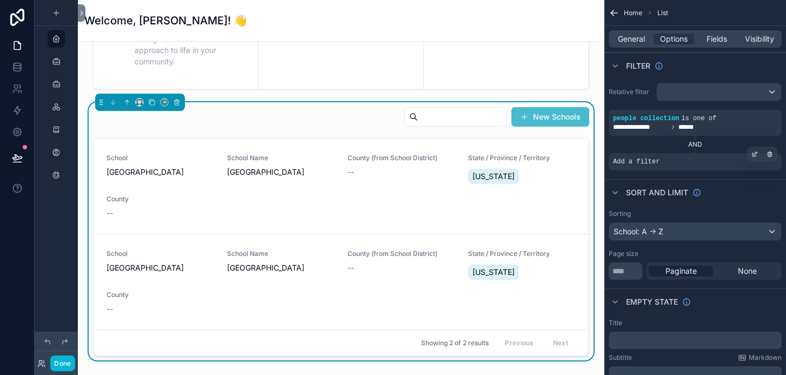
click at [643, 166] on div "Add a filter" at bounding box center [695, 161] width 173 height 17
click at [775, 150] on div "scrollable content" at bounding box center [769, 154] width 15 height 15
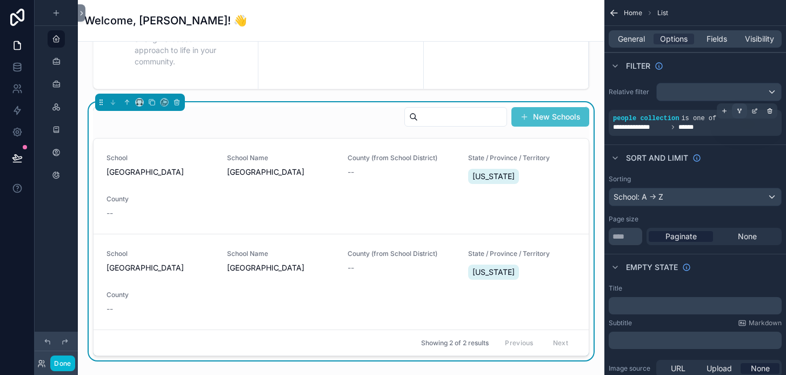
click at [739, 113] on icon "scrollable content" at bounding box center [739, 112] width 1 height 1
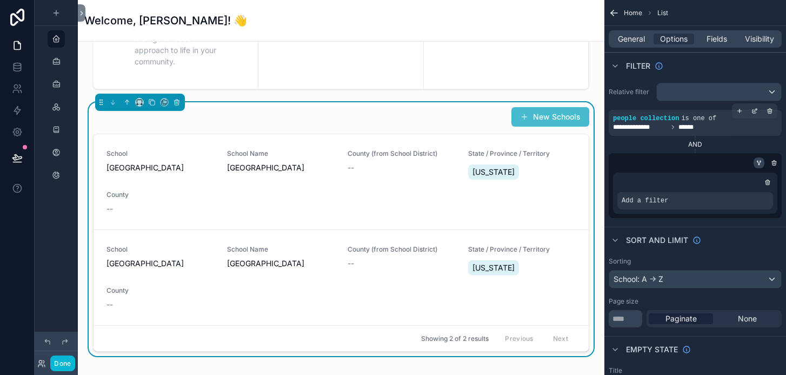
click at [756, 163] on icon "scrollable content" at bounding box center [759, 162] width 6 height 6
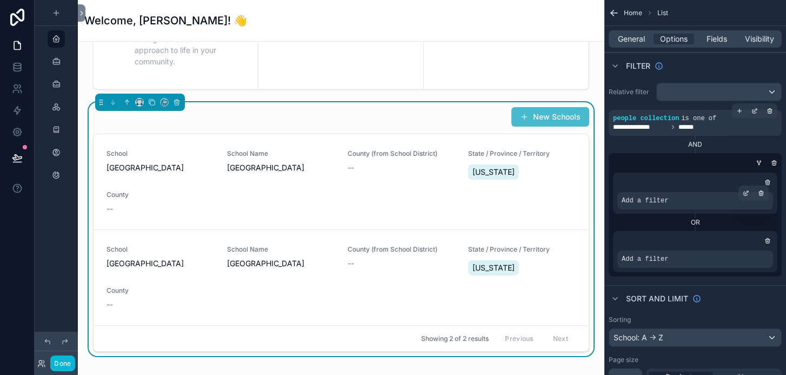
click at [661, 203] on span "Add a filter" at bounding box center [645, 200] width 46 height 9
click at [748, 194] on icon "scrollable content" at bounding box center [746, 193] width 6 height 6
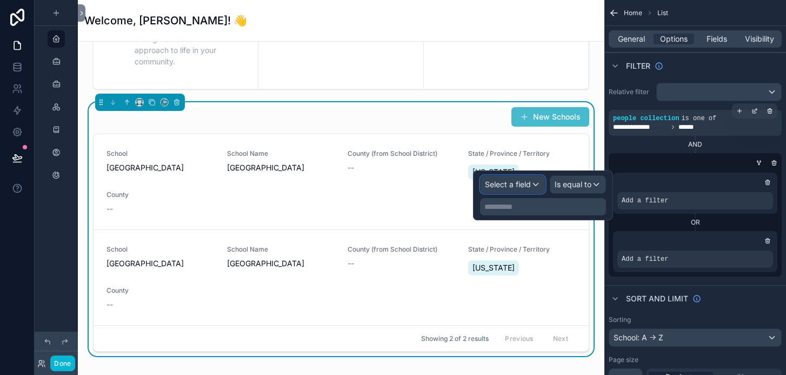
click at [523, 183] on span "Select a field" at bounding box center [508, 183] width 46 height 9
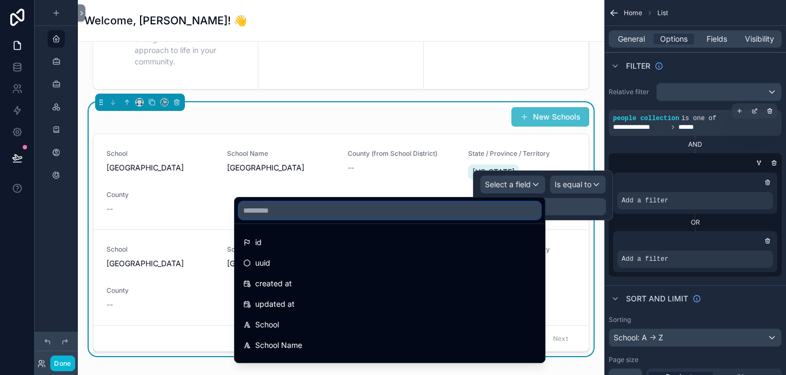
click at [412, 204] on input "text" at bounding box center [390, 210] width 302 height 17
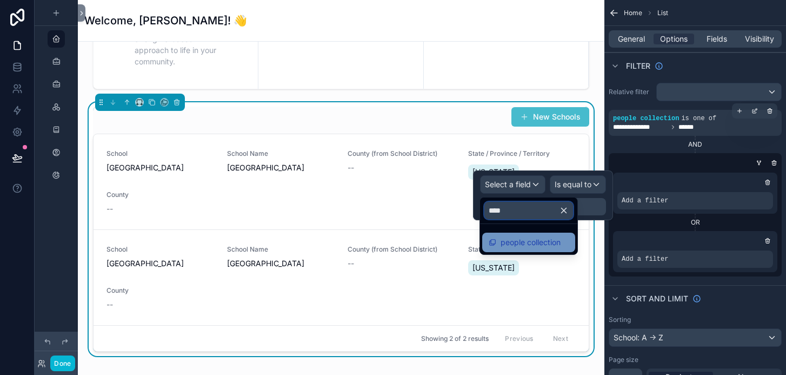
type input "****"
click at [498, 243] on div "people collection" at bounding box center [525, 242] width 72 height 13
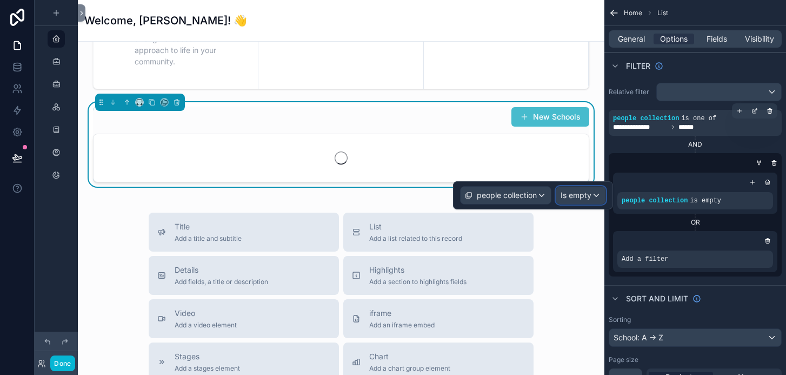
click at [577, 197] on span "Is empty" at bounding box center [576, 195] width 31 height 11
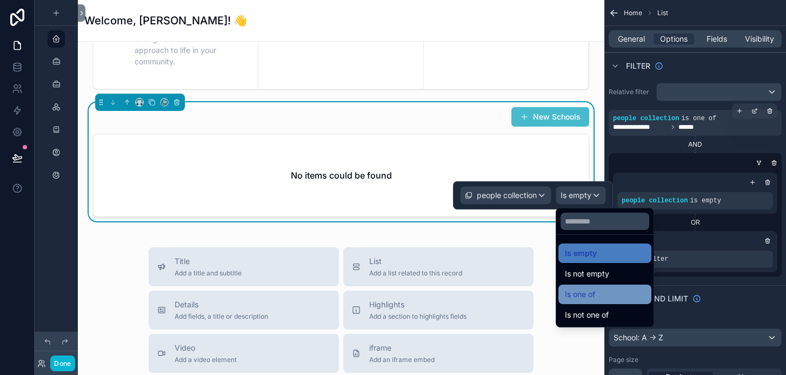
click at [585, 291] on span "Is one of" at bounding box center [580, 294] width 30 height 13
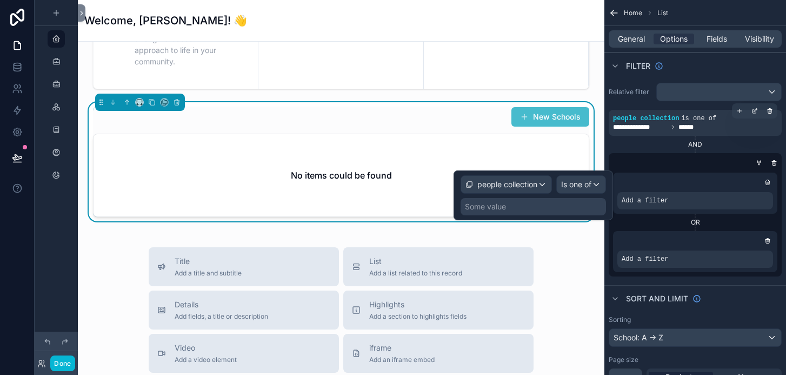
click at [511, 203] on div "Some value" at bounding box center [533, 206] width 145 height 17
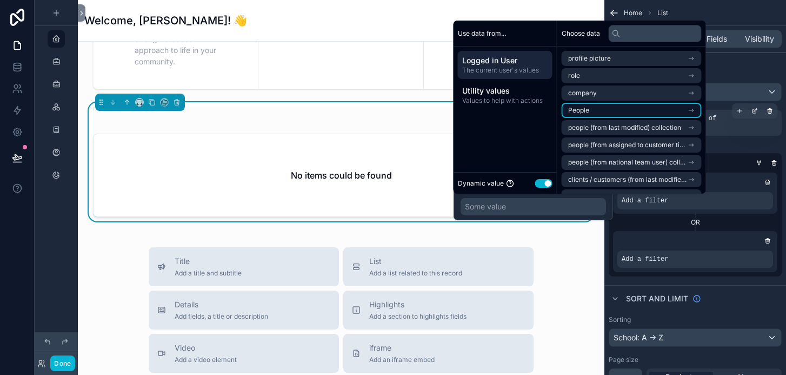
click at [611, 106] on li "People" at bounding box center [632, 110] width 140 height 15
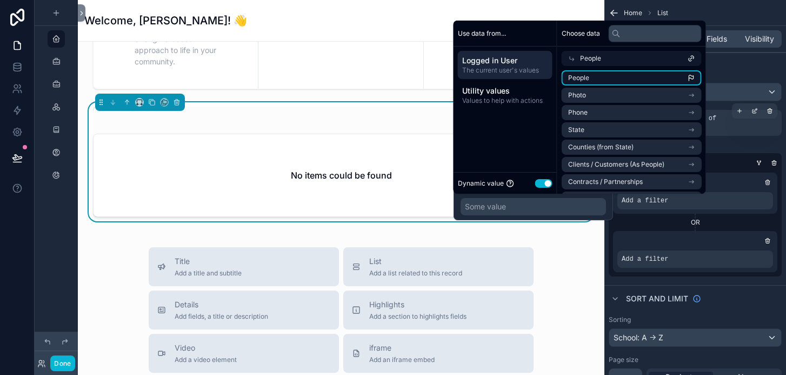
click at [598, 78] on li "People" at bounding box center [632, 77] width 140 height 15
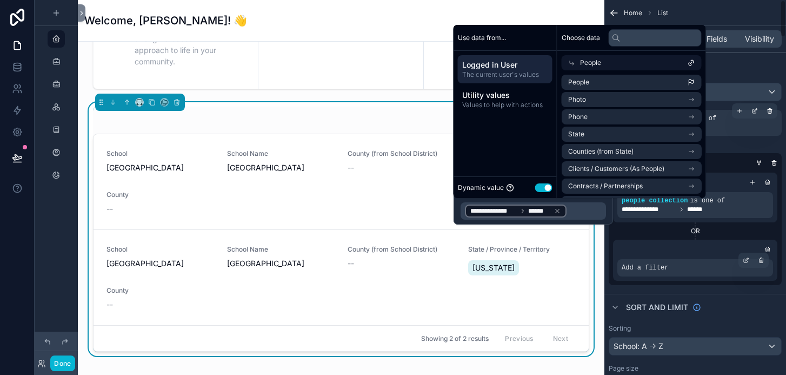
click at [671, 269] on div "Add a filter" at bounding box center [695, 267] width 156 height 17
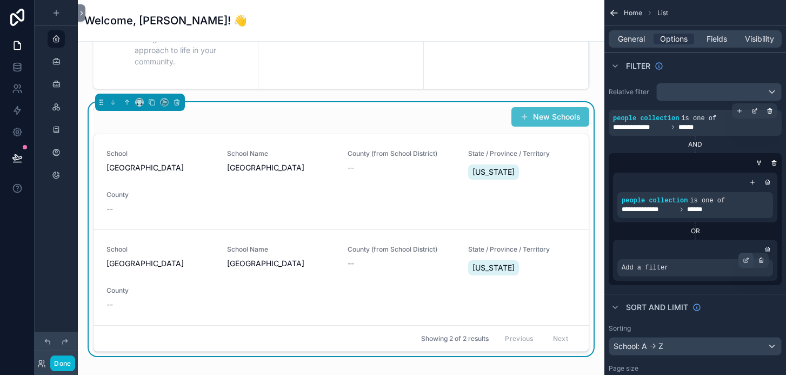
click at [740, 261] on div "scrollable content" at bounding box center [745, 259] width 15 height 15
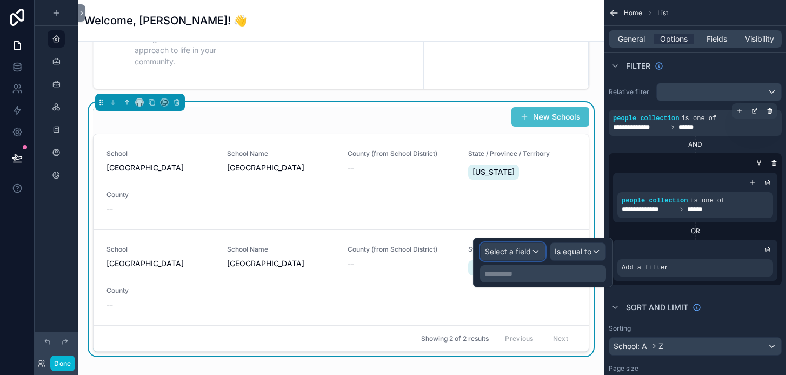
click at [525, 246] on span "Select a field" at bounding box center [508, 251] width 46 height 11
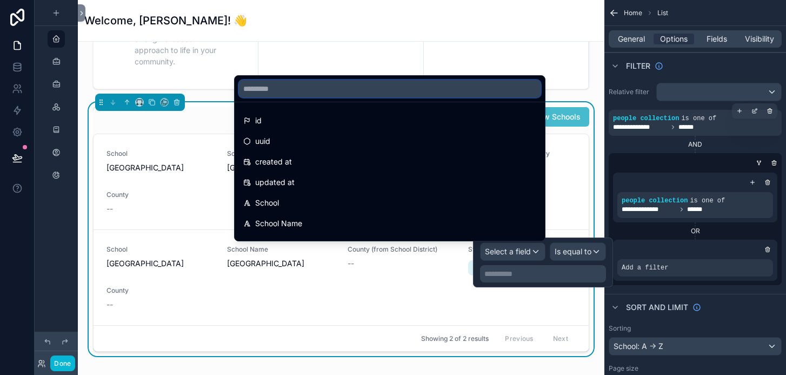
click at [433, 86] on input "text" at bounding box center [390, 88] width 302 height 17
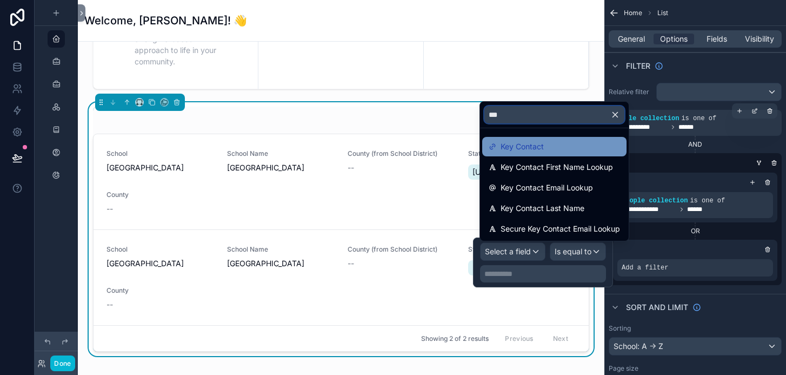
type input "***"
click at [497, 142] on div "Key Contact" at bounding box center [516, 146] width 55 height 13
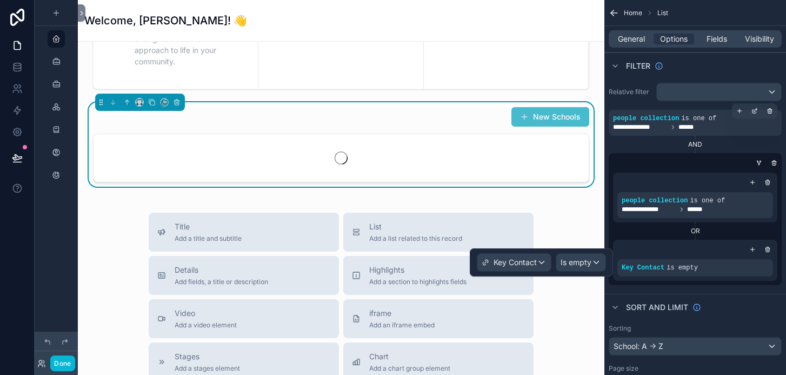
click at [582, 273] on div "Key Contact Is empty" at bounding box center [541, 262] width 143 height 28
click at [583, 268] on div "Is empty" at bounding box center [580, 262] width 49 height 17
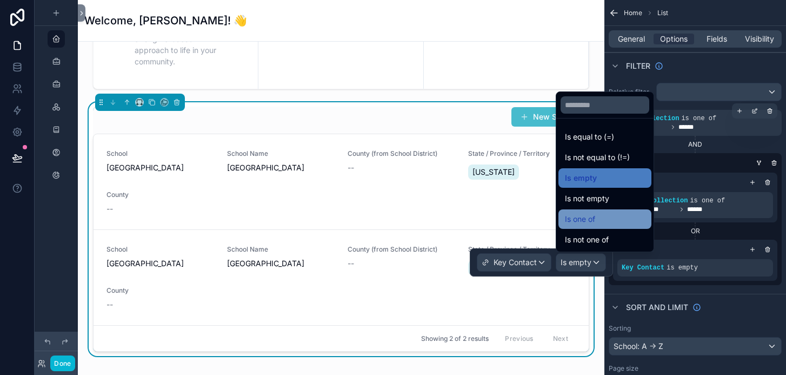
click at [583, 223] on span "Is one of" at bounding box center [580, 218] width 30 height 13
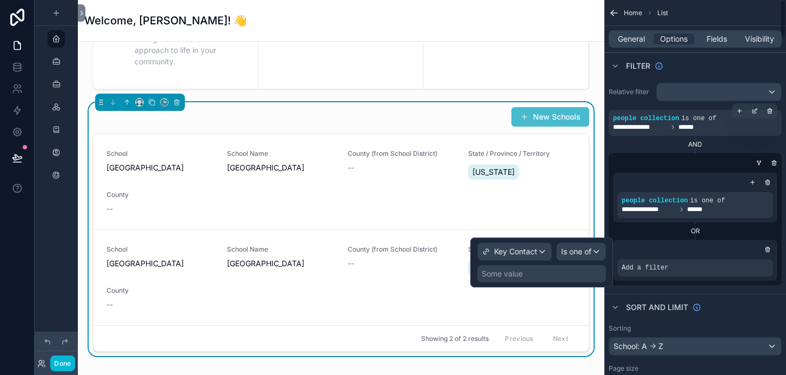
click at [585, 274] on div "Some value" at bounding box center [541, 273] width 129 height 17
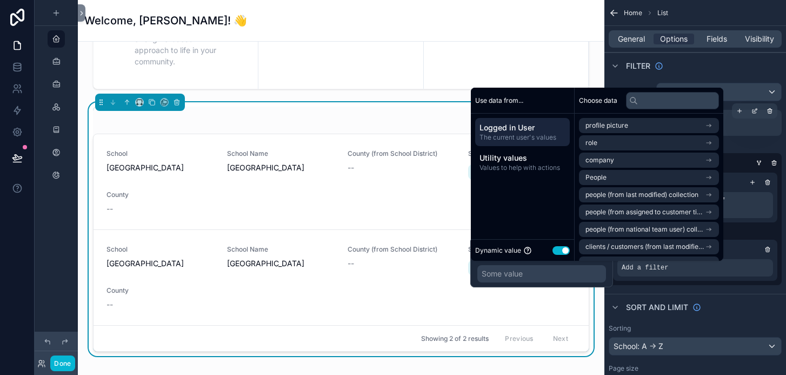
click at [537, 135] on span "The current user's values" at bounding box center [523, 137] width 86 height 9
click at [588, 171] on li "People" at bounding box center [649, 177] width 140 height 15
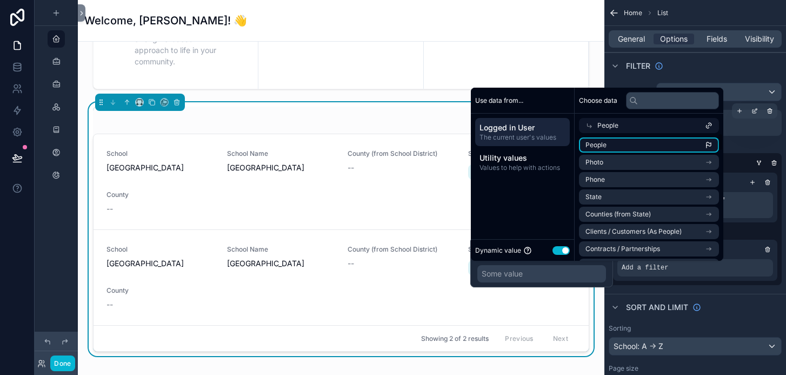
click at [598, 139] on li "People" at bounding box center [649, 144] width 140 height 15
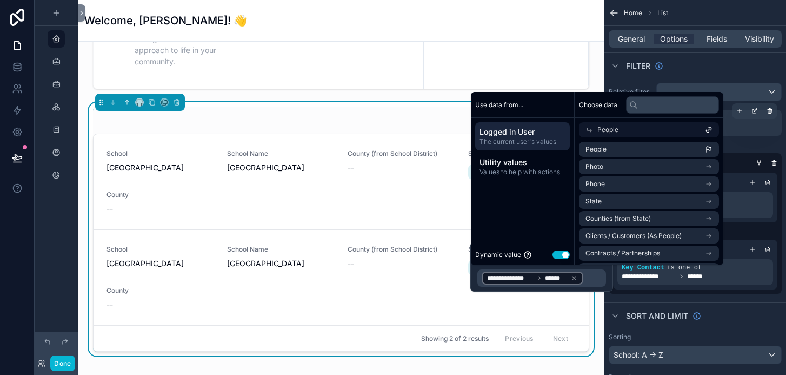
click at [429, 118] on div "New Schools" at bounding box center [341, 116] width 496 height 21
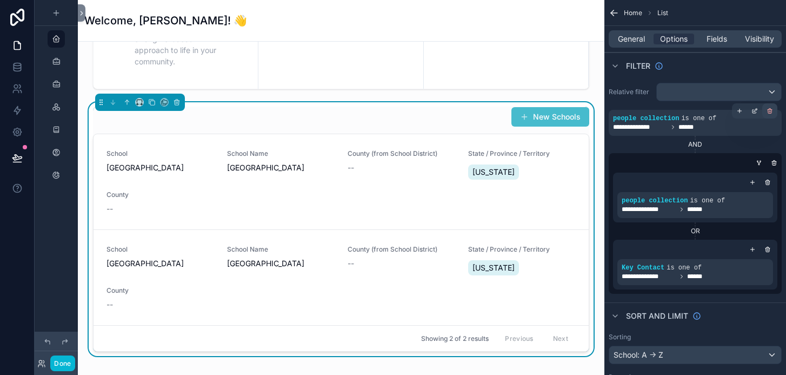
click at [768, 110] on icon "scrollable content" at bounding box center [770, 110] width 4 height 0
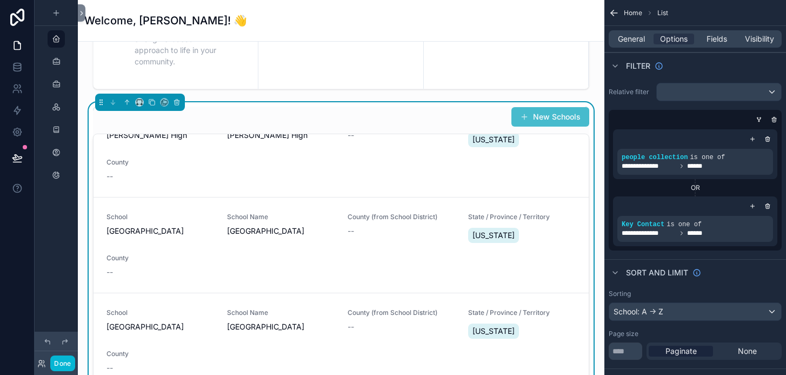
scroll to position [0, 0]
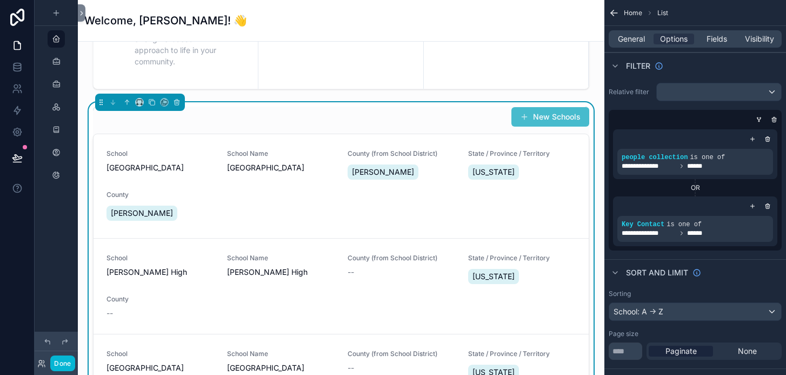
click at [344, 112] on div "New Schools" at bounding box center [341, 116] width 496 height 21
click at [66, 357] on button "Done" at bounding box center [62, 363] width 24 height 16
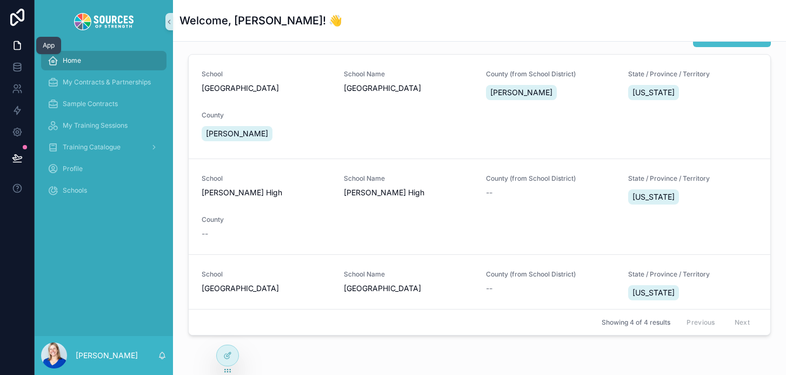
click at [17, 43] on icon at bounding box center [17, 45] width 11 height 11
click at [232, 352] on div at bounding box center [228, 355] width 22 height 21
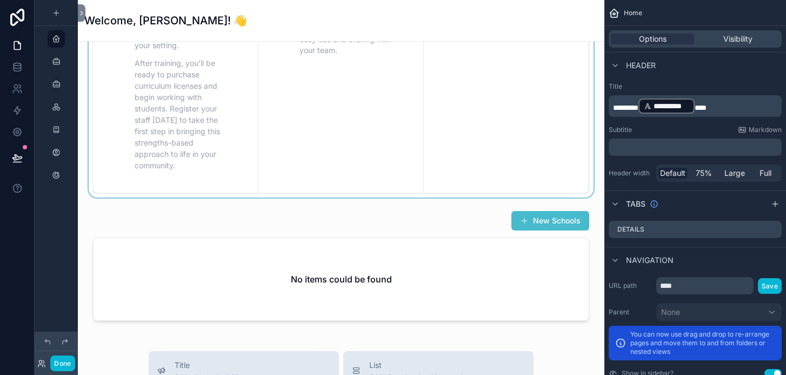
scroll to position [598, 0]
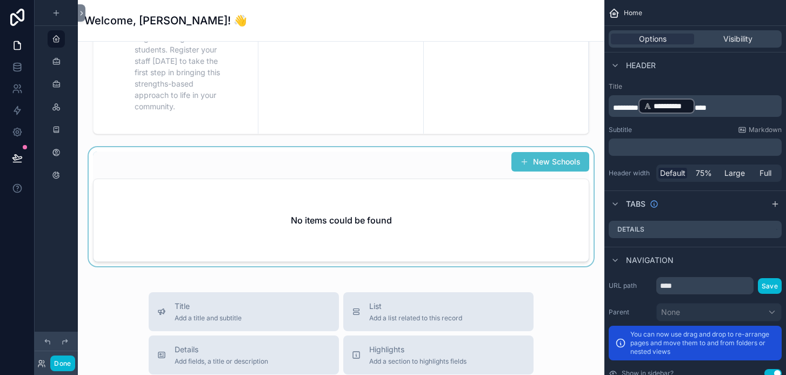
click at [440, 163] on div "scrollable content" at bounding box center [340, 206] width 509 height 119
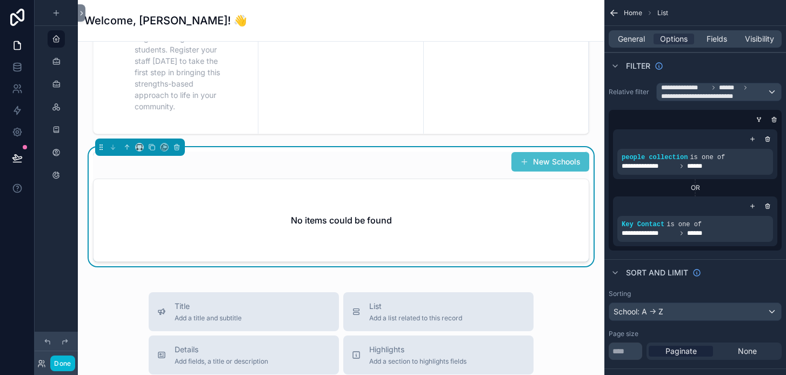
click at [339, 232] on div "No items could be found" at bounding box center [341, 220] width 495 height 82
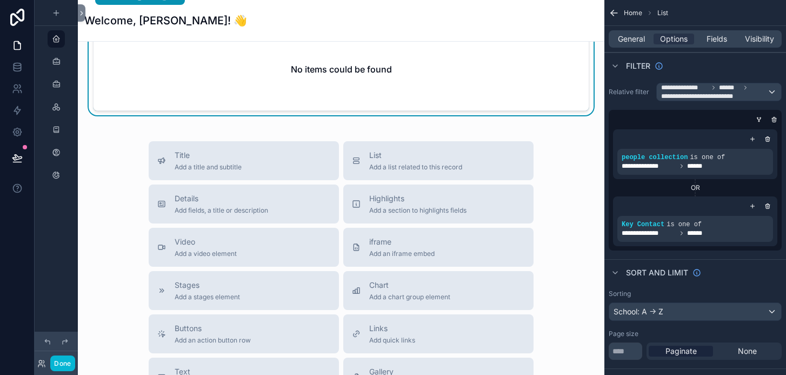
scroll to position [561, 0]
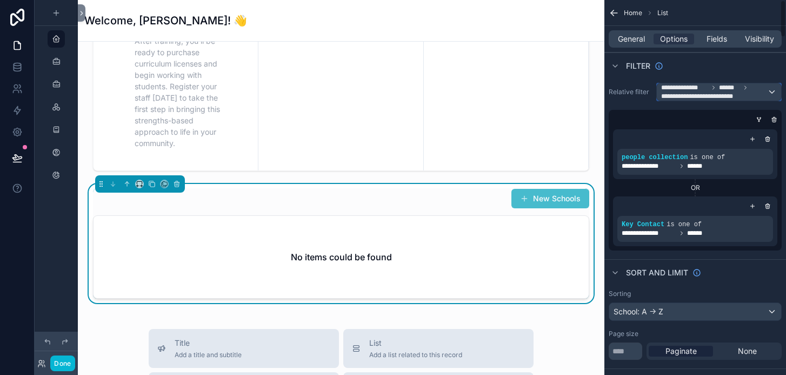
click at [749, 94] on span "**********" at bounding box center [706, 96] width 90 height 9
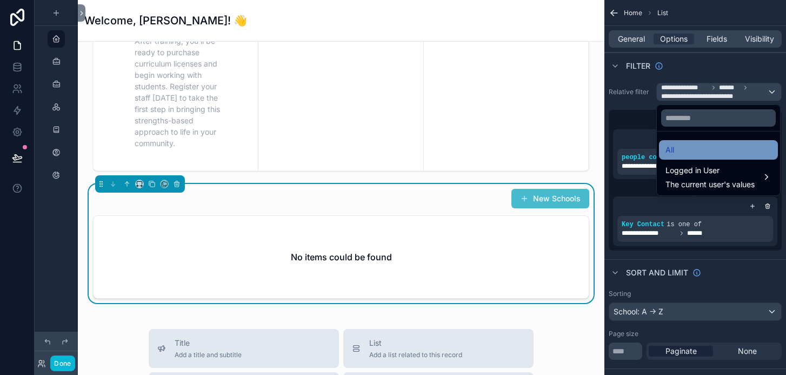
click at [703, 152] on div "All" at bounding box center [718, 149] width 106 height 13
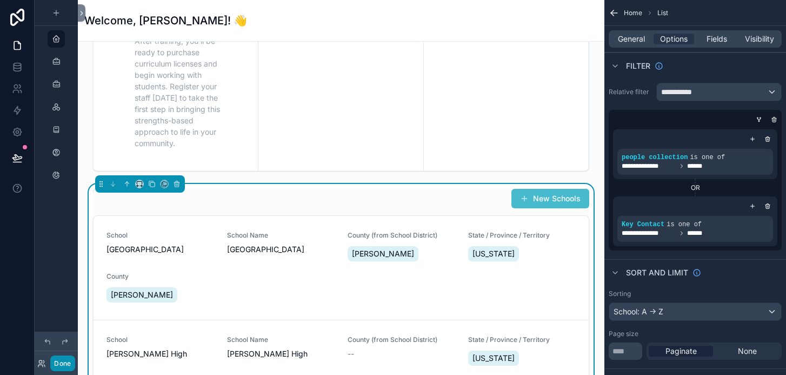
click at [57, 368] on button "Done" at bounding box center [62, 363] width 24 height 16
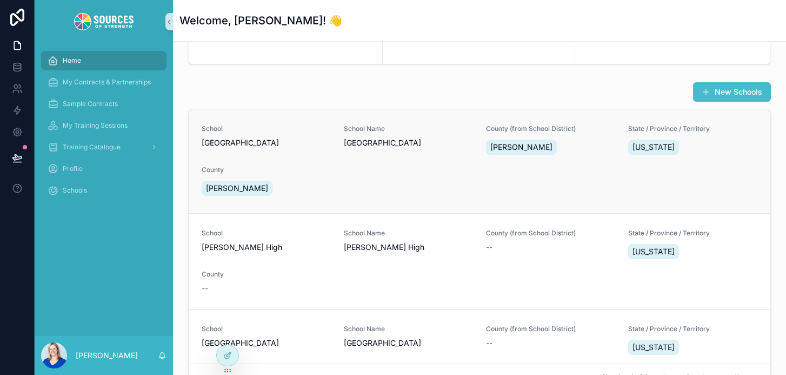
scroll to position [584, 0]
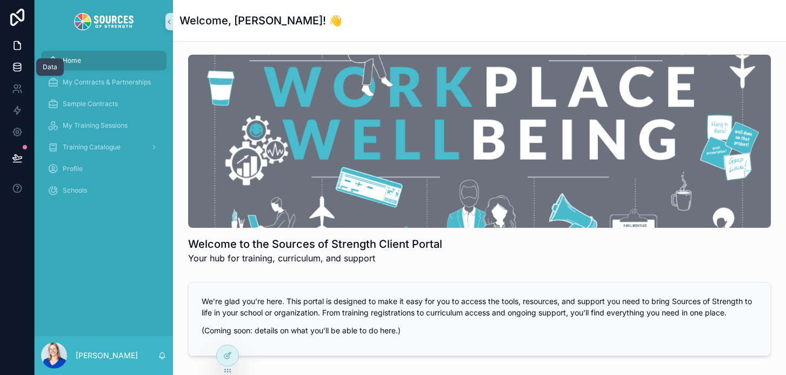
click at [16, 68] on icon at bounding box center [17, 67] width 11 height 11
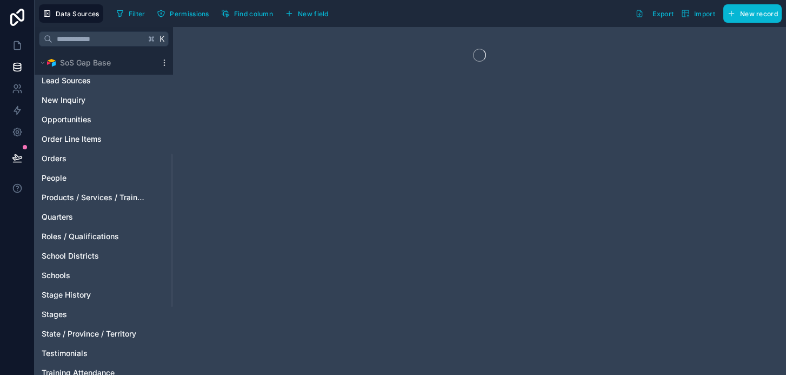
scroll to position [334, 0]
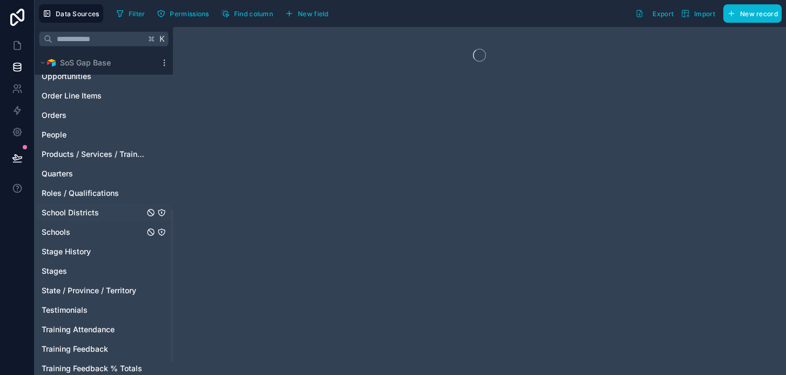
click at [58, 227] on span "Schools" at bounding box center [56, 232] width 29 height 11
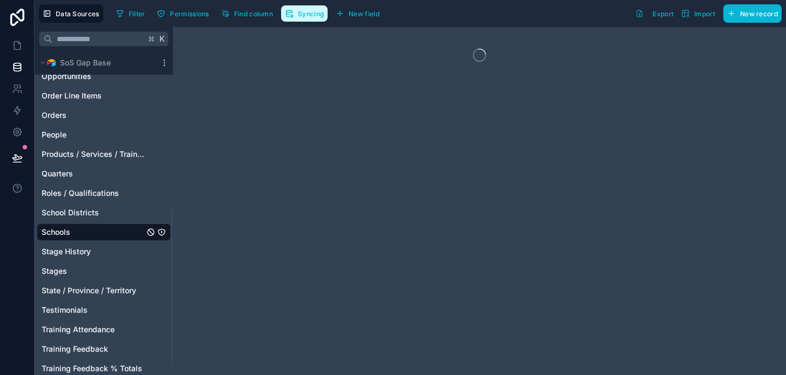
click at [316, 10] on span "Syncing" at bounding box center [311, 14] width 26 height 8
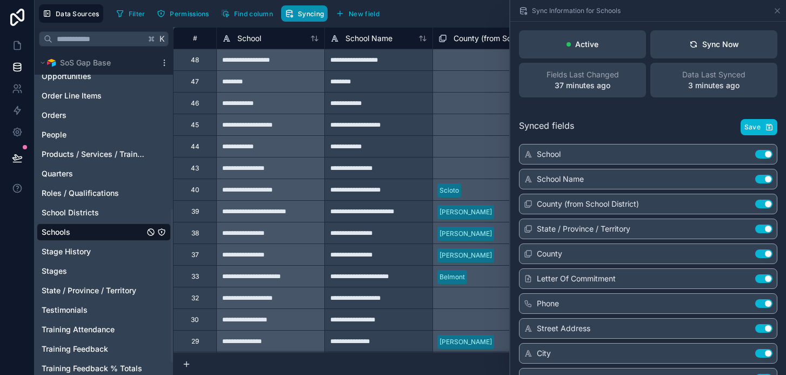
click at [315, 13] on span "Syncing" at bounding box center [311, 14] width 26 height 8
click at [687, 36] on button "Sync Now" at bounding box center [713, 44] width 127 height 28
click at [19, 47] on icon at bounding box center [17, 45] width 11 height 11
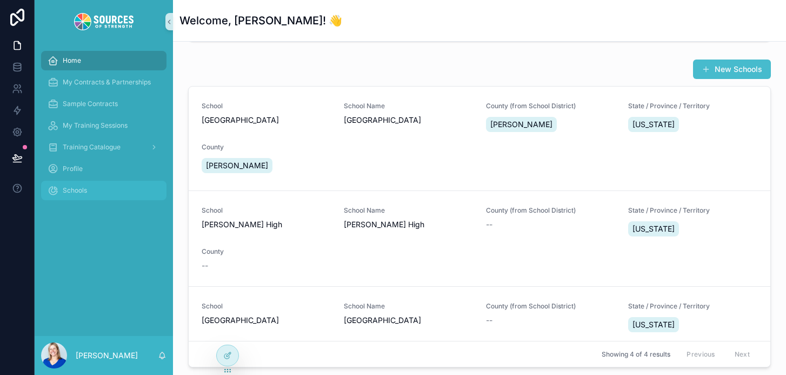
click at [83, 192] on span "Schools" at bounding box center [75, 190] width 24 height 9
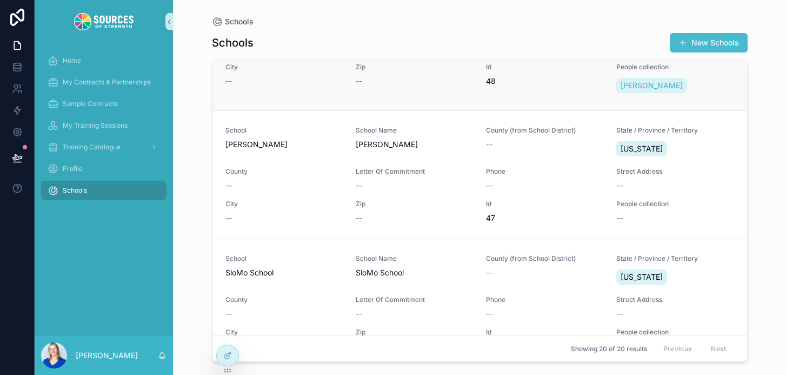
scroll to position [189, 0]
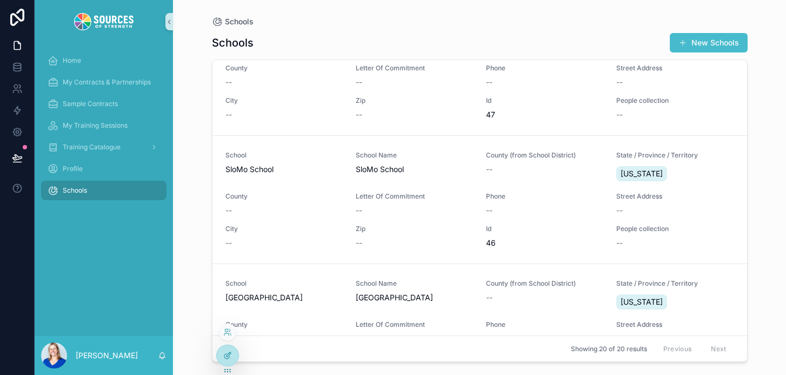
click at [231, 351] on icon at bounding box center [227, 355] width 9 height 9
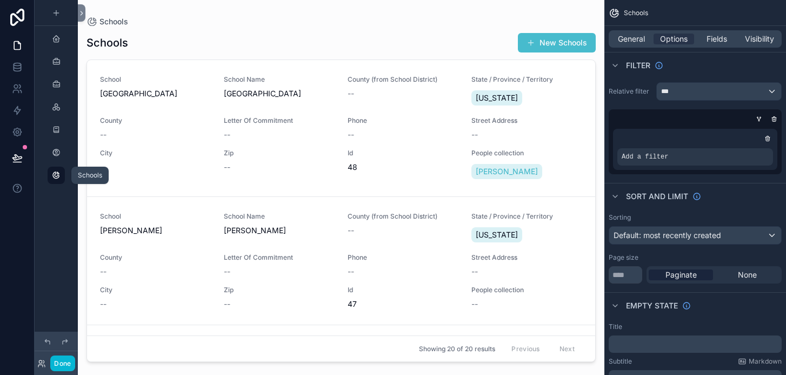
click at [56, 176] on icon "scrollable content" at bounding box center [56, 175] width 9 height 9
click at [19, 43] on icon at bounding box center [17, 46] width 6 height 8
click at [56, 10] on icon "scrollable content" at bounding box center [56, 12] width 0 height 5
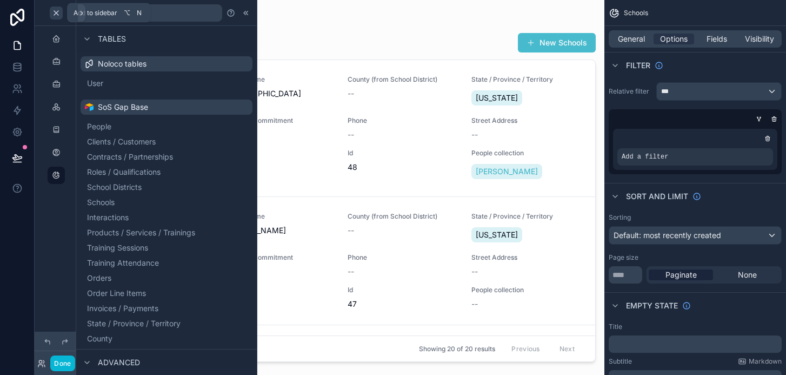
click at [54, 12] on icon "scrollable content" at bounding box center [56, 13] width 9 height 9
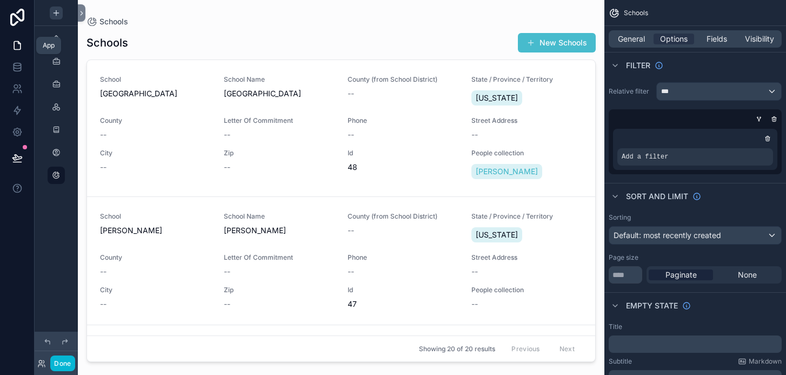
click at [16, 42] on icon at bounding box center [17, 45] width 11 height 11
click at [59, 176] on icon "scrollable content" at bounding box center [56, 175] width 9 height 9
click at [80, 14] on icon at bounding box center [82, 13] width 8 height 8
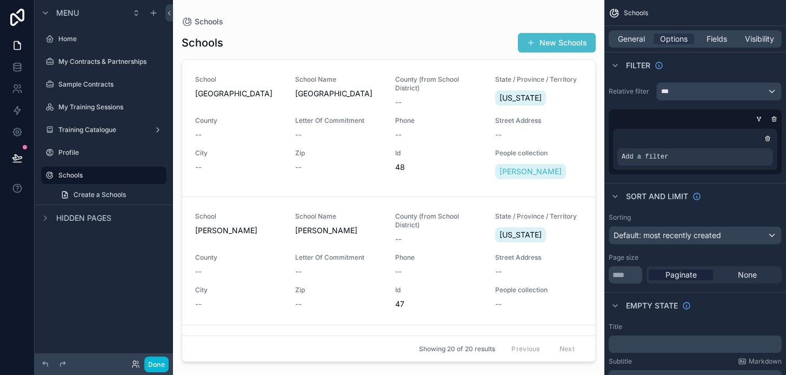
click at [396, 74] on div "scrollable content" at bounding box center [388, 181] width 431 height 362
click at [391, 43] on div "Schools New Schools" at bounding box center [389, 42] width 414 height 21
click at [760, 116] on icon "scrollable content" at bounding box center [759, 119] width 6 height 6
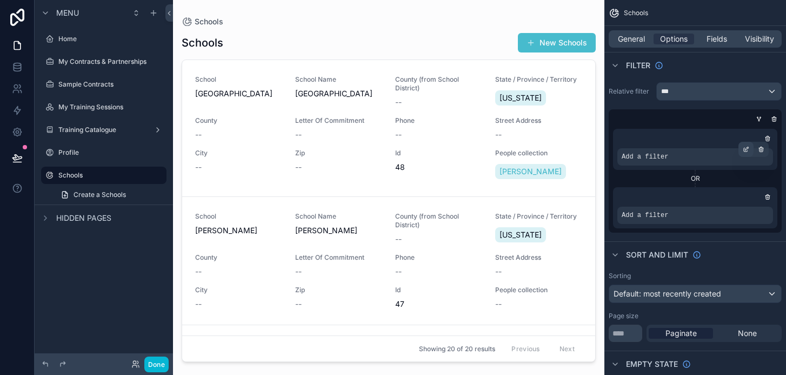
click at [744, 152] on icon "scrollable content" at bounding box center [746, 149] width 6 height 6
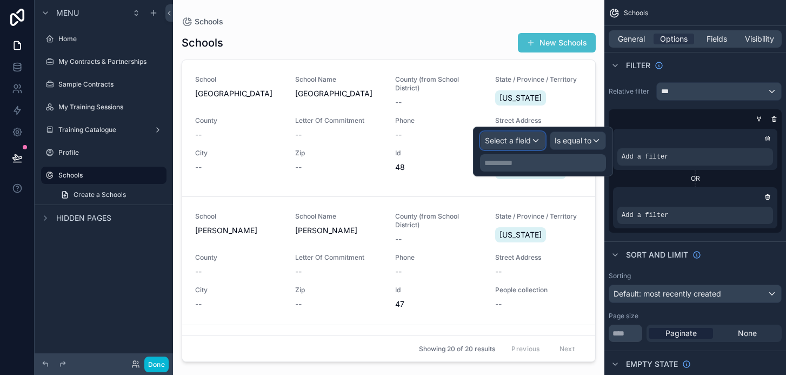
click at [523, 142] on span "Select a field" at bounding box center [508, 140] width 46 height 9
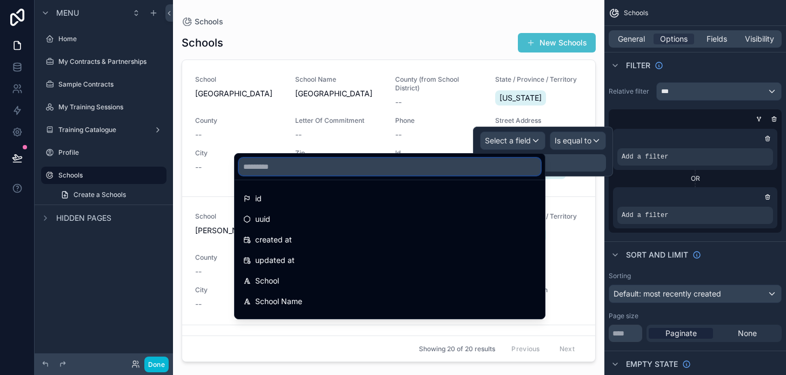
click at [475, 159] on input "text" at bounding box center [390, 166] width 302 height 17
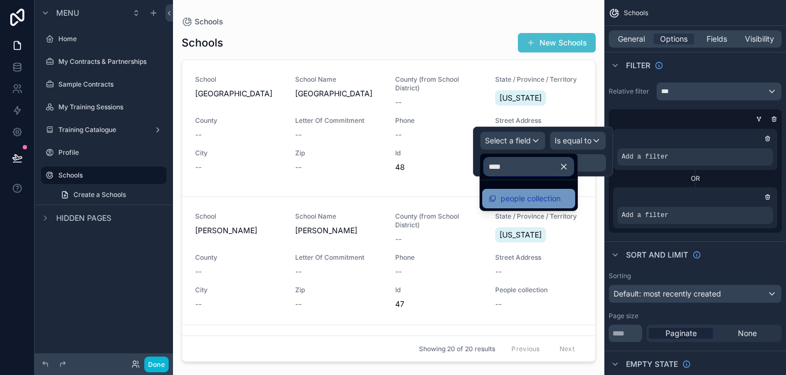
type input "****"
click at [500, 198] on div "people collection" at bounding box center [525, 198] width 72 height 13
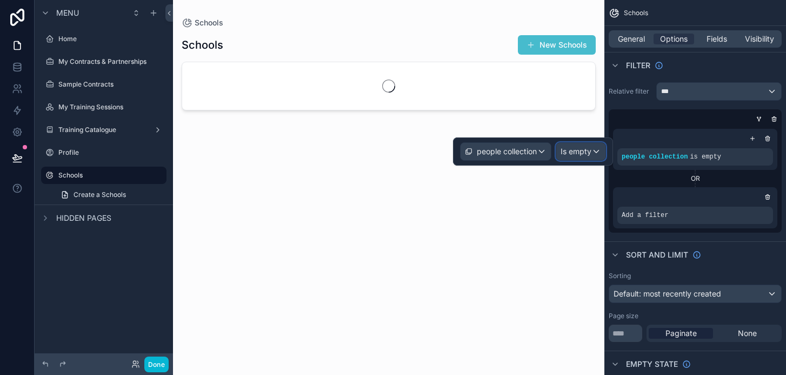
click at [572, 145] on div "Is empty" at bounding box center [580, 151] width 49 height 17
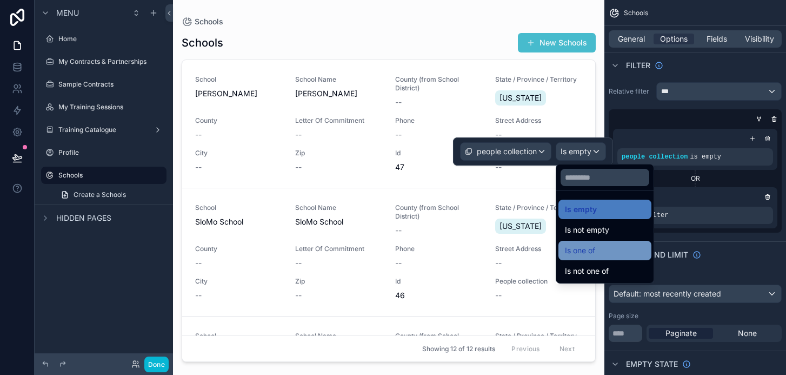
drag, startPoint x: 591, startPoint y: 239, endPoint x: 589, endPoint y: 245, distance: 5.8
click at [590, 245] on ul "Is empty Is not empty Is one of Is not one of" at bounding box center [604, 237] width 97 height 92
click at [589, 245] on span "Is one of" at bounding box center [580, 250] width 30 height 13
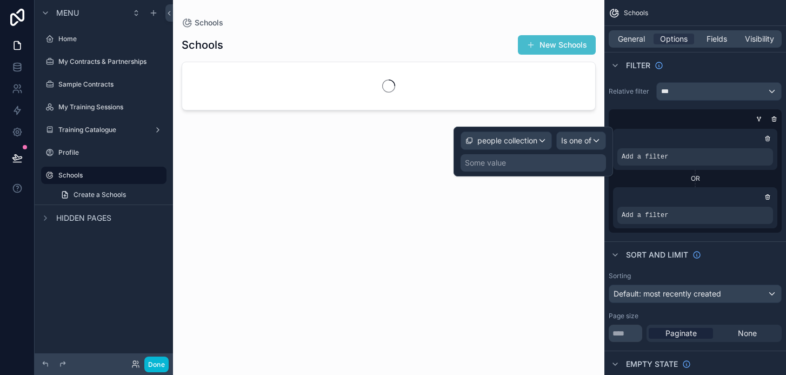
click at [501, 158] on div "Some value" at bounding box center [485, 162] width 41 height 11
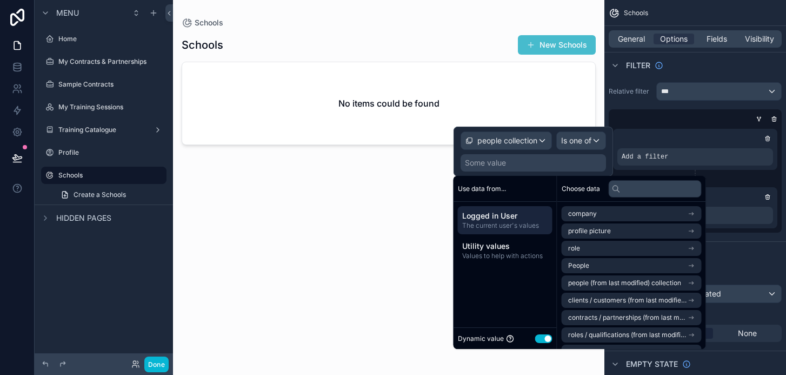
click at [516, 212] on span "Logged in User" at bounding box center [505, 215] width 86 height 11
click at [616, 261] on li "People" at bounding box center [632, 265] width 140 height 15
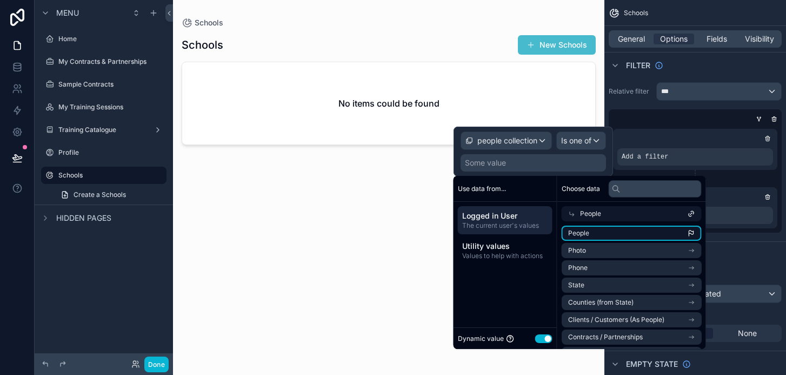
click at [602, 231] on li "People" at bounding box center [632, 232] width 140 height 15
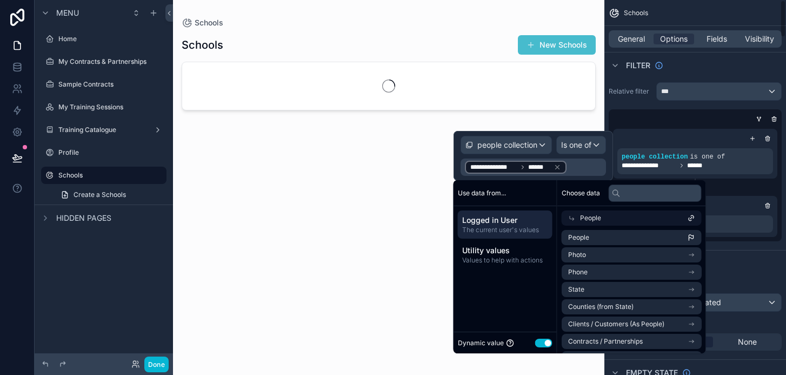
click at [742, 188] on div "OR" at bounding box center [695, 187] width 164 height 9
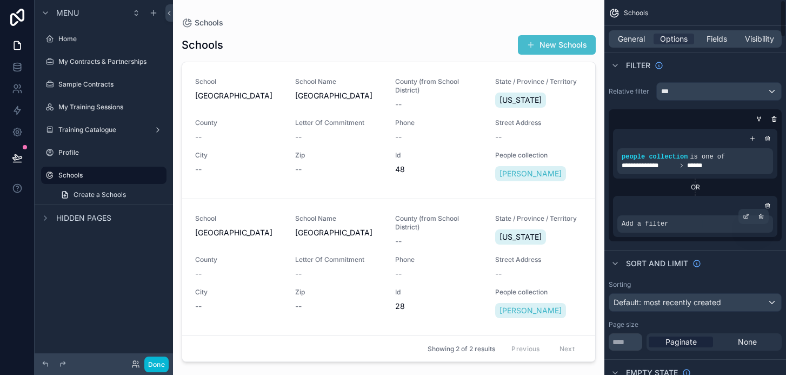
click at [698, 225] on div "Add a filter" at bounding box center [695, 223] width 156 height 17
click at [655, 223] on span "Add a filter" at bounding box center [645, 223] width 46 height 9
click at [748, 217] on icon "scrollable content" at bounding box center [746, 216] width 6 height 6
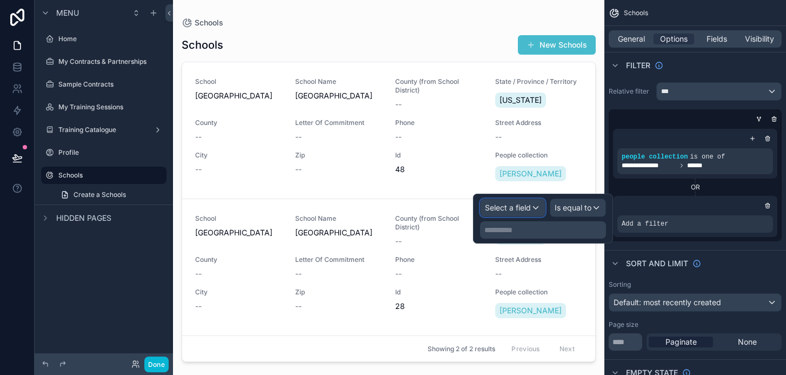
click at [532, 209] on div "Select a field" at bounding box center [513, 207] width 64 height 17
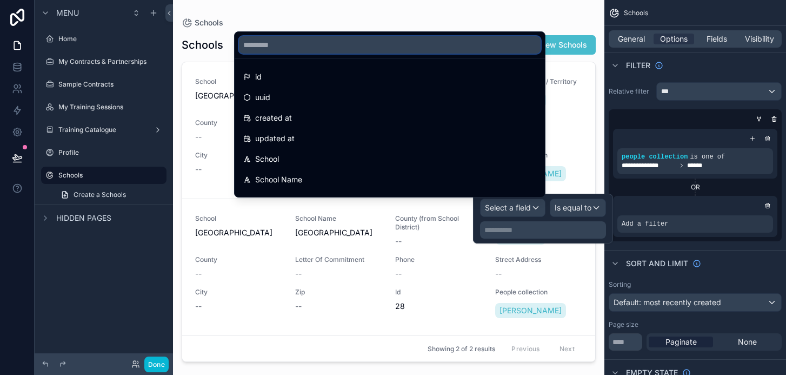
click at [374, 45] on input "text" at bounding box center [390, 44] width 302 height 17
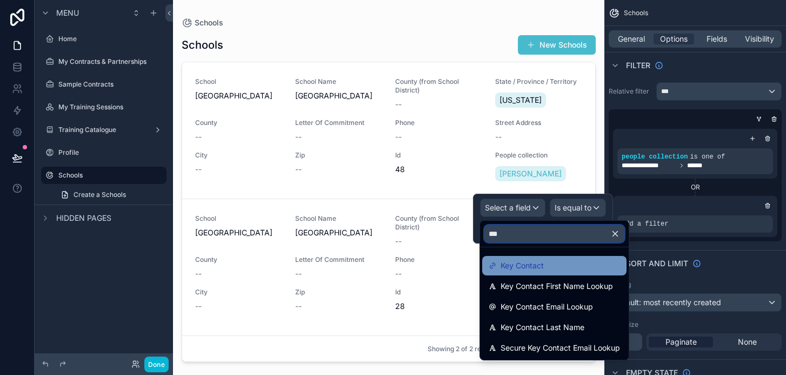
type input "***"
click at [546, 265] on div "Key Contact" at bounding box center [554, 265] width 131 height 13
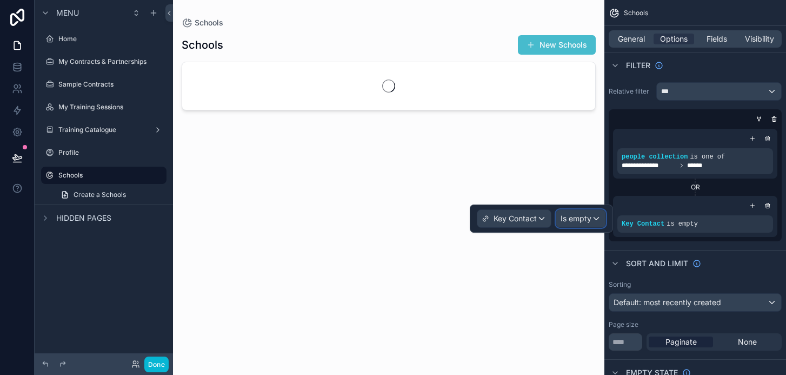
click at [578, 219] on span "Is empty" at bounding box center [576, 218] width 31 height 11
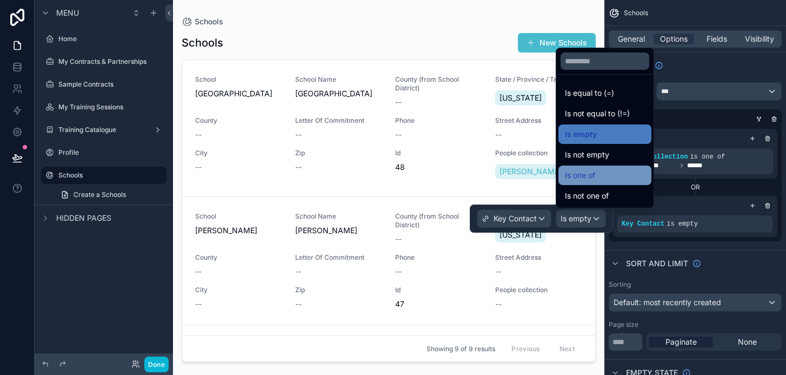
click at [587, 176] on span "Is one of" at bounding box center [580, 175] width 30 height 13
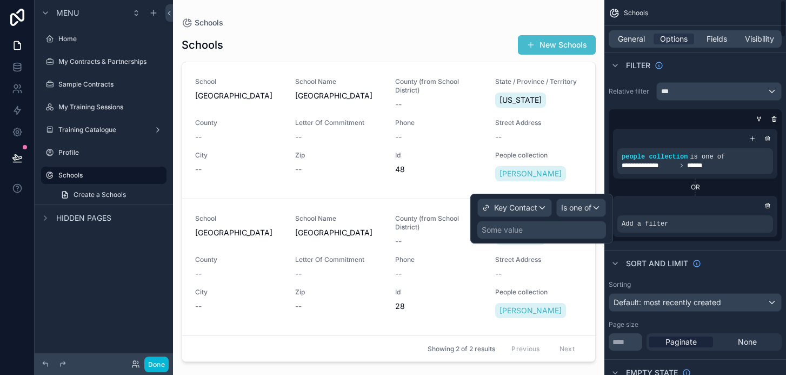
click at [556, 234] on div "Some value" at bounding box center [541, 229] width 129 height 17
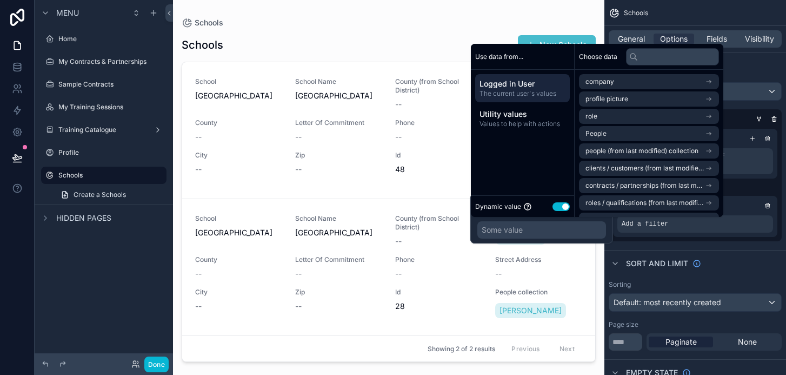
click at [541, 90] on span "The current user's values" at bounding box center [523, 93] width 86 height 9
click at [622, 132] on li "People" at bounding box center [649, 133] width 140 height 15
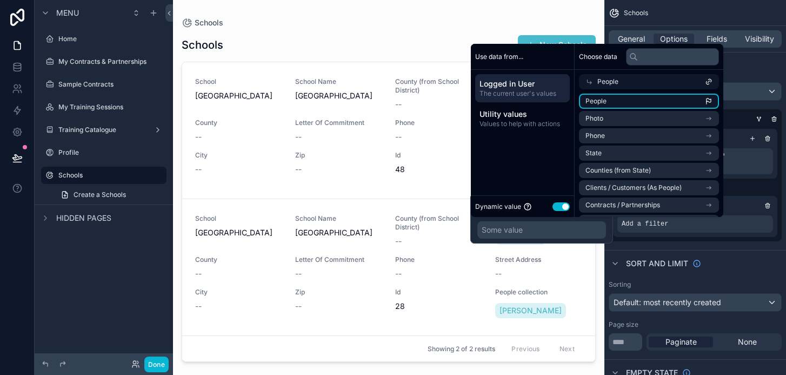
click at [616, 105] on li "People" at bounding box center [649, 101] width 140 height 15
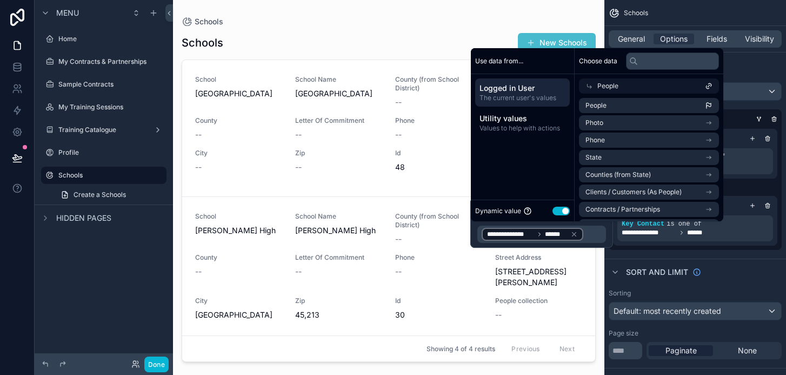
click at [317, 48] on div "Schools New Schools" at bounding box center [389, 42] width 414 height 21
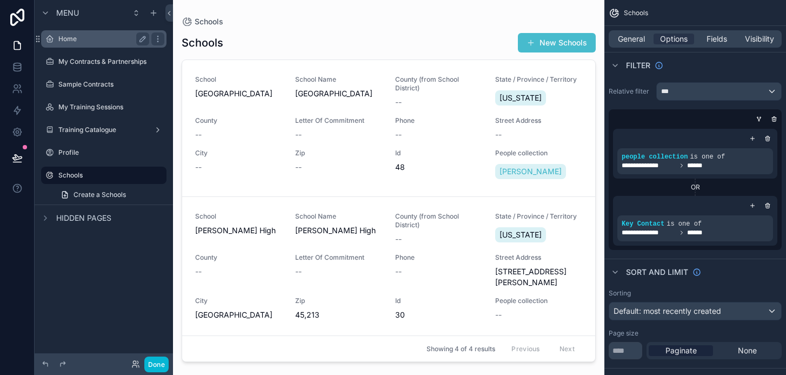
click at [89, 41] on label "Home" at bounding box center [101, 39] width 86 height 9
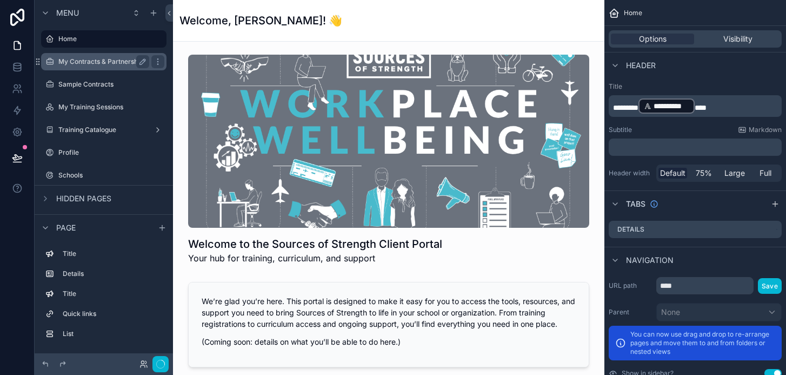
click at [89, 59] on label "My Contracts & Partnerships" at bounding box center [102, 61] width 88 height 9
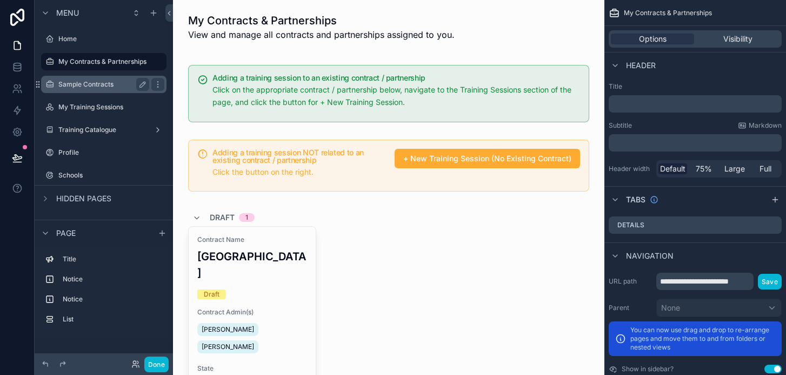
click at [95, 86] on label "Sample Contracts" at bounding box center [101, 84] width 86 height 9
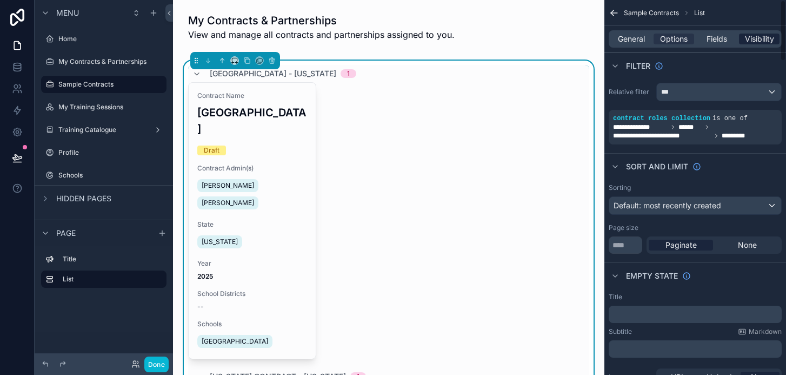
click at [765, 41] on span "Visibility" at bounding box center [759, 39] width 29 height 11
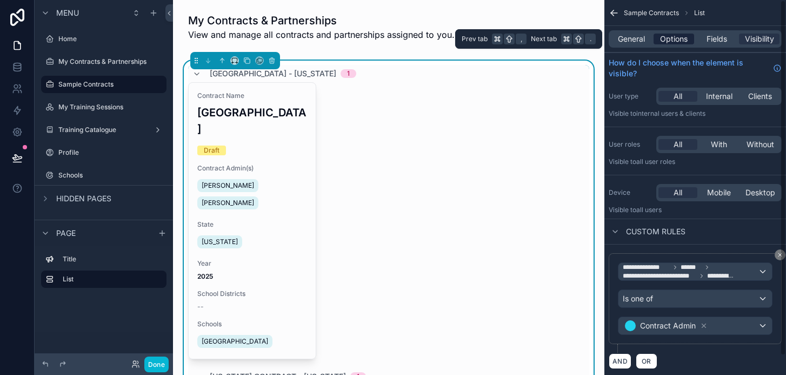
click at [676, 37] on span "Options" at bounding box center [674, 39] width 28 height 11
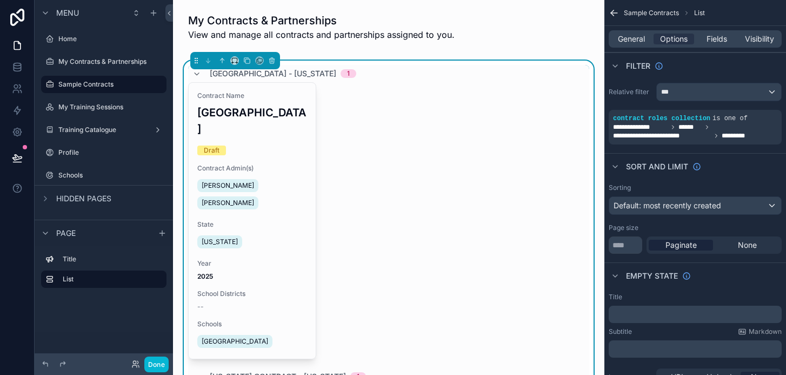
click at [420, 69] on div "Legends Elementary - Hawaii 1" at bounding box center [388, 73] width 401 height 17
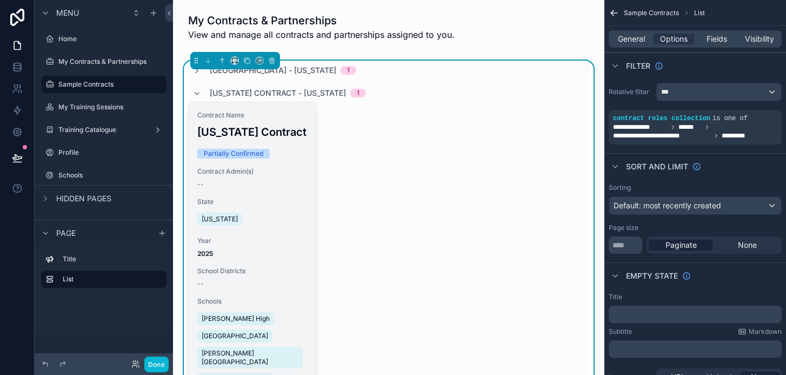
scroll to position [18, 0]
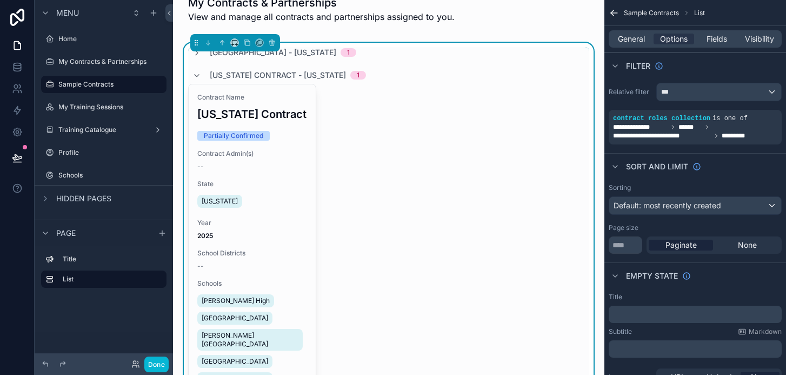
click at [309, 55] on span "Legends Elementary - Hawaii" at bounding box center [273, 52] width 126 height 11
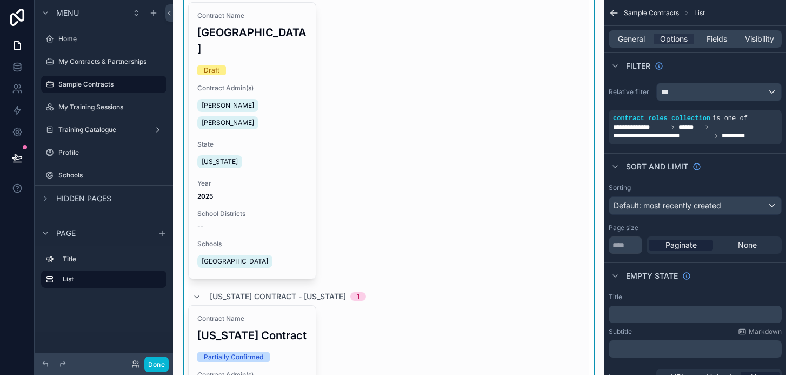
scroll to position [77, 0]
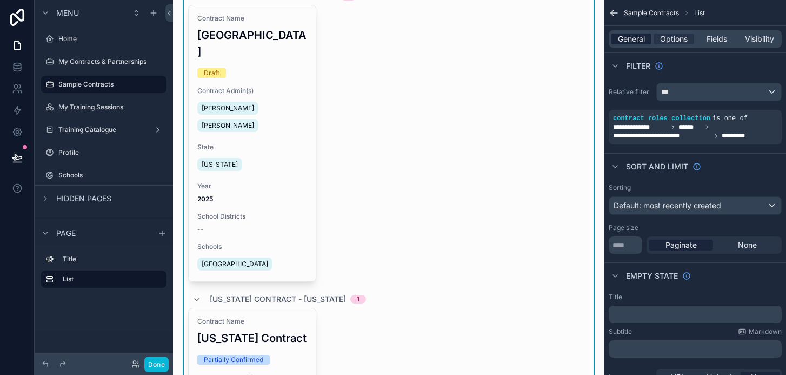
click at [628, 43] on span "General" at bounding box center [631, 39] width 27 height 11
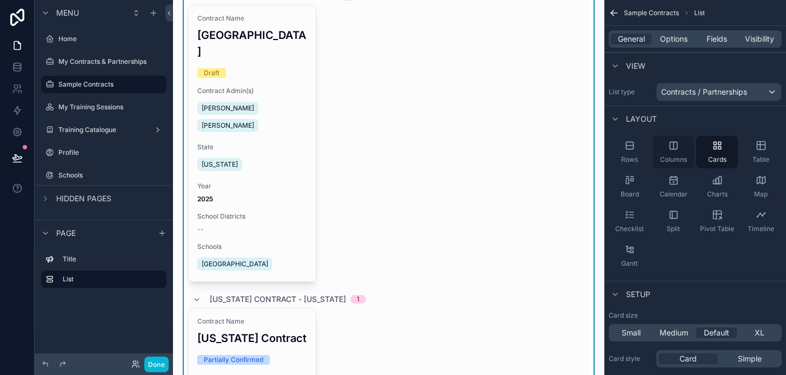
click at [670, 155] on div "Columns" at bounding box center [673, 152] width 42 height 32
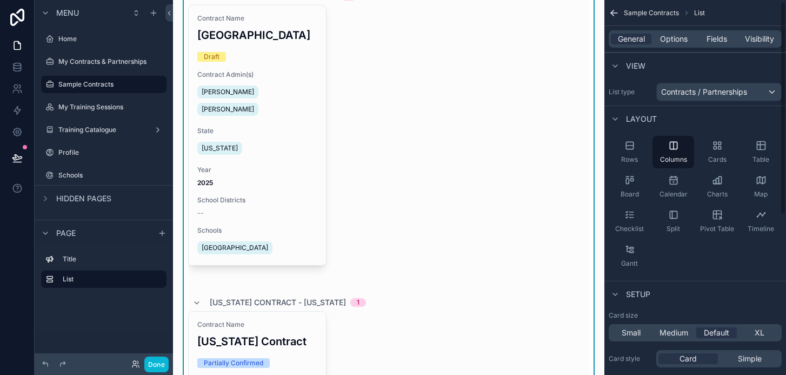
scroll to position [69, 0]
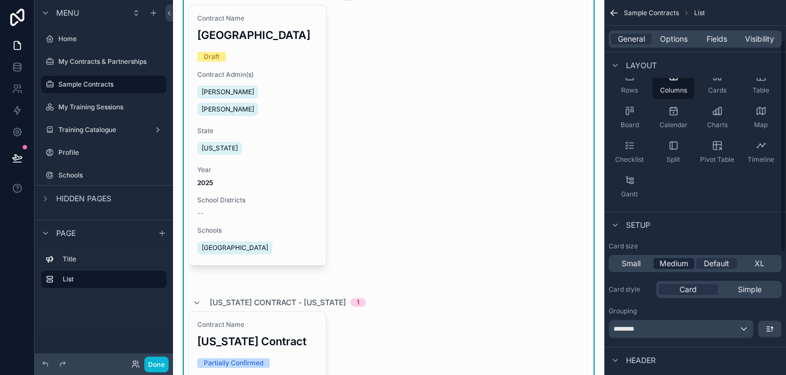
click at [676, 268] on span "Medium" at bounding box center [674, 263] width 29 height 11
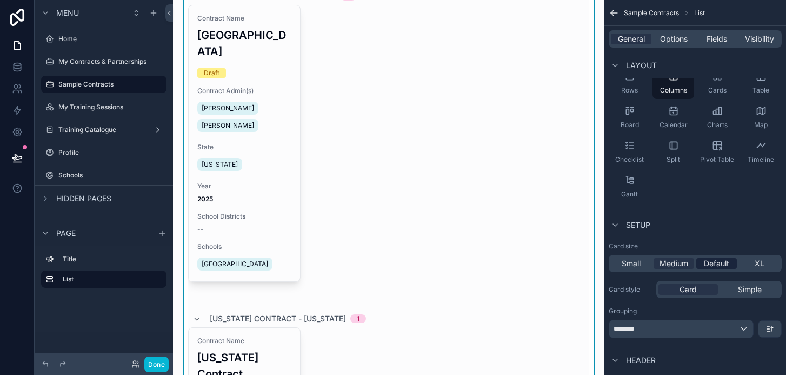
click at [709, 263] on span "Default" at bounding box center [716, 263] width 25 height 11
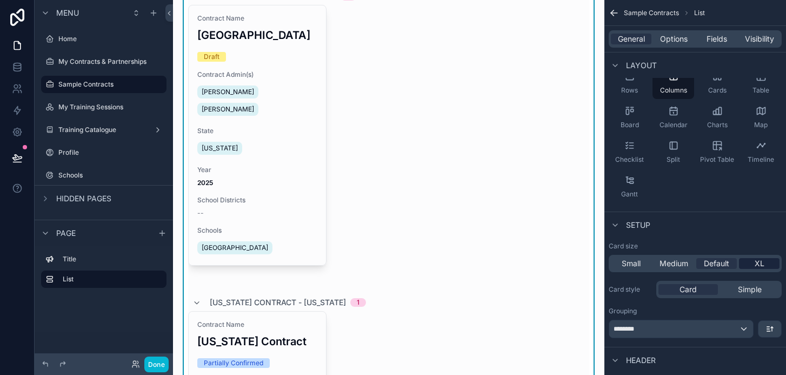
click at [755, 263] on span "XL" at bounding box center [760, 263] width 10 height 11
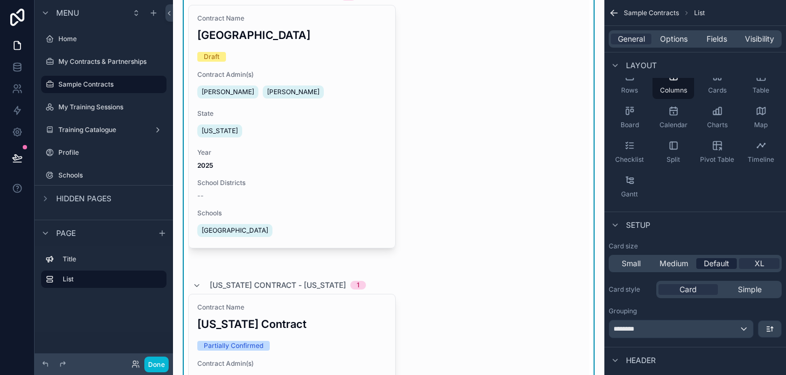
click at [723, 264] on span "Default" at bounding box center [716, 263] width 25 height 11
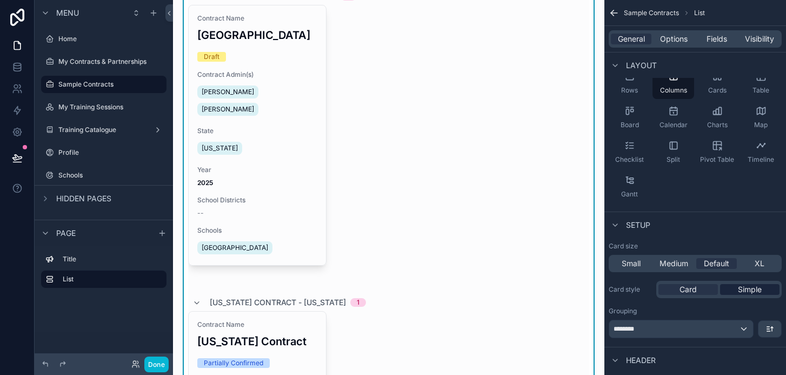
click at [751, 289] on span "Simple" at bounding box center [750, 289] width 24 height 11
click at [697, 294] on div "Card" at bounding box center [687, 289] width 59 height 11
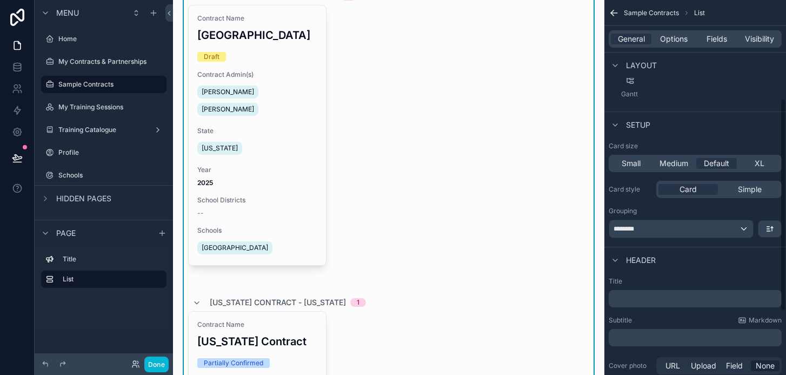
scroll to position [173, 0]
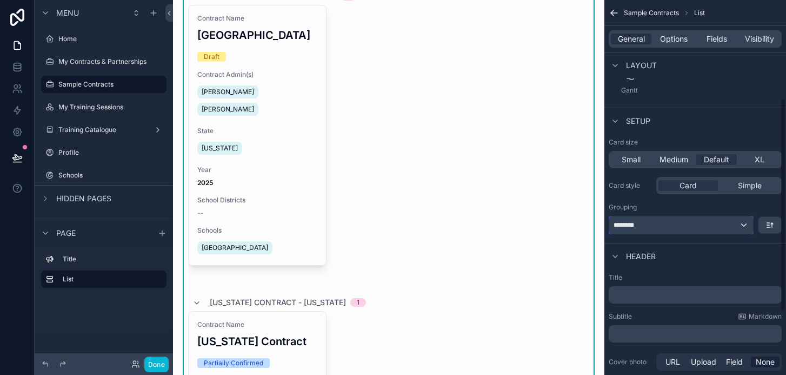
click at [731, 223] on div "********" at bounding box center [681, 224] width 144 height 17
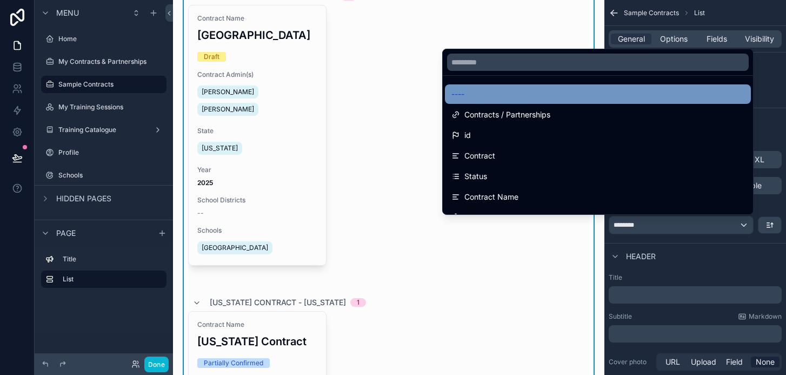
click at [642, 85] on div "----" at bounding box center [598, 93] width 306 height 19
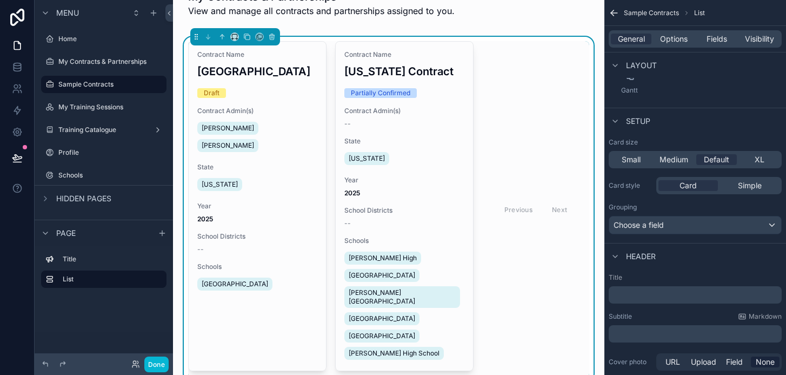
scroll to position [0, 0]
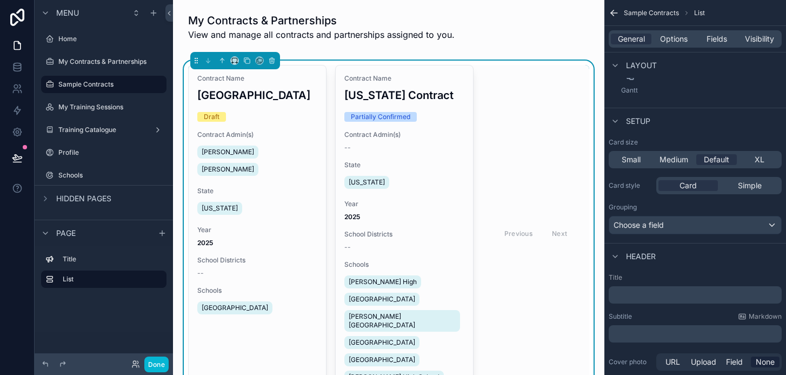
click at [529, 172] on div "Previous Next" at bounding box center [535, 233] width 107 height 336
click at [528, 84] on div "Previous Next" at bounding box center [535, 233] width 107 height 336
click at [91, 179] on div "Schools" at bounding box center [103, 175] width 91 height 13
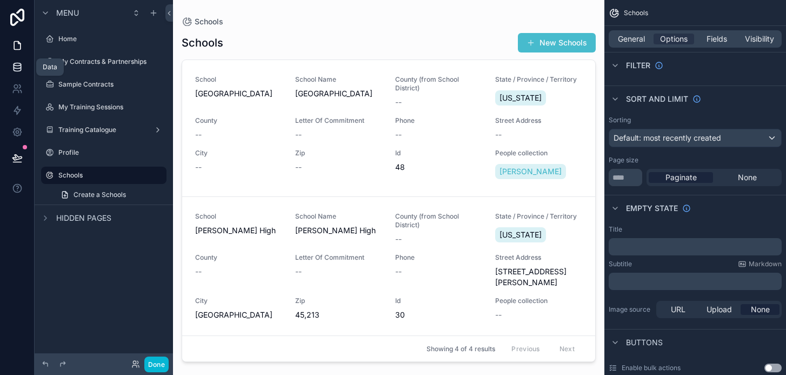
click at [14, 69] on icon at bounding box center [17, 67] width 11 height 11
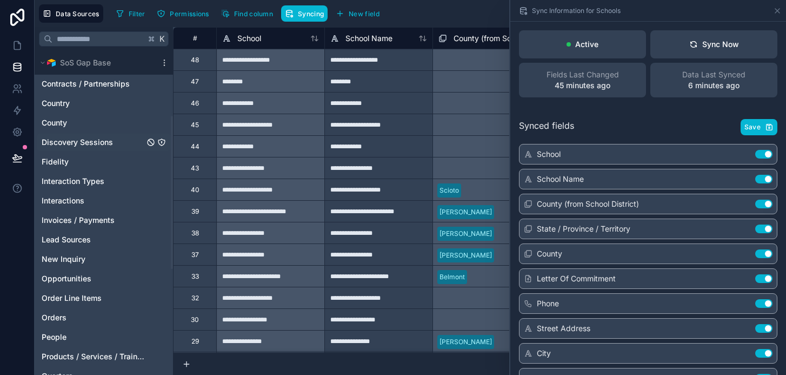
scroll to position [137, 0]
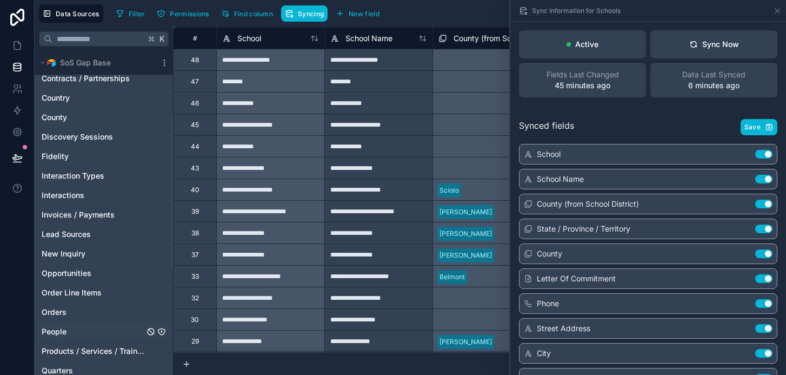
click at [69, 328] on link "People" at bounding box center [93, 331] width 103 height 11
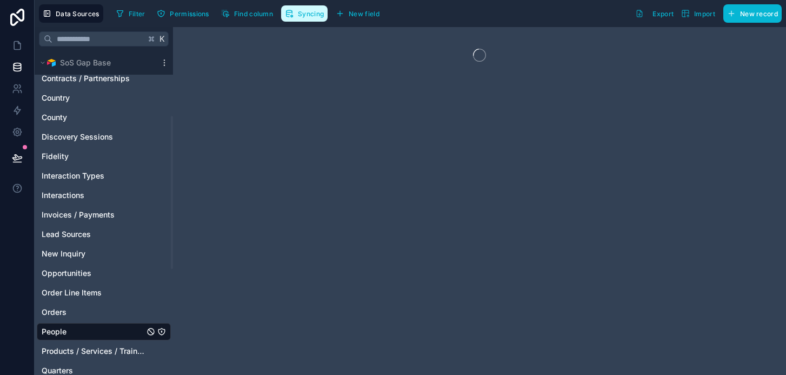
drag, startPoint x: 312, startPoint y: 17, endPoint x: 609, endPoint y: 154, distance: 327.0
click at [312, 17] on span "Syncing" at bounding box center [311, 14] width 26 height 8
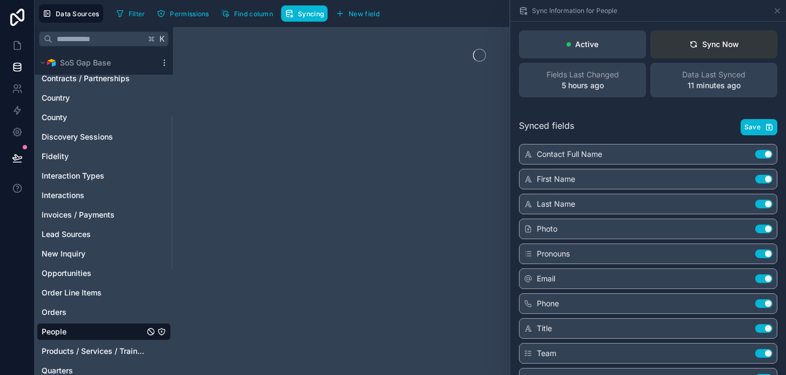
click at [710, 41] on div "Sync Now" at bounding box center [714, 44] width 50 height 11
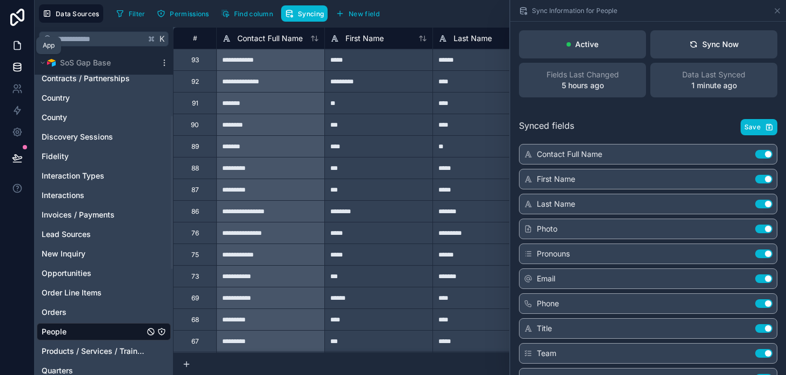
click at [15, 48] on icon at bounding box center [17, 45] width 11 height 11
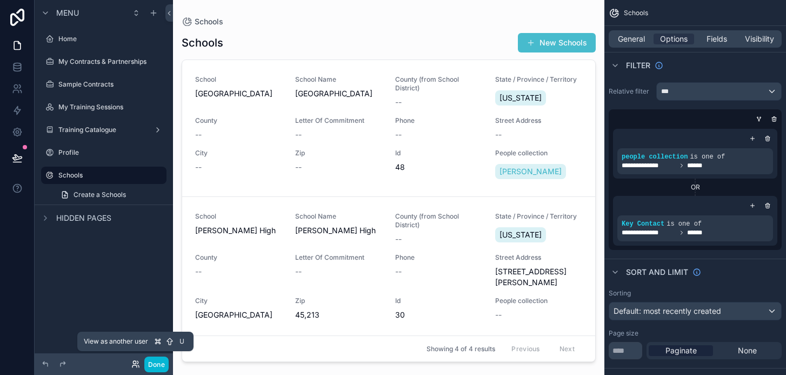
click at [135, 363] on icon at bounding box center [135, 363] width 9 height 9
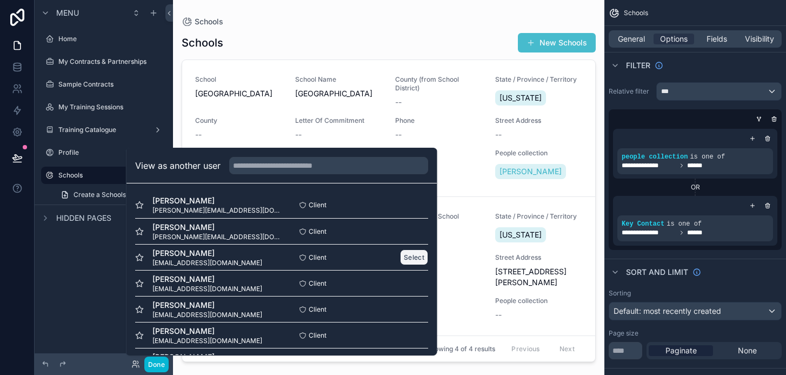
click at [420, 258] on button "Select" at bounding box center [414, 257] width 28 height 16
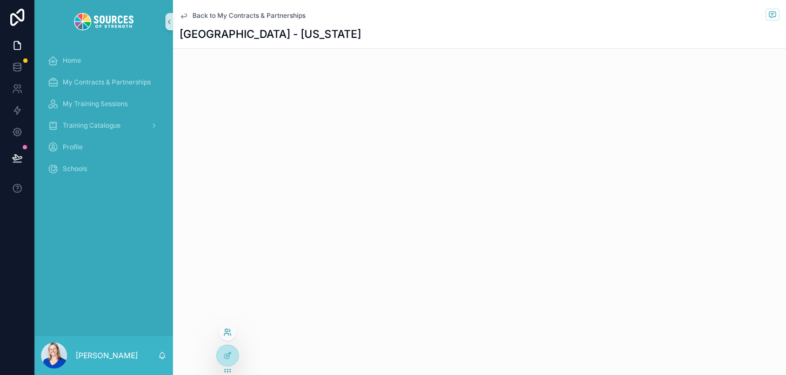
click at [229, 336] on icon at bounding box center [227, 332] width 9 height 9
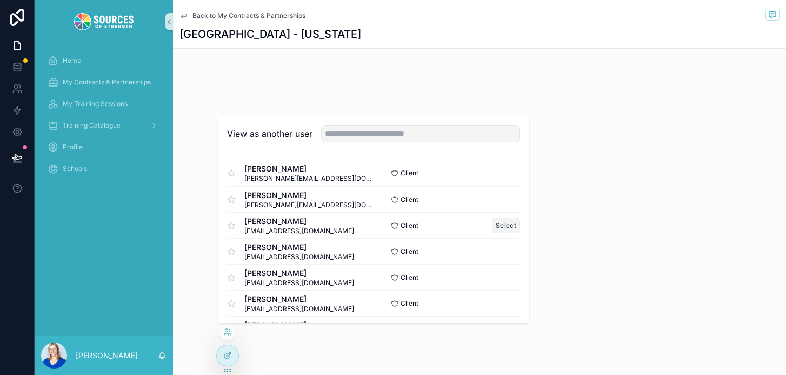
click at [501, 225] on button "Select" at bounding box center [506, 225] width 28 height 16
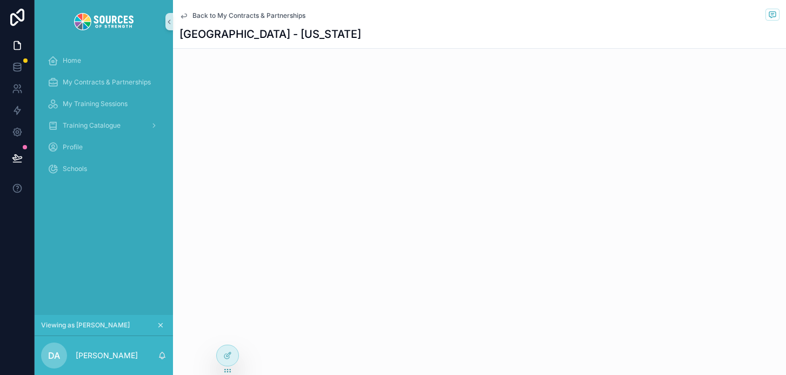
click at [163, 324] on icon "scrollable content" at bounding box center [161, 325] width 8 height 8
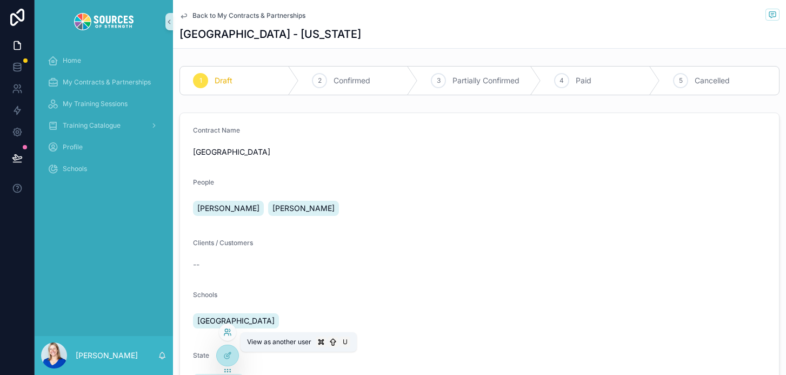
click at [228, 331] on icon at bounding box center [227, 332] width 9 height 9
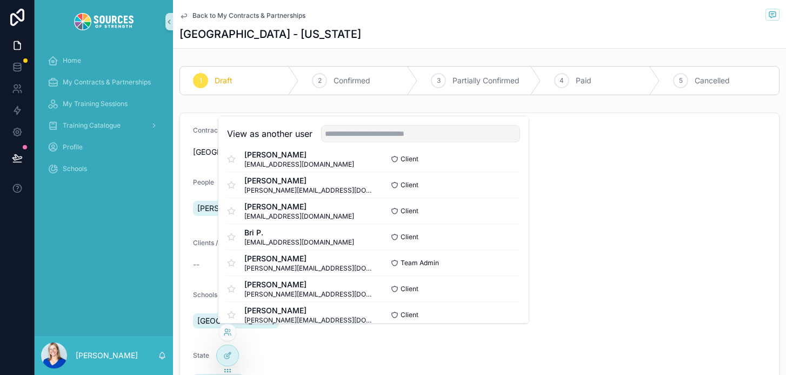
scroll to position [693, 0]
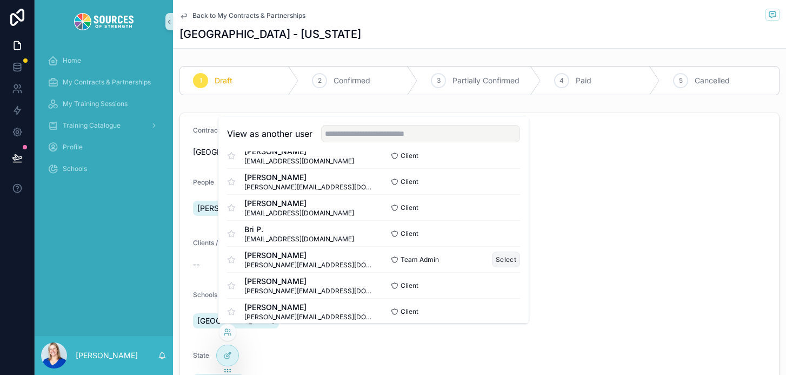
click at [512, 261] on button "Select" at bounding box center [506, 259] width 28 height 16
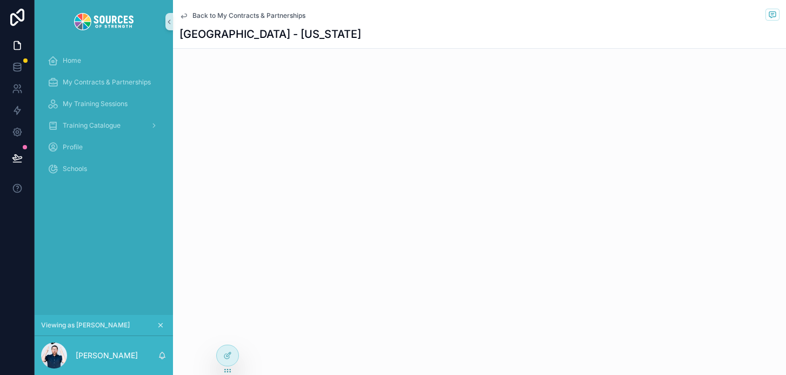
click at [227, 19] on span "Back to My Contracts & Partnerships" at bounding box center [248, 15] width 113 height 9
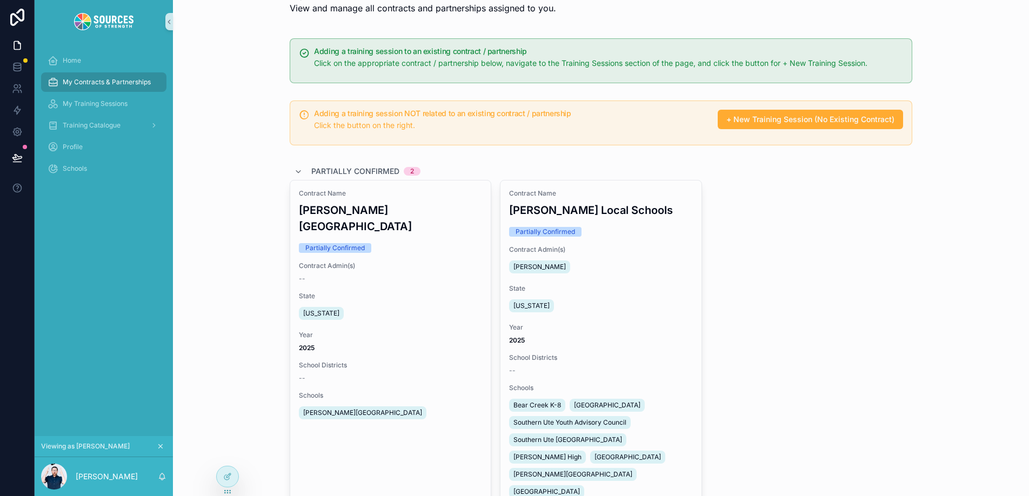
scroll to position [24, 0]
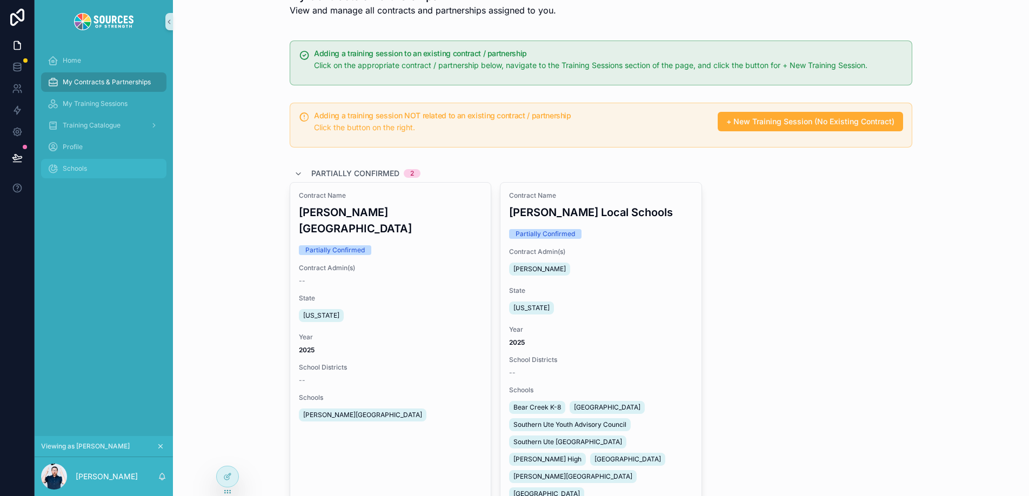
click at [77, 169] on span "Schools" at bounding box center [75, 168] width 24 height 9
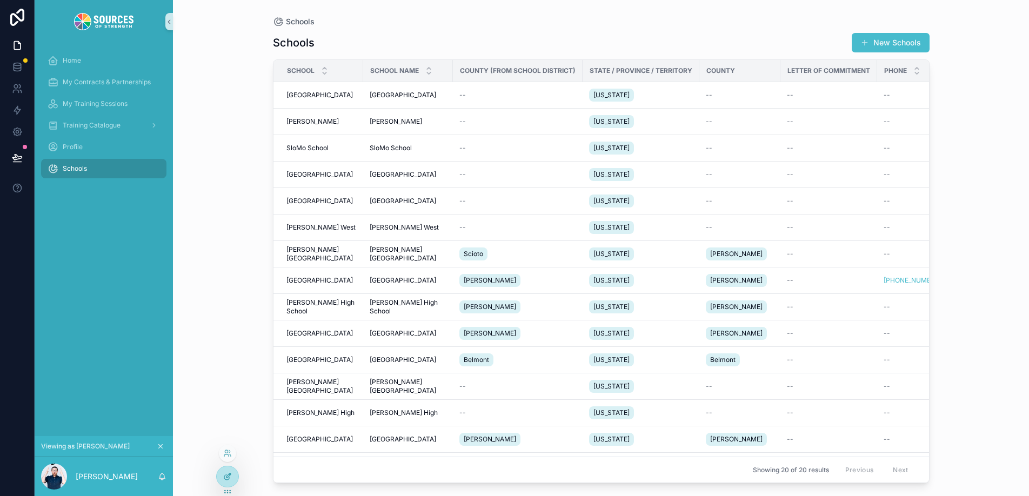
click at [225, 374] on icon at bounding box center [227, 476] width 9 height 9
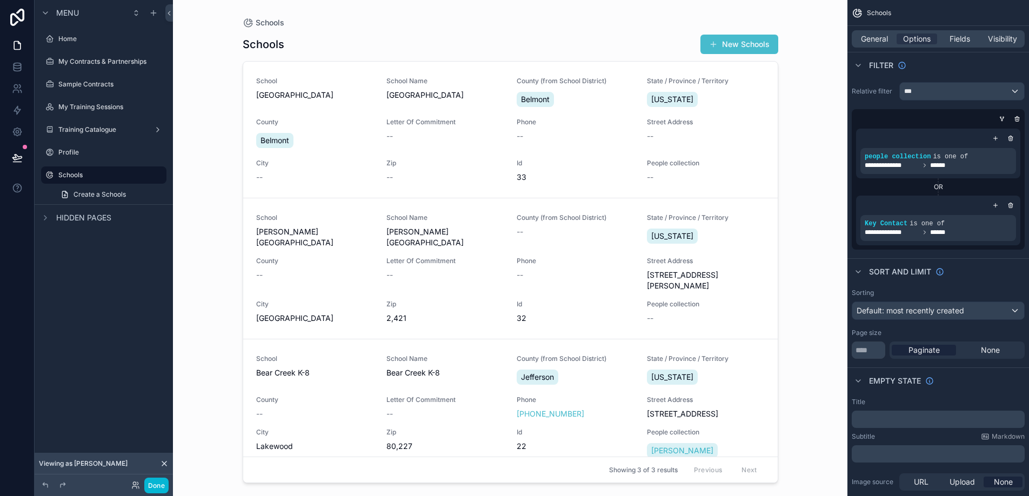
click at [754, 242] on div "scrollable content" at bounding box center [510, 241] width 553 height 483
click at [766, 72] on link "School [GEOGRAPHIC_DATA] Name [GEOGRAPHIC_DATA] (from School District) [GEOGRAP…" at bounding box center [510, 130] width 535 height 136
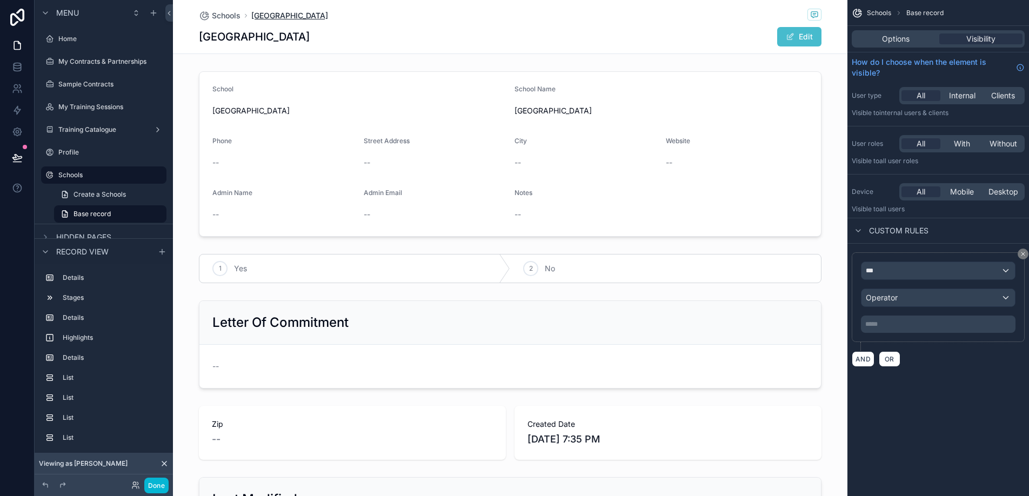
drag, startPoint x: 282, startPoint y: 14, endPoint x: 248, endPoint y: 14, distance: 34.1
click at [281, 14] on span "[GEOGRAPHIC_DATA]" at bounding box center [289, 15] width 77 height 11
click at [233, 14] on span "Schools" at bounding box center [226, 15] width 29 height 11
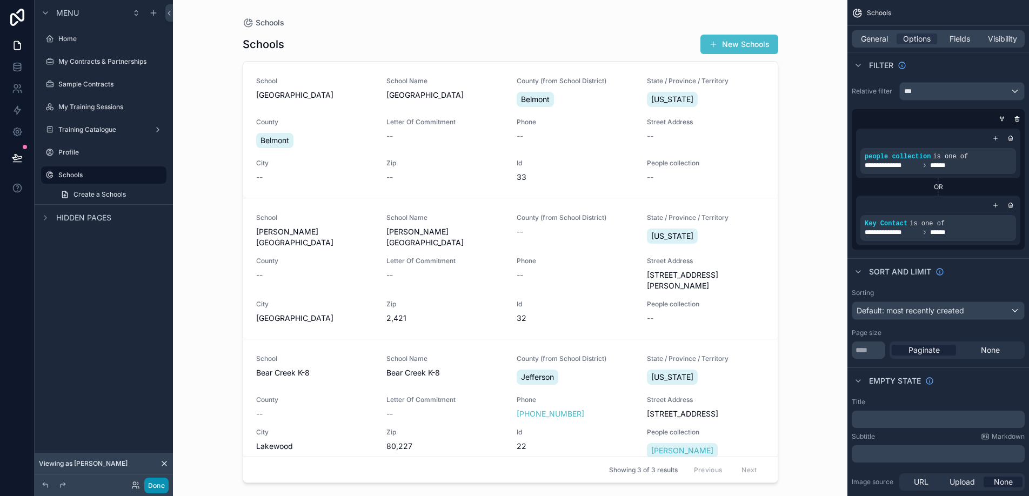
click at [160, 374] on button "Done" at bounding box center [156, 486] width 24 height 16
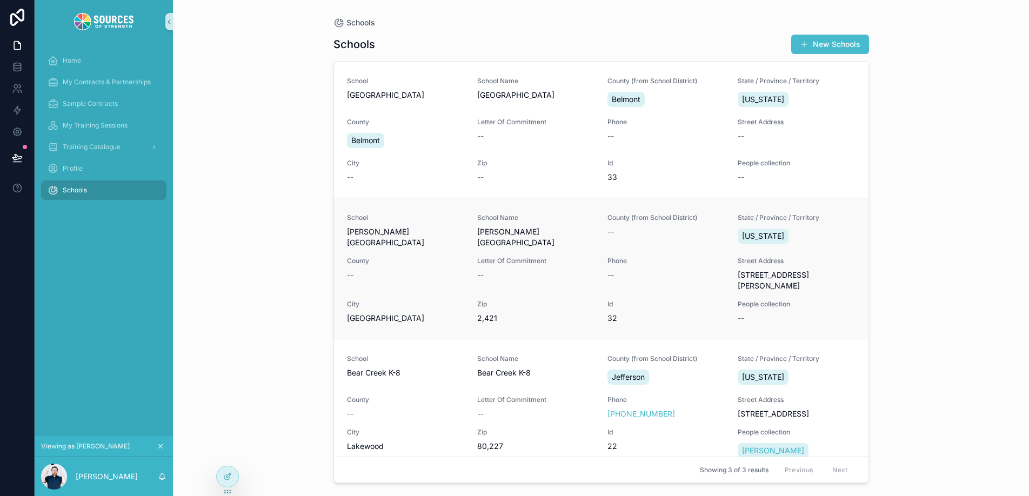
scroll to position [6, 0]
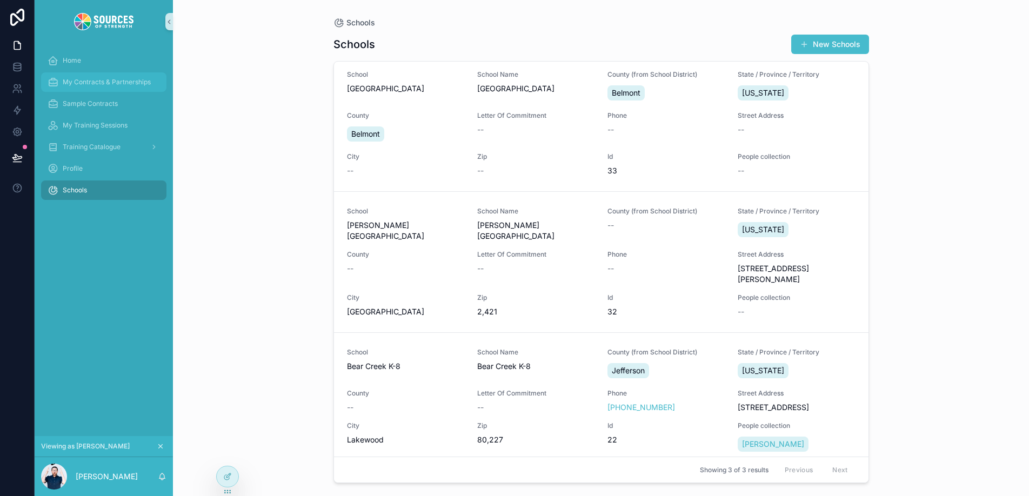
click at [84, 82] on span "My Contracts & Partnerships" at bounding box center [107, 82] width 88 height 9
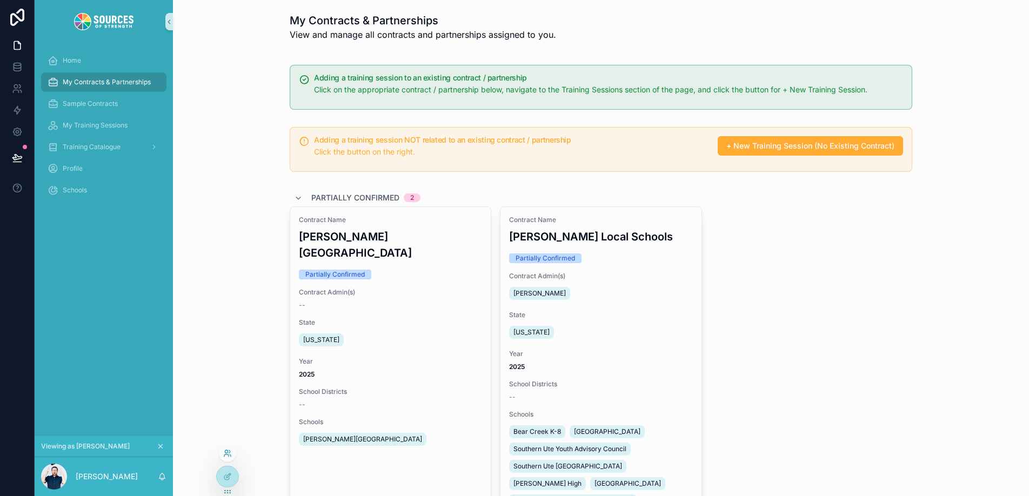
click at [229, 374] on icon at bounding box center [227, 453] width 9 height 9
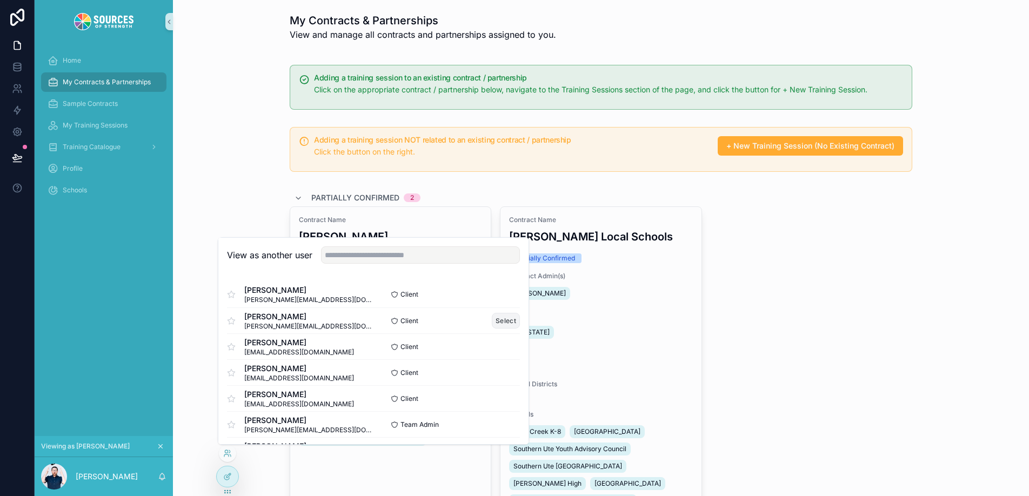
click at [511, 323] on button "Select" at bounding box center [506, 321] width 28 height 16
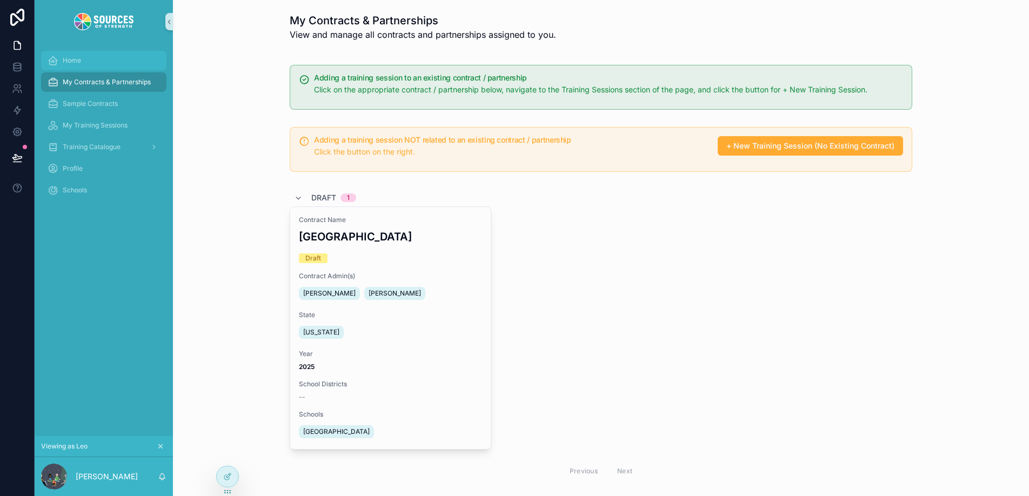
click at [93, 55] on div "Home" at bounding box center [104, 60] width 112 height 17
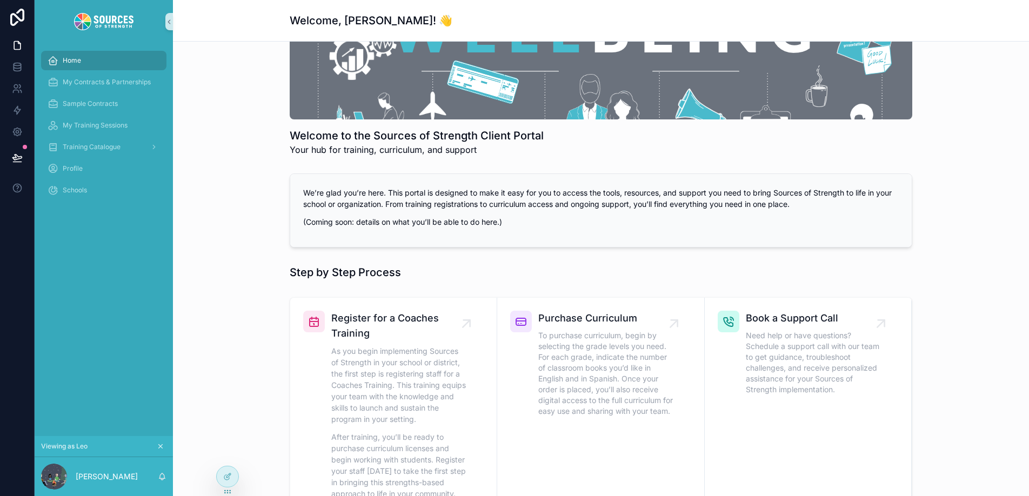
scroll to position [317, 0]
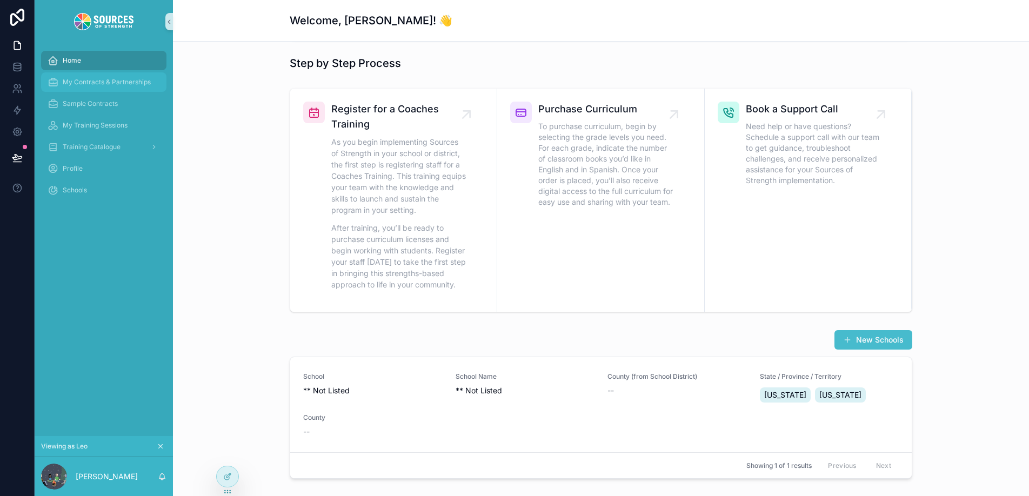
click at [115, 85] on span "My Contracts & Partnerships" at bounding box center [107, 82] width 88 height 9
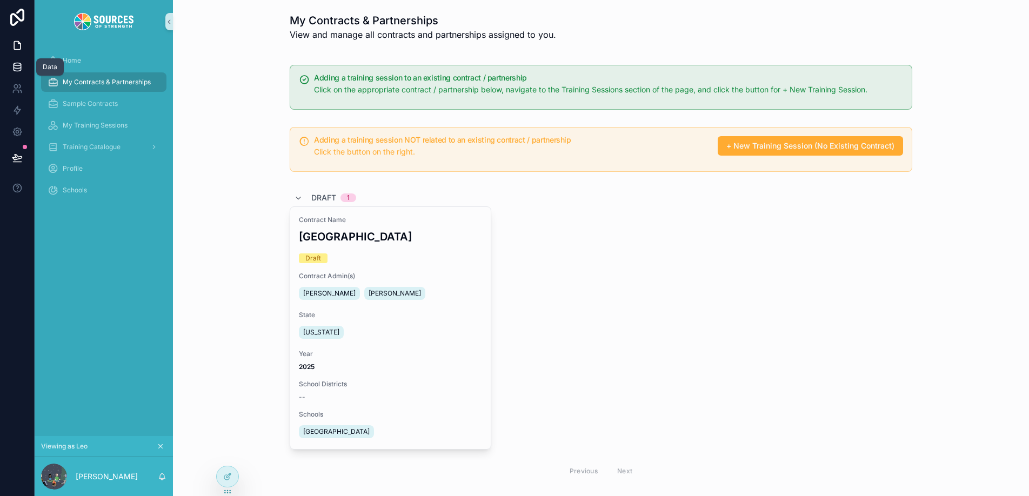
click at [19, 66] on icon at bounding box center [17, 67] width 11 height 11
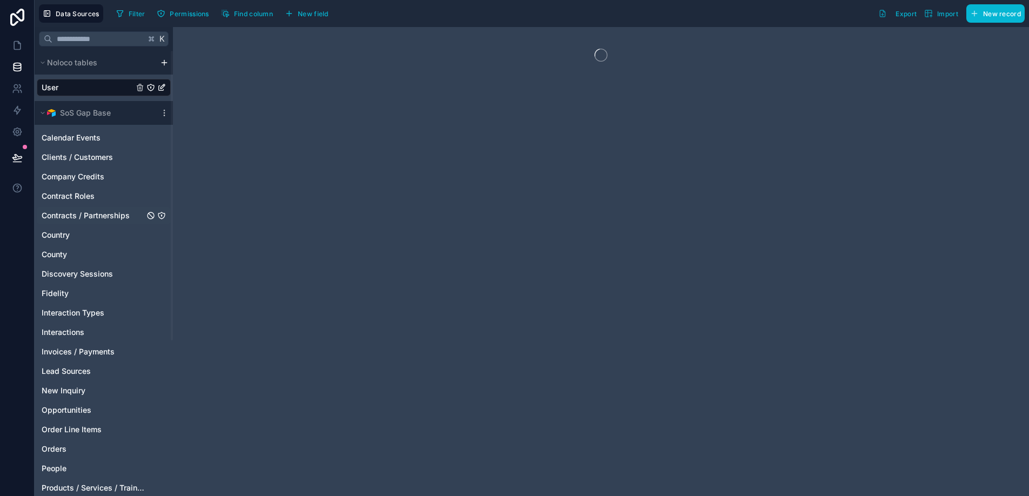
click at [88, 220] on span "Contracts / Partnerships" at bounding box center [86, 215] width 88 height 11
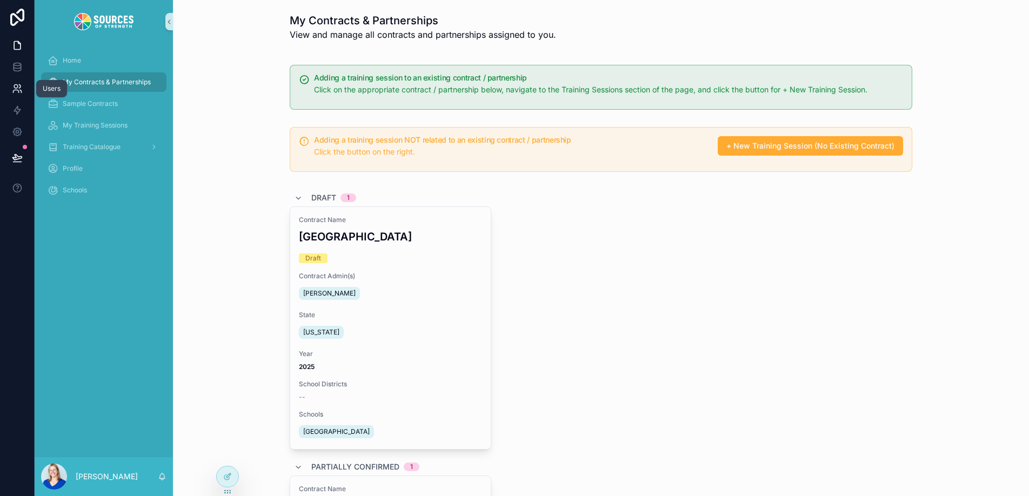
click at [12, 84] on icon at bounding box center [17, 88] width 11 height 11
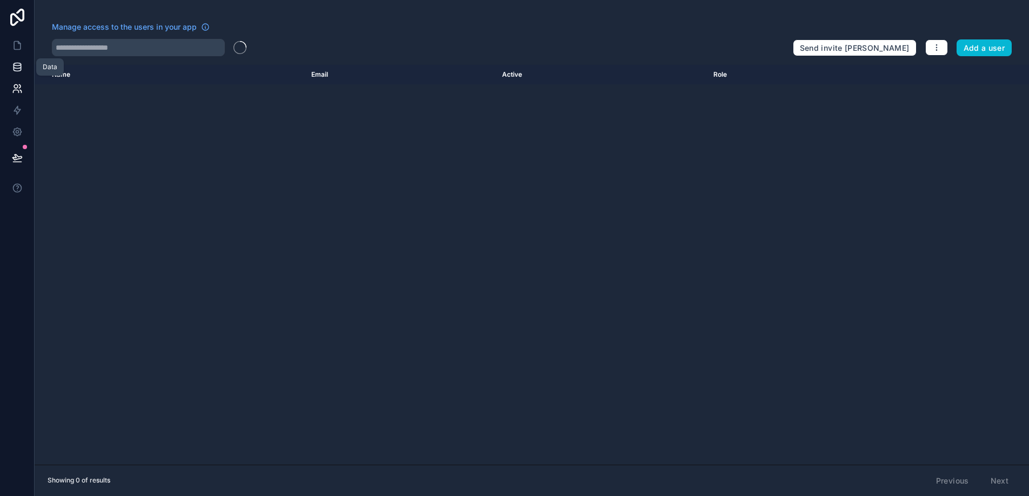
click at [13, 73] on link at bounding box center [17, 67] width 34 height 22
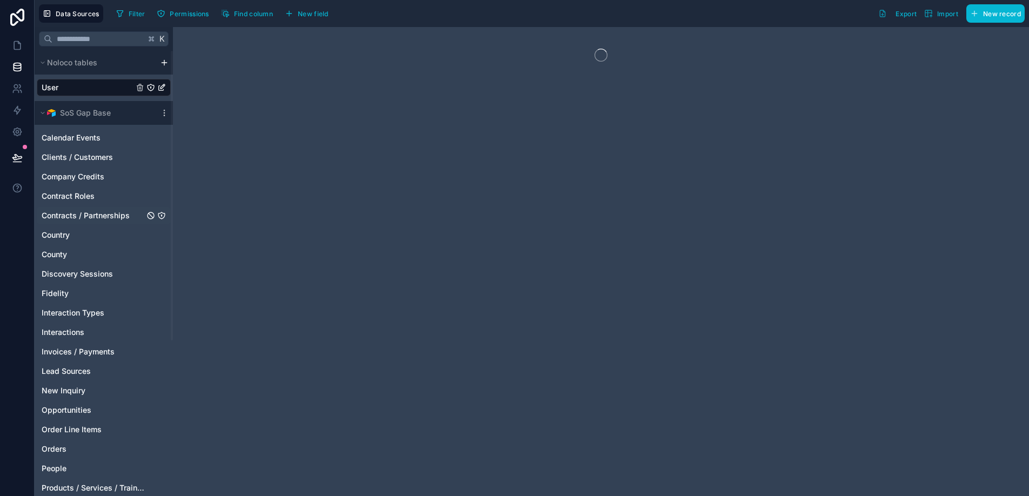
click at [85, 216] on span "Contracts / Partnerships" at bounding box center [86, 215] width 88 height 11
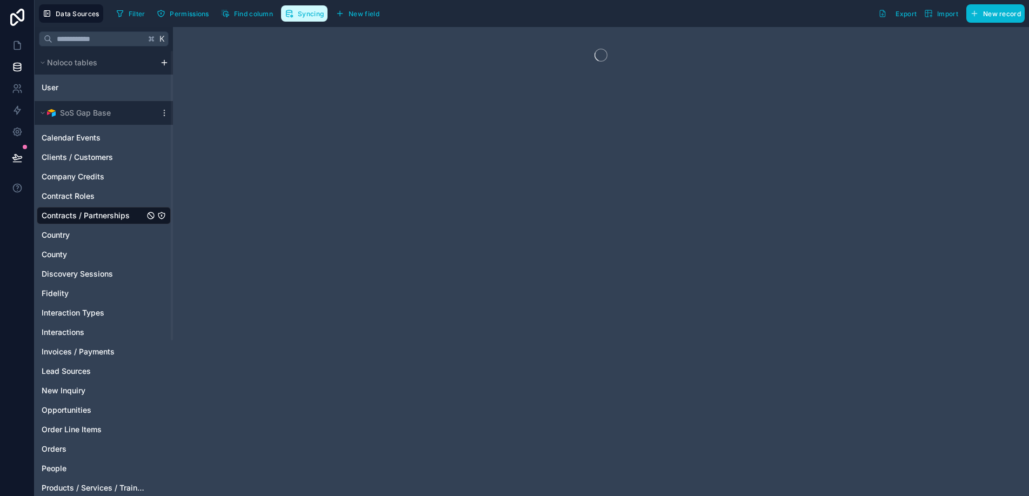
click at [314, 15] on span "Syncing" at bounding box center [311, 14] width 26 height 8
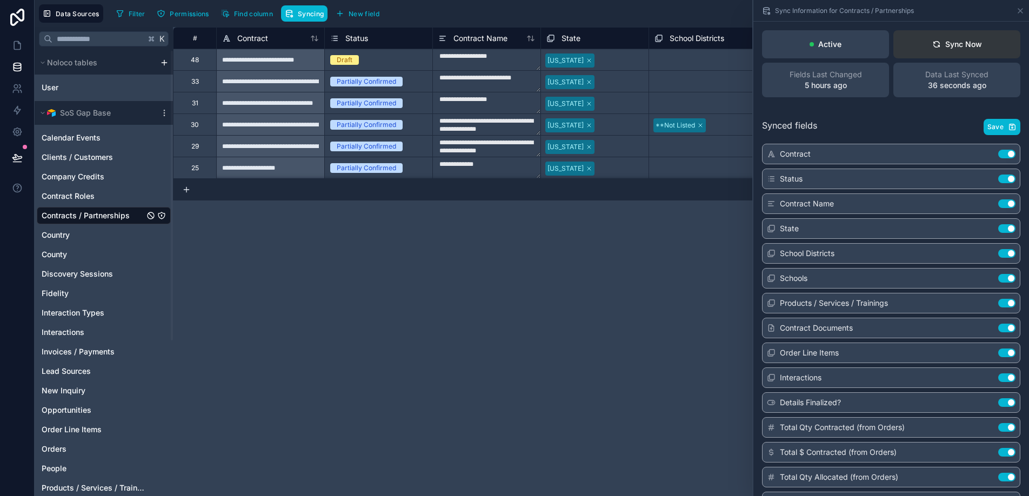
click at [973, 49] on div "Sync Now" at bounding box center [958, 44] width 50 height 11
click at [17, 49] on icon at bounding box center [17, 46] width 6 height 8
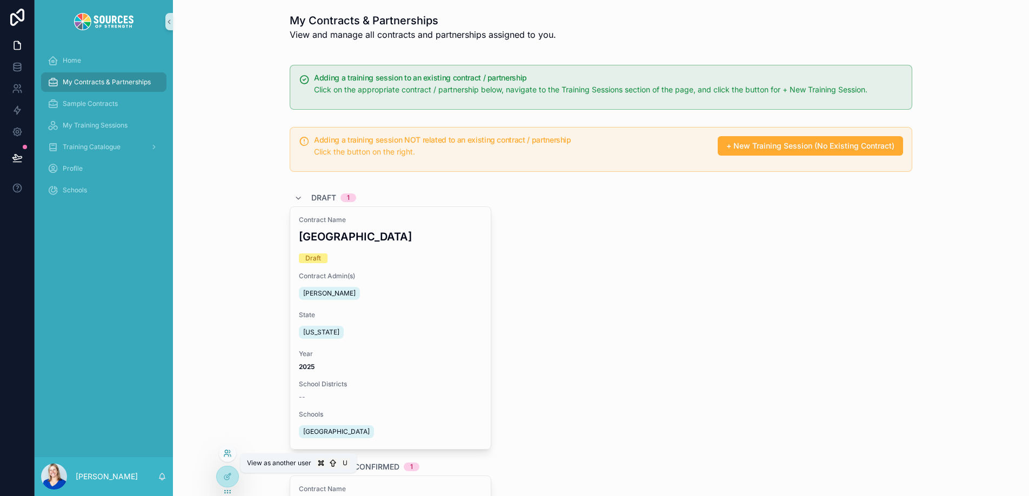
click at [228, 453] on icon at bounding box center [227, 453] width 9 height 9
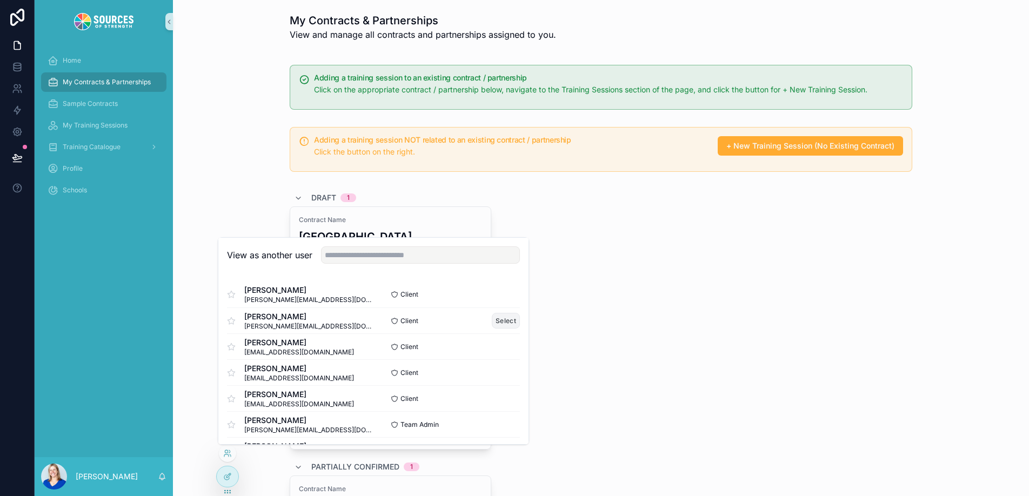
click at [498, 325] on button "Select" at bounding box center [506, 321] width 28 height 16
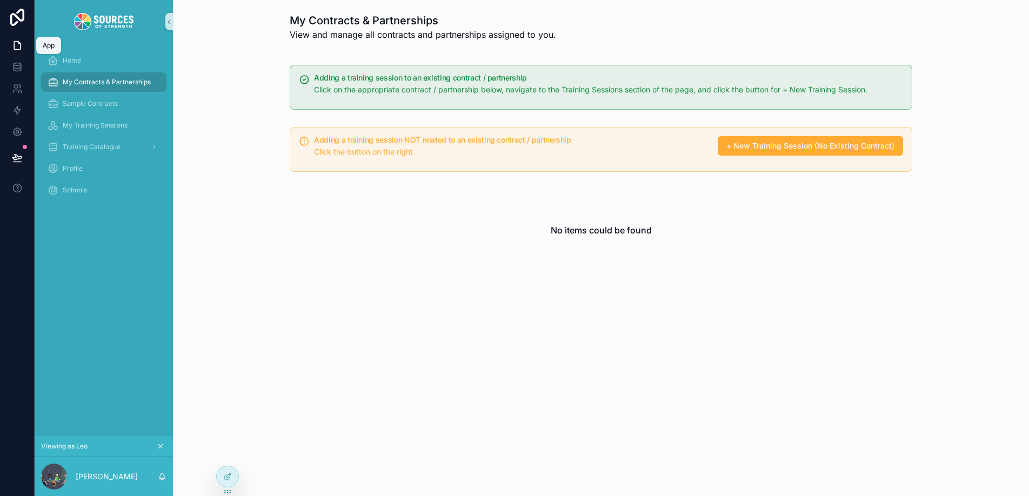
click at [19, 42] on icon at bounding box center [17, 46] width 6 height 8
click at [18, 41] on icon at bounding box center [17, 45] width 11 height 11
click at [227, 474] on icon at bounding box center [227, 476] width 9 height 9
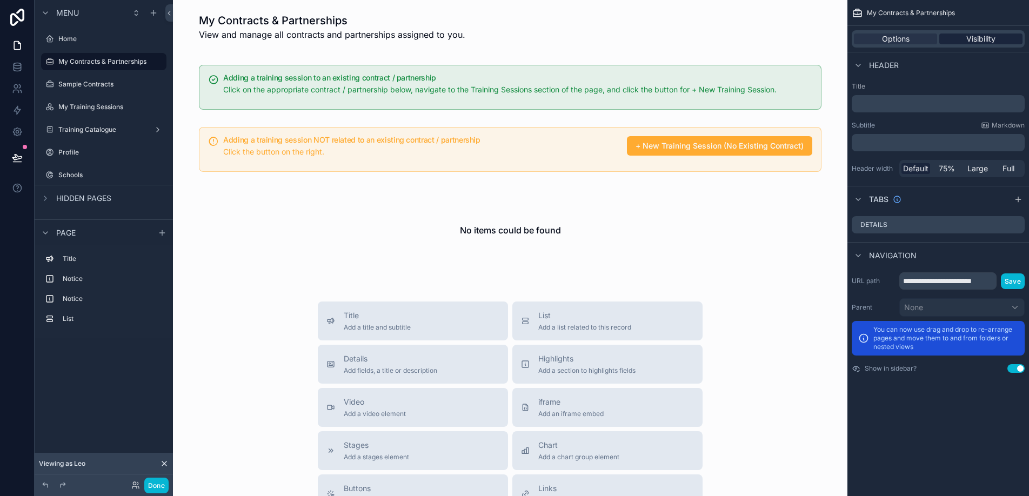
click at [971, 39] on span "Visibility" at bounding box center [981, 39] width 29 height 11
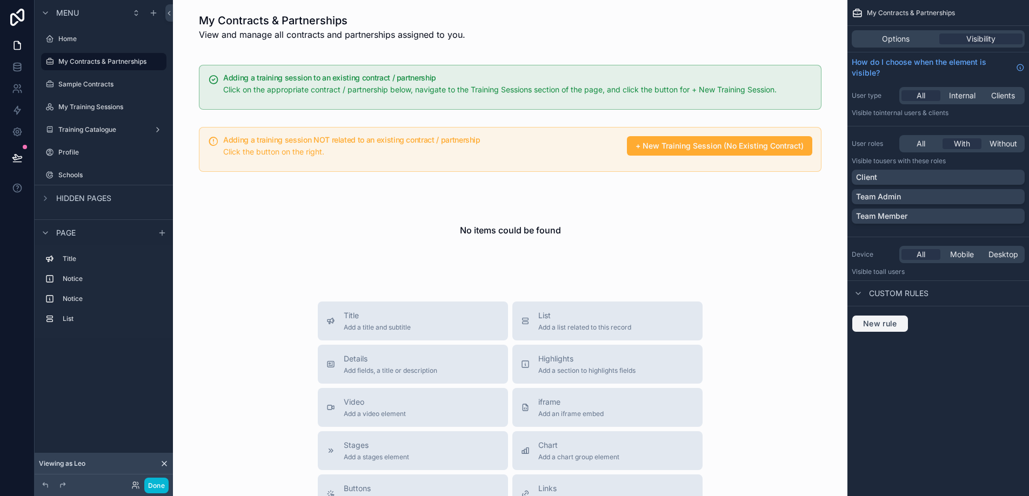
click at [889, 321] on span "New rule" at bounding box center [880, 324] width 43 height 10
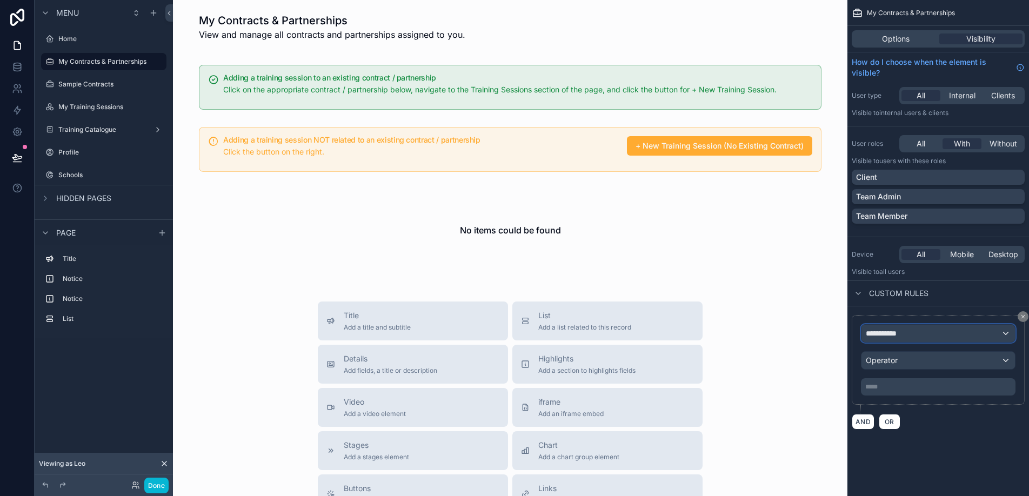
click at [891, 332] on span "**********" at bounding box center [886, 333] width 40 height 11
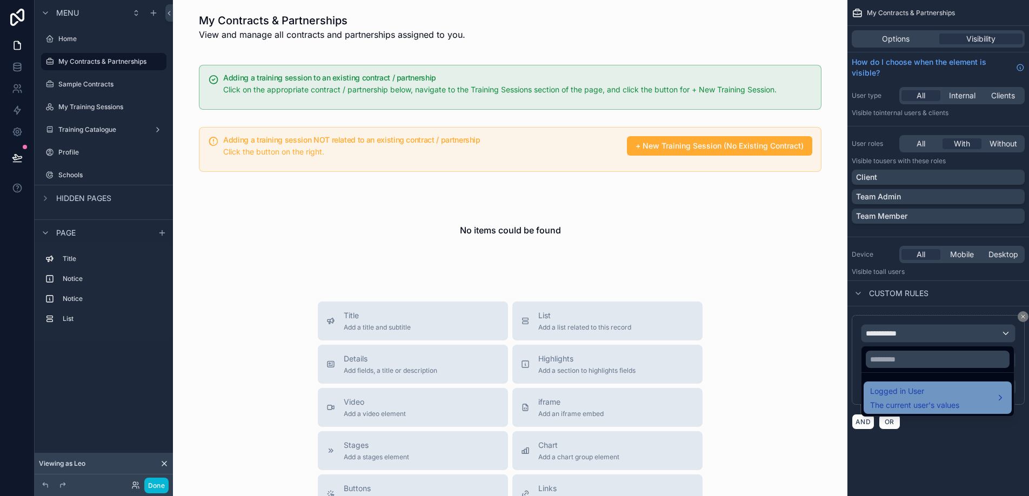
click at [898, 382] on div "Logged in User The current user's values" at bounding box center [938, 398] width 148 height 32
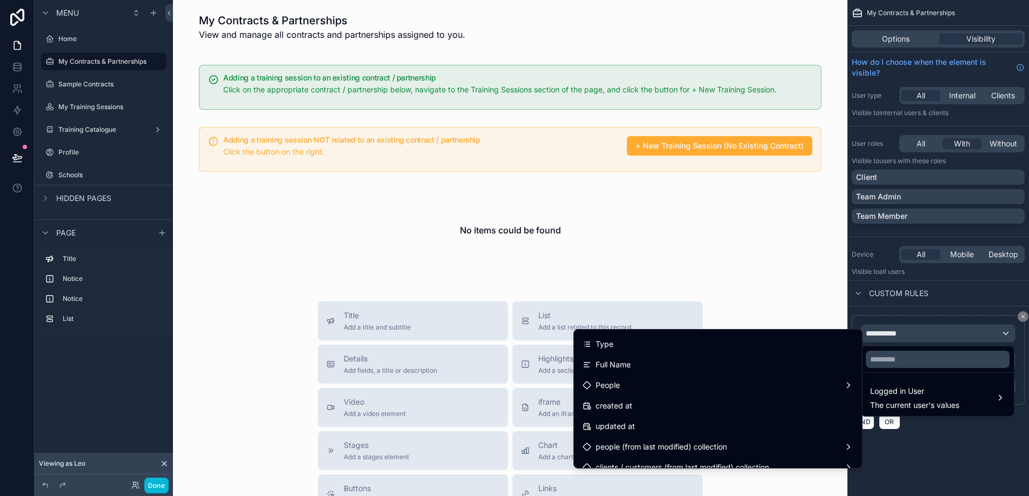
scroll to position [248, 0]
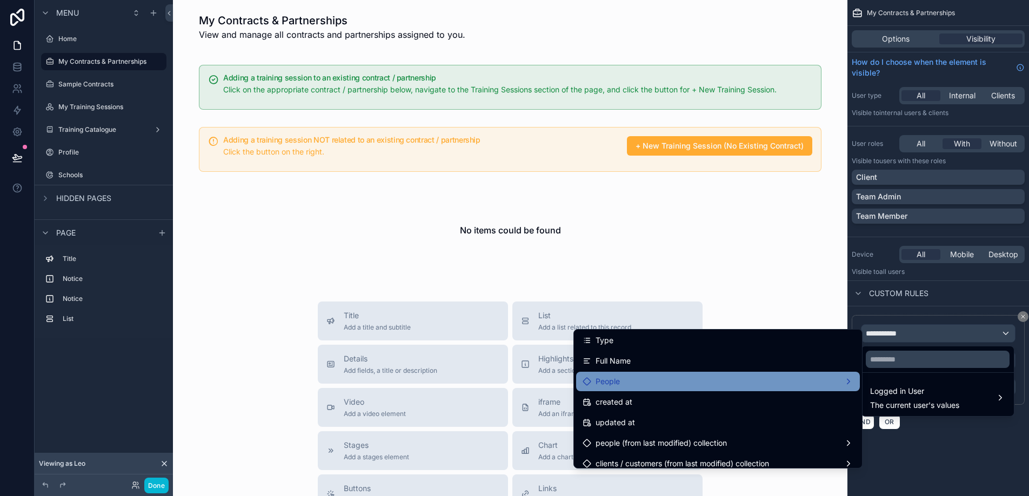
click at [811, 384] on div "People" at bounding box center [718, 381] width 271 height 13
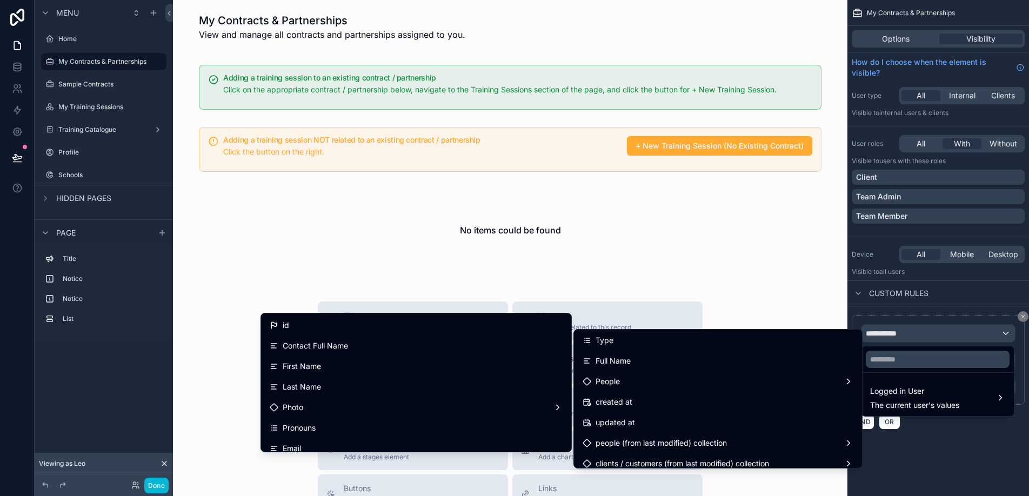
click at [994, 456] on div "scrollable content" at bounding box center [514, 248] width 1029 height 496
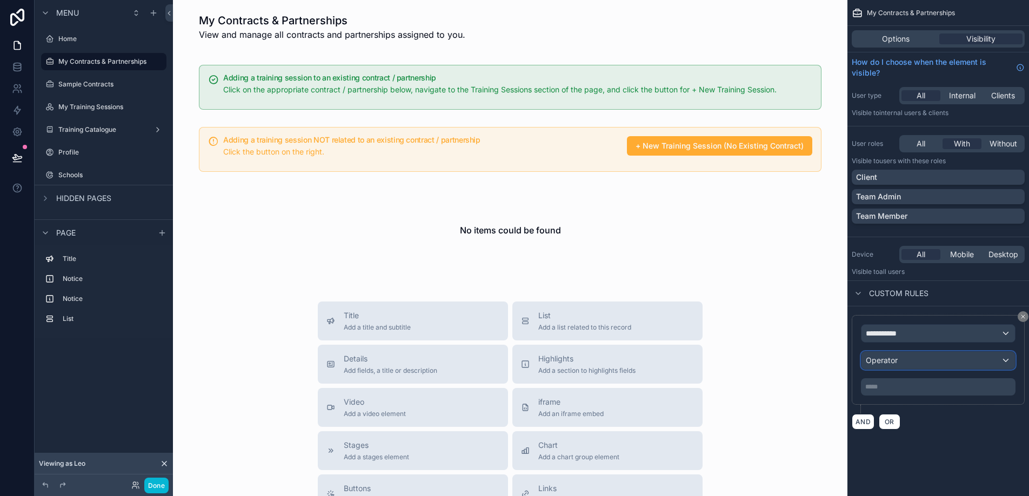
click at [950, 362] on div "Operator" at bounding box center [939, 360] width 154 height 17
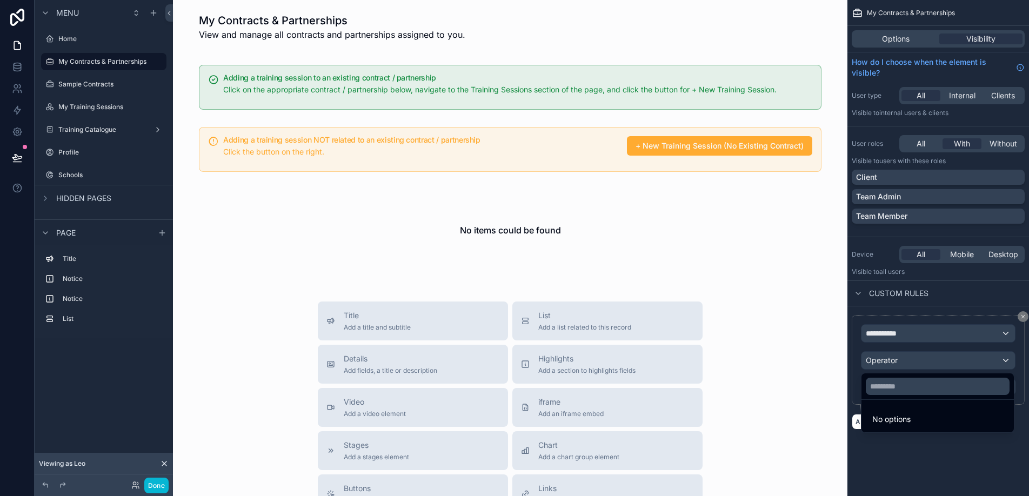
click at [950, 362] on div "scrollable content" at bounding box center [514, 248] width 1029 height 496
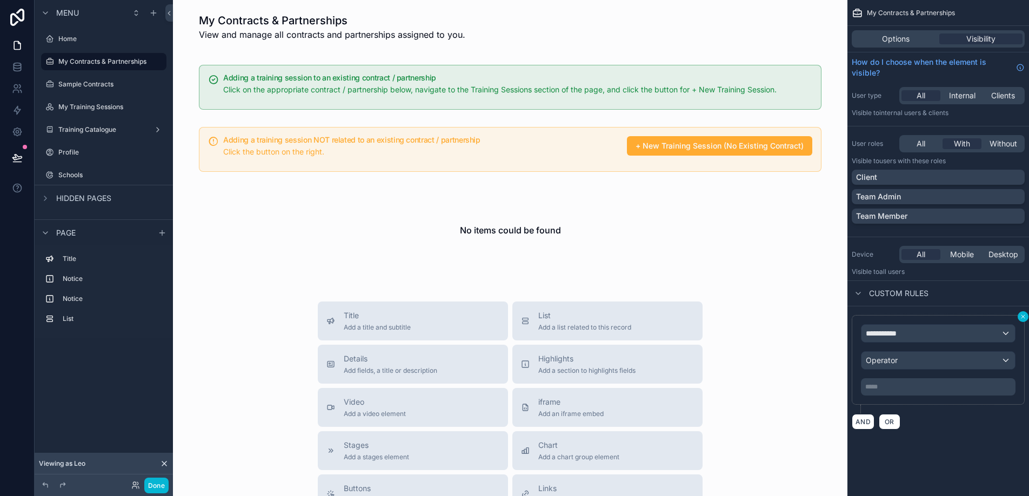
click at [1022, 317] on icon "scrollable content" at bounding box center [1023, 317] width 6 height 6
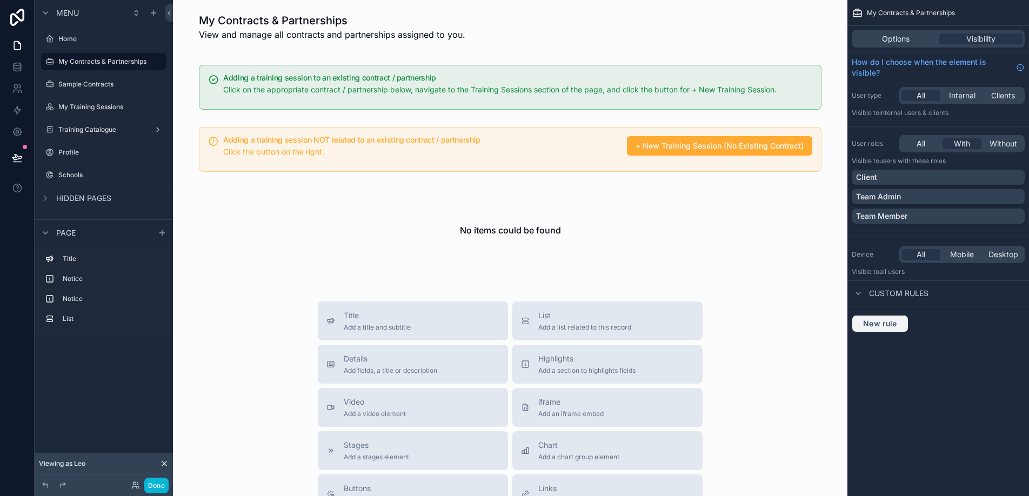
click at [887, 324] on span "New rule" at bounding box center [880, 324] width 43 height 10
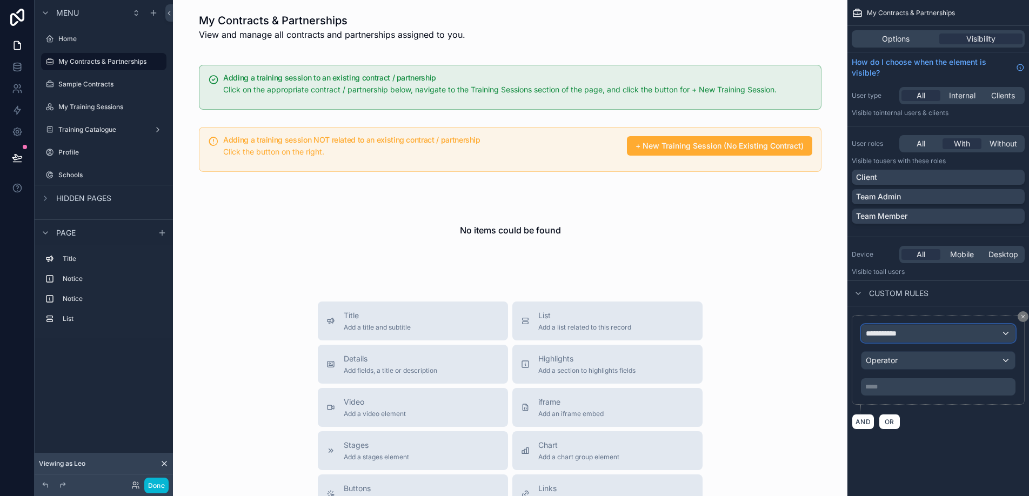
click at [887, 334] on span "**********" at bounding box center [886, 333] width 40 height 11
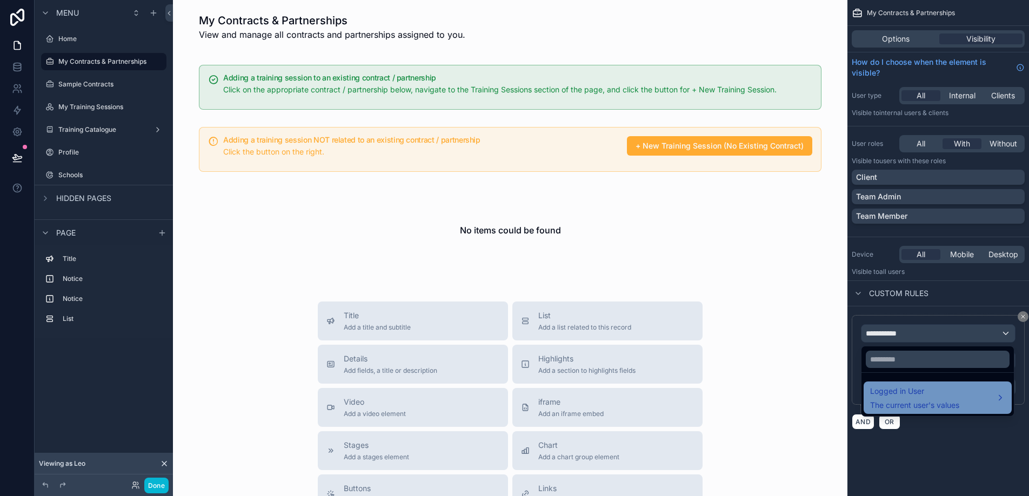
click at [893, 382] on div "Logged in User The current user's values" at bounding box center [938, 398] width 148 height 32
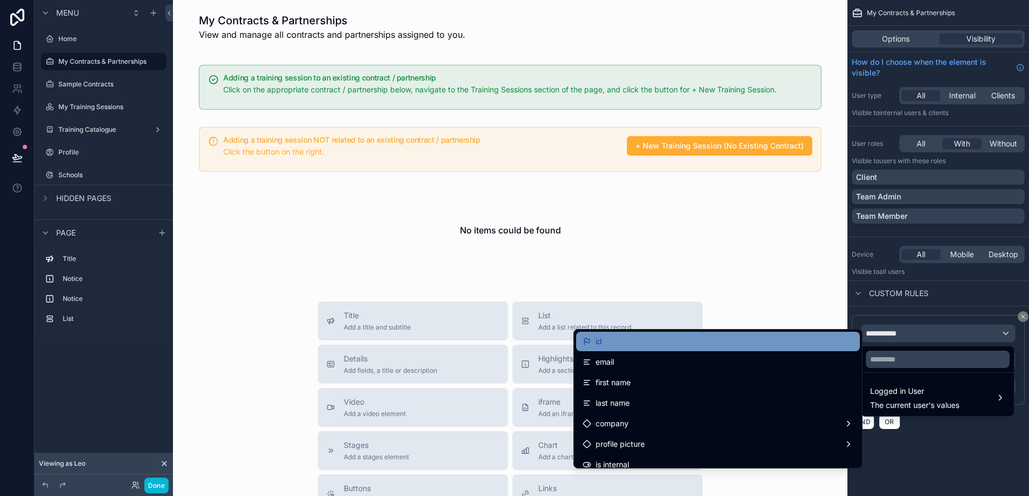
click at [802, 345] on div "id" at bounding box center [718, 341] width 271 height 13
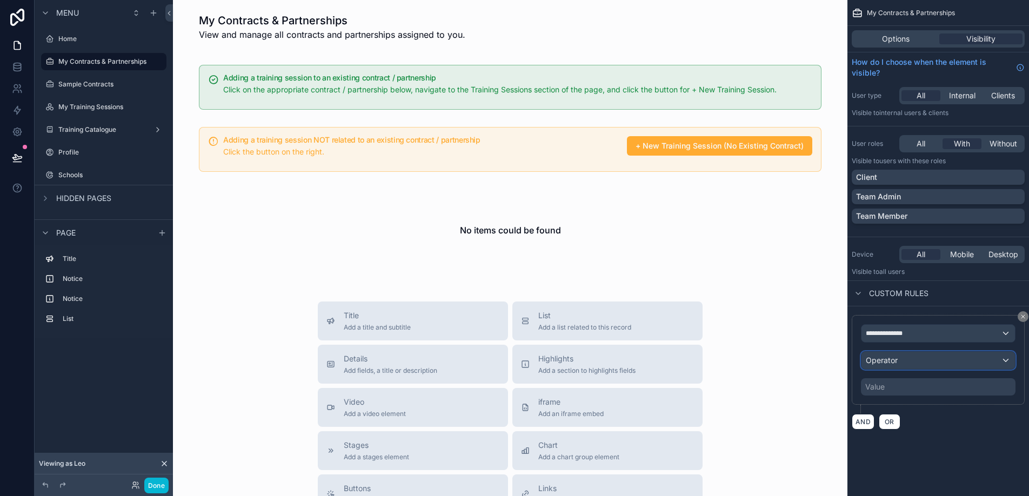
click at [897, 361] on div "Operator" at bounding box center [939, 360] width 154 height 17
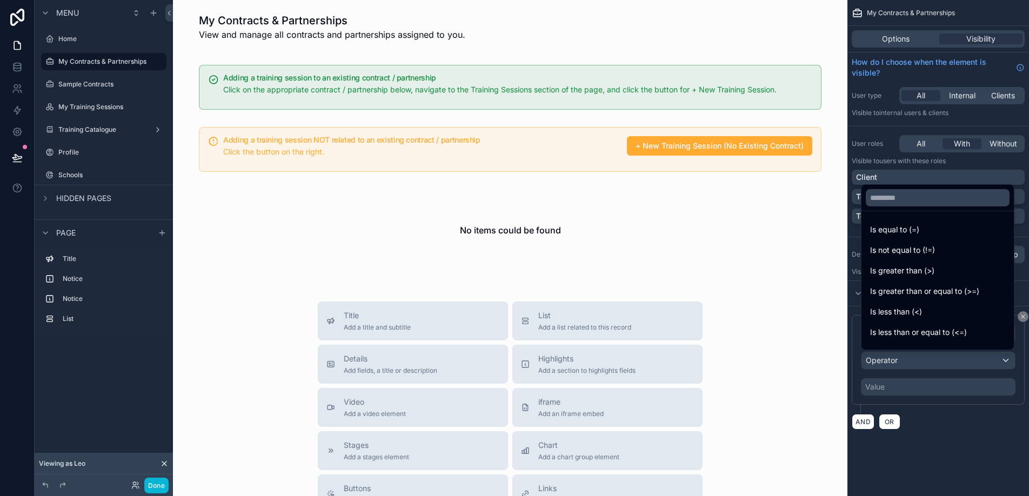
click at [897, 357] on div "scrollable content" at bounding box center [514, 248] width 1029 height 496
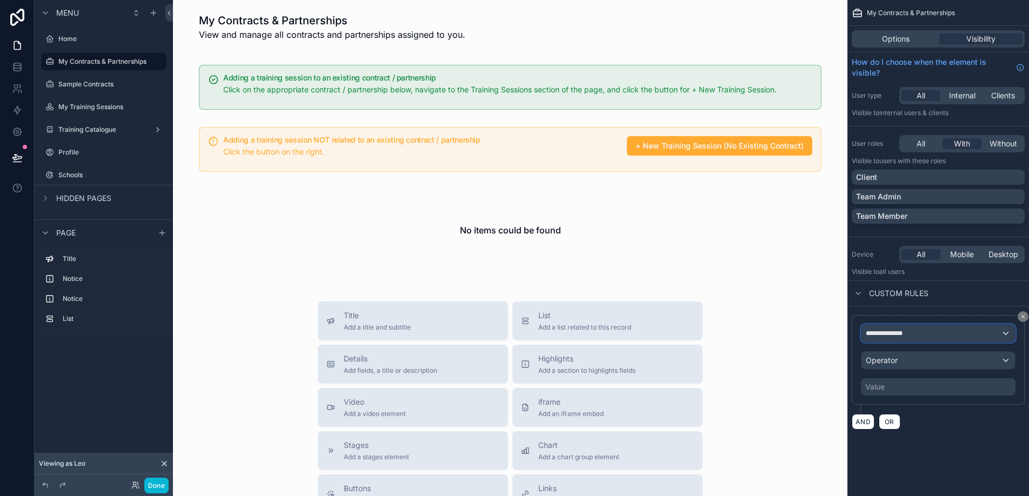
click at [903, 333] on span "**********" at bounding box center [889, 333] width 47 height 9
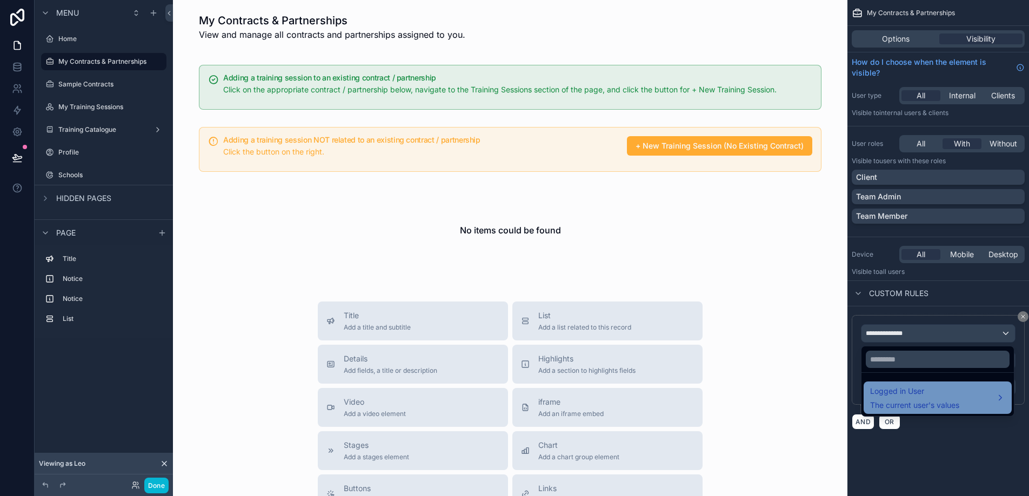
click at [902, 384] on div "Logged in User The current user's values" at bounding box center [938, 398] width 148 height 32
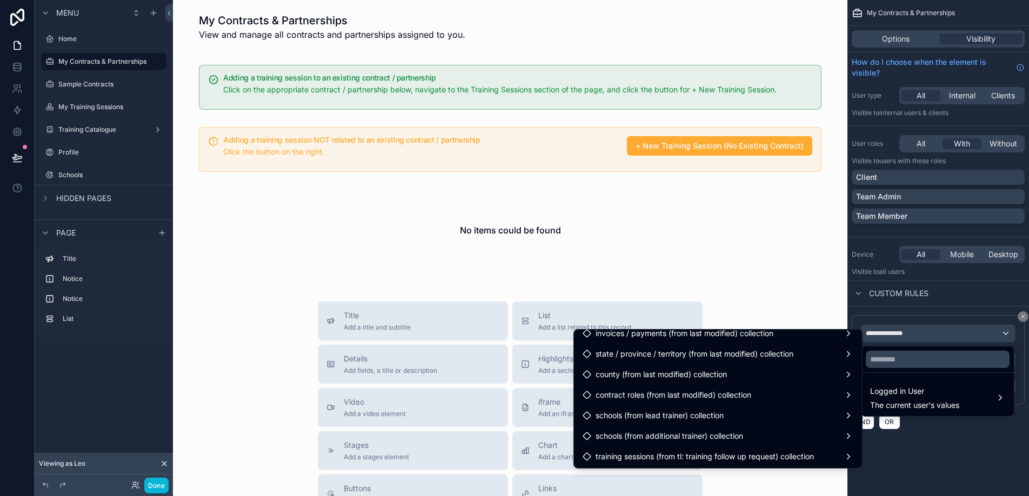
scroll to position [651, 0]
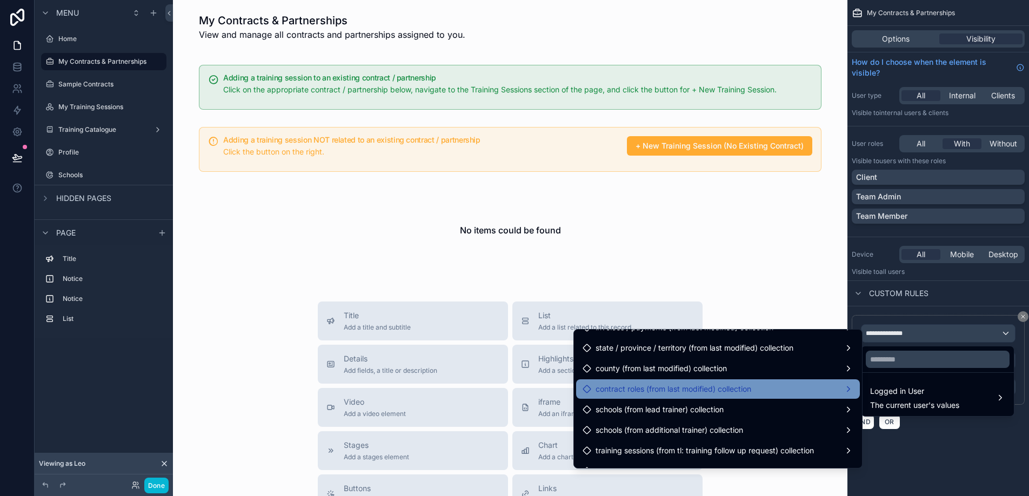
click at [802, 391] on div "contract roles (from last modified) collection" at bounding box center [718, 389] width 271 height 13
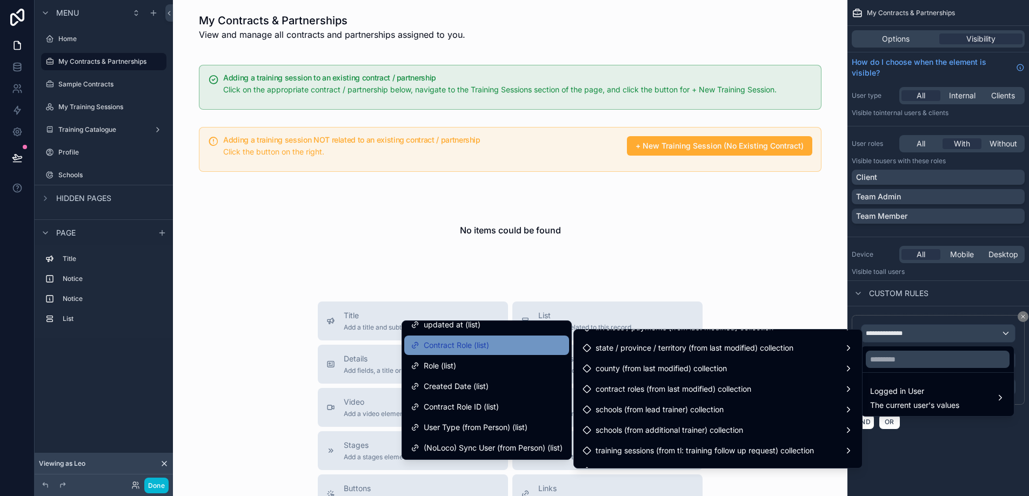
scroll to position [70, 0]
click at [492, 353] on div "Contract Role (list)" at bounding box center [486, 344] width 165 height 19
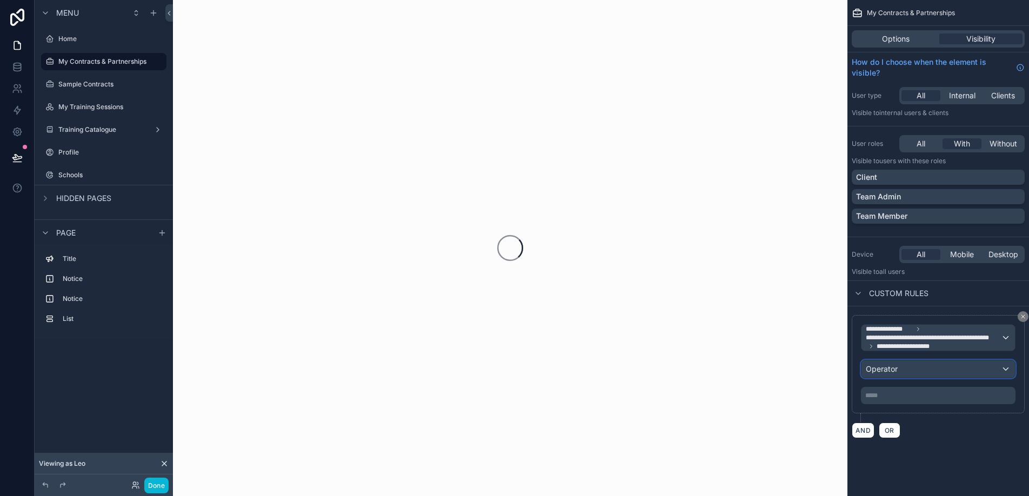
click at [908, 367] on div "Operator" at bounding box center [939, 369] width 154 height 17
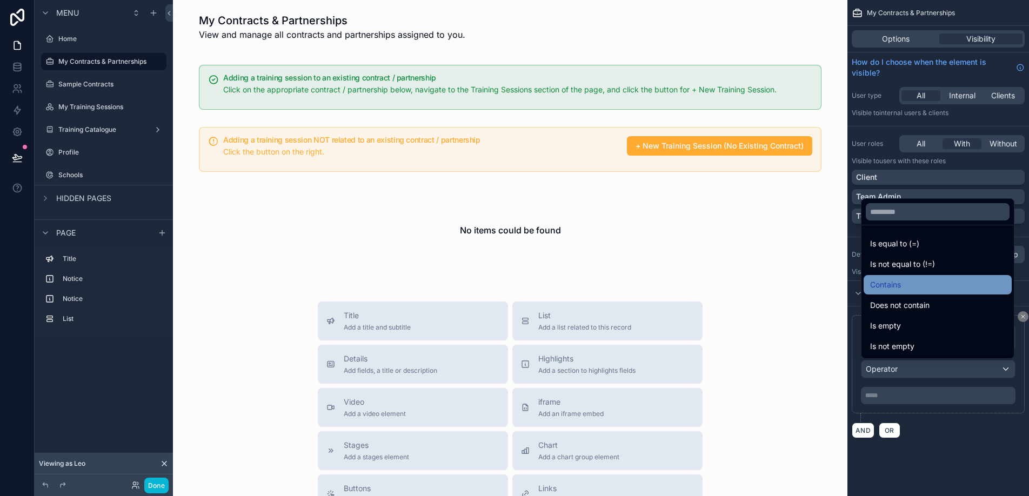
click at [904, 290] on div "Contains" at bounding box center [937, 284] width 135 height 13
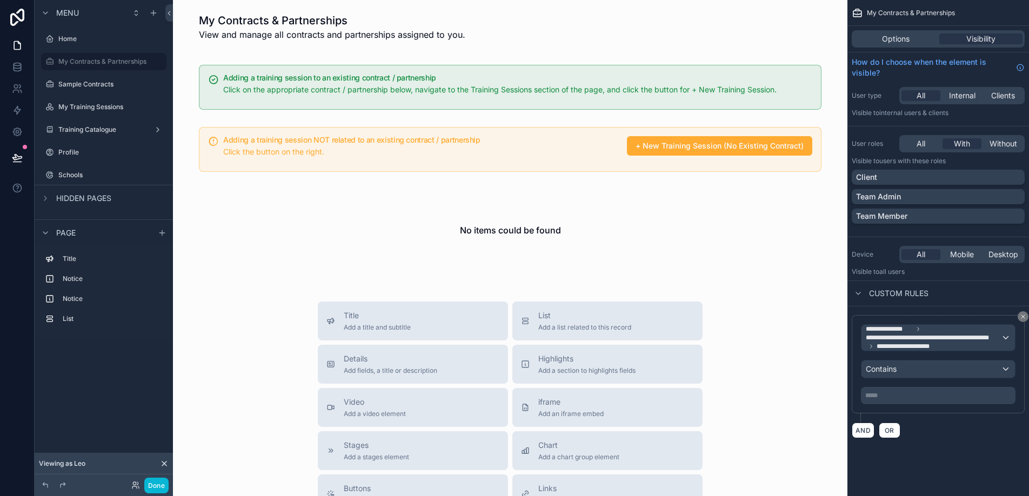
click at [890, 396] on p "***** ﻿" at bounding box center [939, 395] width 148 height 9
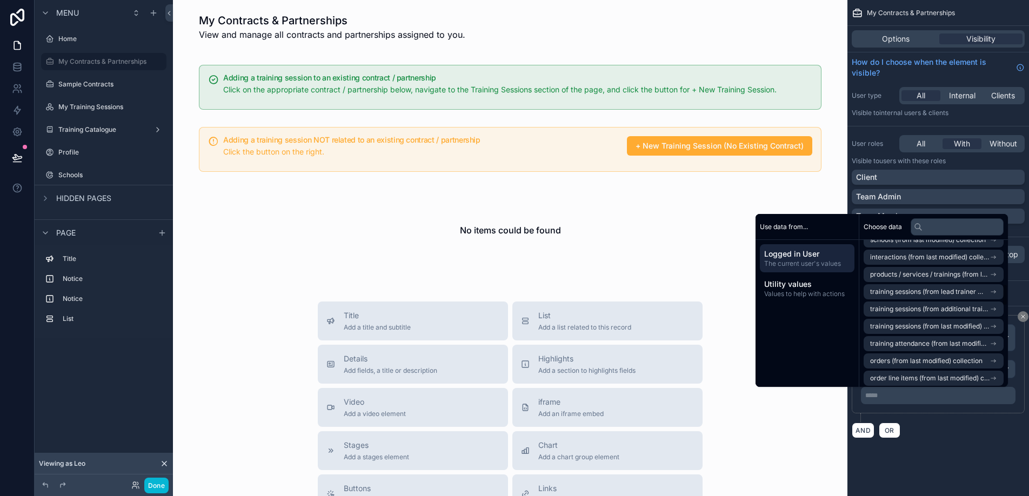
scroll to position [294, 0]
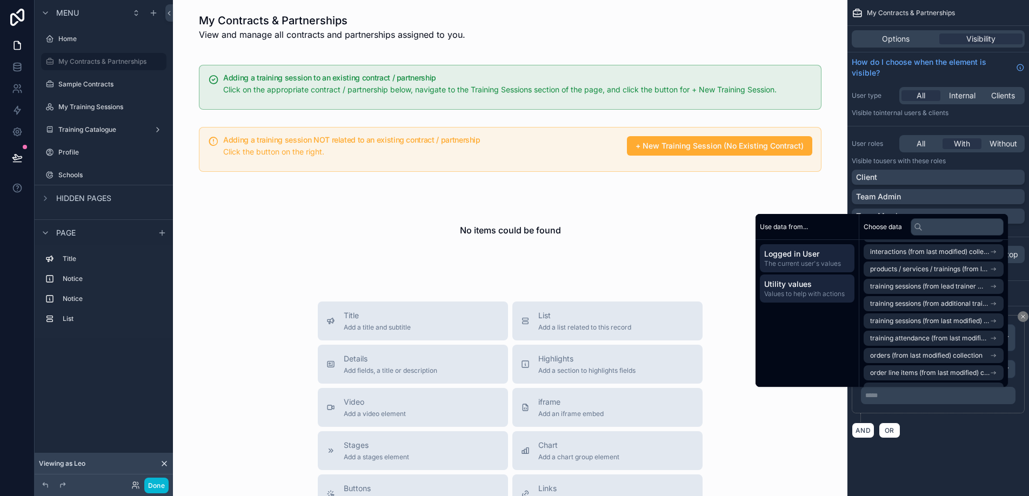
click at [804, 282] on span "Utility values" at bounding box center [807, 284] width 86 height 11
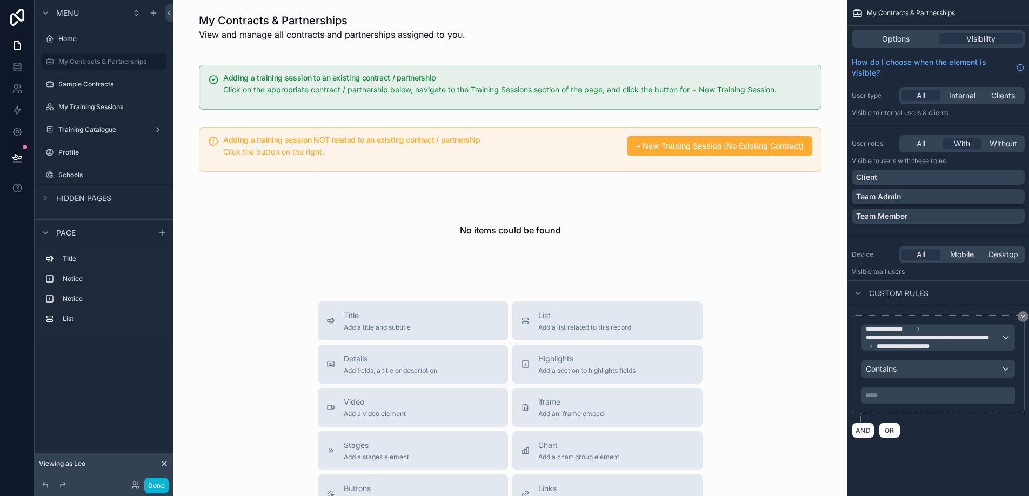
click at [891, 394] on p "***** ﻿" at bounding box center [939, 395] width 148 height 9
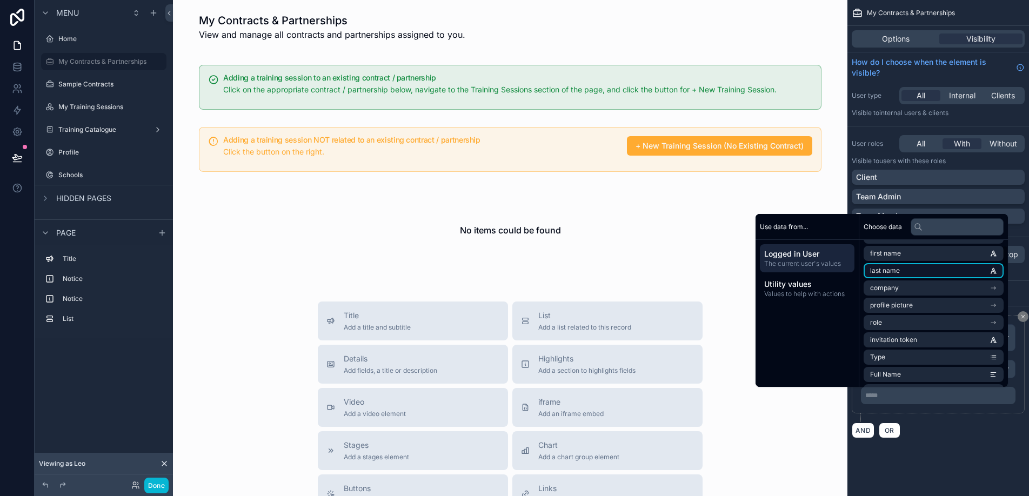
scroll to position [36, 0]
click at [937, 319] on li "role" at bounding box center [934, 319] width 140 height 15
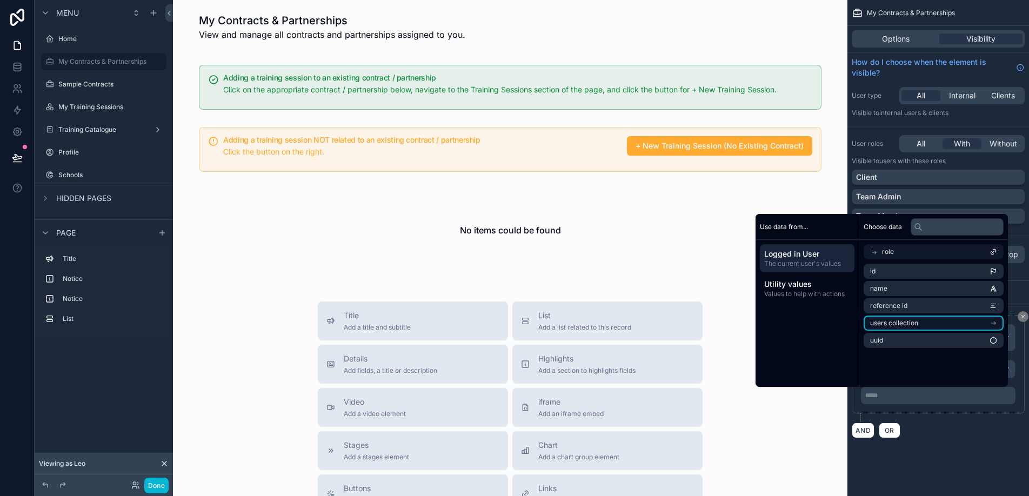
click at [924, 321] on li "users collection" at bounding box center [934, 323] width 140 height 15
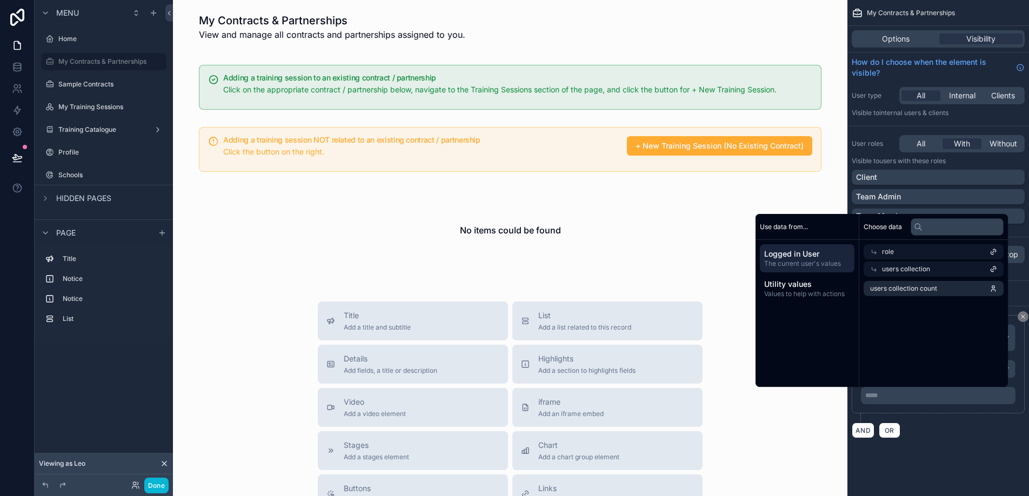
click at [815, 253] on span "Logged in User" at bounding box center [807, 254] width 86 height 11
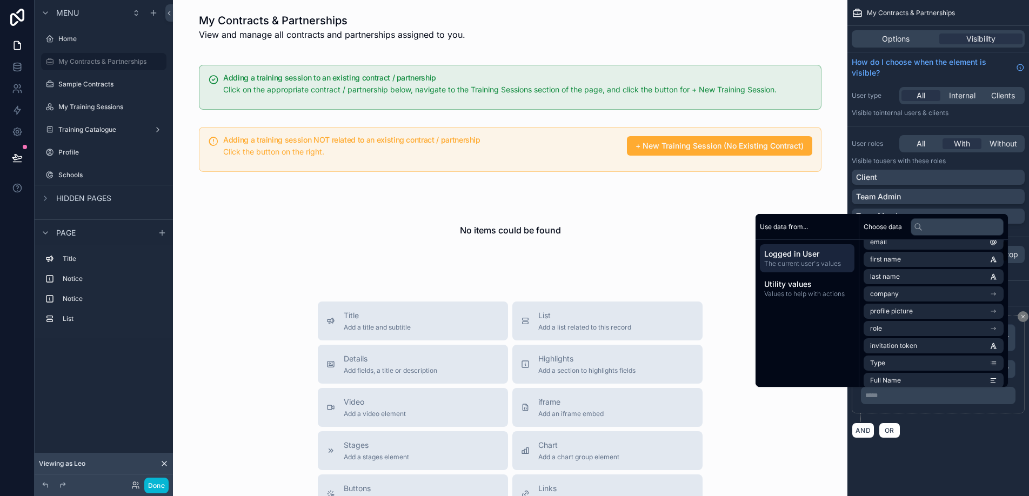
scroll to position [29, 0]
click at [966, 325] on li "role" at bounding box center [934, 326] width 140 height 15
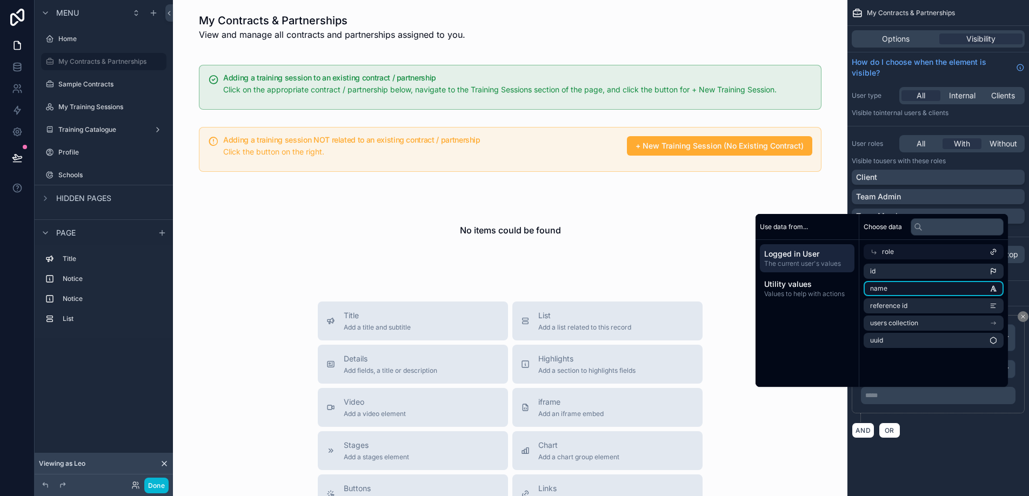
click at [951, 284] on li "name" at bounding box center [934, 288] width 140 height 15
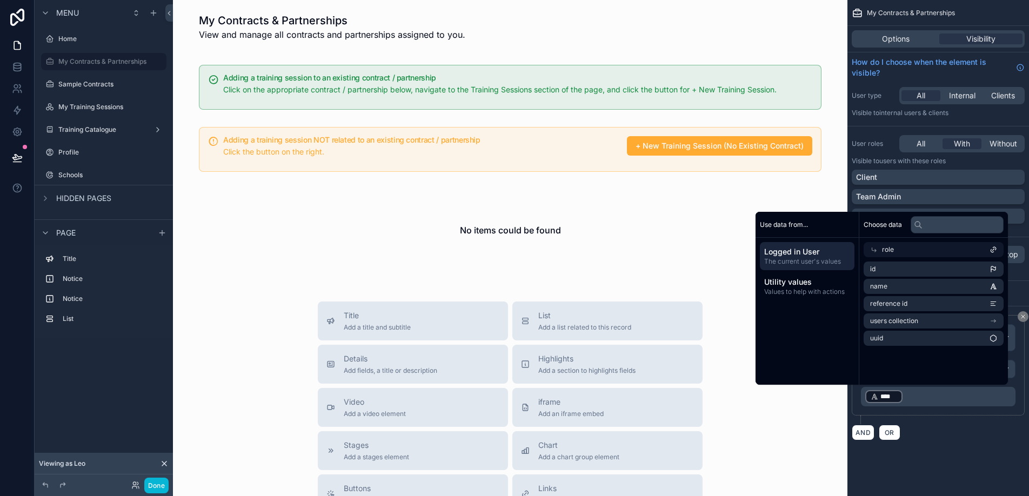
click at [917, 391] on p "﻿ **** ﻿ ﻿" at bounding box center [939, 396] width 148 height 15
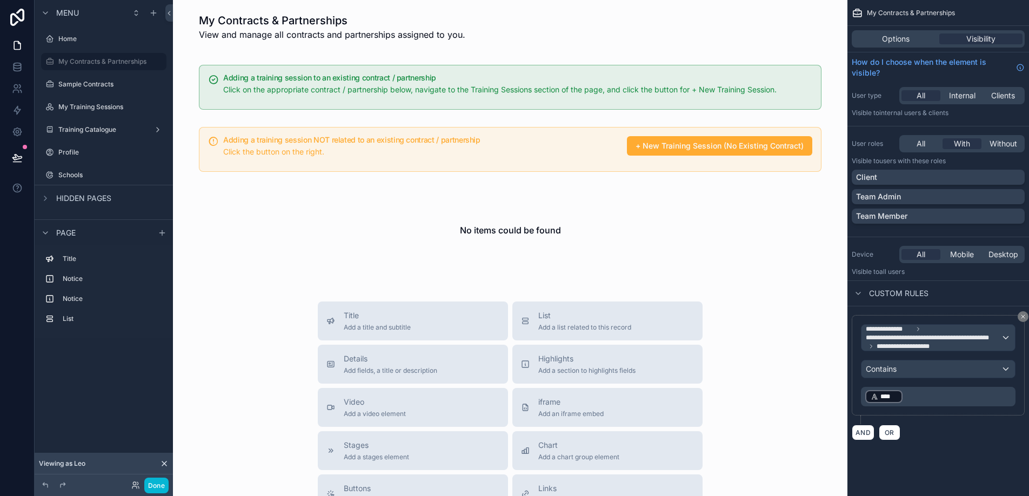
click at [923, 393] on p "﻿ **** ﻿ ﻿" at bounding box center [939, 396] width 148 height 15
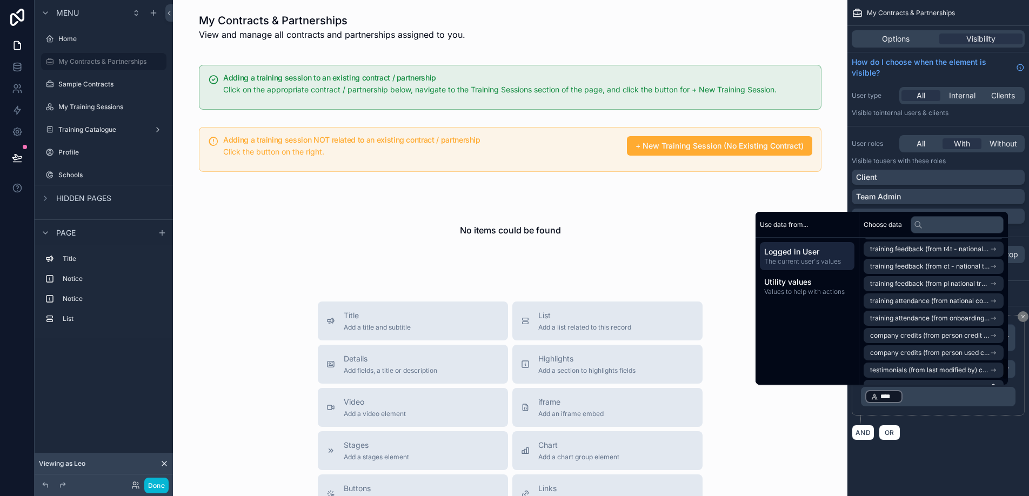
scroll to position [814, 0]
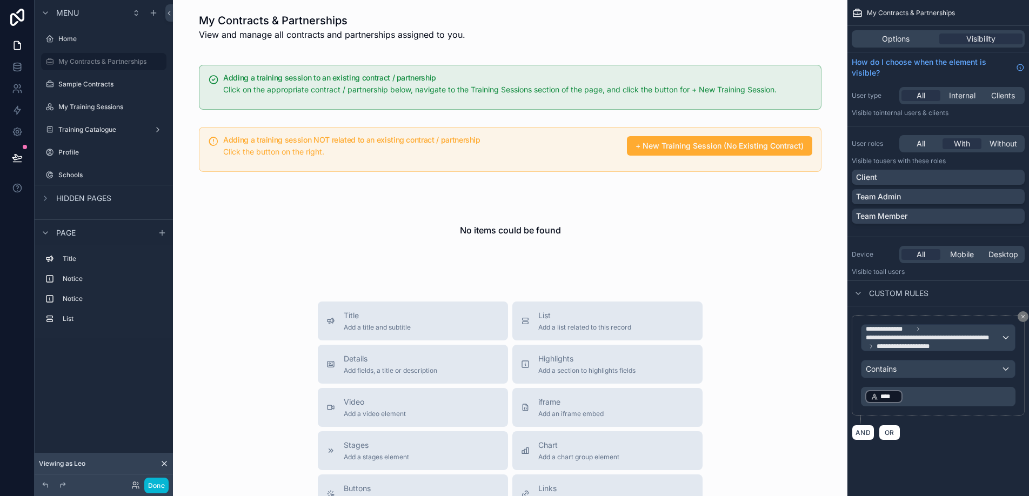
click at [924, 448] on div "**********" at bounding box center [939, 378] width 182 height 143
click at [108, 81] on label "Sample Contracts" at bounding box center [101, 84] width 86 height 9
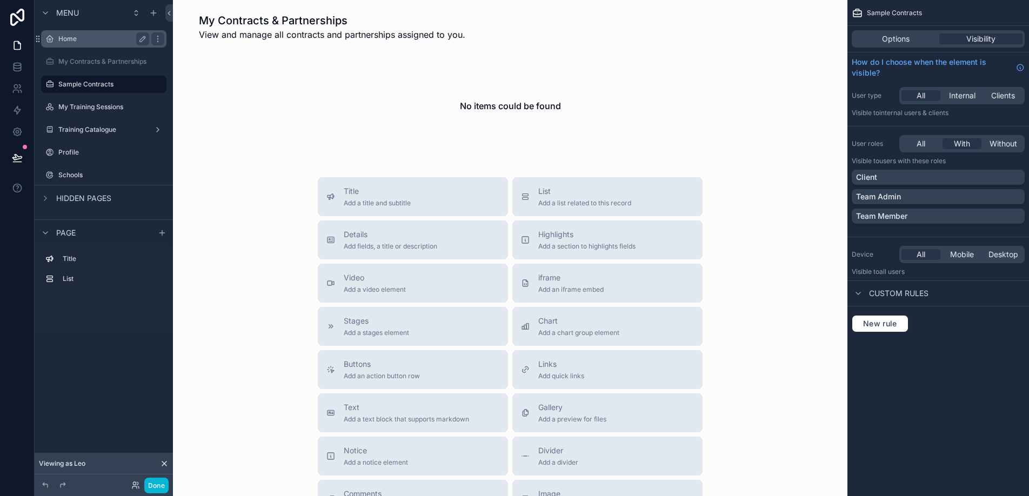
click at [88, 37] on label "Home" at bounding box center [101, 39] width 86 height 9
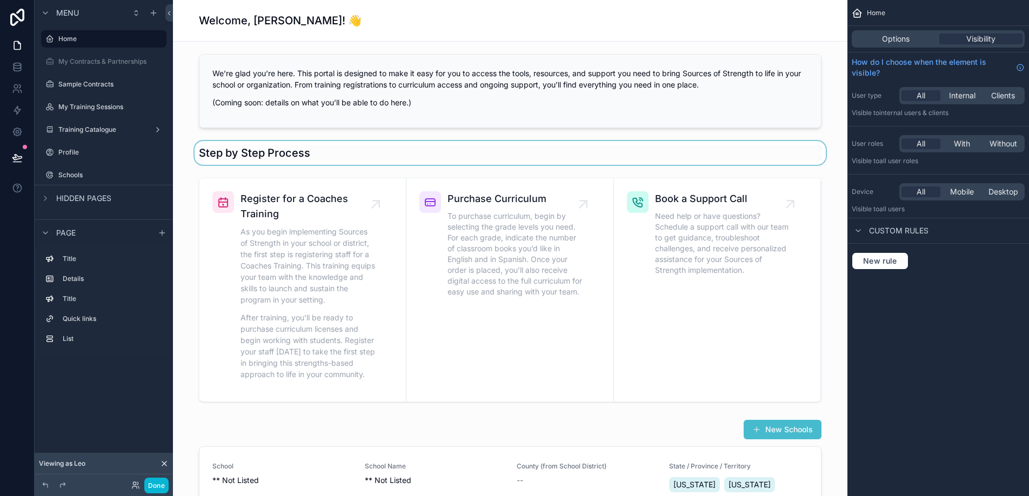
scroll to position [236, 0]
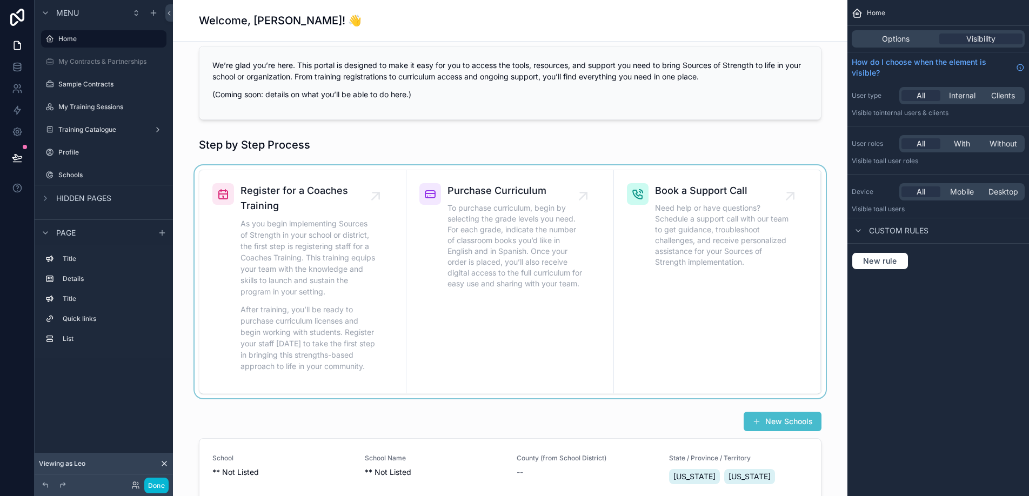
click at [297, 257] on div "scrollable content" at bounding box center [510, 281] width 657 height 233
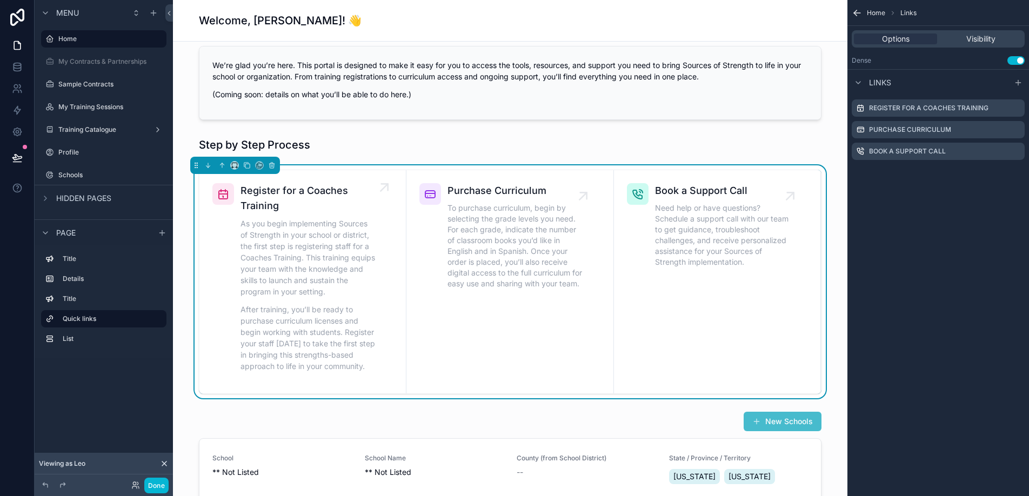
click at [300, 212] on span "Register for a Coaches Training" at bounding box center [308, 198] width 135 height 30
click at [384, 191] on icon "scrollable content" at bounding box center [384, 187] width 17 height 17
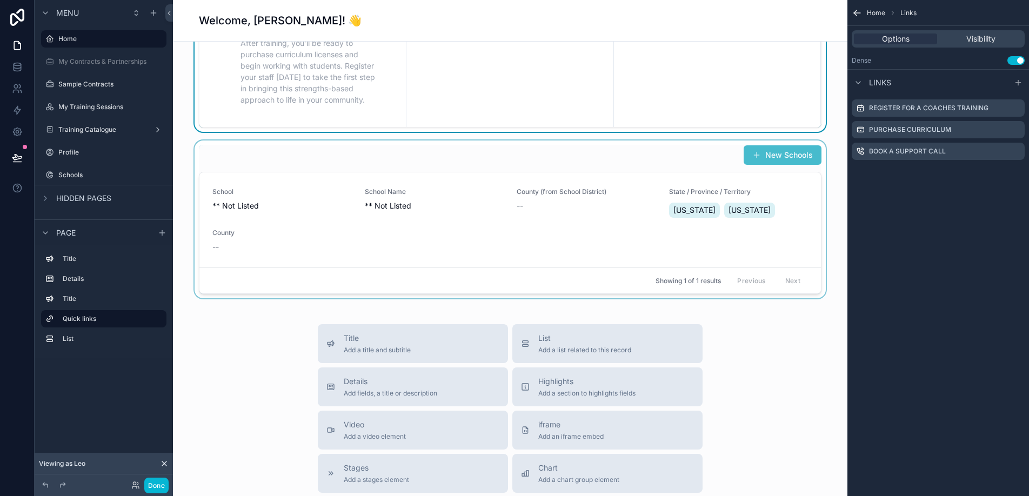
scroll to position [511, 0]
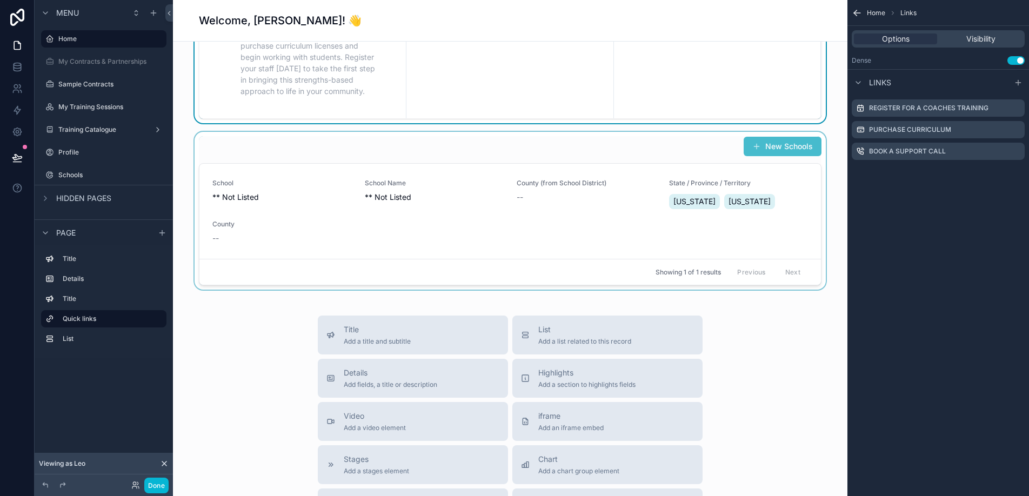
click at [496, 149] on div "scrollable content" at bounding box center [510, 211] width 657 height 158
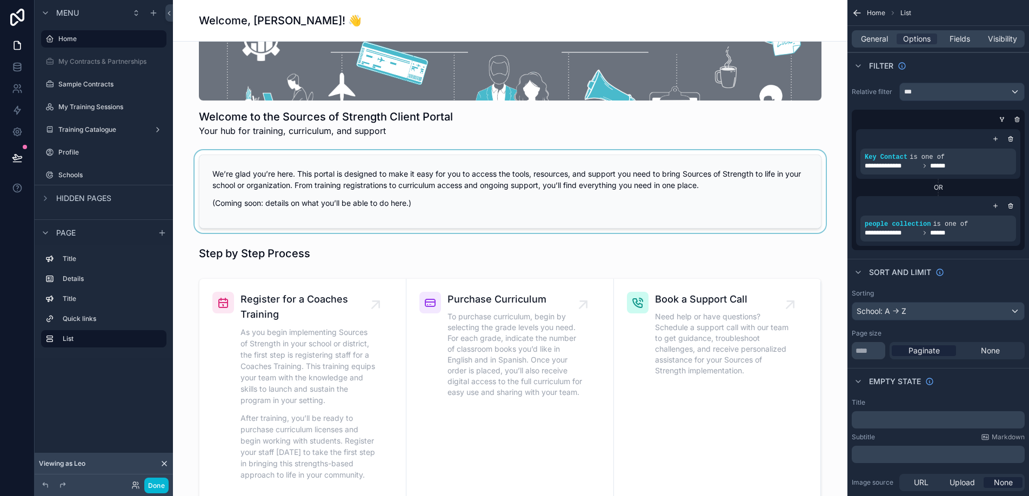
scroll to position [124, 0]
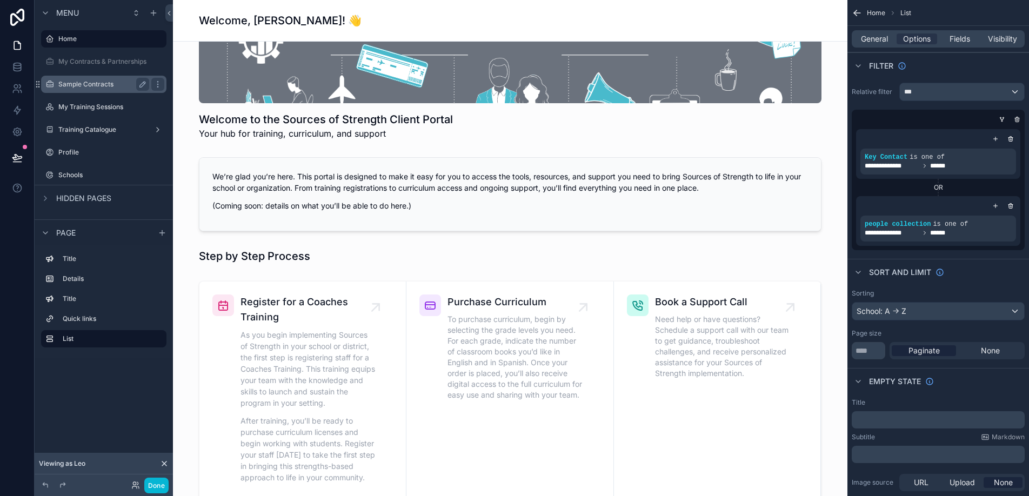
click at [98, 86] on label "Sample Contracts" at bounding box center [101, 84] width 86 height 9
